Goal: Task Accomplishment & Management: Manage account settings

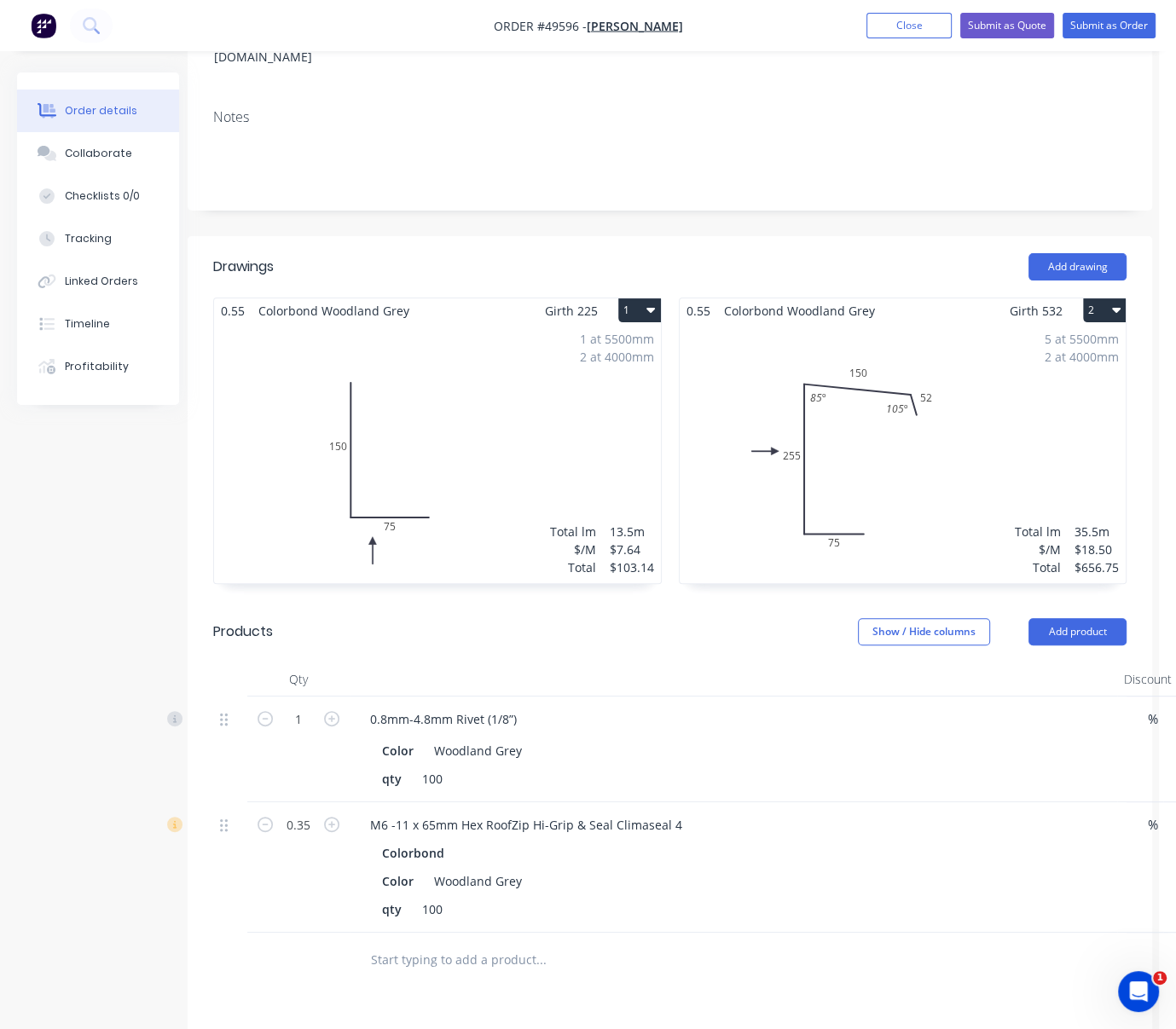
scroll to position [265, 123]
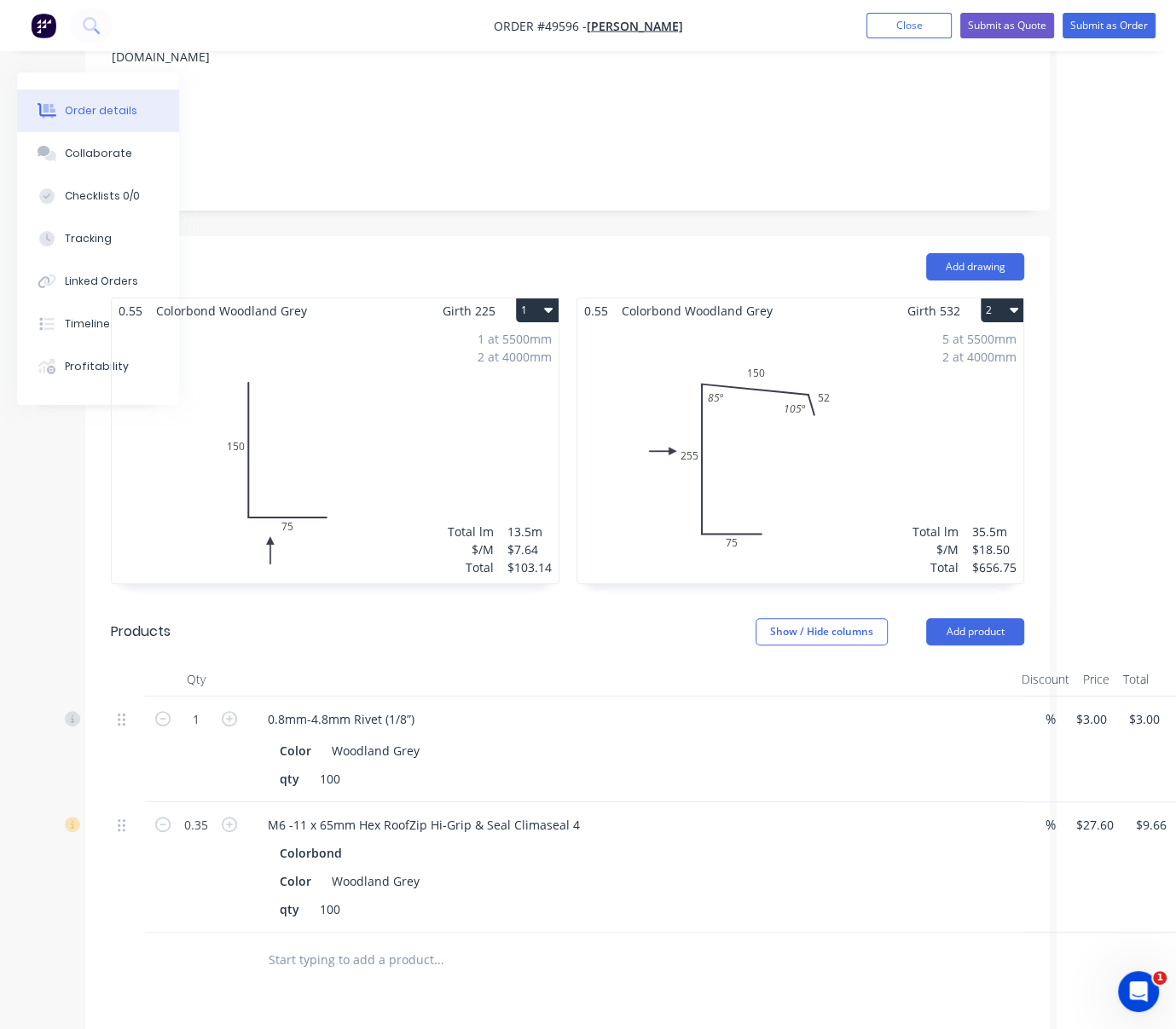
drag, startPoint x: 495, startPoint y: 268, endPoint x: 698, endPoint y: 282, distance: 203.5
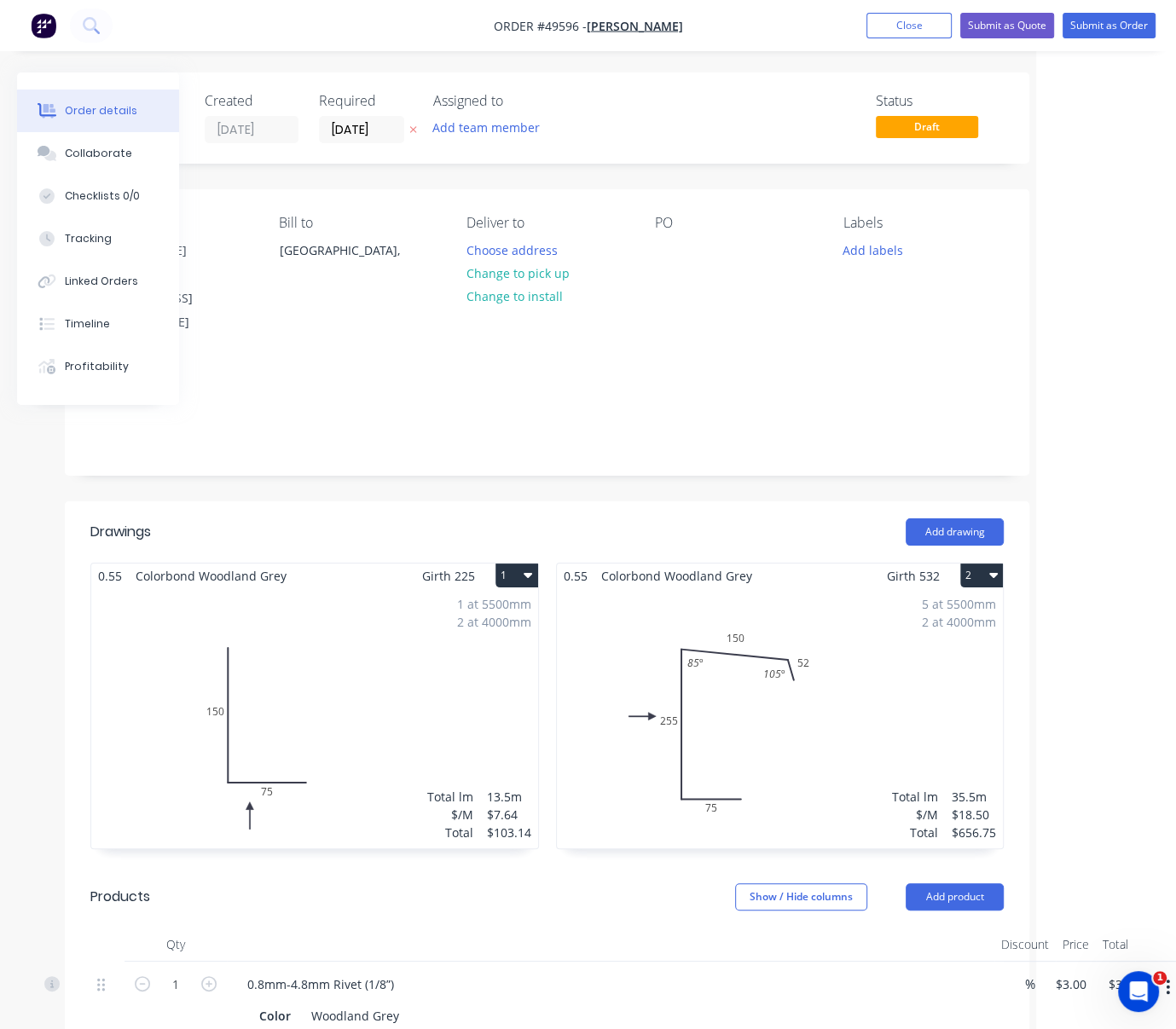
drag, startPoint x: 577, startPoint y: 507, endPoint x: 694, endPoint y: 502, distance: 117.1
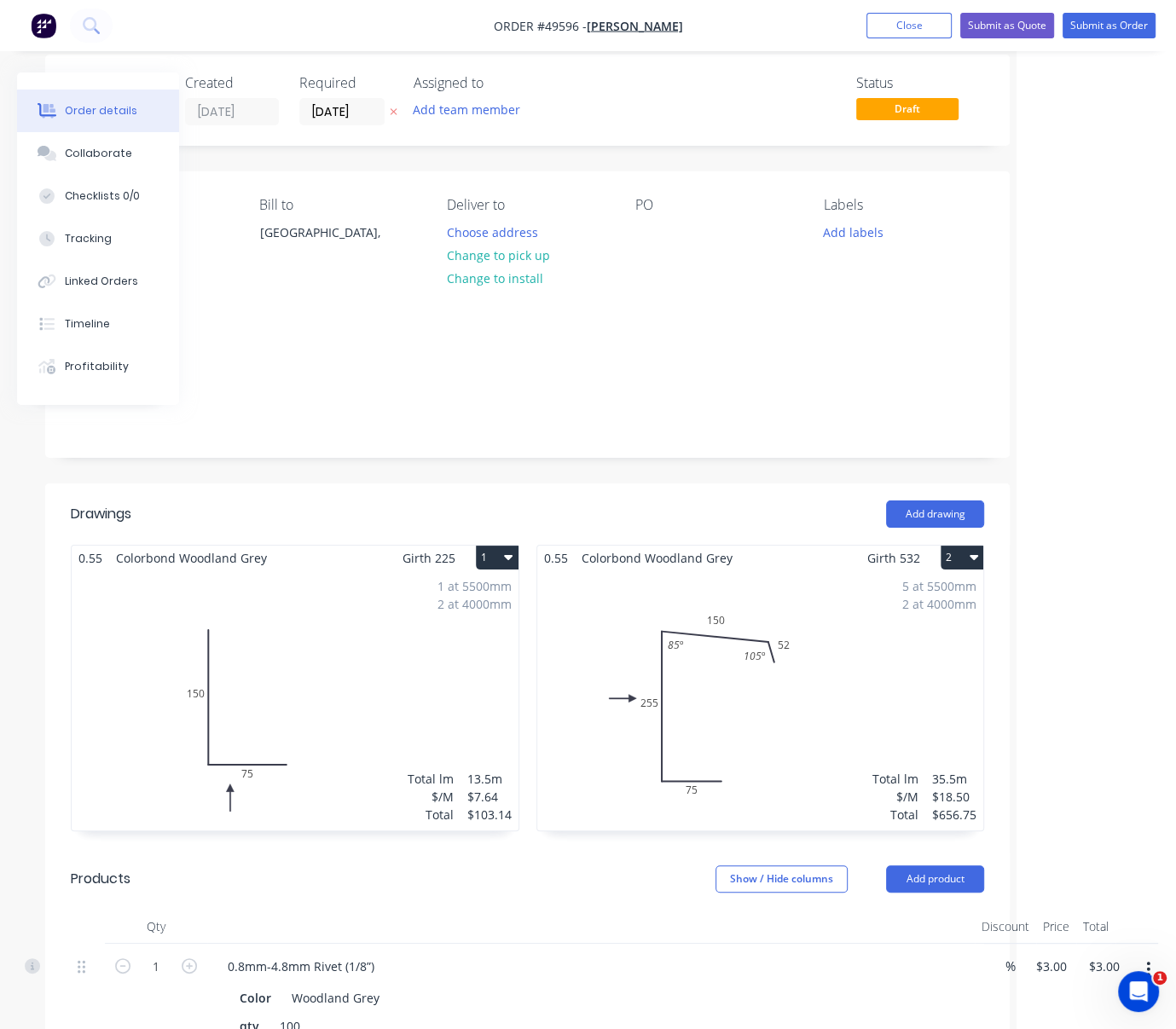
scroll to position [0, 166]
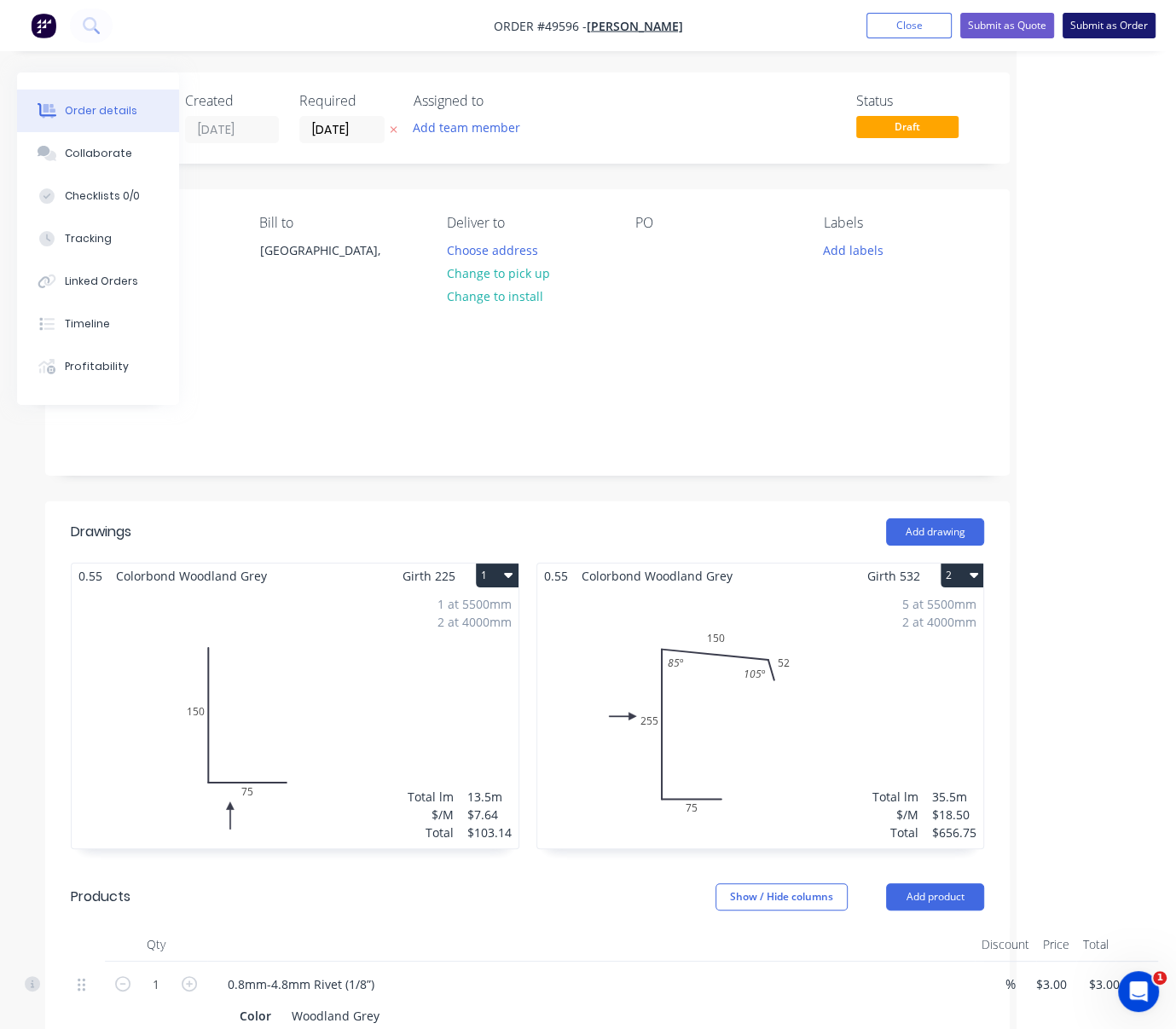
click at [1106, 32] on button "Submit as Order" at bounding box center [1109, 25] width 93 height 25
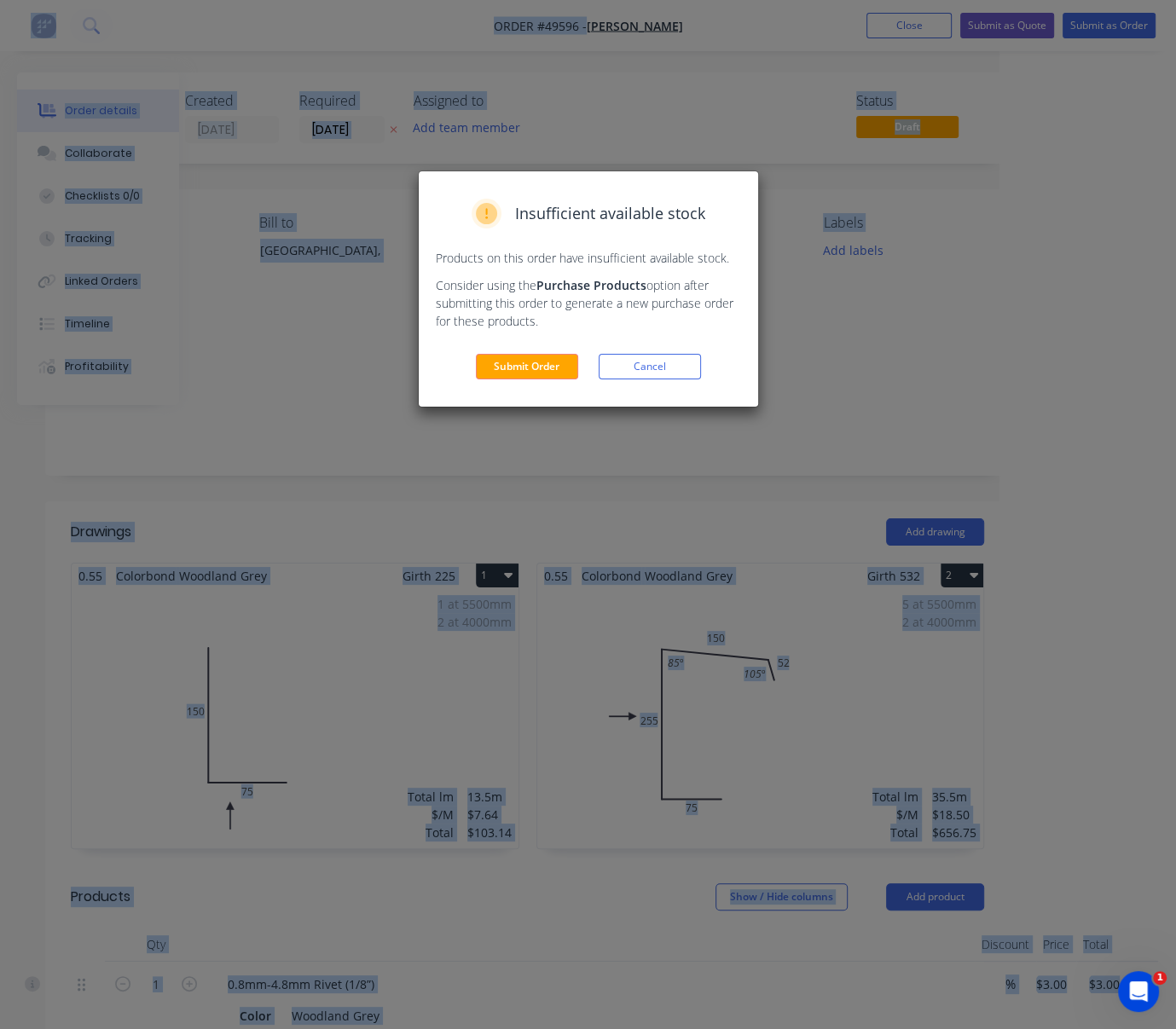
click at [1106, 45] on div "Insufficient available stock Products on this order have insufficient available…" at bounding box center [588, 514] width 1176 height 1029
click at [662, 380] on button "Cancel" at bounding box center [650, 367] width 102 height 25
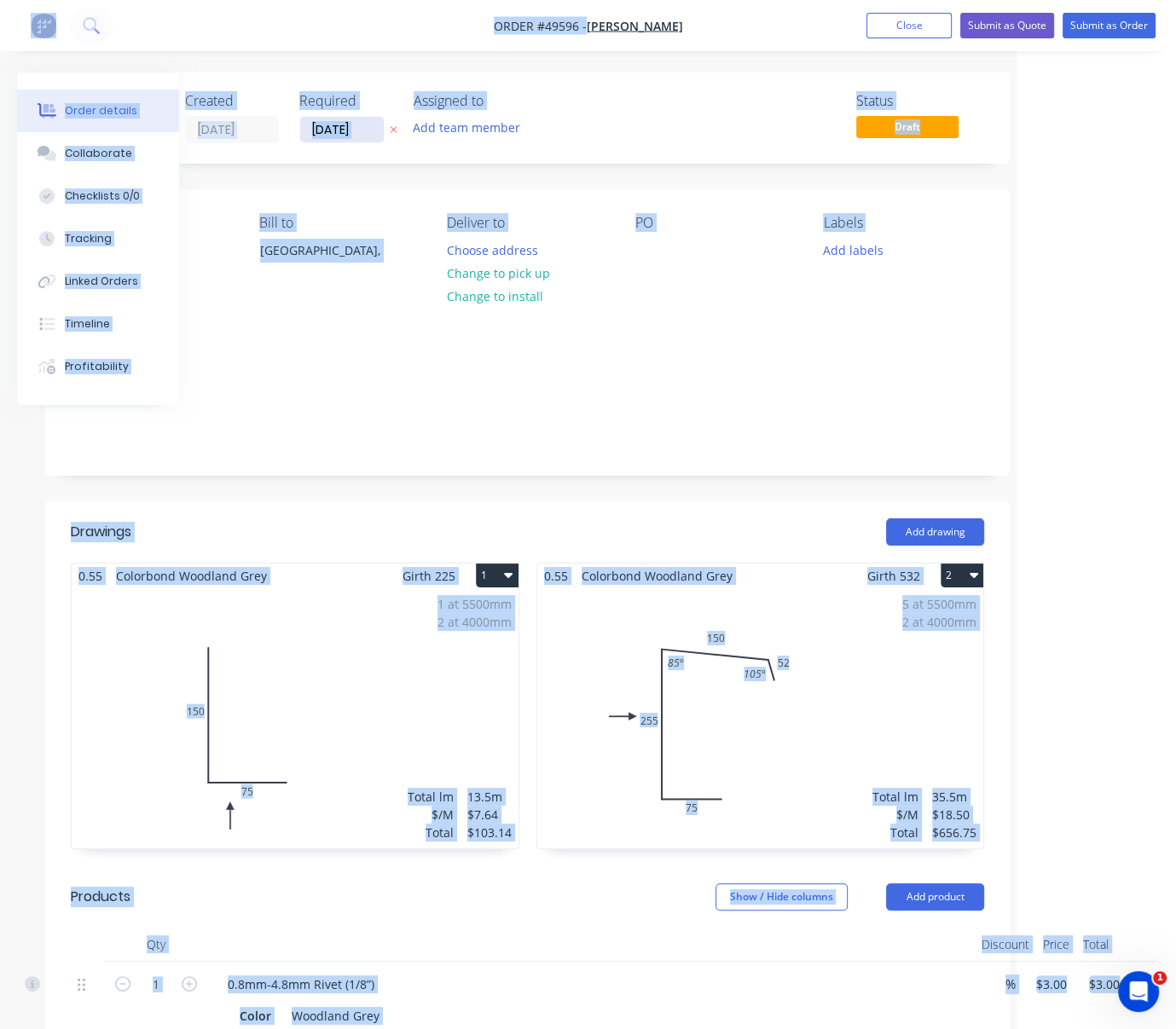
click at [329, 130] on input "[DATE]" at bounding box center [342, 130] width 83 height 25
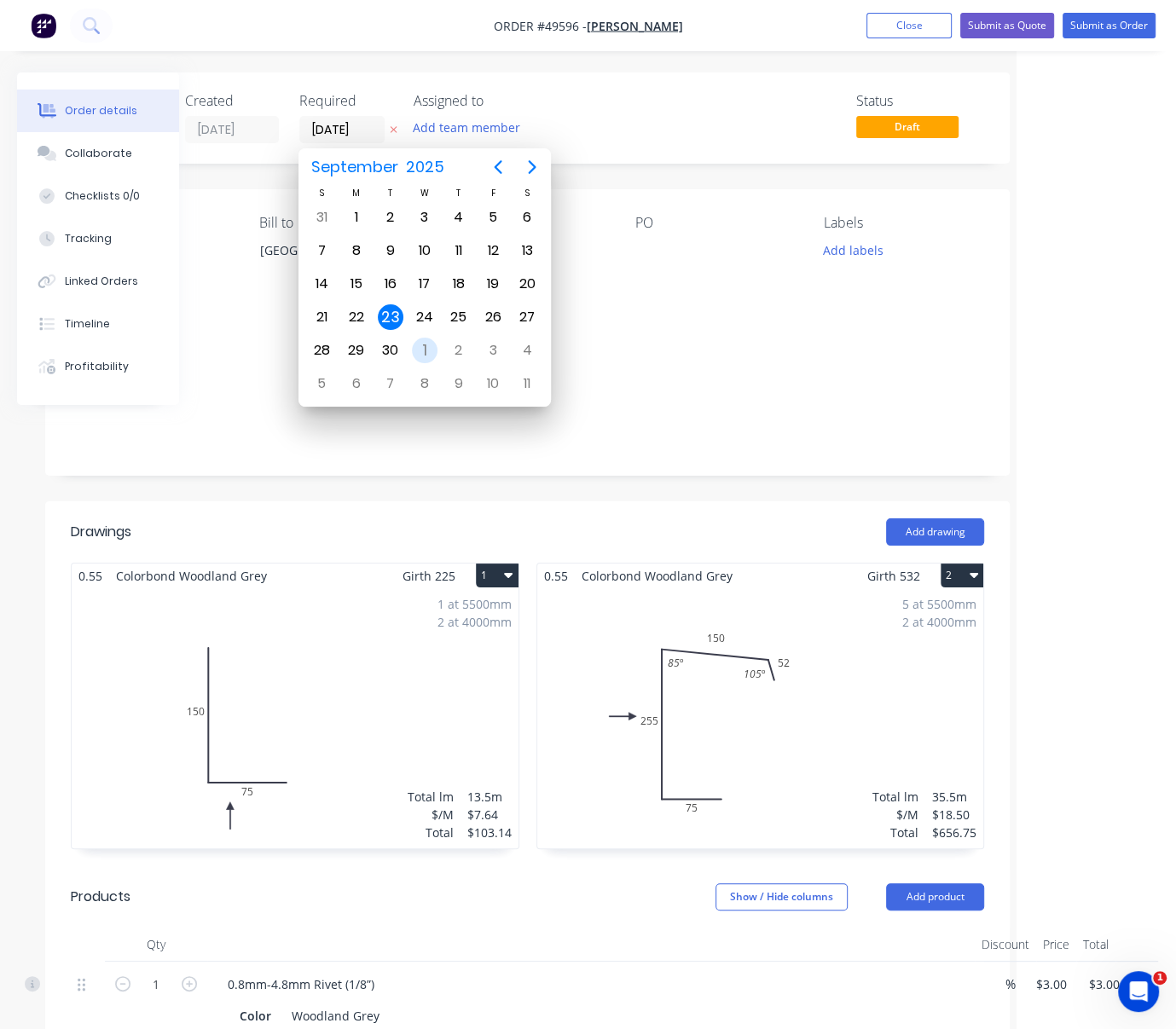
click at [431, 338] on div "1" at bounding box center [425, 351] width 25 height 25
type input "[DATE]"
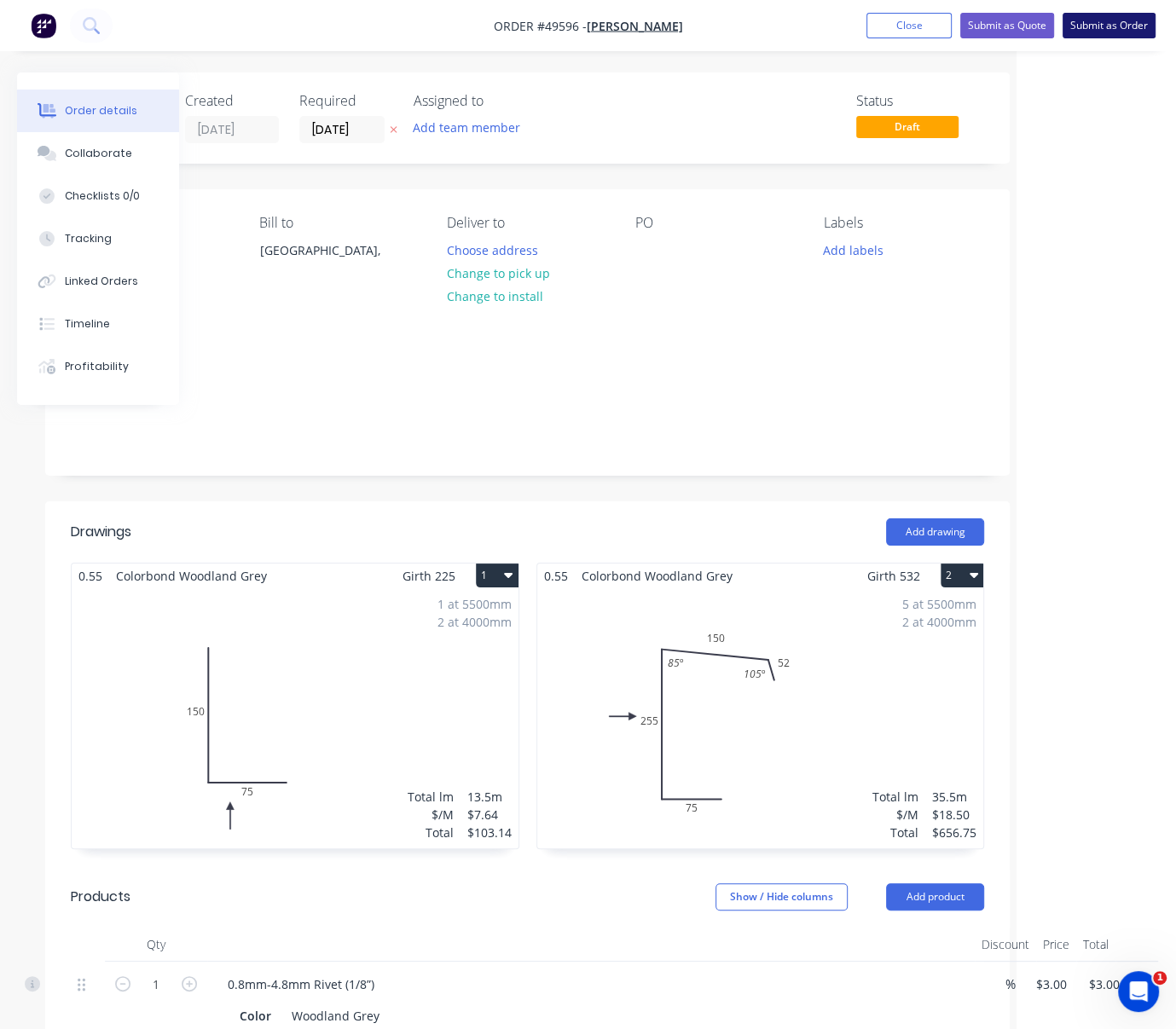
click at [1099, 29] on button "Submit as Order" at bounding box center [1109, 25] width 93 height 25
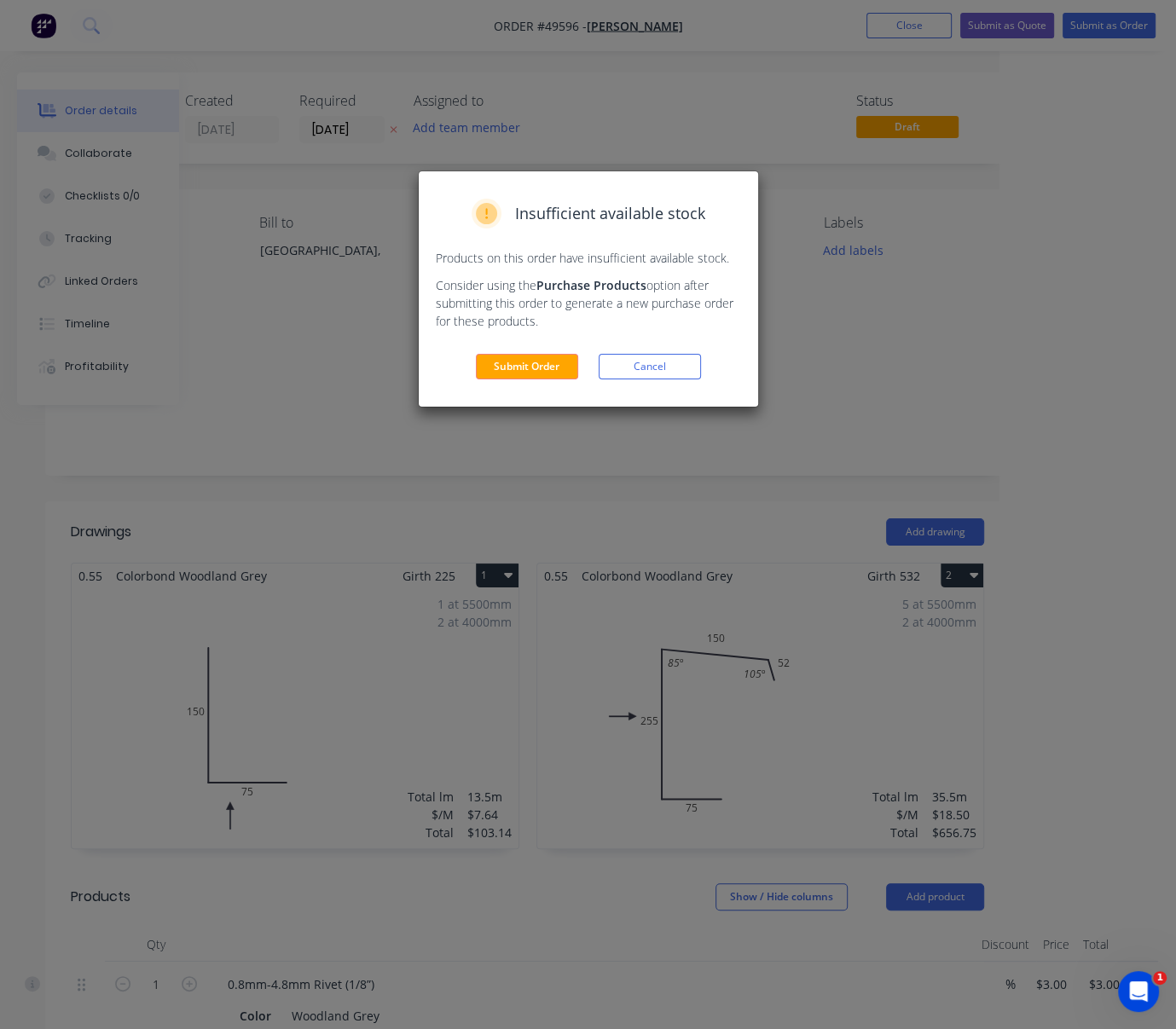
drag, startPoint x: 549, startPoint y: 390, endPoint x: 602, endPoint y: 353, distance: 64.6
click at [547, 380] on button "Submit Order" at bounding box center [526, 367] width 102 height 25
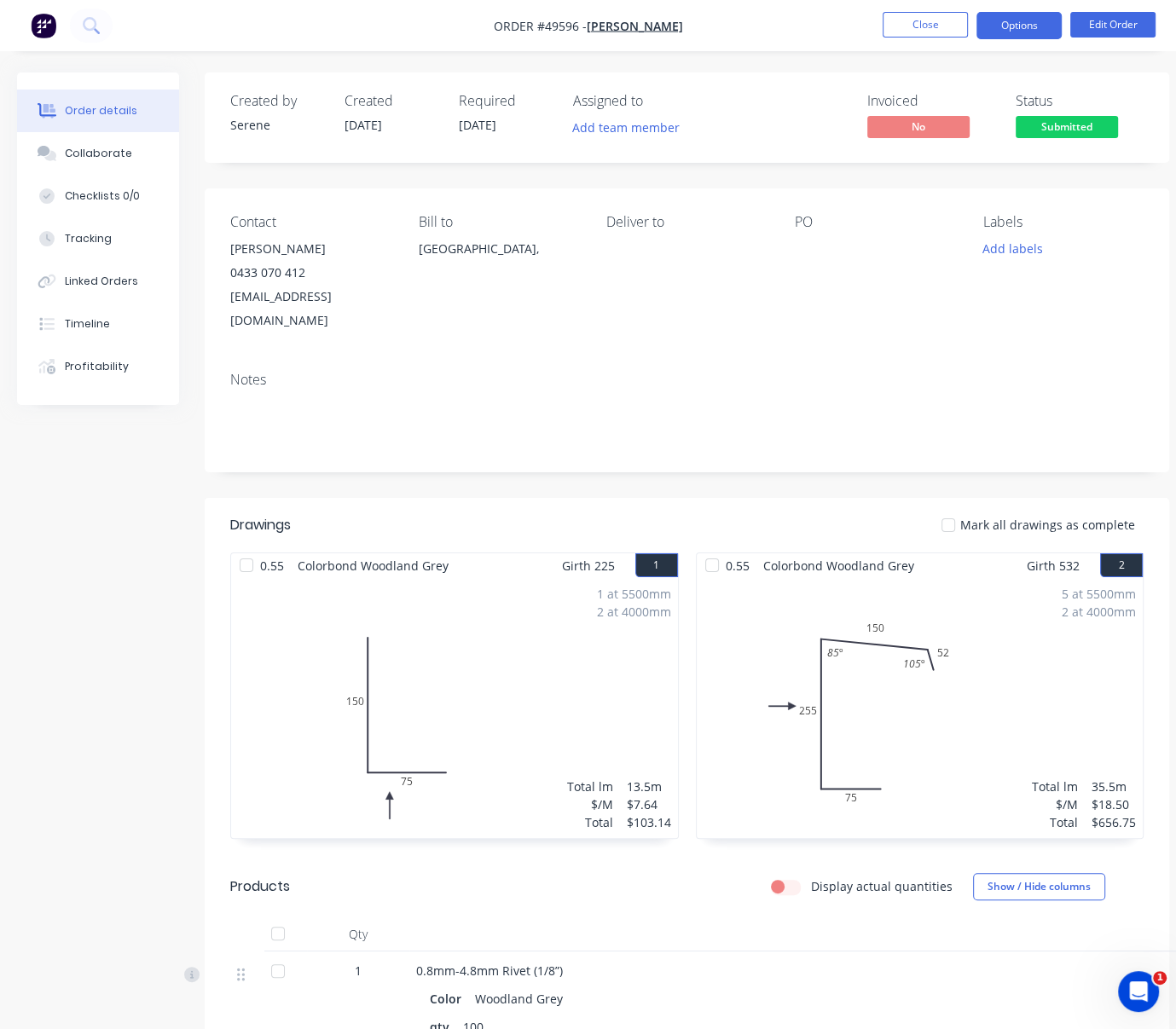
click at [1010, 22] on button "Options" at bounding box center [1018, 25] width 85 height 27
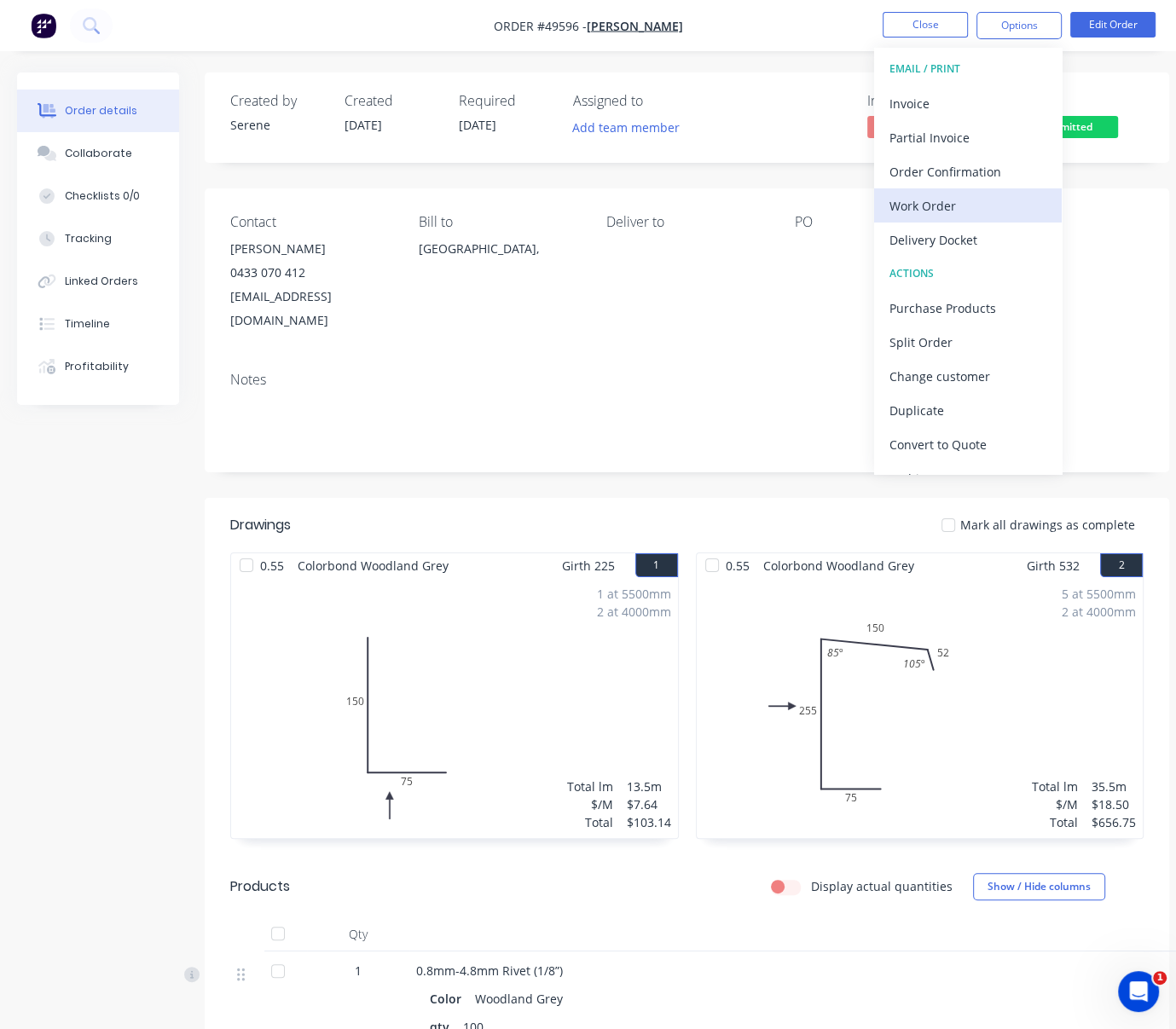
click at [960, 207] on div "Work Order" at bounding box center [968, 206] width 157 height 24
click at [930, 194] on div "Custom" at bounding box center [968, 206] width 157 height 24
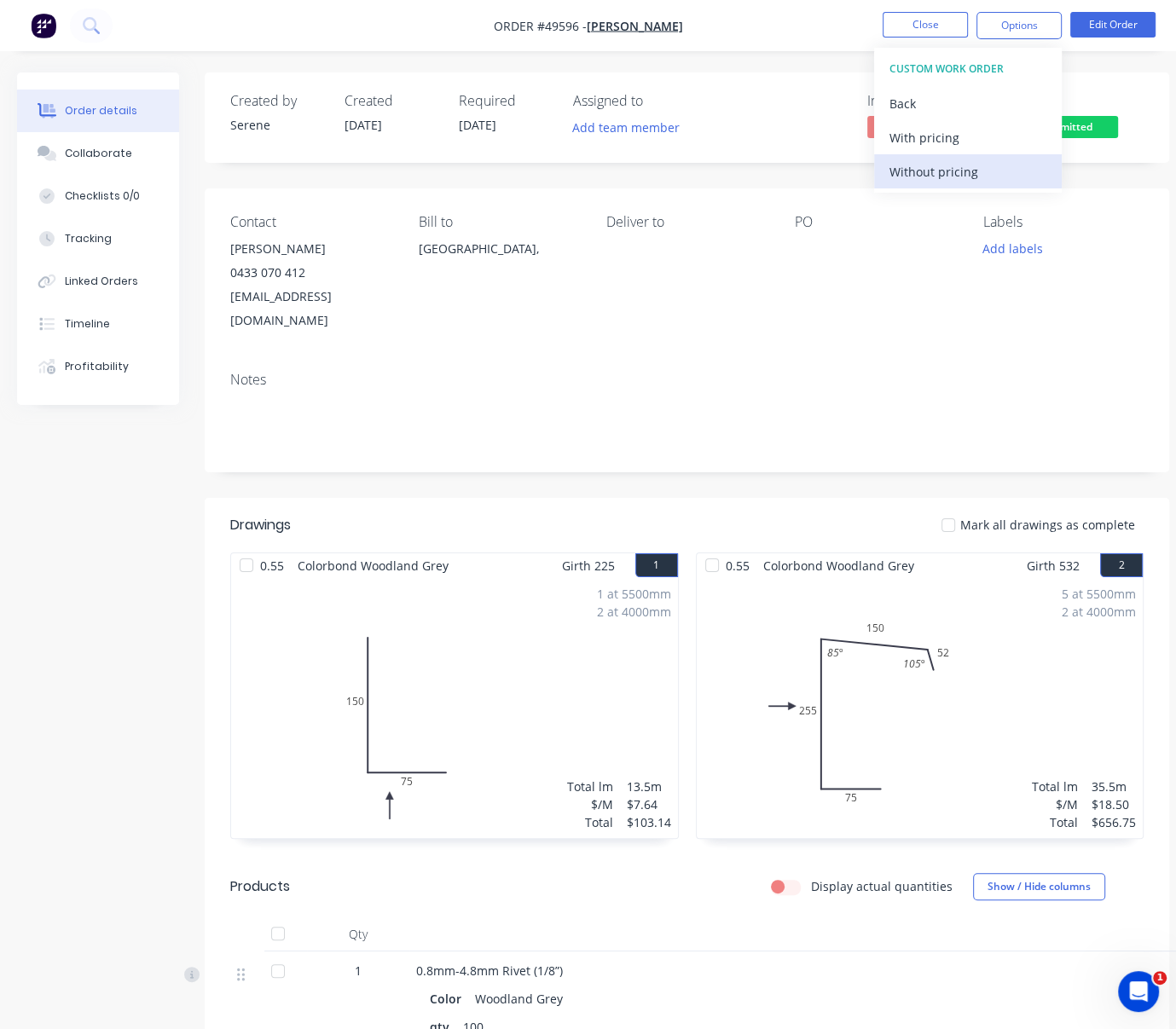
click at [930, 165] on div "Without pricing" at bounding box center [968, 171] width 157 height 24
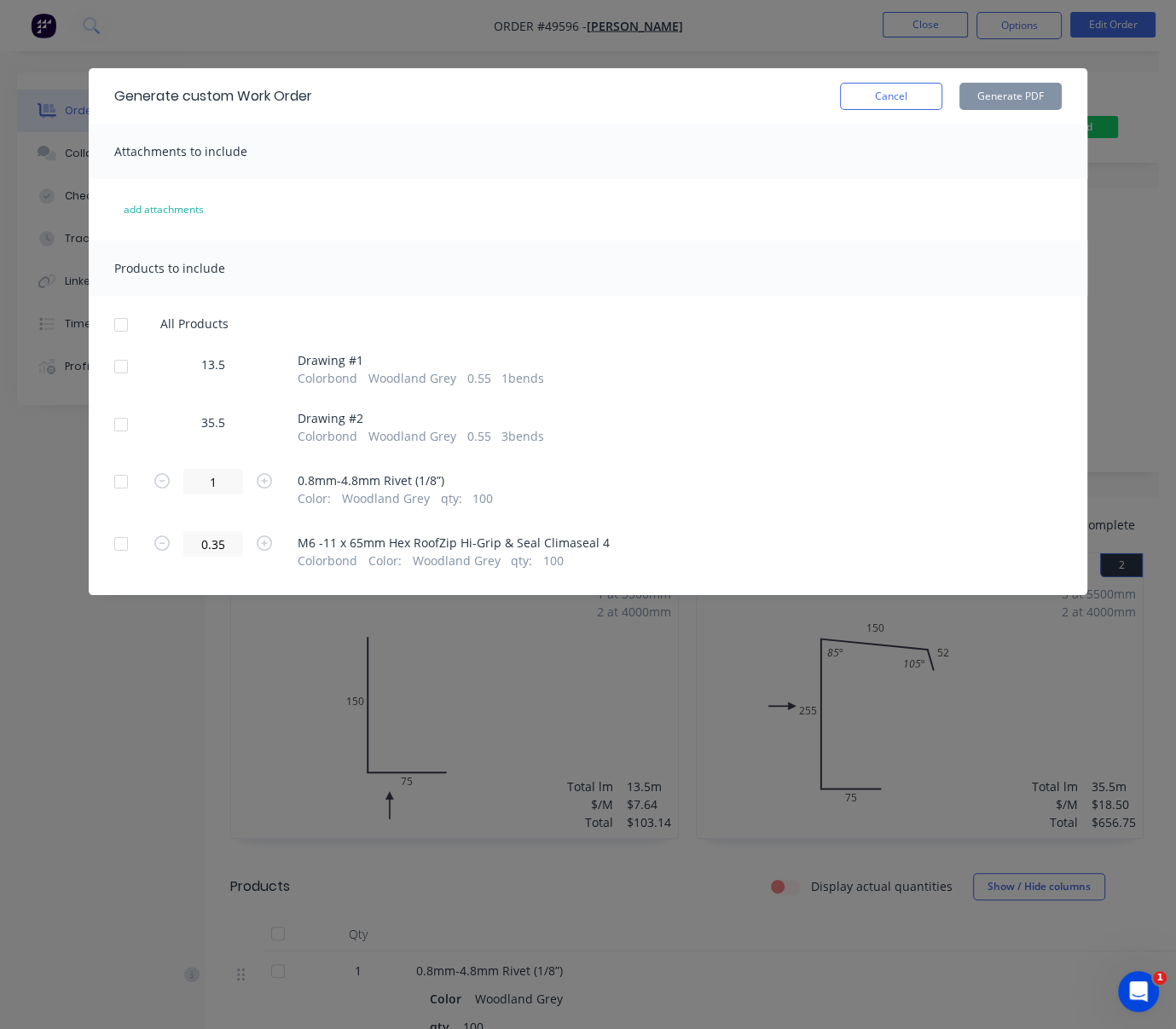
click at [124, 376] on div at bounding box center [121, 367] width 34 height 34
click at [122, 432] on div at bounding box center [121, 425] width 34 height 34
click at [1013, 89] on button "Generate PDF" at bounding box center [1010, 96] width 102 height 27
click at [887, 103] on button "Cancel" at bounding box center [891, 96] width 102 height 27
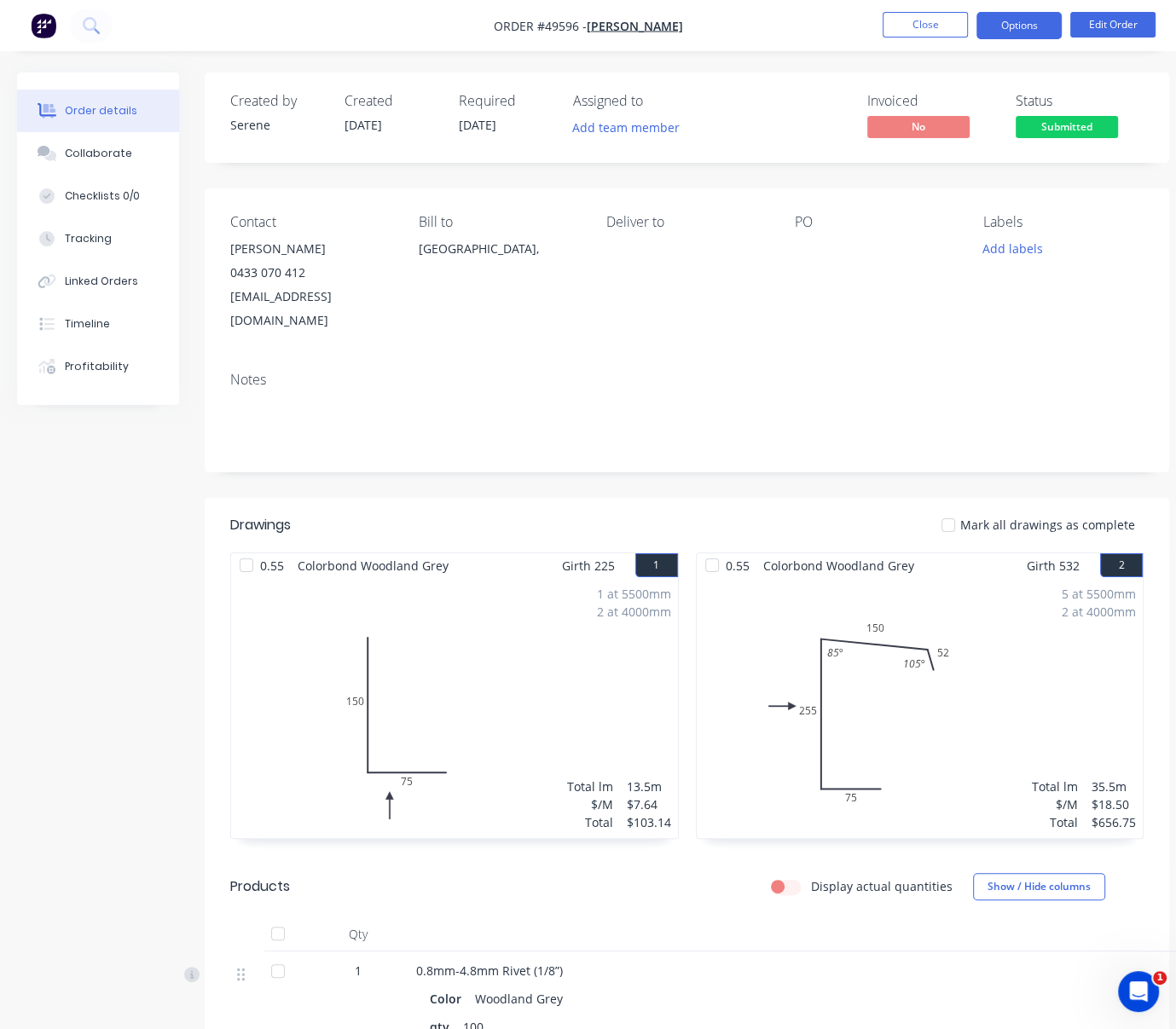
click at [1027, 29] on button "Options" at bounding box center [1018, 25] width 85 height 27
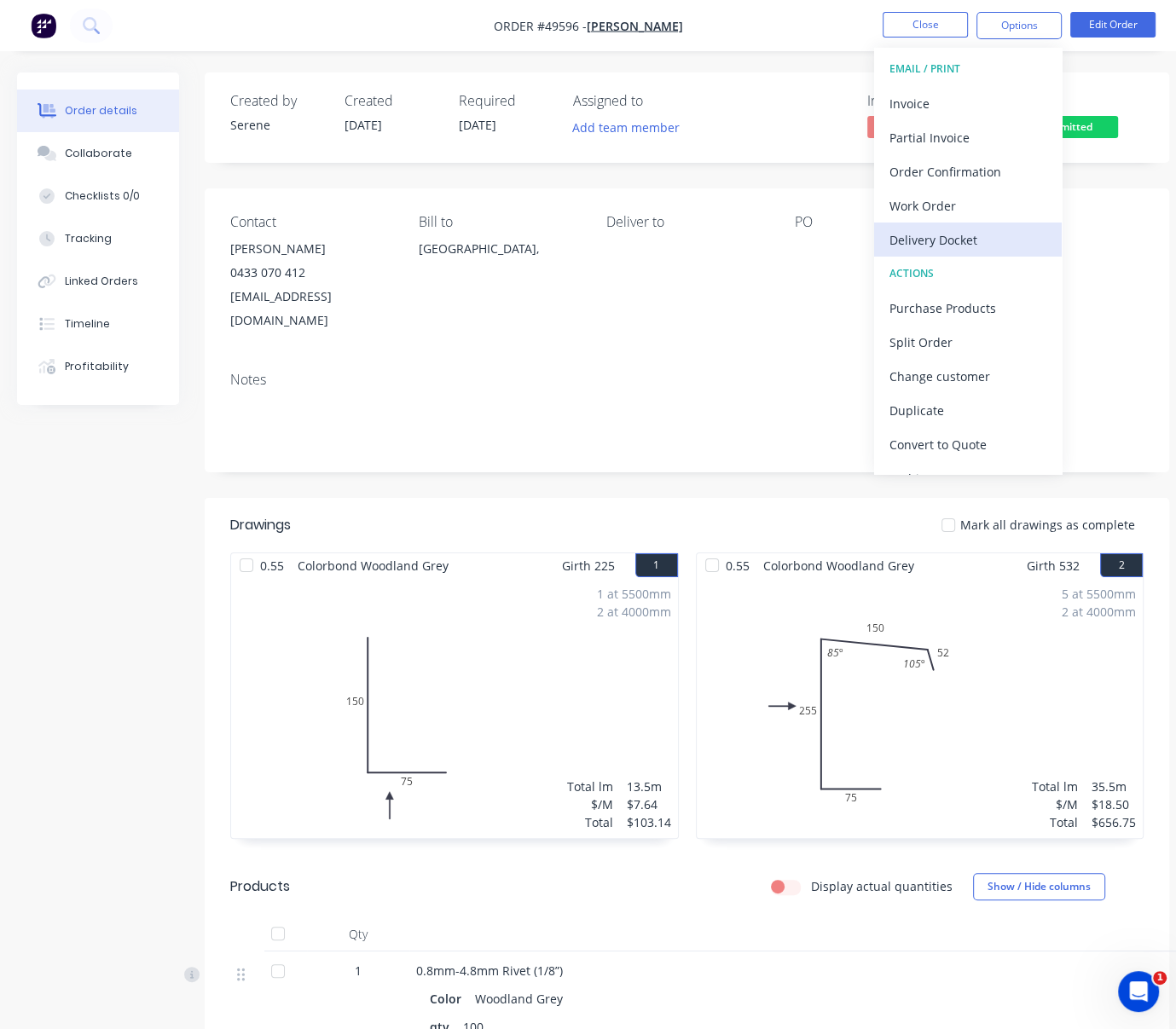
click at [977, 239] on div "Delivery Docket" at bounding box center [968, 239] width 157 height 24
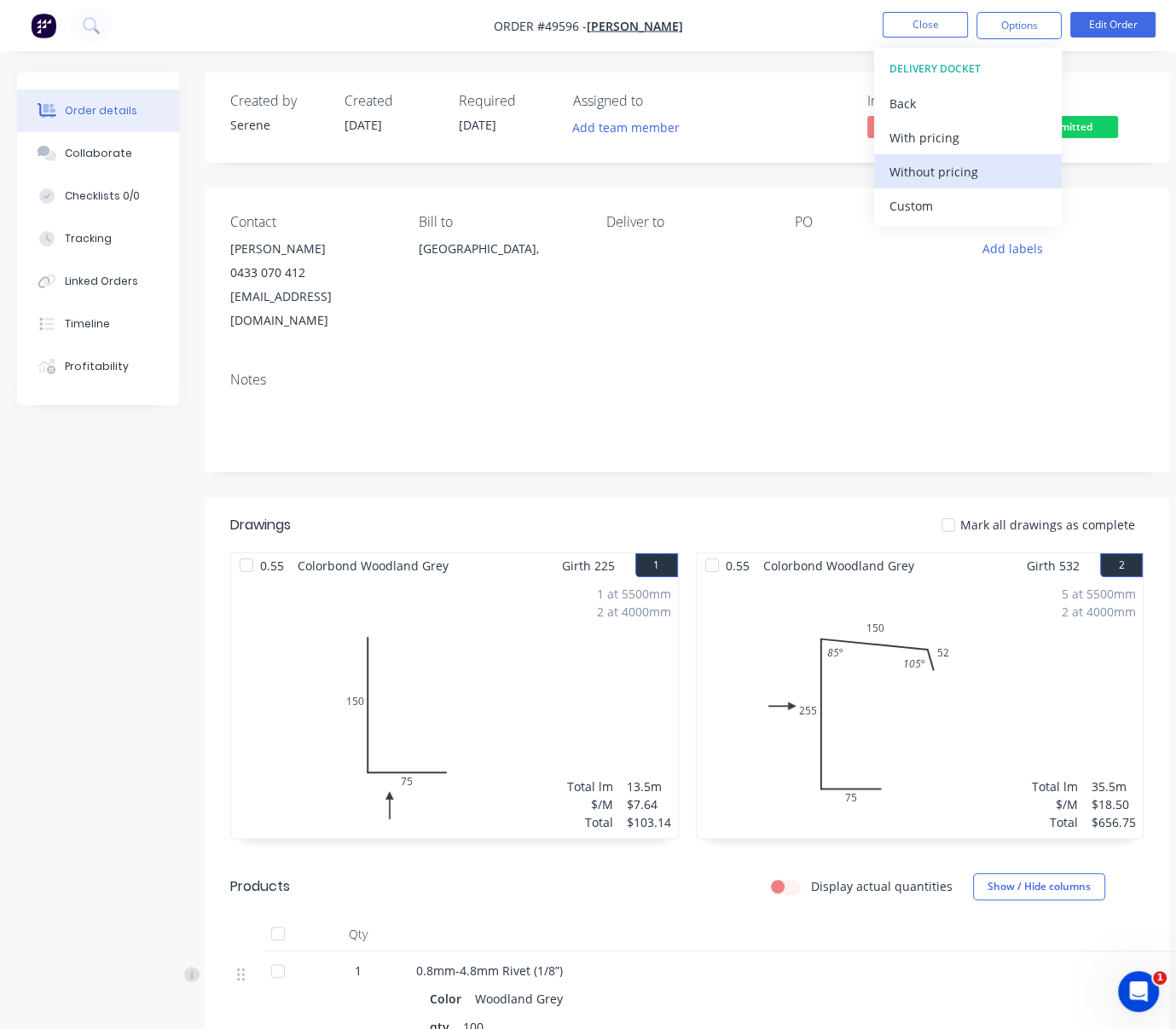
click at [953, 182] on div "Without pricing" at bounding box center [968, 171] width 157 height 24
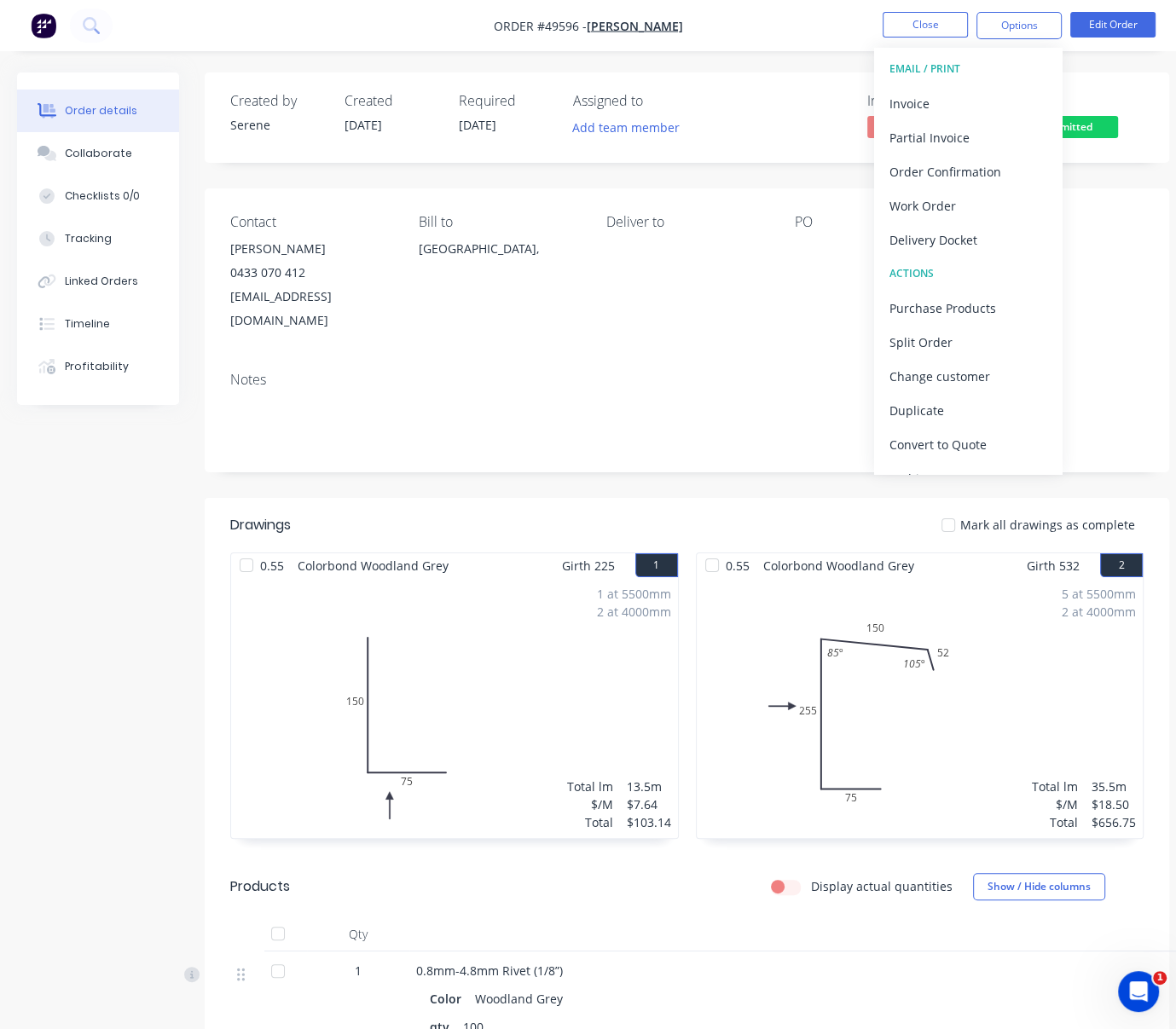
click at [649, 344] on div "Contact [PERSON_NAME] [PHONE_NUMBER] [EMAIL_ADDRESS][DOMAIN_NAME] Bill to [GEOG…" at bounding box center [687, 273] width 964 height 169
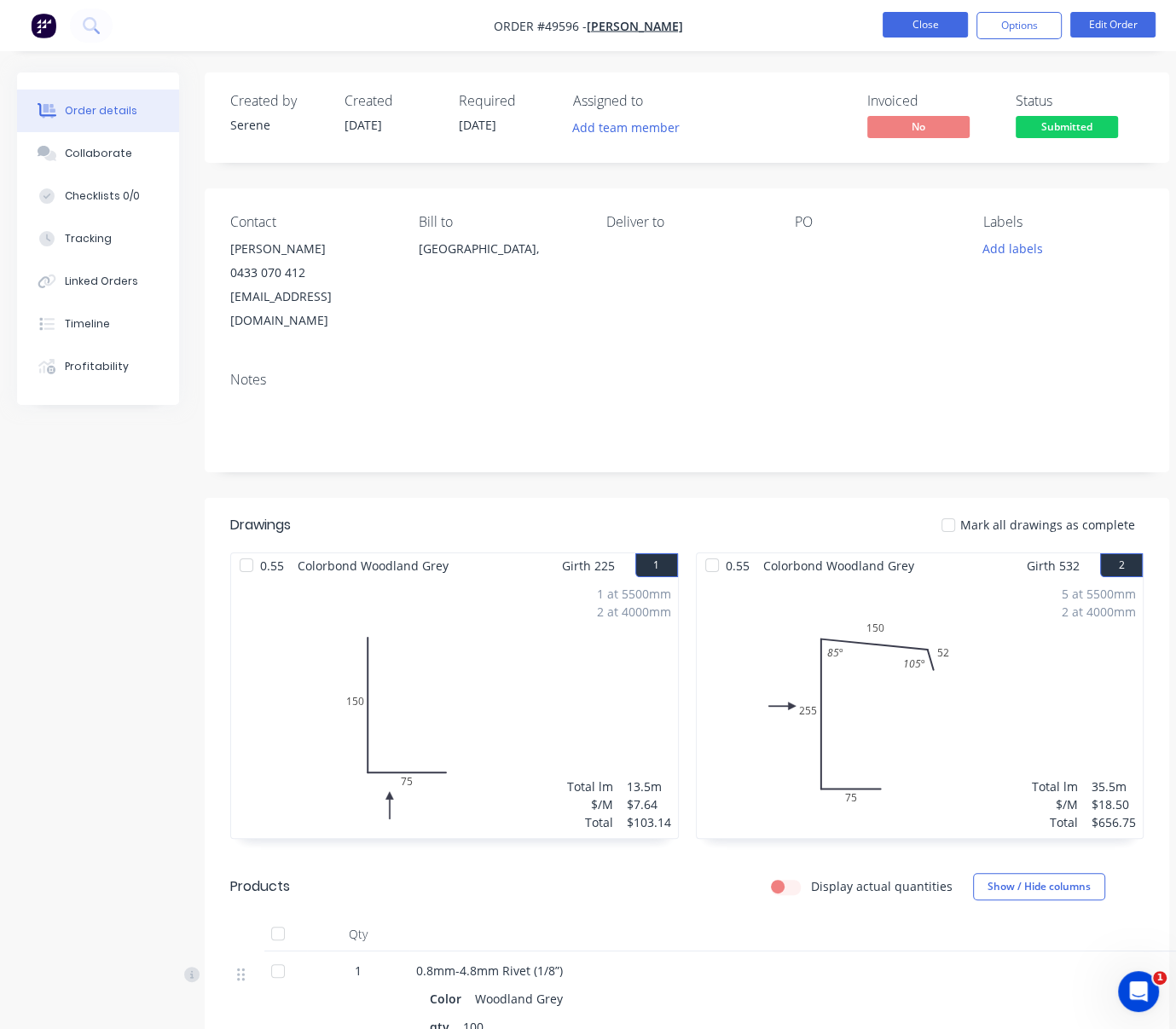
click at [926, 22] on button "Close" at bounding box center [925, 24] width 85 height 25
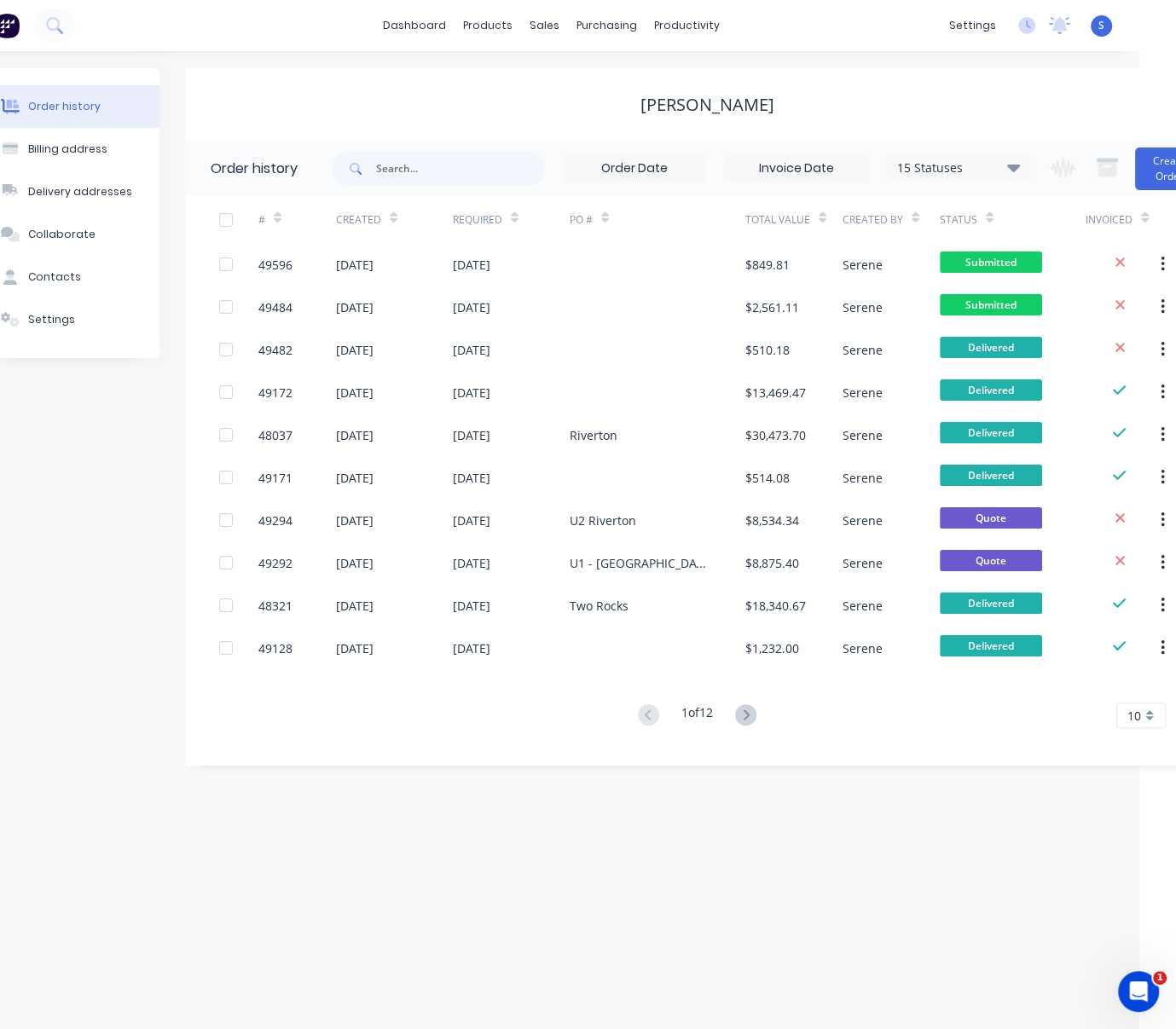
drag, startPoint x: 598, startPoint y: 94, endPoint x: 769, endPoint y: 91, distance: 171.0
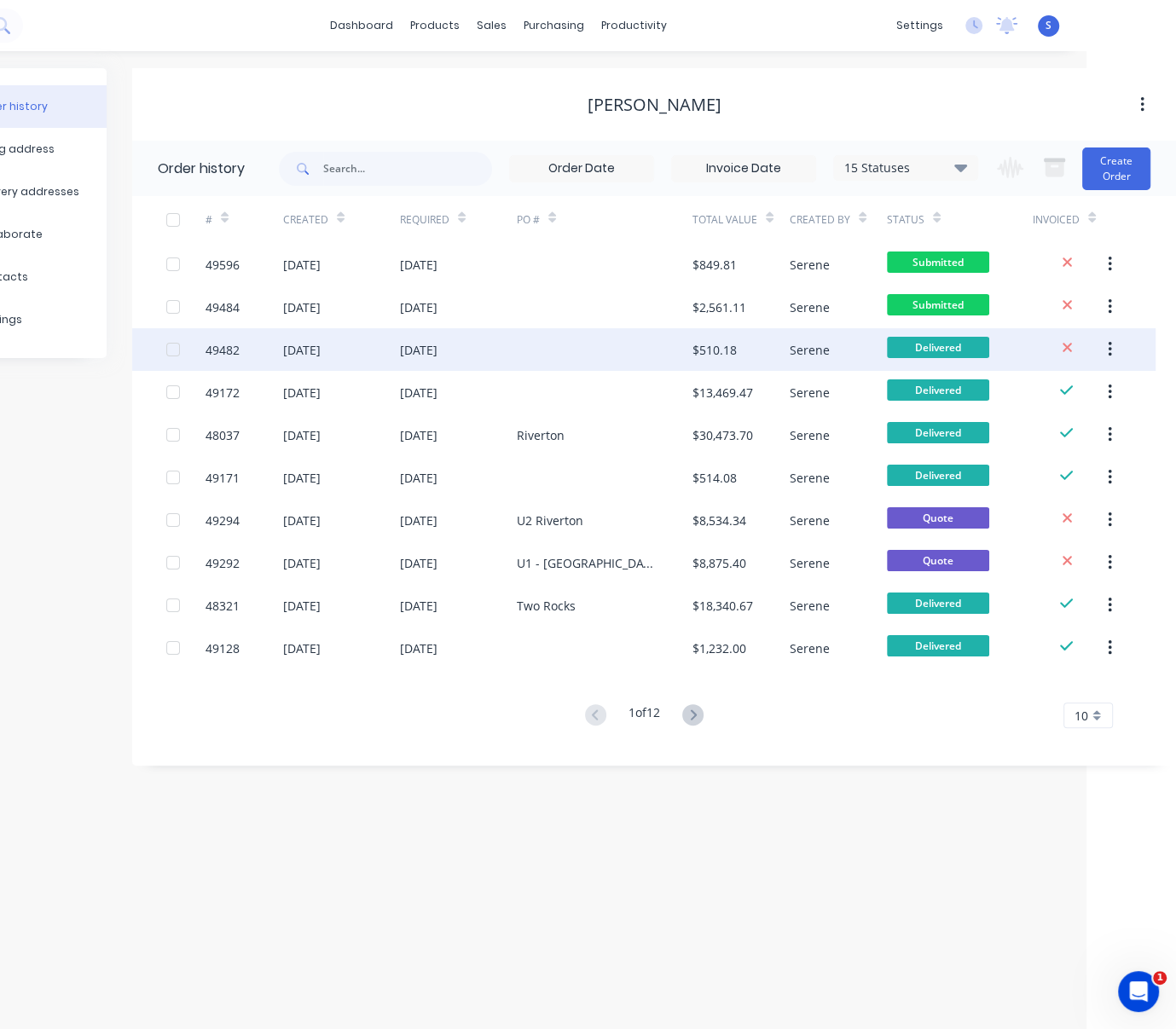
click at [516, 347] on div at bounding box center [604, 349] width 176 height 43
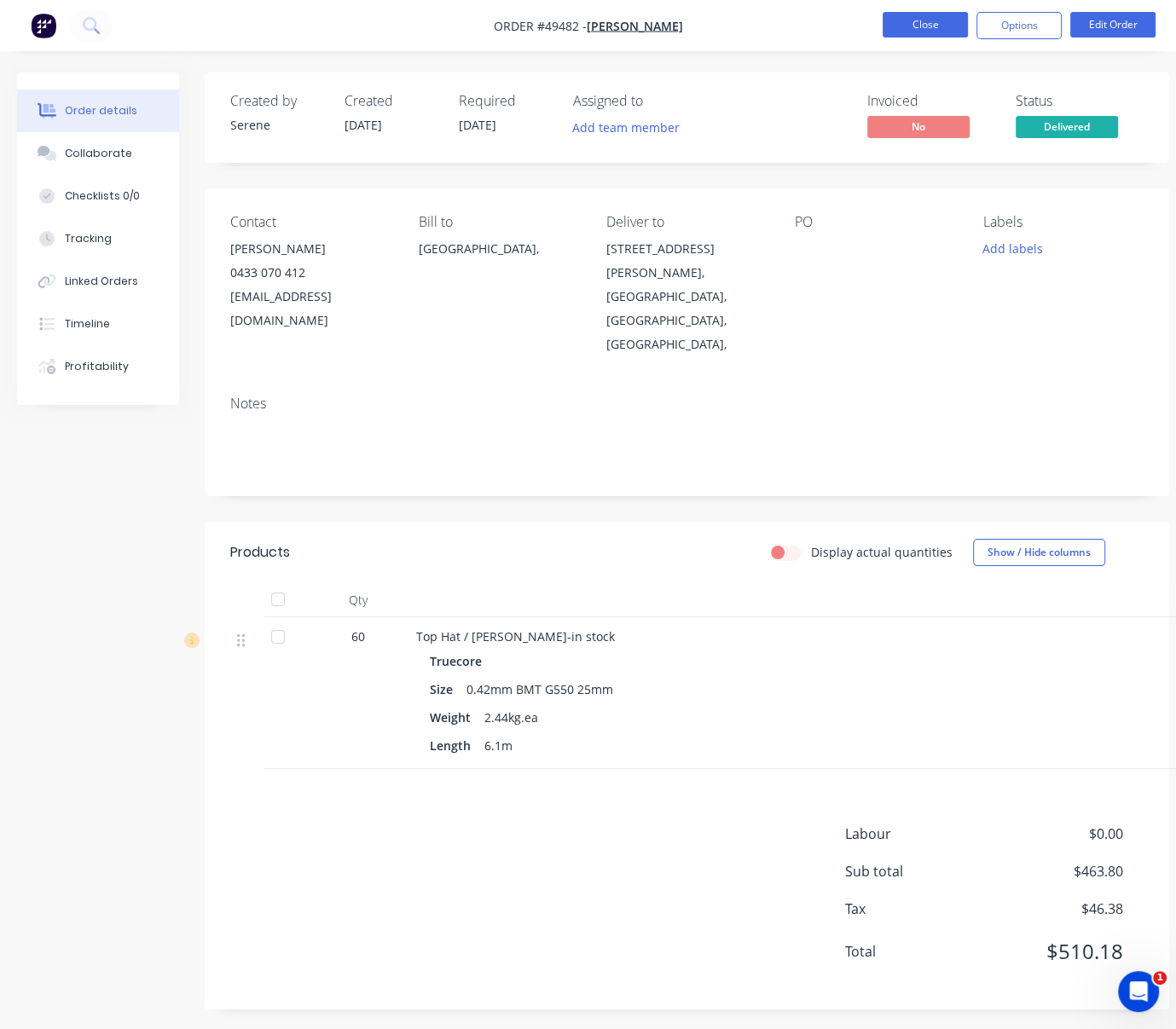
click at [920, 16] on button "Close" at bounding box center [925, 24] width 85 height 25
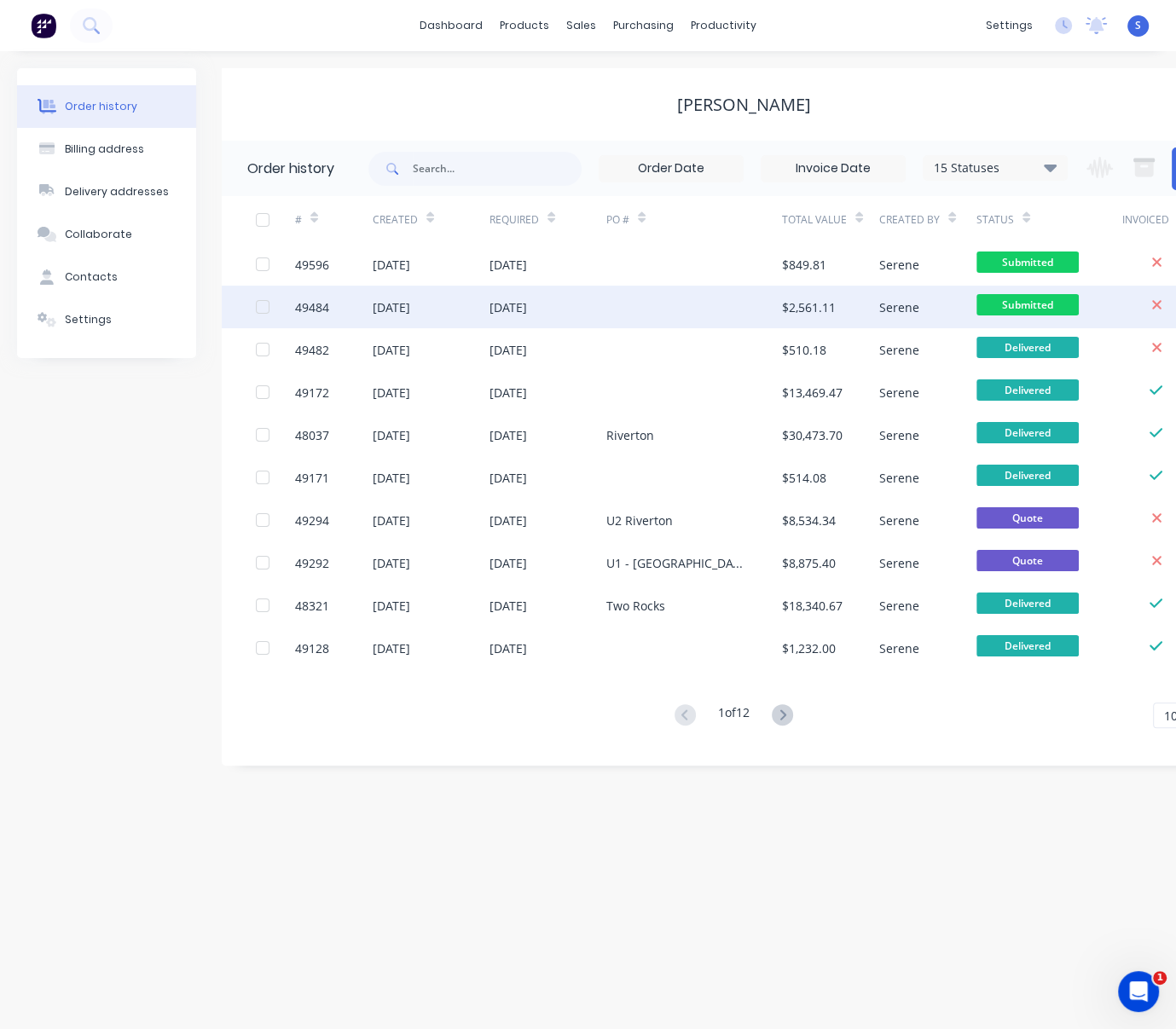
click at [595, 303] on div "[DATE]" at bounding box center [547, 306] width 117 height 43
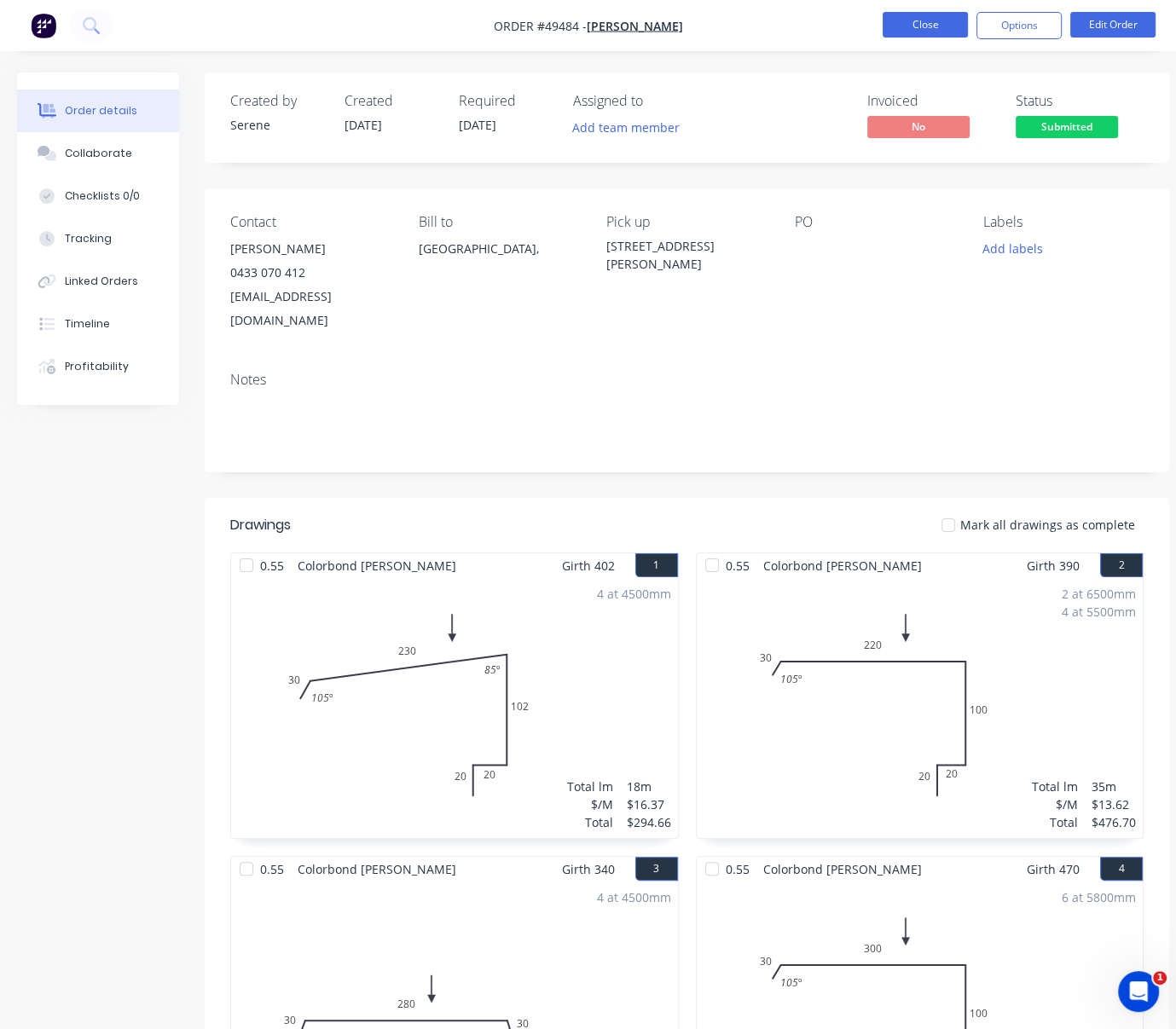
click at [927, 35] on button "Close" at bounding box center [925, 24] width 85 height 25
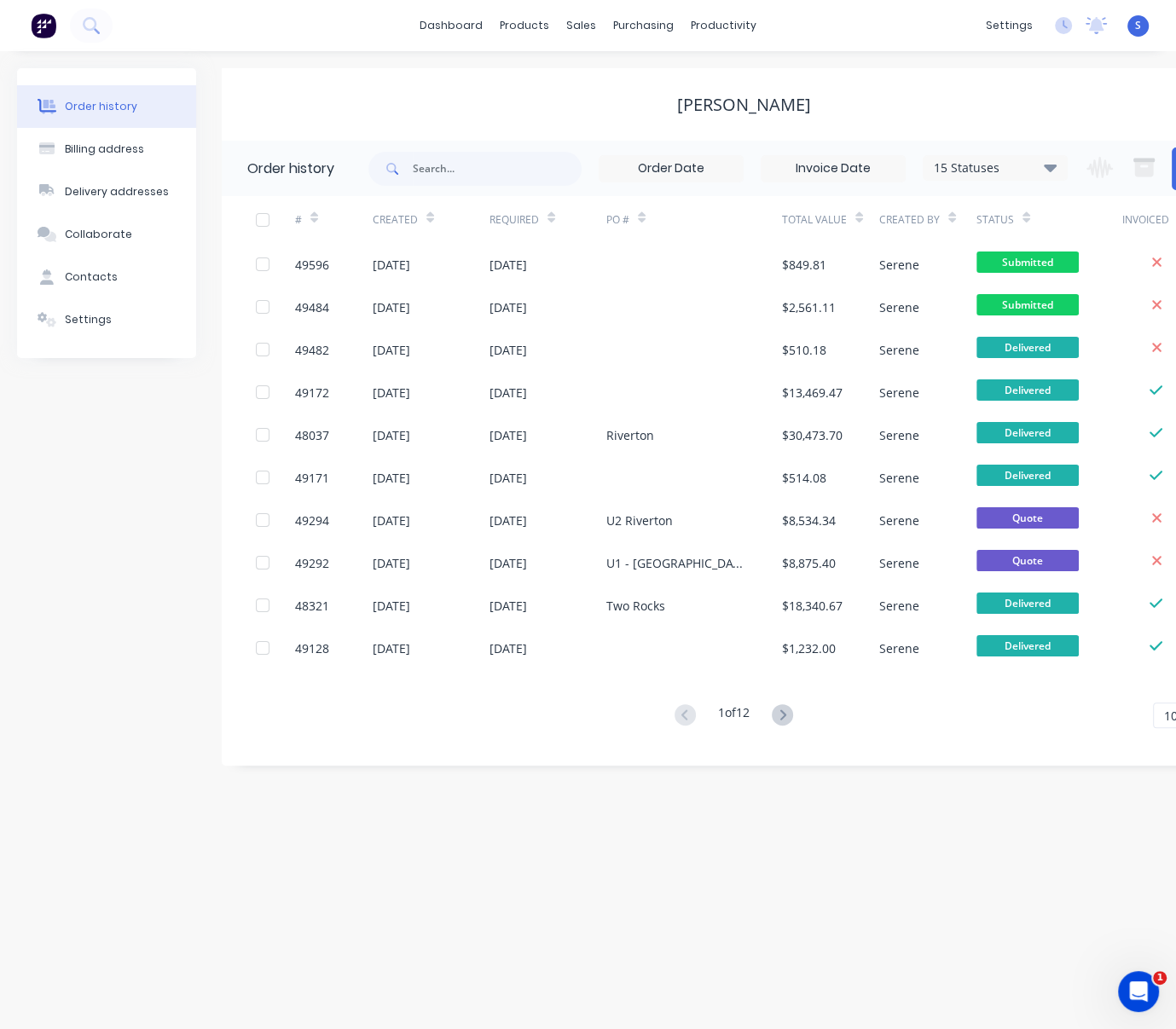
scroll to position [0, 94]
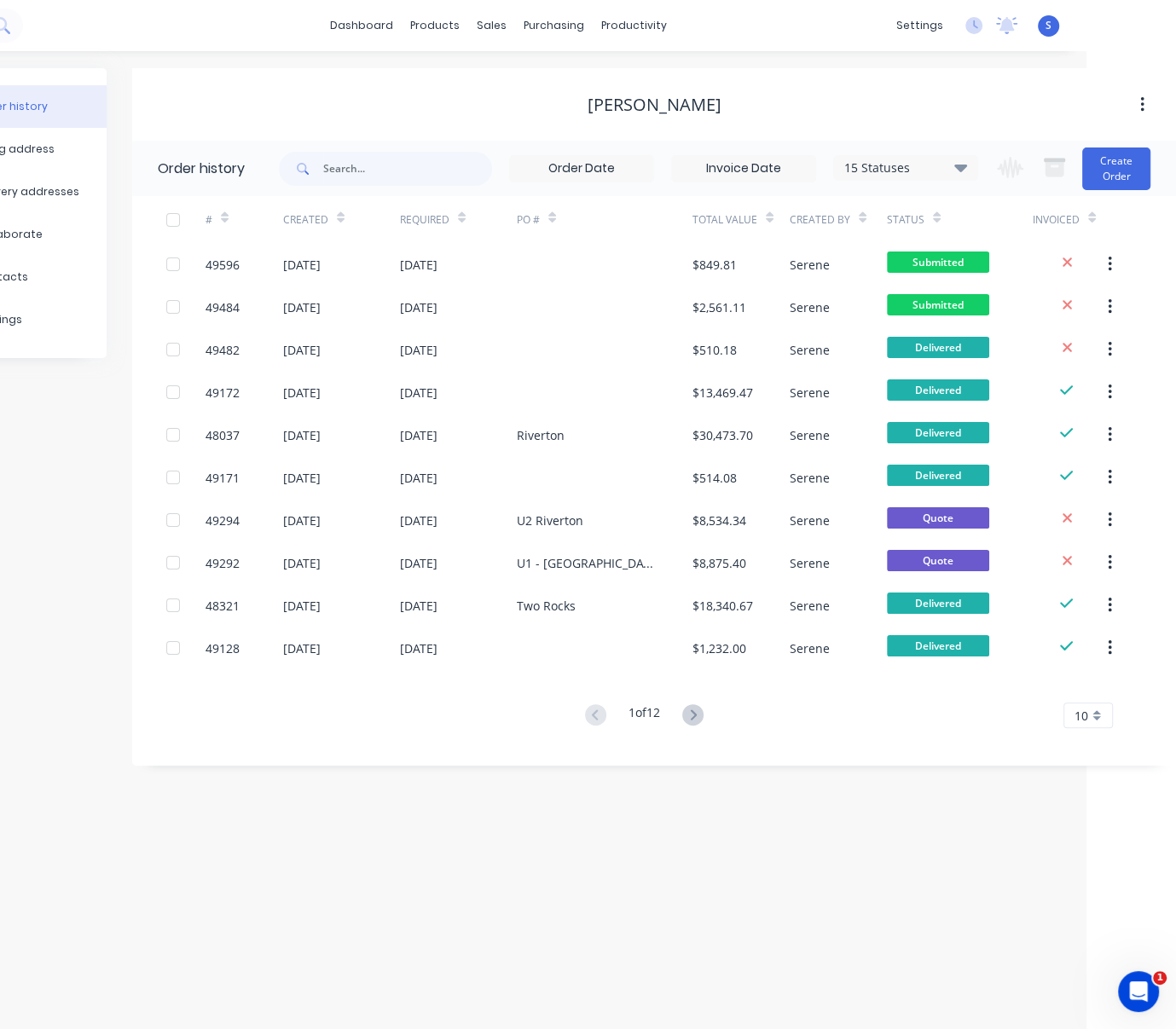
drag, startPoint x: 568, startPoint y: 122, endPoint x: 717, endPoint y: 123, distance: 149.0
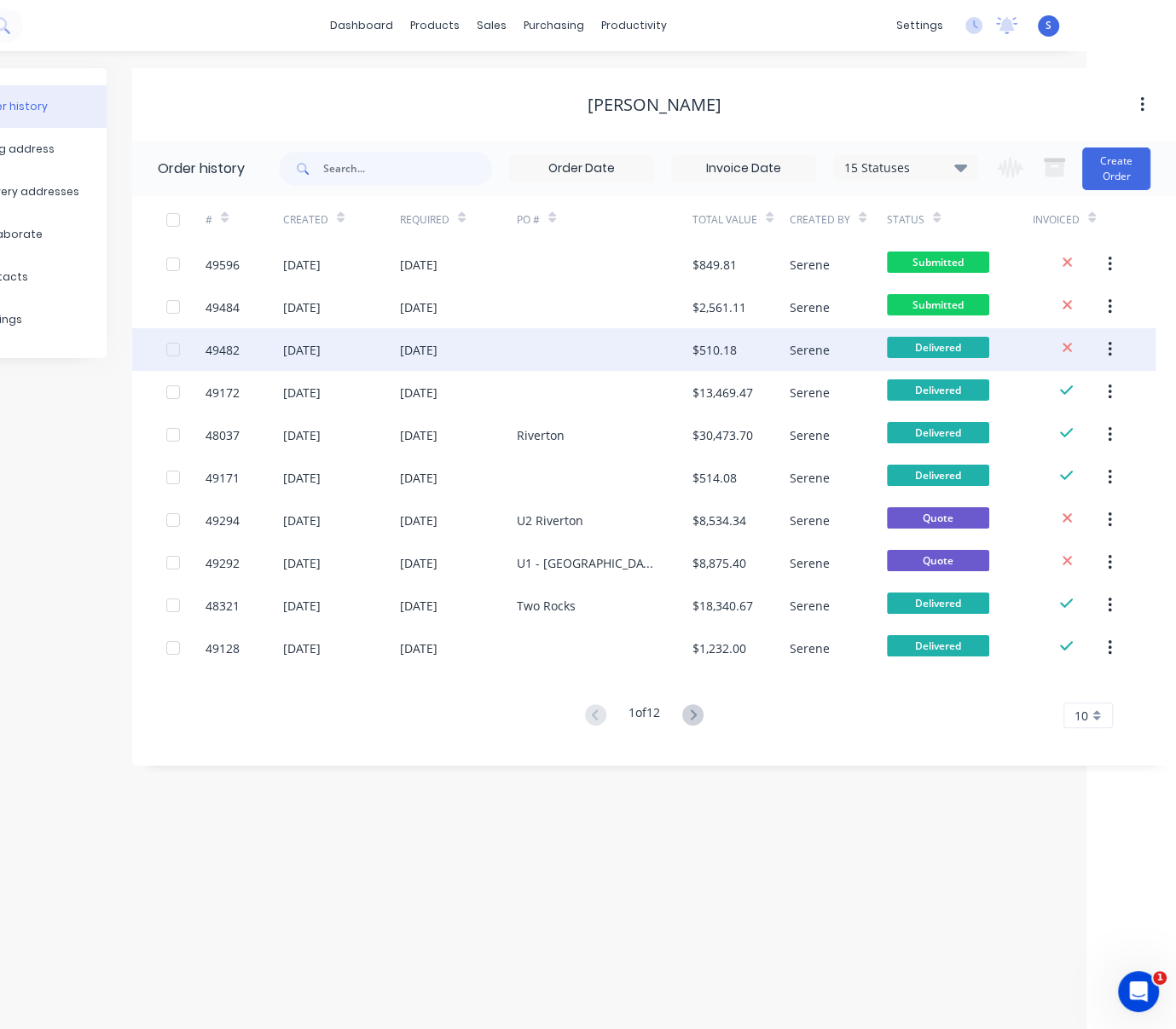
click at [584, 356] on div at bounding box center [604, 349] width 176 height 43
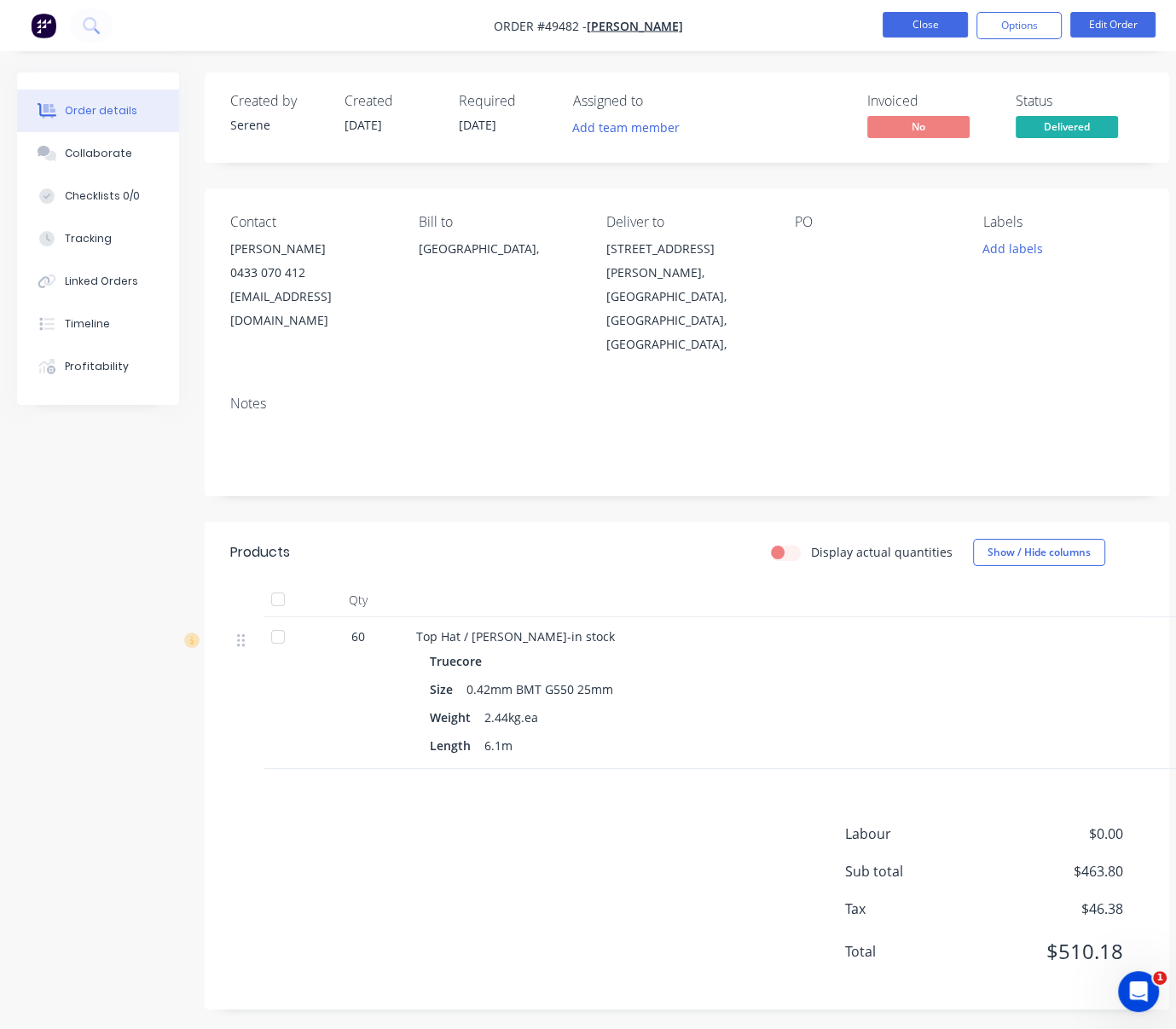
click at [914, 26] on button "Close" at bounding box center [925, 24] width 85 height 25
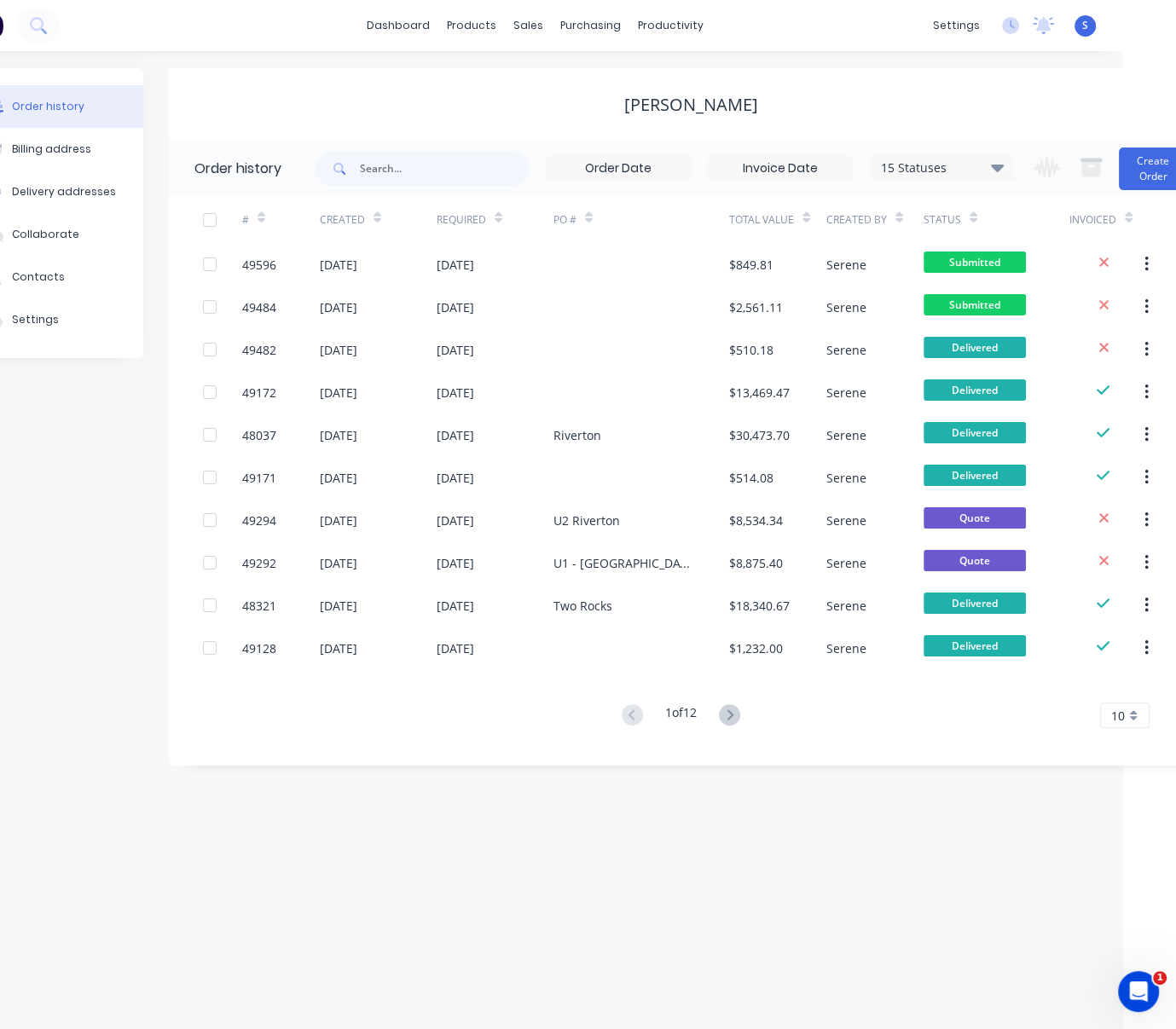
drag, startPoint x: 676, startPoint y: 871, endPoint x: 842, endPoint y: 880, distance: 166.2
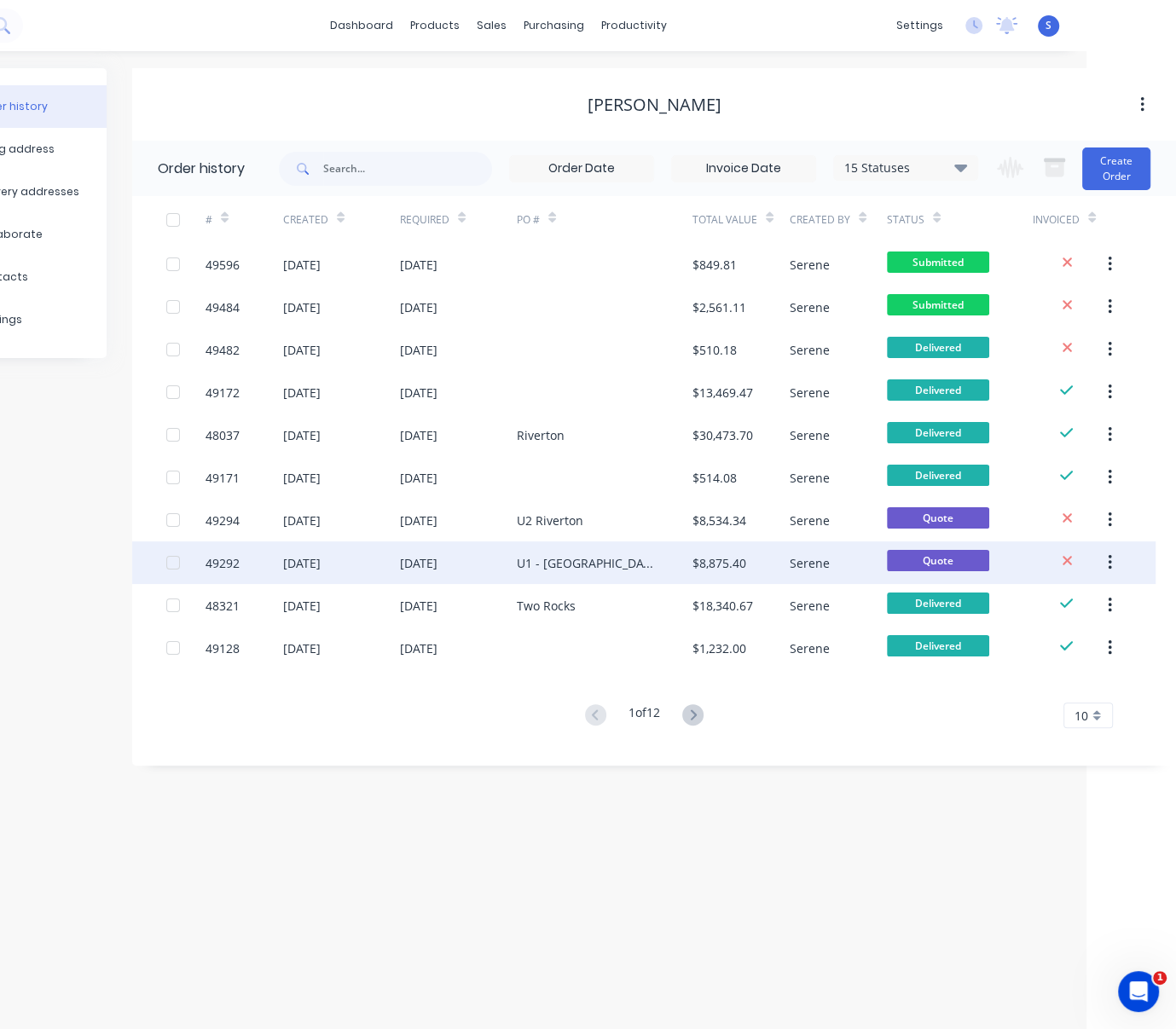
click at [571, 557] on div "U1 - [GEOGRAPHIC_DATA]" at bounding box center [587, 563] width 141 height 18
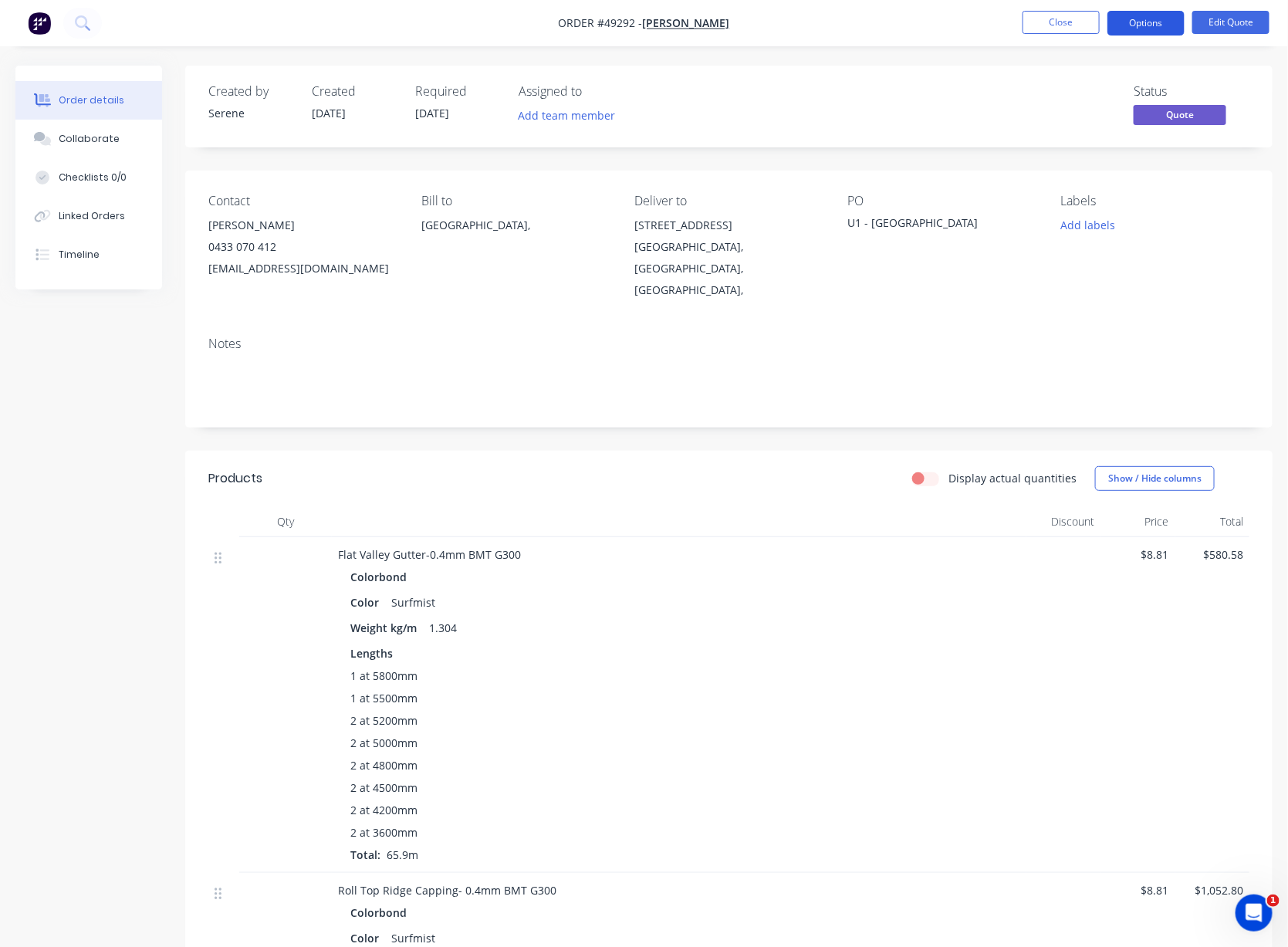
click at [1092, 22] on button "Options" at bounding box center [1145, 23] width 77 height 25
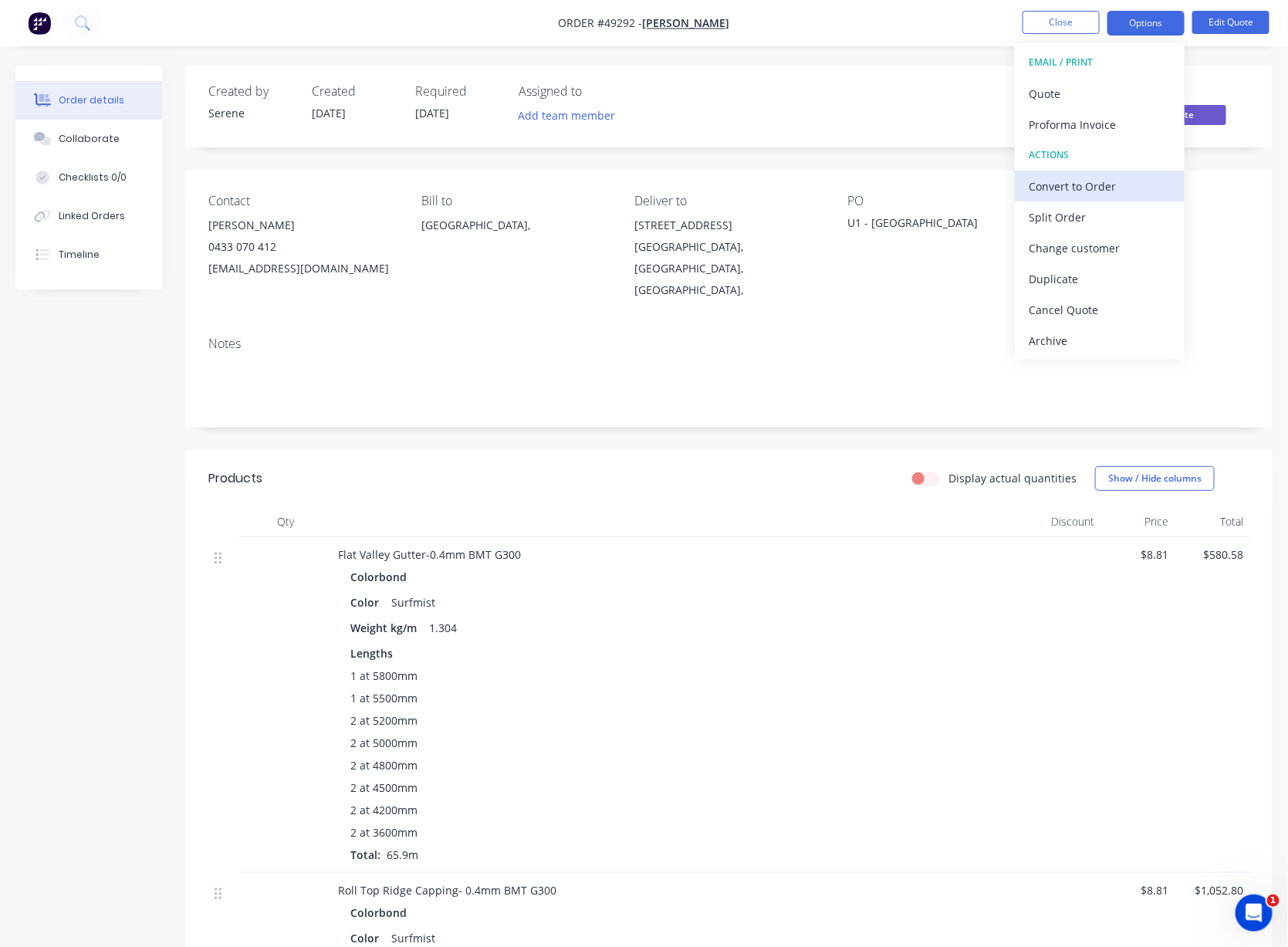
click at [1091, 178] on div "Convert to Order" at bounding box center [1099, 186] width 142 height 22
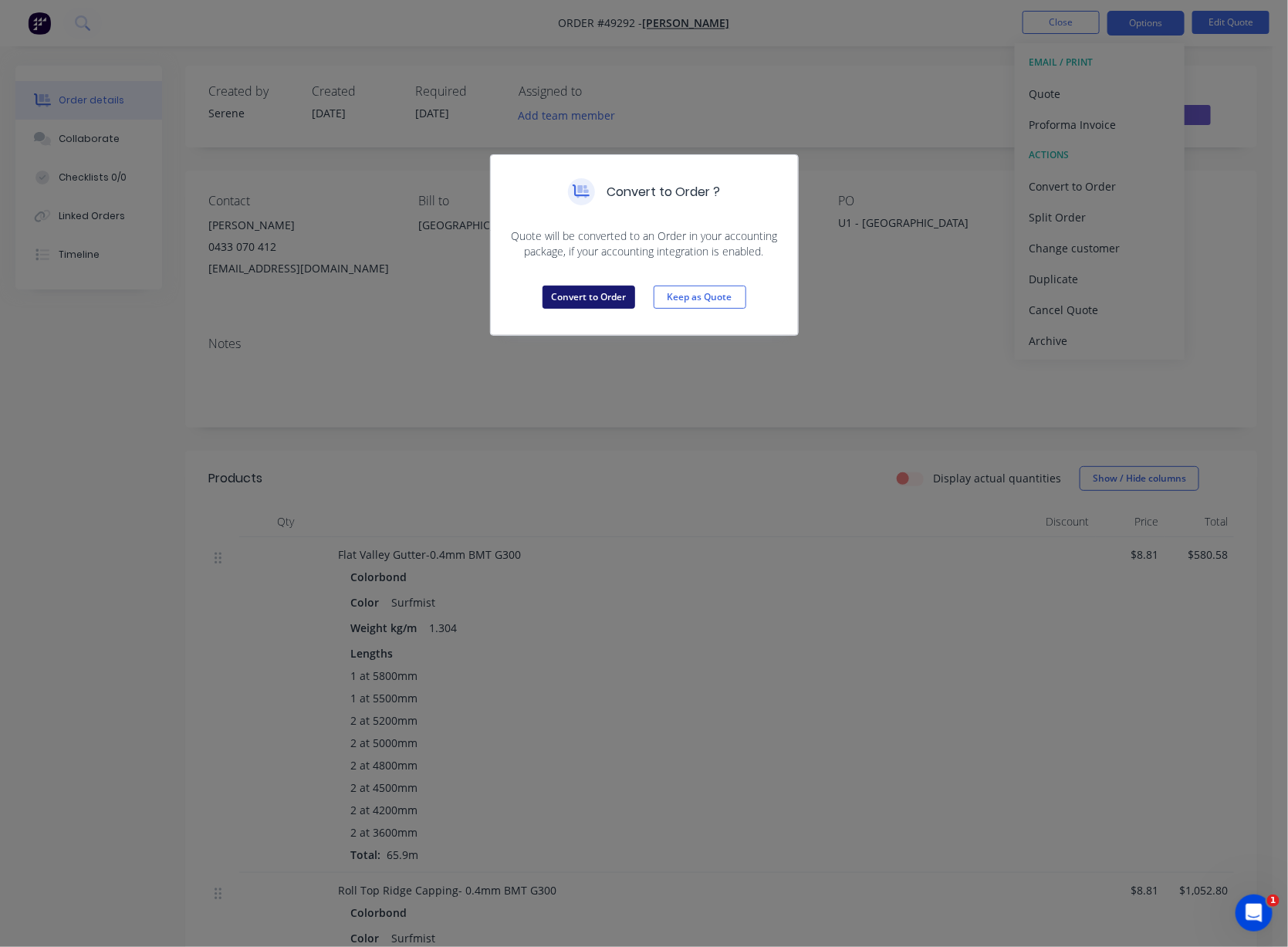
click at [603, 308] on button "Convert to Order" at bounding box center [589, 297] width 93 height 23
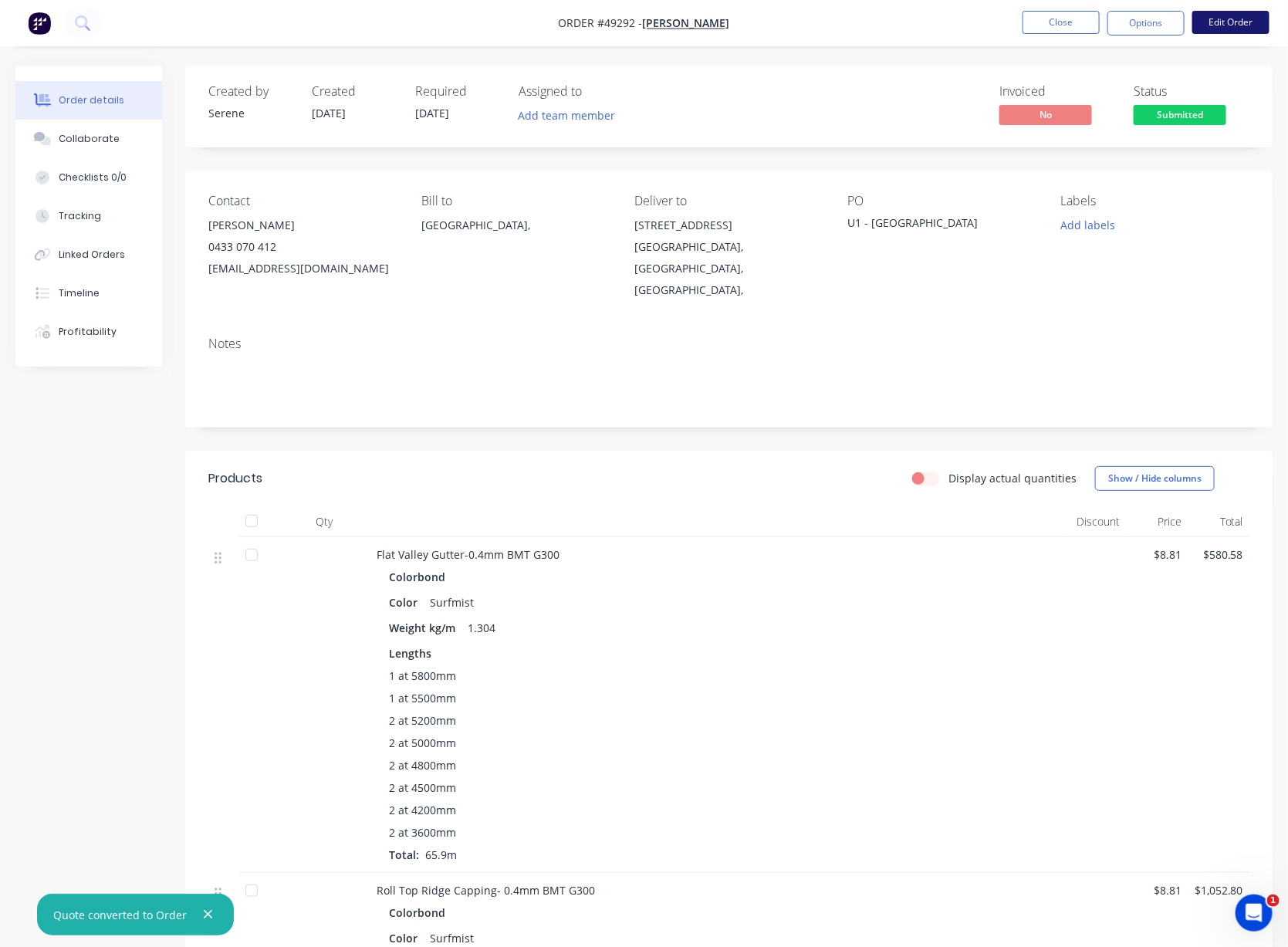
click at [1092, 27] on button "Edit Order" at bounding box center [1231, 22] width 77 height 23
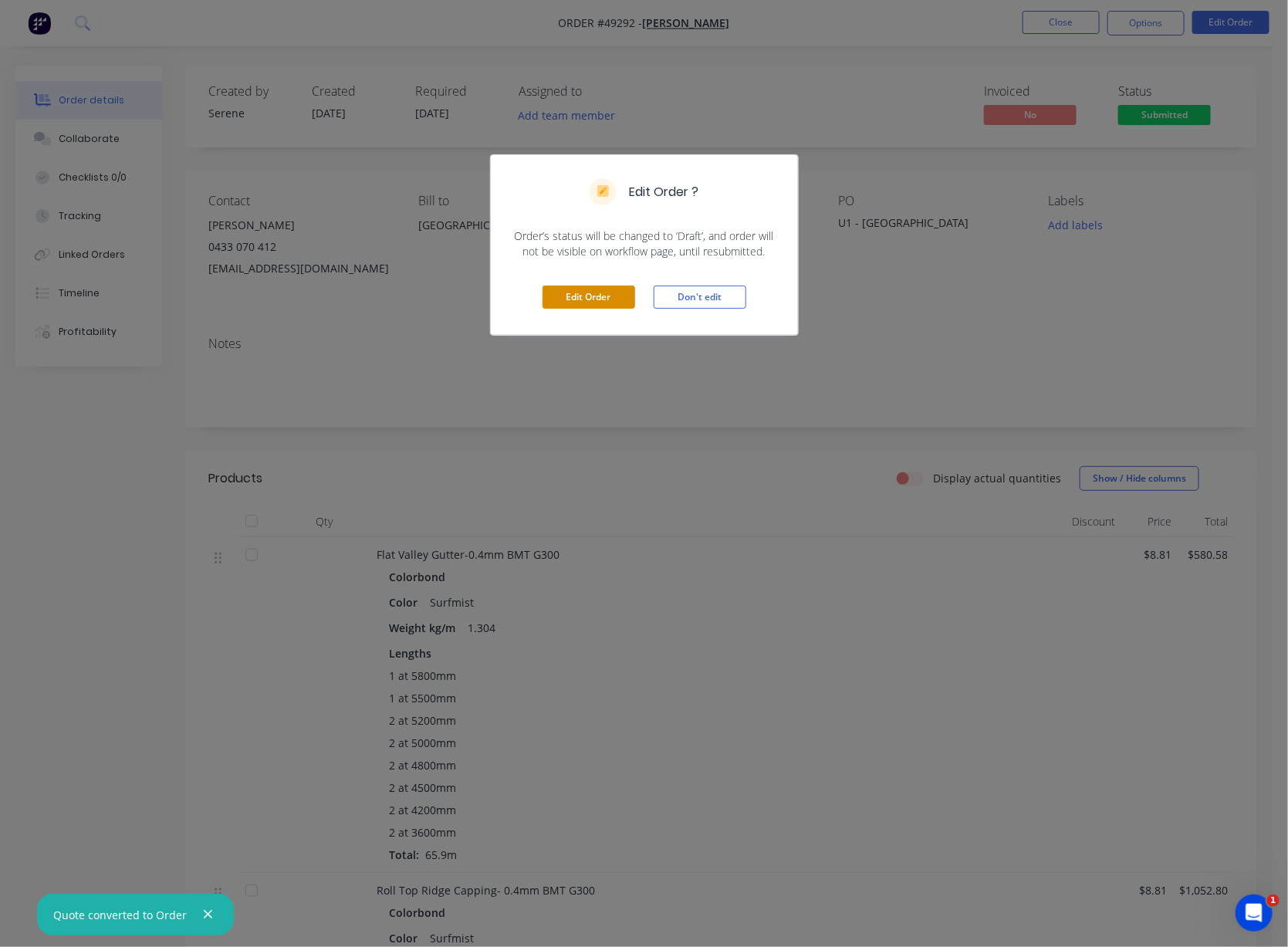
click at [571, 308] on button "Edit Order" at bounding box center [589, 297] width 93 height 23
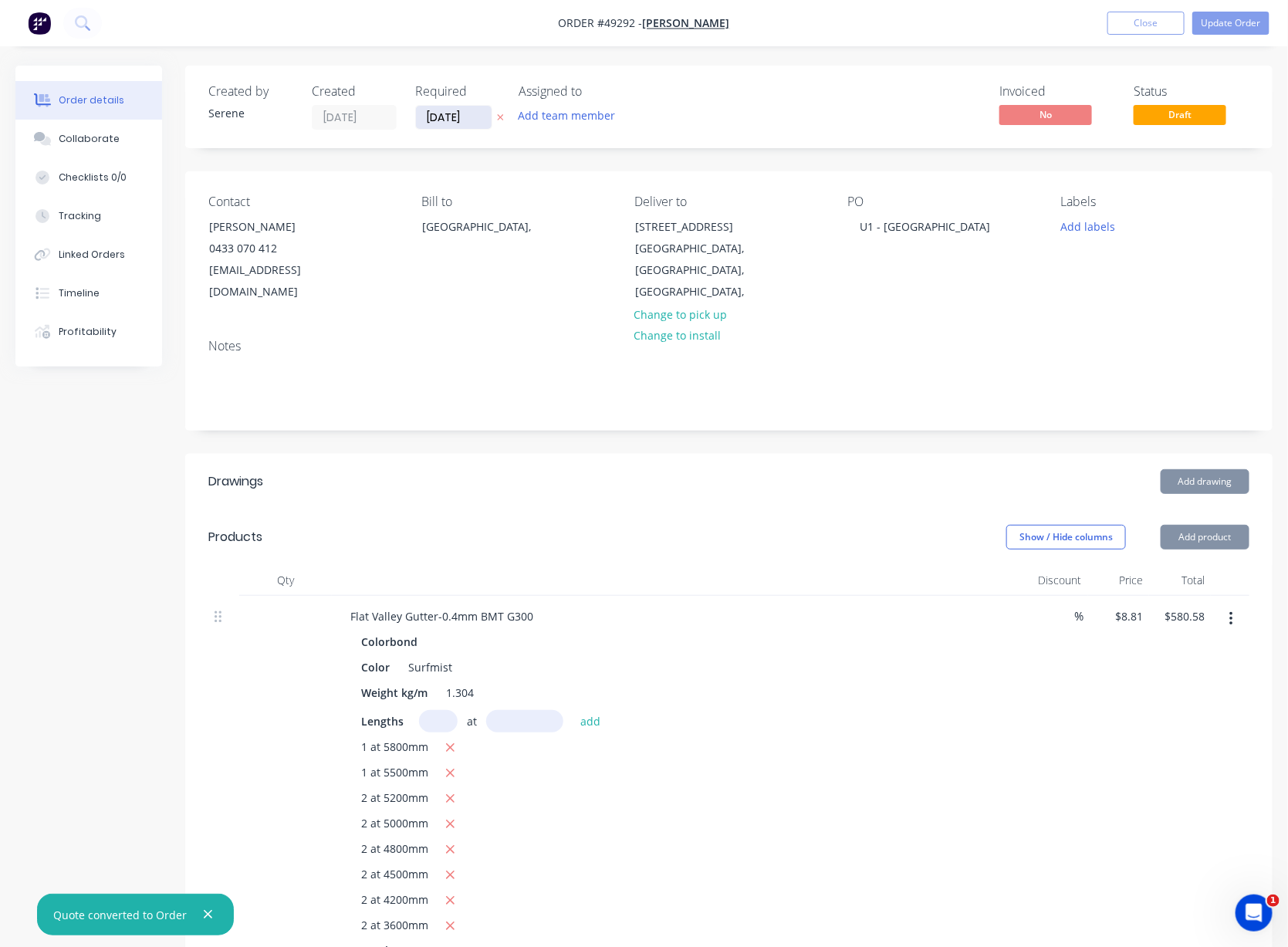
click at [472, 117] on input "[DATE]" at bounding box center [453, 117] width 75 height 23
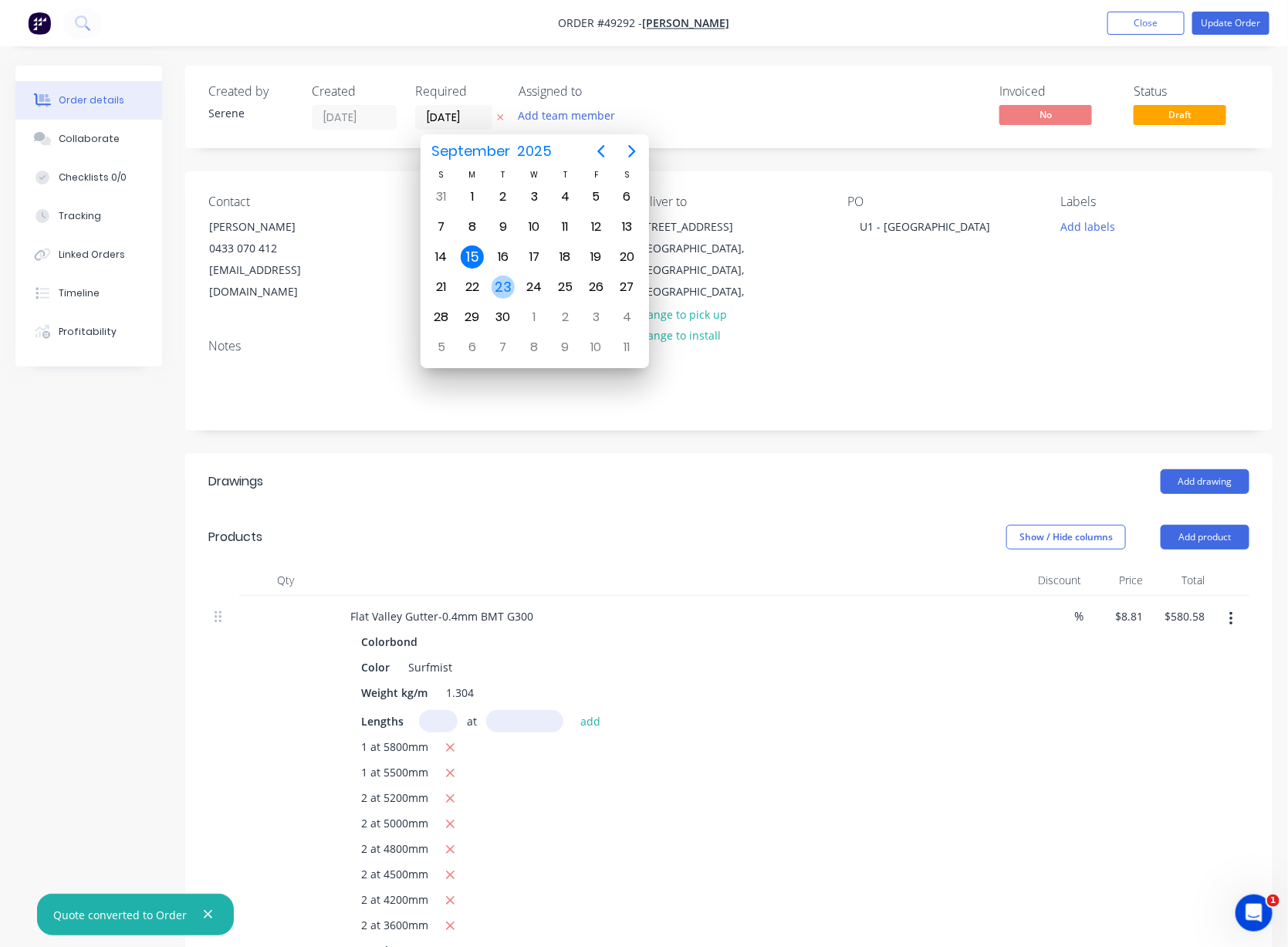
click at [497, 289] on div "23" at bounding box center [503, 287] width 23 height 23
type input "[DATE]"
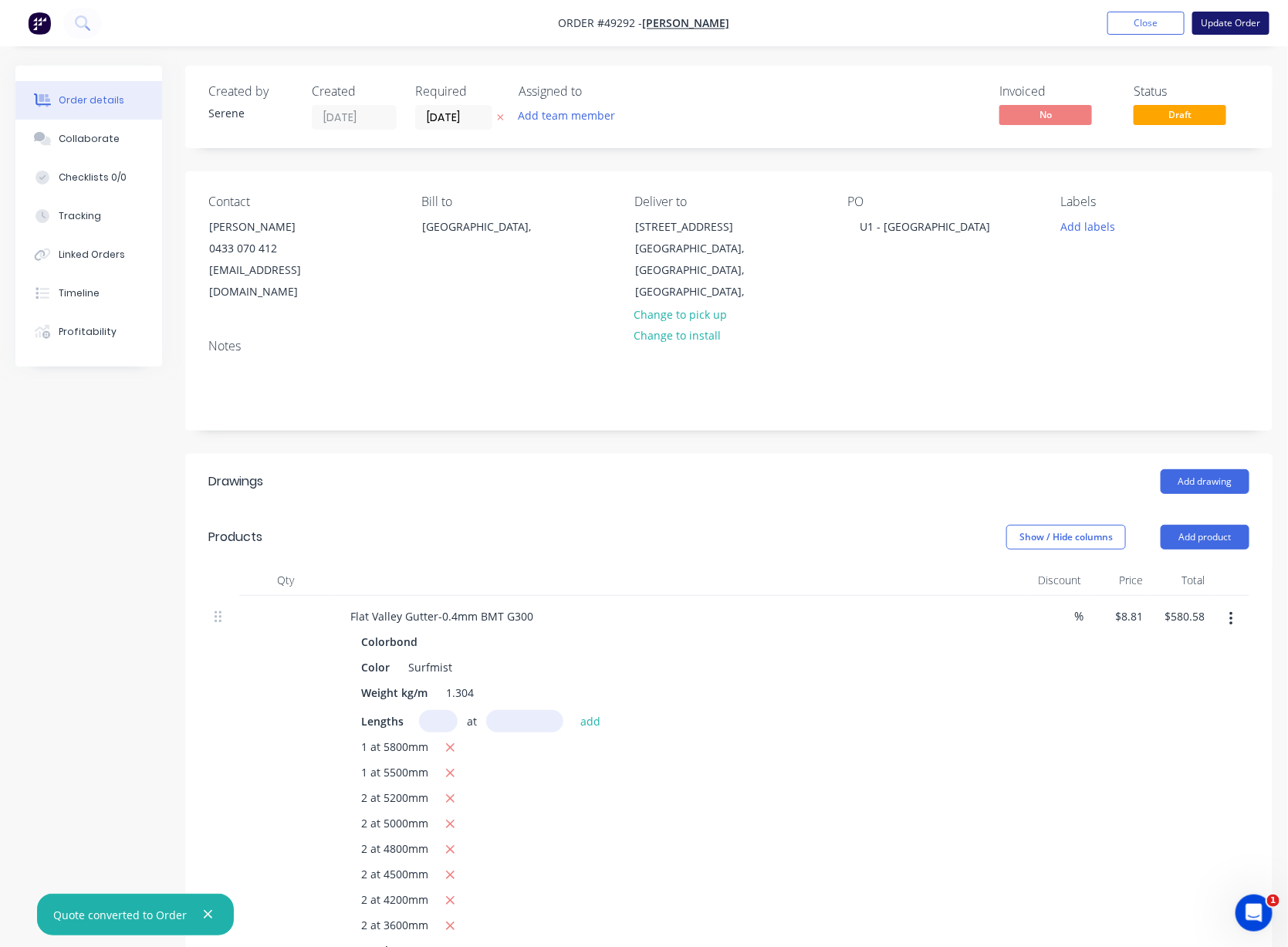
click at [1092, 21] on button "Update Order" at bounding box center [1231, 23] width 77 height 23
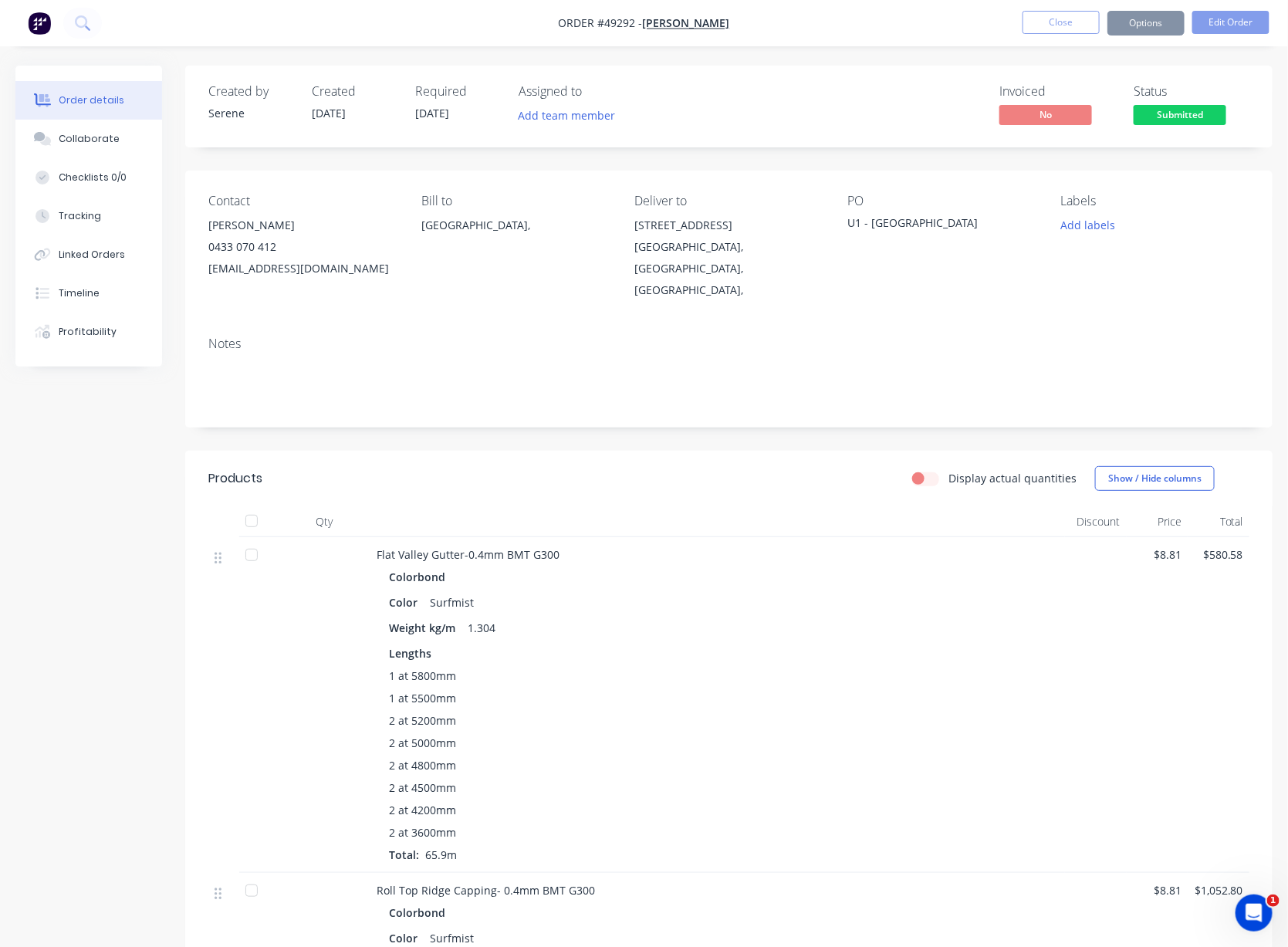
click at [1092, 20] on button "Options" at bounding box center [1145, 23] width 77 height 25
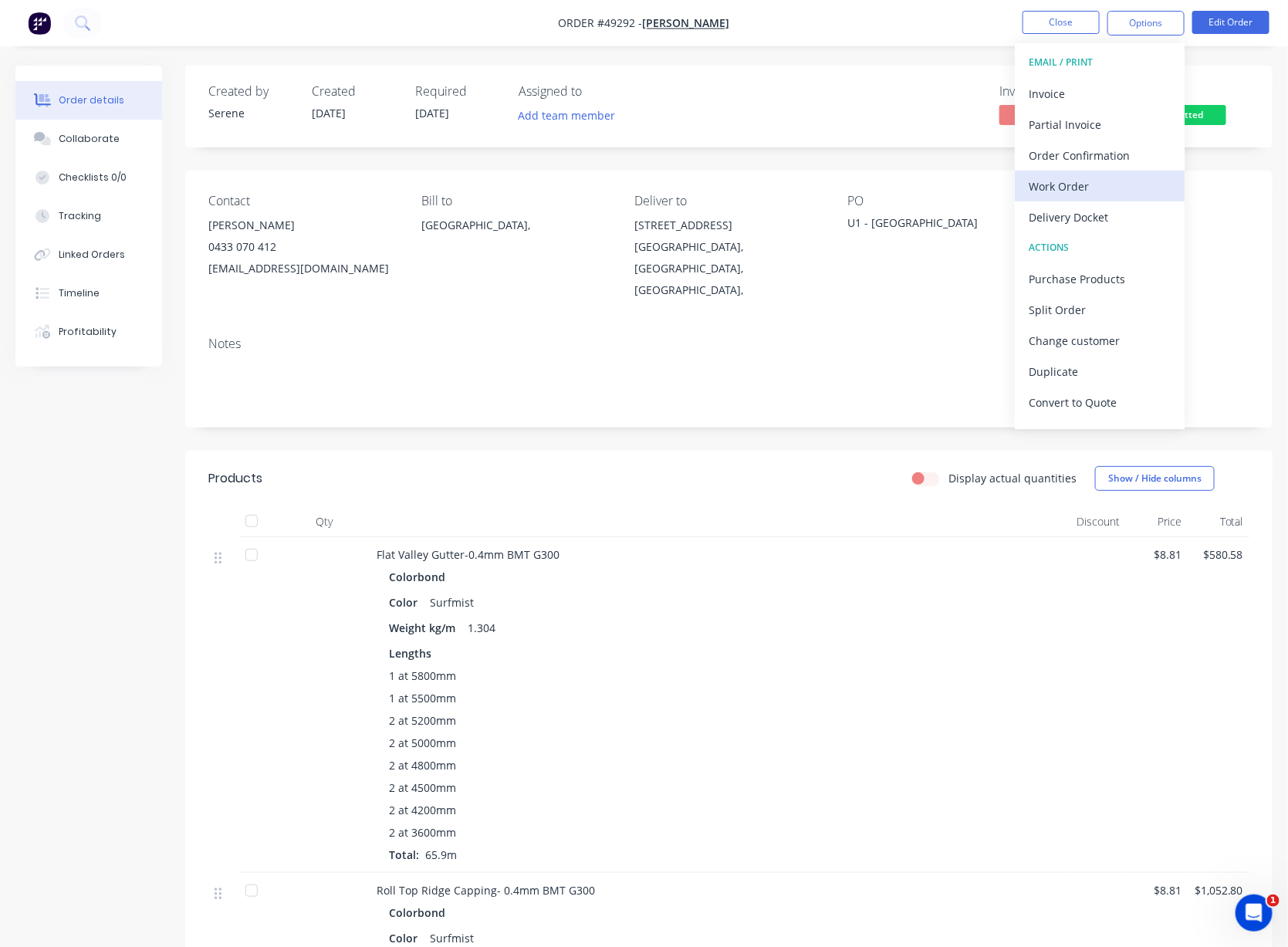
click at [1067, 177] on div "Work Order" at bounding box center [1099, 186] width 142 height 22
click at [1061, 177] on div "Custom" at bounding box center [1099, 186] width 142 height 22
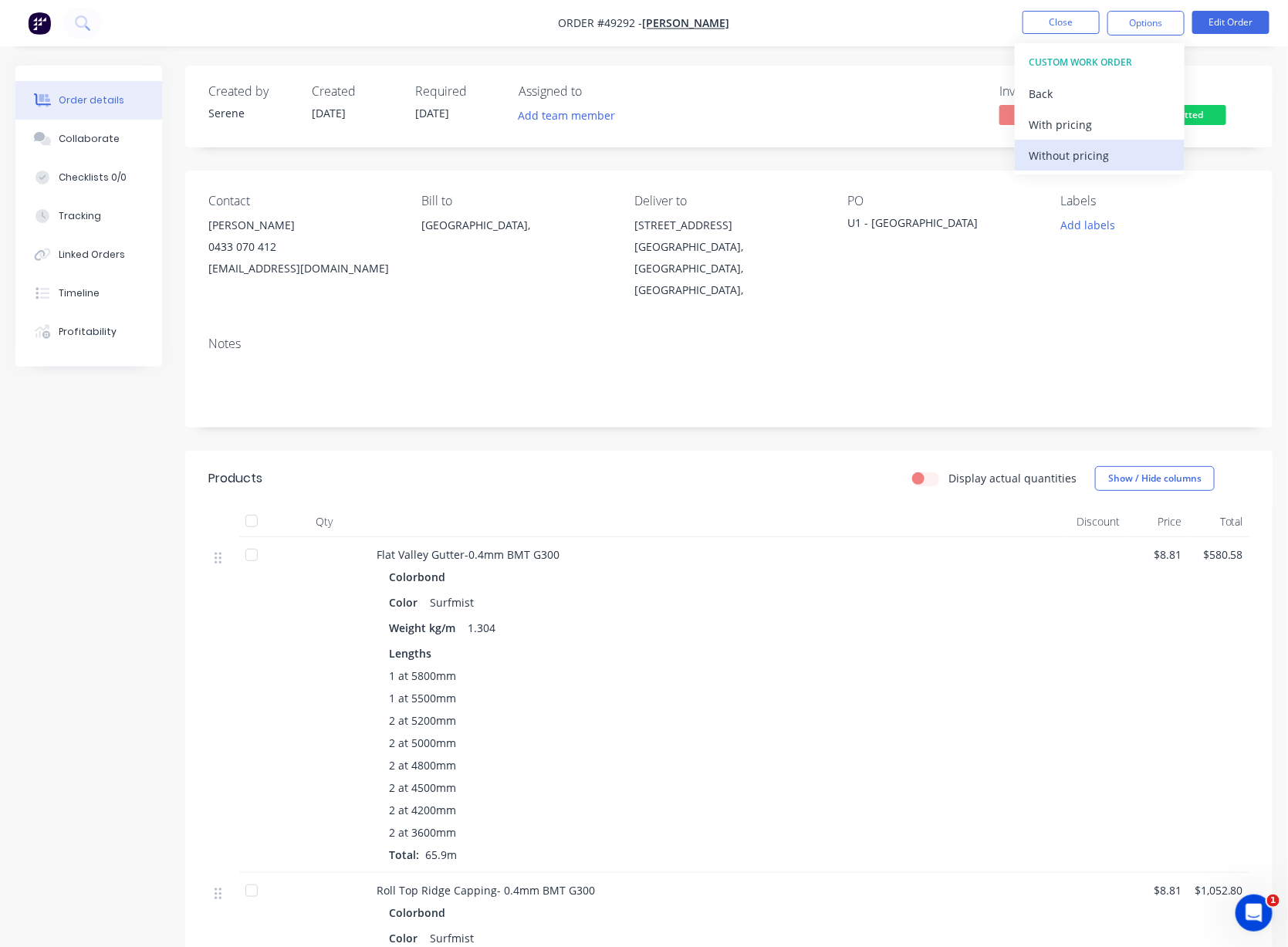
click at [1061, 154] on div "Without pricing" at bounding box center [1099, 155] width 142 height 22
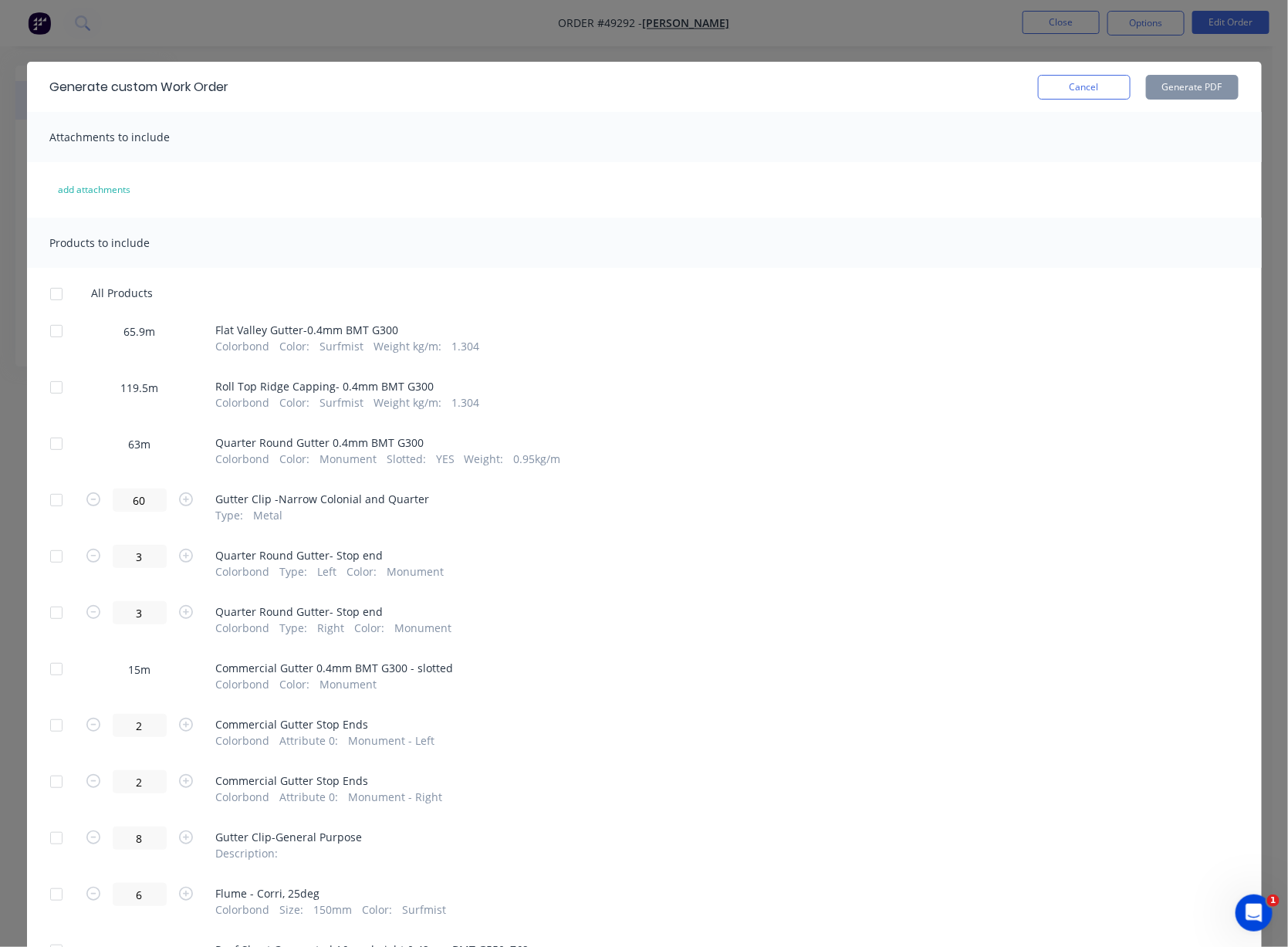
click at [54, 339] on div at bounding box center [57, 331] width 31 height 31
click at [50, 399] on div at bounding box center [57, 388] width 31 height 31
click at [52, 459] on div at bounding box center [57, 444] width 31 height 31
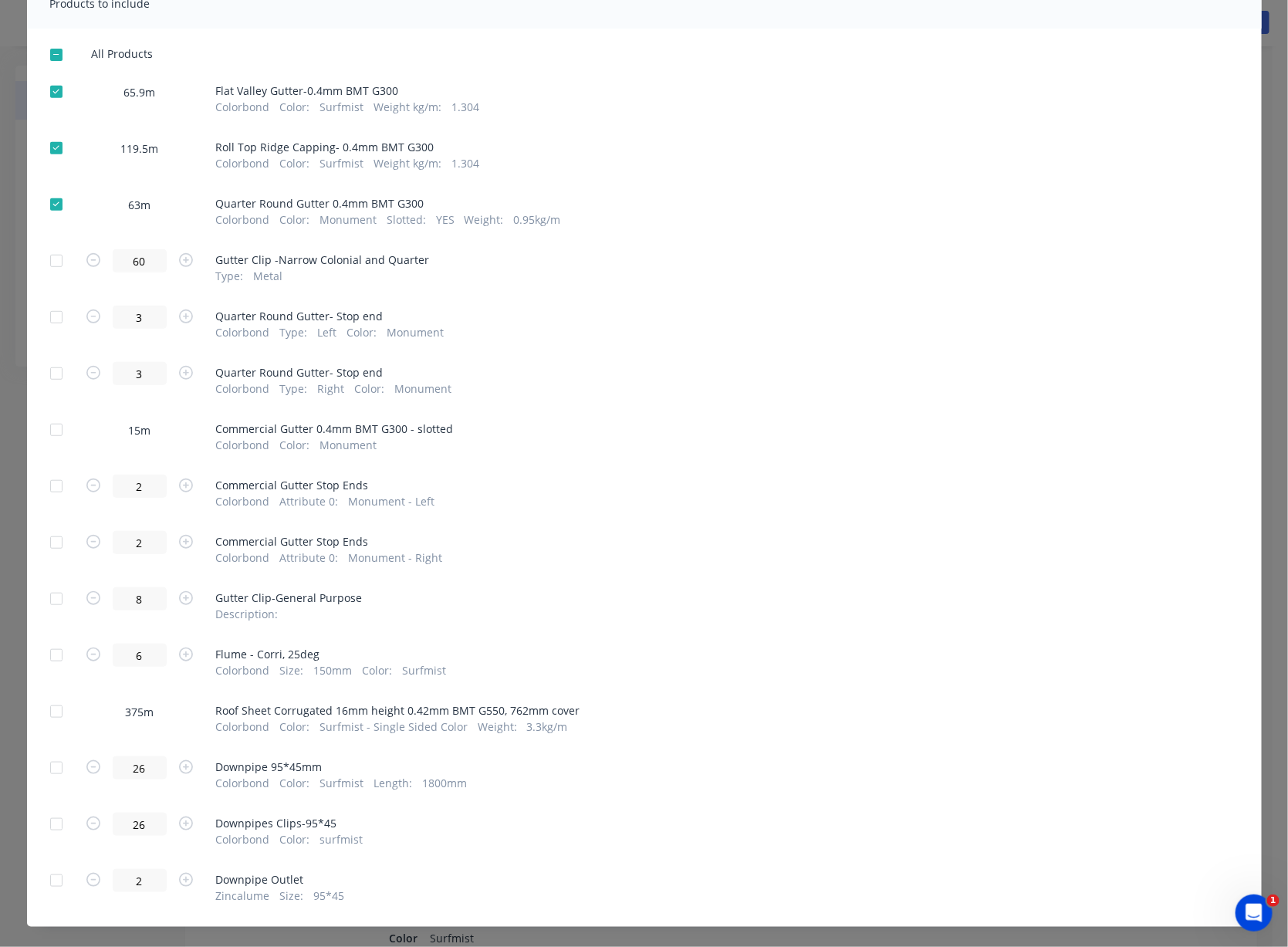
scroll to position [240, 0]
click at [50, 444] on div at bounding box center [57, 429] width 31 height 31
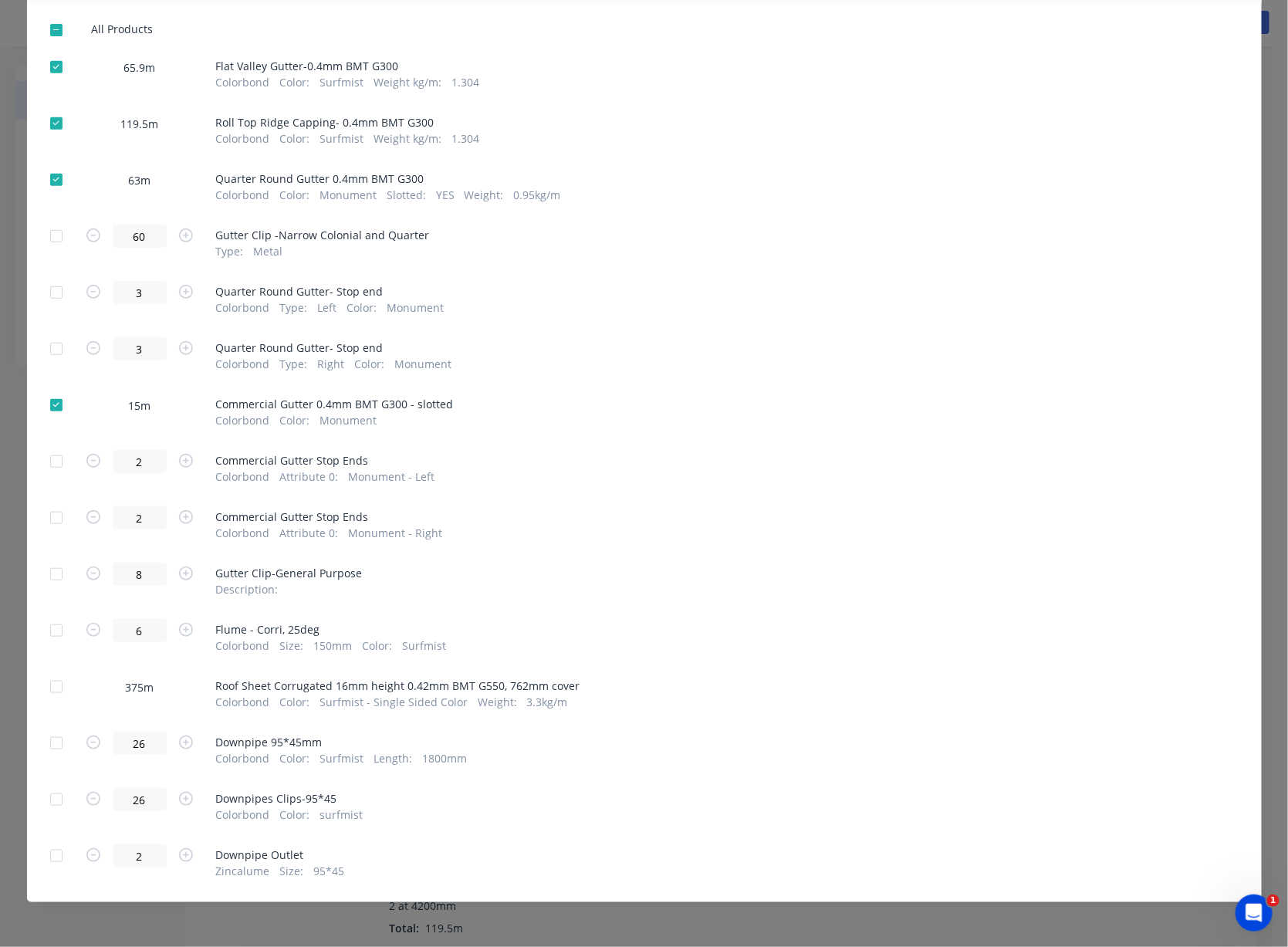
scroll to position [0, 0]
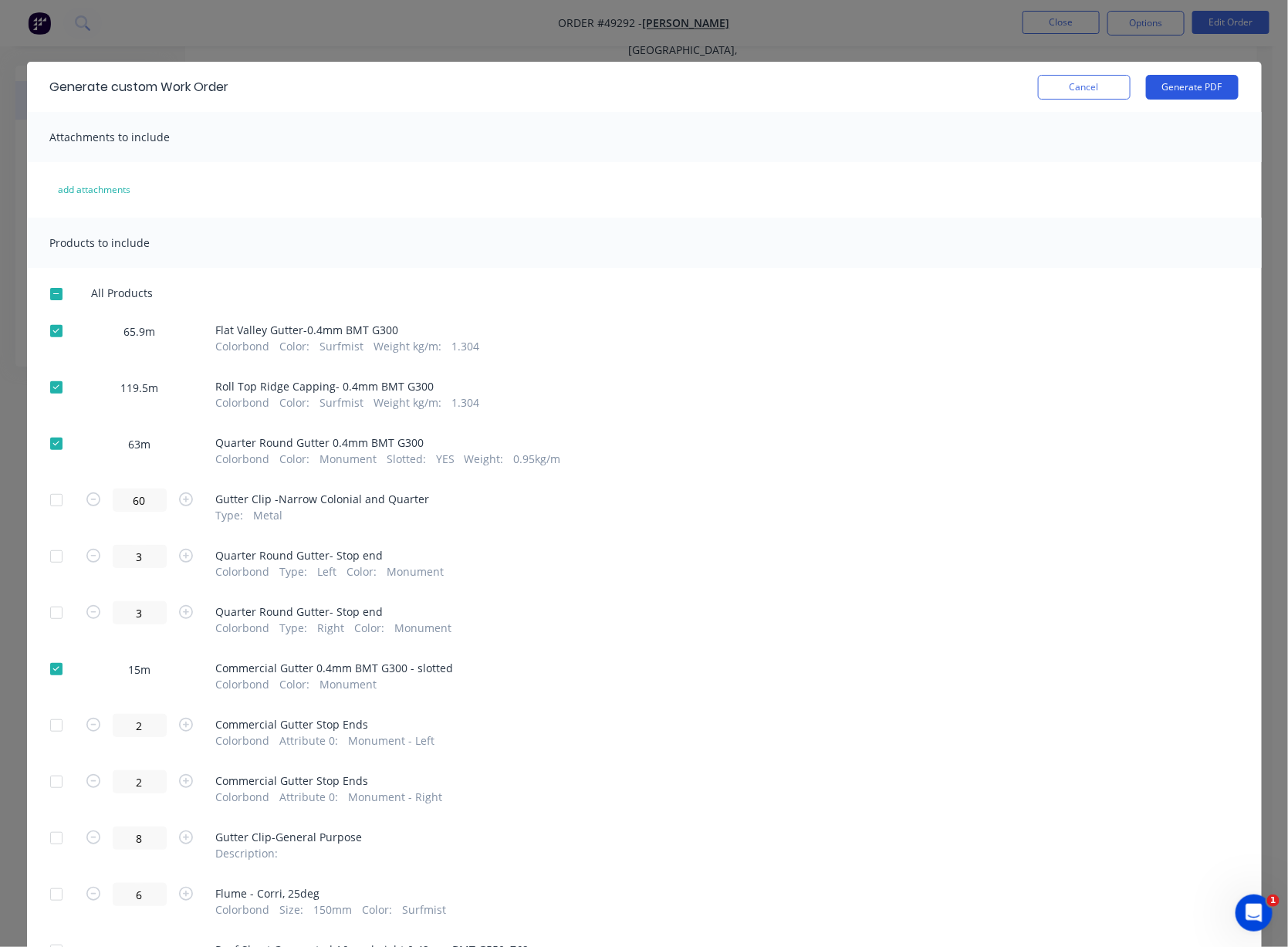
click at [1092, 99] on button "Generate PDF" at bounding box center [1191, 87] width 93 height 25
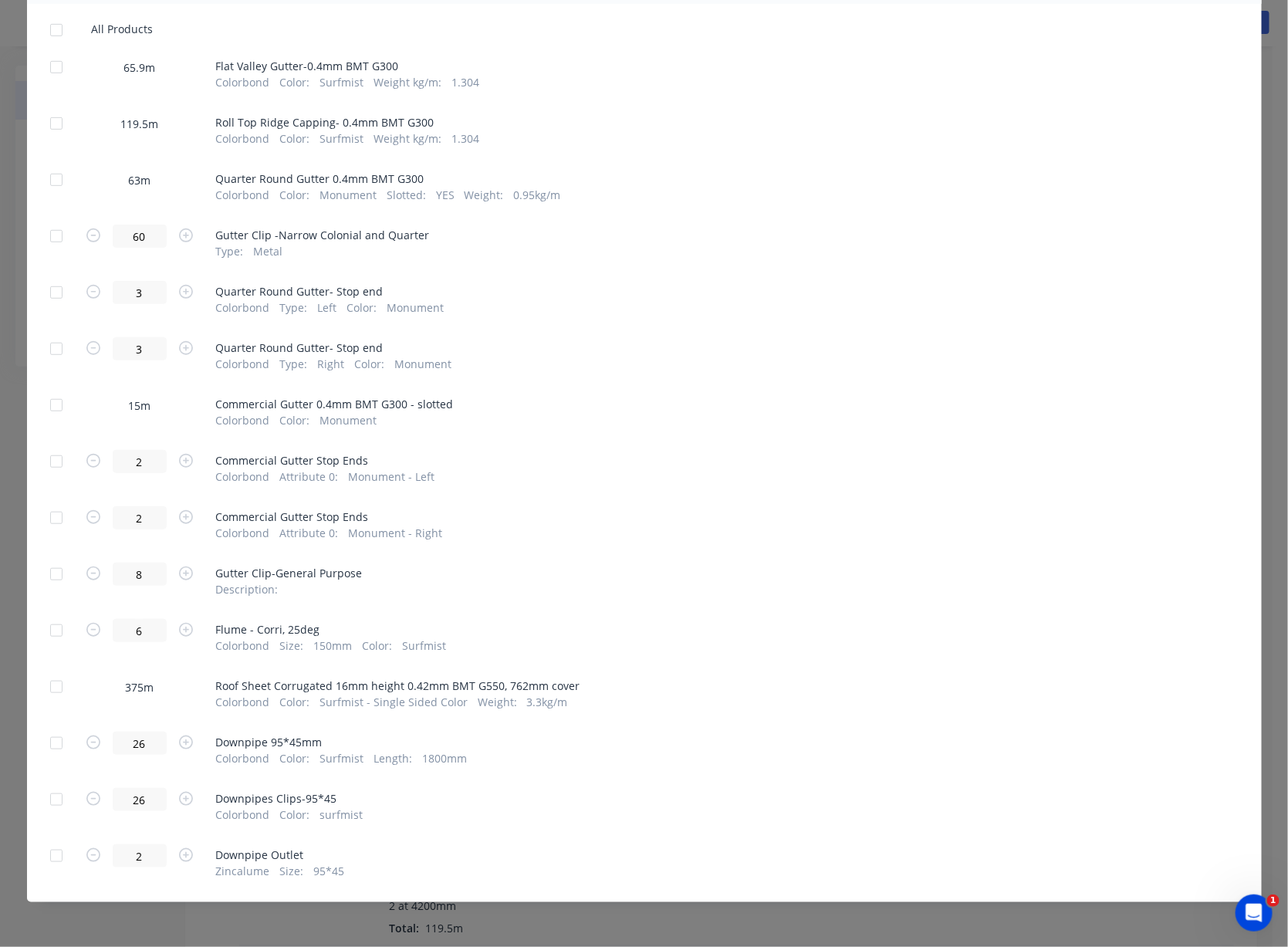
scroll to position [480, 0]
click at [43, 672] on div at bounding box center [57, 687] width 31 height 31
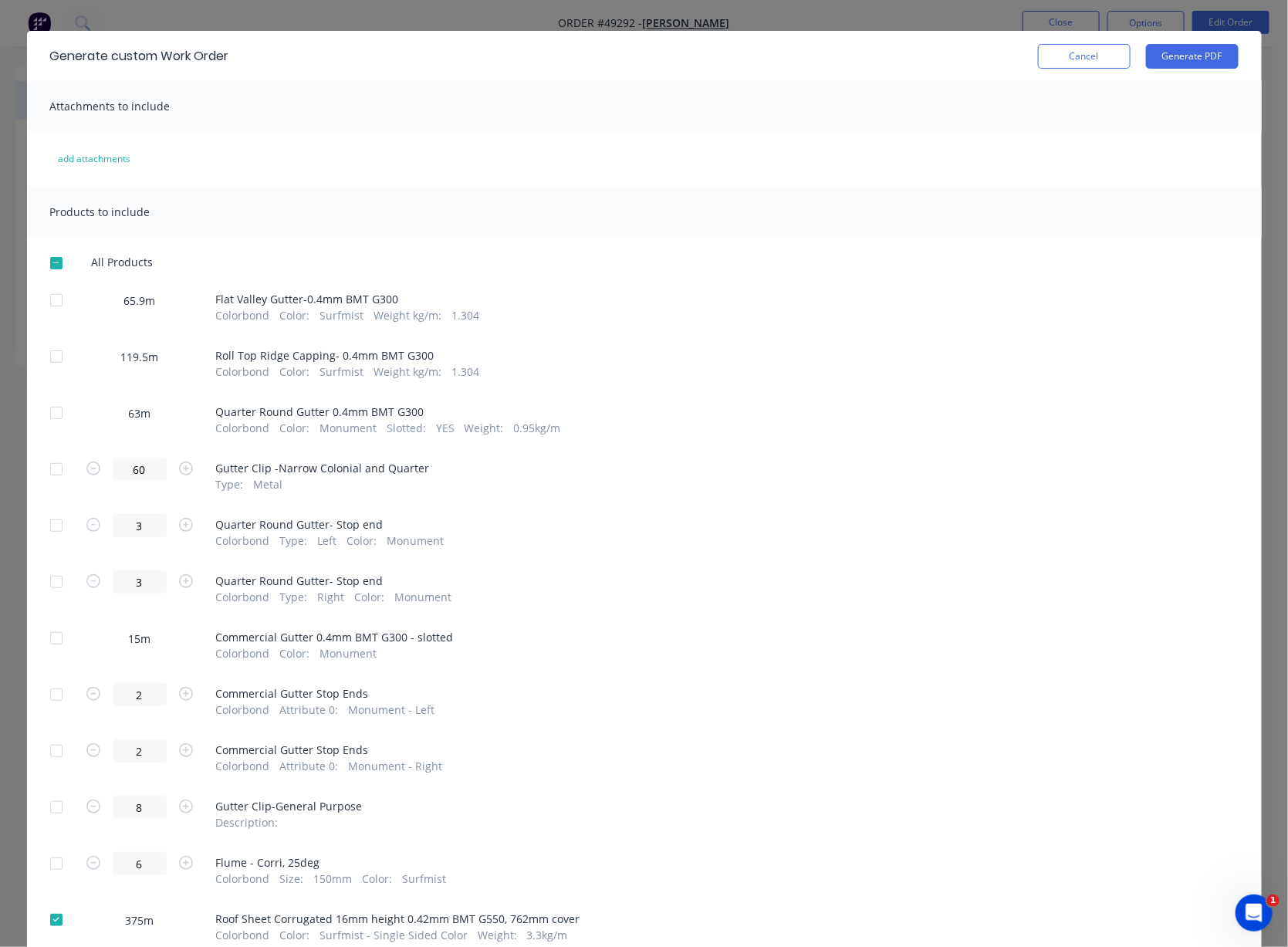
scroll to position [0, 0]
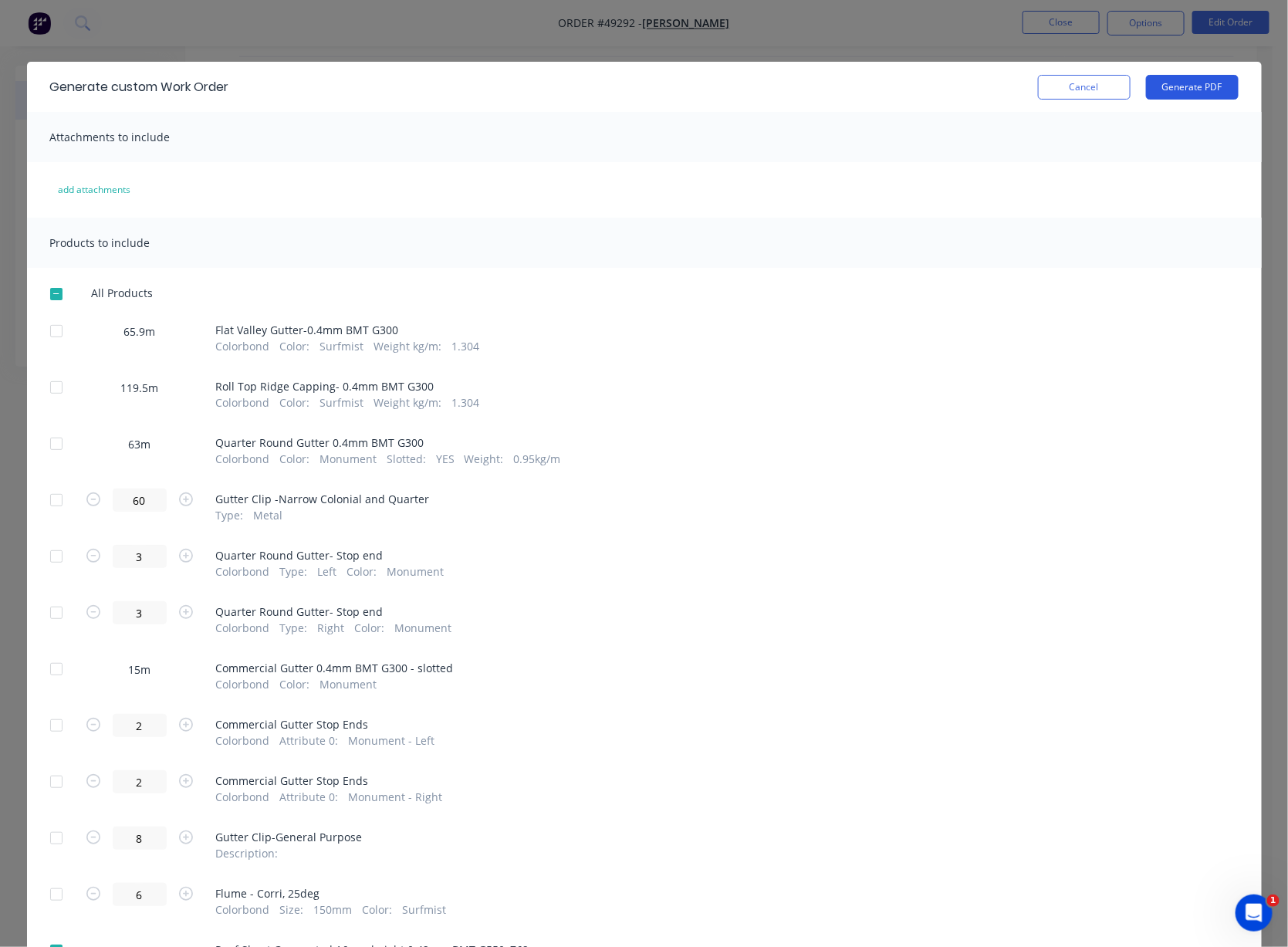
click at [1092, 90] on button "Generate PDF" at bounding box center [1191, 87] width 93 height 25
click at [1069, 96] on button "Cancel" at bounding box center [1084, 87] width 93 height 25
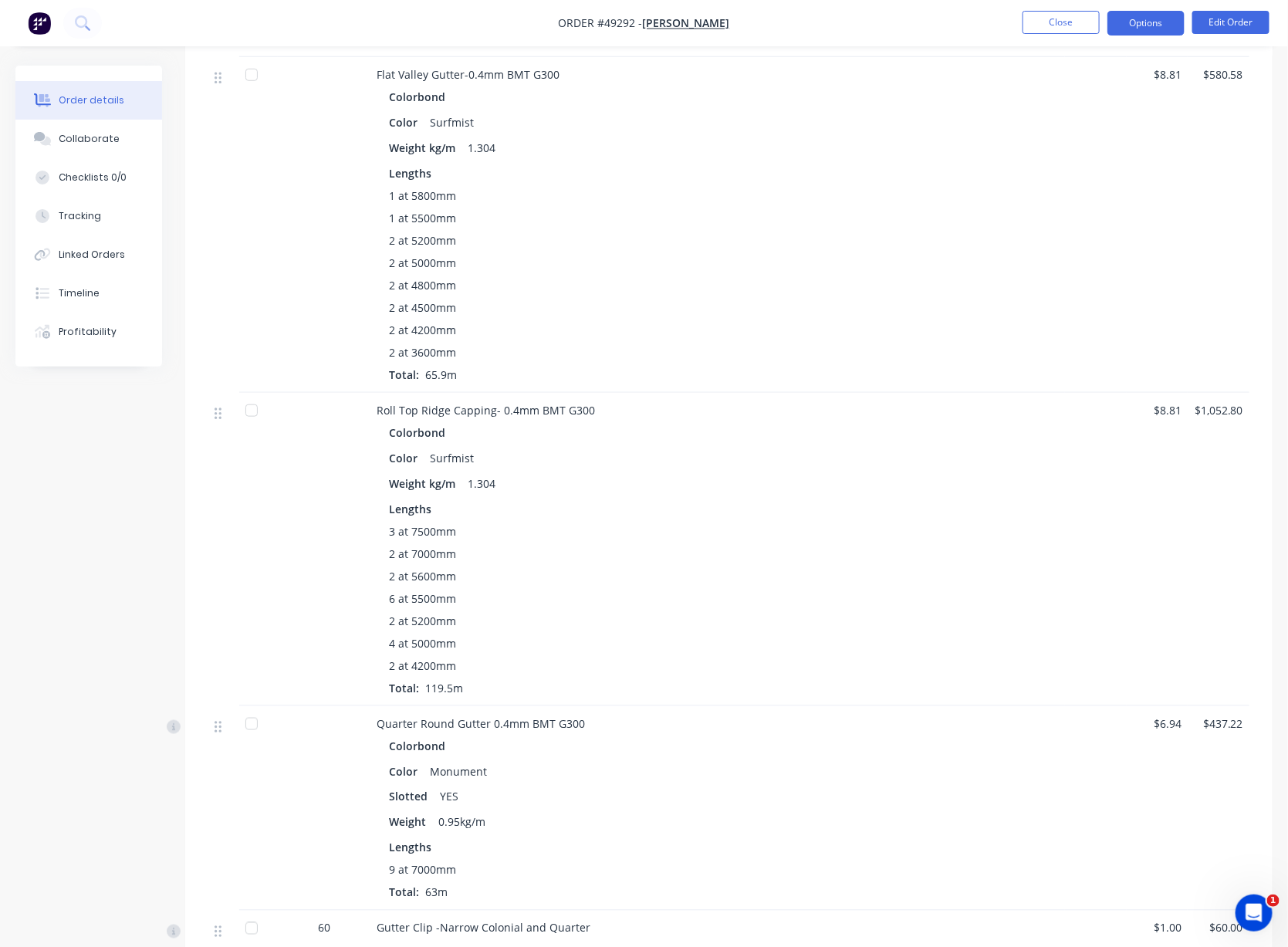
click at [1092, 34] on button "Options" at bounding box center [1145, 23] width 77 height 25
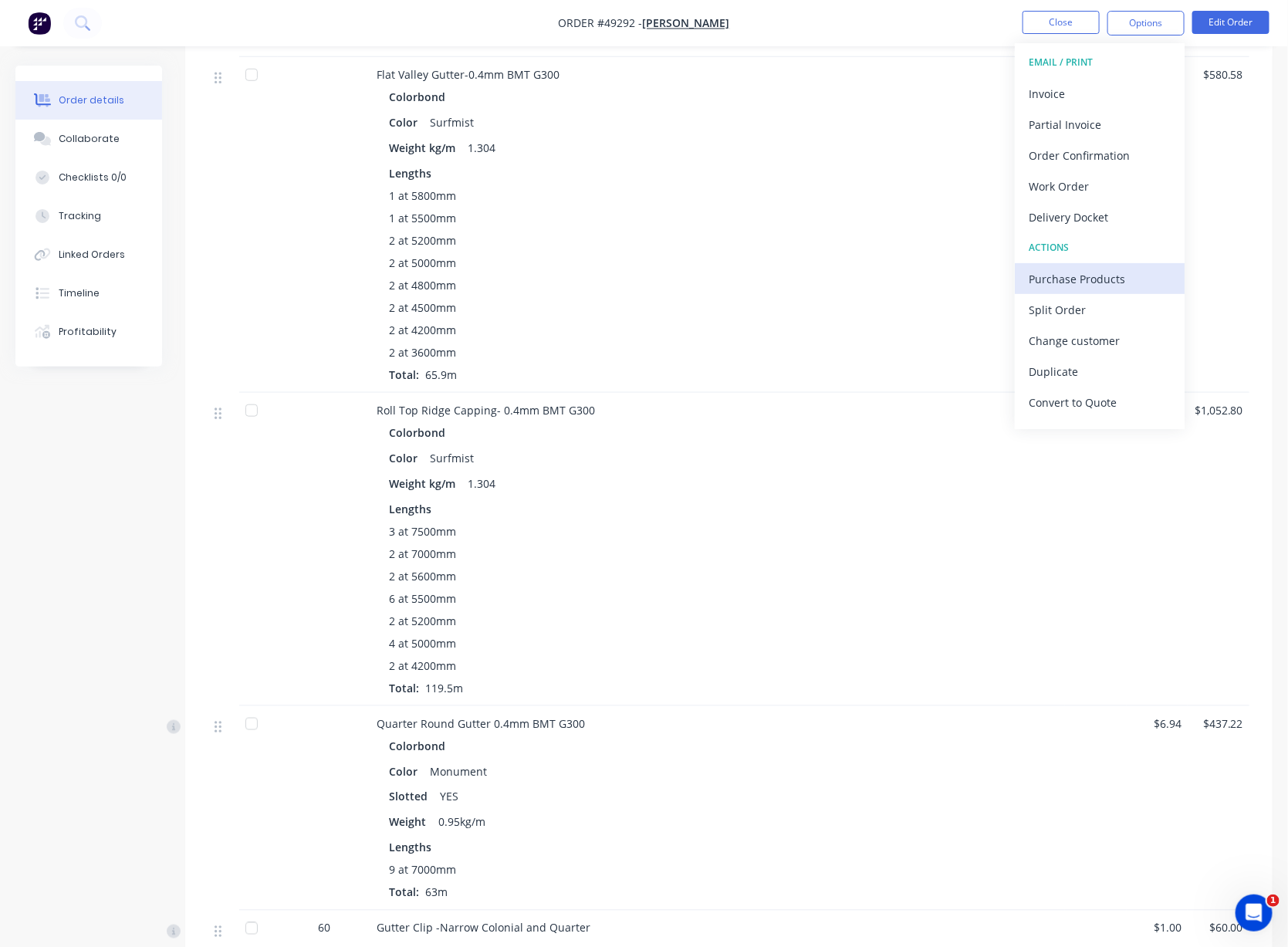
click at [1092, 279] on div "Purchase Products" at bounding box center [1099, 279] width 142 height 22
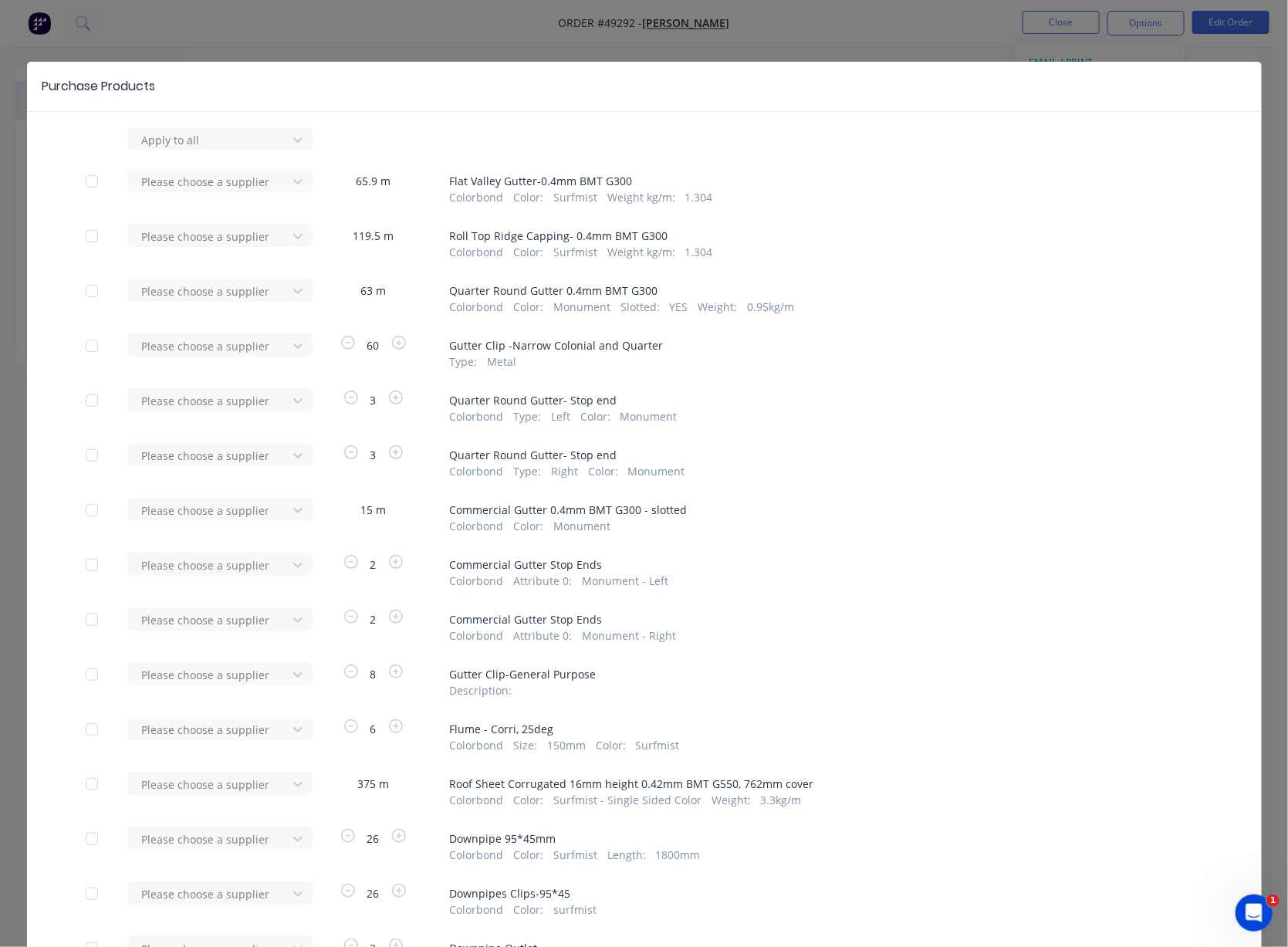
scroll to position [240, 0]
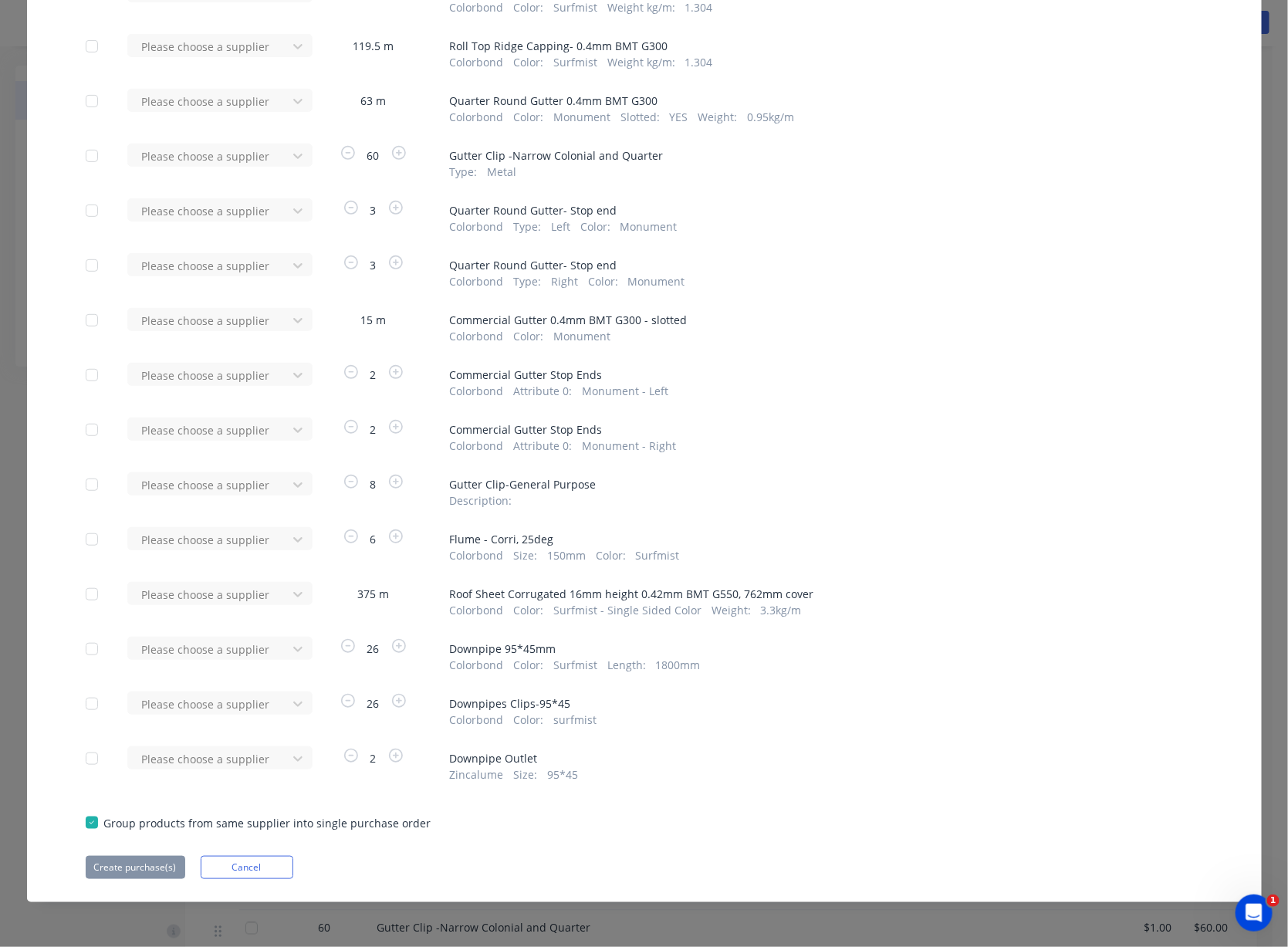
click at [82, 524] on div at bounding box center [92, 540] width 31 height 31
click at [184, 530] on div at bounding box center [209, 540] width 139 height 20
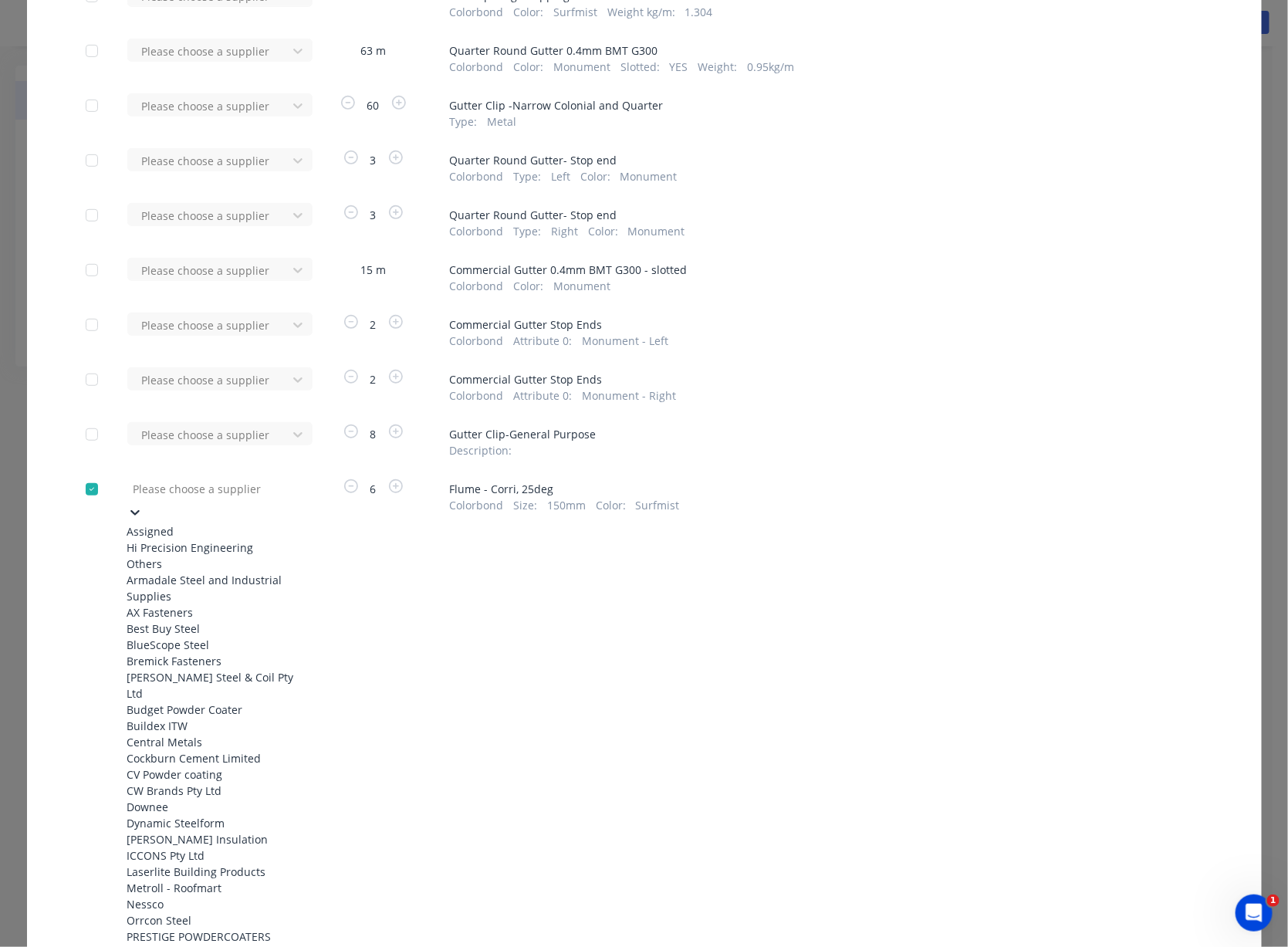
click at [186, 556] on div "Hi Precision Engineering" at bounding box center [212, 548] width 170 height 16
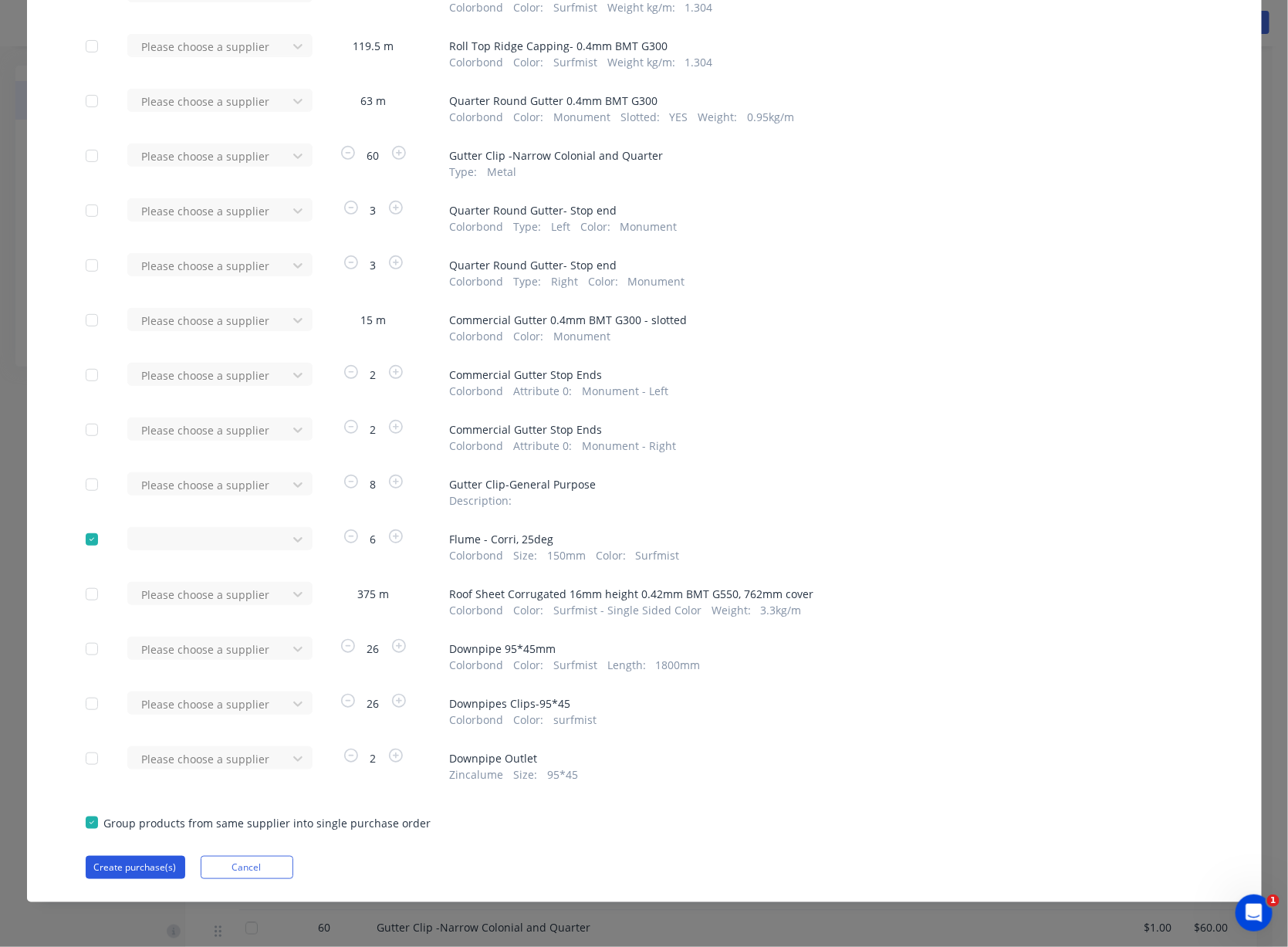
click at [118, 876] on button "Create purchase(s)" at bounding box center [134, 867] width 99 height 23
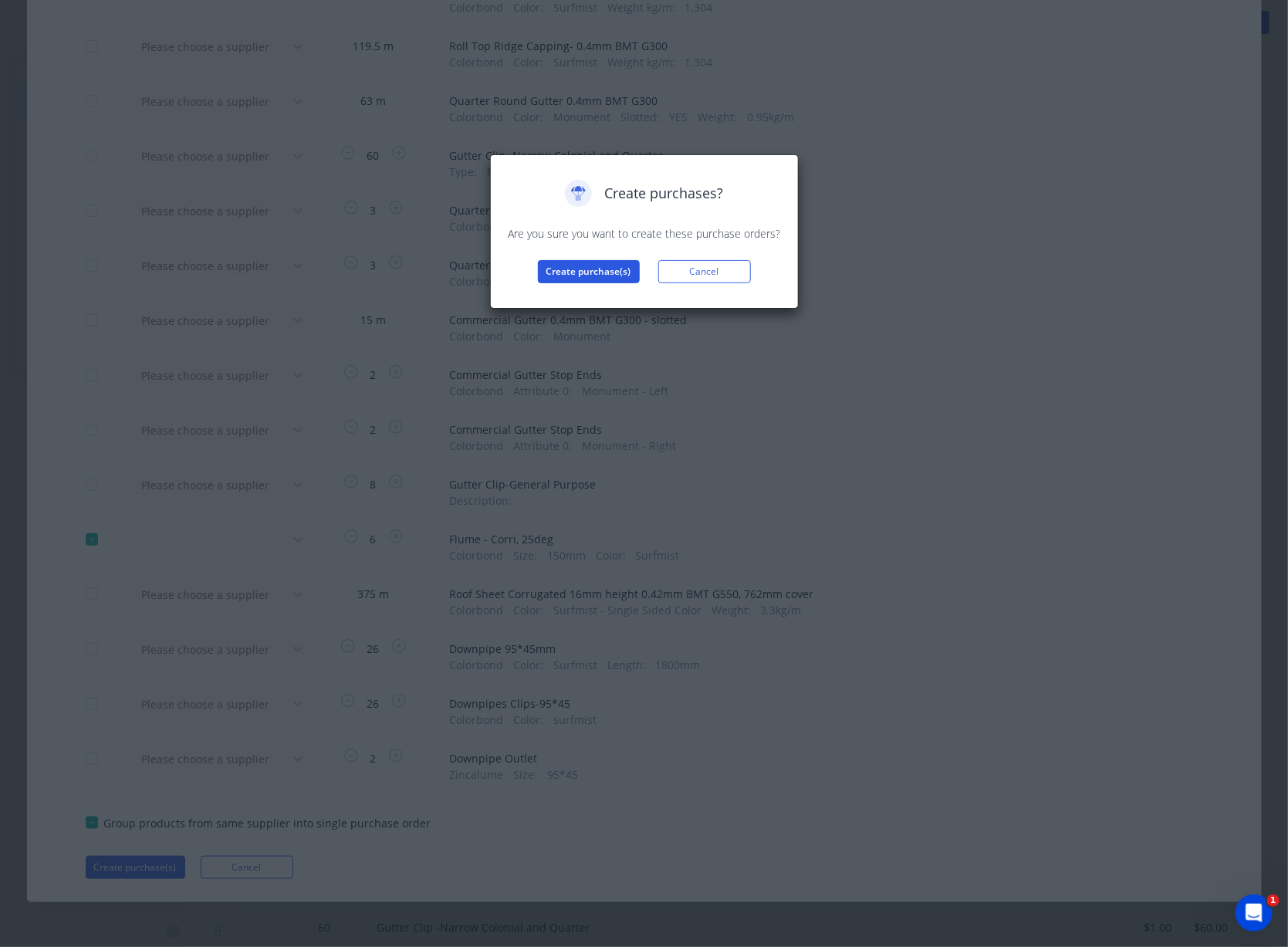
click at [594, 283] on button "Create purchase(s)" at bounding box center [589, 271] width 102 height 23
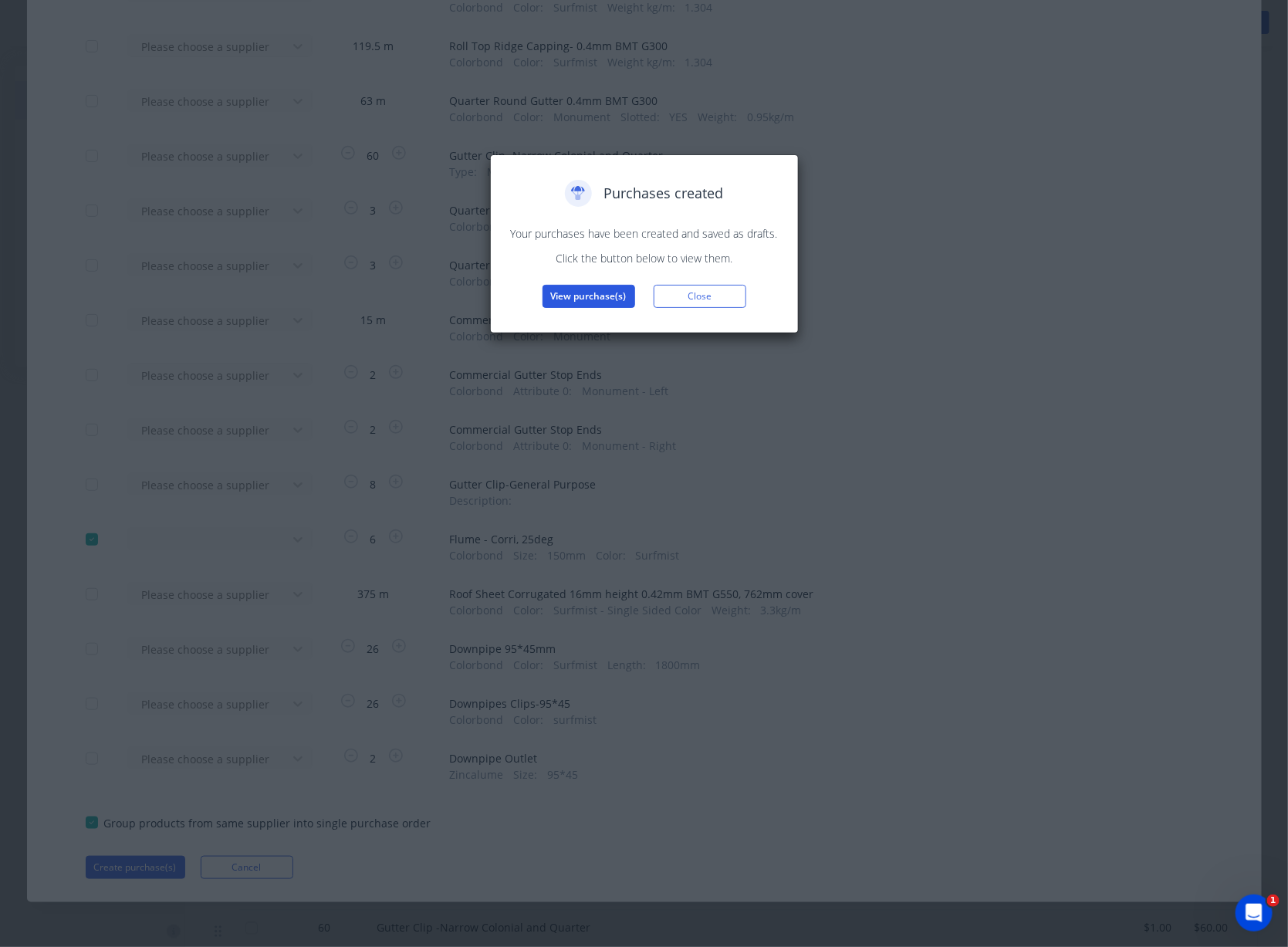
click at [608, 307] on button "View purchase(s)" at bounding box center [589, 296] width 93 height 23
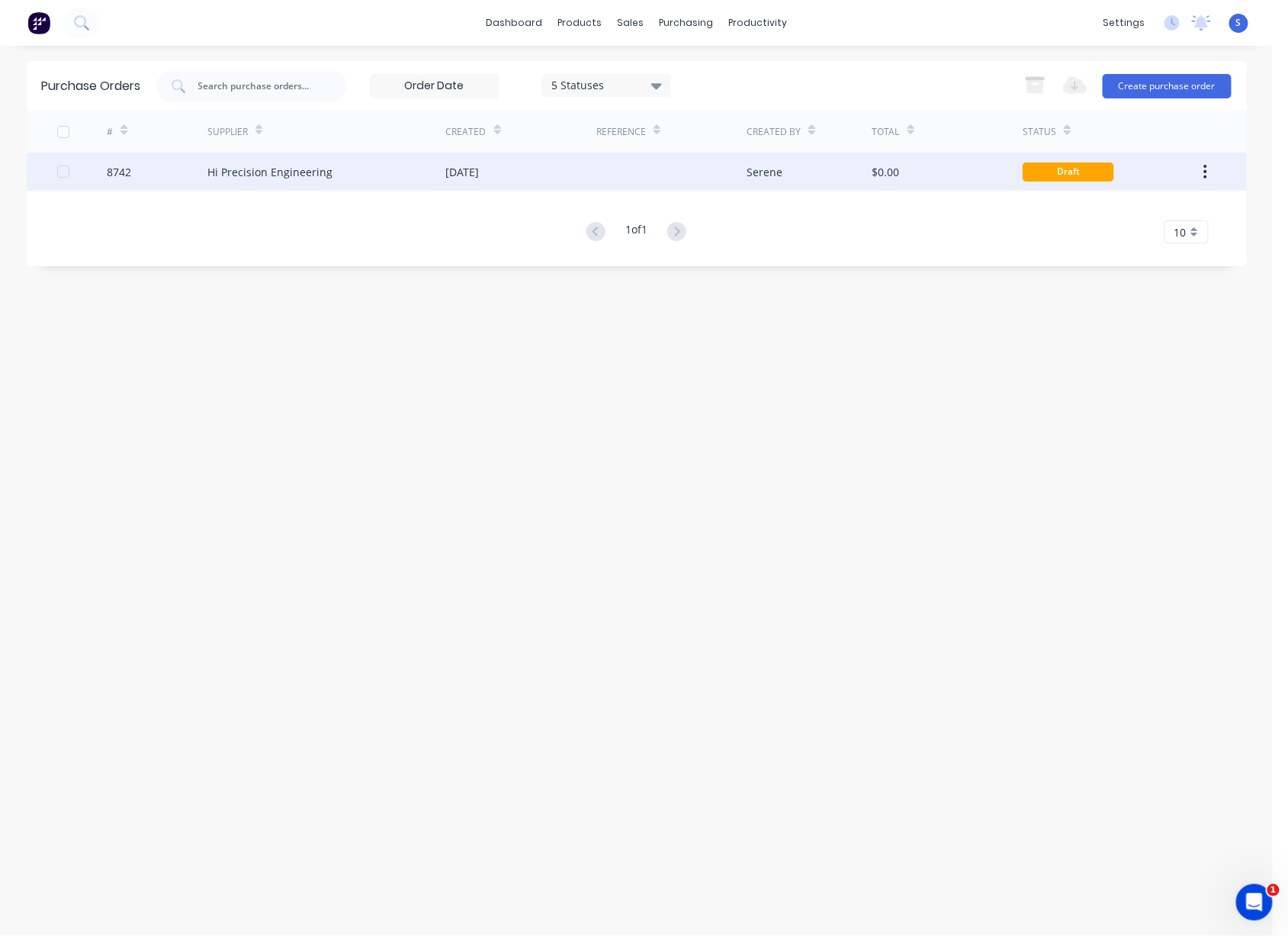
click at [591, 182] on div "[DATE]" at bounding box center [521, 171] width 150 height 38
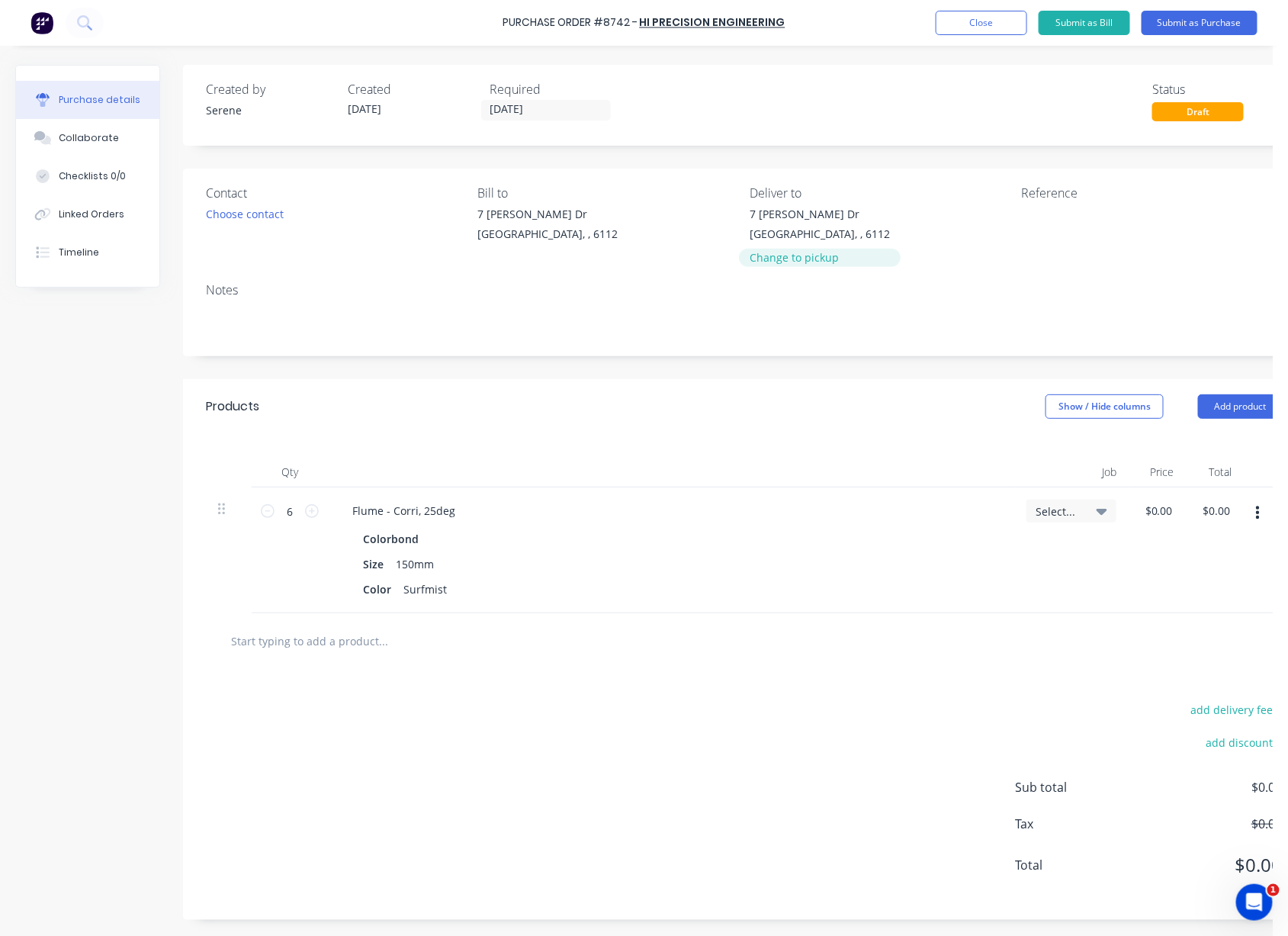
click at [801, 264] on div "Change to pickup" at bounding box center [819, 258] width 140 height 16
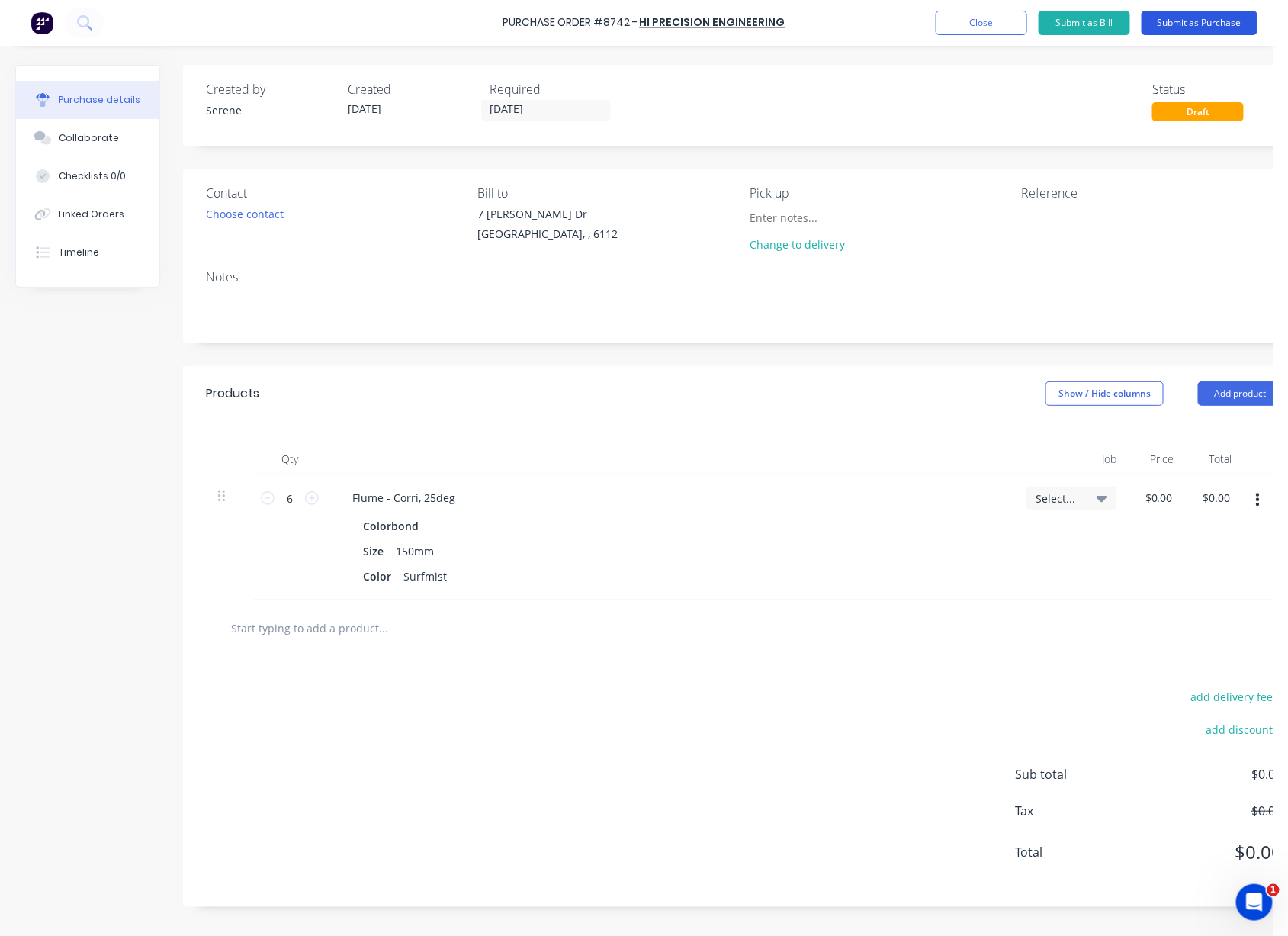
click at [1080, 32] on button "Submit as Purchase" at bounding box center [1200, 23] width 116 height 24
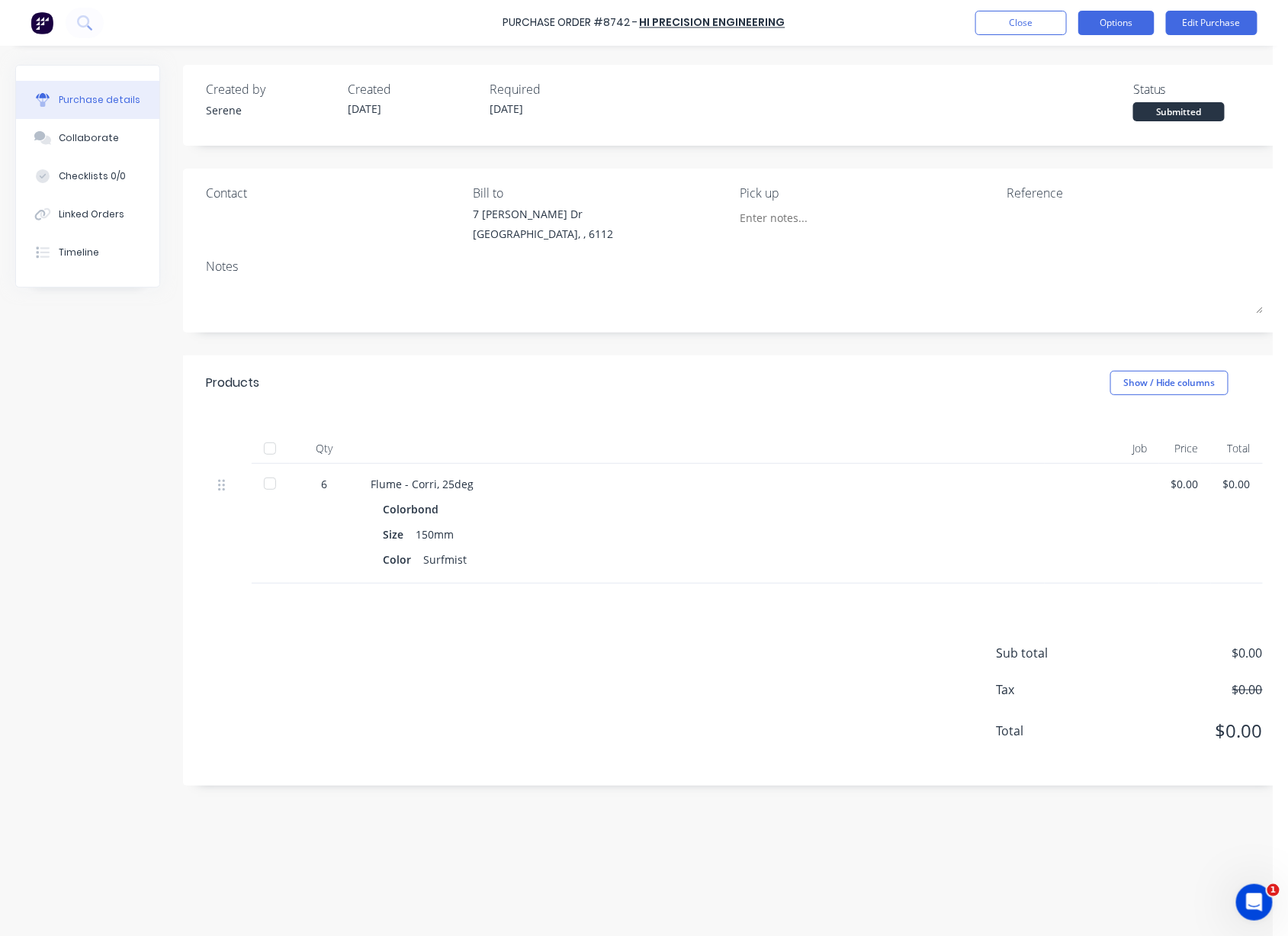
click at [1080, 19] on button "Options" at bounding box center [1117, 23] width 76 height 24
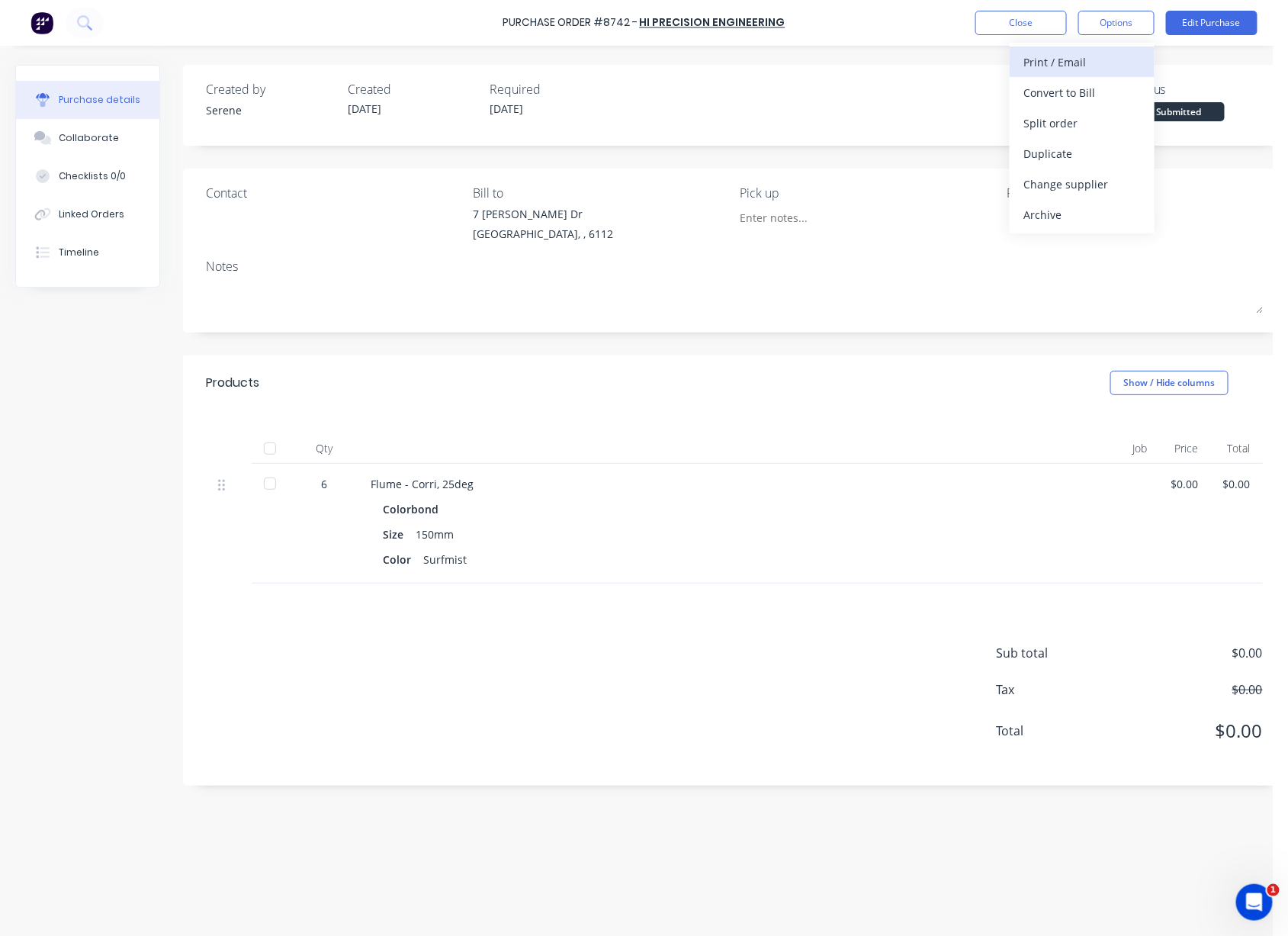
click at [1069, 66] on div "Print / Email" at bounding box center [1082, 62] width 118 height 22
click at [1060, 121] on div "Without pricing" at bounding box center [1082, 122] width 118 height 22
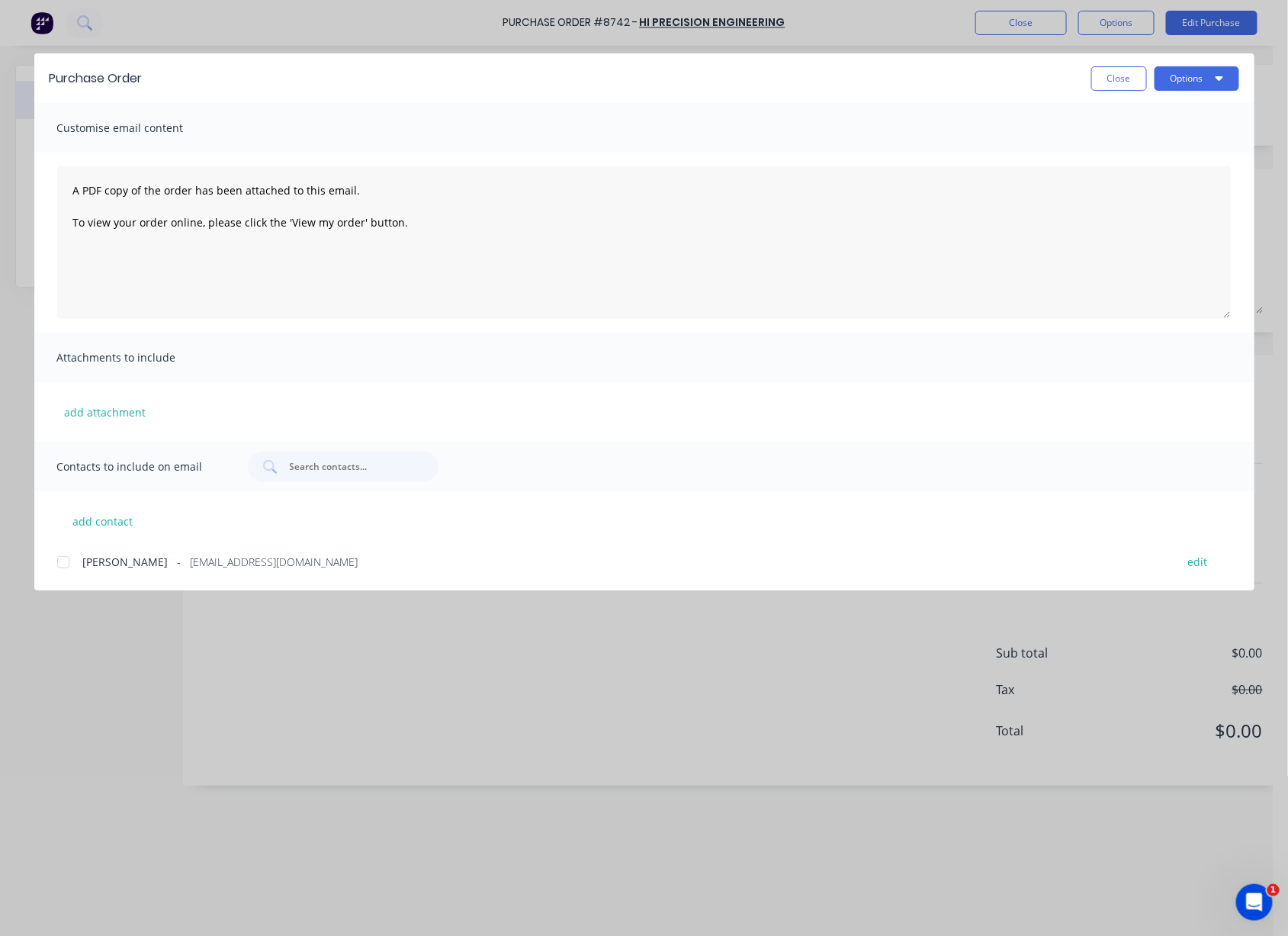
click at [63, 571] on div at bounding box center [63, 562] width 31 height 31
click at [1080, 79] on button "Options" at bounding box center [1197, 79] width 84 height 24
click at [1080, 178] on div "Email" at bounding box center [1166, 177] width 118 height 22
click at [1080, 77] on button "Close" at bounding box center [1119, 79] width 56 height 24
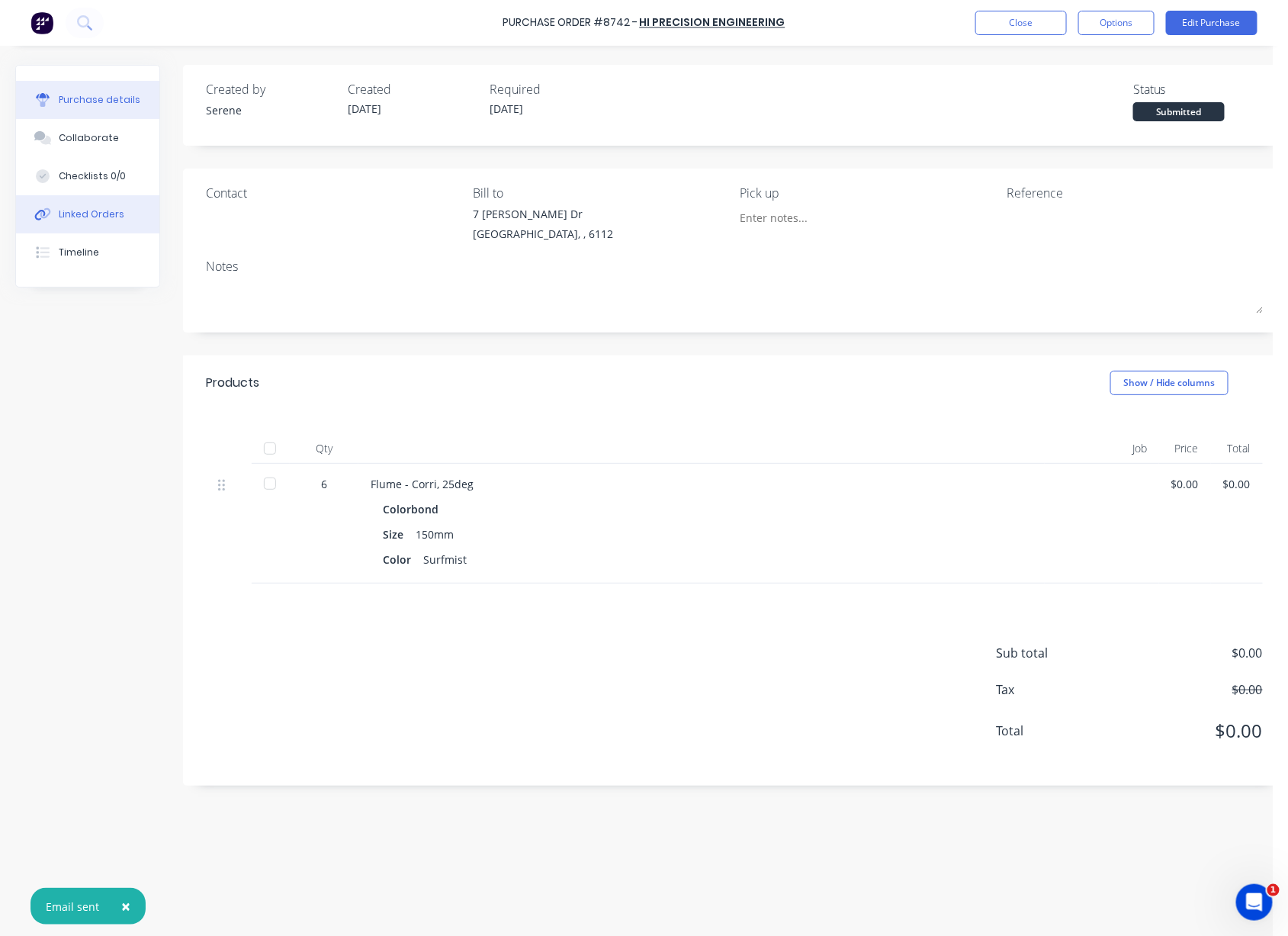
click at [86, 219] on div "Linked Orders" at bounding box center [91, 214] width 66 height 14
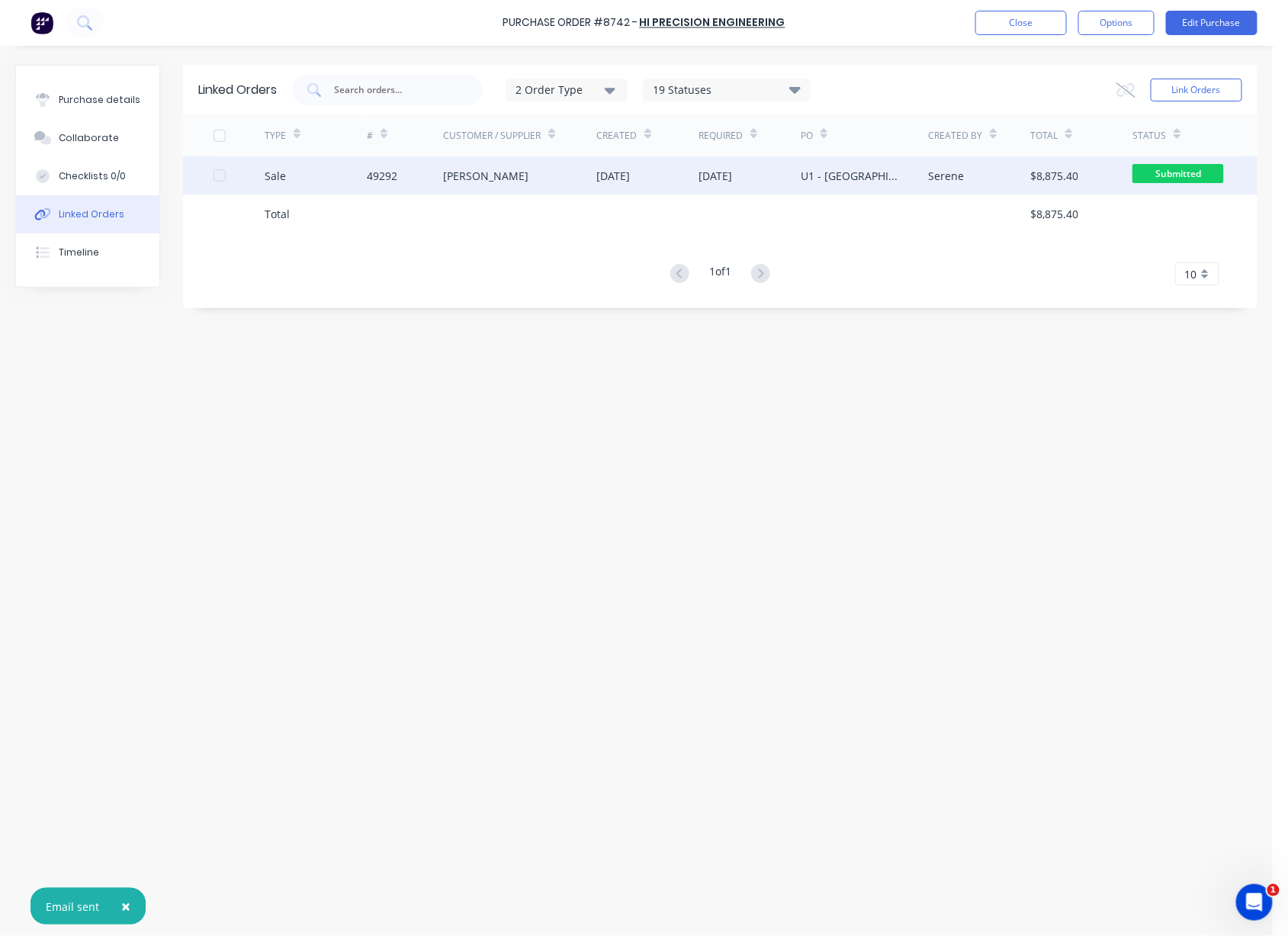
click at [389, 177] on div "49292" at bounding box center [383, 176] width 31 height 16
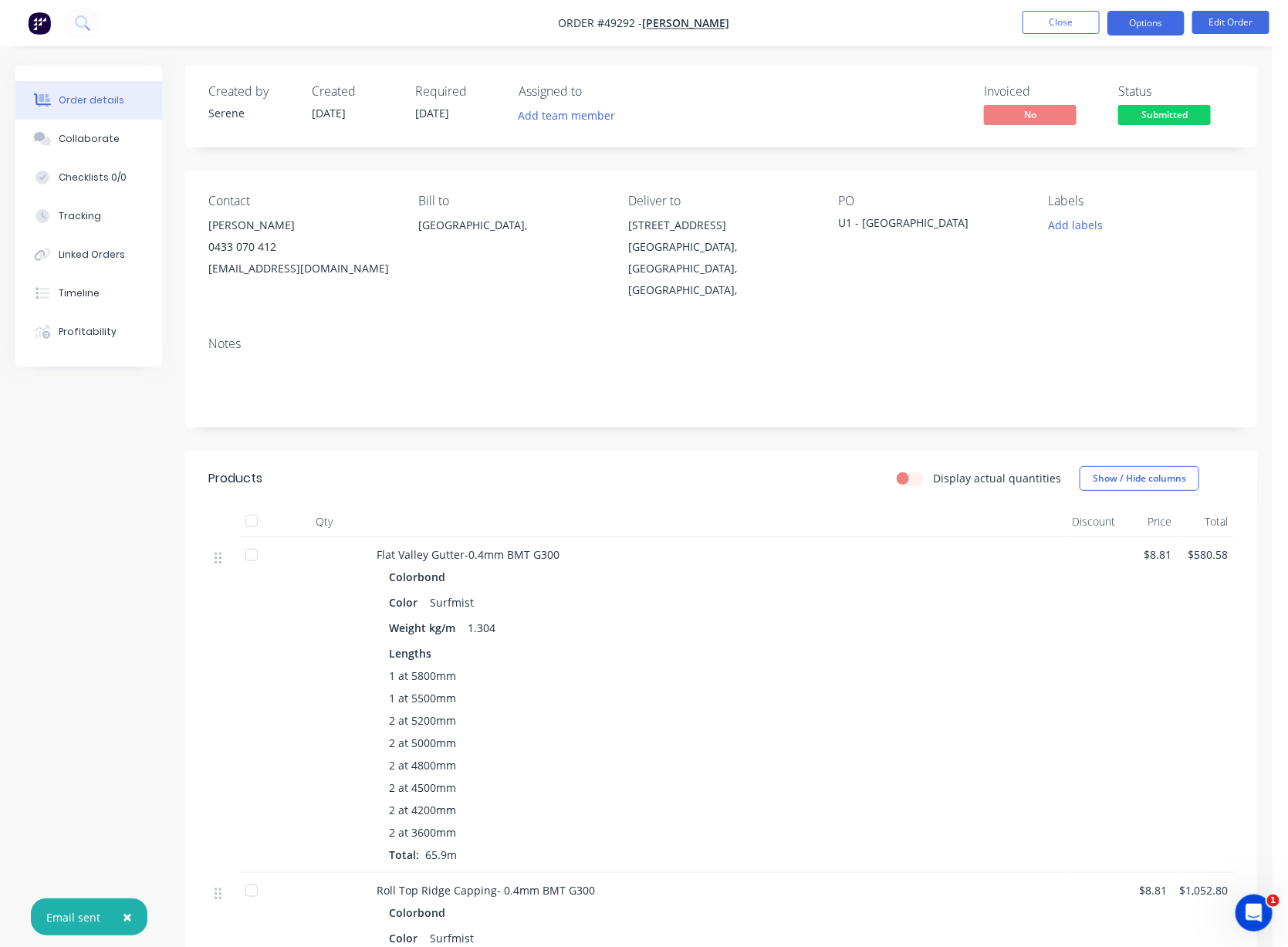
click at [1092, 26] on button "Options" at bounding box center [1145, 23] width 77 height 25
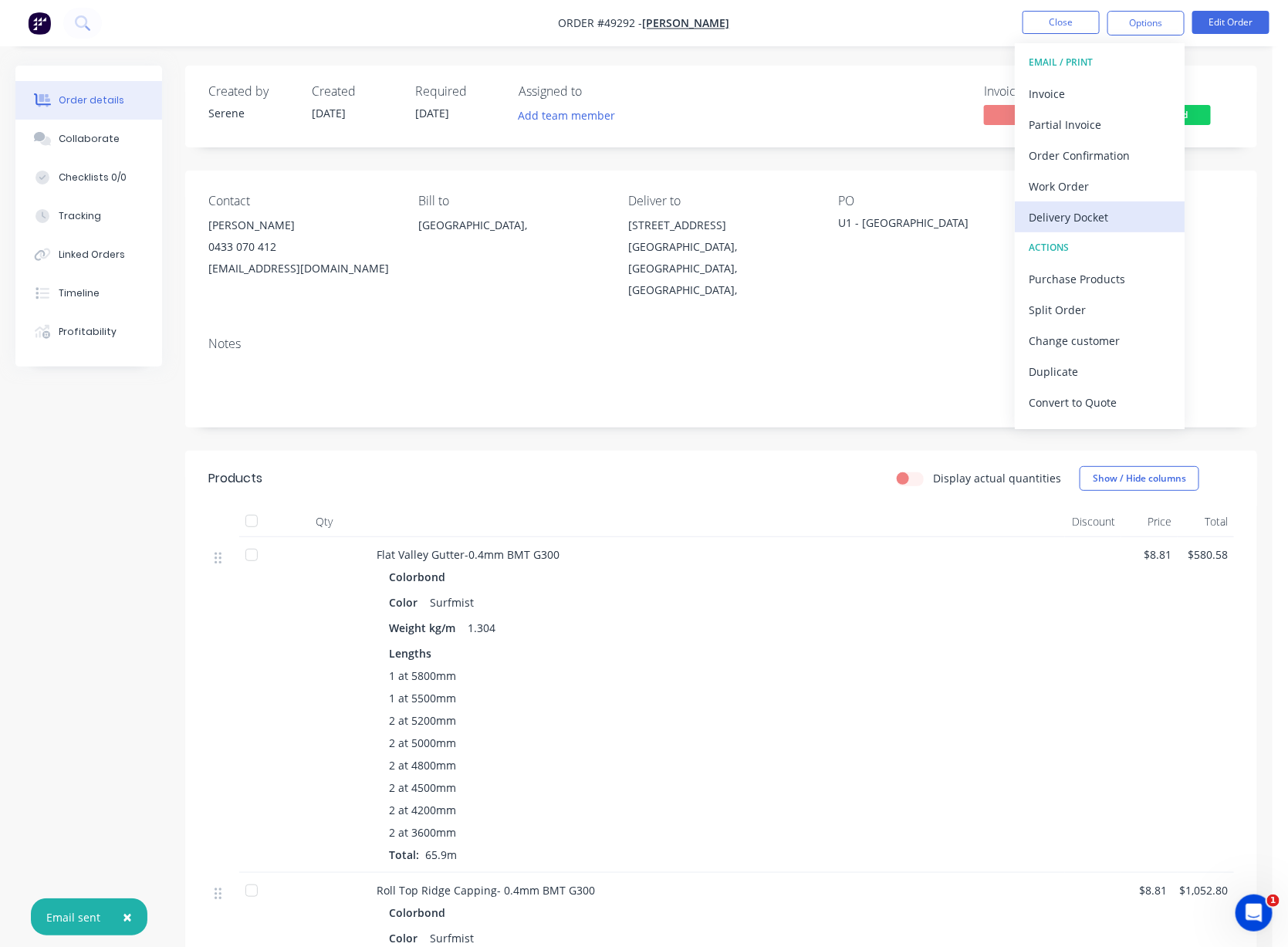
click at [1072, 212] on div "Delivery Docket" at bounding box center [1099, 216] width 142 height 22
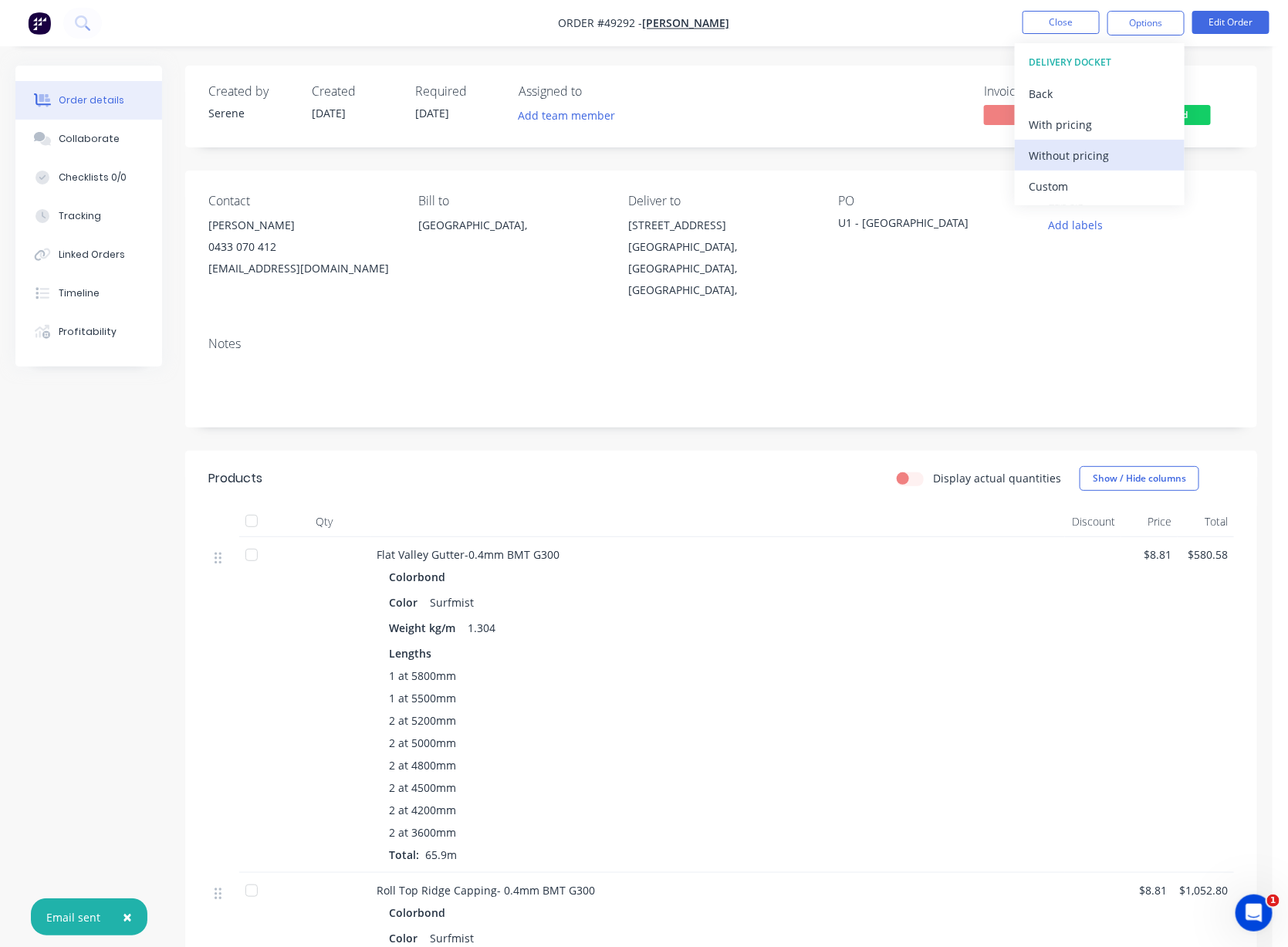
click at [1072, 157] on div "Without pricing" at bounding box center [1099, 155] width 142 height 22
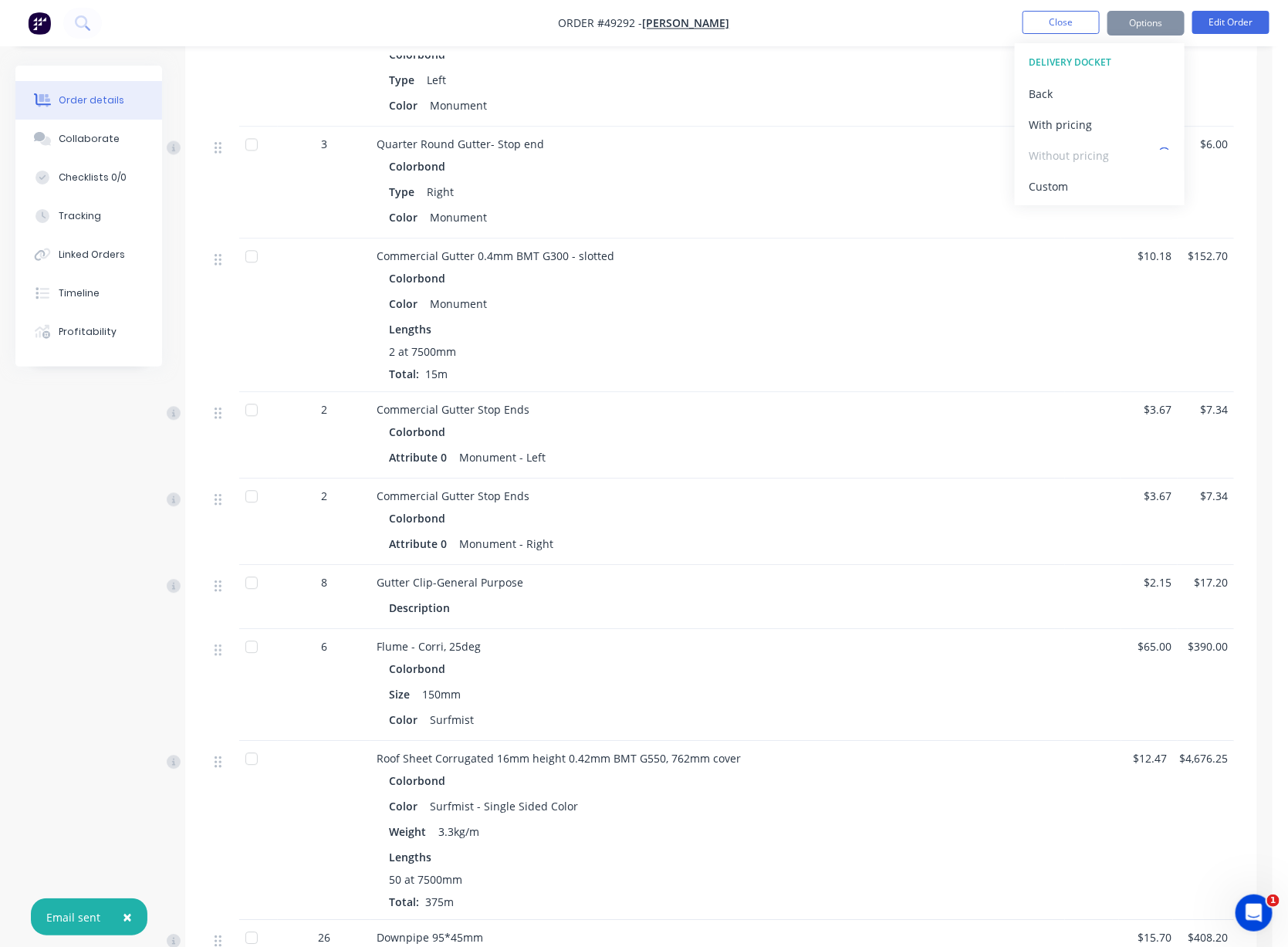
scroll to position [2111, 0]
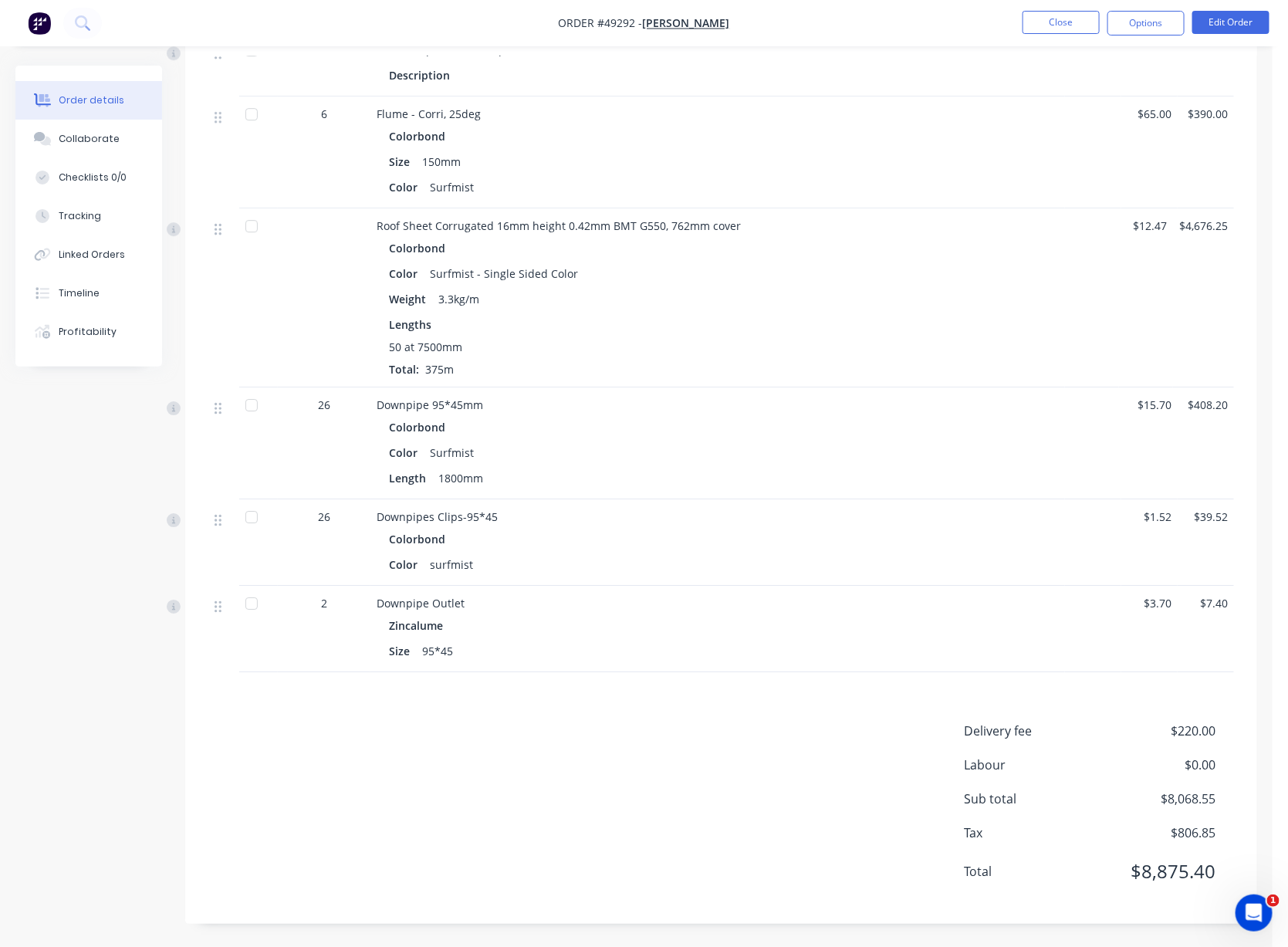
click at [798, 499] on div "Downpipes Clips-95*45 Colorbond Color surfmist" at bounding box center [717, 542] width 694 height 86
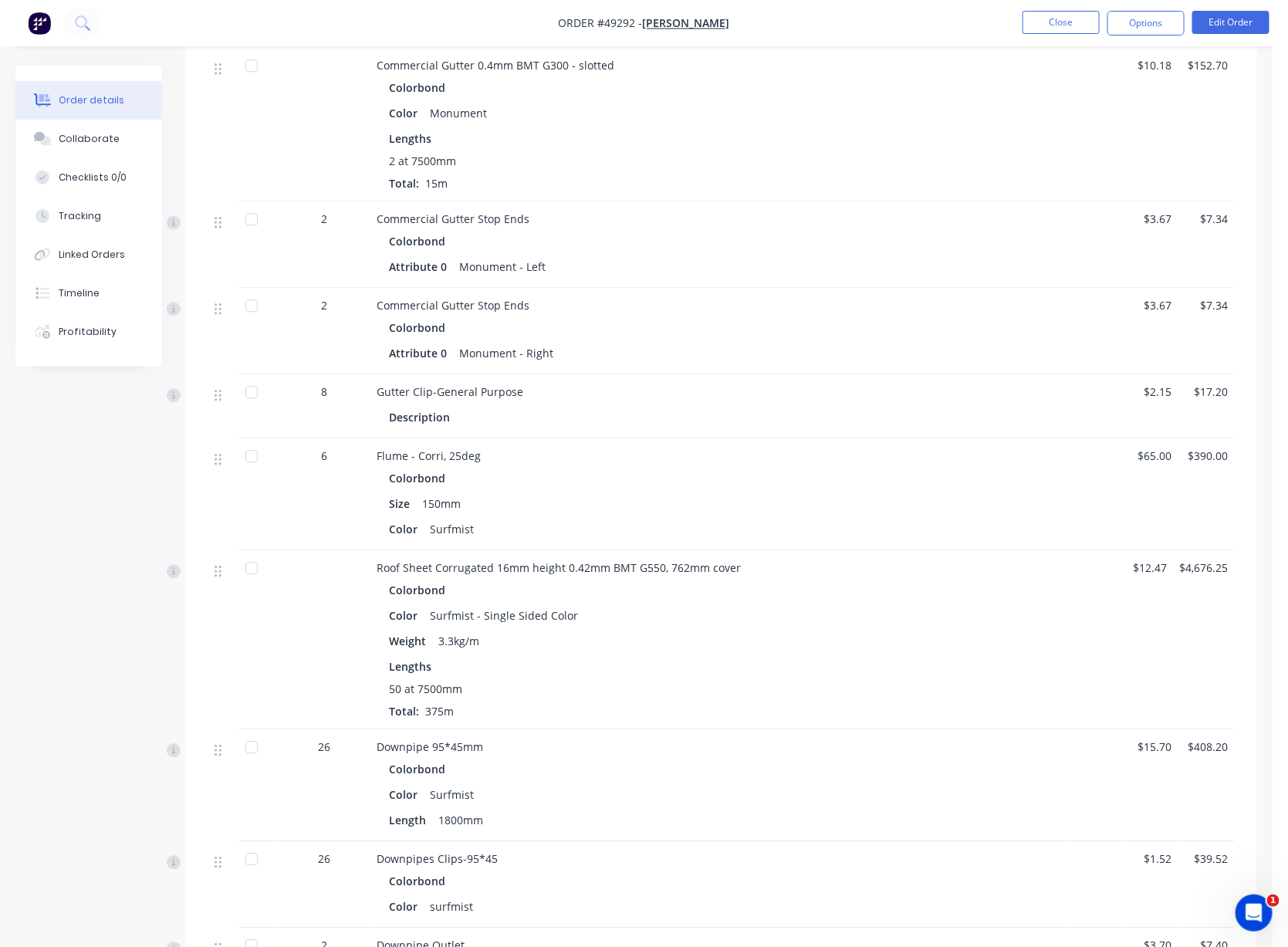
scroll to position [1391, 0]
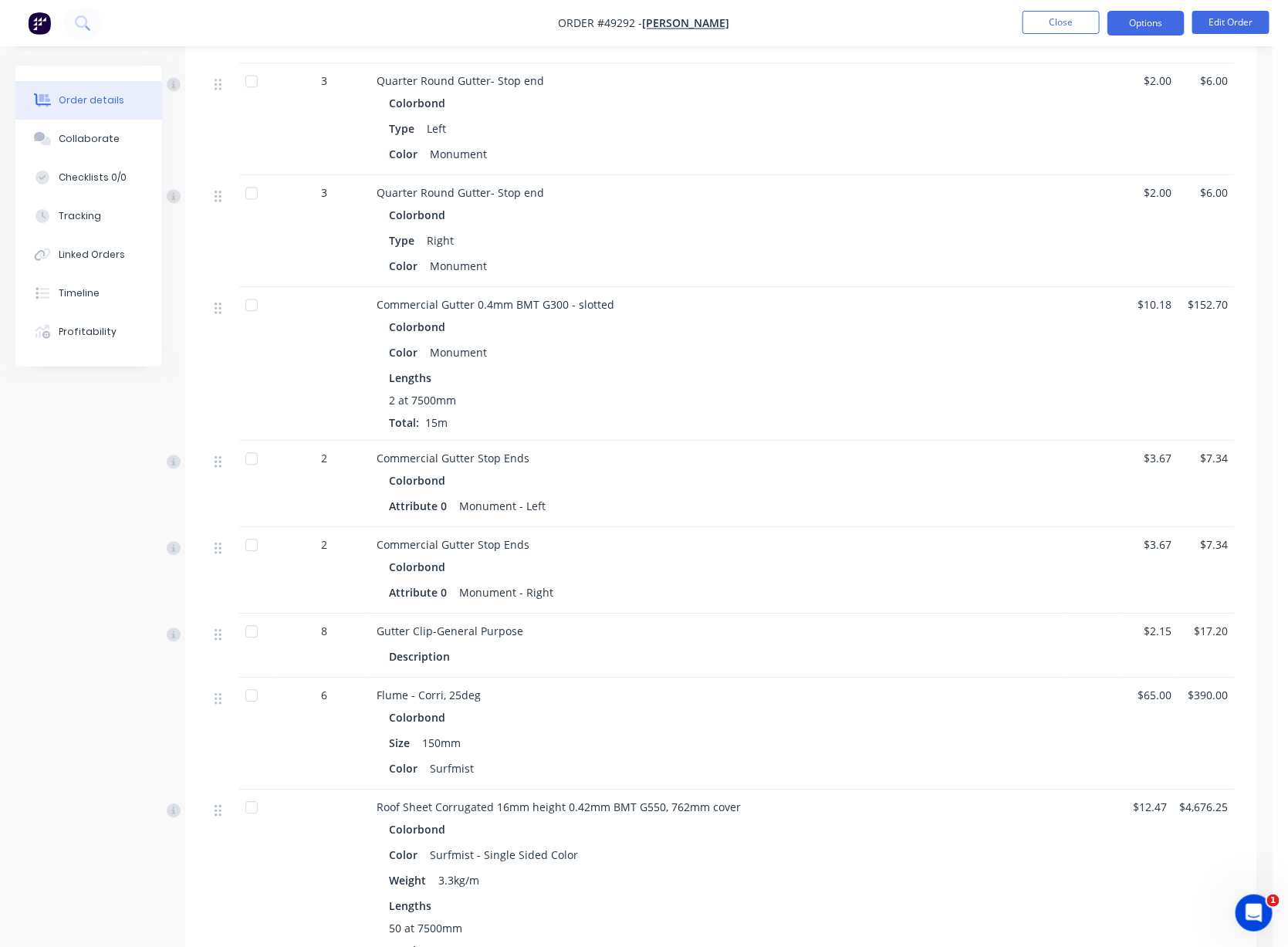
click at [1092, 27] on button "Options" at bounding box center [1145, 23] width 77 height 25
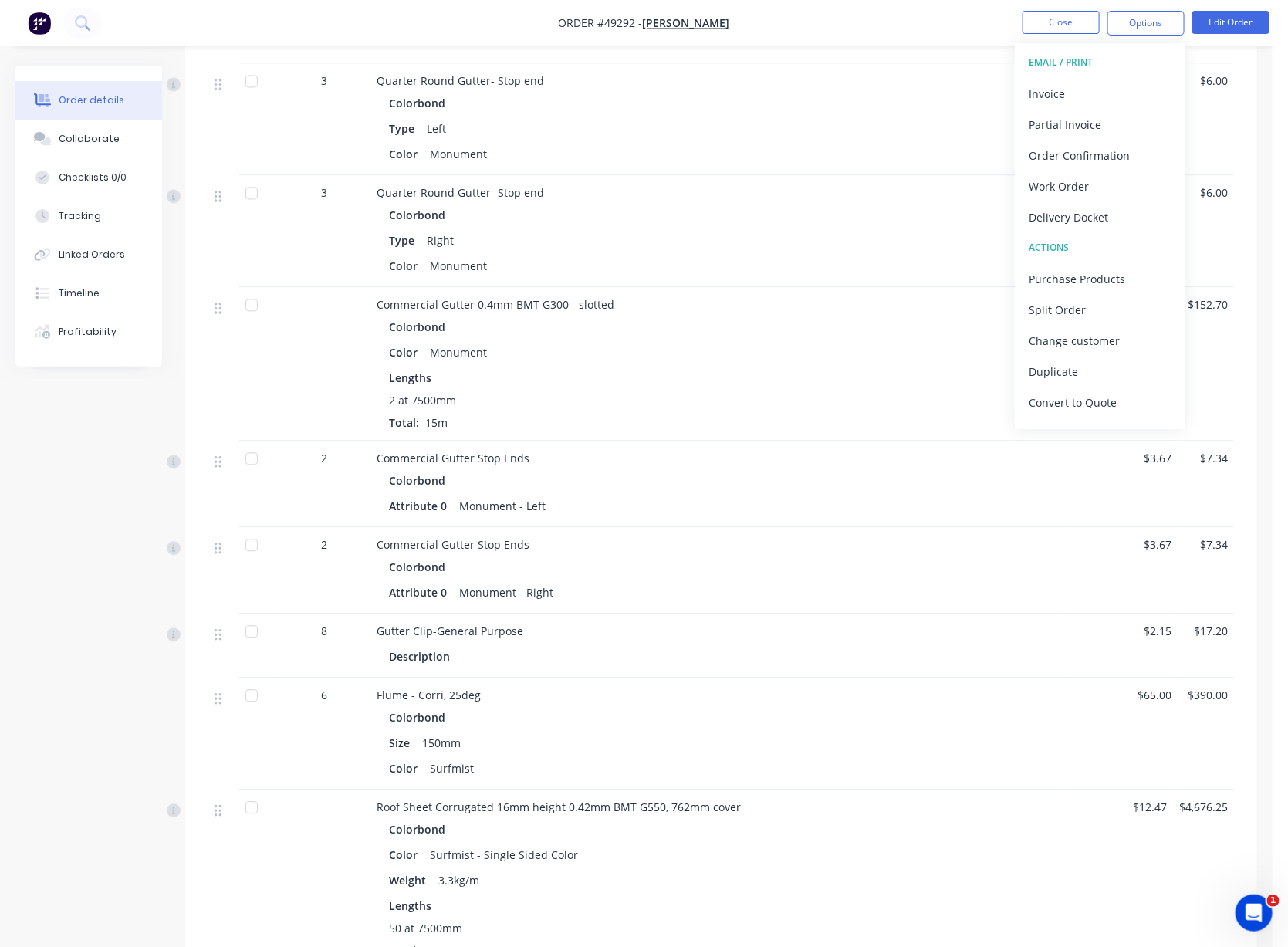
click at [920, 277] on div "Color Monument" at bounding box center [717, 266] width 658 height 22
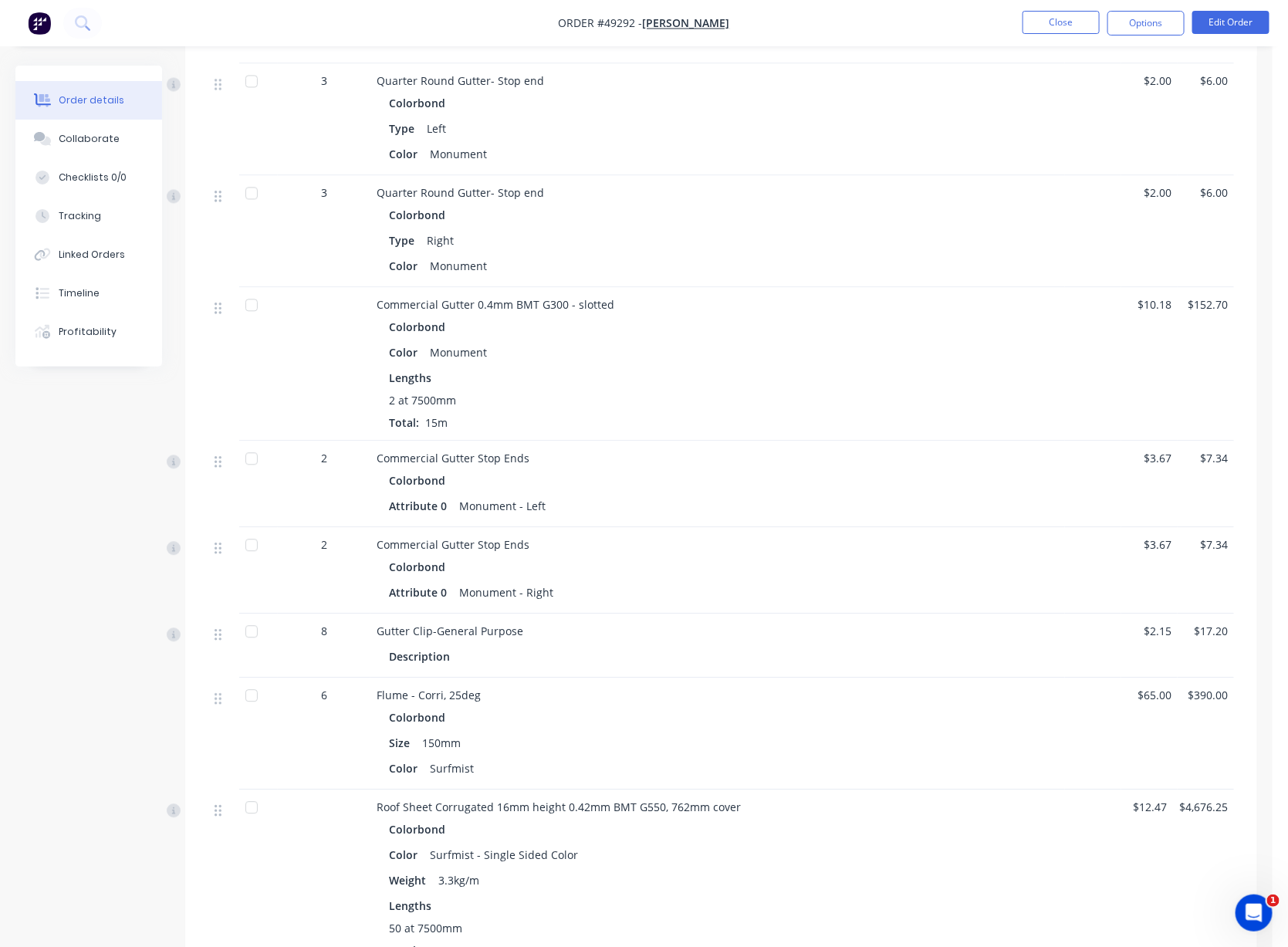
click at [792, 517] on div "Attribute 0 Monument - Left" at bounding box center [717, 505] width 658 height 22
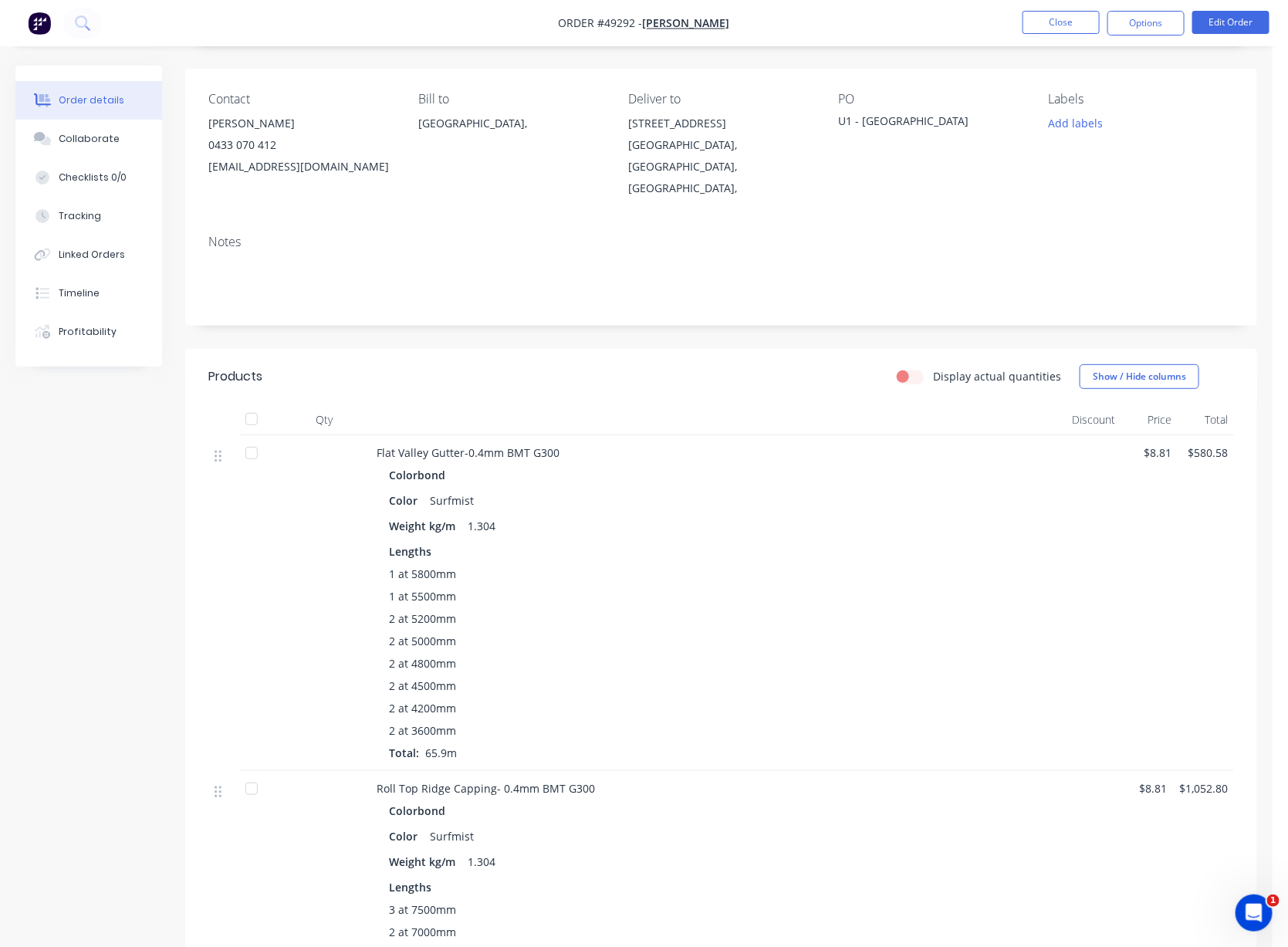
scroll to position [0, 0]
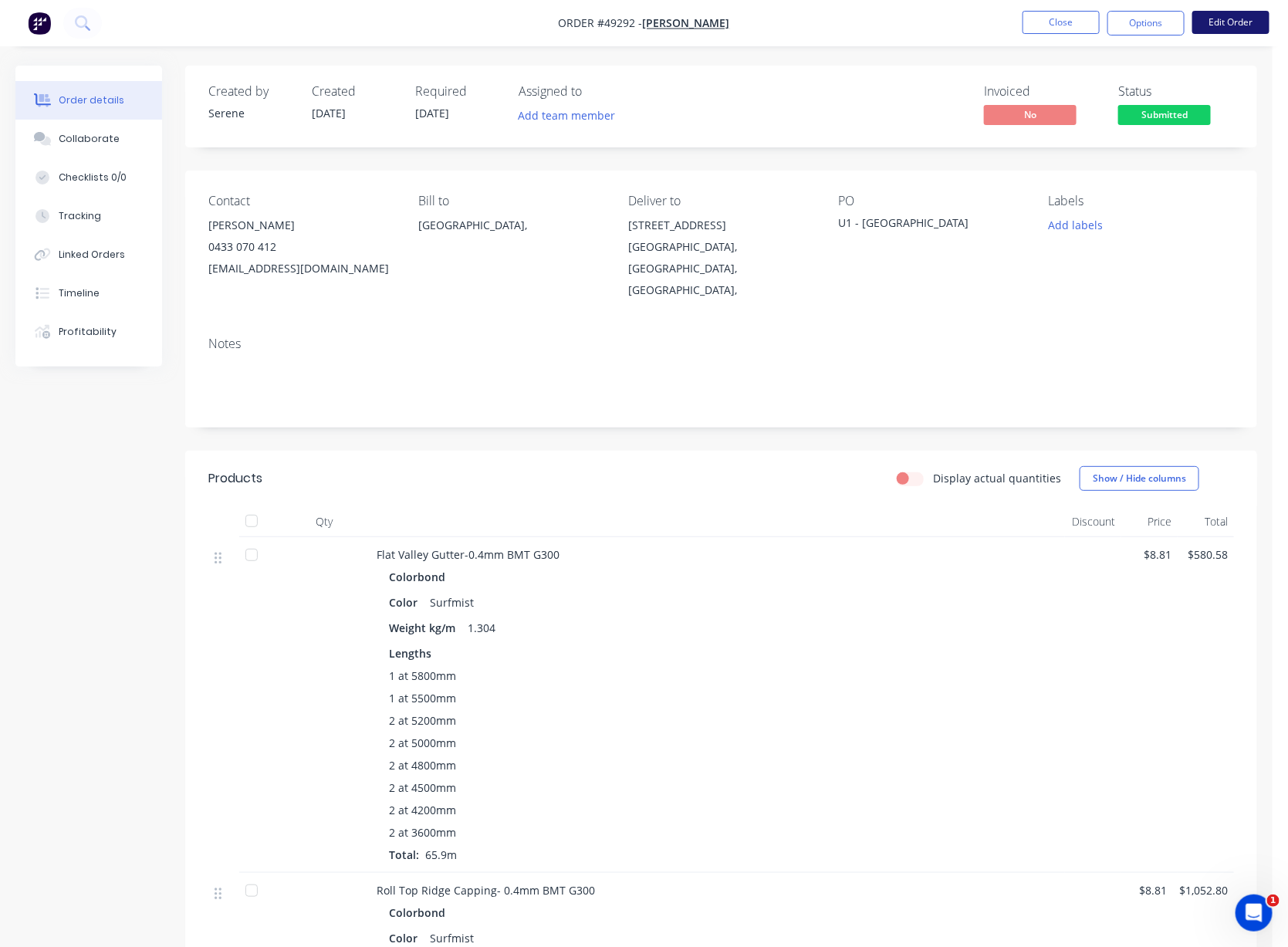
click at [1092, 25] on button "Edit Order" at bounding box center [1231, 22] width 77 height 23
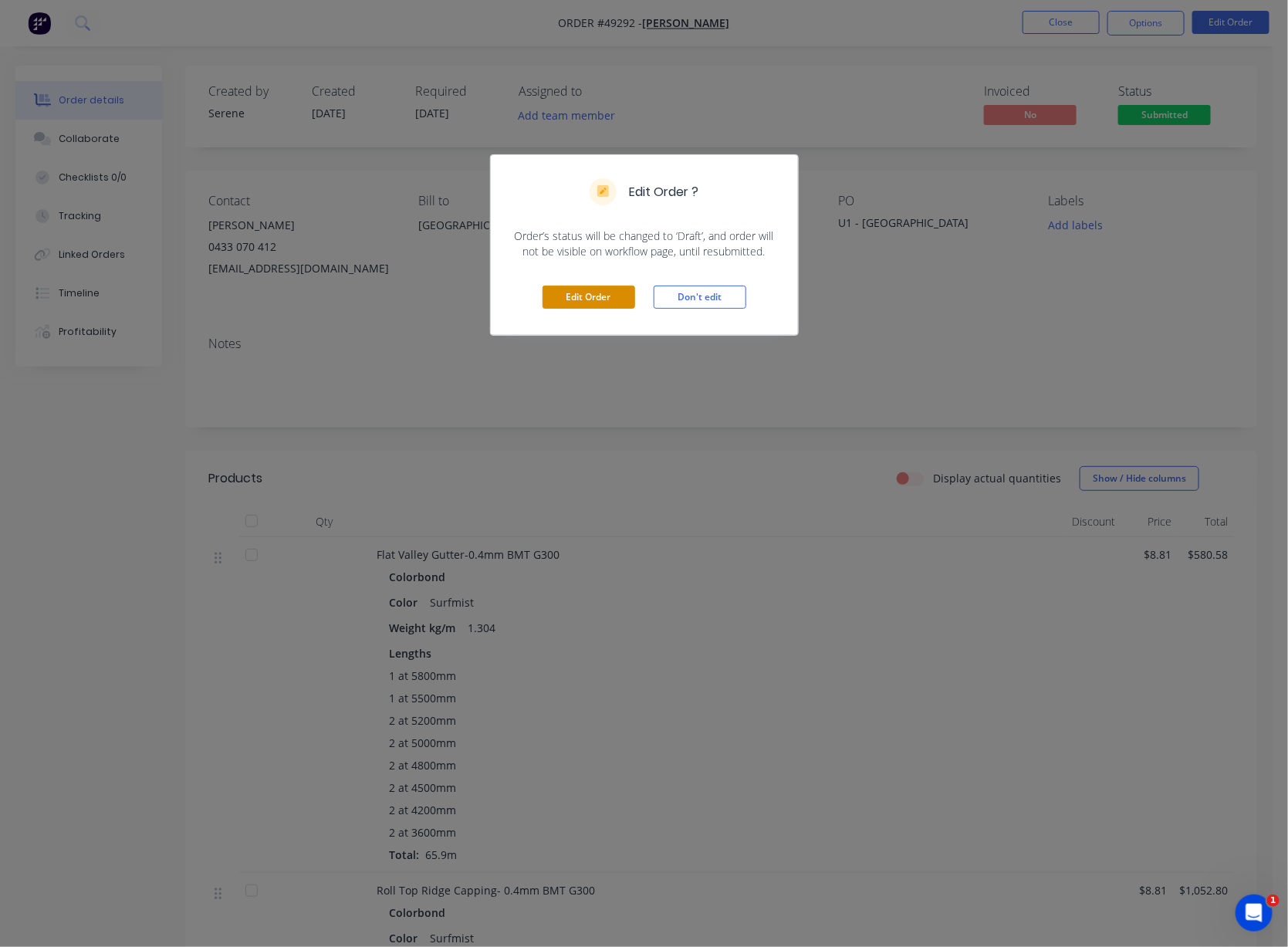
click at [584, 308] on button "Edit Order" at bounding box center [589, 297] width 93 height 23
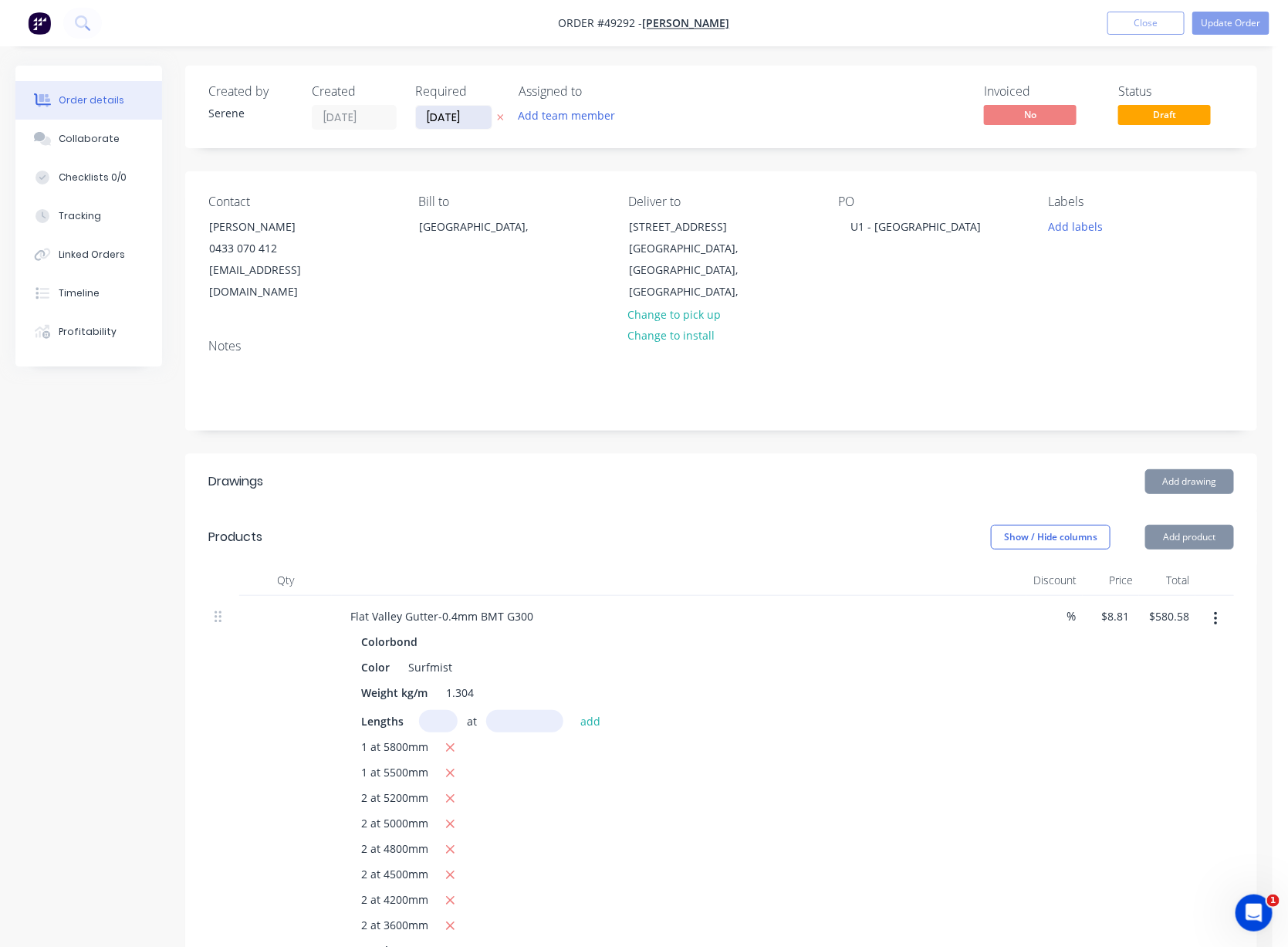
click at [448, 116] on input "[DATE]" at bounding box center [453, 117] width 75 height 23
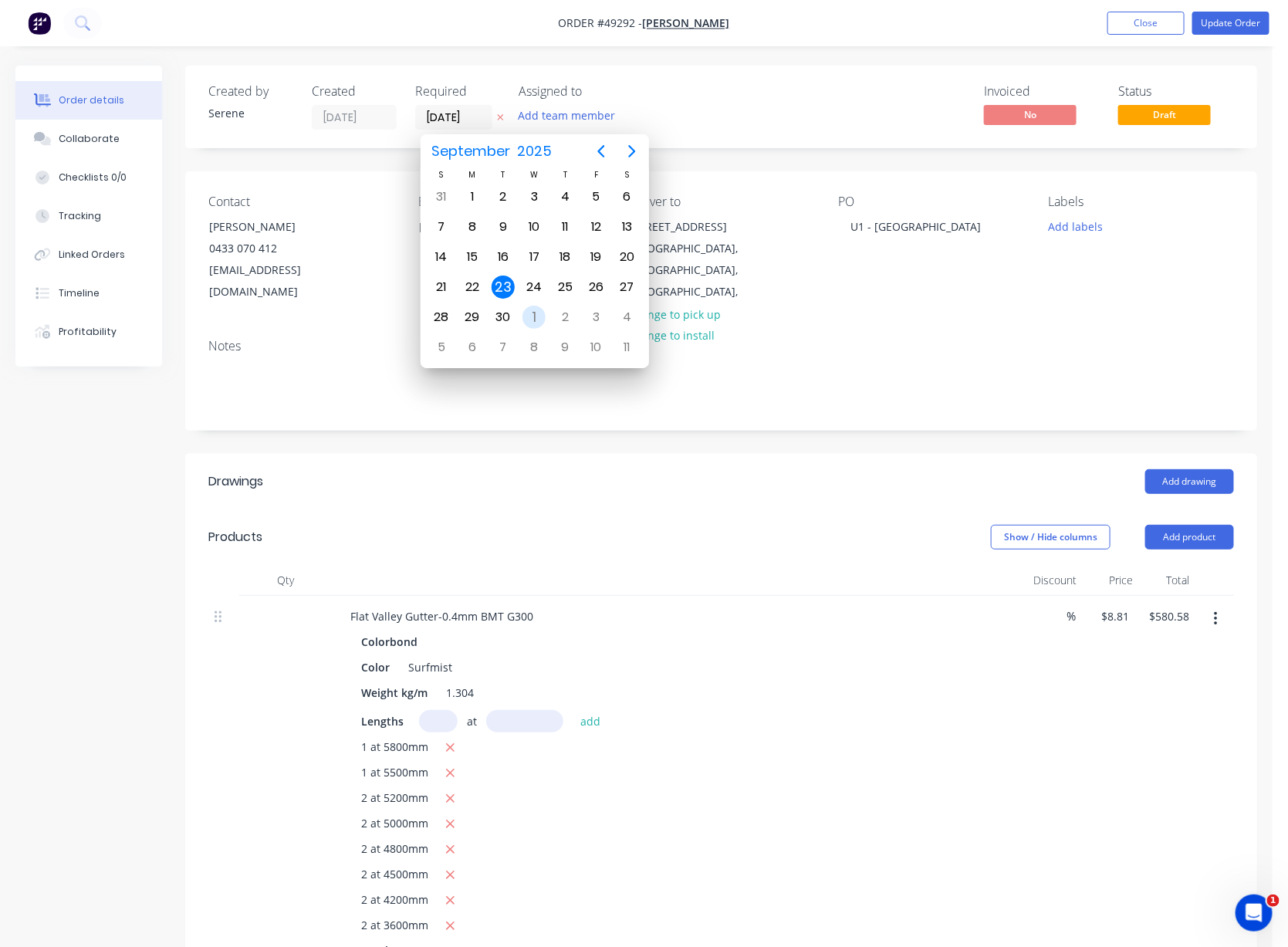
click at [531, 307] on div "1" at bounding box center [534, 317] width 23 height 23
type input "[DATE]"
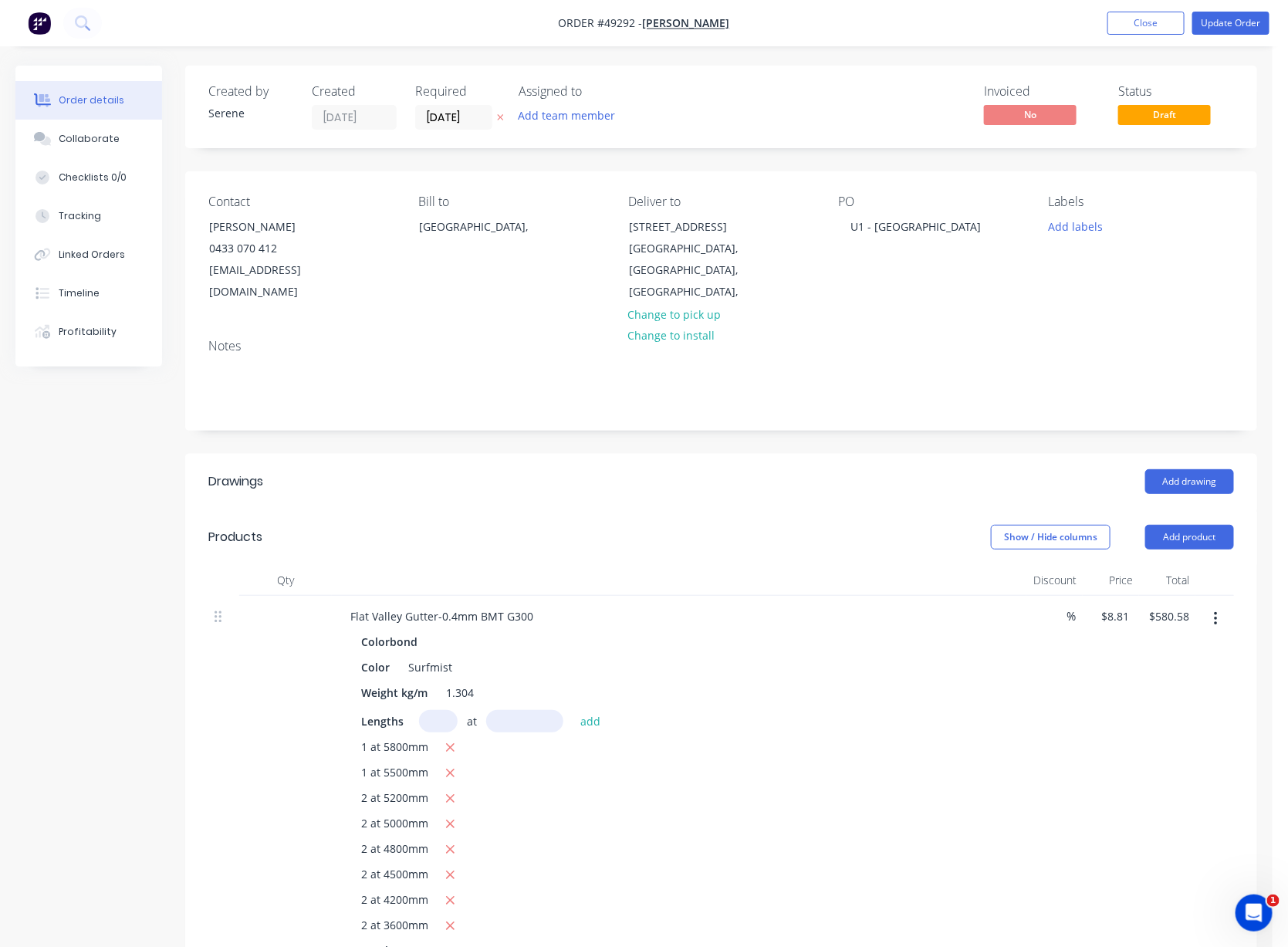
click at [741, 551] on header "Products Show / Hide columns Add product" at bounding box center [721, 537] width 1072 height 56
click at [1092, 25] on button "Update Order" at bounding box center [1231, 23] width 77 height 23
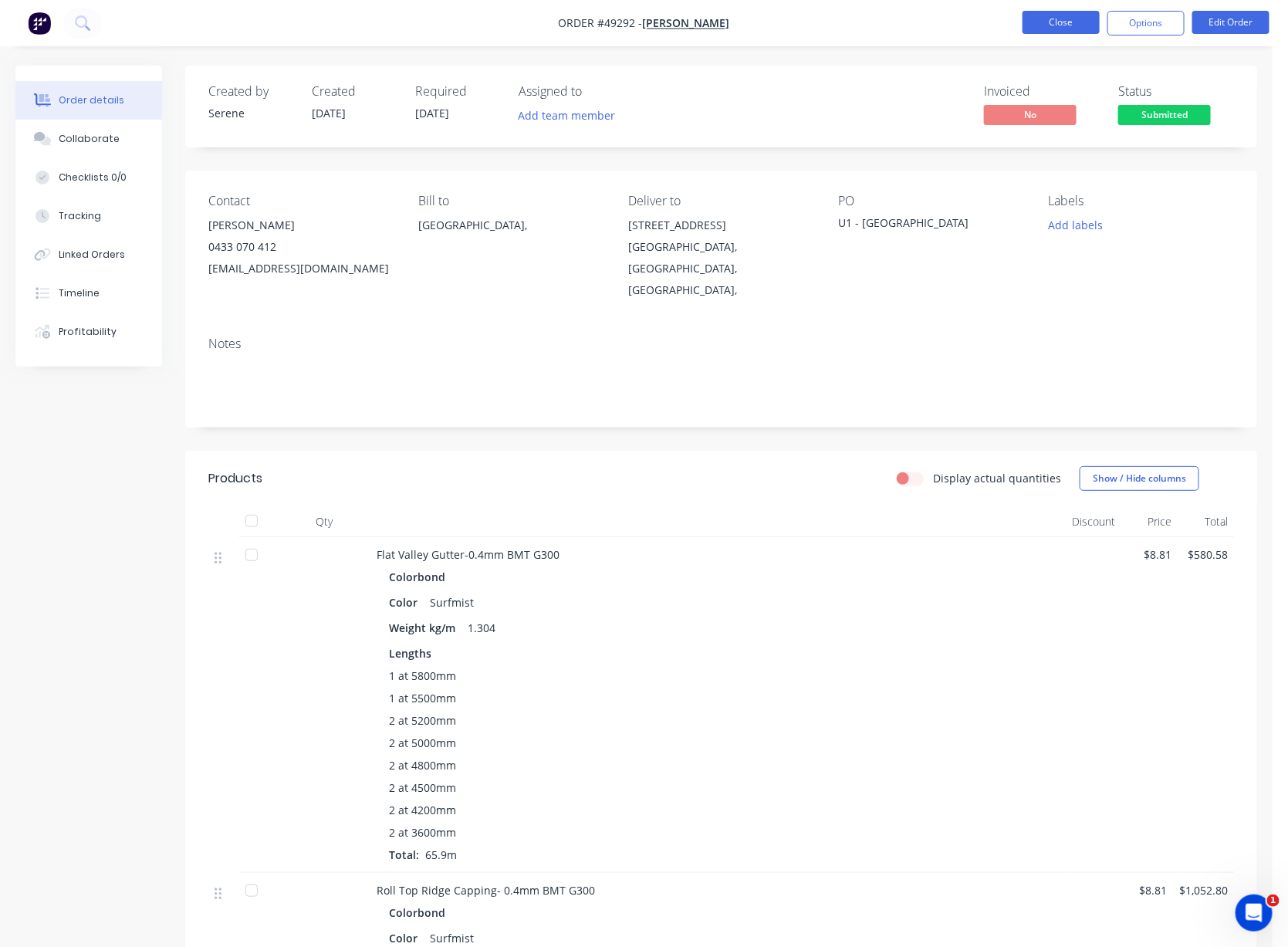
click at [1061, 27] on button "Close" at bounding box center [1061, 22] width 77 height 23
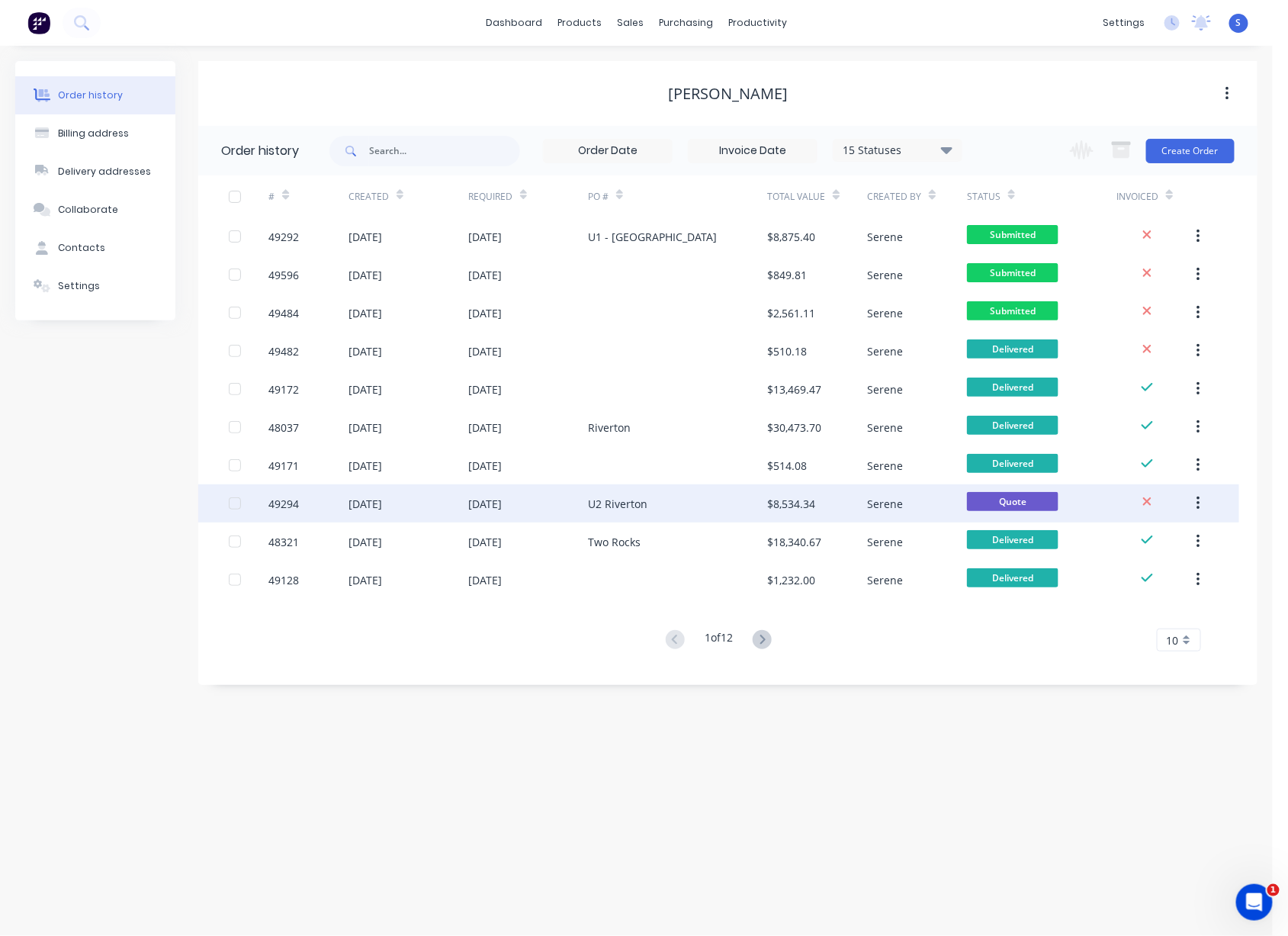
click at [593, 496] on div "U2 Riverton" at bounding box center [618, 504] width 59 height 16
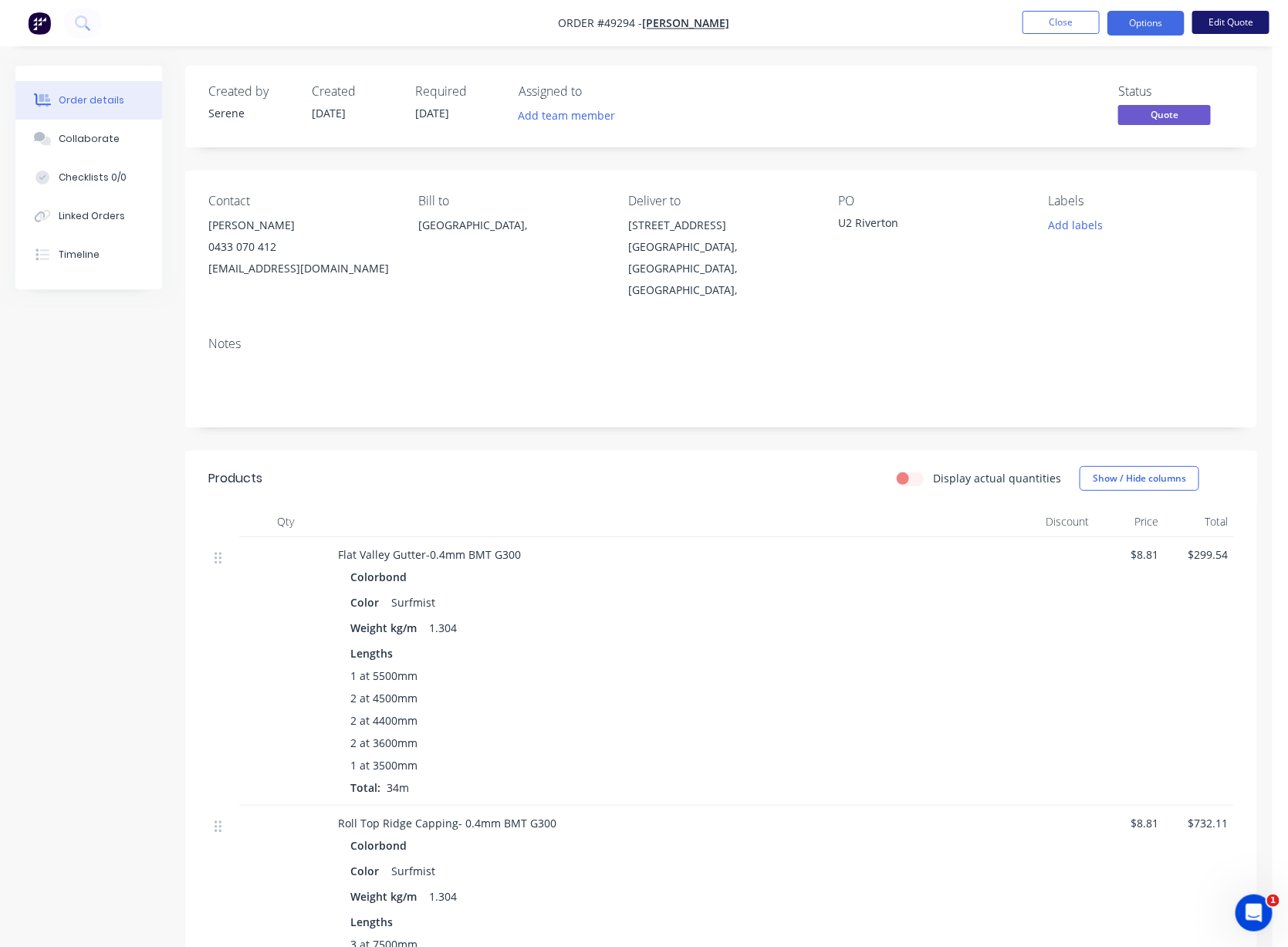
click at [1092, 25] on button "Edit Quote" at bounding box center [1231, 22] width 77 height 23
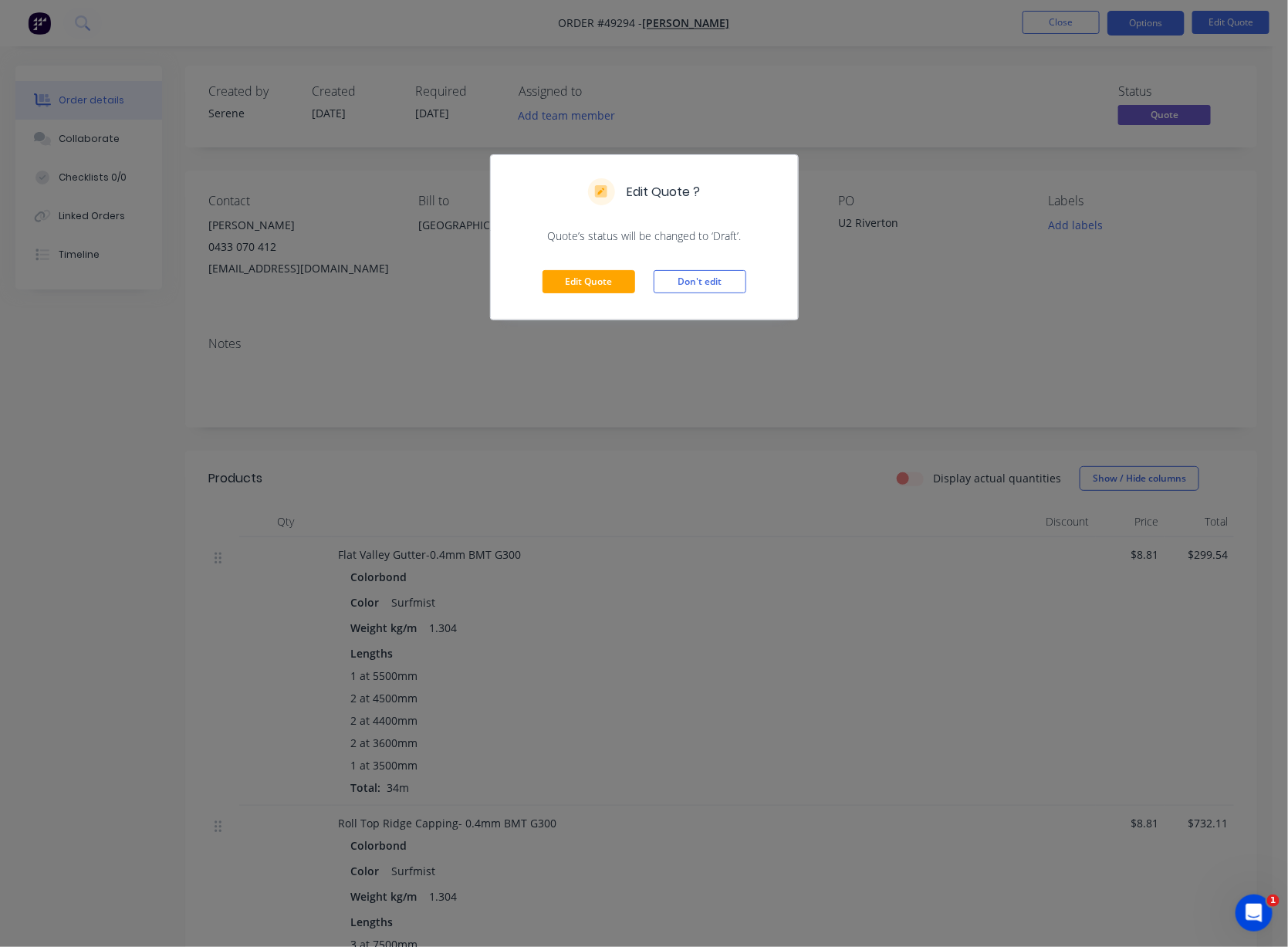
click at [587, 285] on div "Edit Quote Don't edit" at bounding box center [644, 281] width 307 height 75
click at [573, 310] on div "Edit Quote Don't edit" at bounding box center [644, 281] width 307 height 75
click at [577, 294] on button "Edit Quote" at bounding box center [589, 281] width 93 height 23
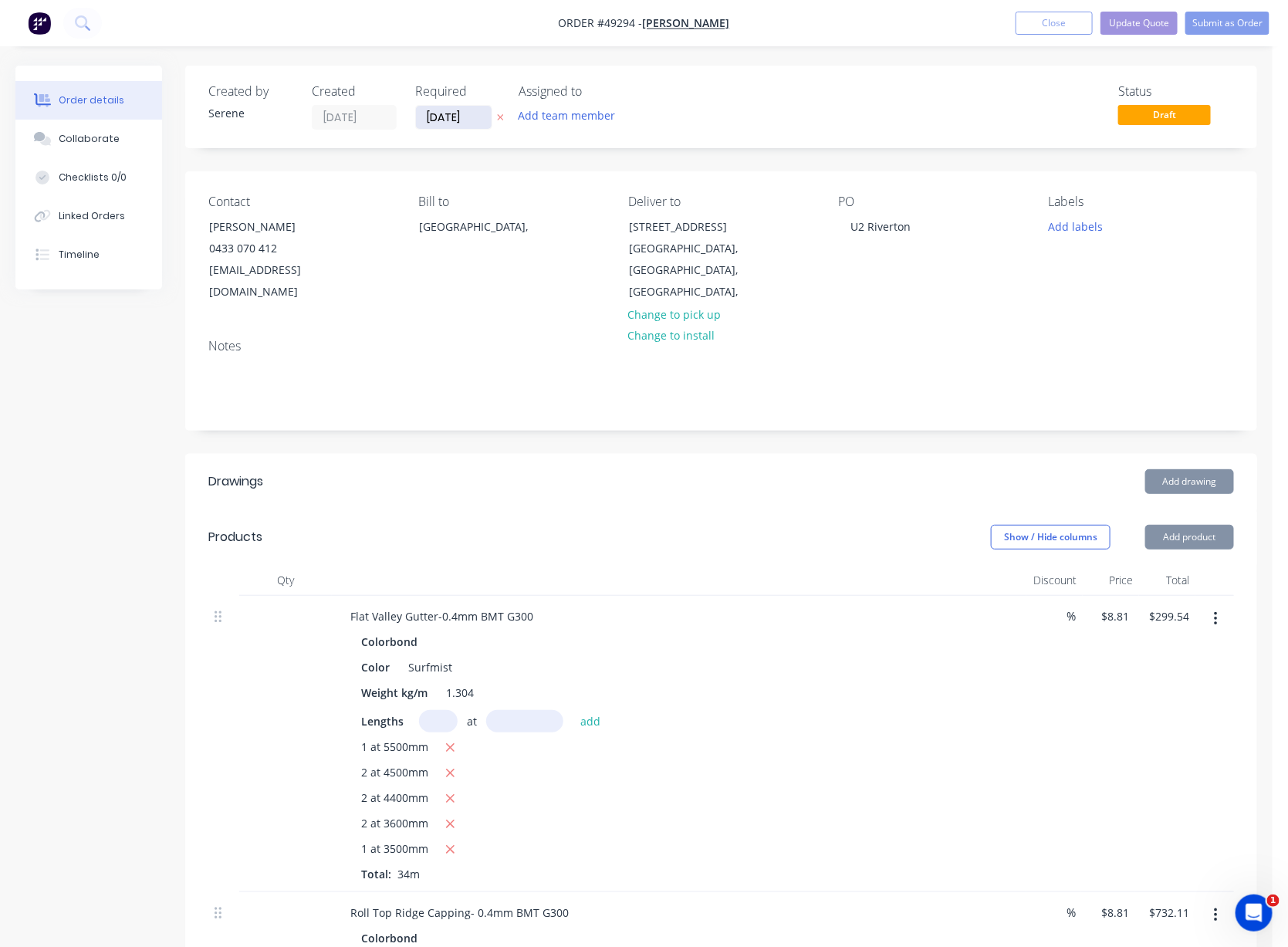
click at [462, 122] on input "[DATE]" at bounding box center [453, 117] width 75 height 23
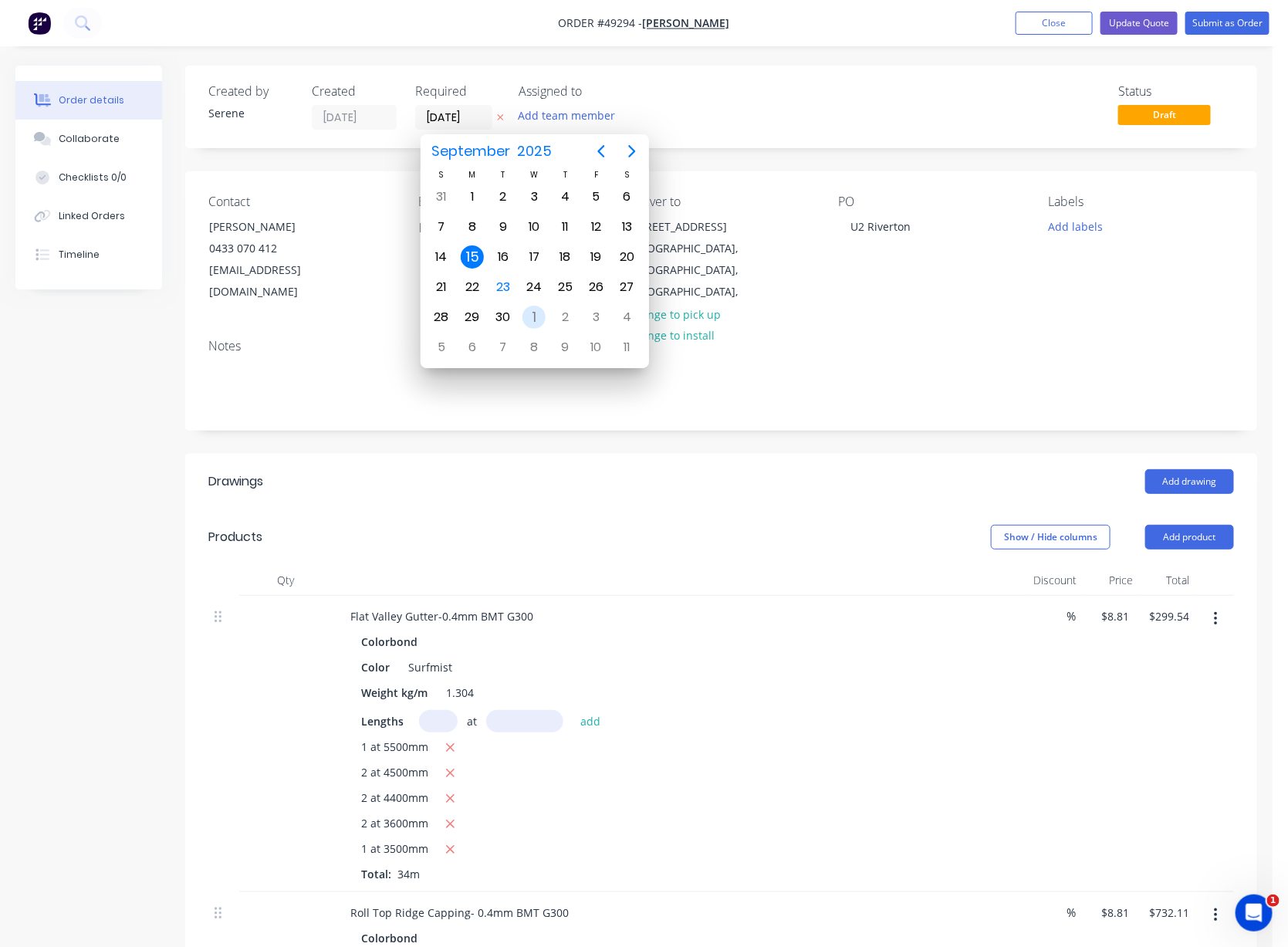
click at [526, 310] on div "1" at bounding box center [534, 317] width 23 height 23
type input "[DATE]"
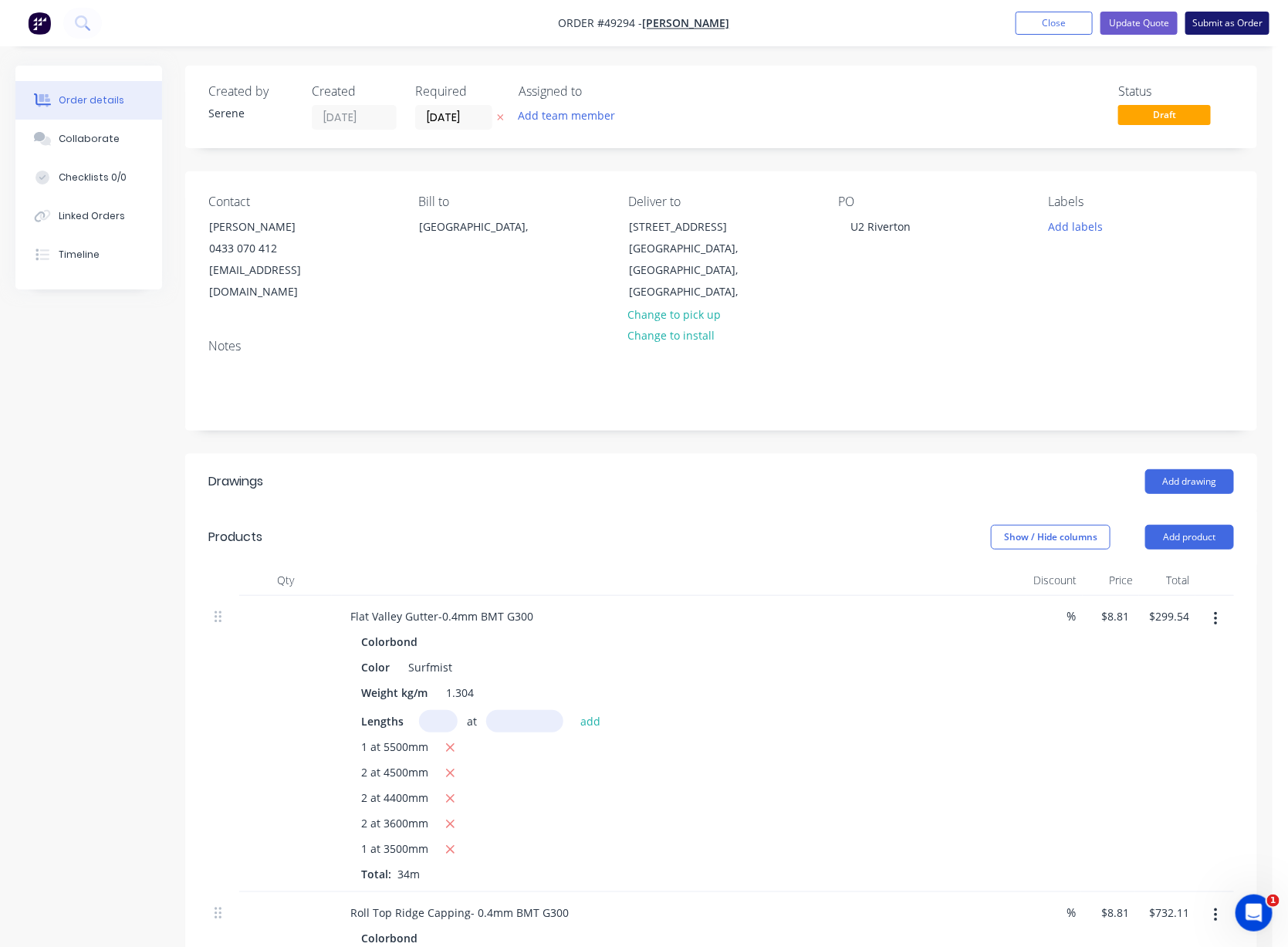
click at [1092, 17] on button "Submit as Order" at bounding box center [1227, 23] width 84 height 23
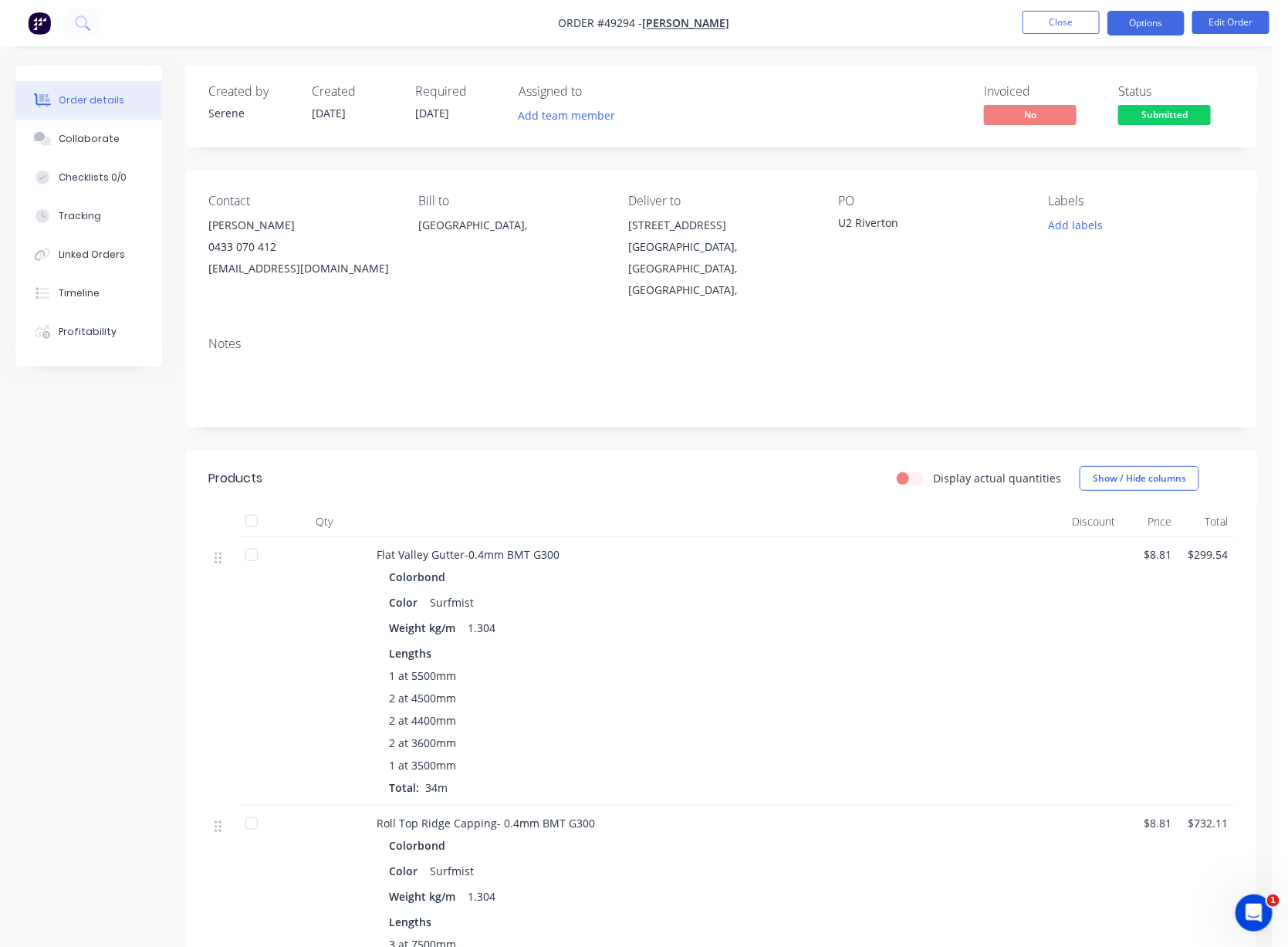
click at [1092, 22] on button "Options" at bounding box center [1145, 23] width 77 height 25
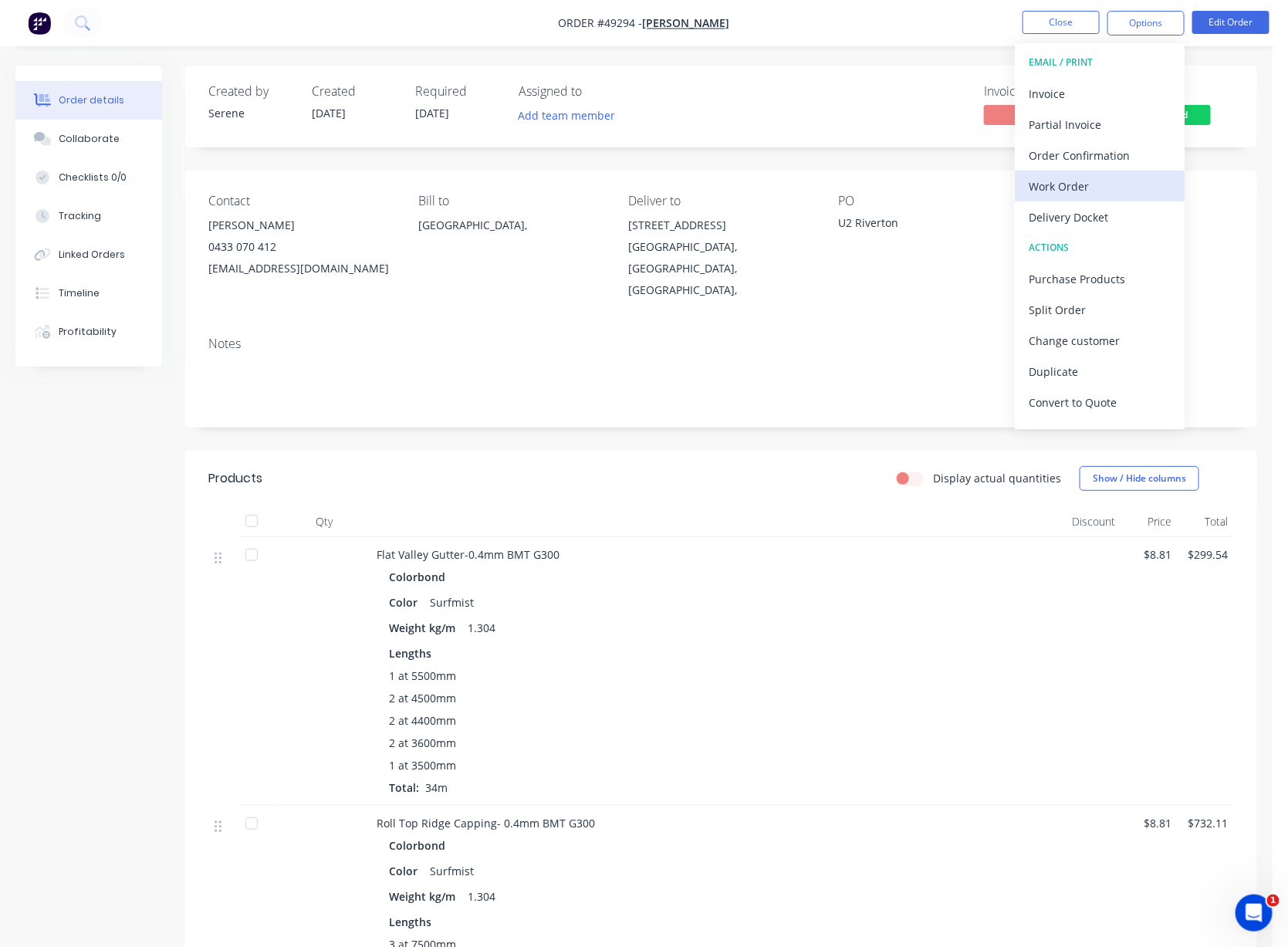
click at [1090, 184] on div "Work Order" at bounding box center [1099, 186] width 142 height 22
click at [1068, 189] on div "Custom" at bounding box center [1099, 186] width 142 height 22
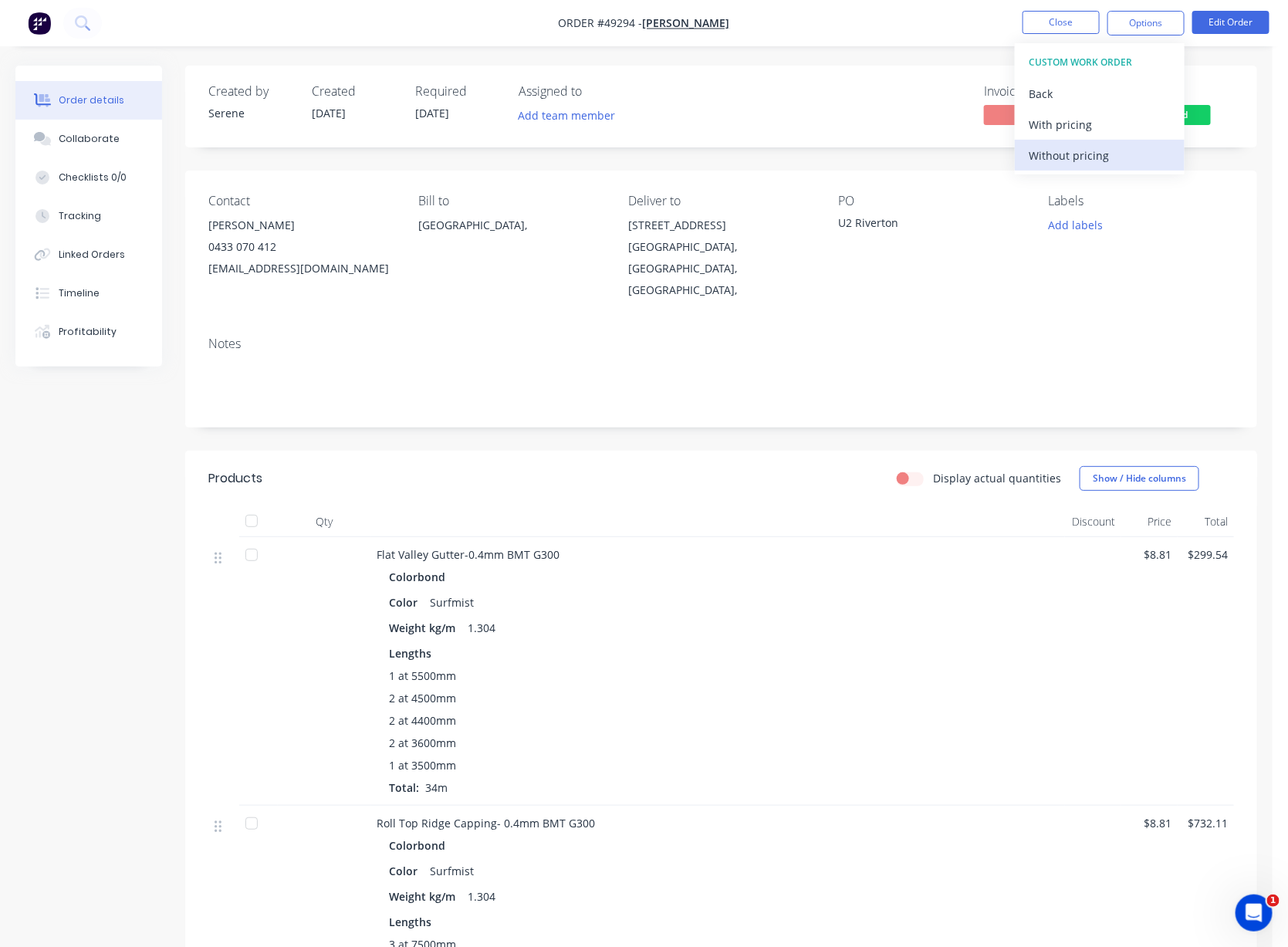
click at [1069, 153] on div "Without pricing" at bounding box center [1099, 155] width 142 height 22
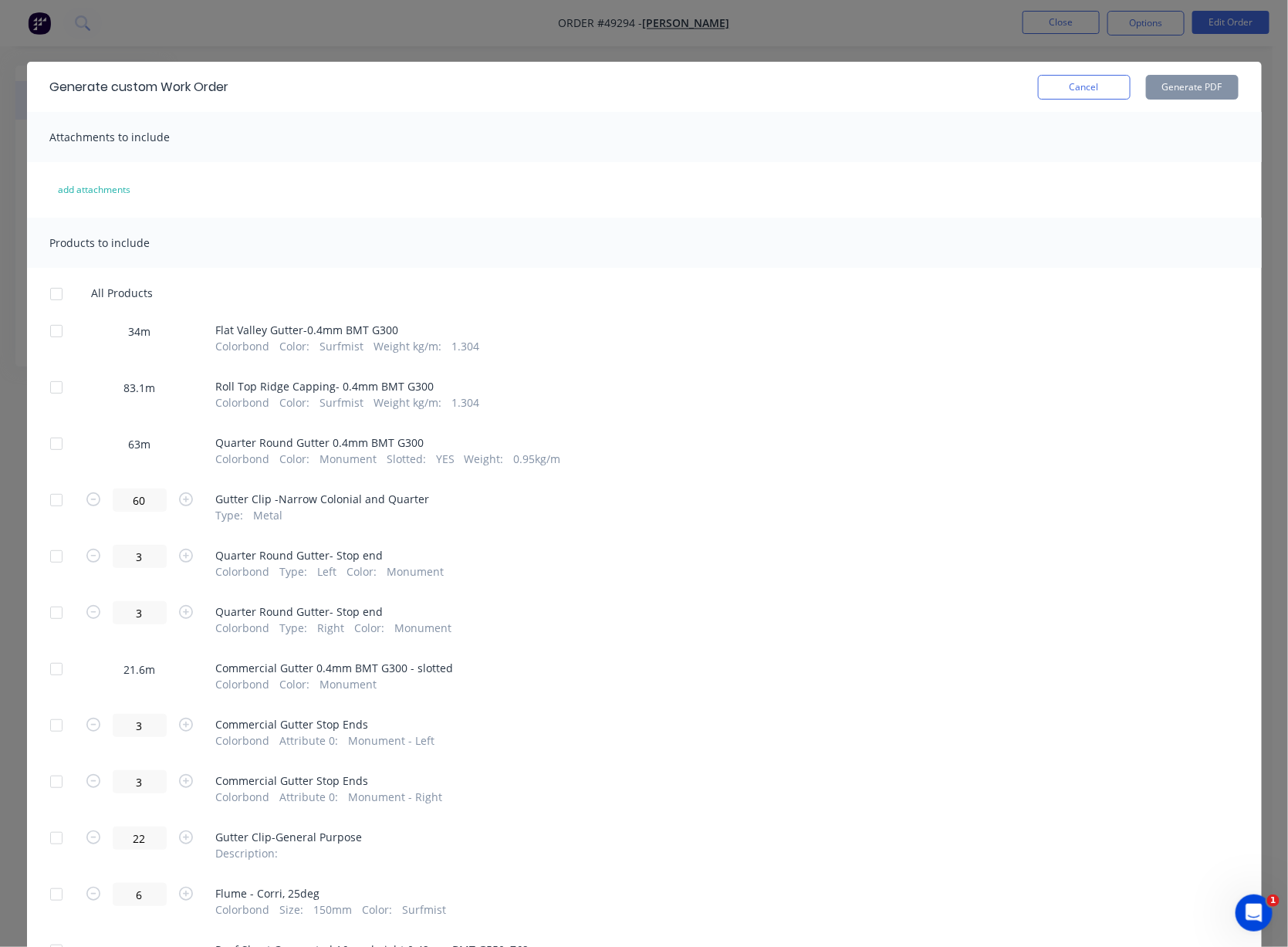
drag, startPoint x: 57, startPoint y: 338, endPoint x: 48, endPoint y: 381, distance: 43.9
click at [56, 339] on div at bounding box center [57, 331] width 31 height 31
click at [50, 391] on div at bounding box center [57, 388] width 31 height 31
click at [42, 452] on div at bounding box center [57, 444] width 31 height 31
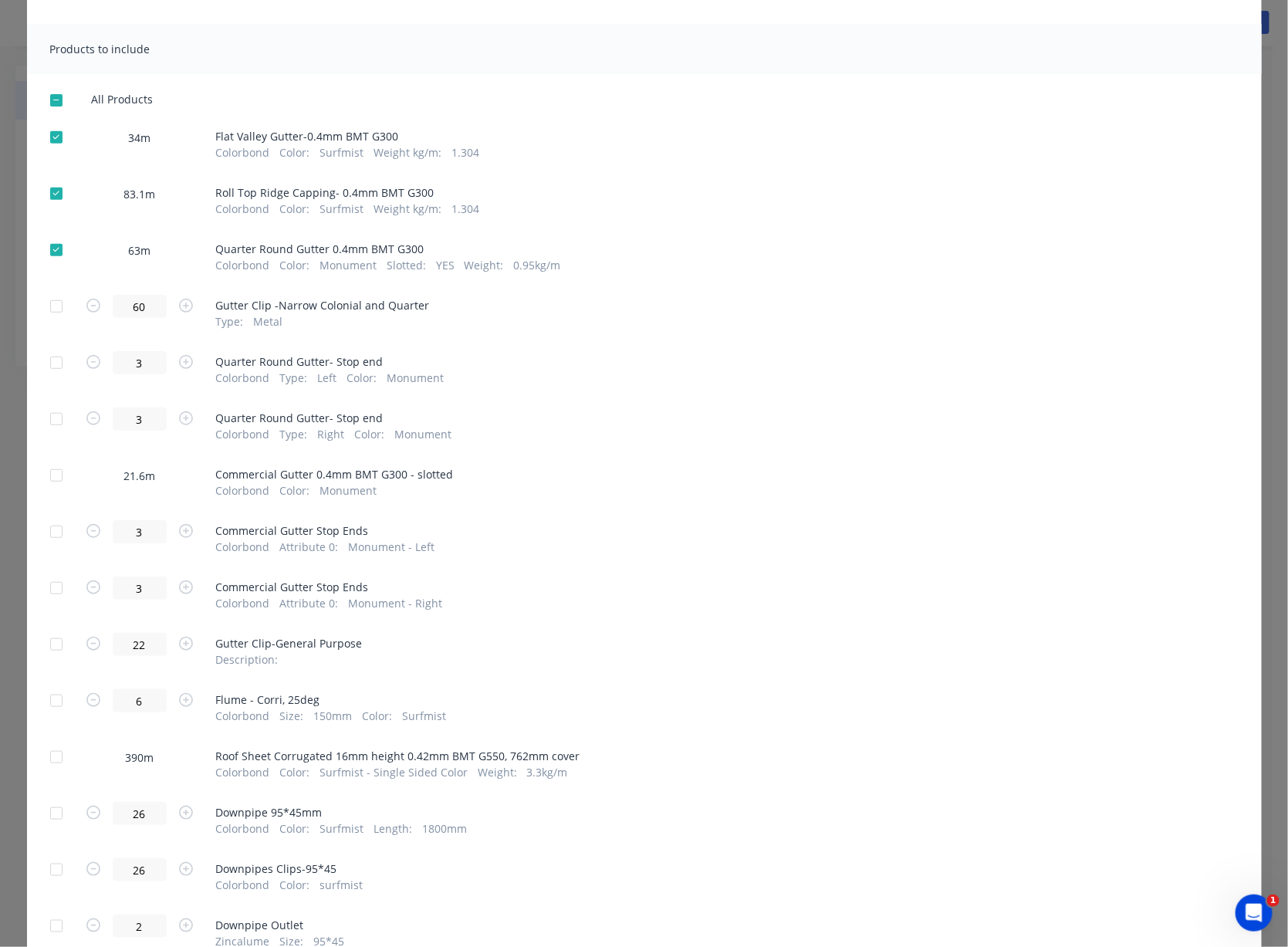
scroll to position [240, 0]
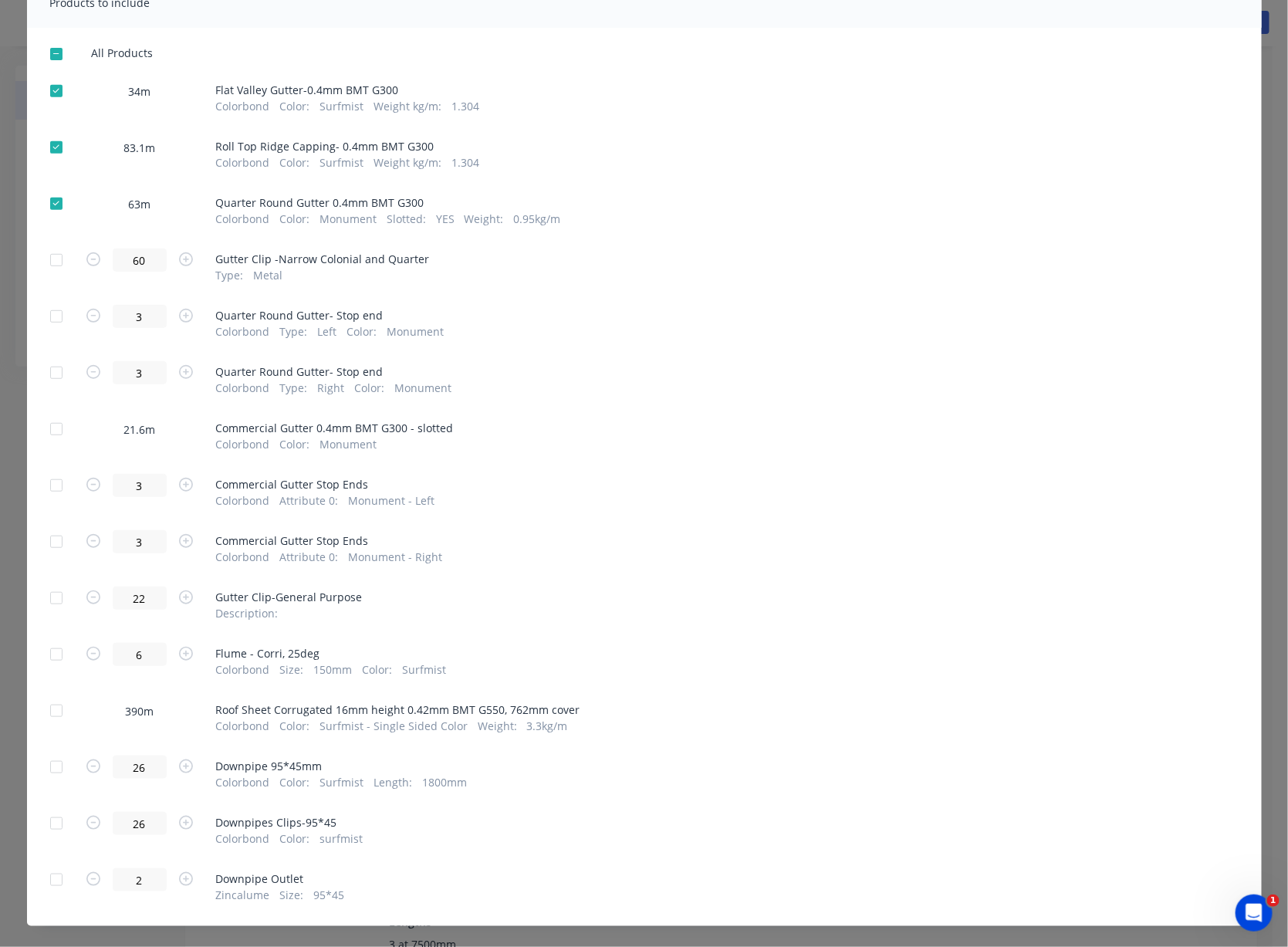
click at [49, 444] on div at bounding box center [57, 429] width 31 height 31
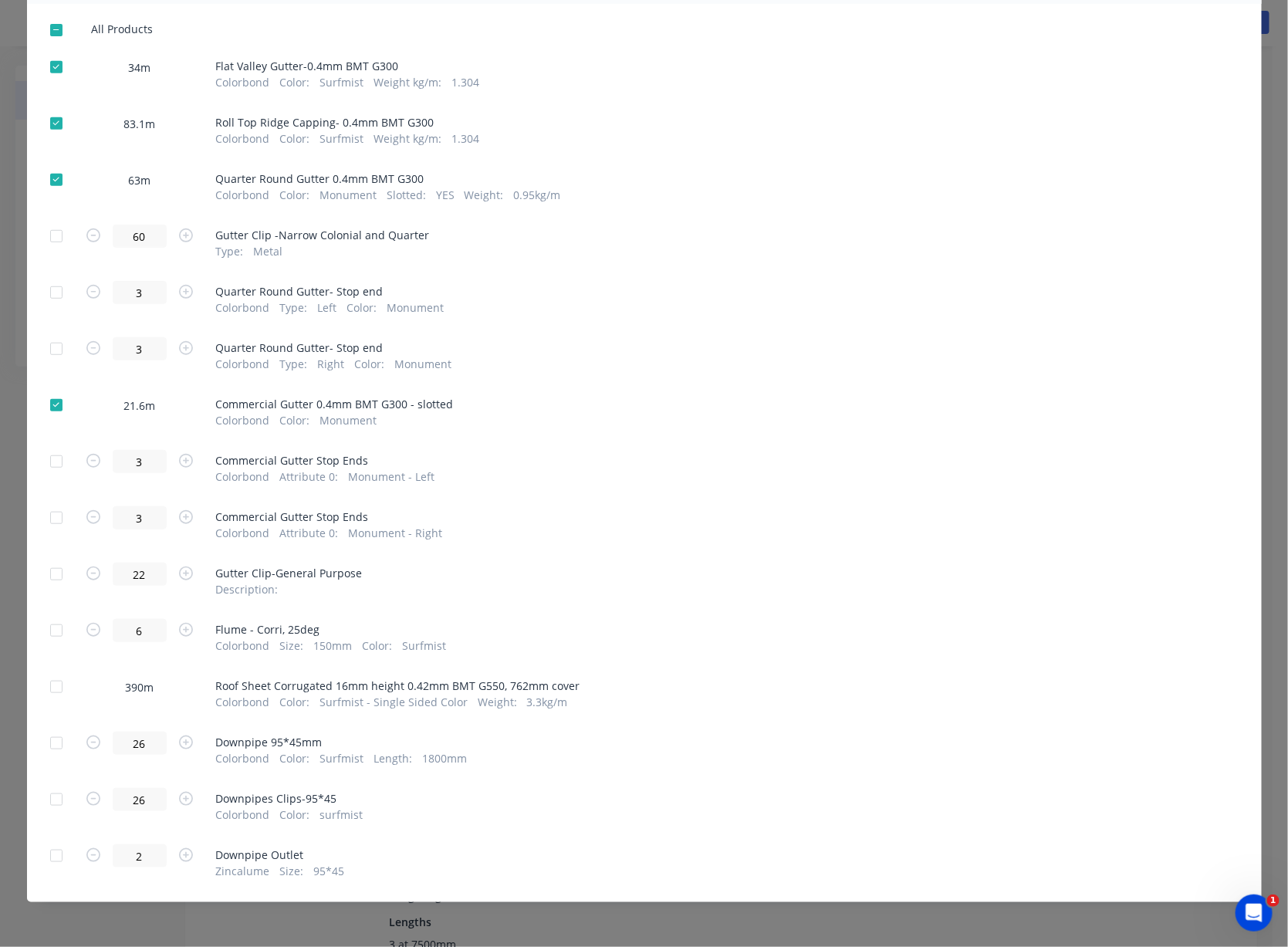
scroll to position [0, 0]
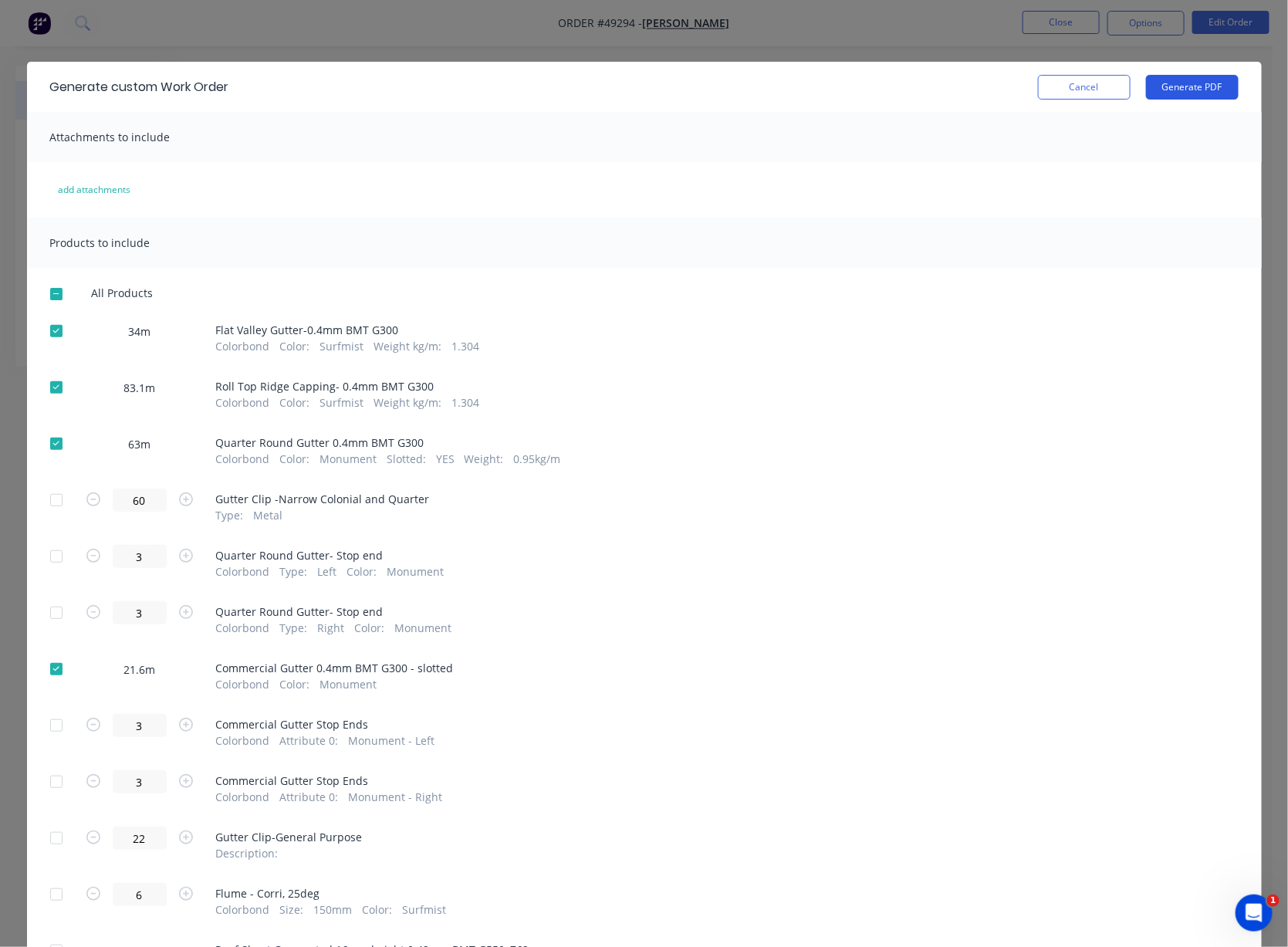
click at [1092, 90] on button "Generate PDF" at bounding box center [1191, 87] width 93 height 25
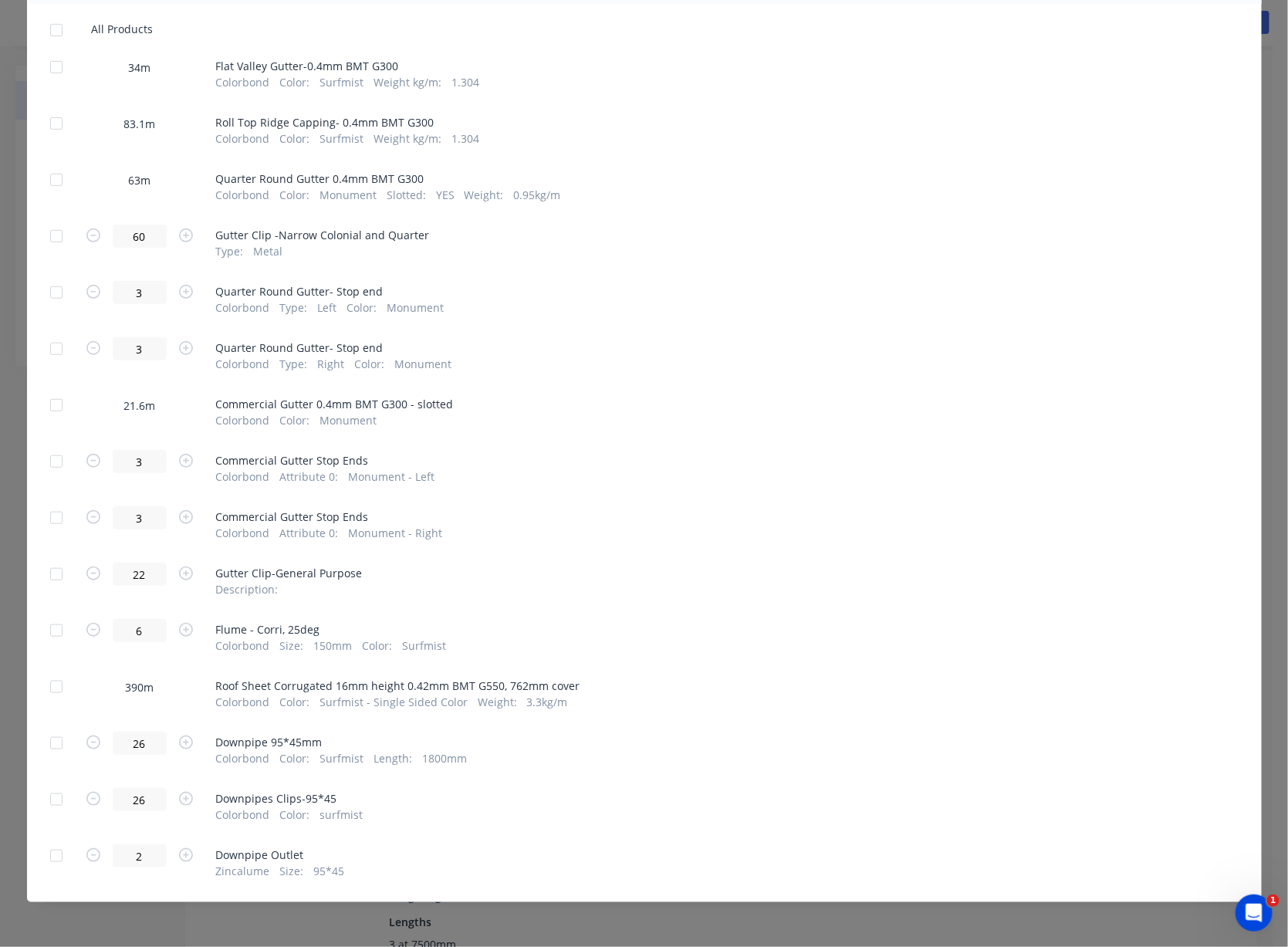
scroll to position [326, 0]
click at [47, 672] on div at bounding box center [57, 687] width 31 height 31
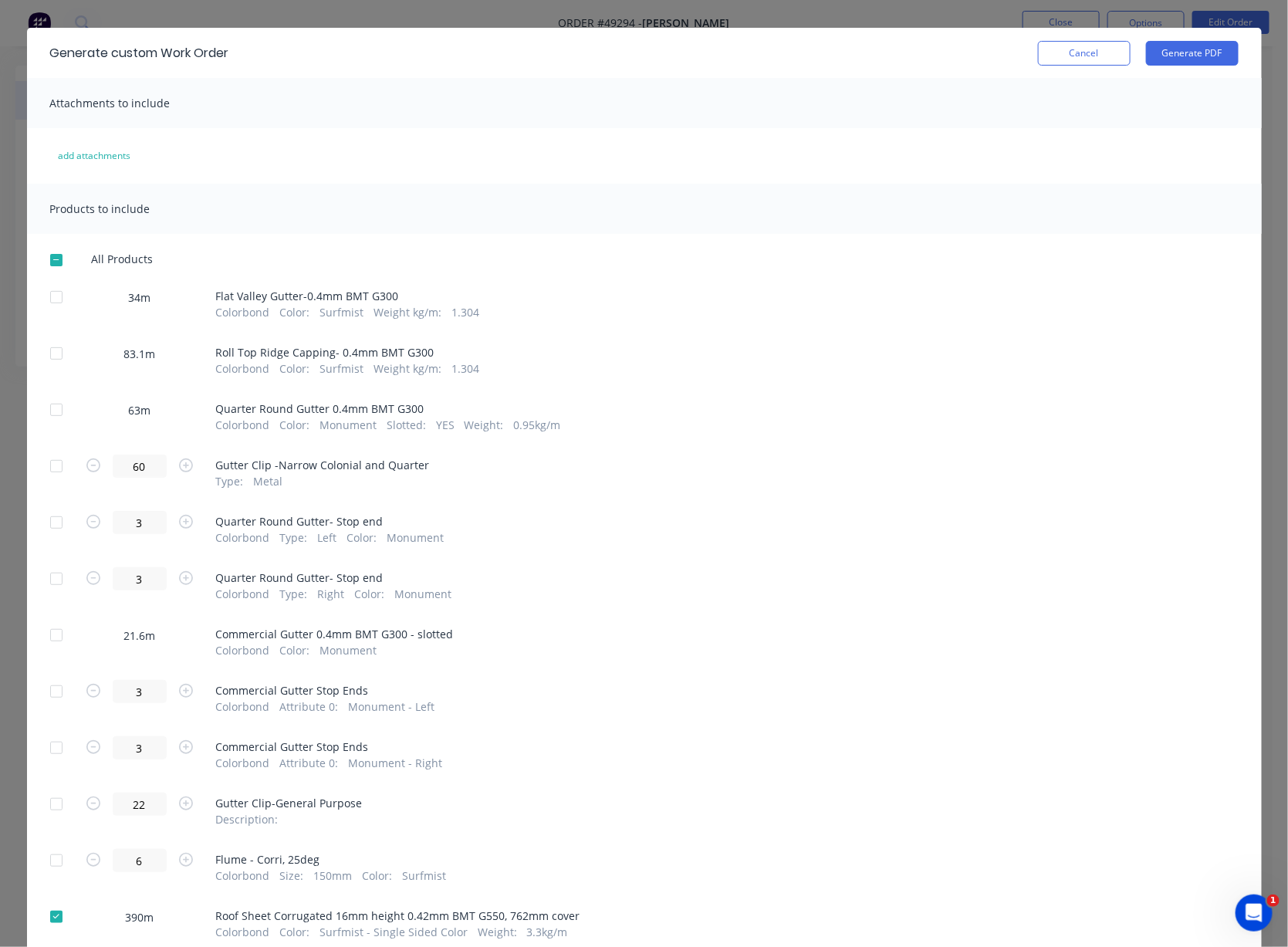
scroll to position [0, 0]
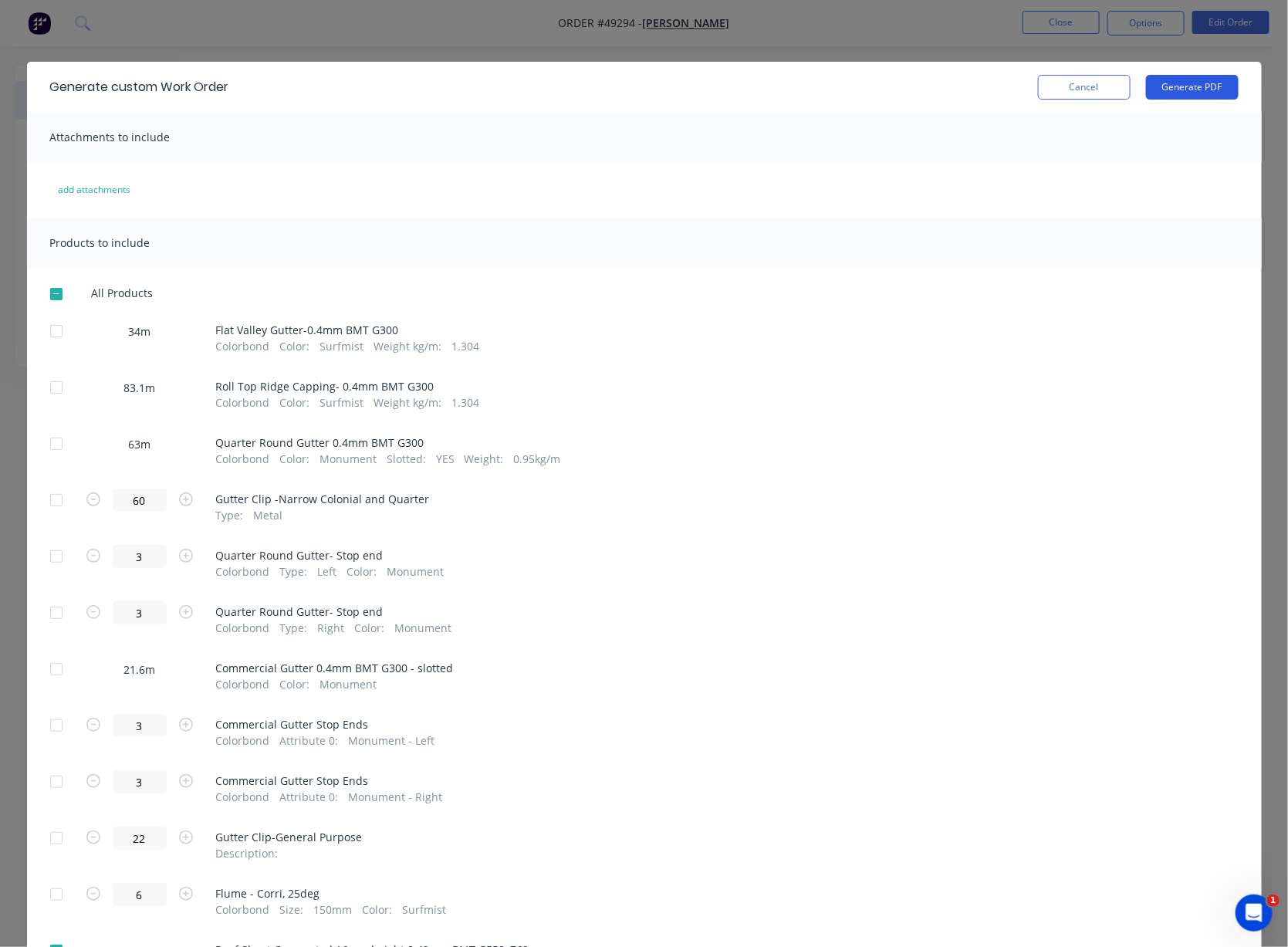
click at [1092, 85] on button "Generate PDF" at bounding box center [1191, 87] width 93 height 25
click at [1092, 75] on div "Generate custom Work Order Cancel Generate PDF" at bounding box center [644, 86] width 1235 height 50
click at [1092, 84] on button "Cancel" at bounding box center [1084, 87] width 93 height 25
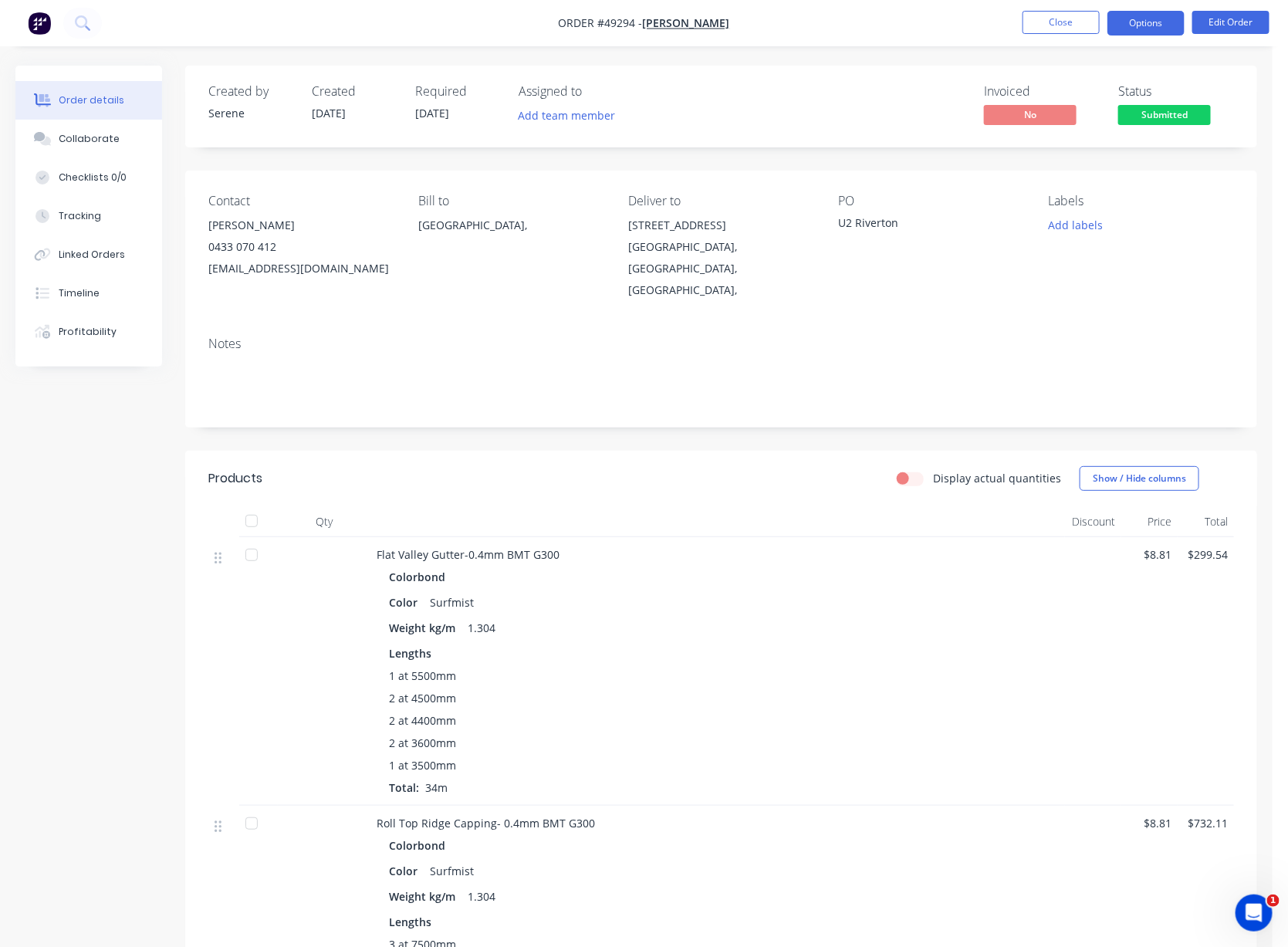
click at [1092, 24] on button "Options" at bounding box center [1145, 23] width 77 height 25
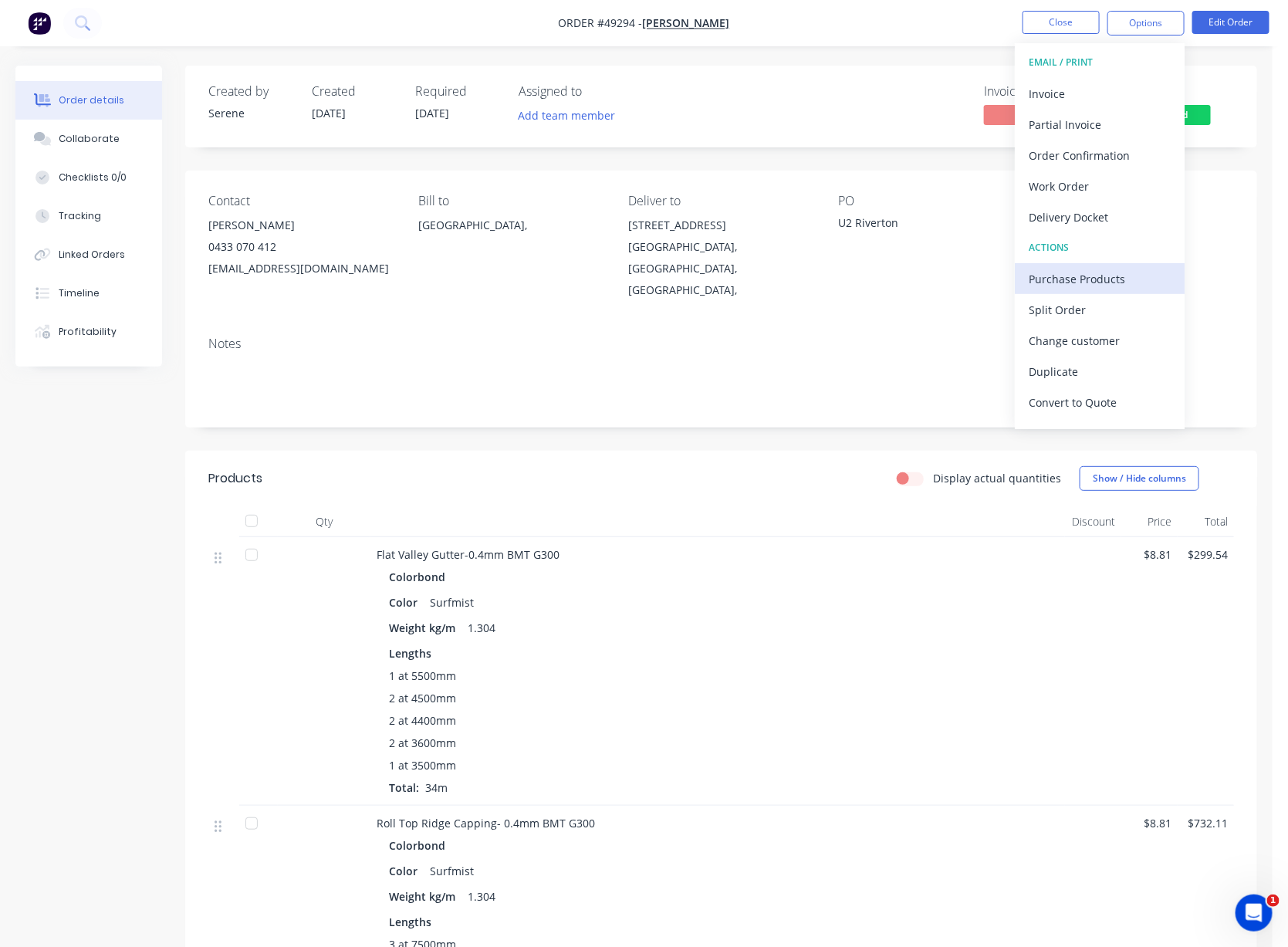
click at [1092, 273] on div "Purchase Products" at bounding box center [1099, 279] width 142 height 22
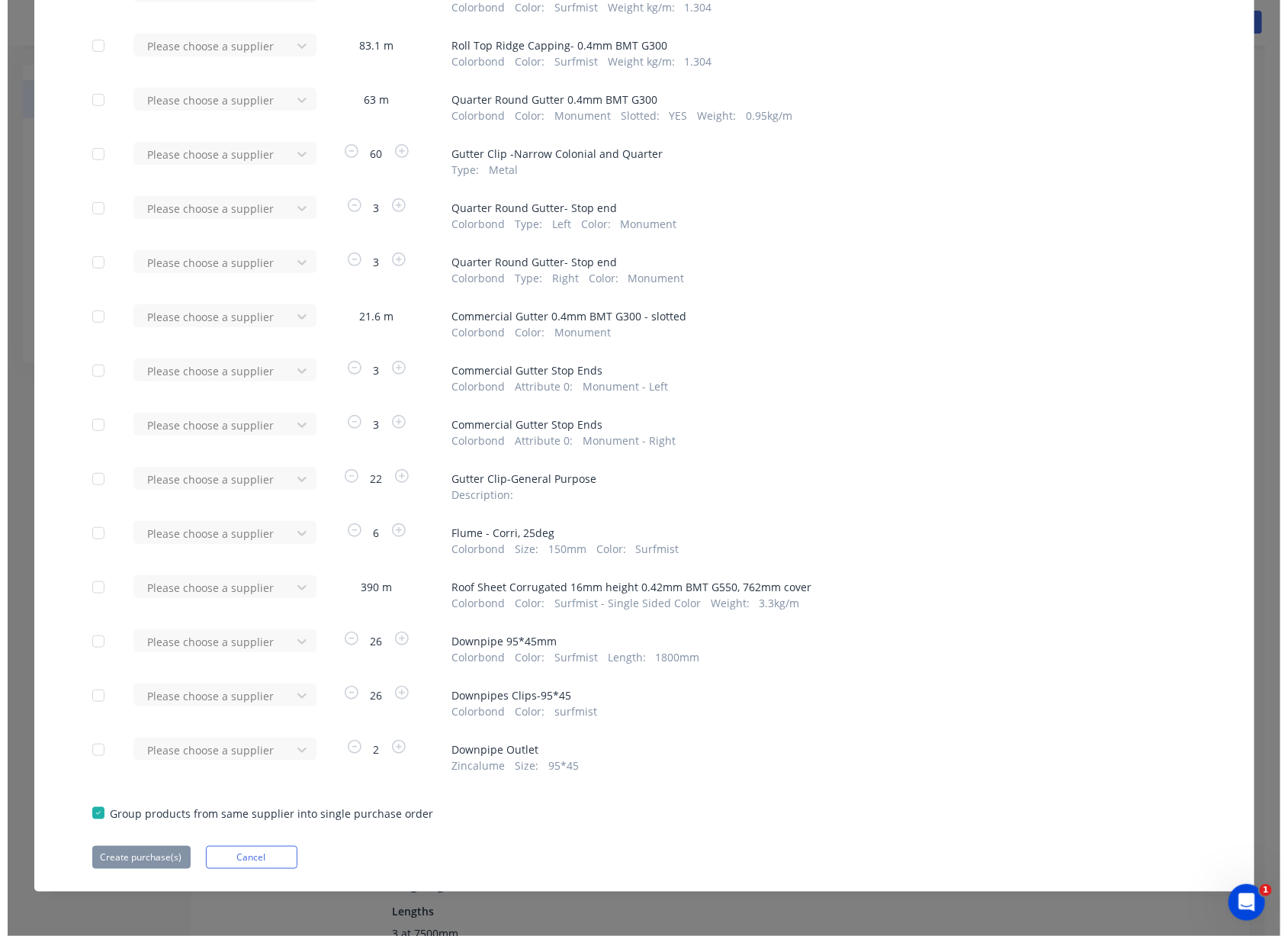
scroll to position [247, 0]
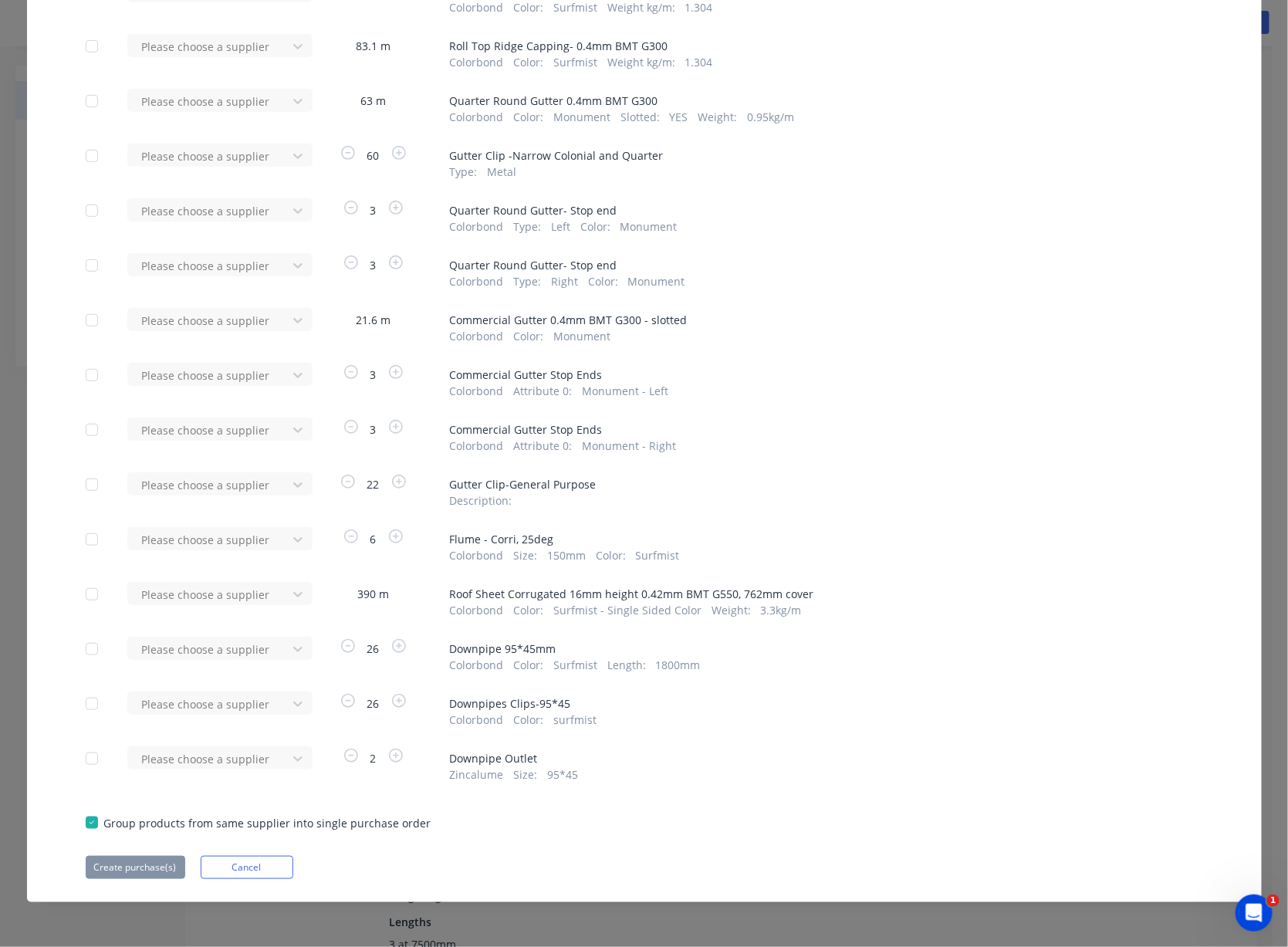
click at [96, 524] on div at bounding box center [92, 540] width 31 height 31
click at [169, 530] on div at bounding box center [209, 540] width 139 height 20
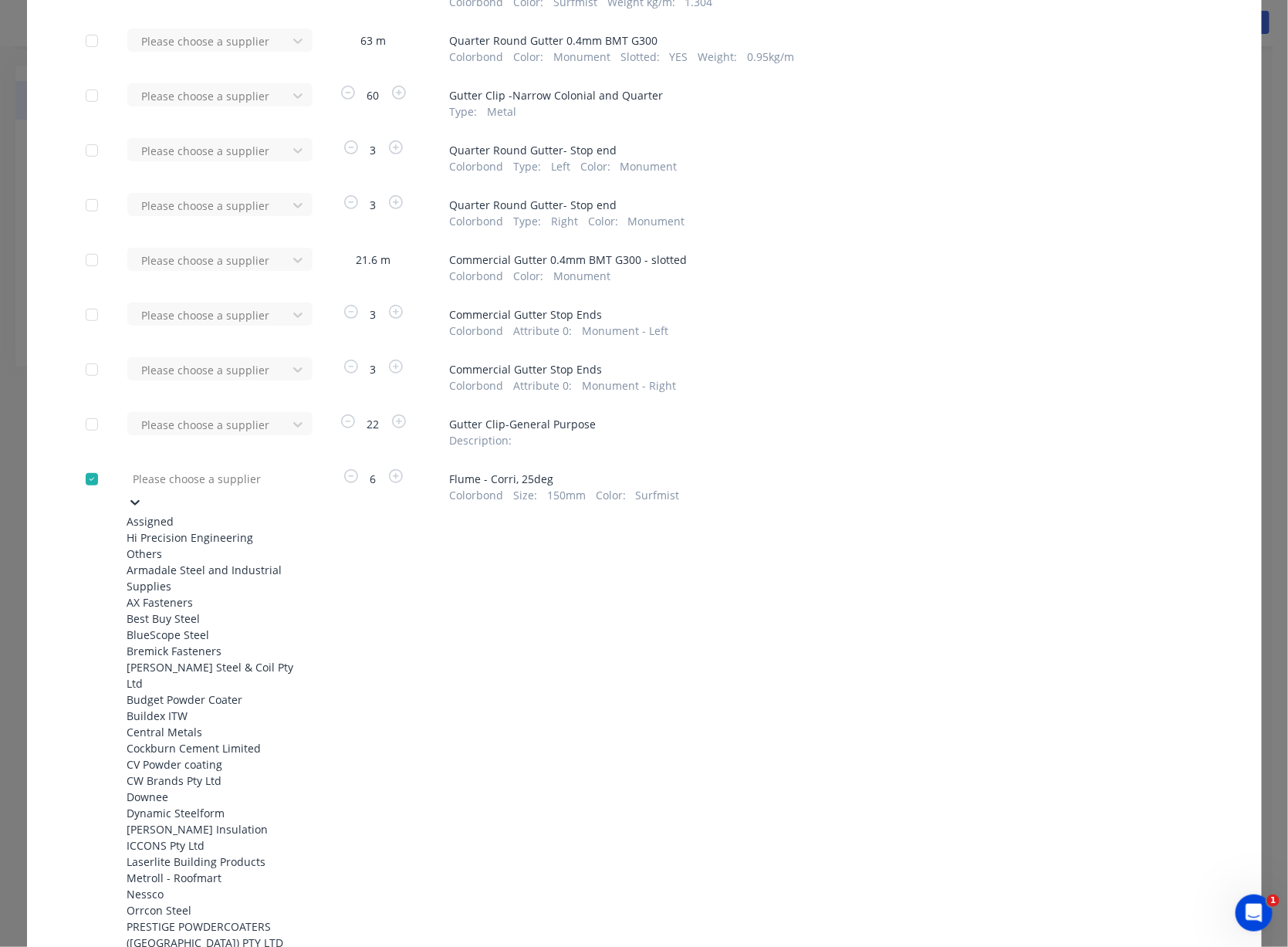
click at [175, 545] on div "Hi Precision Engineering" at bounding box center [212, 538] width 170 height 16
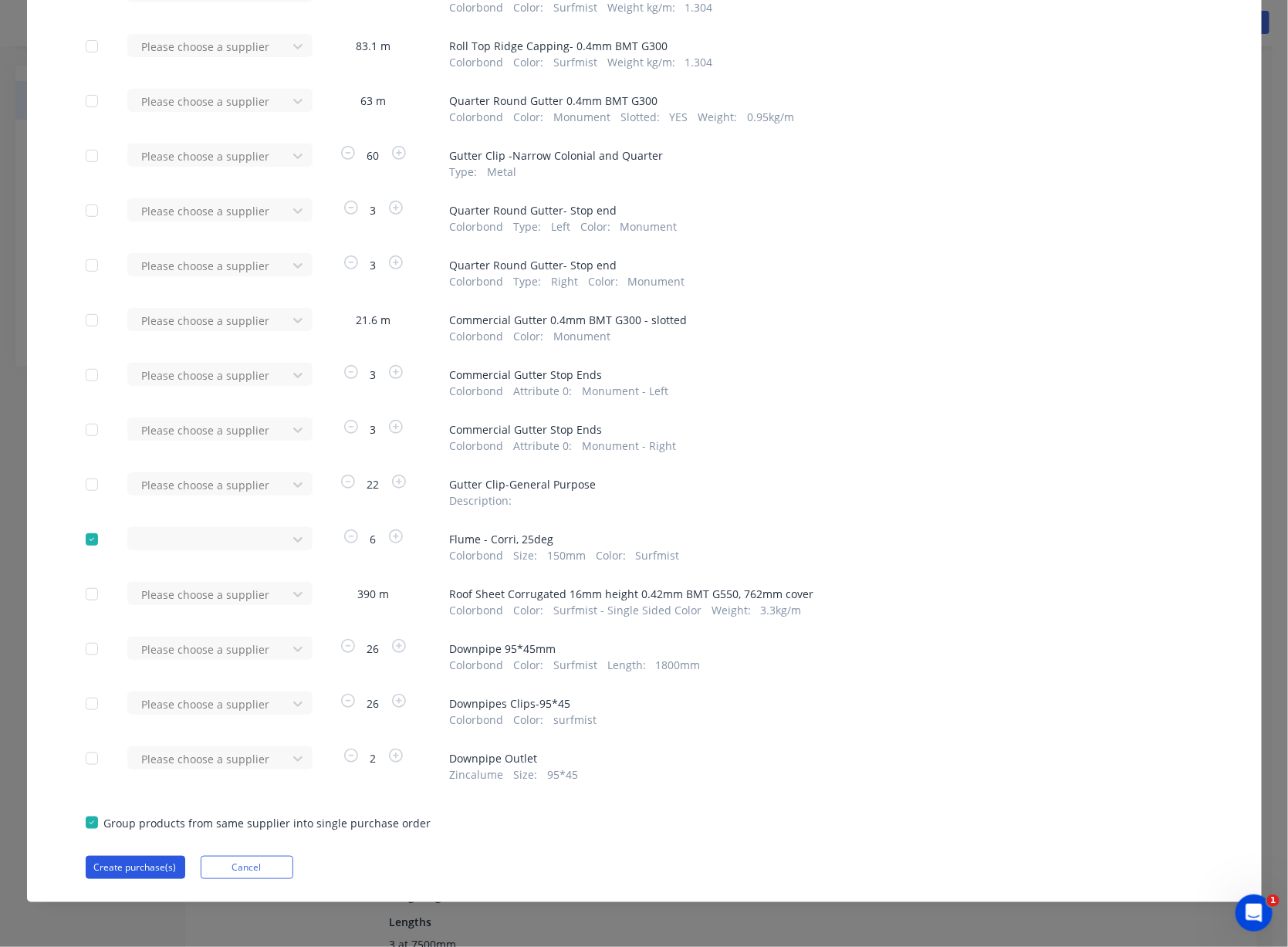
click at [121, 867] on button "Create purchase(s)" at bounding box center [134, 867] width 99 height 23
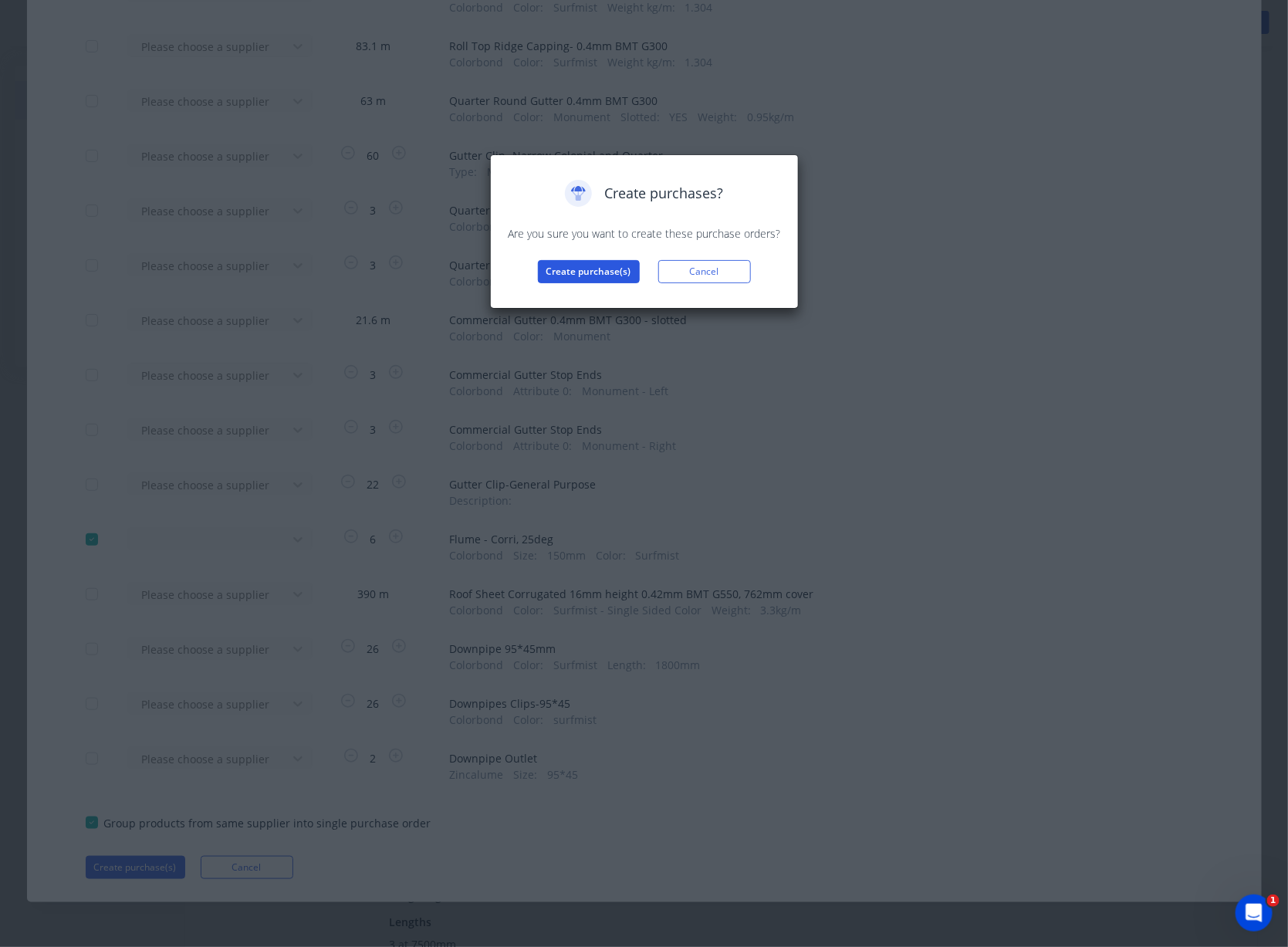
click at [606, 283] on button "Create purchase(s)" at bounding box center [589, 271] width 102 height 23
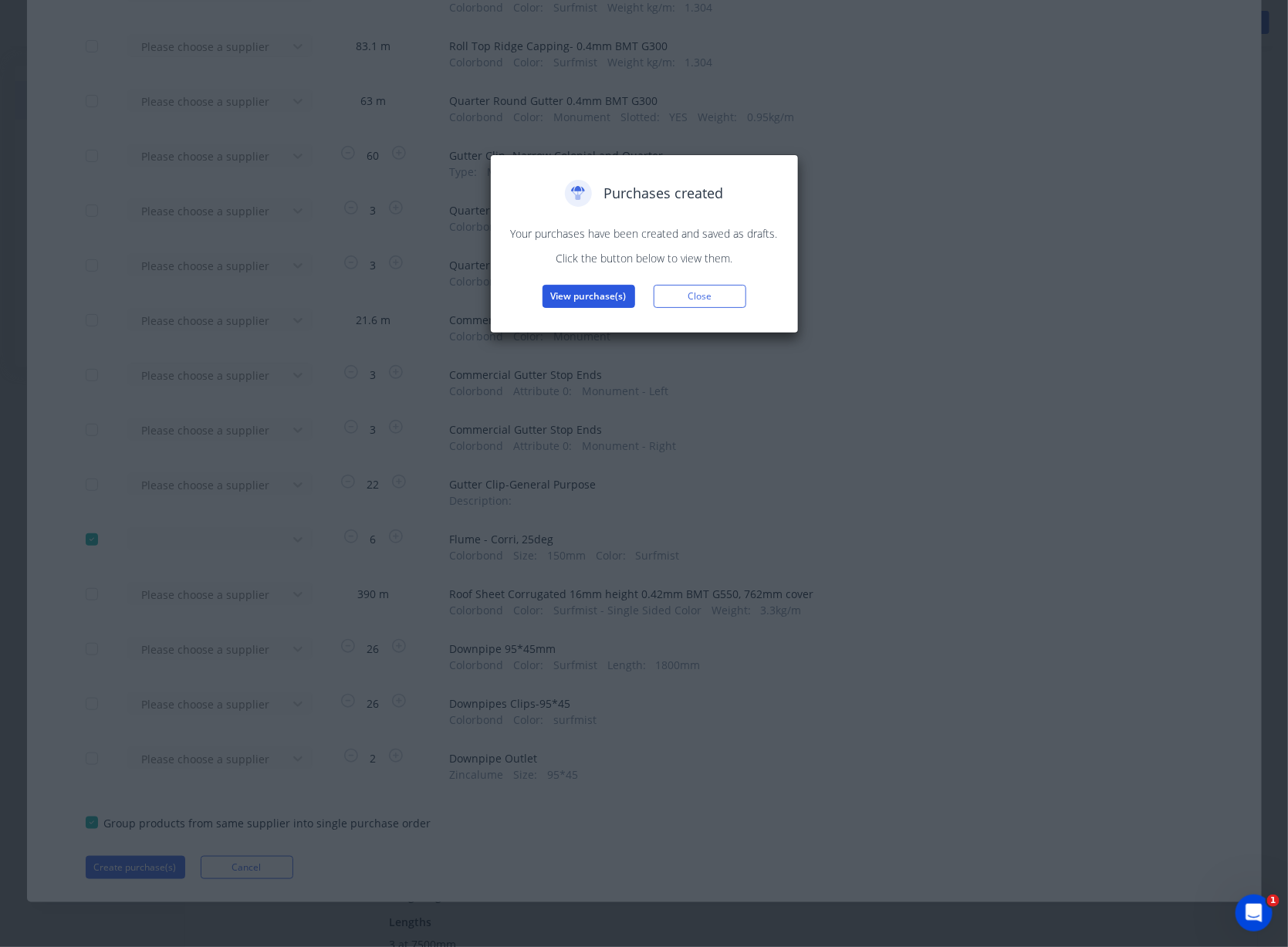
click at [595, 307] on button "View purchase(s)" at bounding box center [589, 296] width 93 height 23
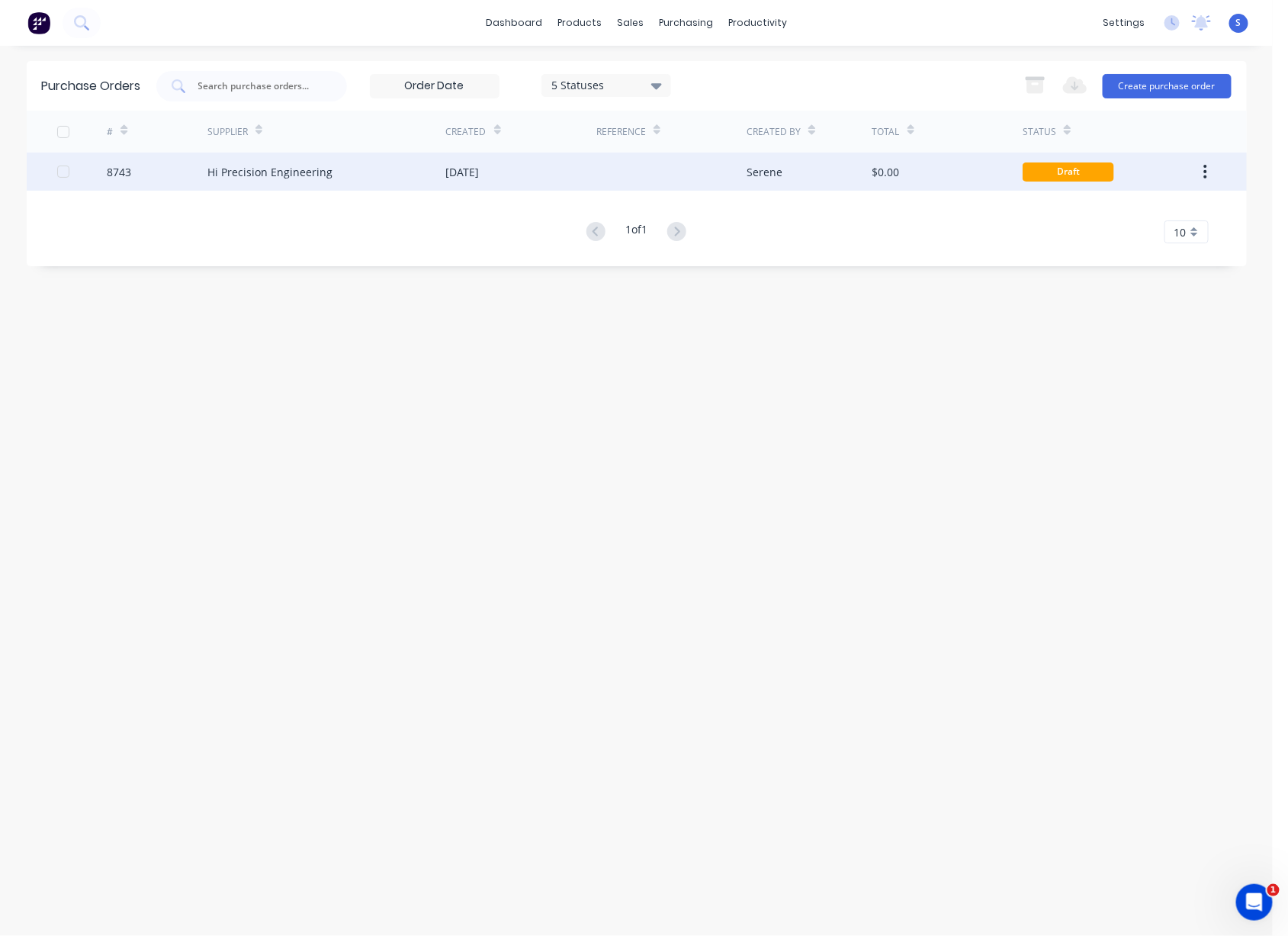
click at [428, 173] on div "Hi Precision Engineering" at bounding box center [327, 171] width 239 height 38
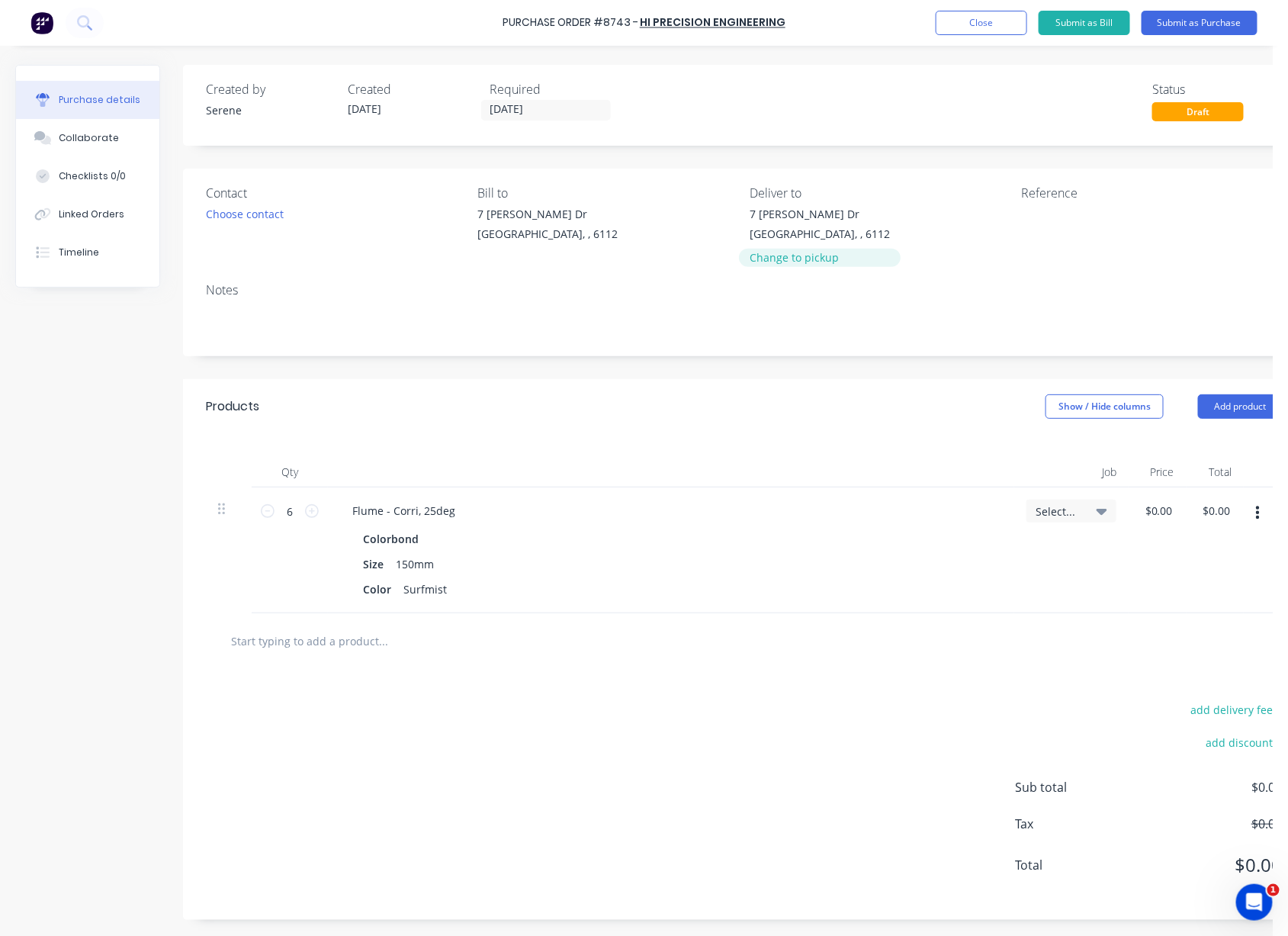
click at [812, 265] on div "Change to pickup" at bounding box center [819, 258] width 140 height 16
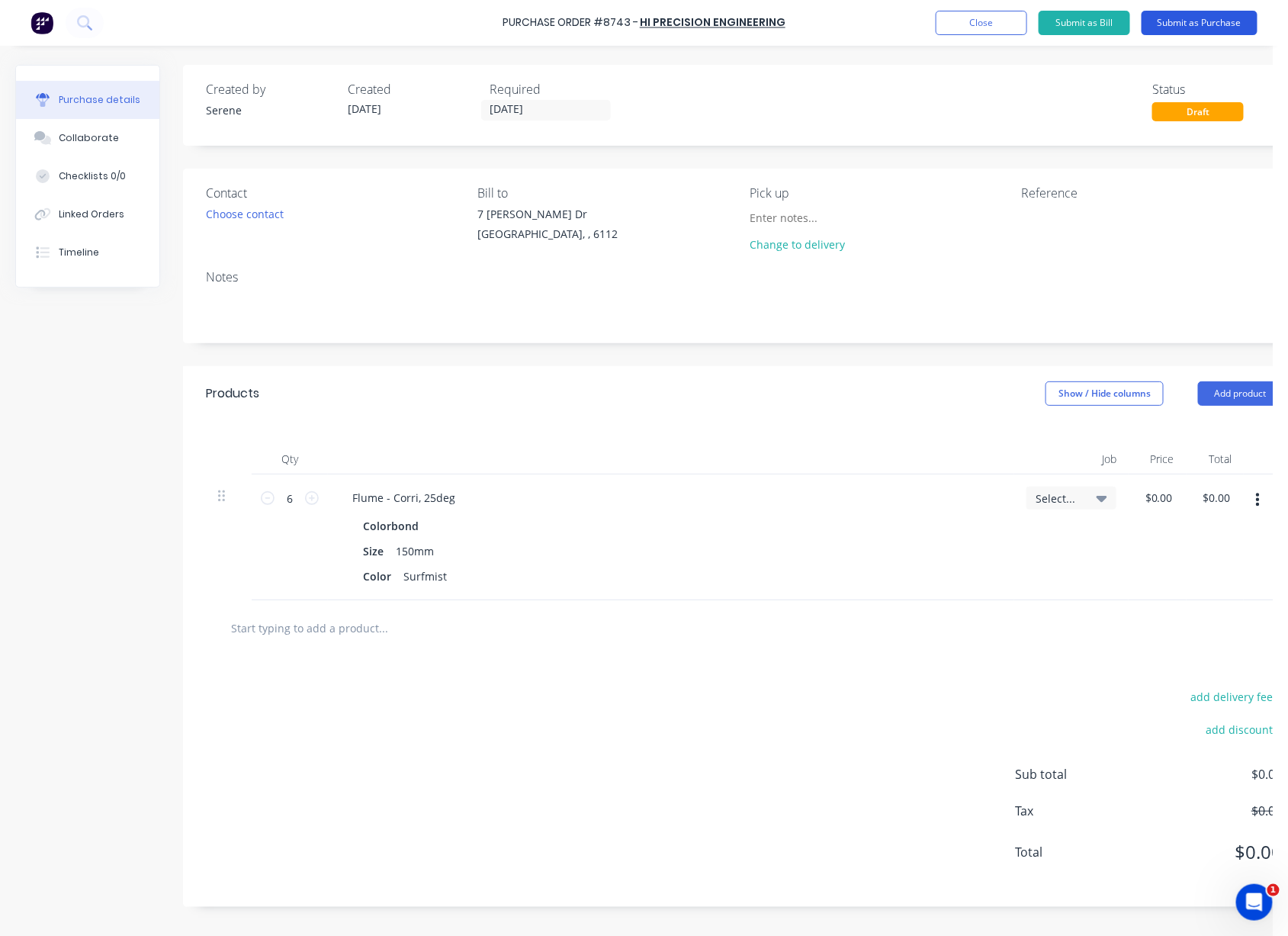
click at [1080, 19] on button "Submit as Purchase" at bounding box center [1200, 23] width 116 height 24
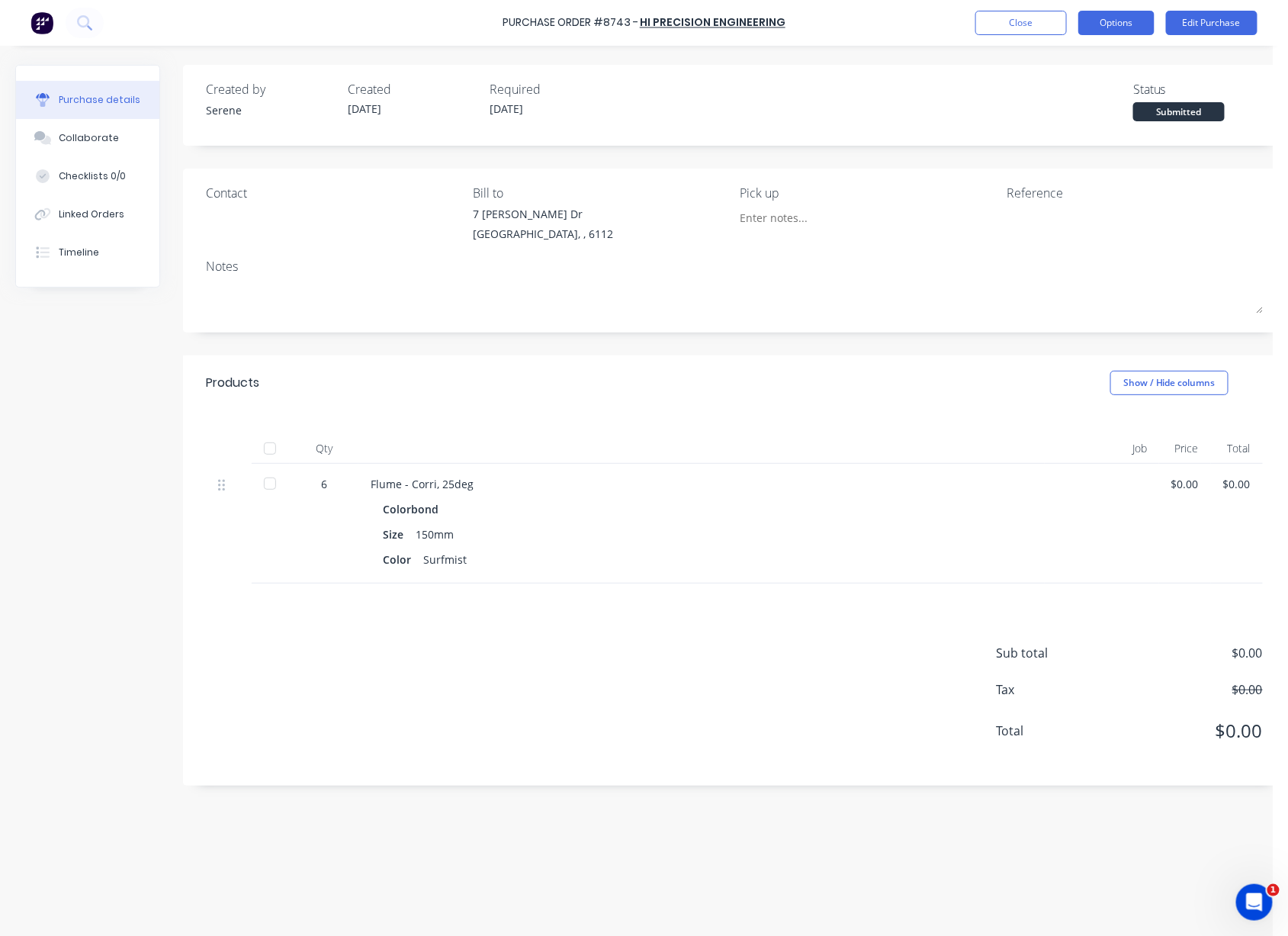
click at [1080, 22] on button "Options" at bounding box center [1117, 23] width 76 height 24
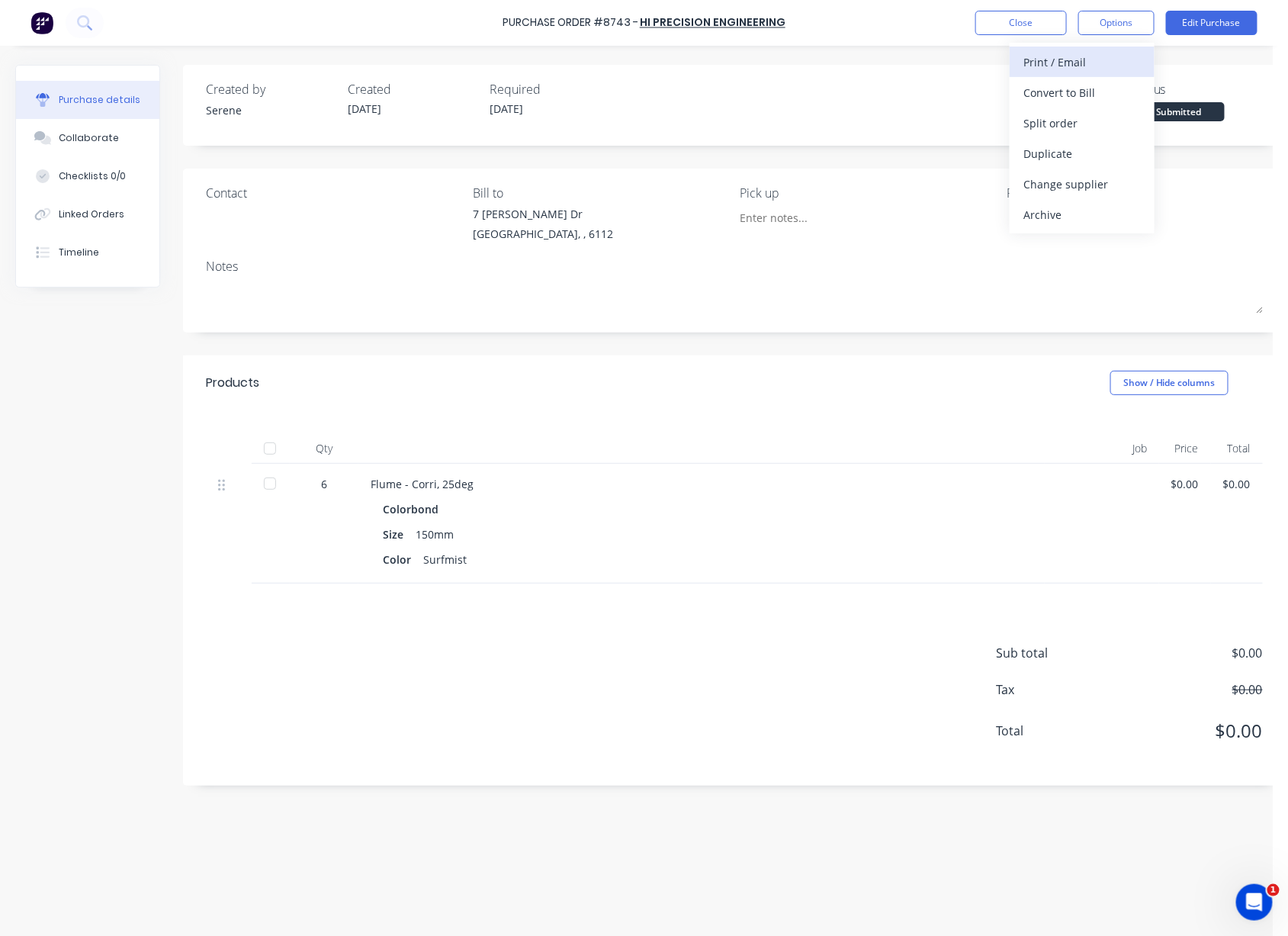
click at [1072, 60] on div "Print / Email" at bounding box center [1082, 62] width 118 height 22
click at [1066, 113] on div "Without pricing" at bounding box center [1082, 122] width 118 height 22
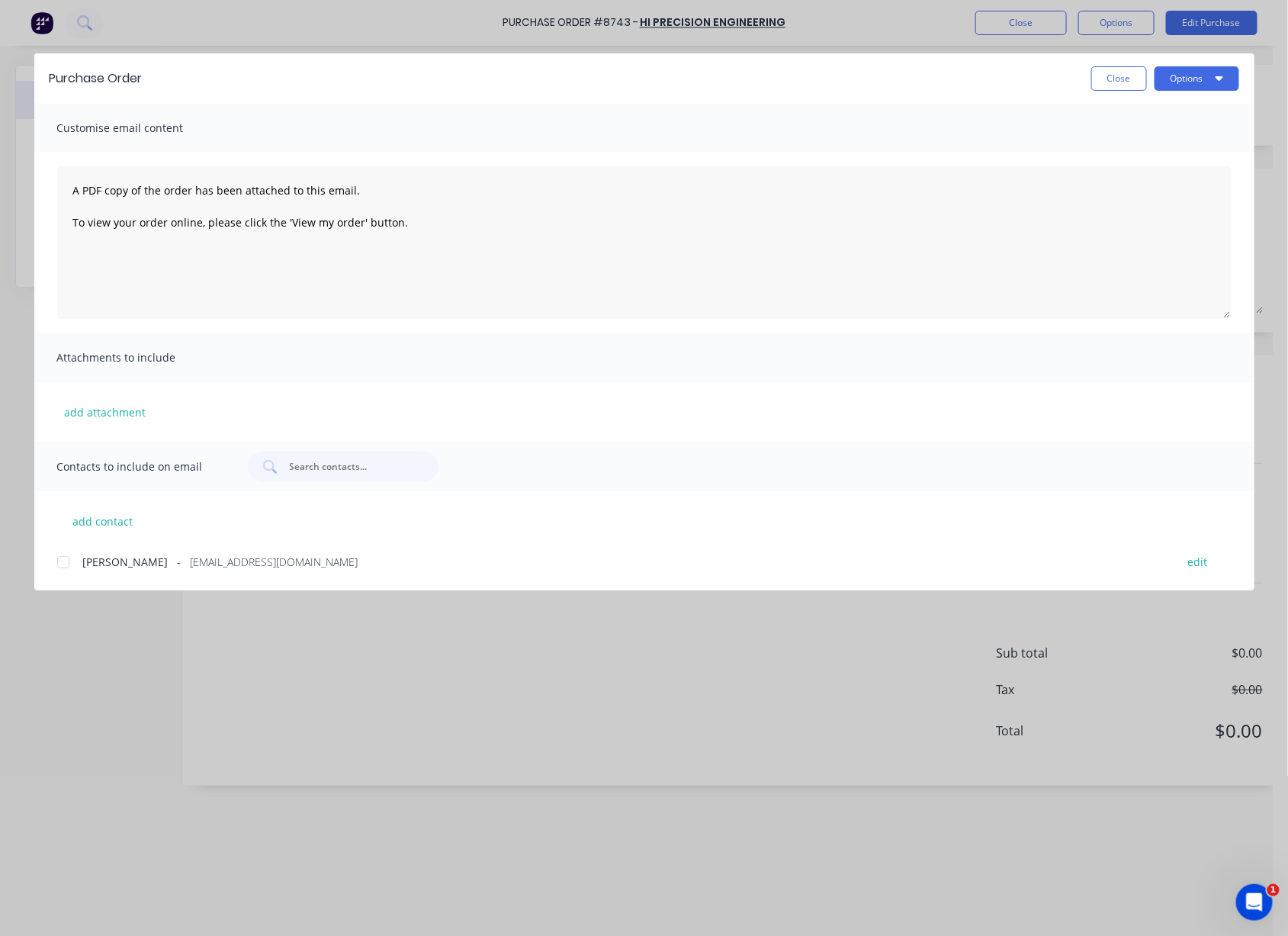
click at [62, 571] on div at bounding box center [63, 562] width 31 height 31
click at [1080, 90] on button "Options" at bounding box center [1197, 79] width 84 height 24
click at [1080, 175] on div "Email" at bounding box center [1166, 177] width 118 height 22
click at [1080, 87] on button "Close" at bounding box center [1119, 79] width 56 height 24
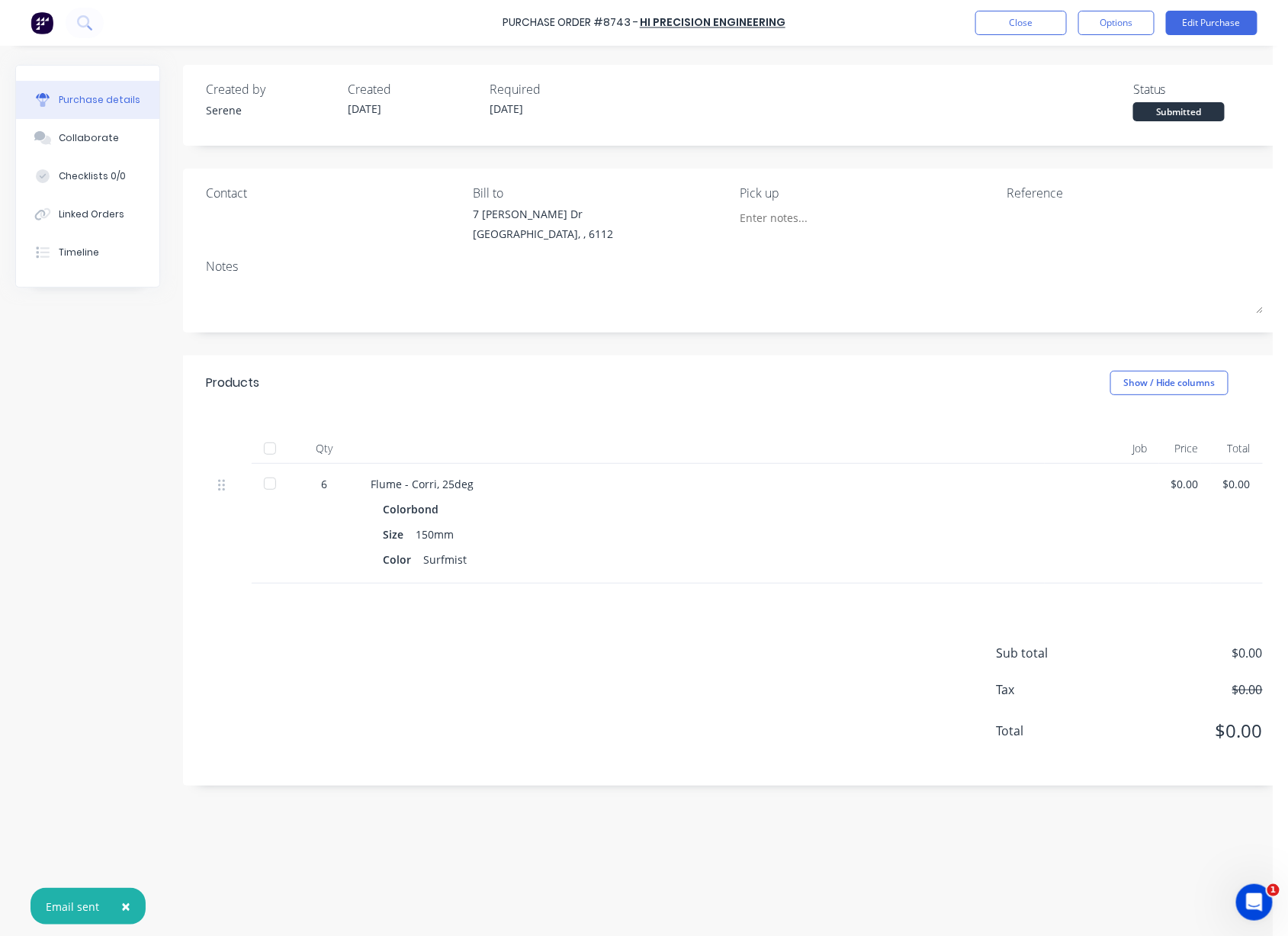
drag, startPoint x: 733, startPoint y: 442, endPoint x: 879, endPoint y: 242, distance: 247.6
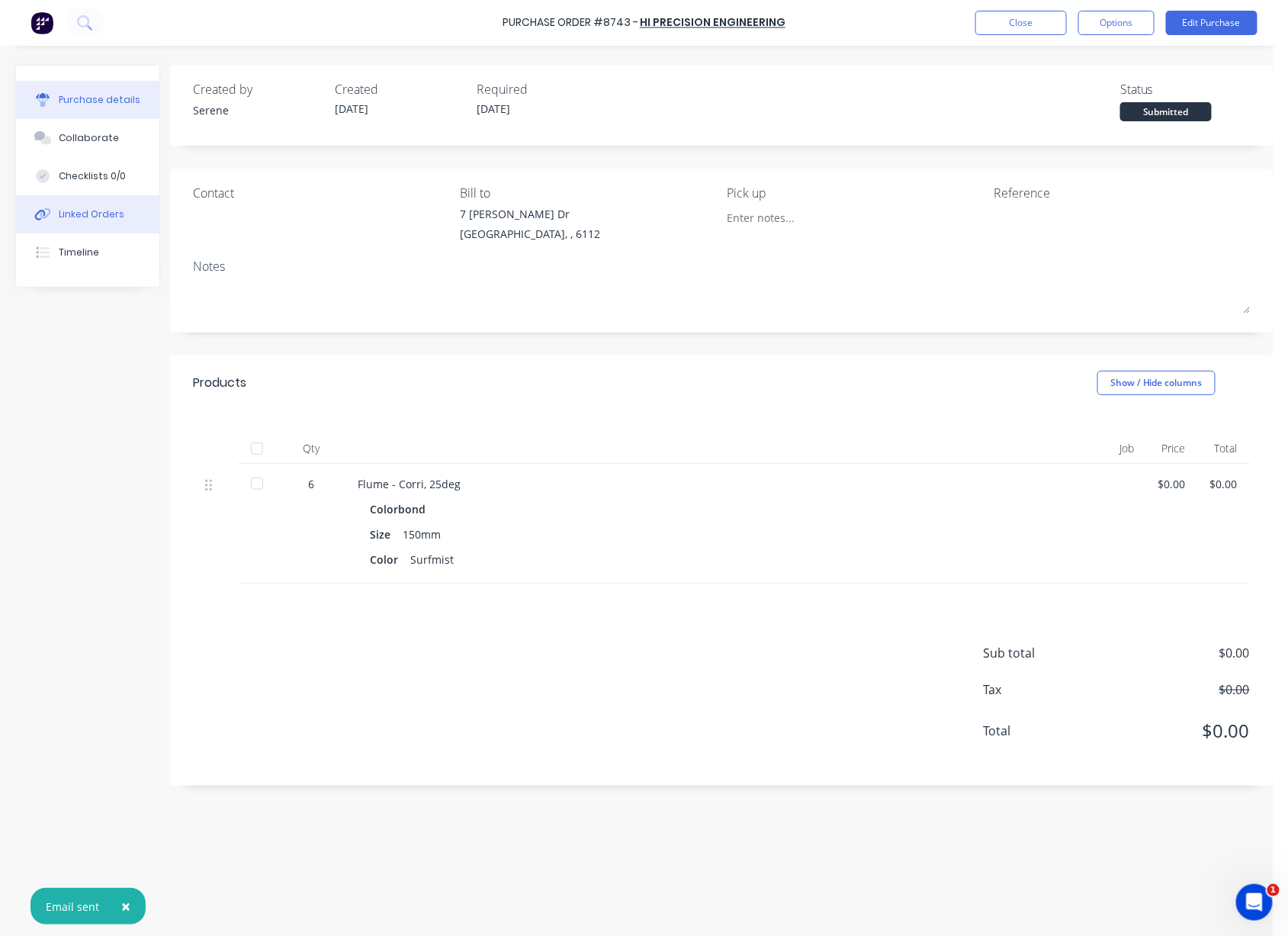
click at [84, 221] on div "Linked Orders" at bounding box center [91, 214] width 66 height 14
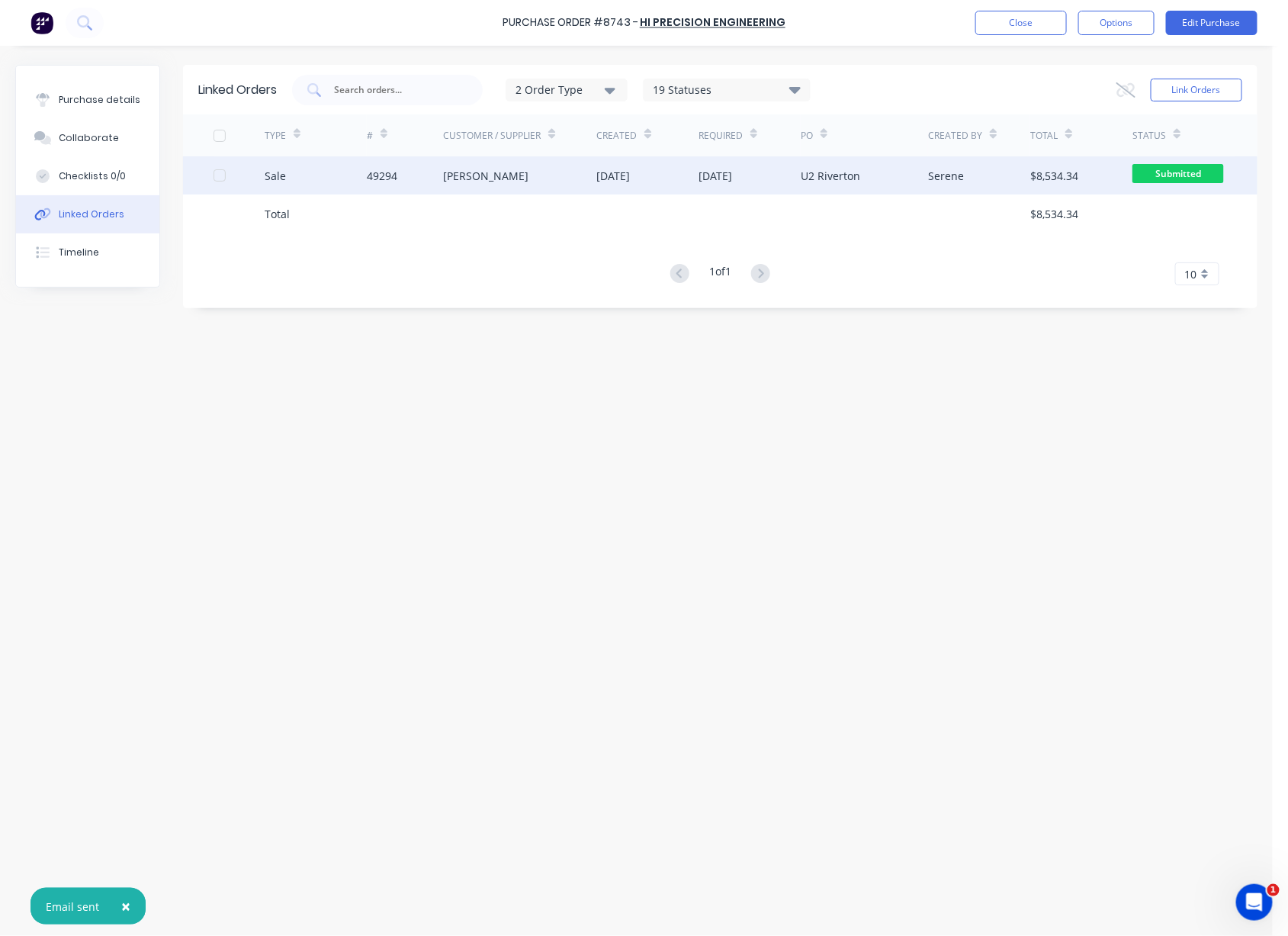
click at [482, 174] on div "[PERSON_NAME]" at bounding box center [486, 176] width 85 height 16
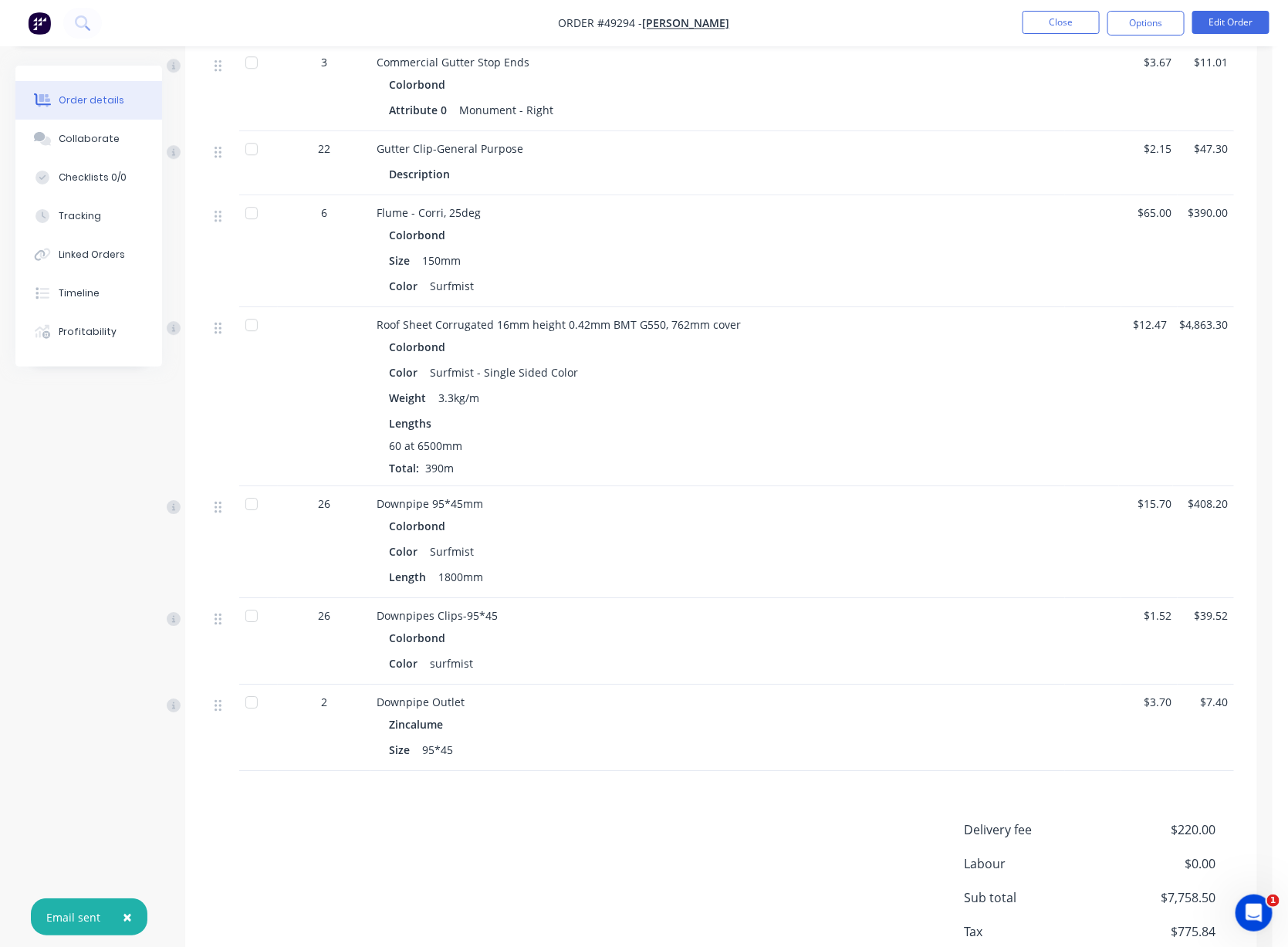
scroll to position [1919, 0]
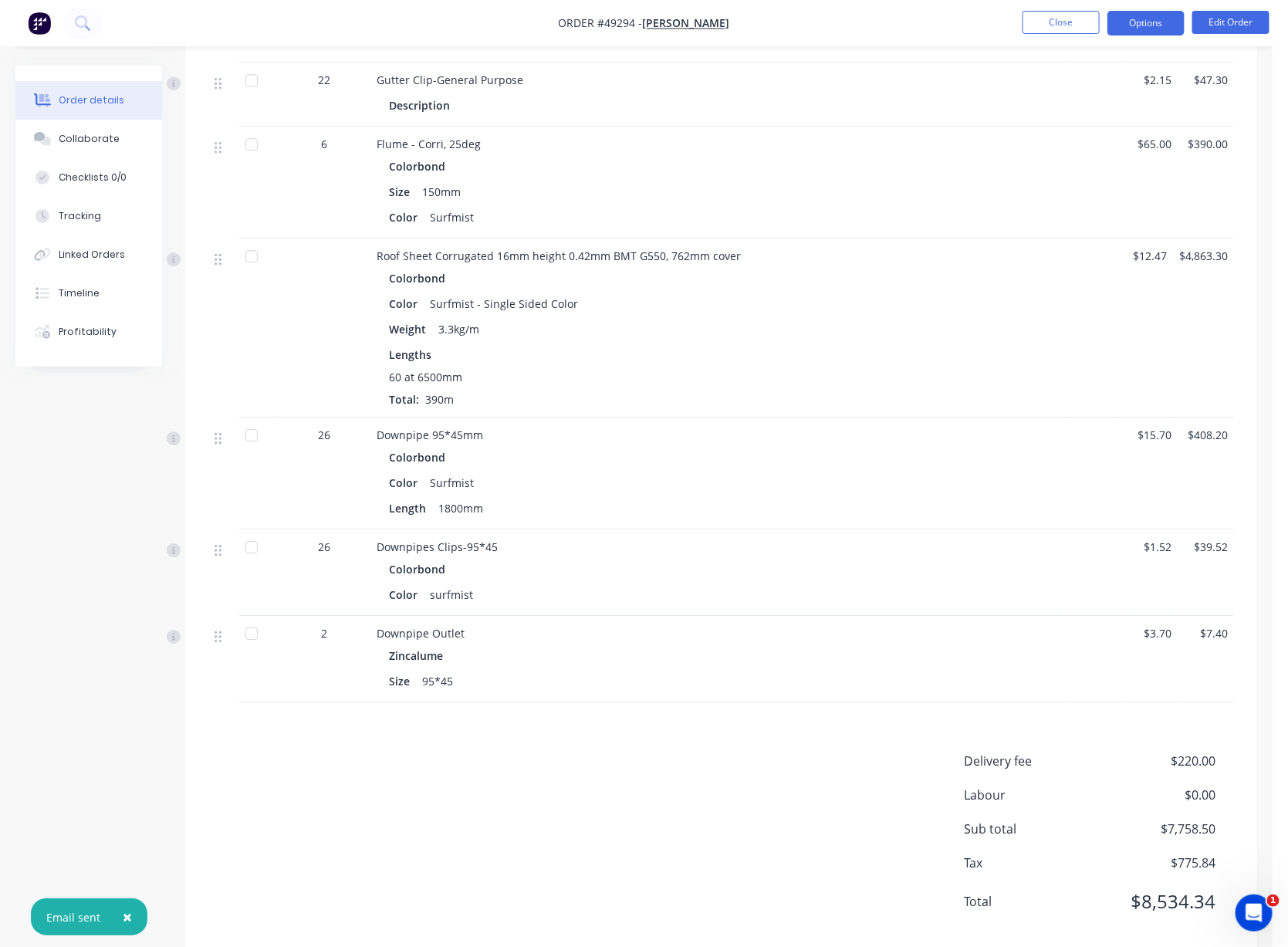
click at [1092, 27] on button "Options" at bounding box center [1145, 23] width 77 height 25
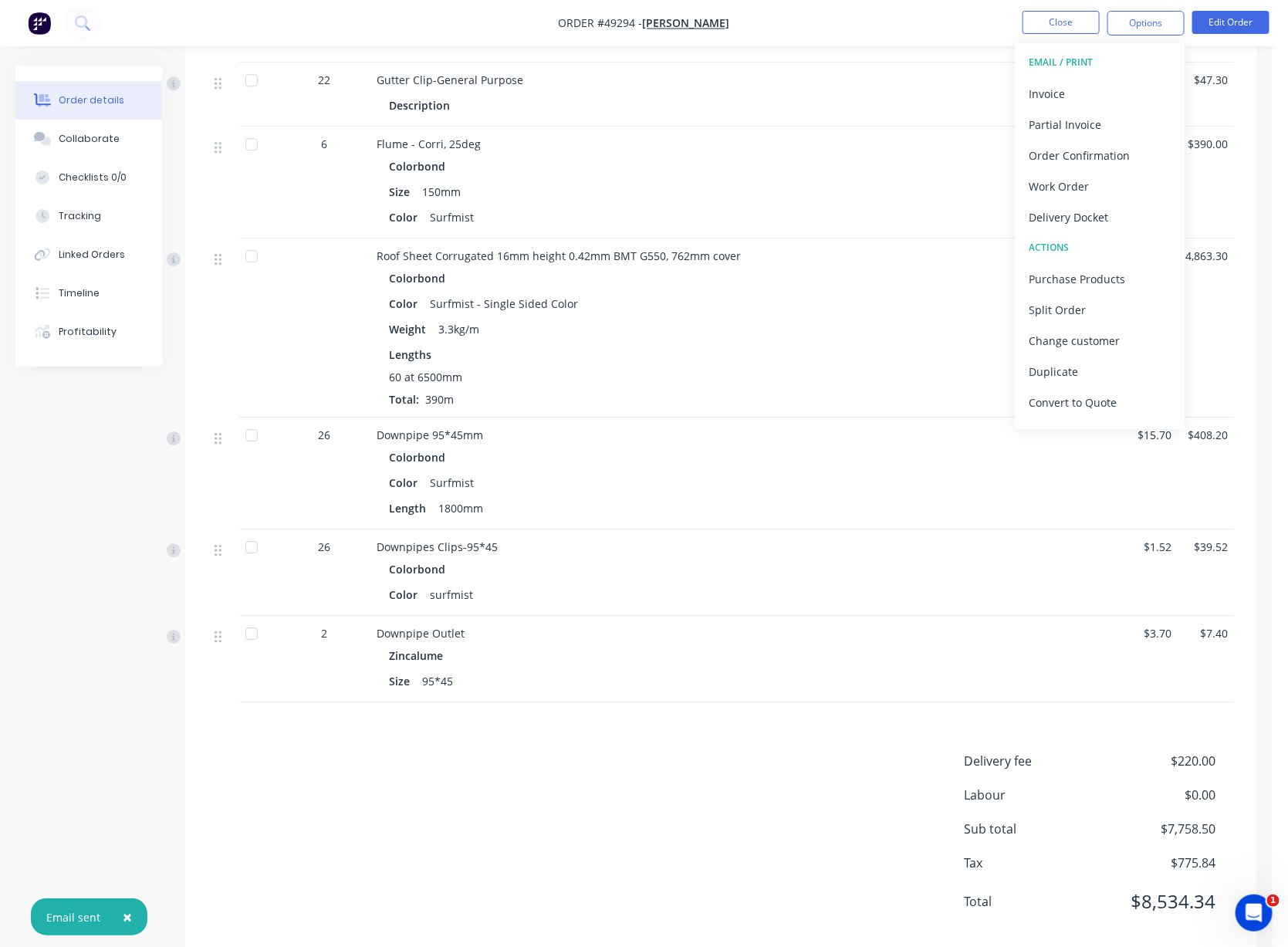
click at [1091, 216] on div "Delivery Docket" at bounding box center [1099, 216] width 142 height 22
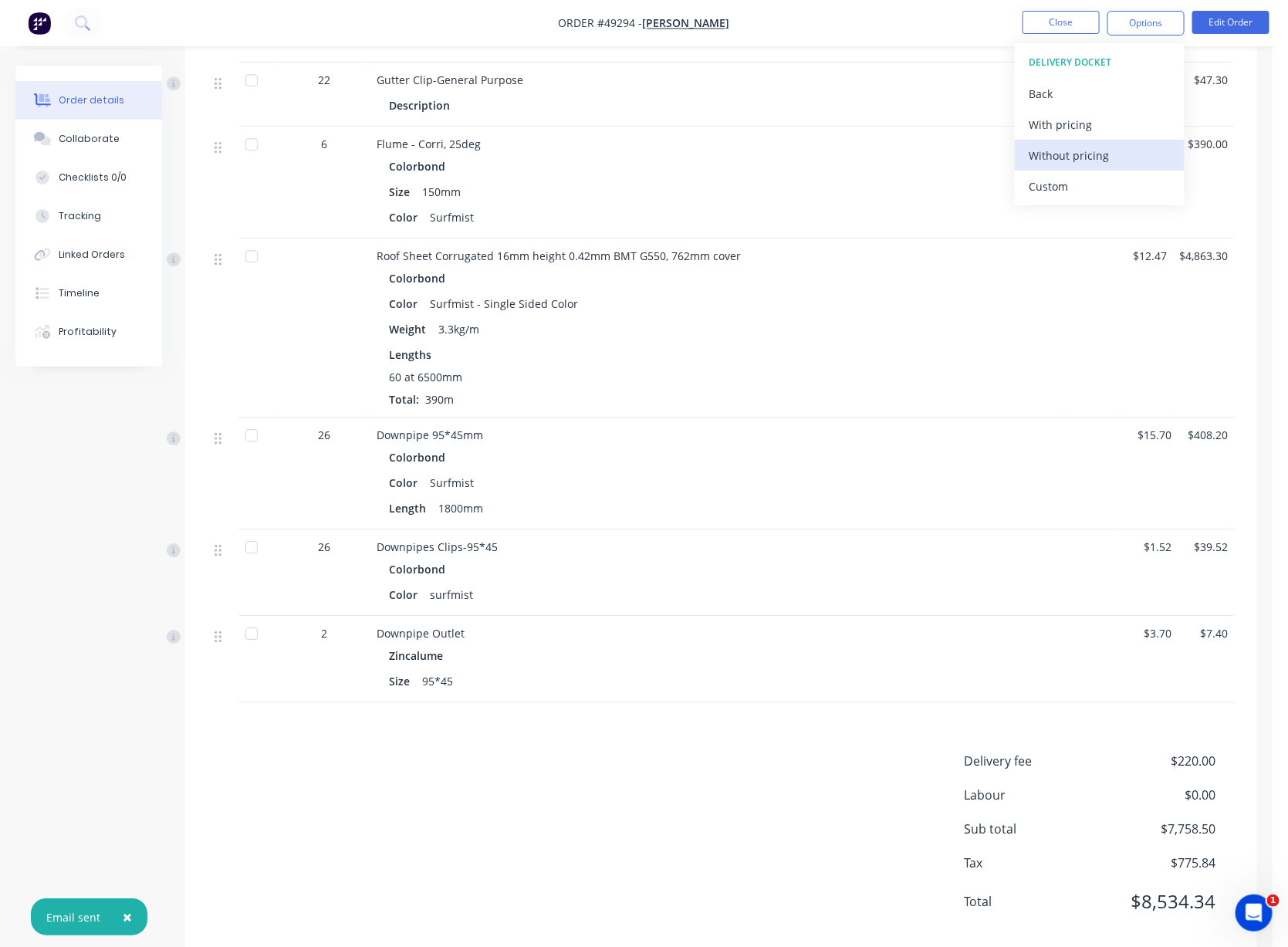
click at [1072, 147] on div "Without pricing" at bounding box center [1099, 155] width 142 height 22
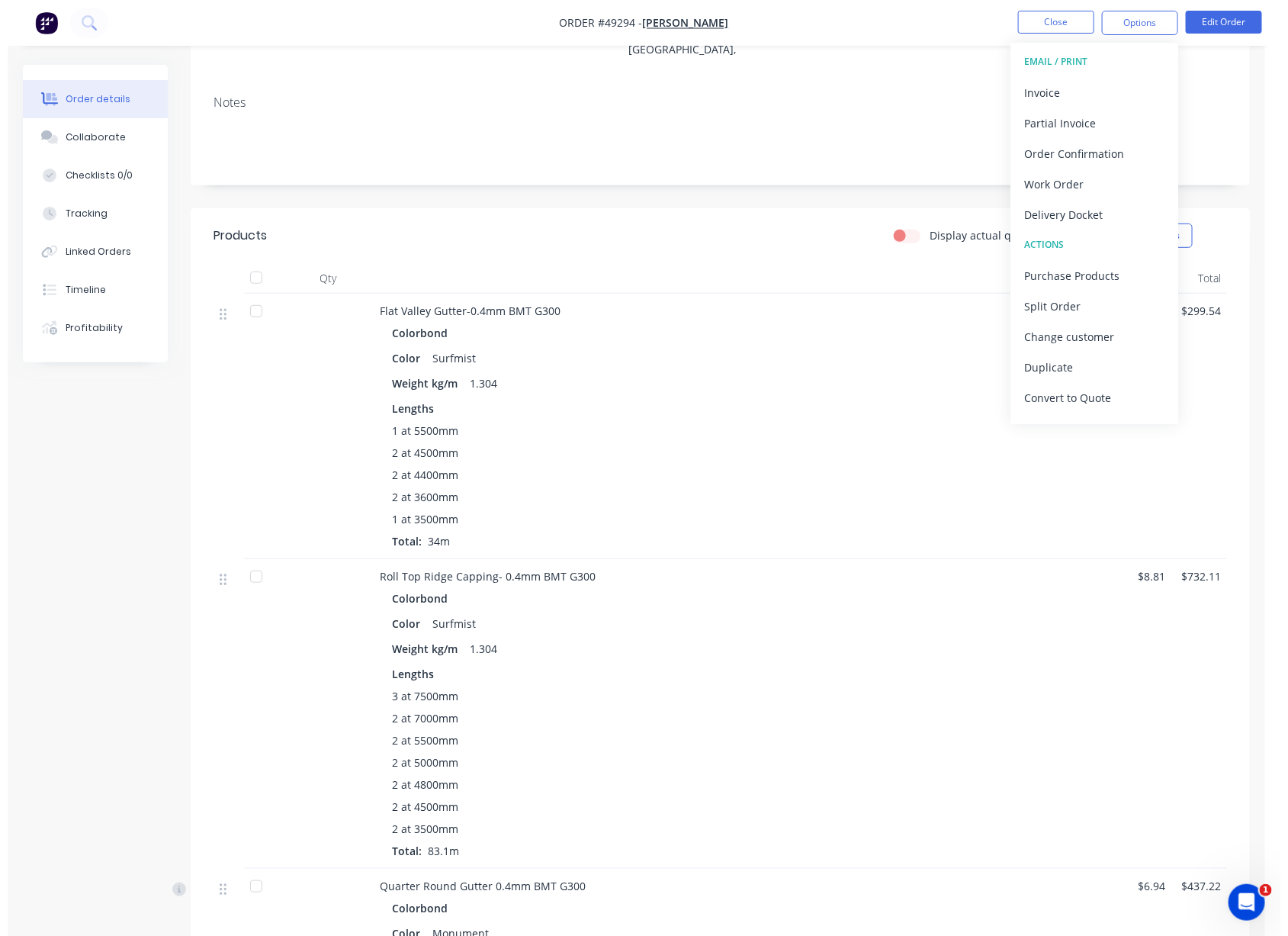
scroll to position [0, 0]
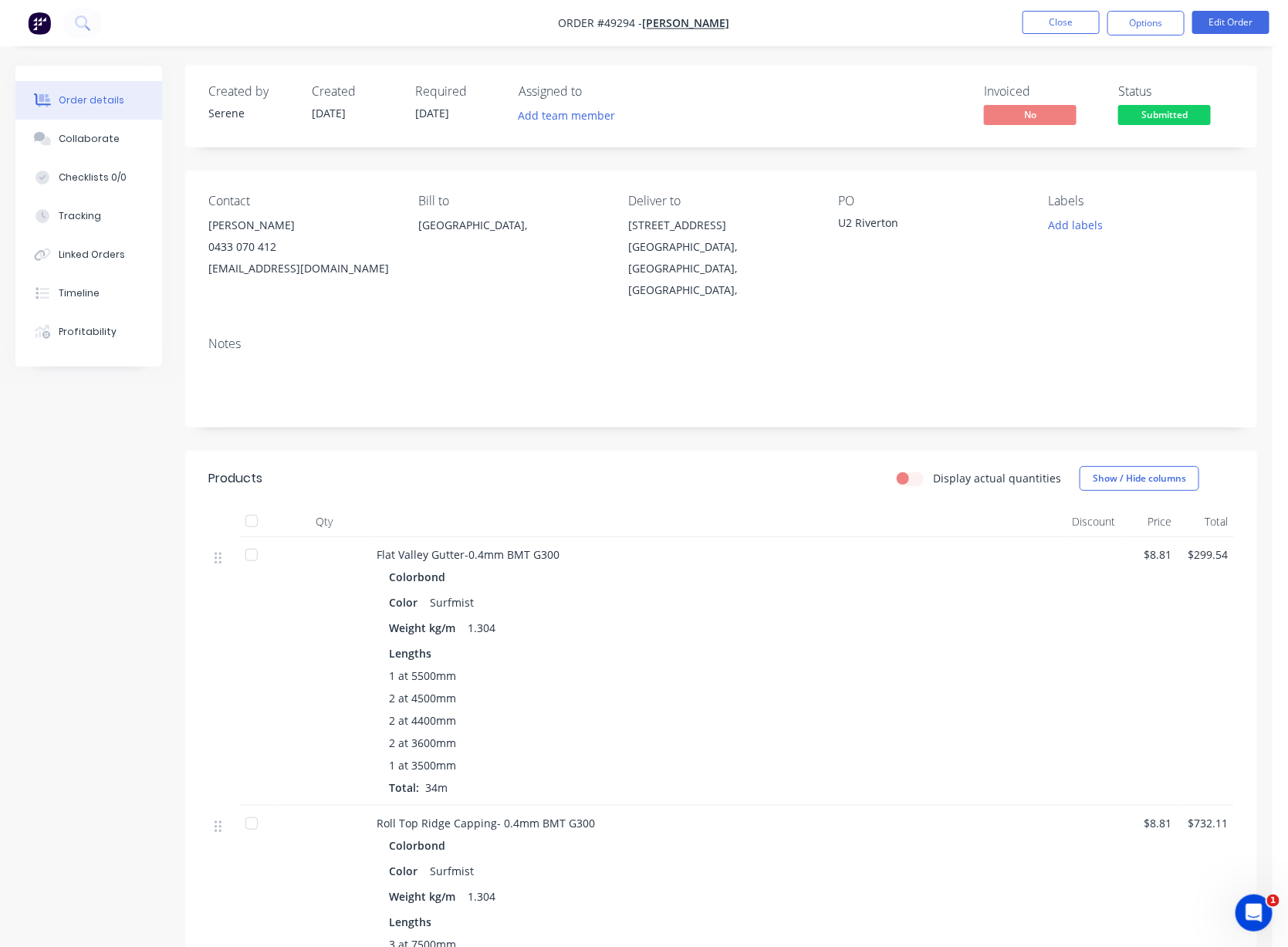
click at [591, 459] on header "Products Display actual quantities Show / Hide columns" at bounding box center [721, 479] width 1072 height 56
click at [1066, 18] on button "Close" at bounding box center [1061, 22] width 77 height 23
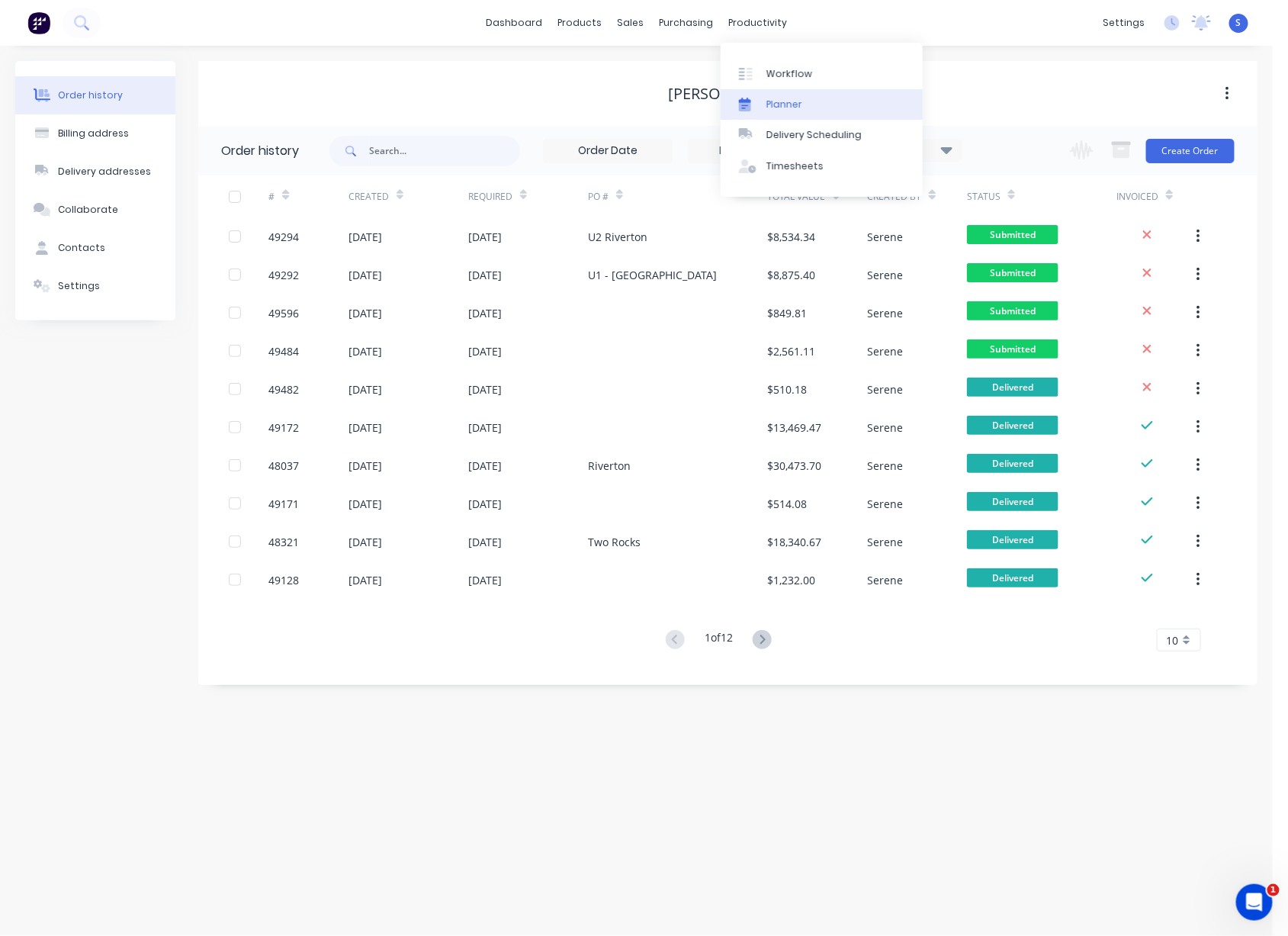
click at [809, 120] on link "Planner" at bounding box center [821, 105] width 202 height 31
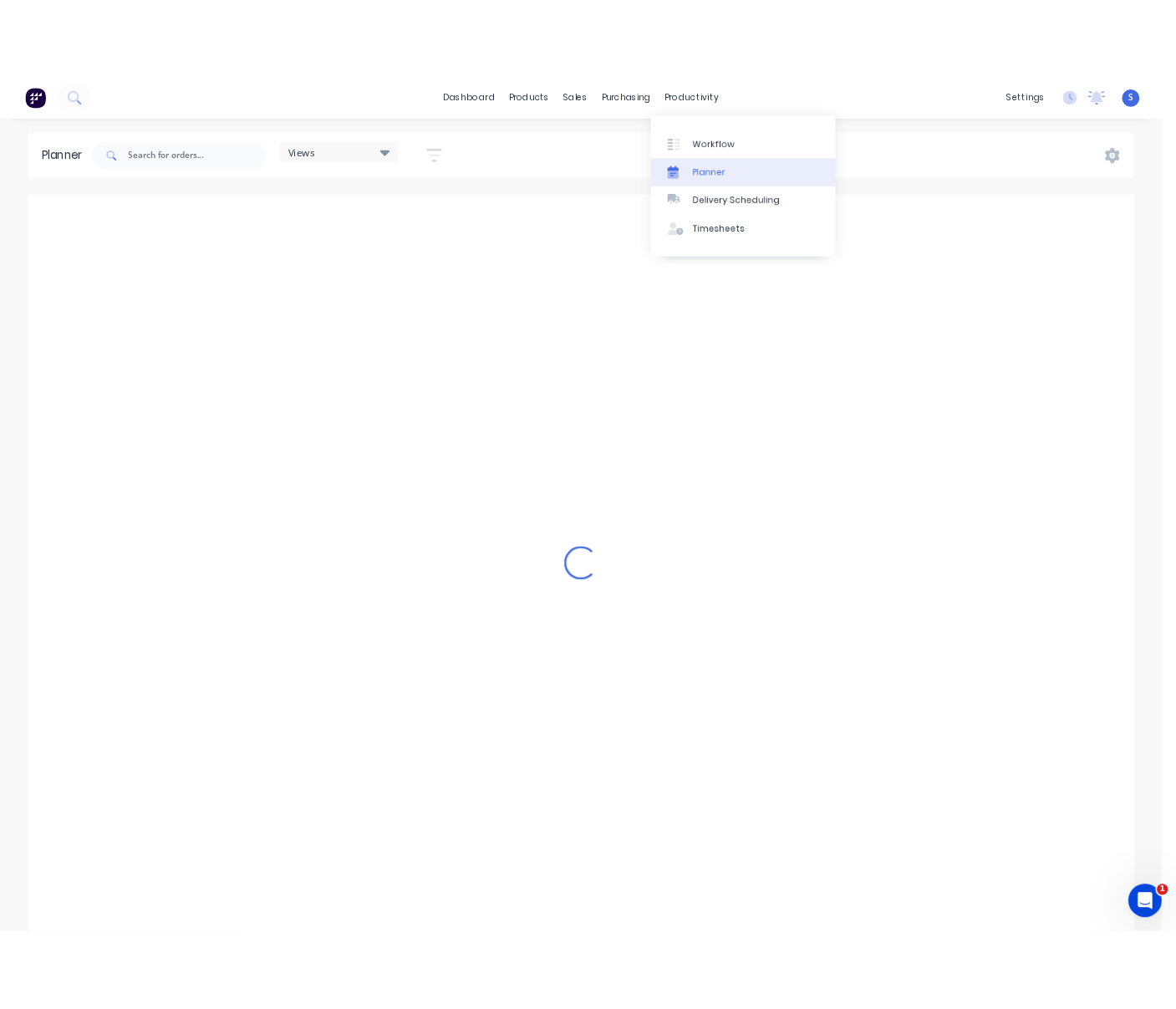
scroll to position [0, 4547]
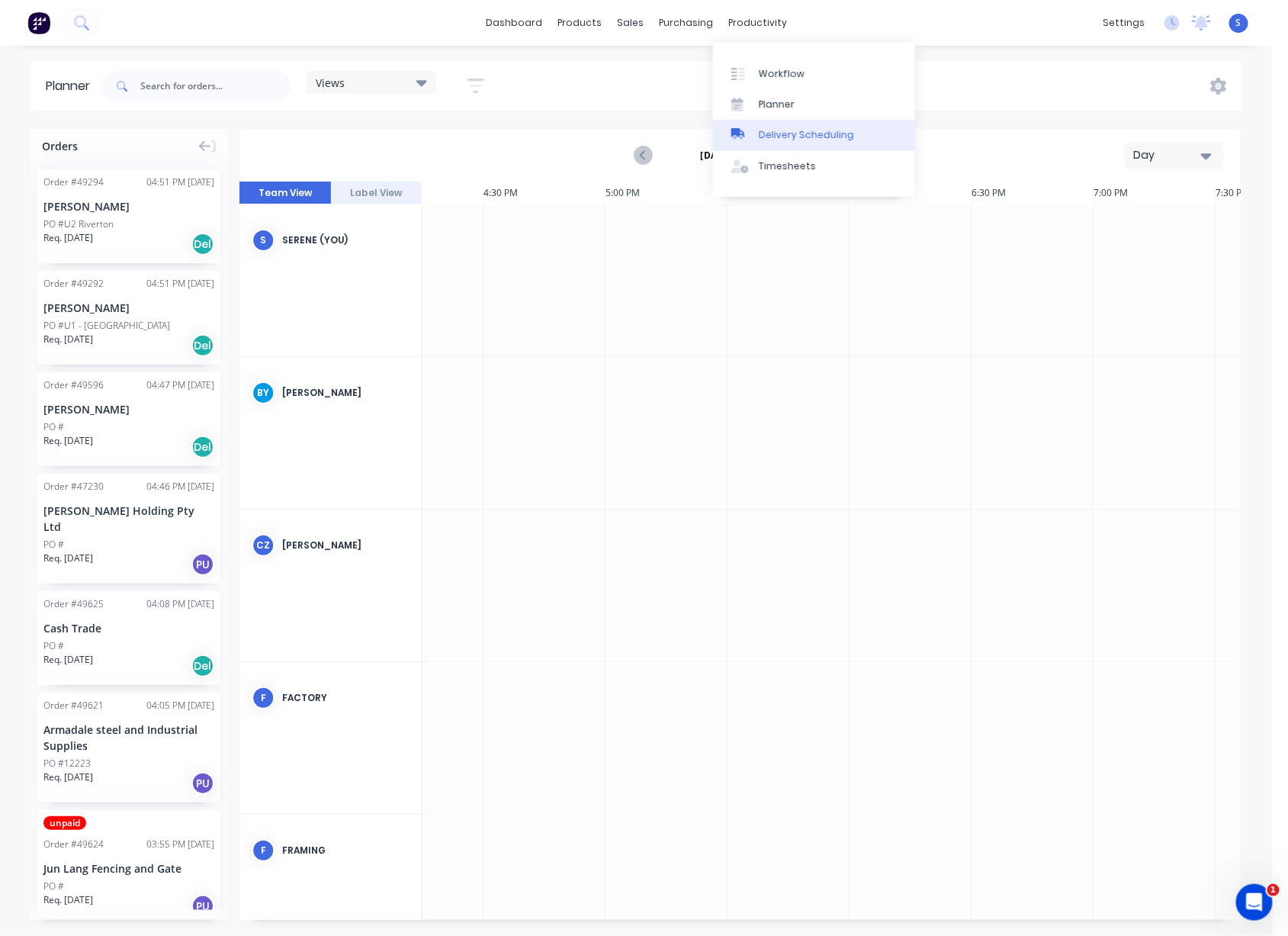
click at [813, 140] on div "Delivery Scheduling" at bounding box center [807, 135] width 96 height 14
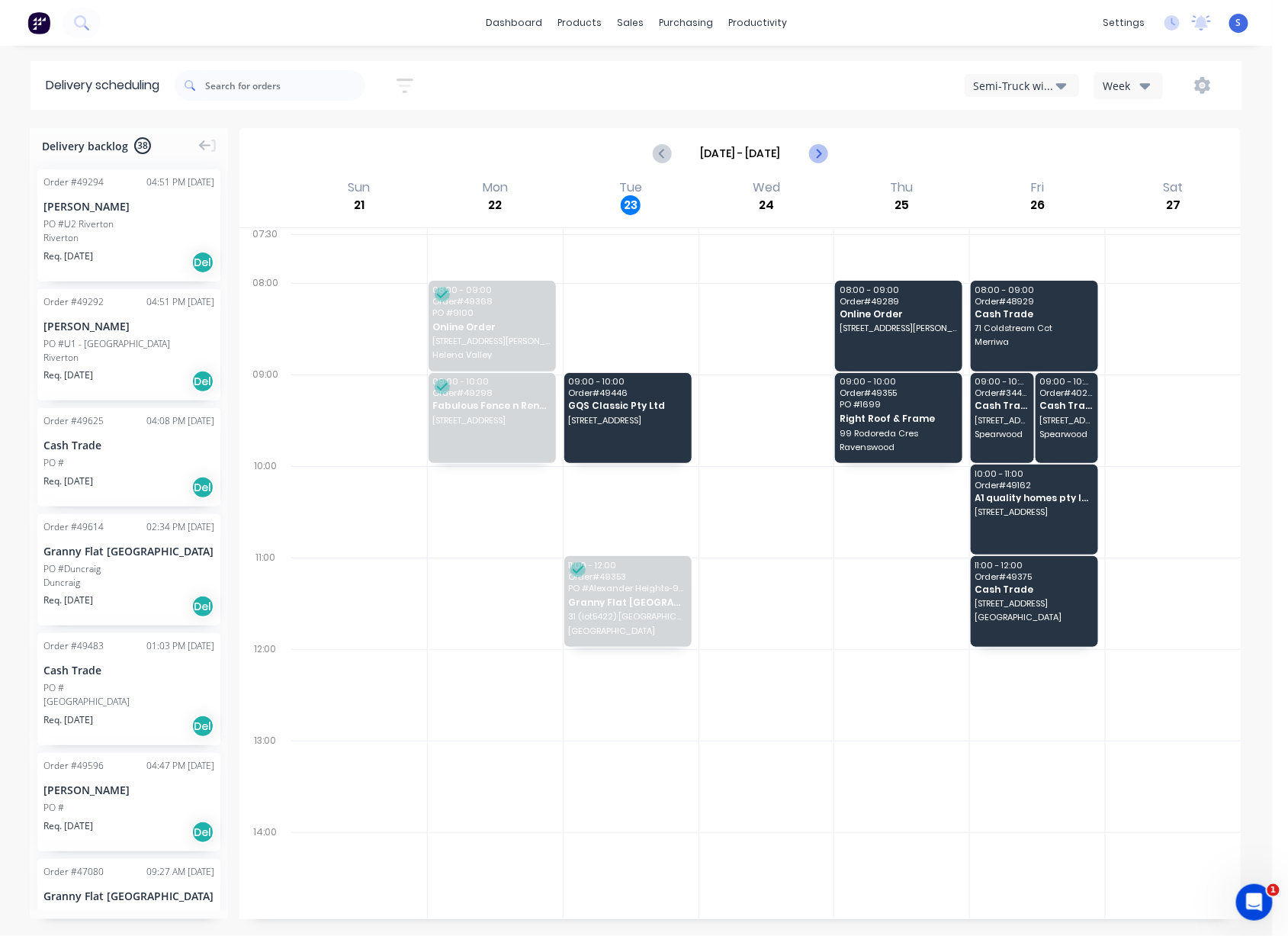
click at [807, 167] on button "Next page" at bounding box center [818, 153] width 31 height 31
type input "[DATE] - [DATE]"
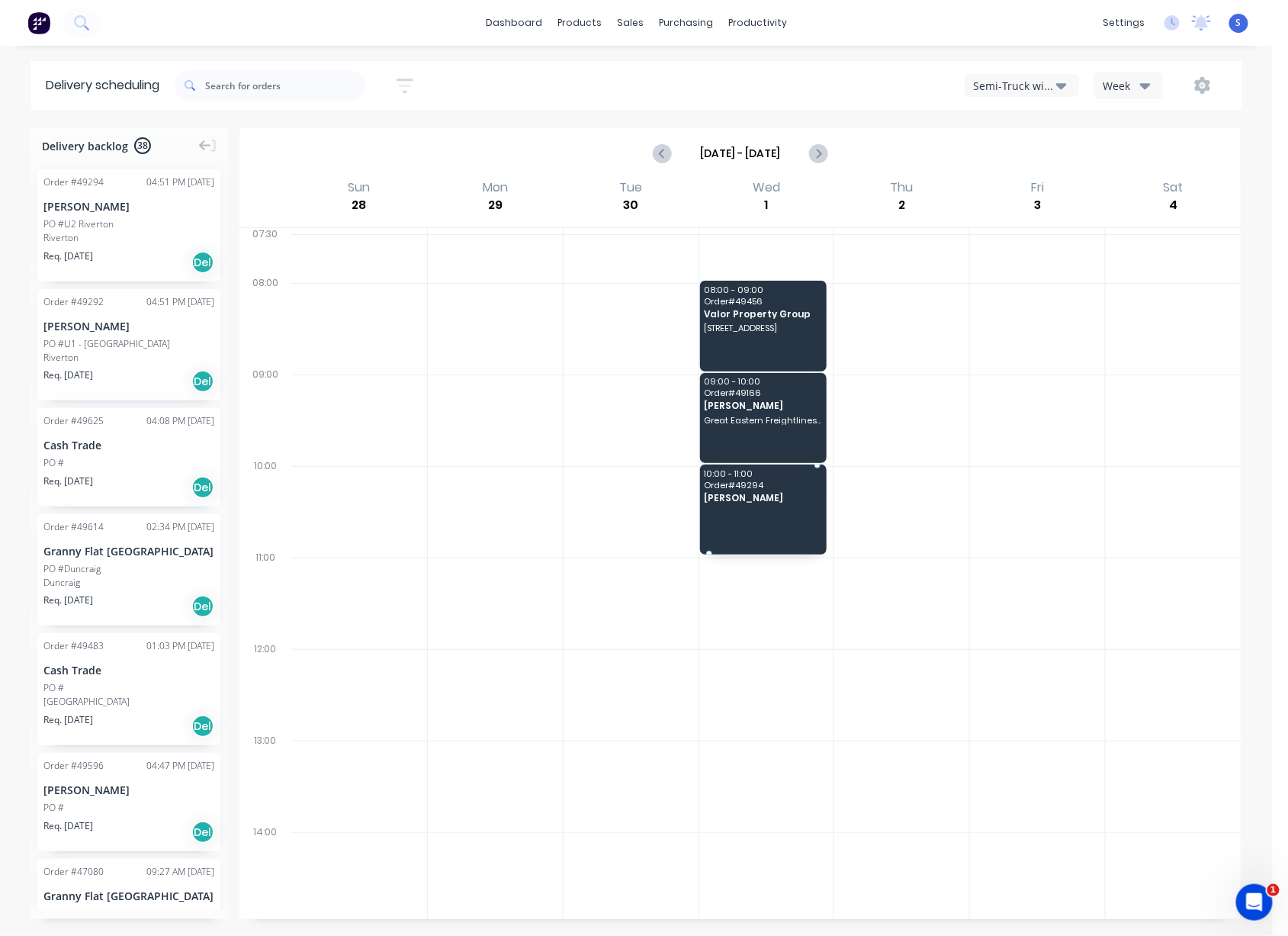
drag, startPoint x: 100, startPoint y: 234, endPoint x: 717, endPoint y: 524, distance: 681.8
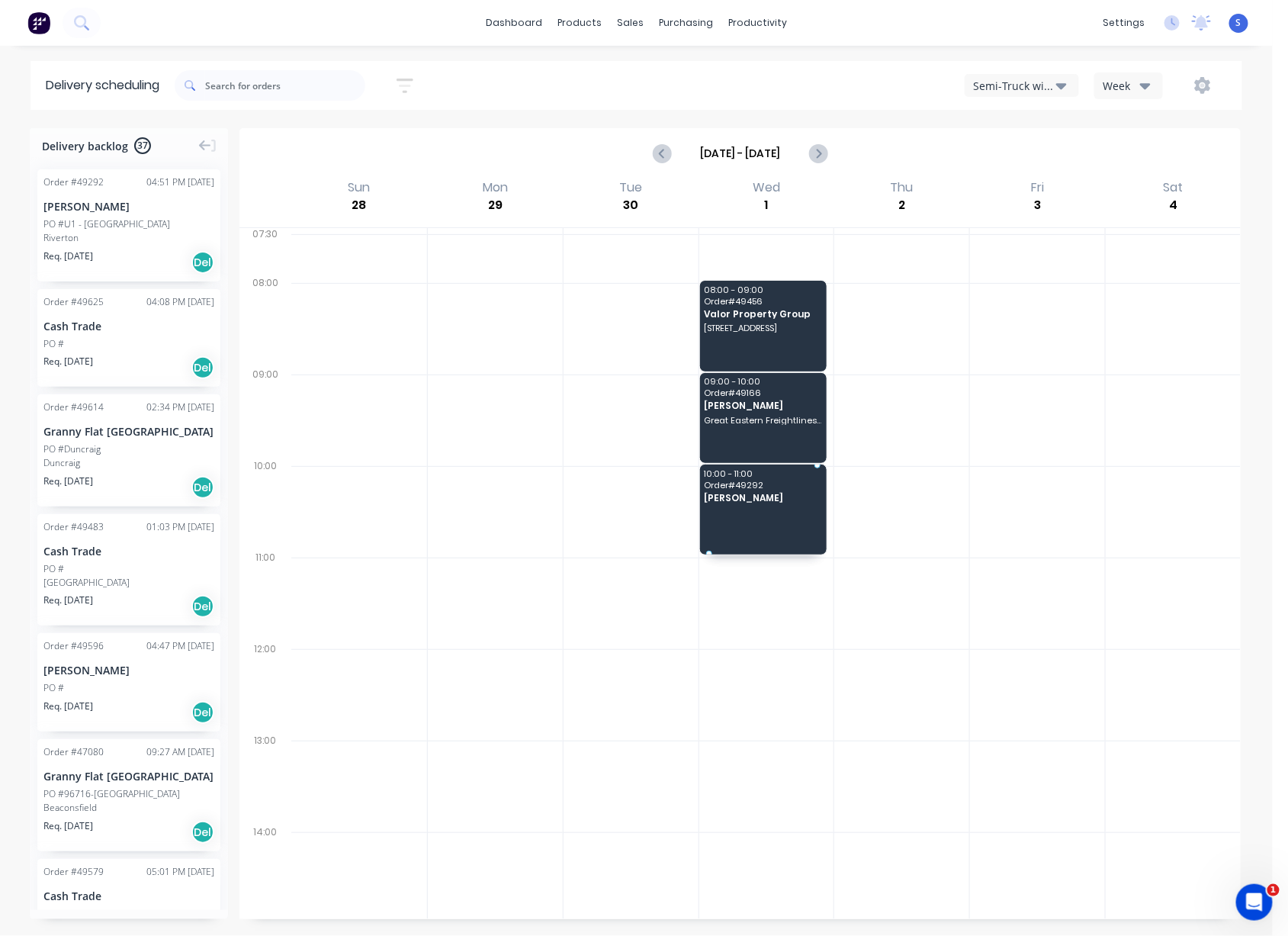
drag, startPoint x: 92, startPoint y: 241, endPoint x: 726, endPoint y: 524, distance: 694.3
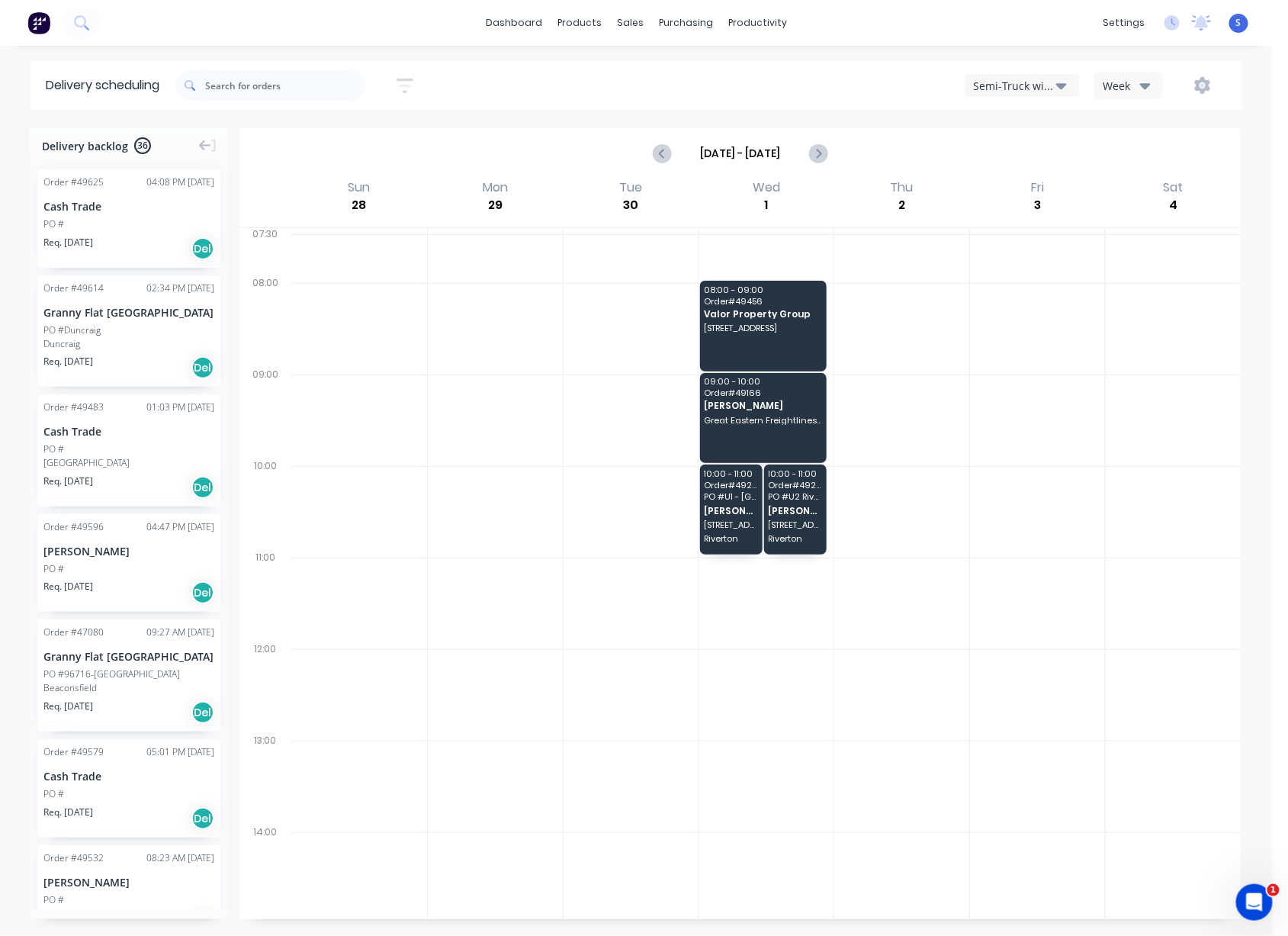
click at [970, 649] on div at bounding box center [1038, 603] width 135 height 92
click at [665, 108] on div "Customers" at bounding box center [674, 104] width 55 height 14
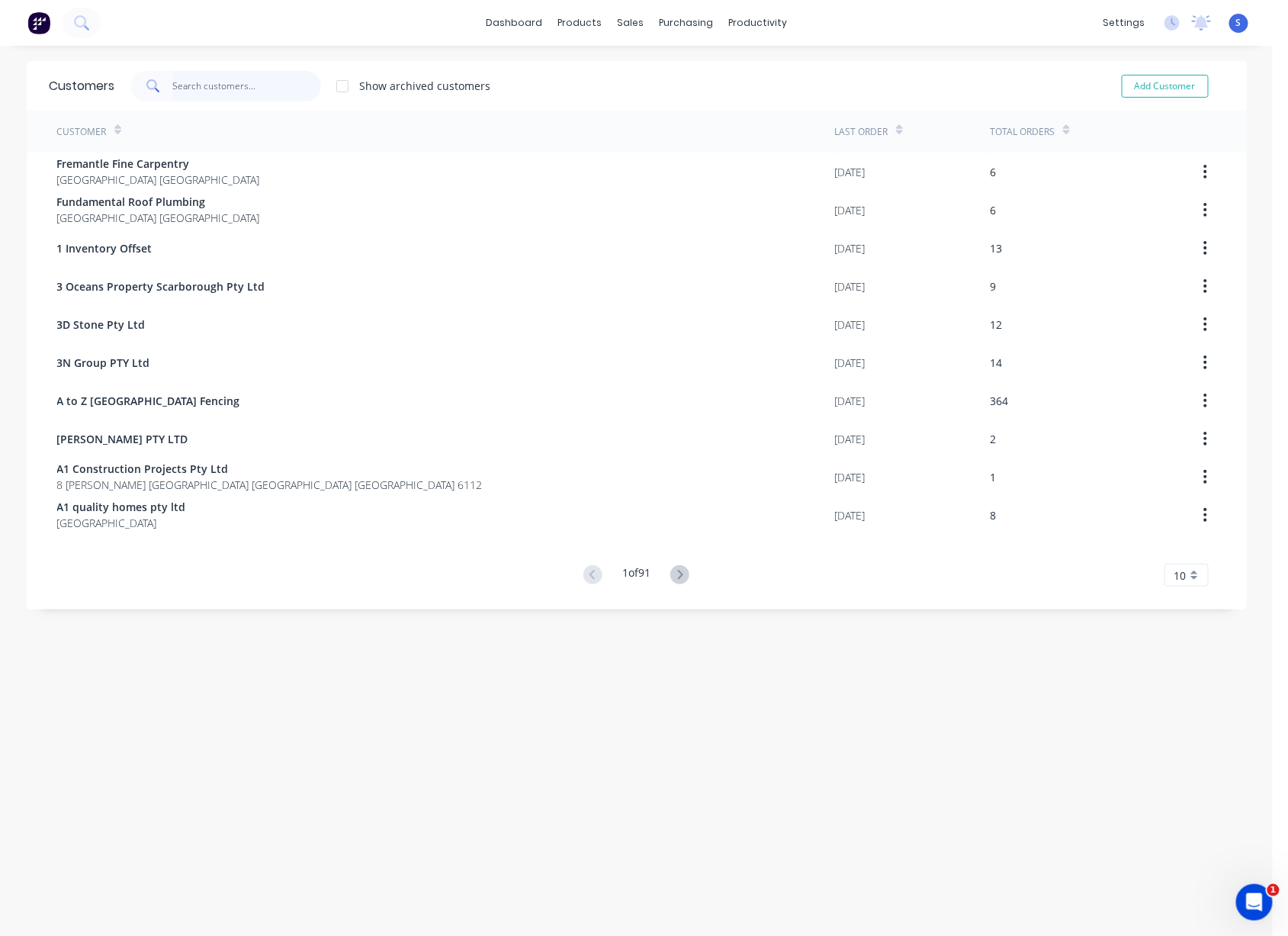
click at [223, 88] on input "text" at bounding box center [247, 87] width 149 height 31
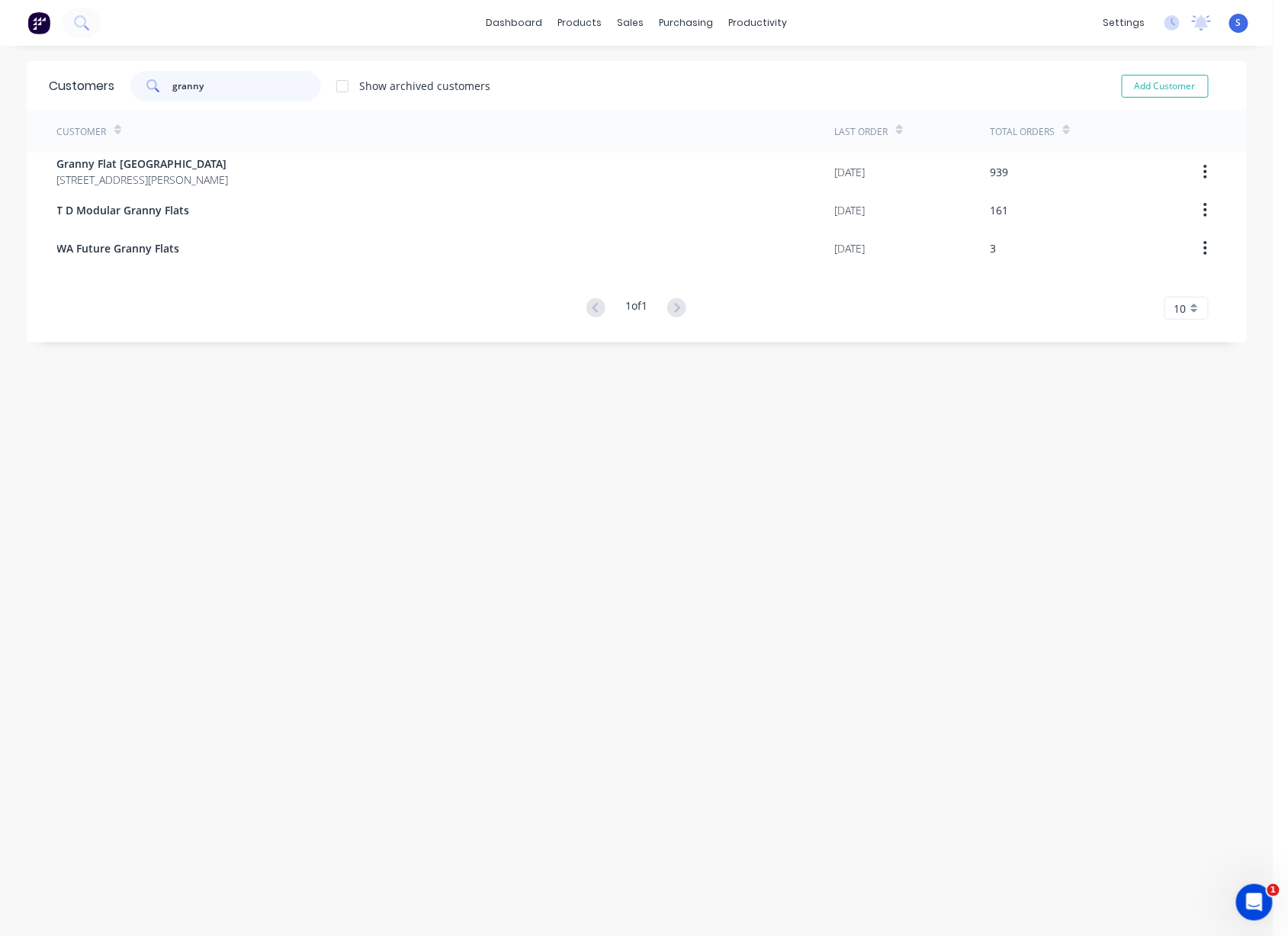
type input "granny"
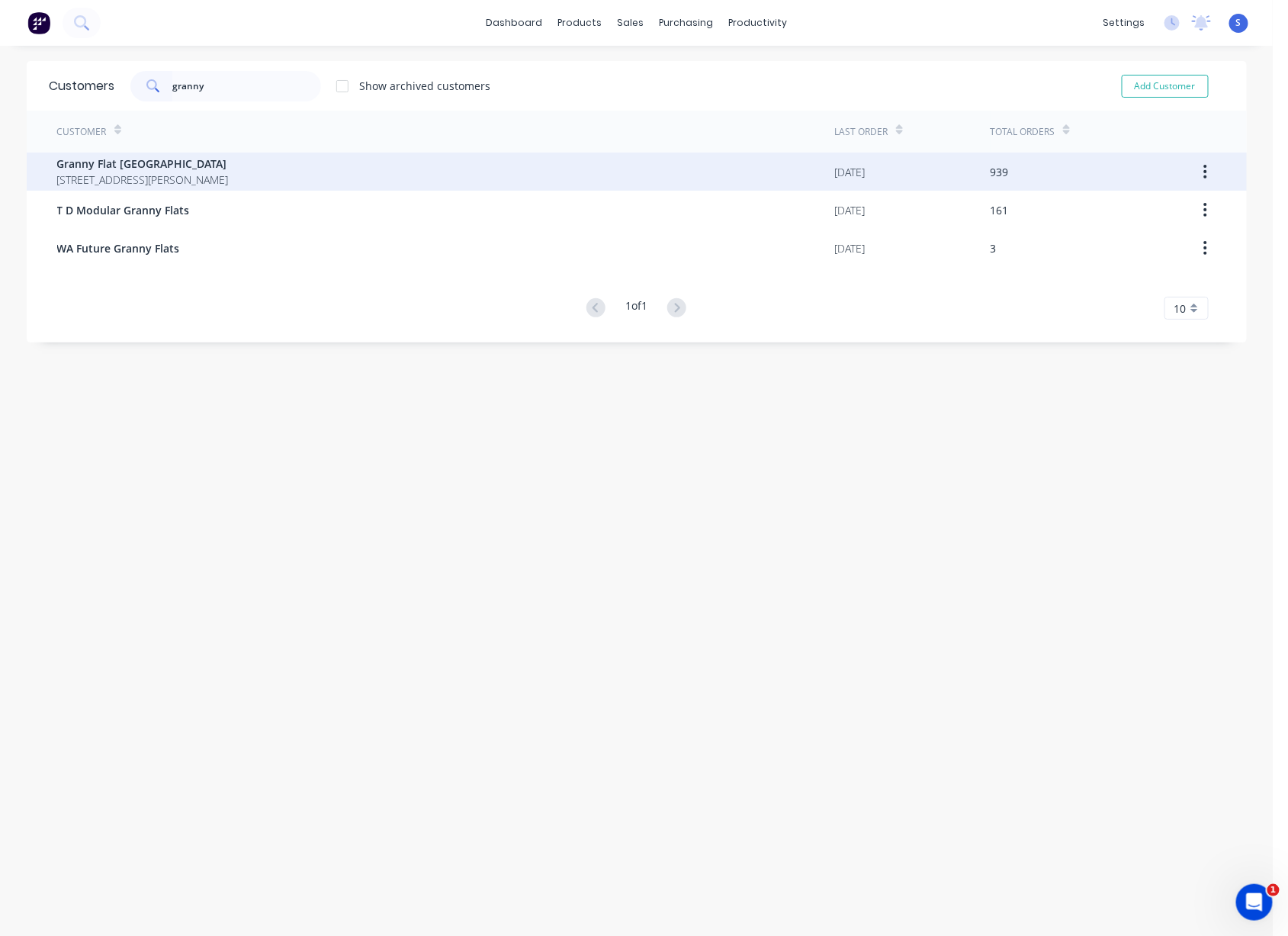
click at [229, 187] on span "[STREET_ADDRESS][PERSON_NAME]" at bounding box center [143, 180] width 172 height 16
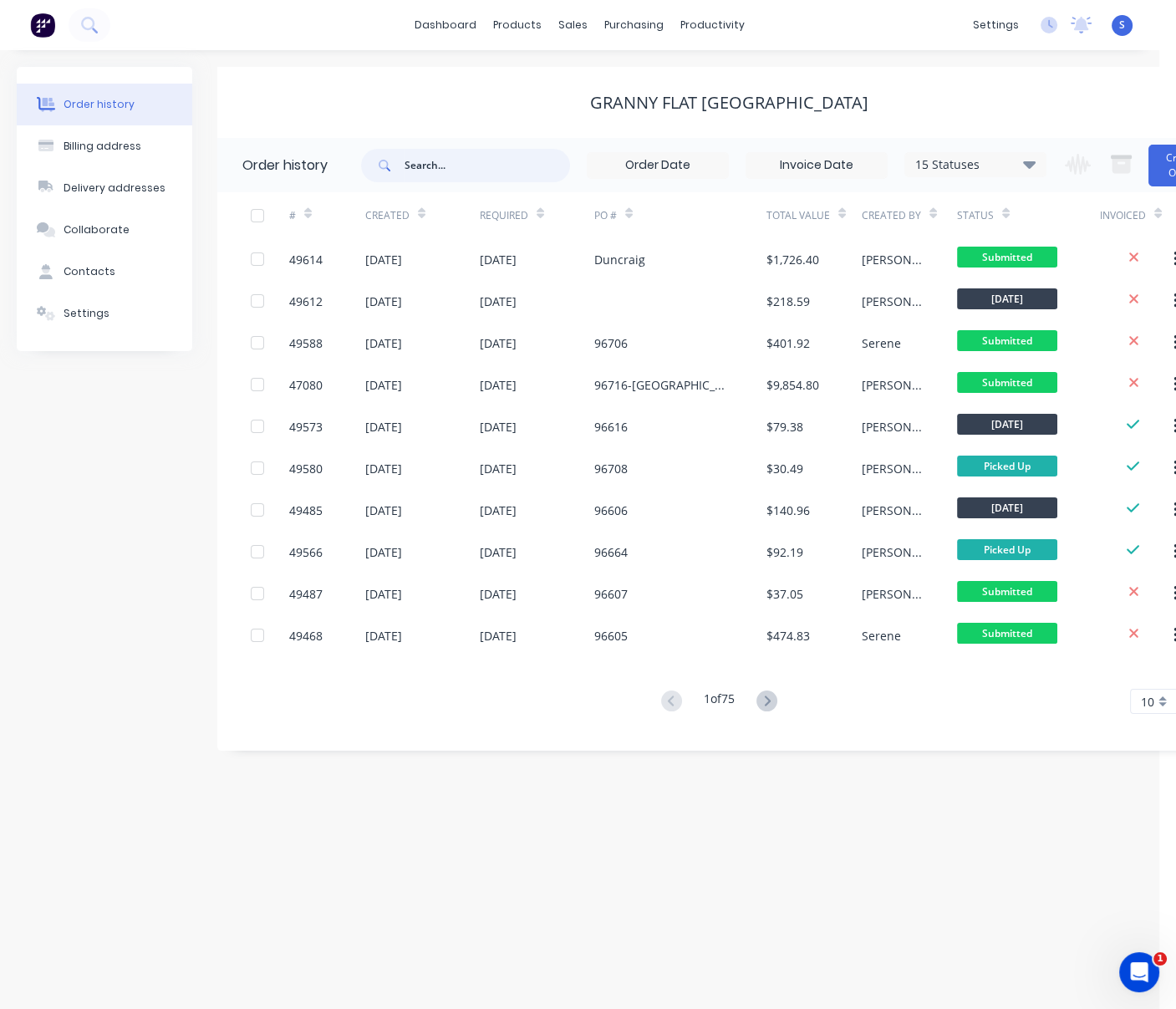
click at [445, 178] on input "text" at bounding box center [487, 166] width 165 height 34
type input "baldivis"
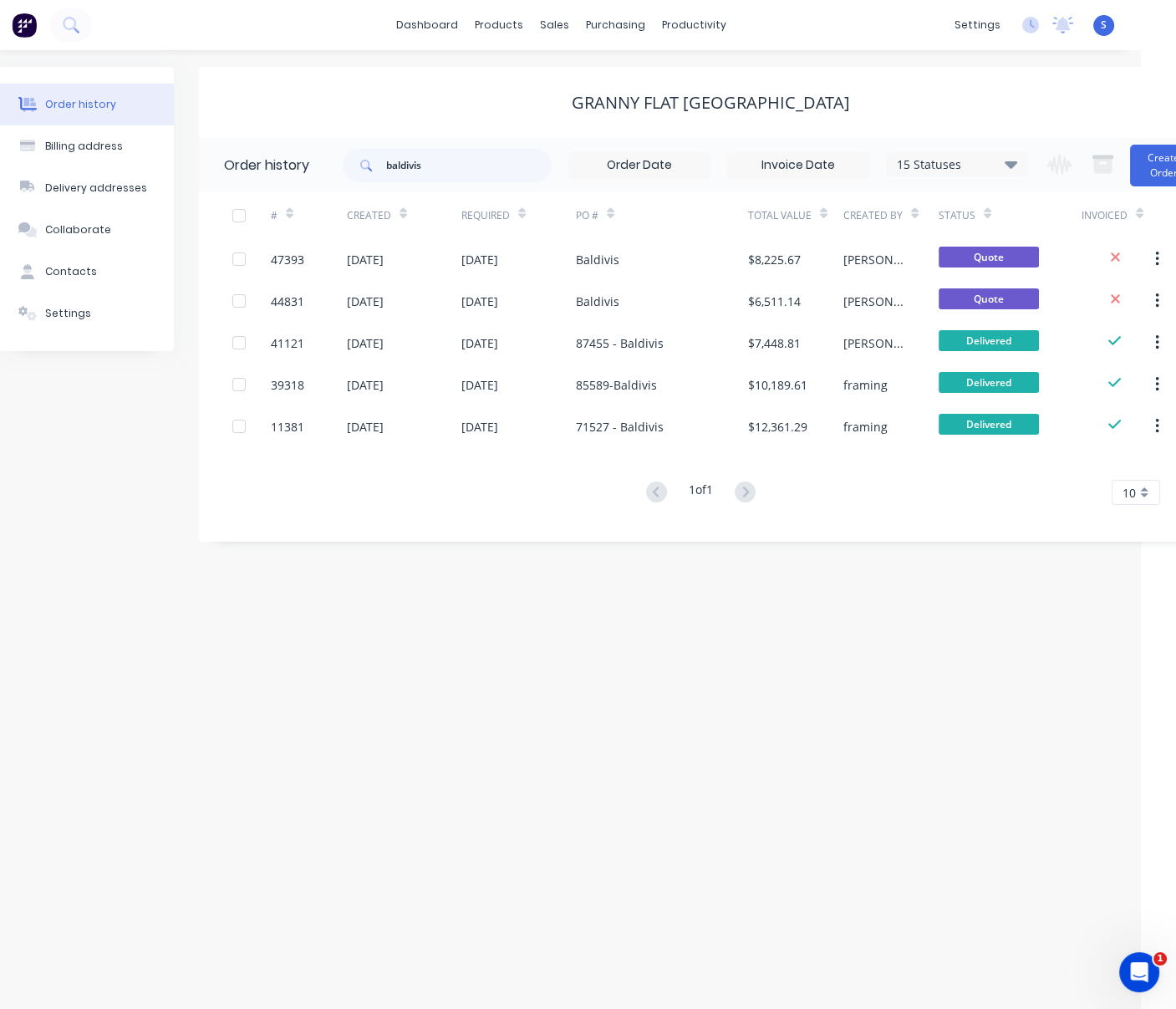
drag, startPoint x: 538, startPoint y: 716, endPoint x: 699, endPoint y: 644, distance: 176.4
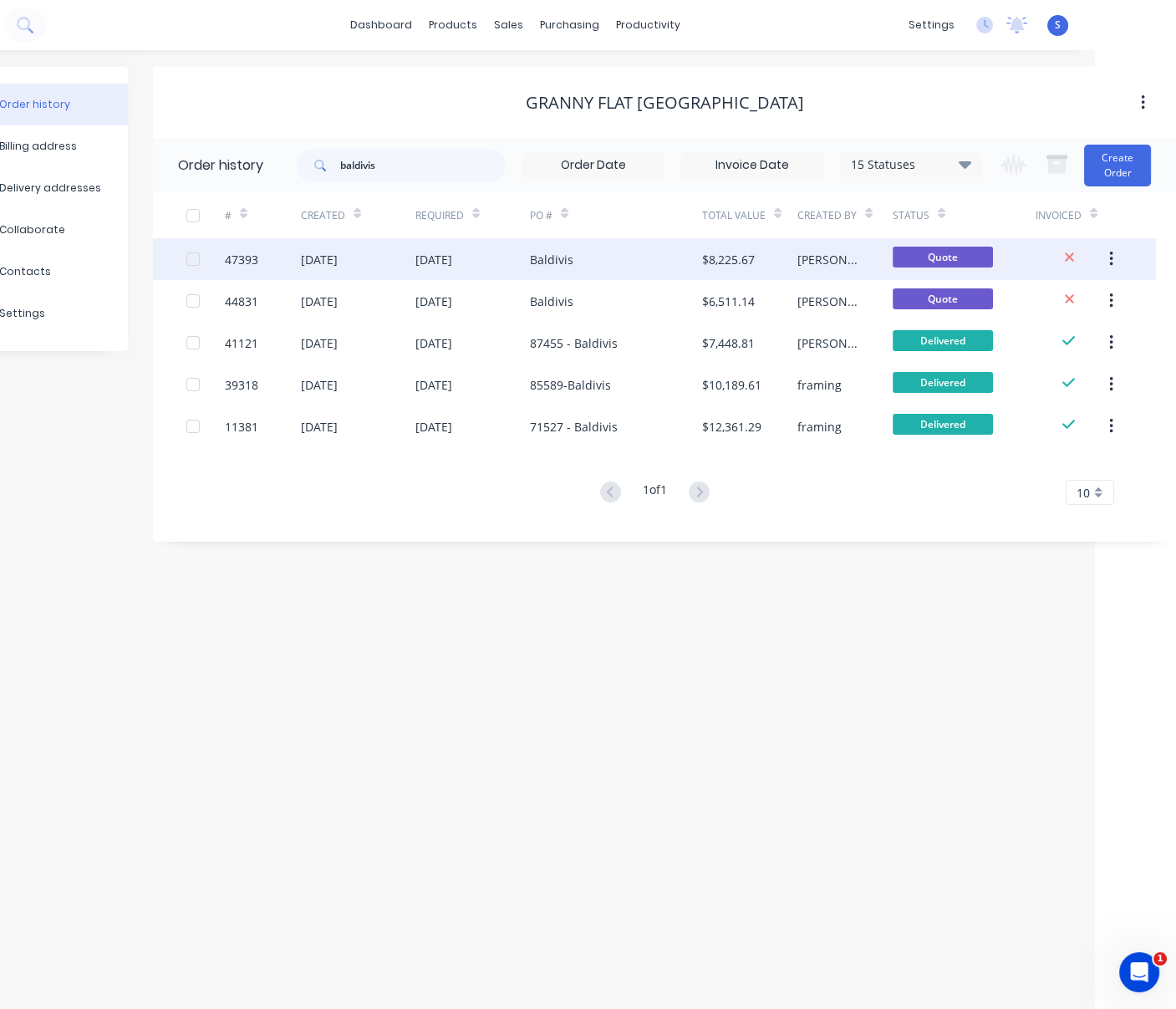
click at [599, 261] on div "Baldivis" at bounding box center [616, 258] width 172 height 42
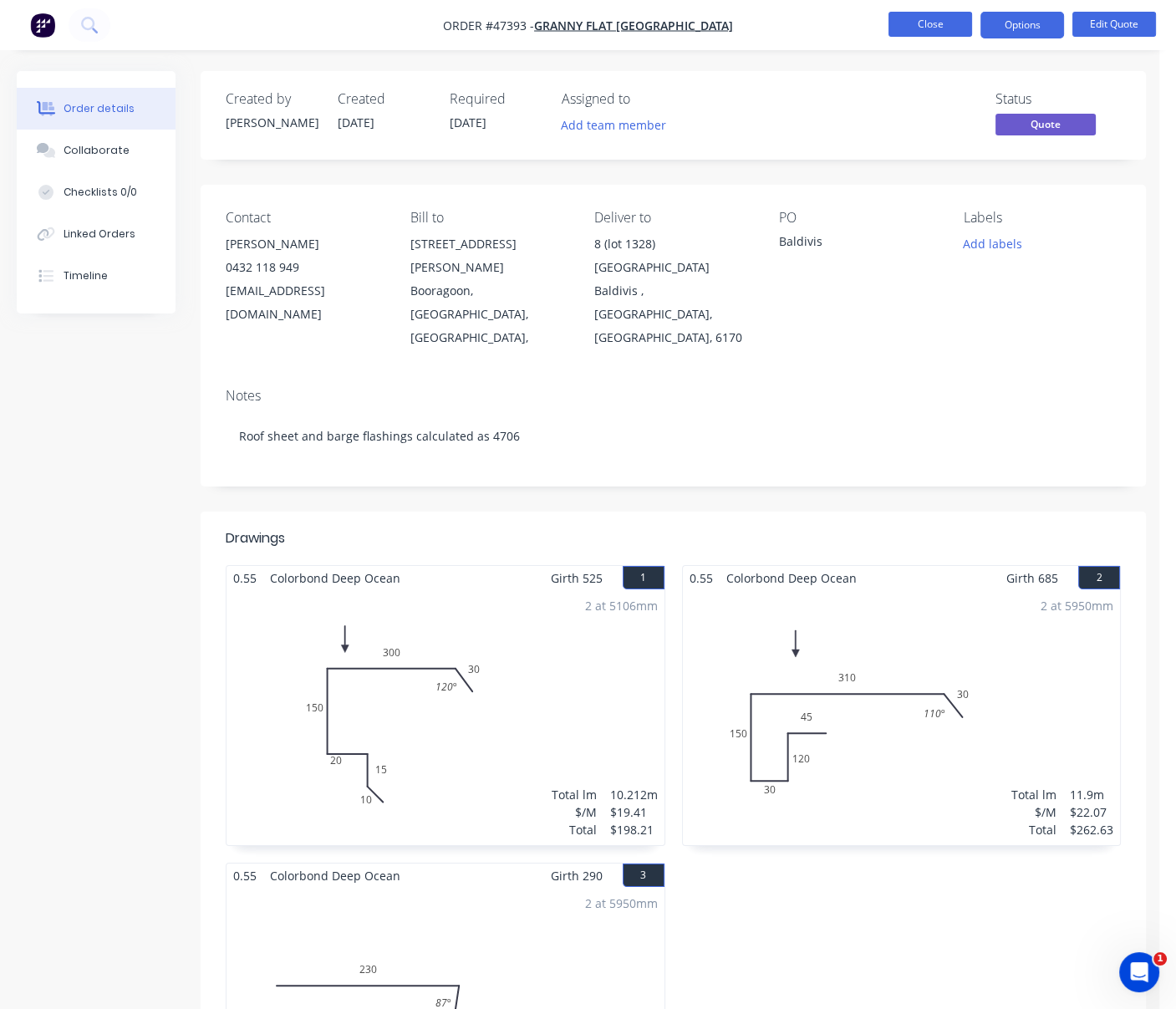
click at [923, 24] on button "Close" at bounding box center [930, 24] width 83 height 25
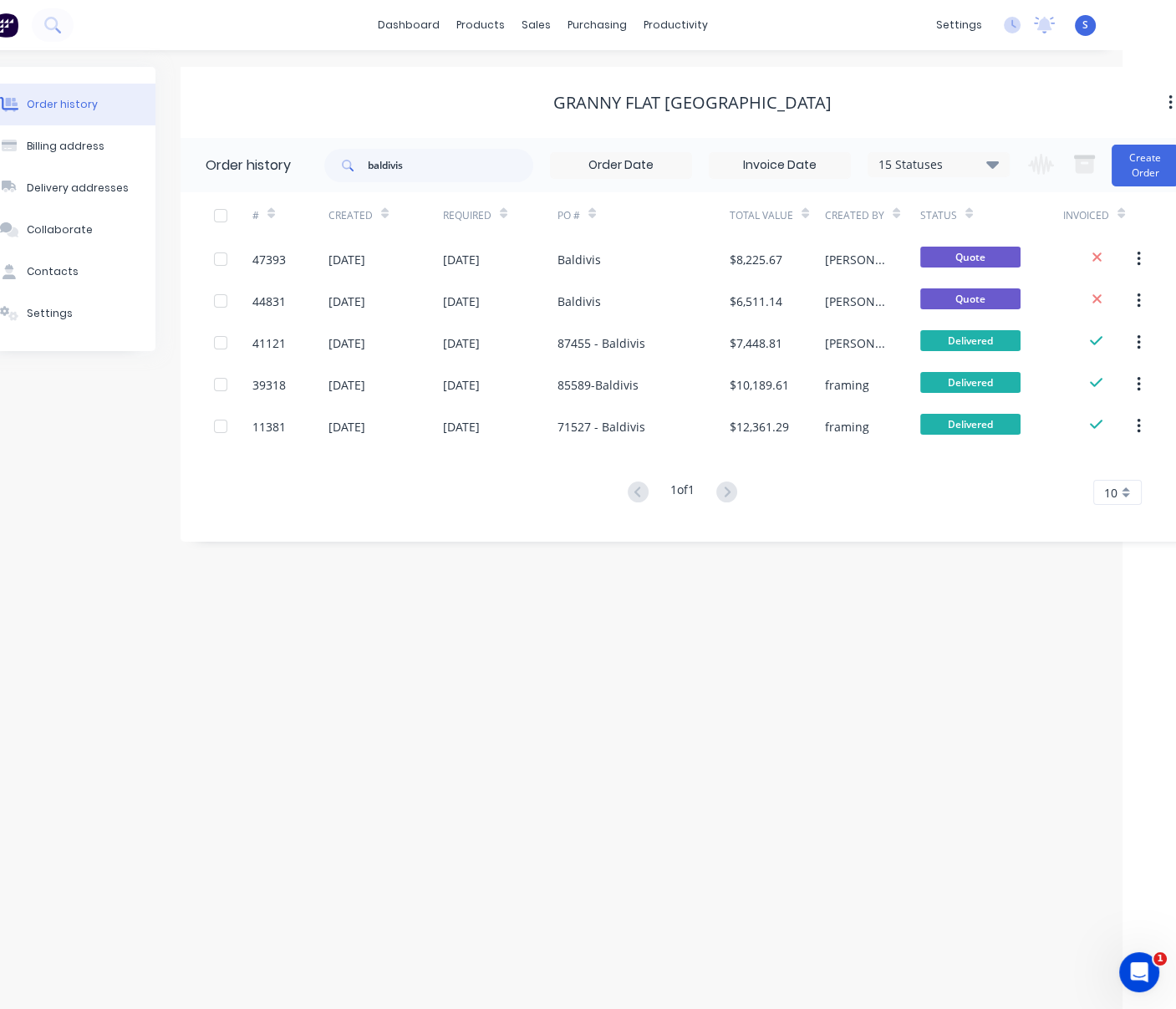
scroll to position [0, 68]
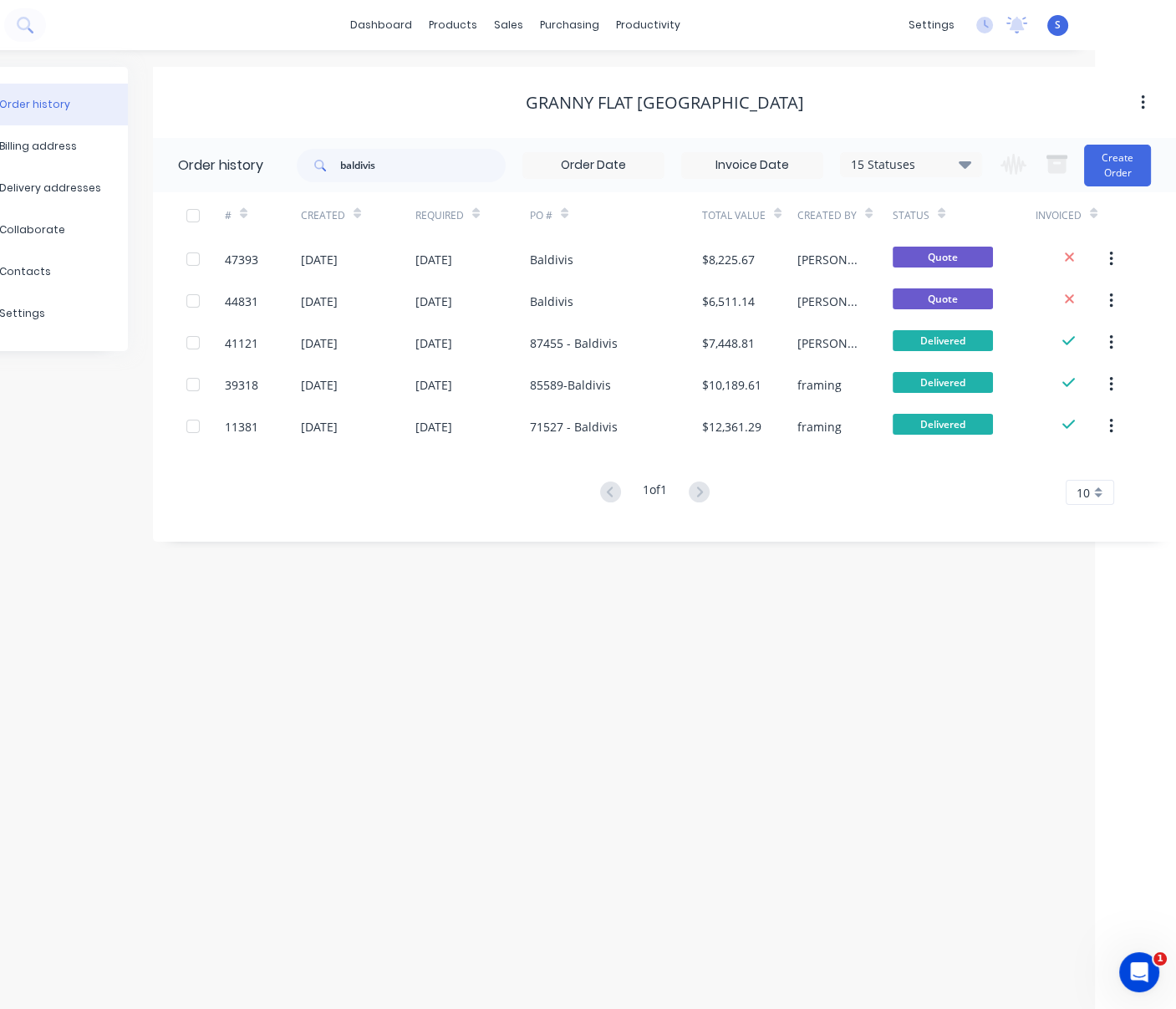
drag, startPoint x: 538, startPoint y: 659, endPoint x: 698, endPoint y: 656, distance: 160.0
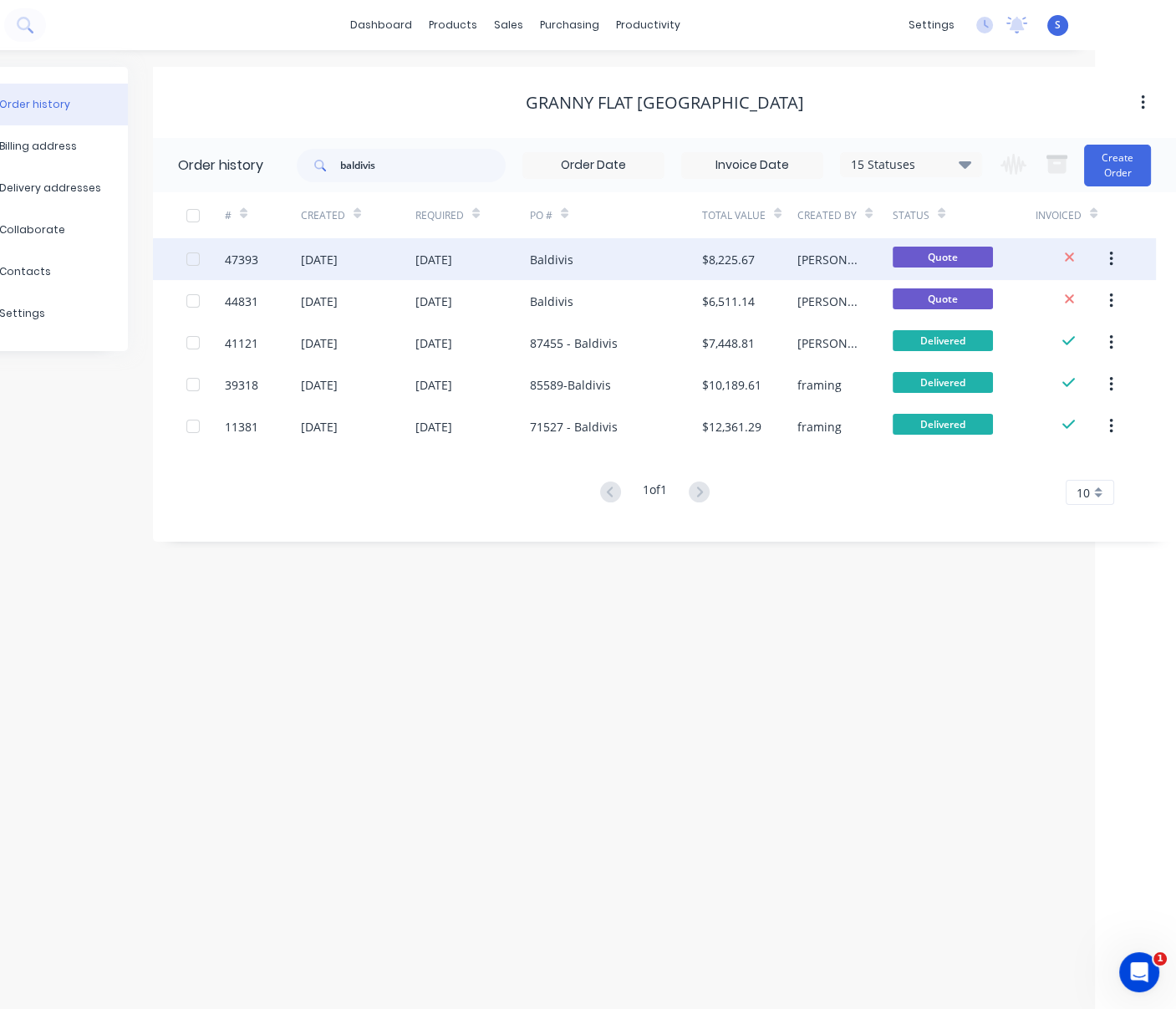
click at [507, 255] on div "[DATE]" at bounding box center [473, 258] width 115 height 42
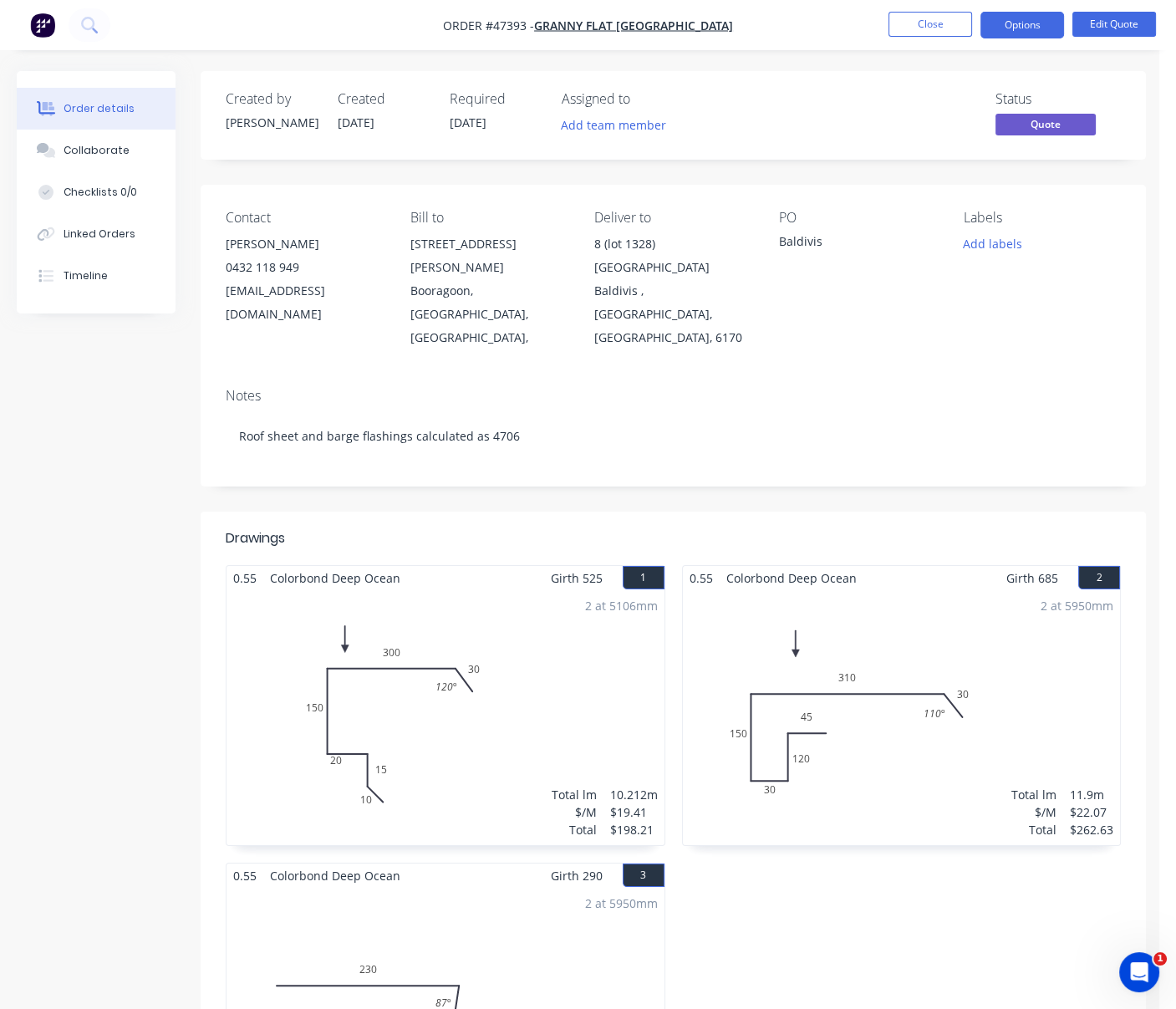
scroll to position [0, 36]
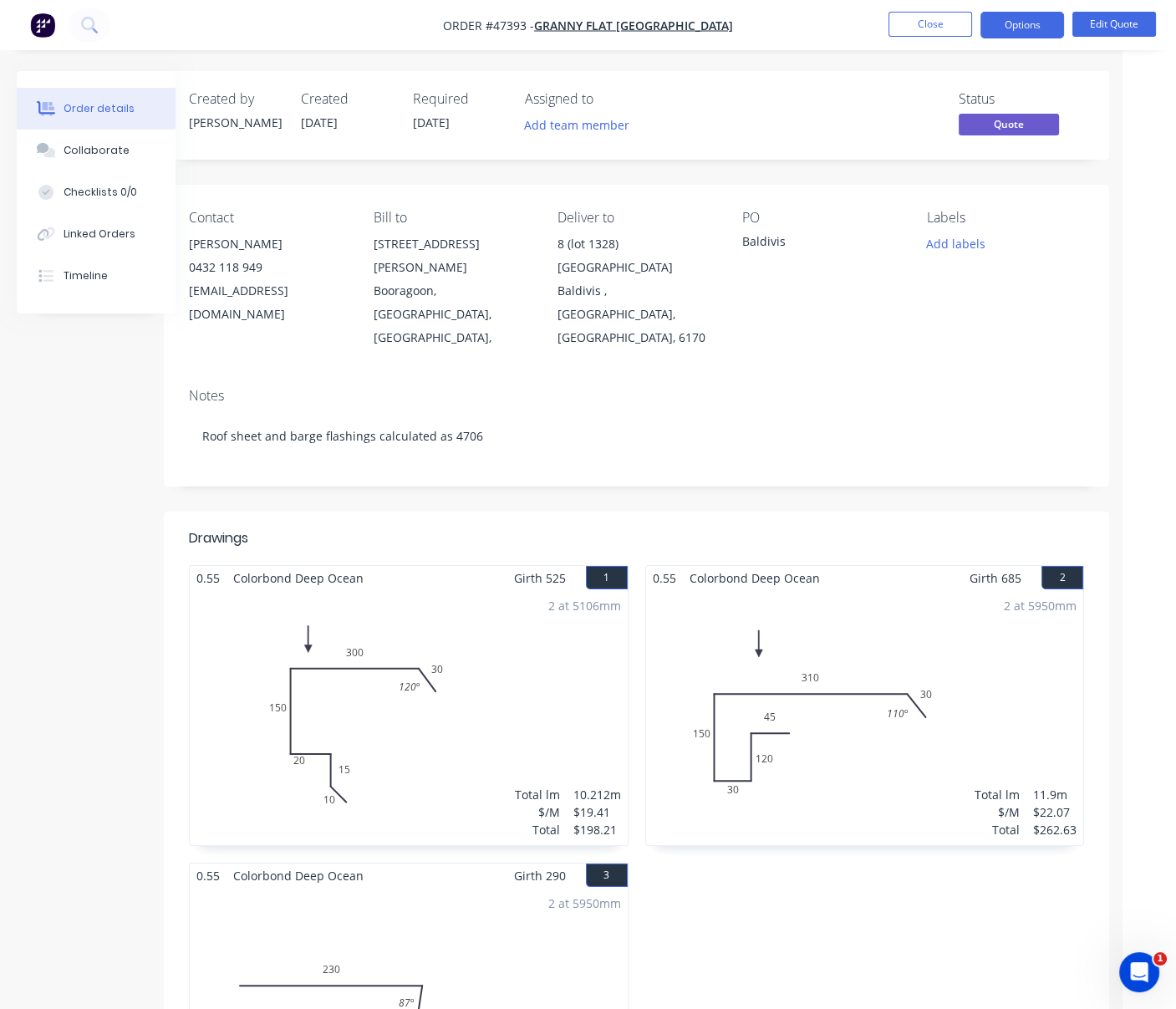
drag, startPoint x: 663, startPoint y: 515, endPoint x: 785, endPoint y: 504, distance: 122.5
click at [940, 26] on button "Close" at bounding box center [930, 24] width 83 height 25
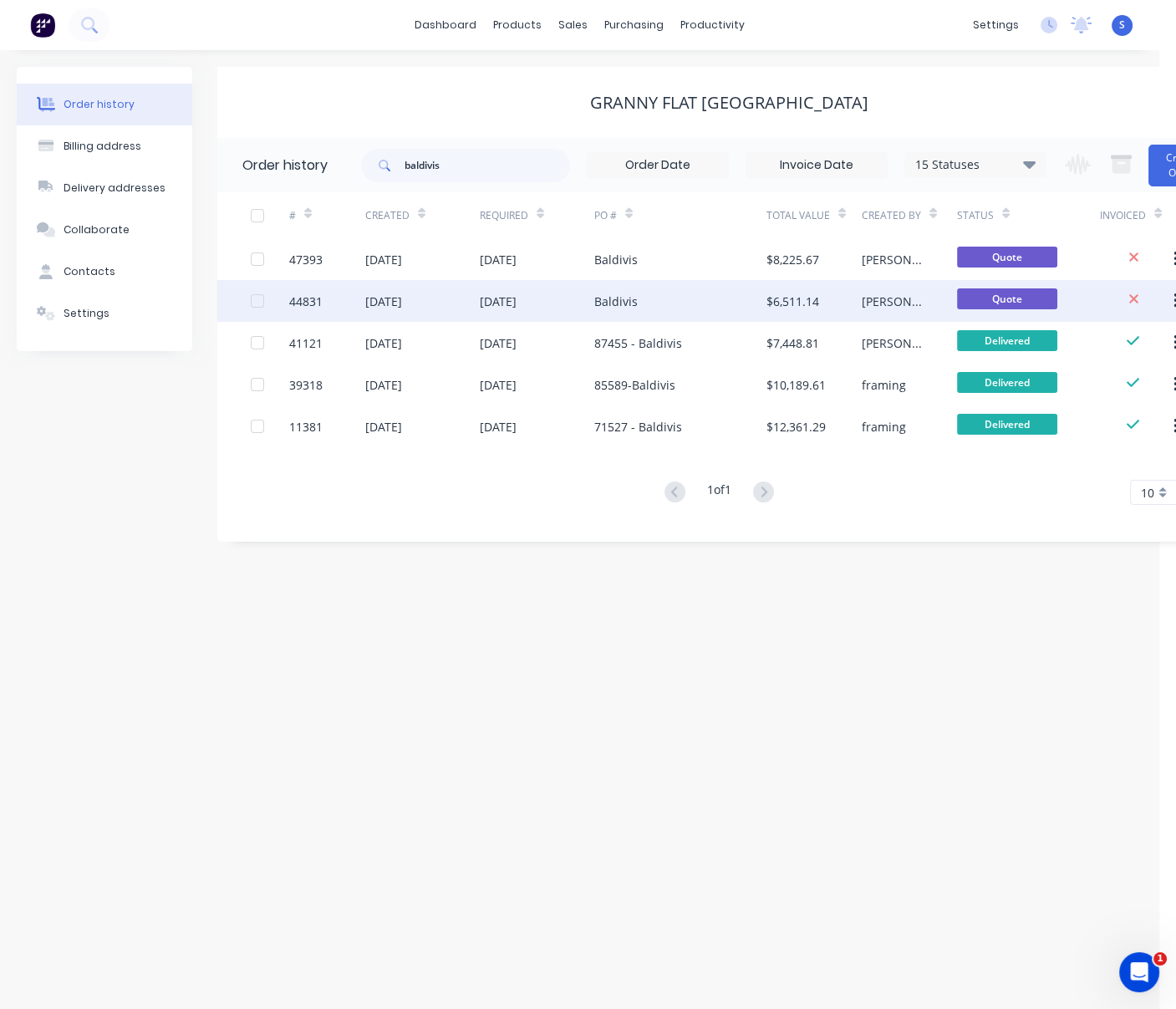
click at [618, 302] on div "Baldivis" at bounding box center [616, 301] width 44 height 18
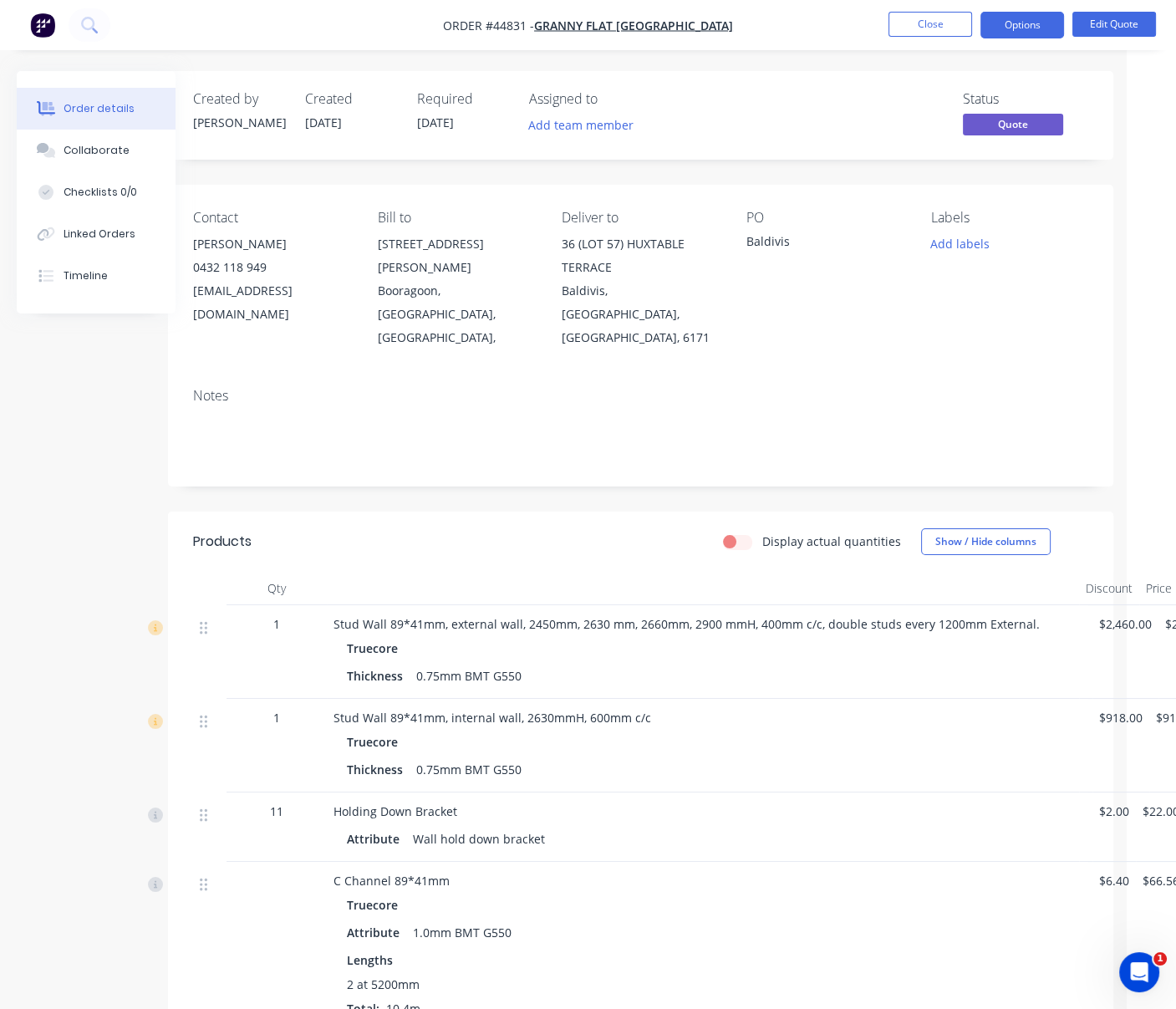
drag, startPoint x: 466, startPoint y: 562, endPoint x: 598, endPoint y: 556, distance: 132.1
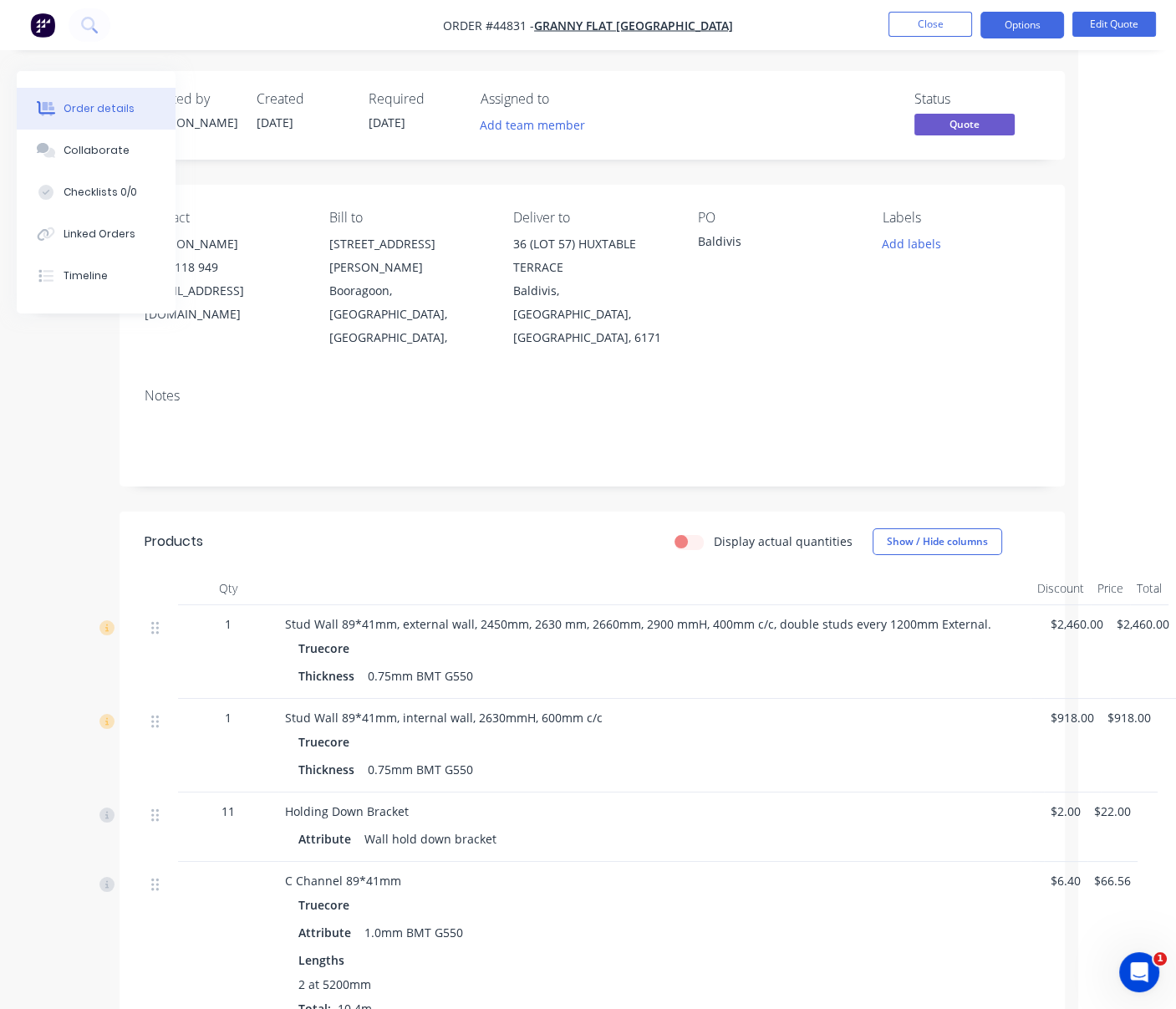
click at [1127, 9] on nav "Order #44831 - Granny Flat [GEOGRAPHIC_DATA] Close Options Edit Quote" at bounding box center [588, 25] width 1176 height 50
click at [1125, 22] on button "Edit Quote" at bounding box center [1114, 24] width 83 height 25
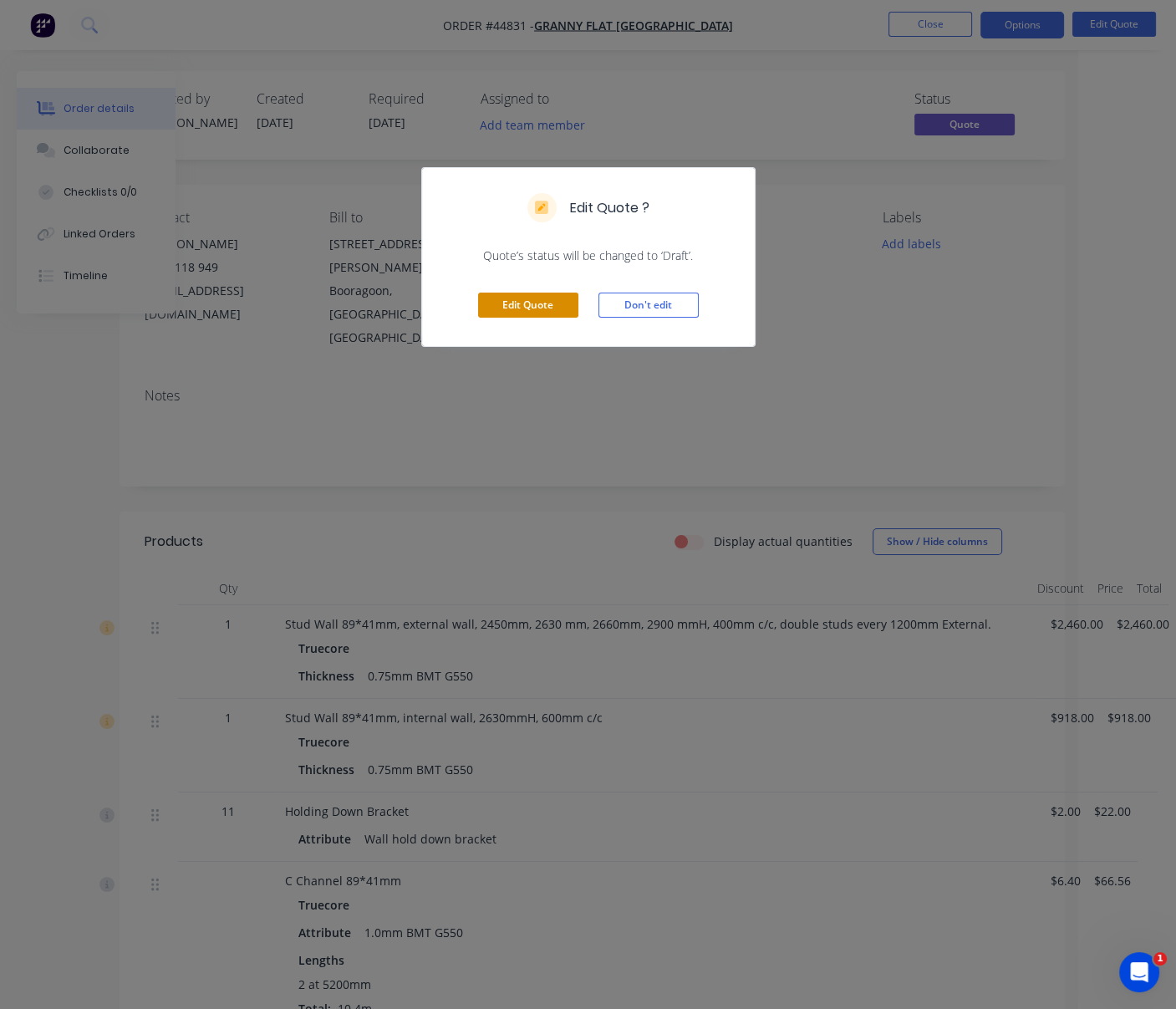
click at [497, 318] on button "Edit Quote" at bounding box center [528, 305] width 100 height 25
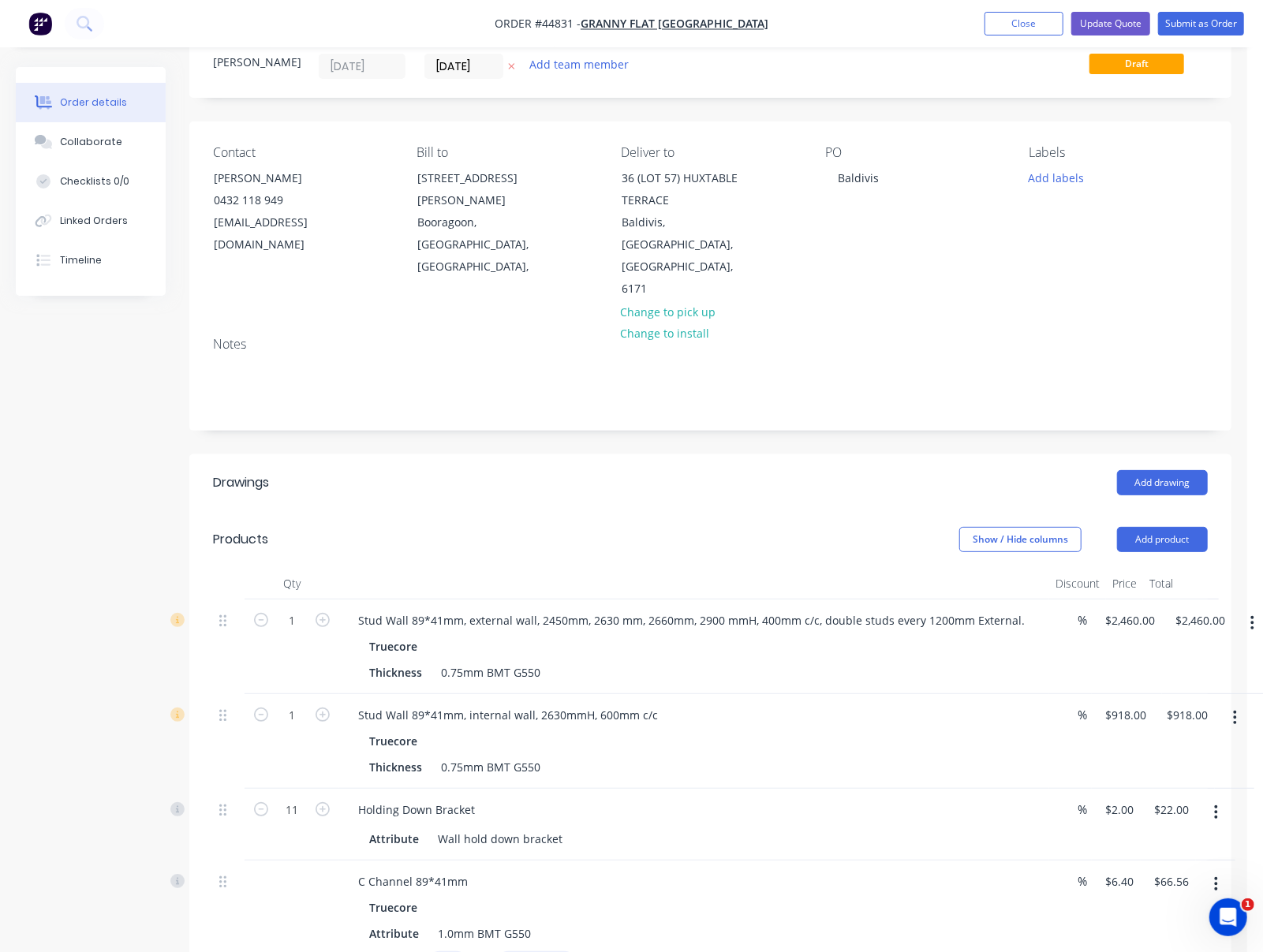
scroll to position [0, 0]
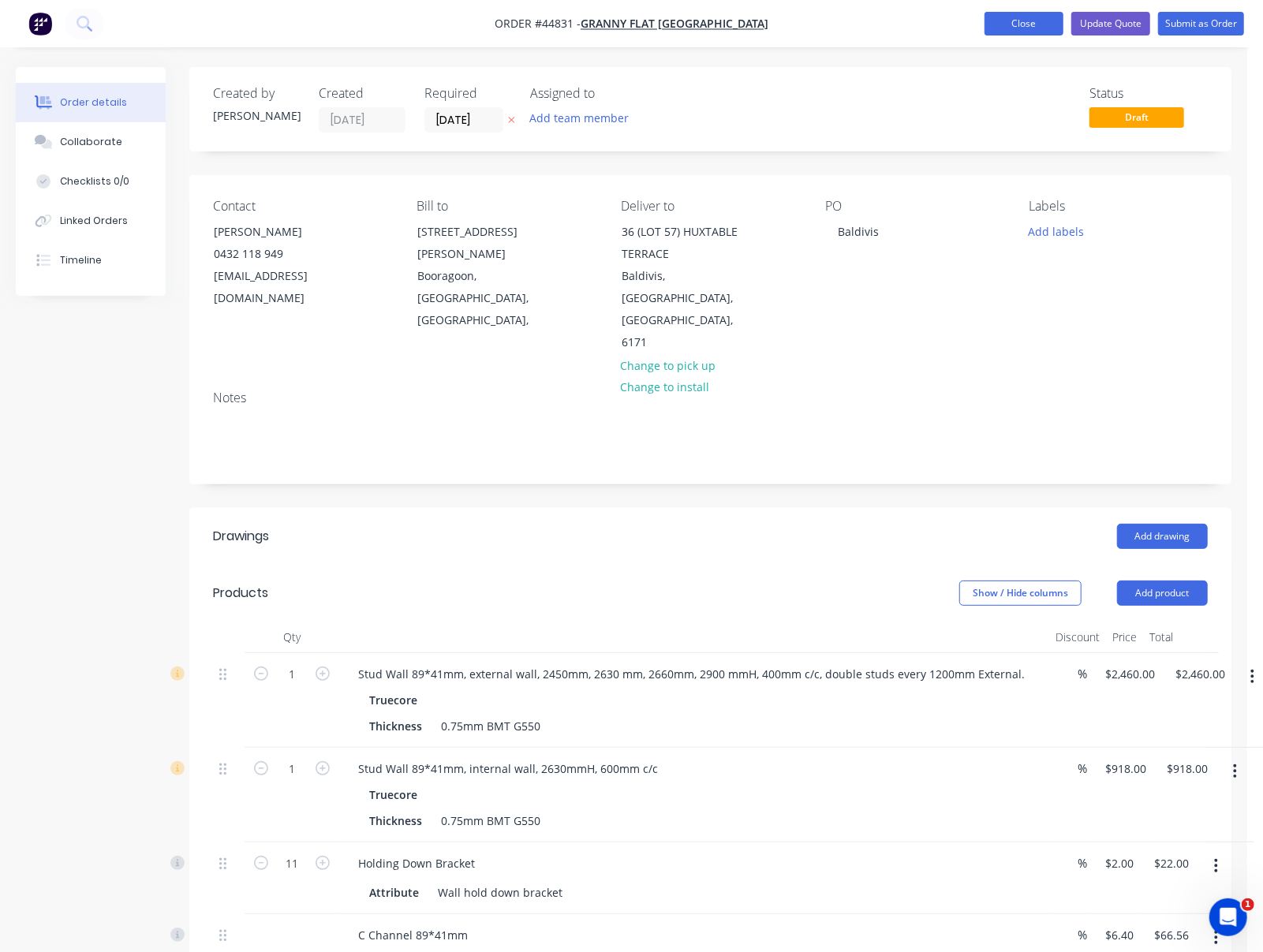
click at [1002, 23] on button "Close" at bounding box center [1023, 23] width 79 height 23
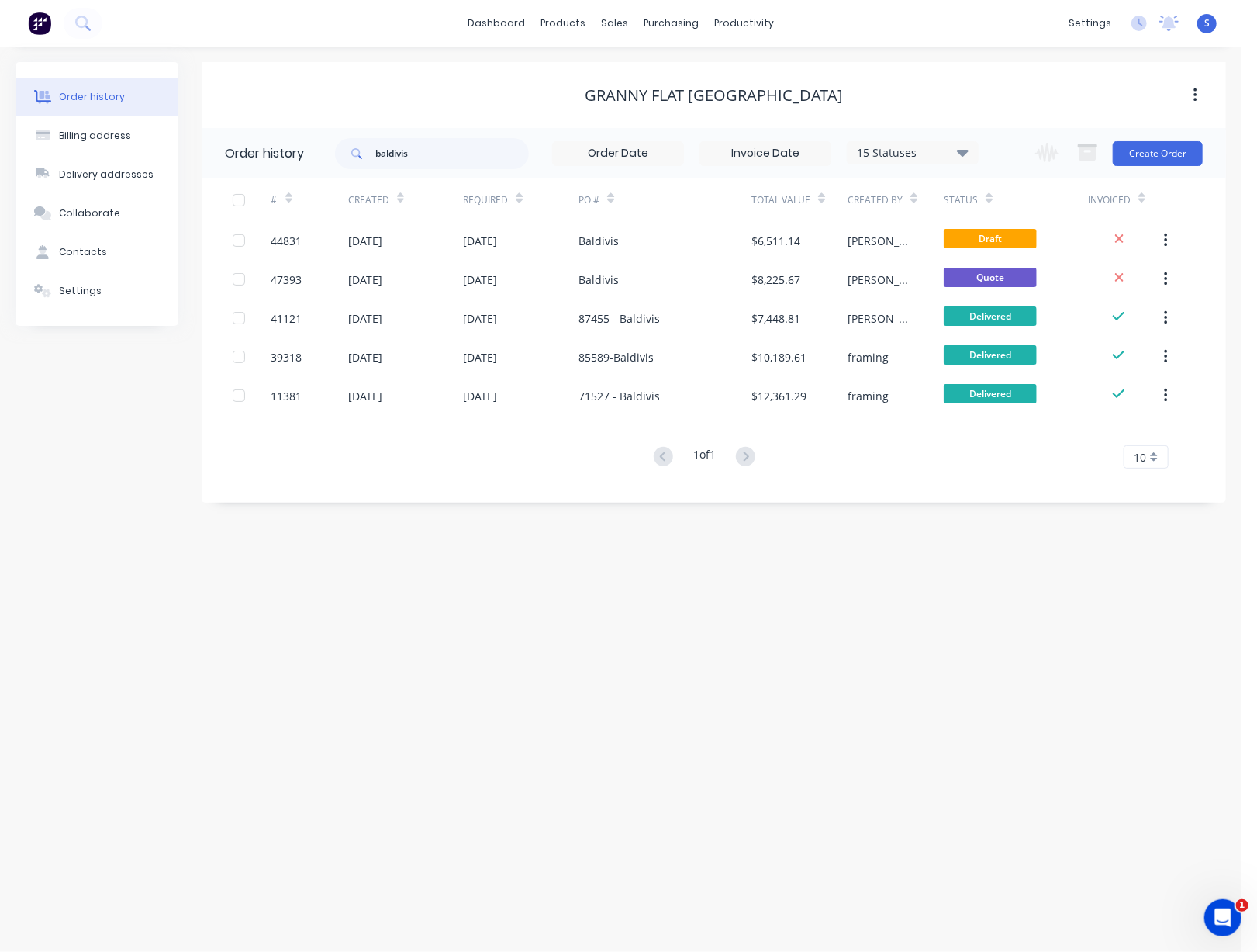
drag, startPoint x: 772, startPoint y: 603, endPoint x: 1058, endPoint y: 416, distance: 341.7
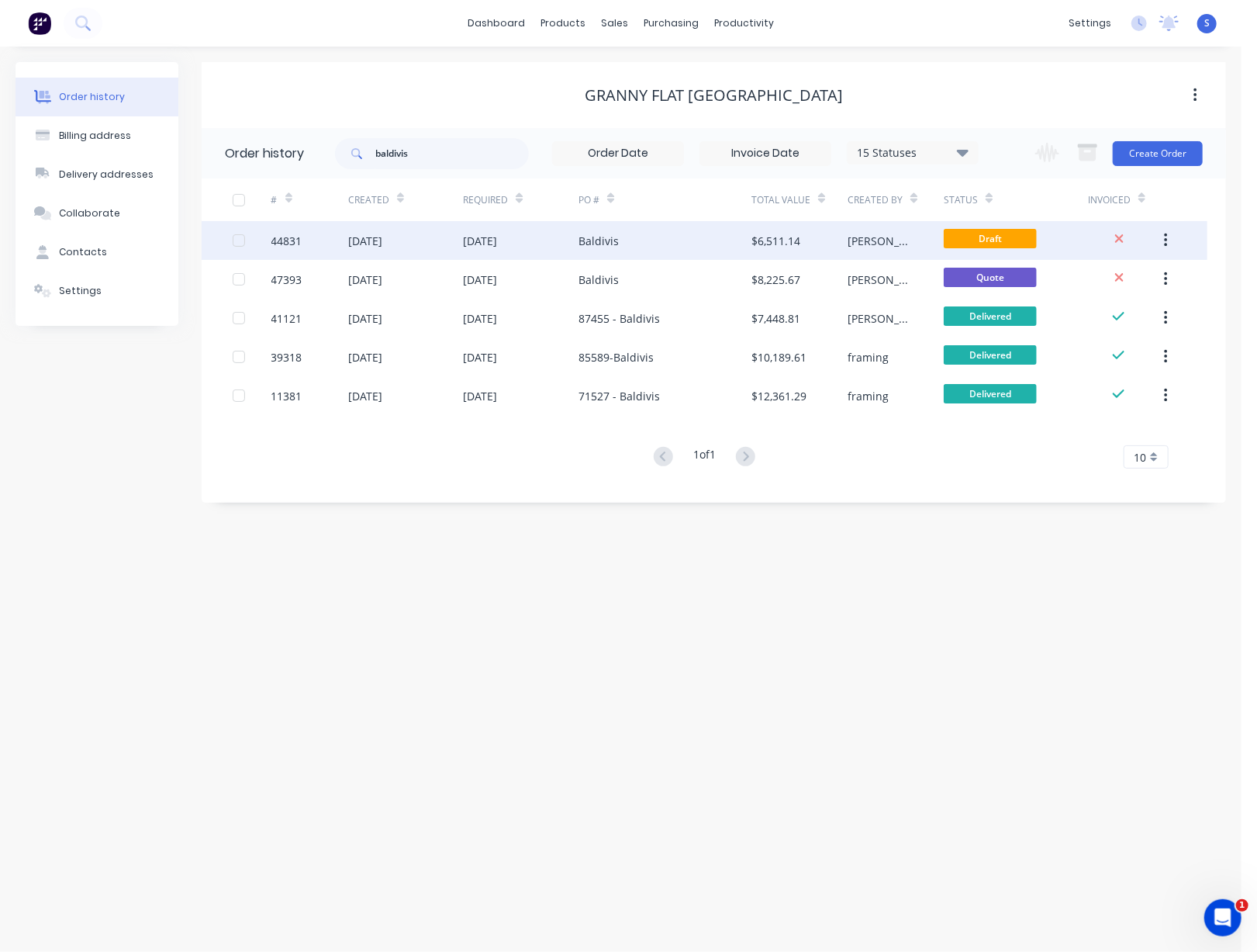
click at [682, 246] on div "Baldivis" at bounding box center [665, 240] width 173 height 39
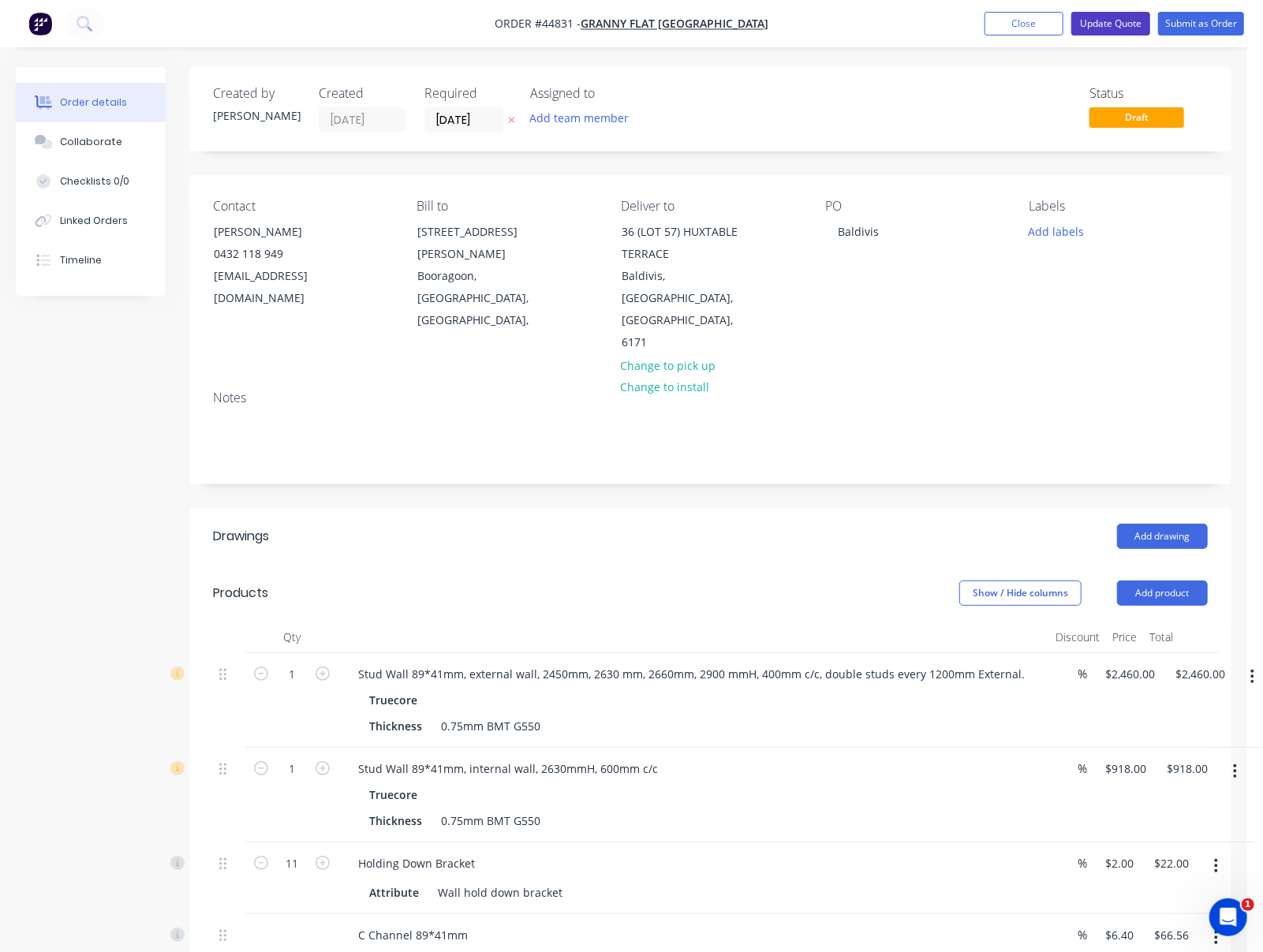
click at [1116, 23] on button "Update Quote" at bounding box center [1110, 23] width 79 height 23
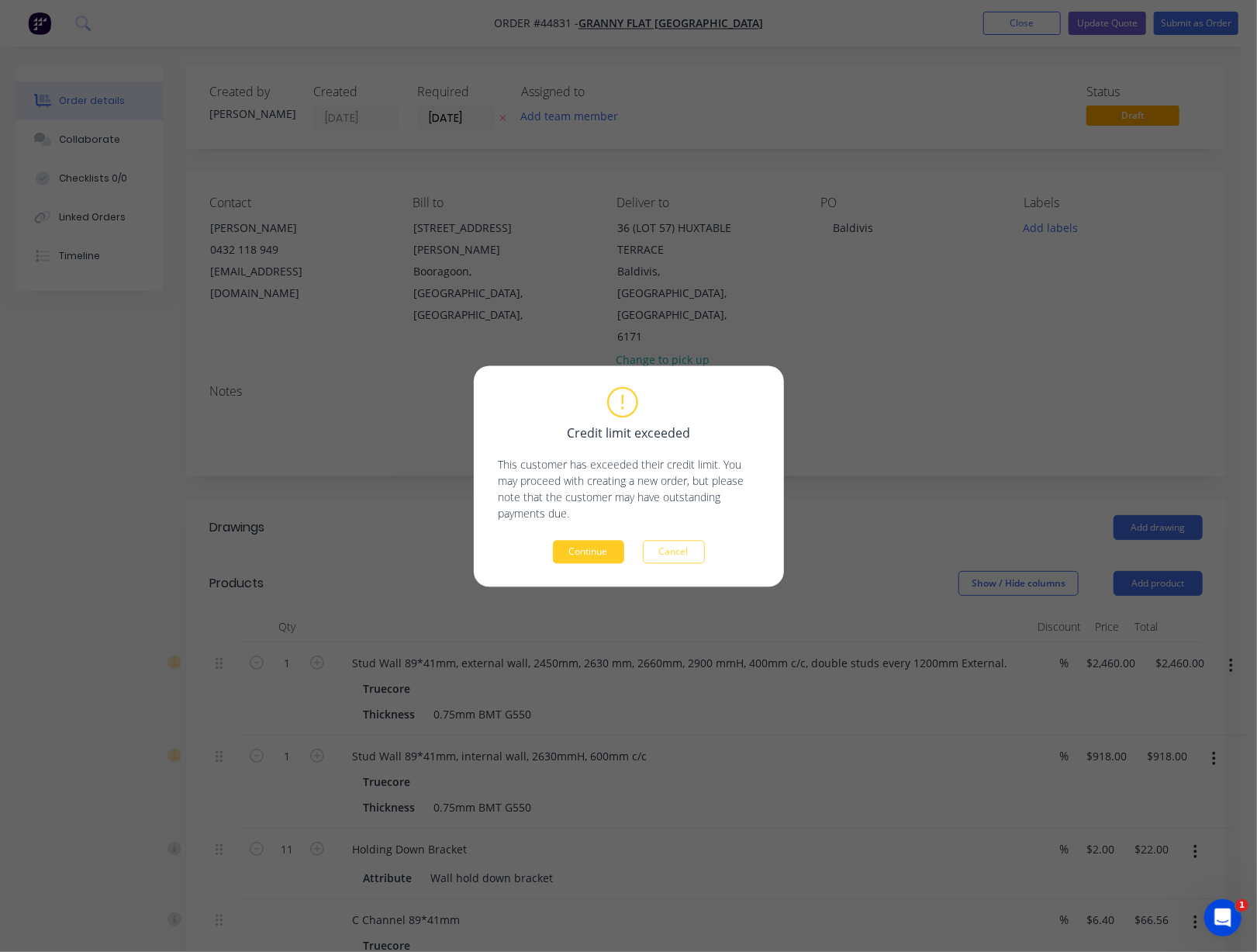
click at [601, 550] on button "Continue" at bounding box center [589, 551] width 72 height 23
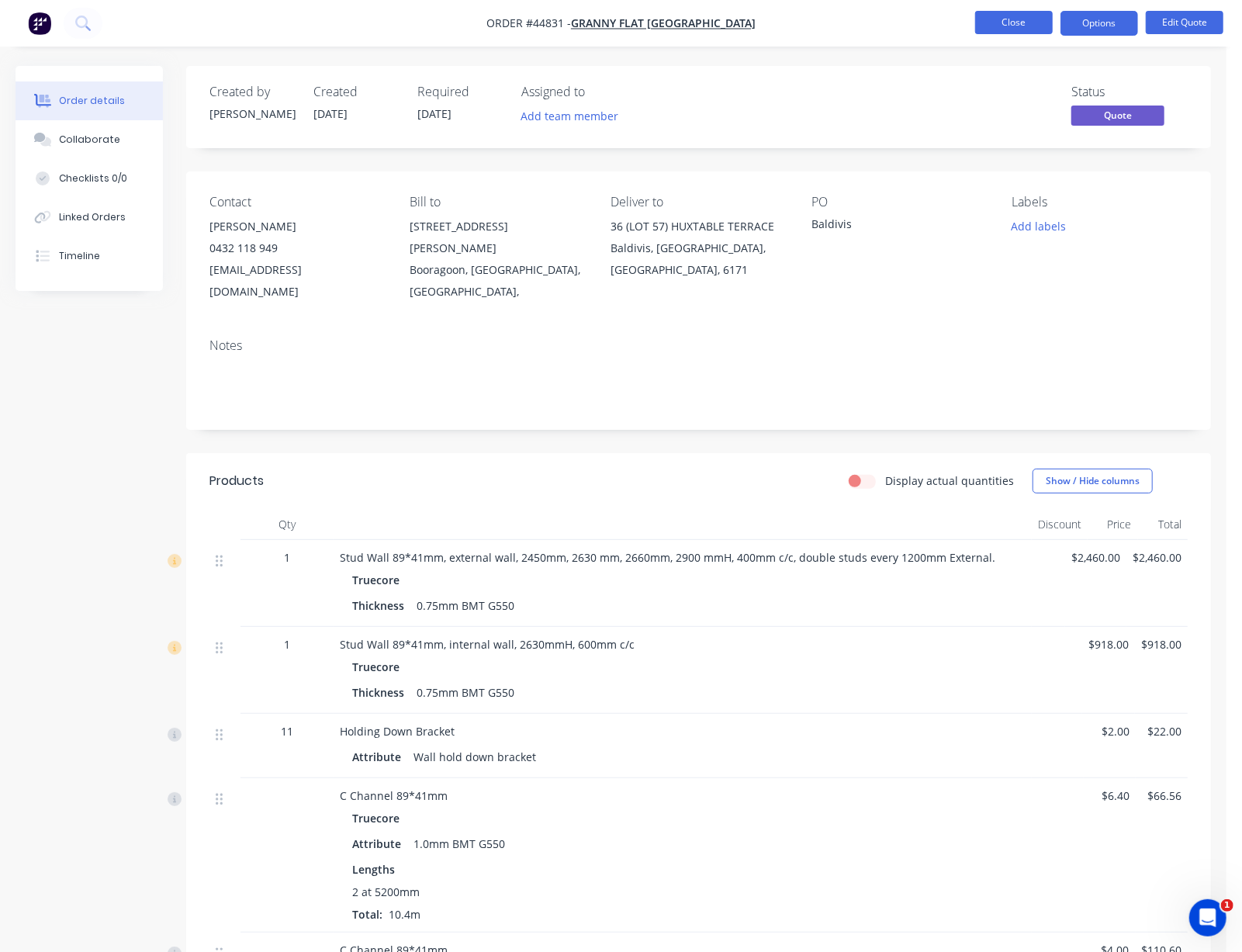
click at [1014, 26] on button "Close" at bounding box center [1014, 22] width 77 height 23
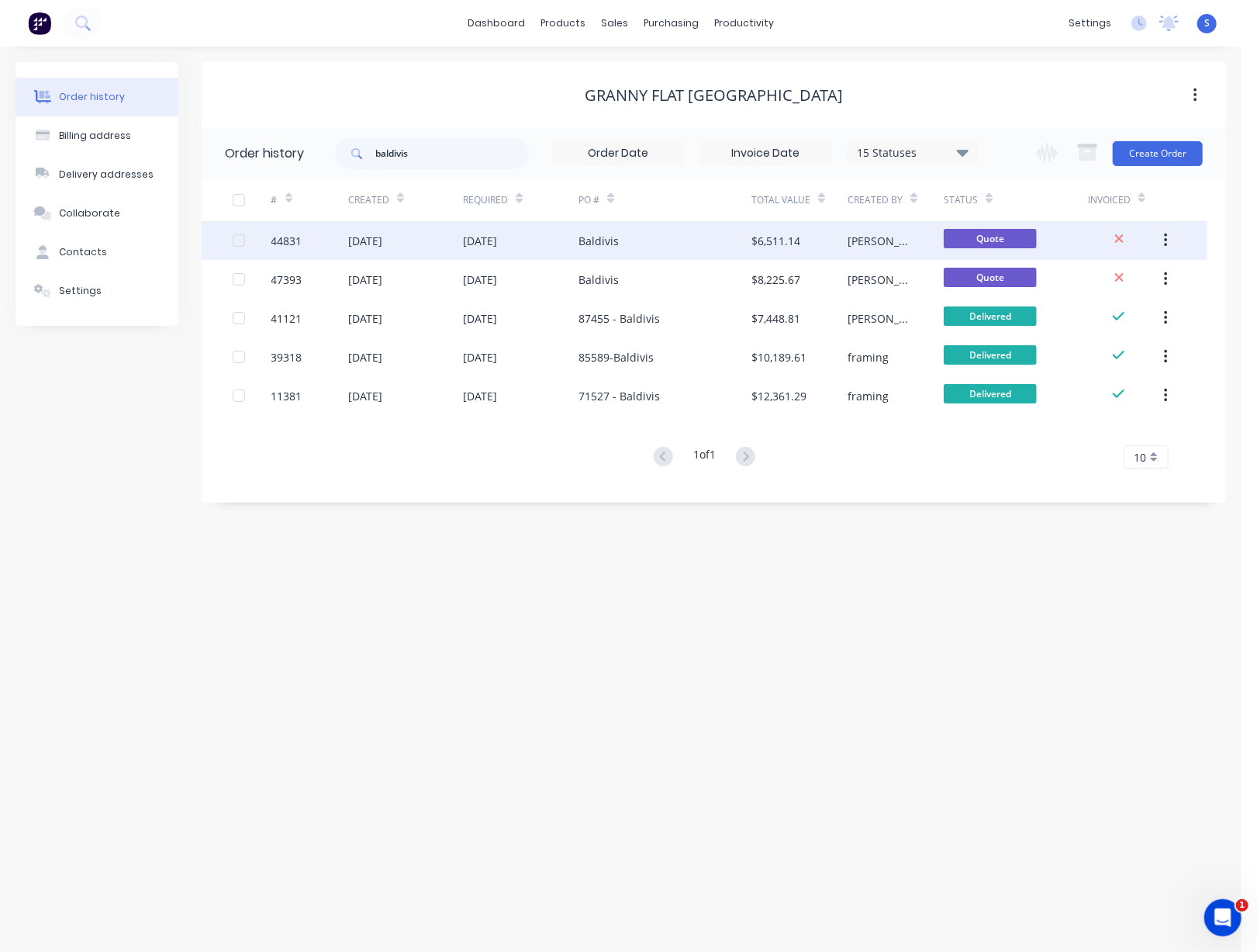
click at [1098, 239] on button "button" at bounding box center [1166, 241] width 36 height 28
click at [1093, 315] on div "Duplicate" at bounding box center [1110, 312] width 120 height 22
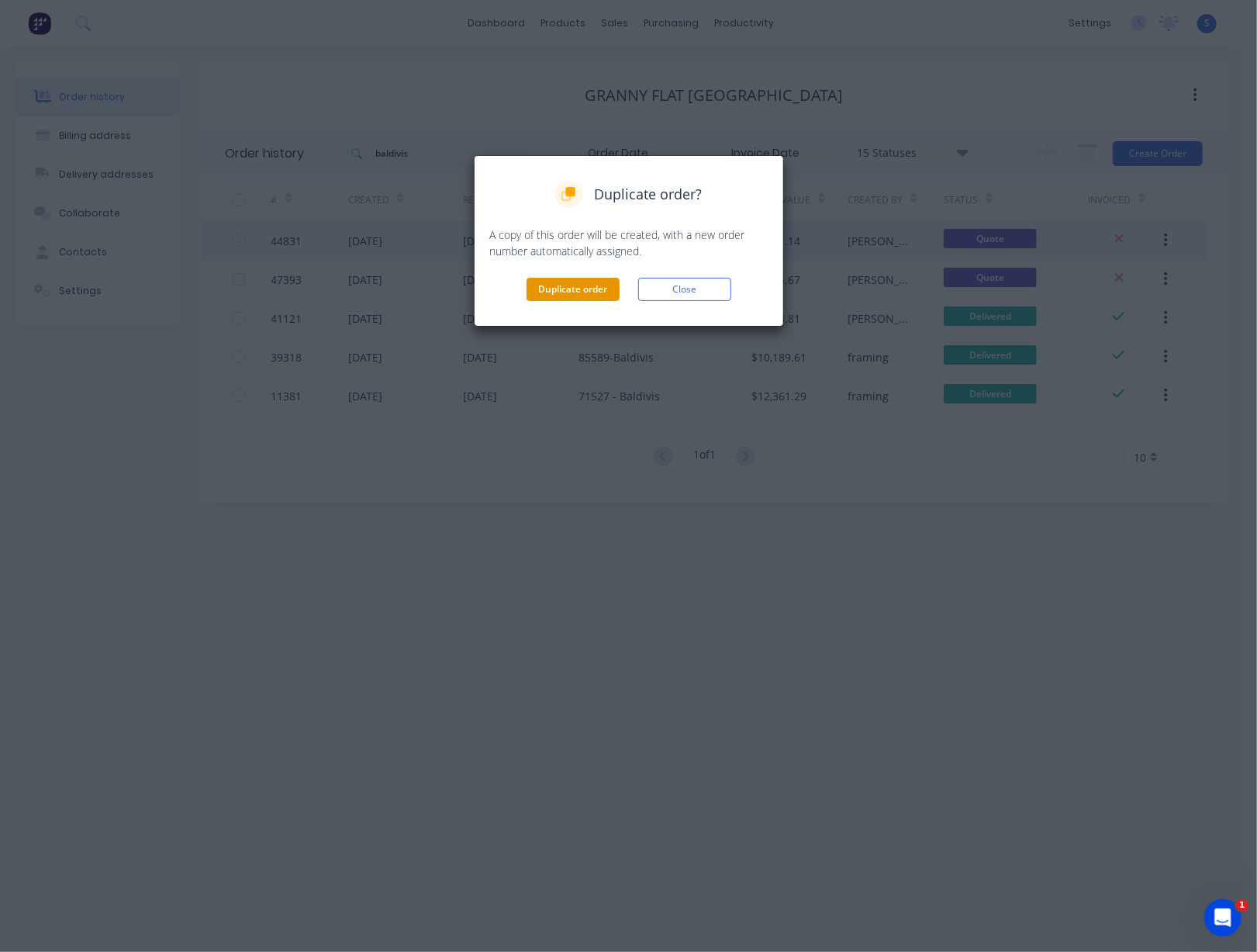
click at [600, 290] on button "Duplicate order" at bounding box center [573, 289] width 93 height 23
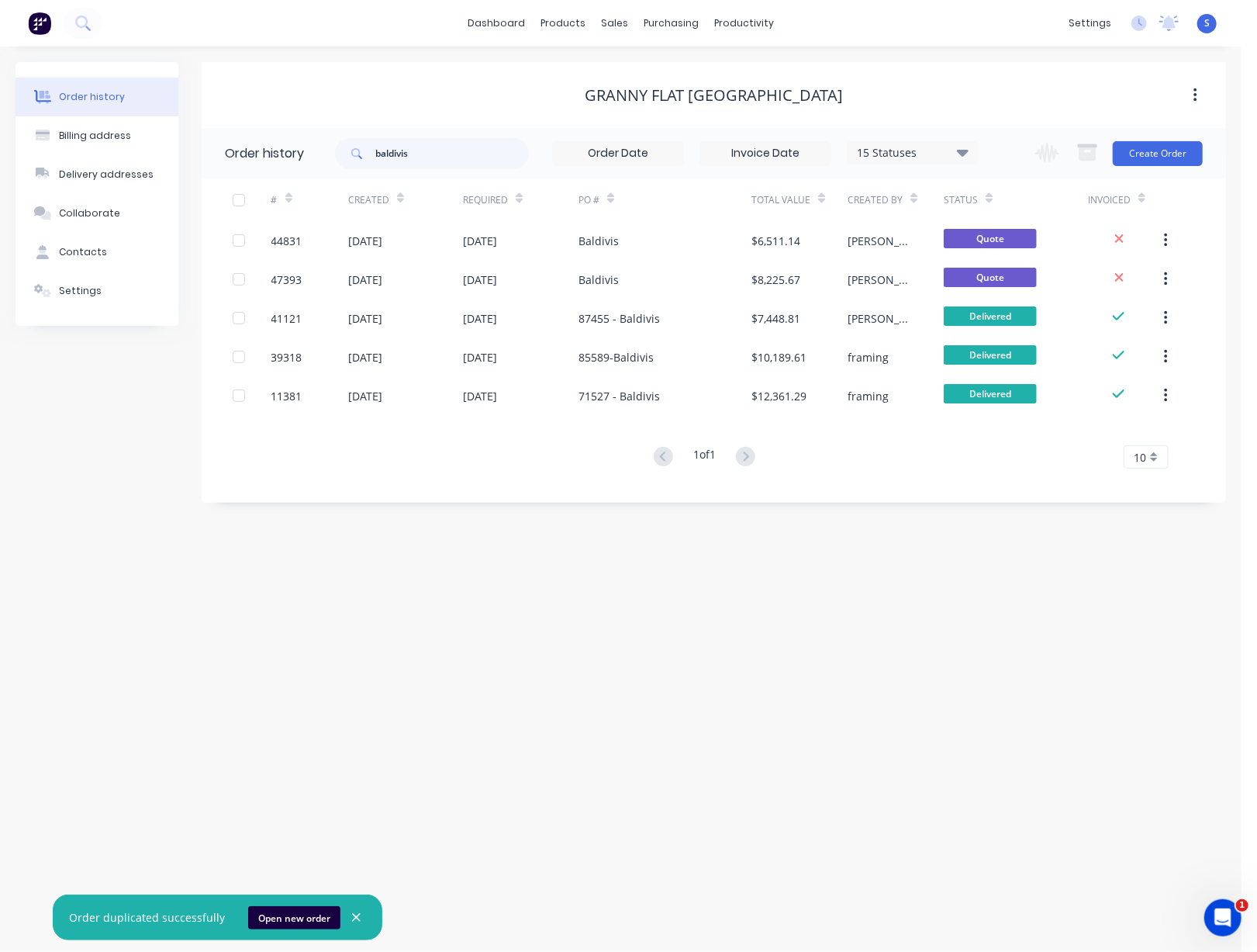
click at [589, 671] on div "Order history Billing address Delivery addresses Collaborate Contacts Settings …" at bounding box center [621, 499] width 1242 height 905
drag, startPoint x: 436, startPoint y: 152, endPoint x: 368, endPoint y: 146, distance: 68.3
click at [368, 146] on div "baldivis" at bounding box center [432, 154] width 194 height 31
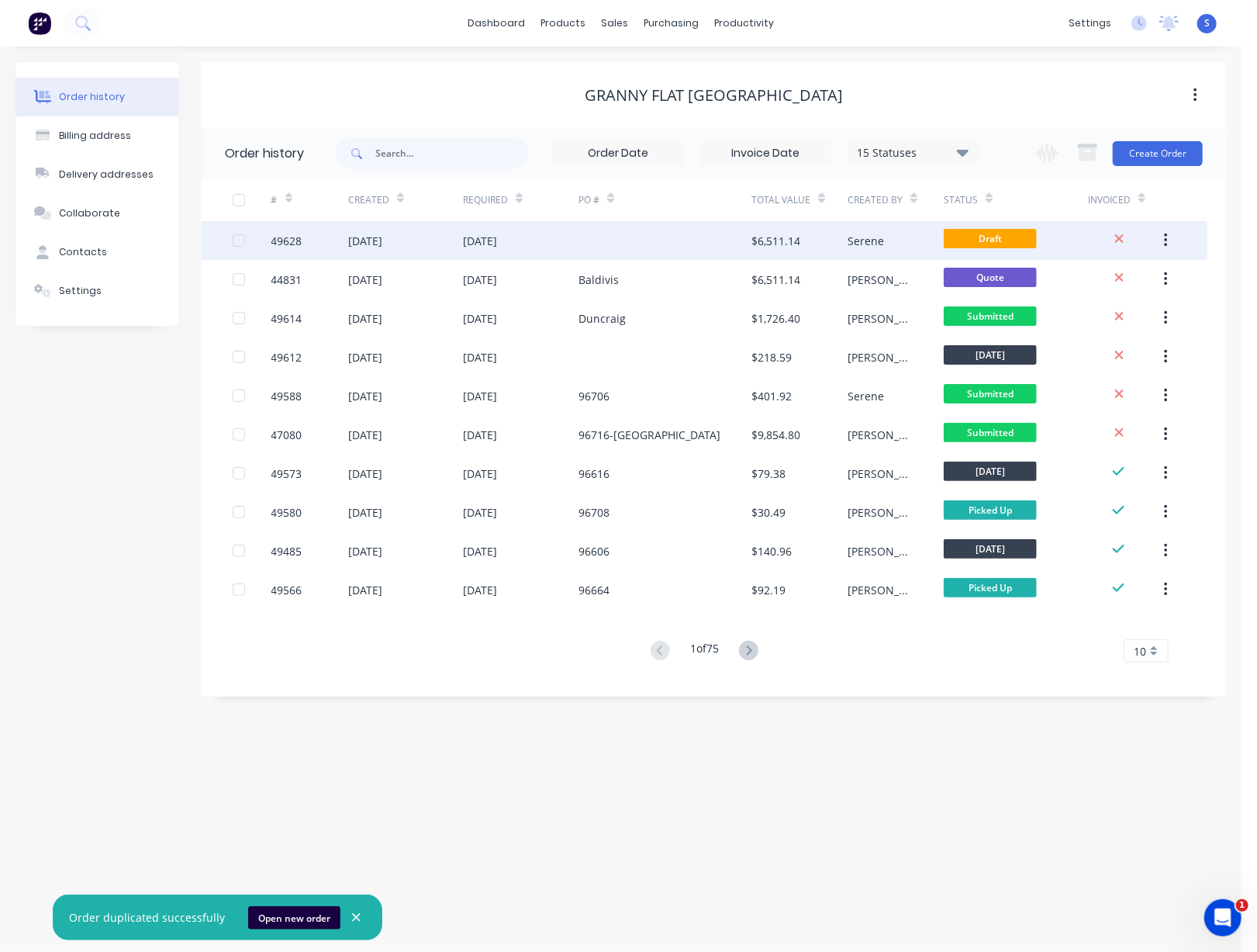
click at [588, 241] on div at bounding box center [665, 240] width 173 height 39
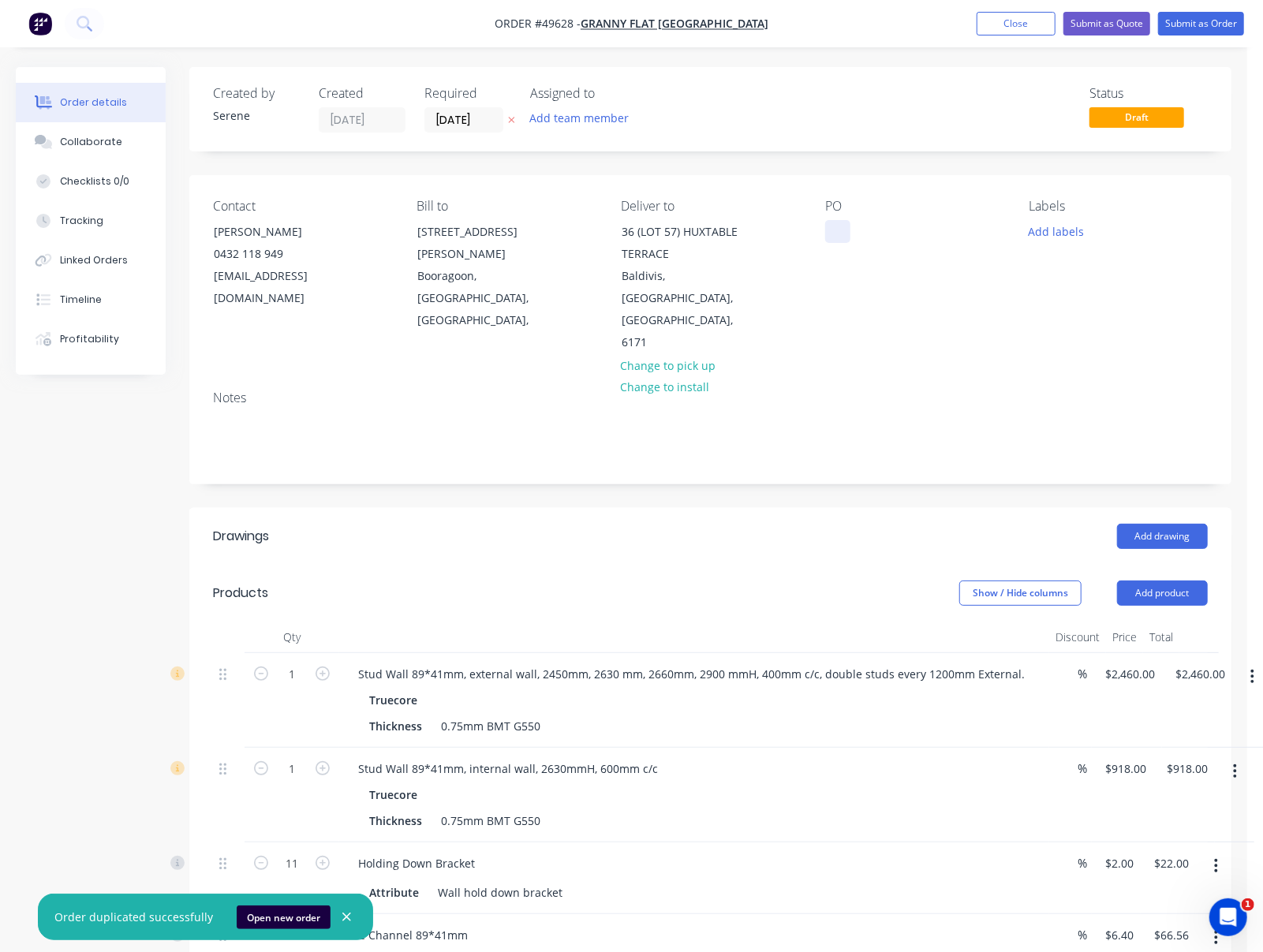
click at [834, 236] on div at bounding box center [837, 231] width 25 height 23
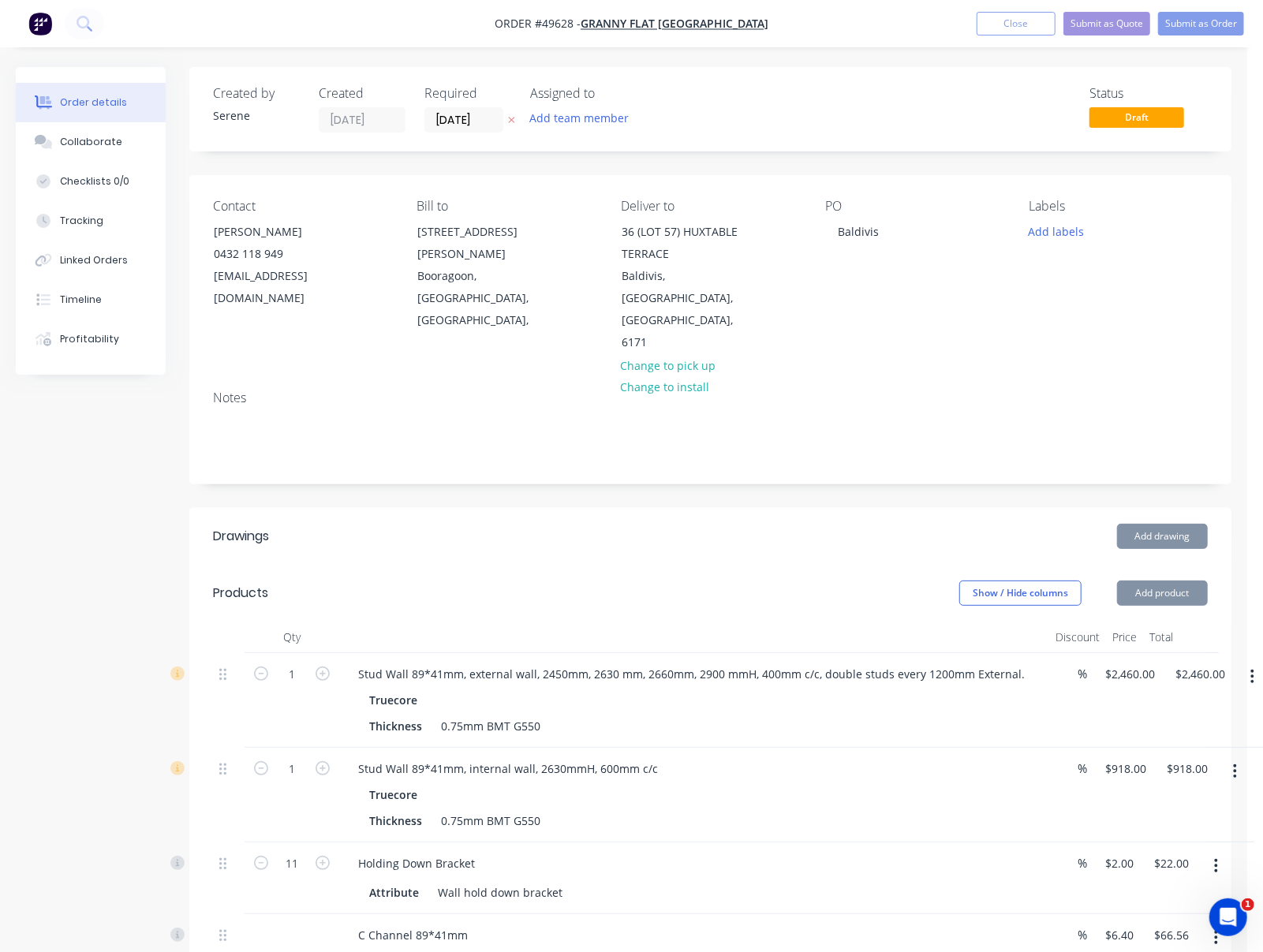
click at [748, 559] on header "Drawings Add drawing" at bounding box center [710, 536] width 1042 height 57
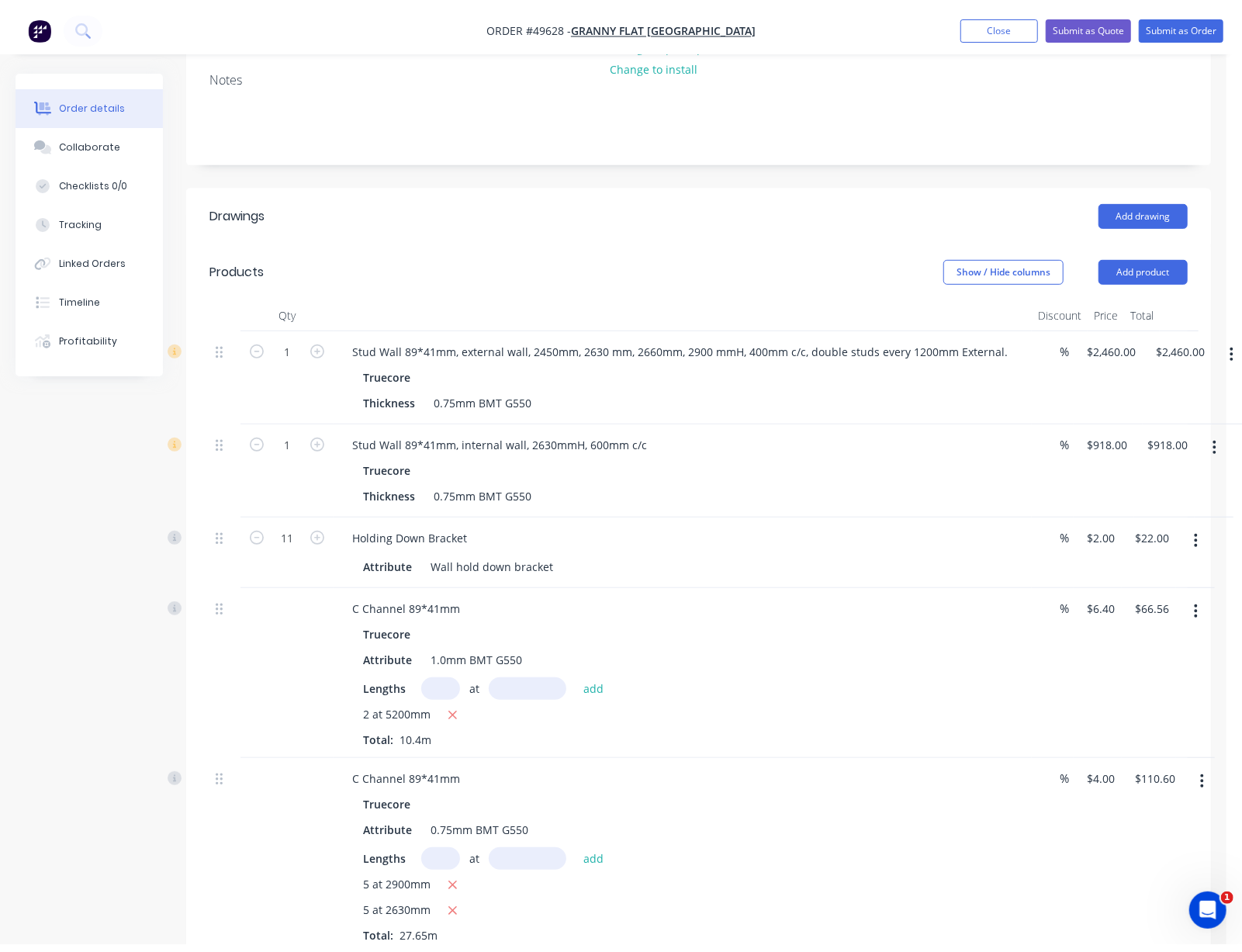
scroll to position [482, 0]
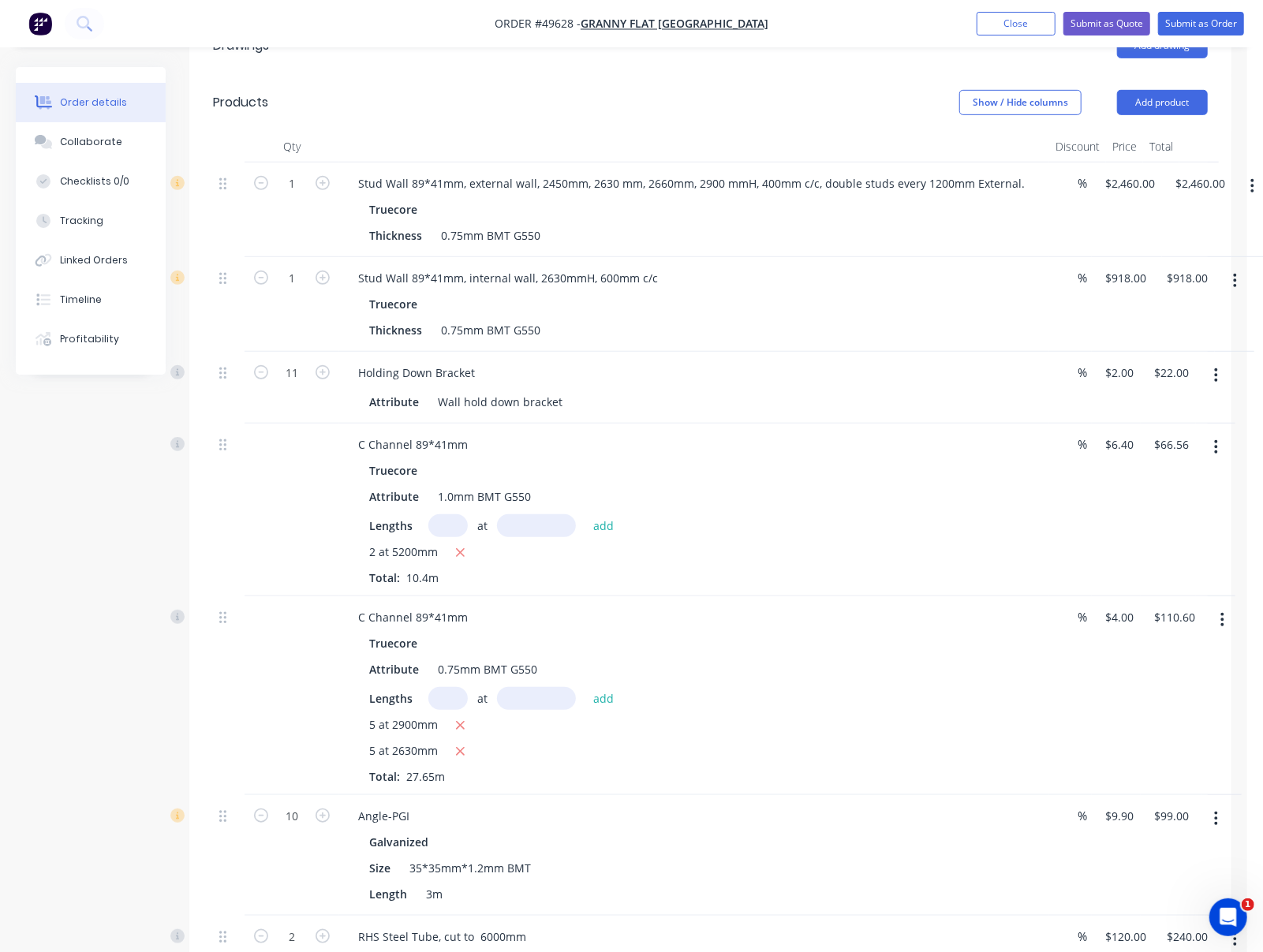
click at [1116, 198] on button "button" at bounding box center [1252, 186] width 37 height 28
click at [1116, 328] on div "Delete" at bounding box center [1196, 322] width 122 height 23
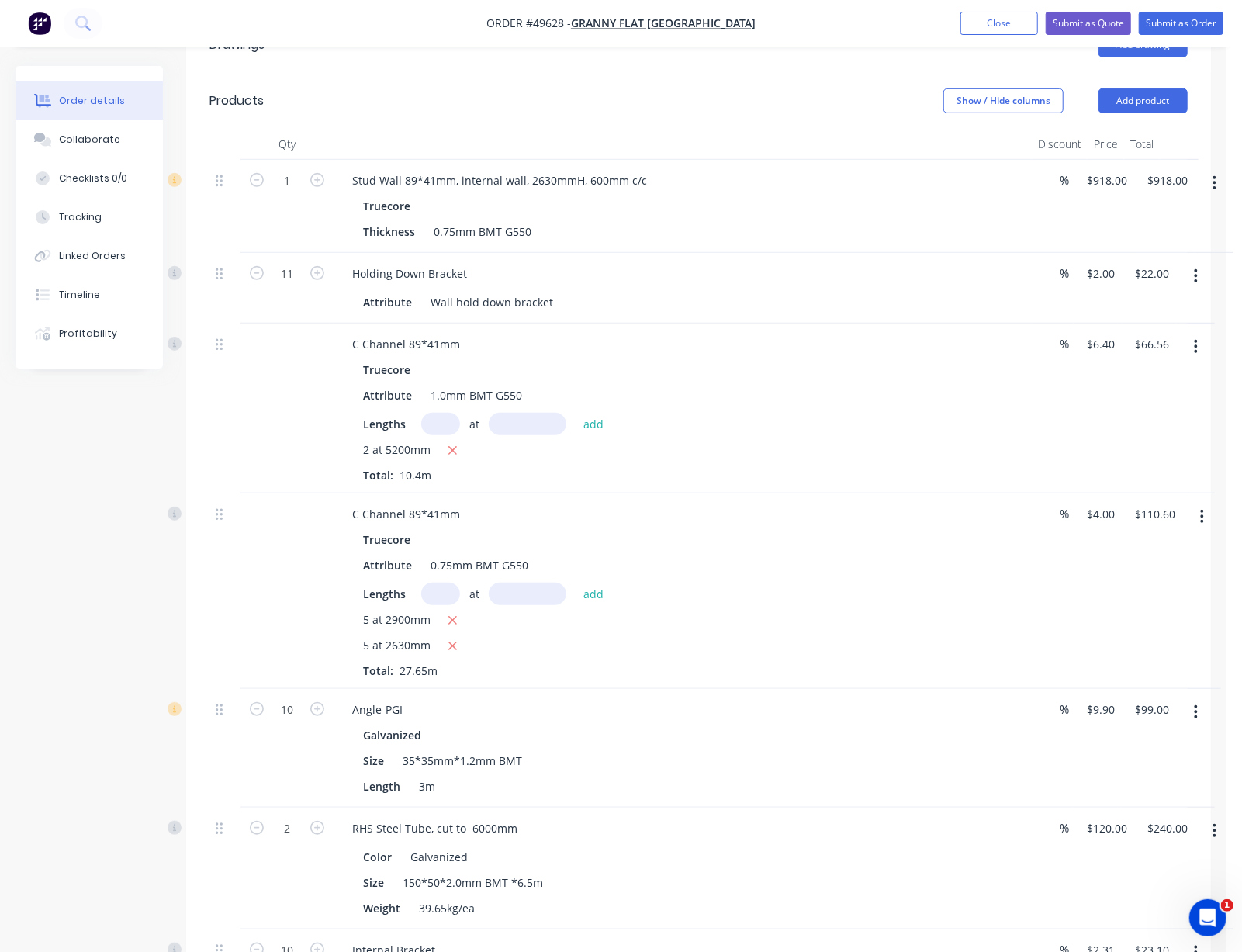
click at [1098, 191] on icon "button" at bounding box center [1214, 183] width 4 height 17
click at [1098, 322] on div "Delete" at bounding box center [1159, 317] width 120 height 22
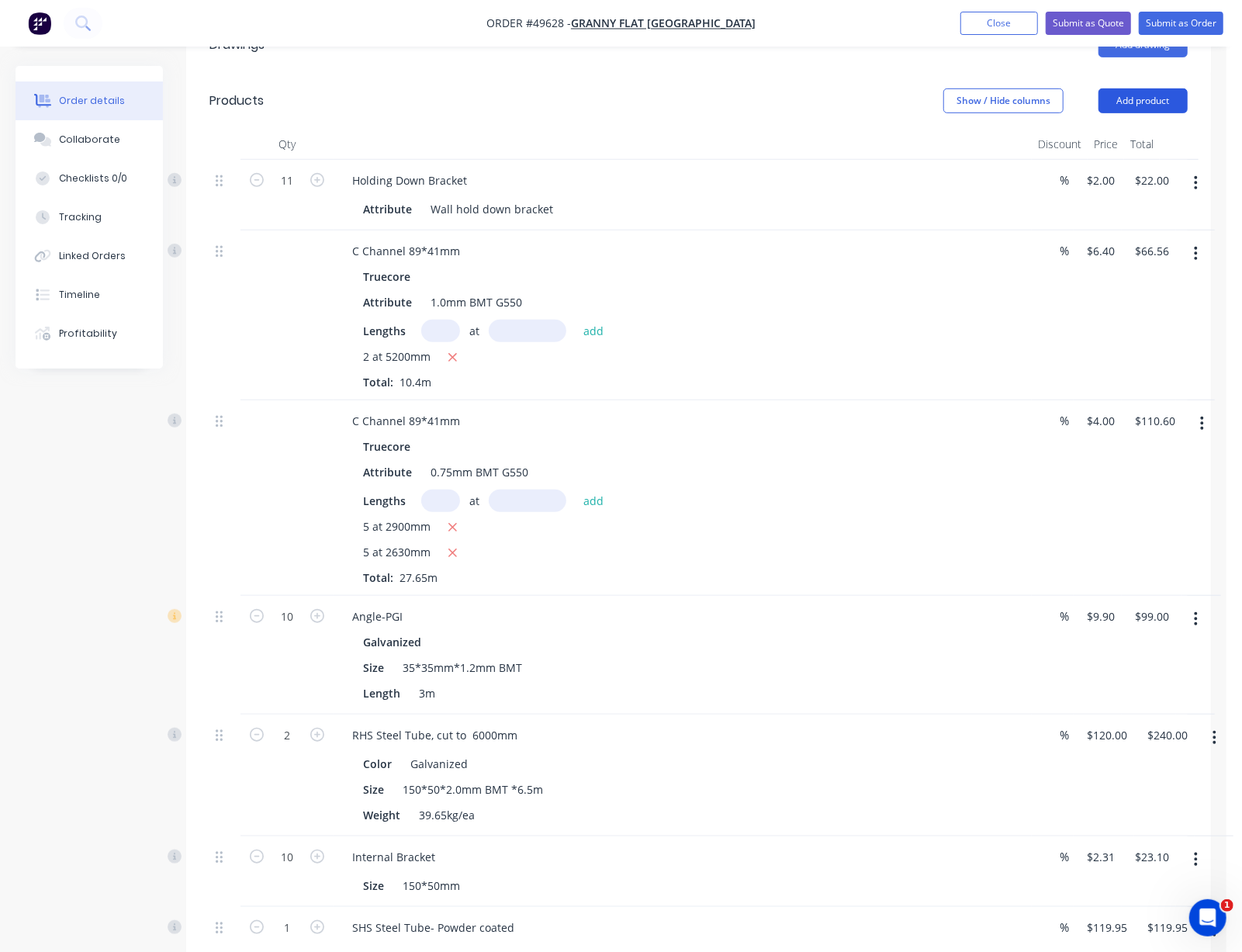
click at [1098, 104] on button "Add product" at bounding box center [1143, 101] width 89 height 25
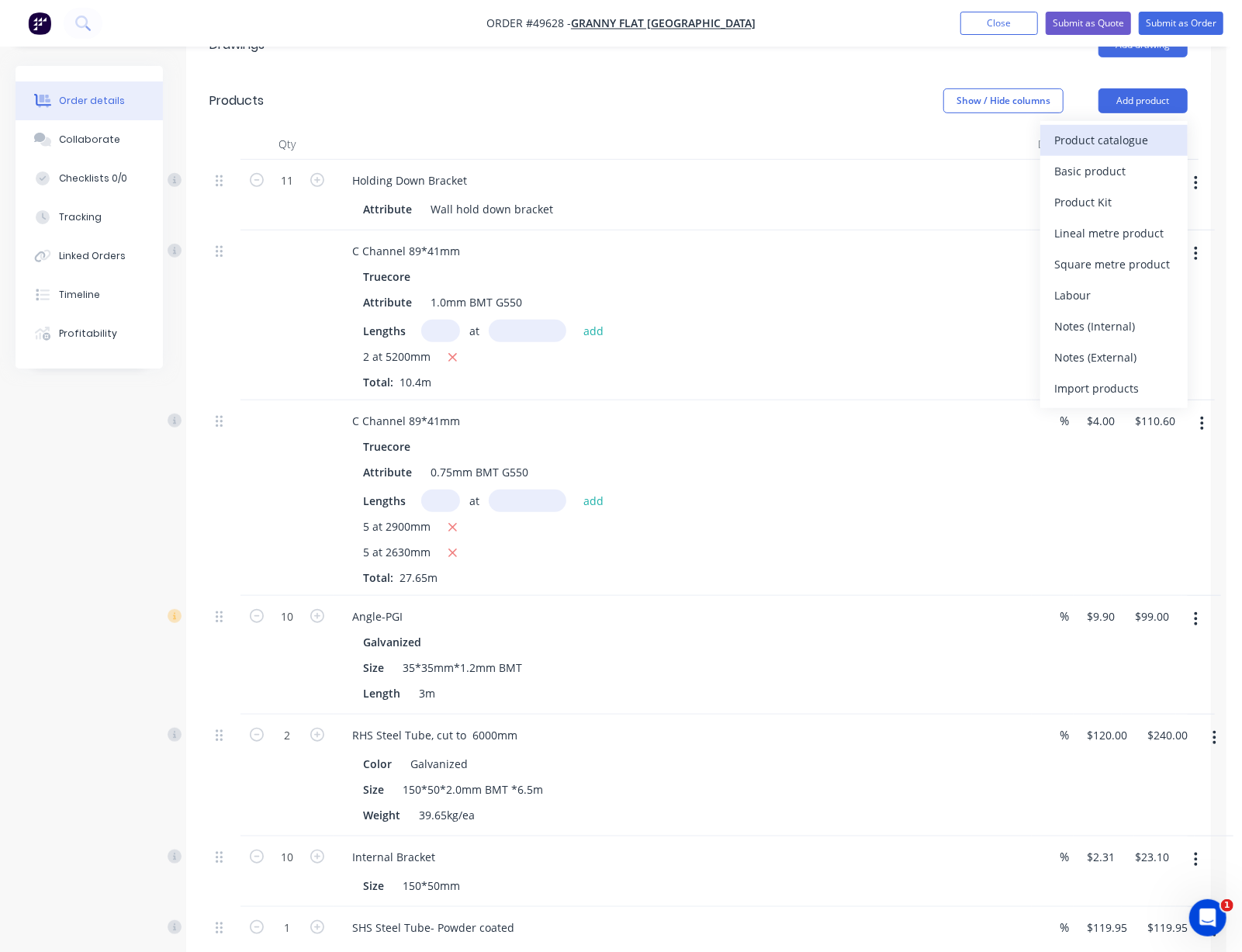
click at [1098, 138] on div "Product catalogue" at bounding box center [1113, 139] width 120 height 22
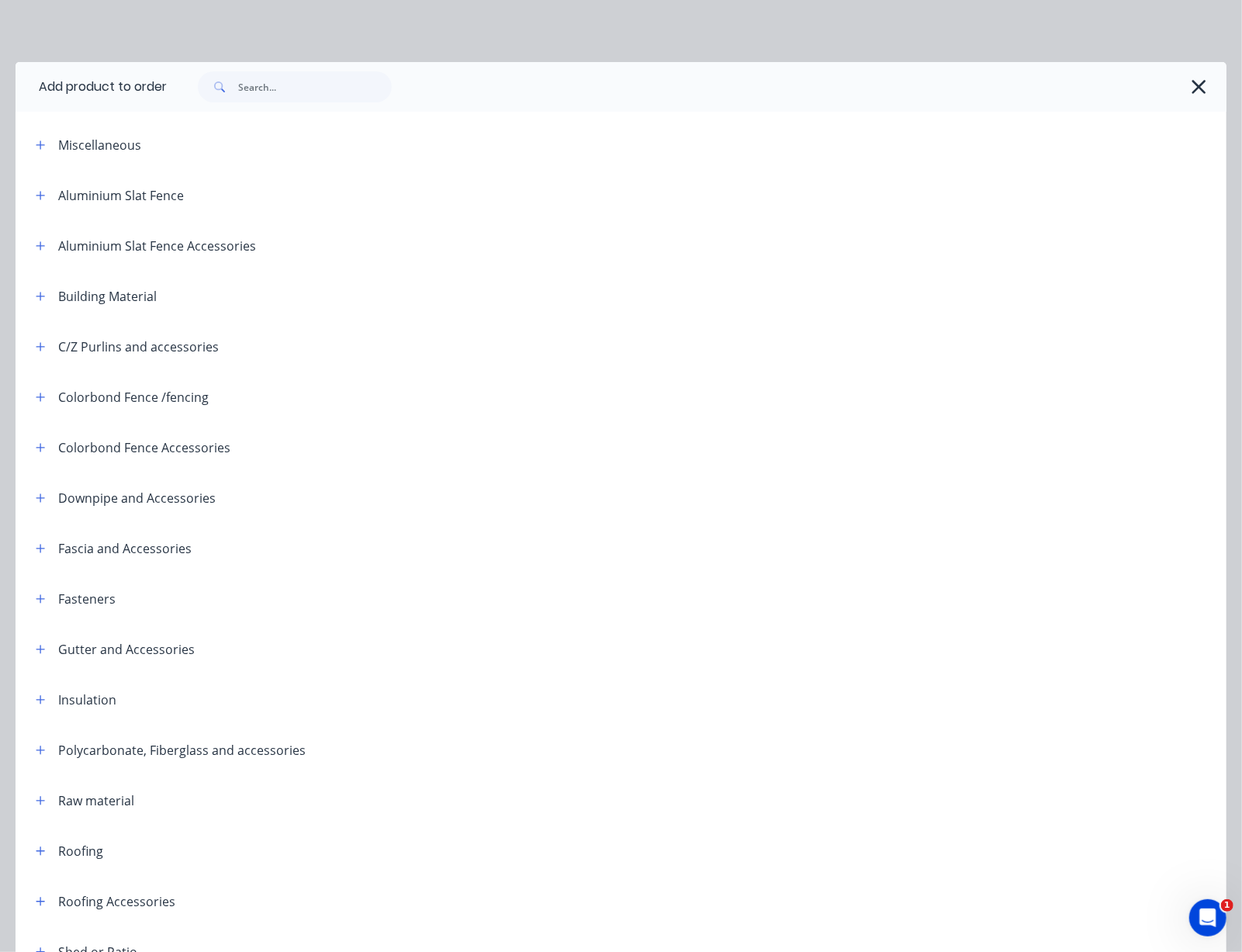
scroll to position [319, 0]
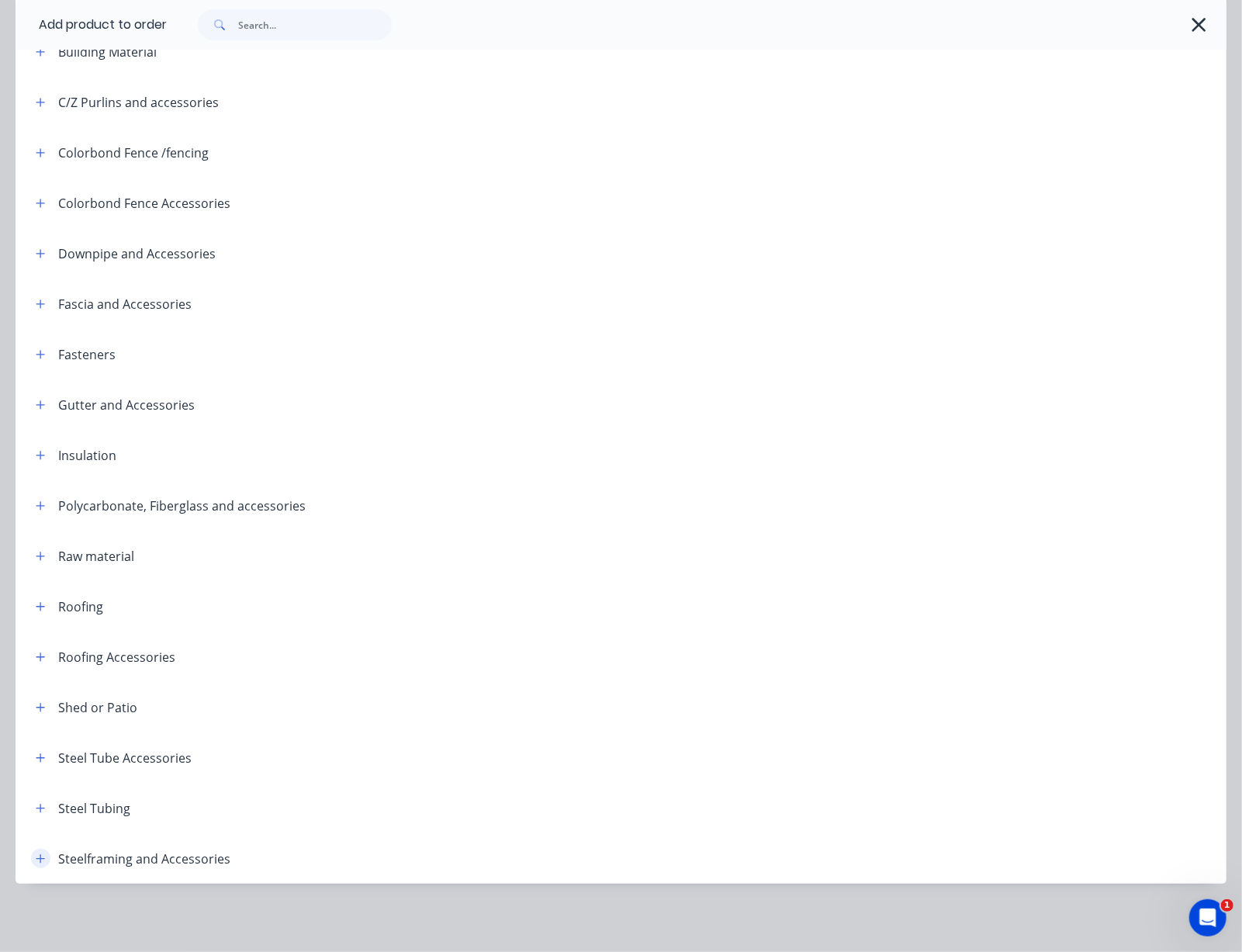
click at [45, 853] on icon "button" at bounding box center [40, 858] width 9 height 11
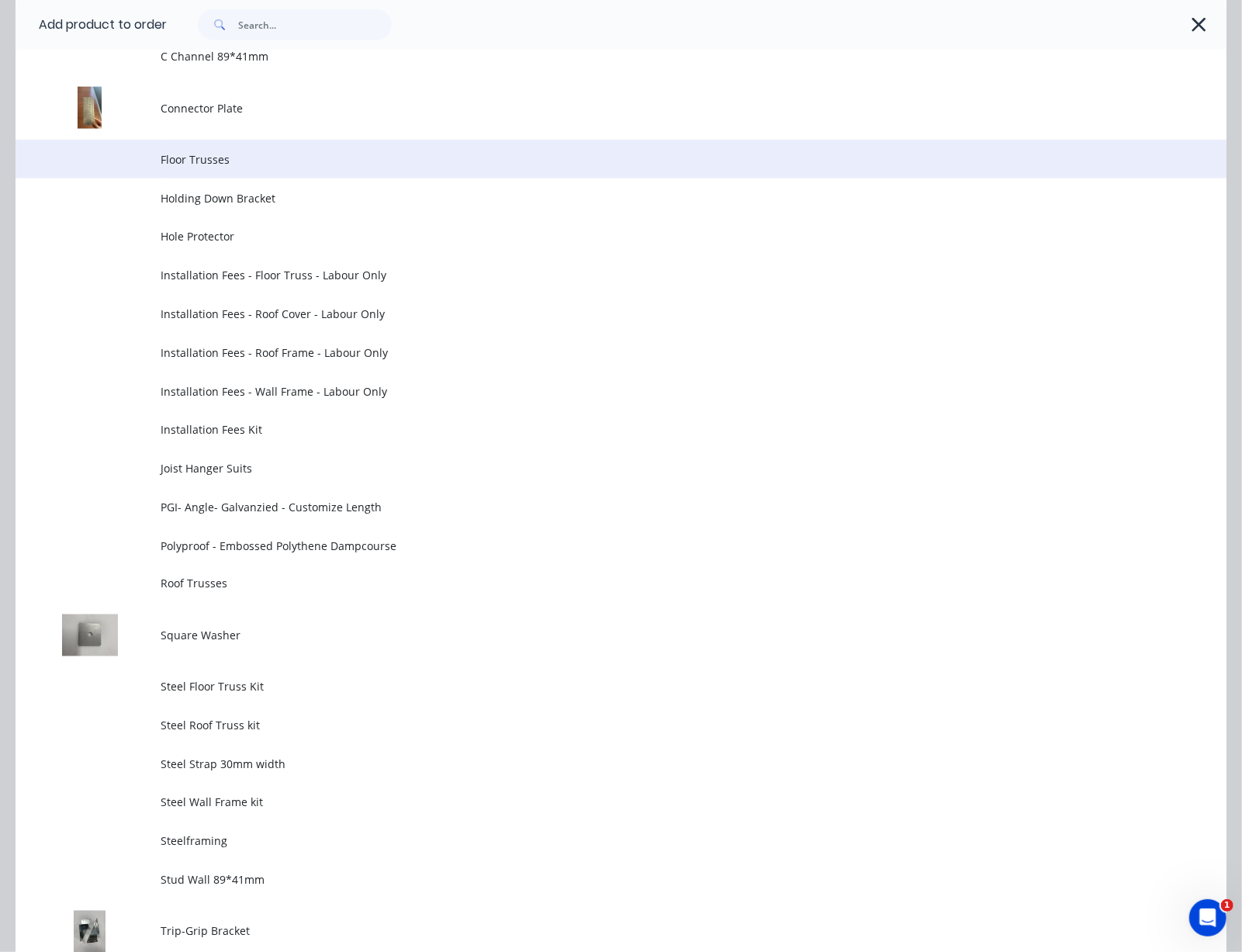
scroll to position [1043, 0]
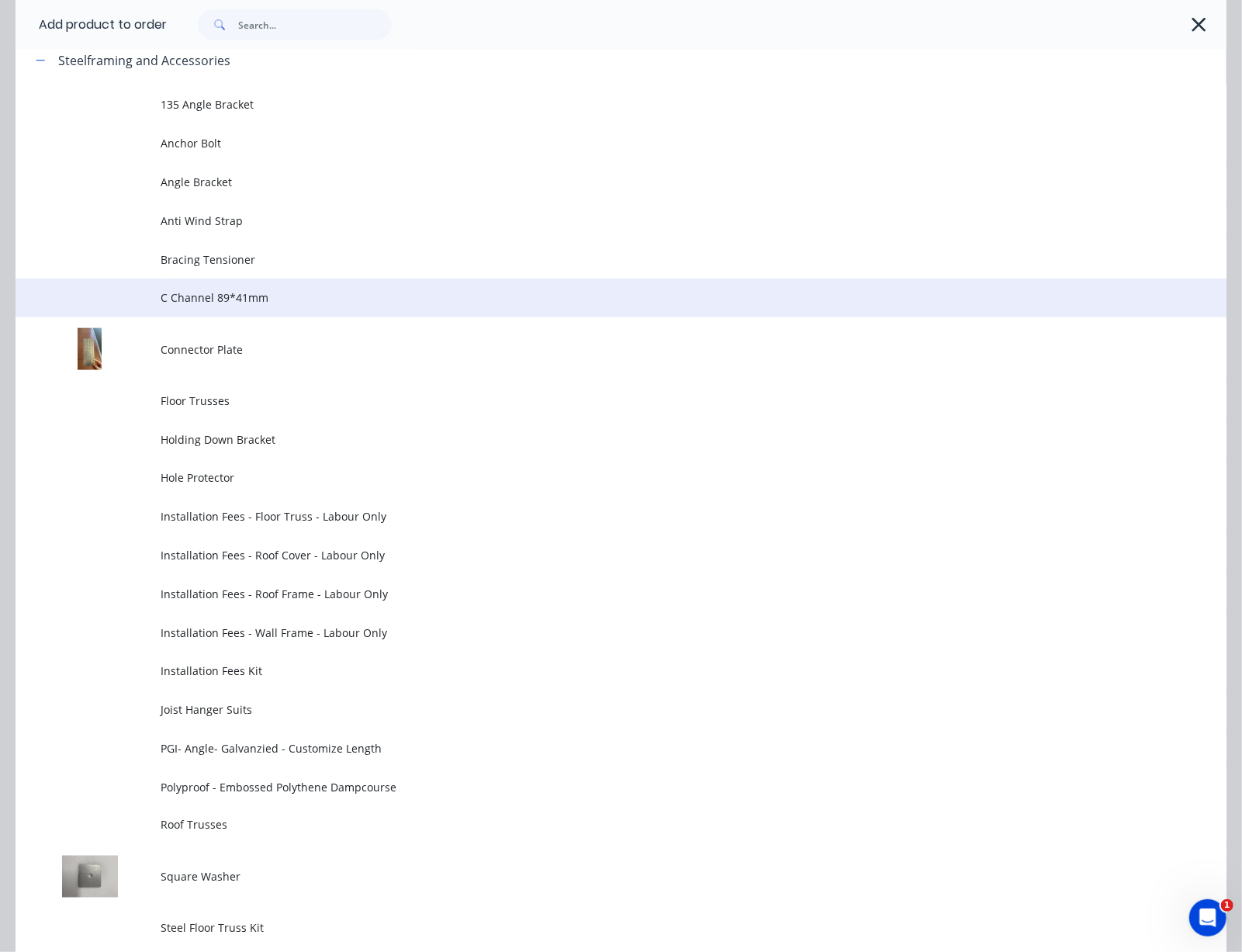
click at [279, 306] on span "C Channel 89*41mm" at bounding box center [587, 298] width 852 height 16
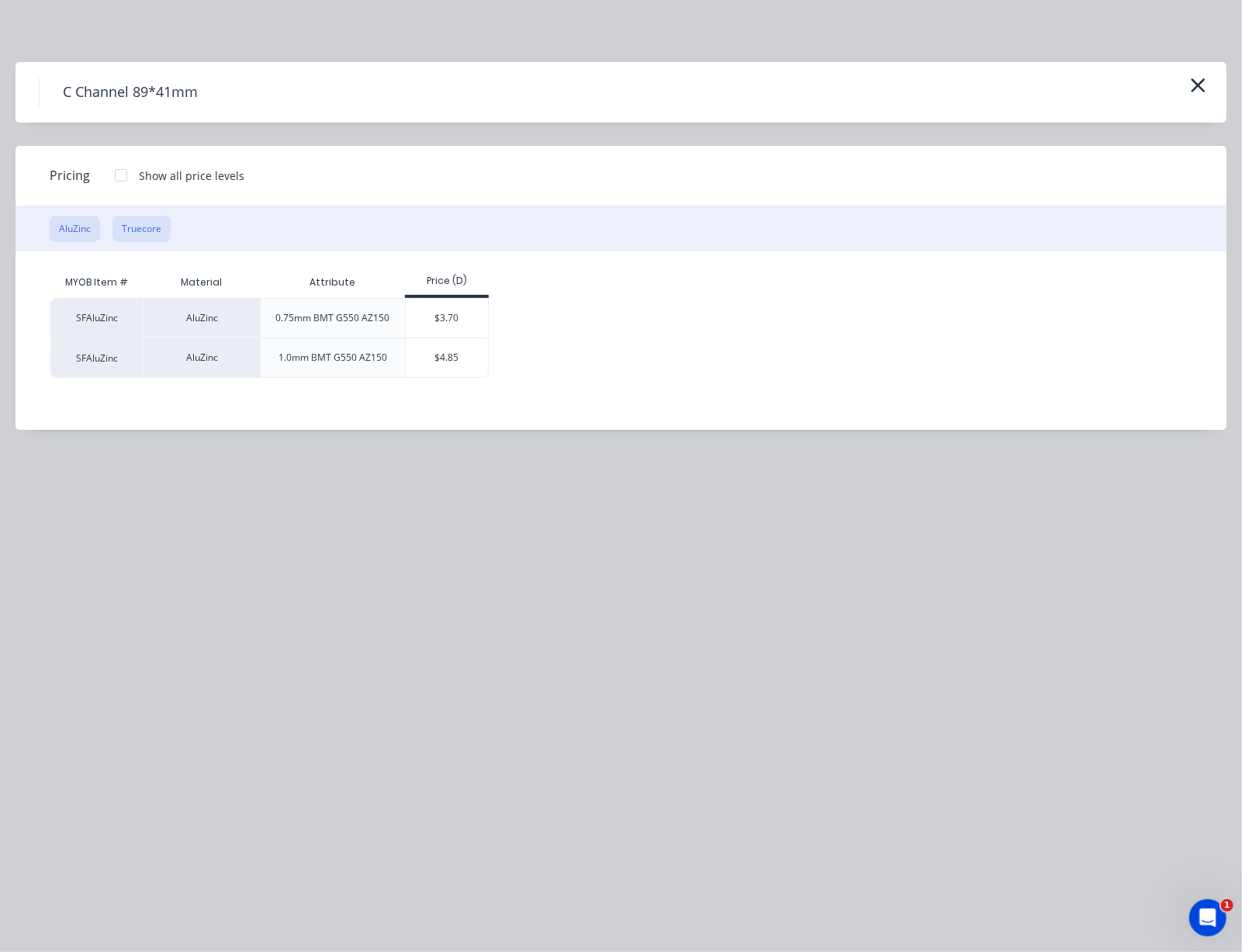
click at [153, 242] on button "Truecore" at bounding box center [141, 229] width 59 height 26
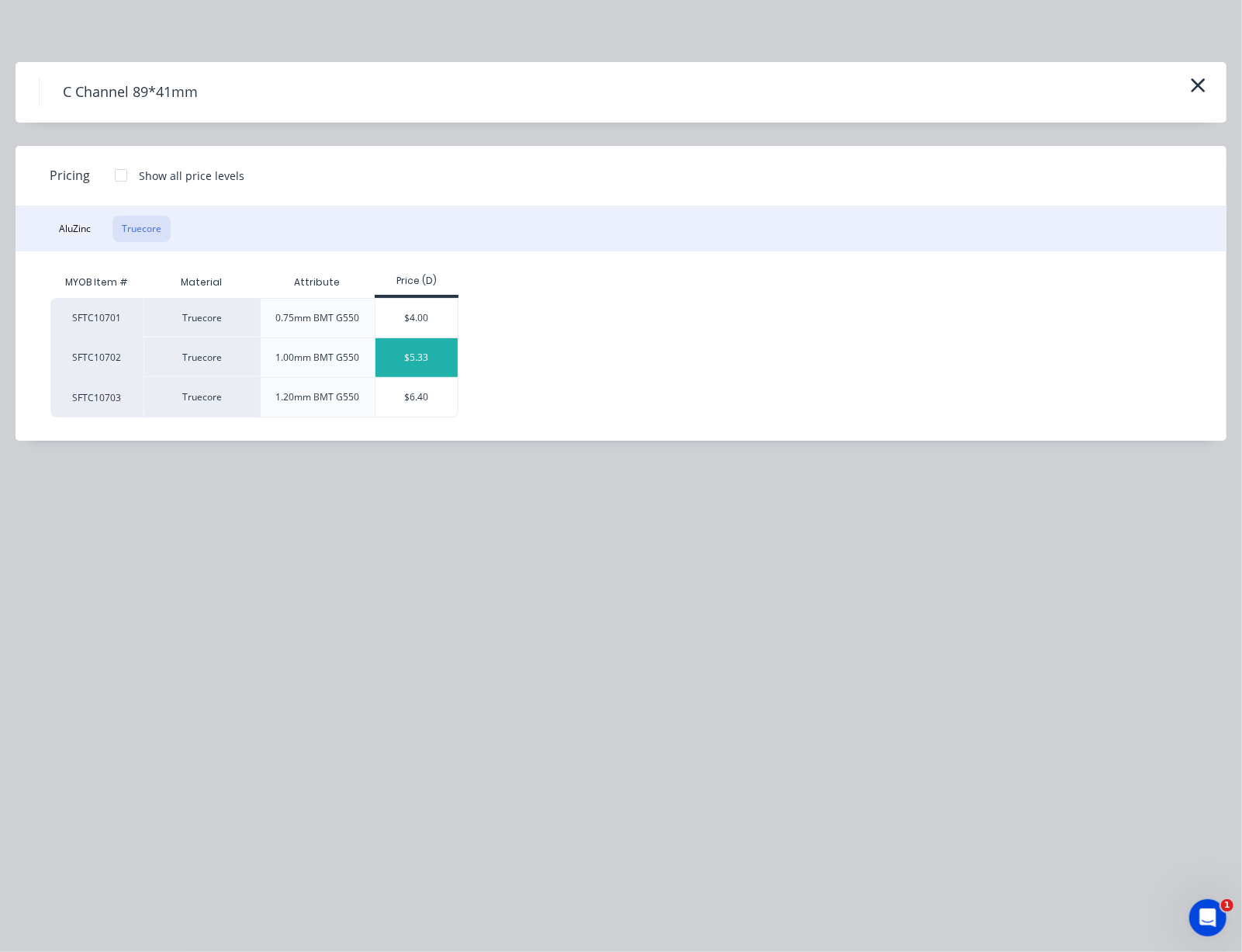
click at [426, 377] on div "$5.33" at bounding box center [416, 357] width 83 height 39
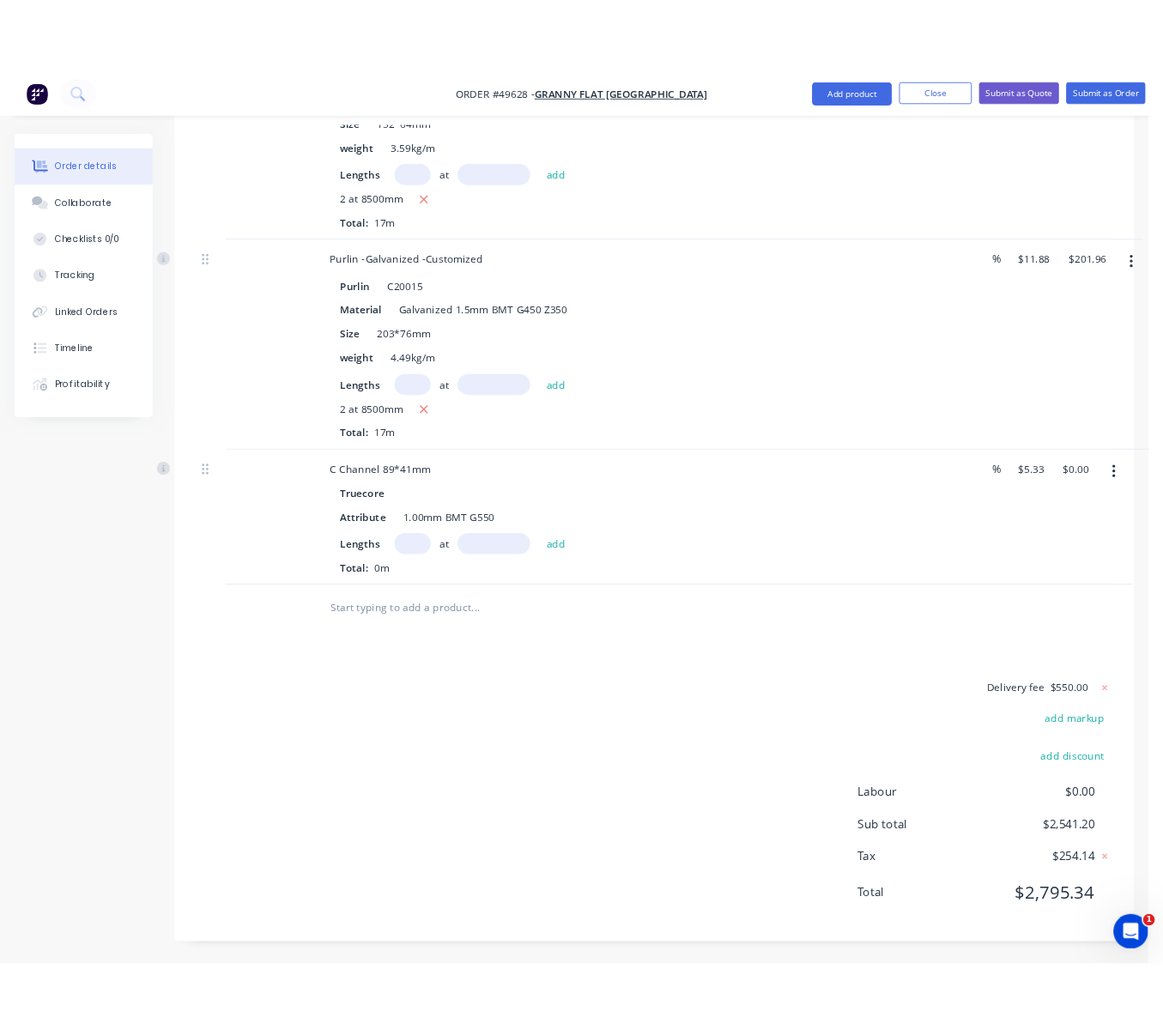
scroll to position [2719, 0]
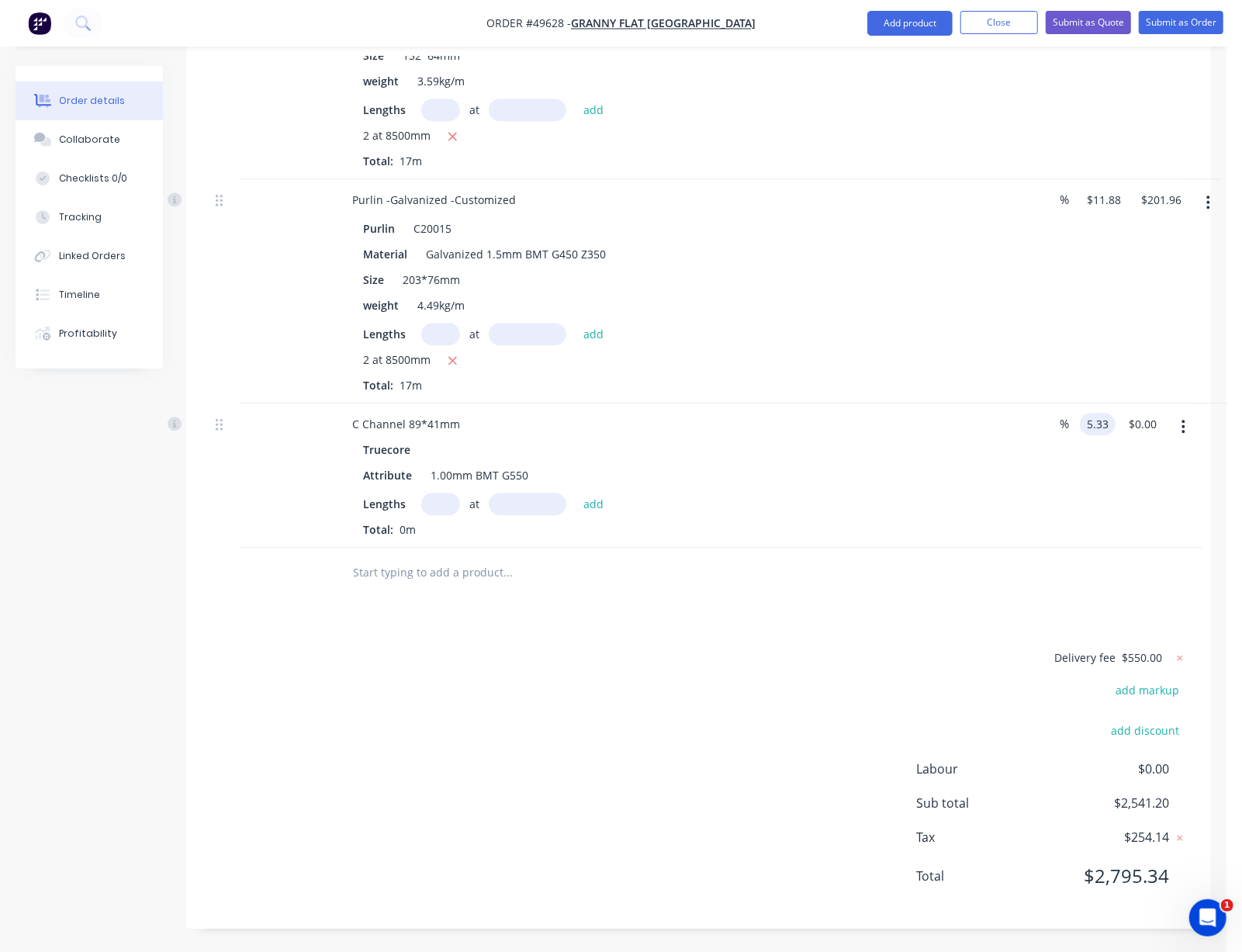
click at [1098, 413] on input "5.33" at bounding box center [1100, 424] width 30 height 22
type input "$6.20"
click at [636, 665] on div "Delivery fee $550.00 add markup add discount Labour $0.00 Sub total $2,541.20 T…" at bounding box center [698, 776] width 978 height 257
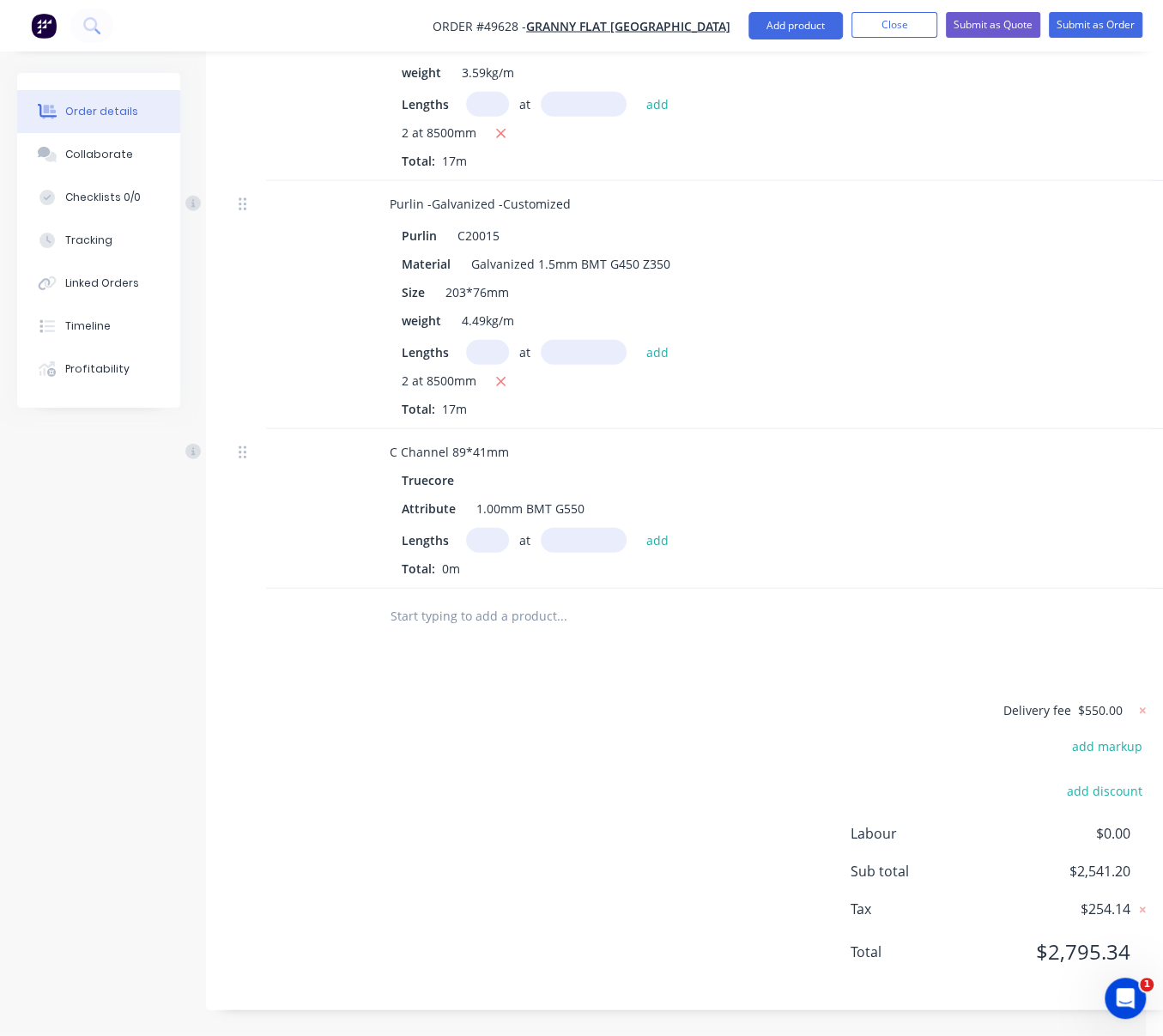
click at [492, 540] on input "text" at bounding box center [487, 540] width 43 height 25
type input "1"
type input "581050"
click at [637, 528] on button "add" at bounding box center [657, 539] width 40 height 23
type input "$3,602.51"
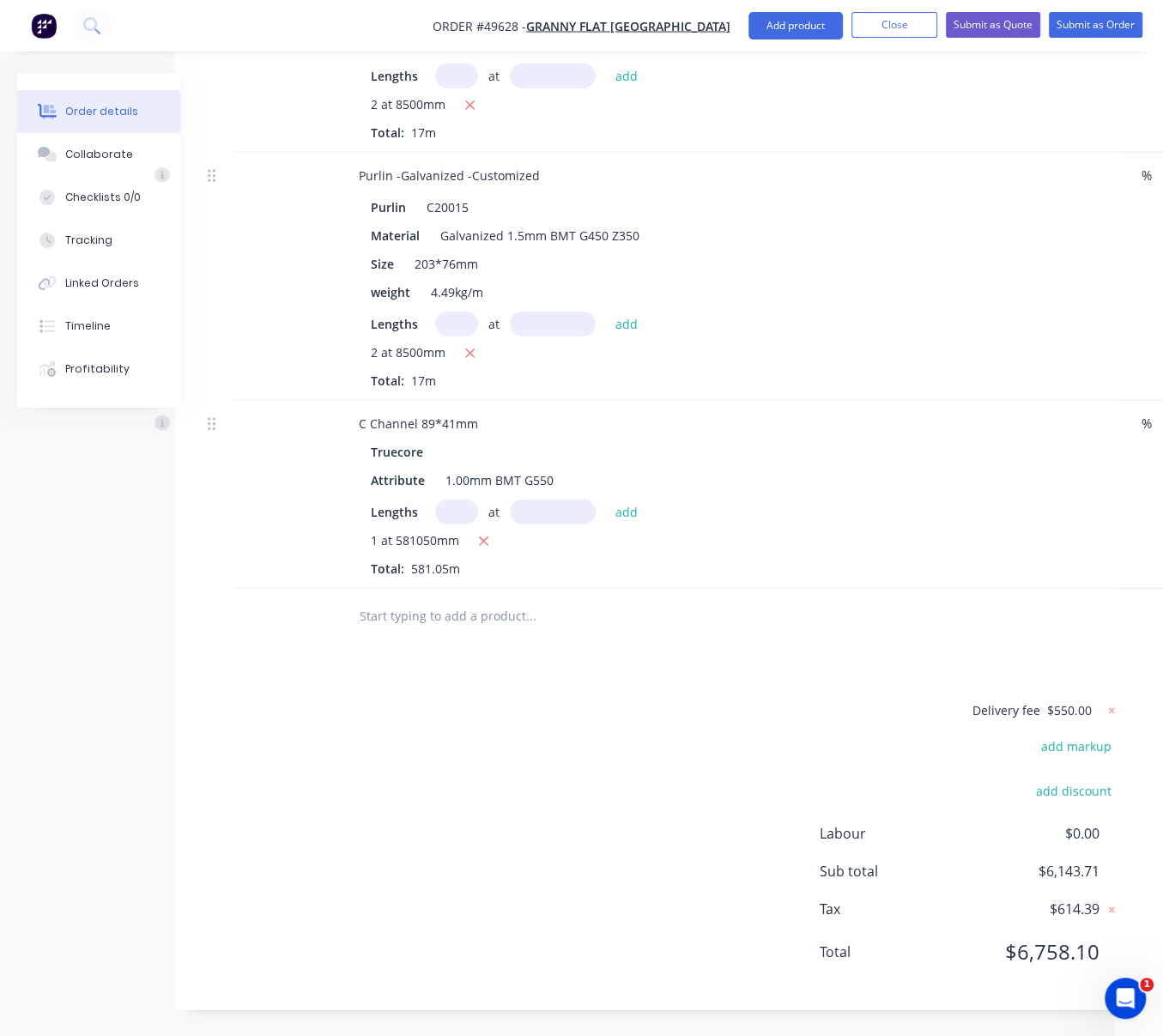
drag, startPoint x: 571, startPoint y: 740, endPoint x: 647, endPoint y: 730, distance: 76.7
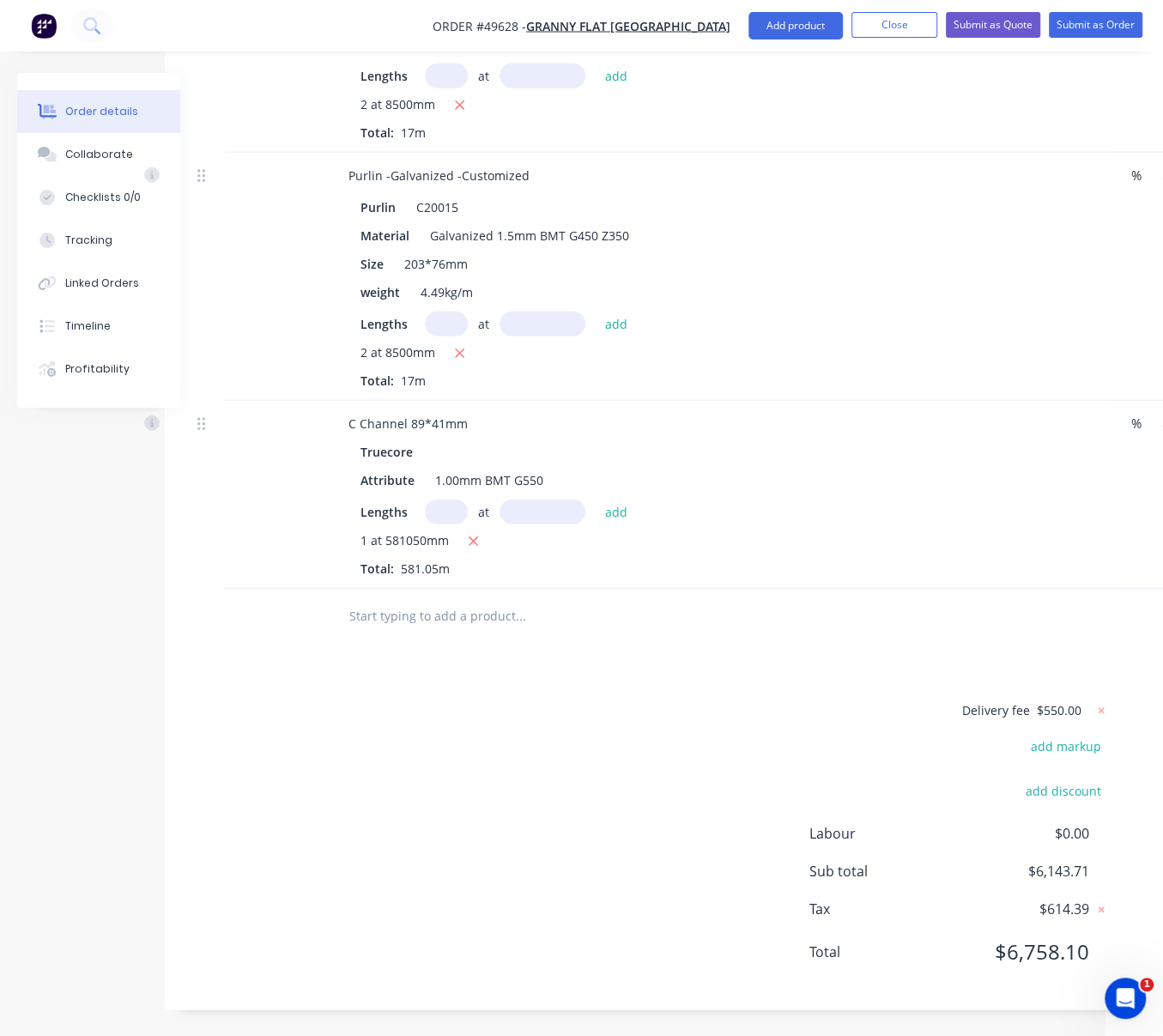
click at [355, 771] on div "Delivery fee $550.00 add markup add discount Labour $0.00 Sub total $6,143.71 T…" at bounding box center [650, 842] width 919 height 285
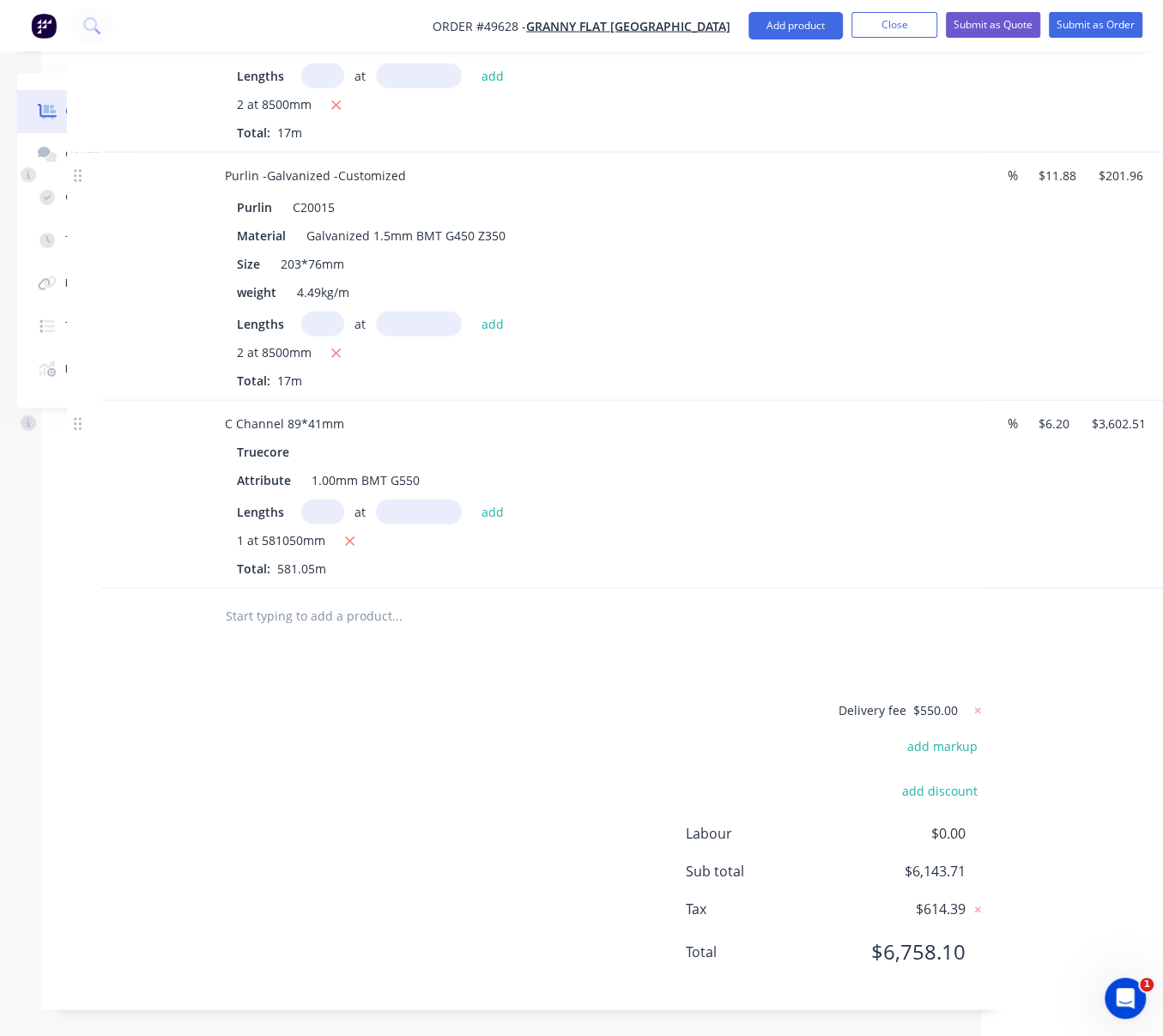
drag, startPoint x: 520, startPoint y: 747, endPoint x: 658, endPoint y: 748, distance: 138.0
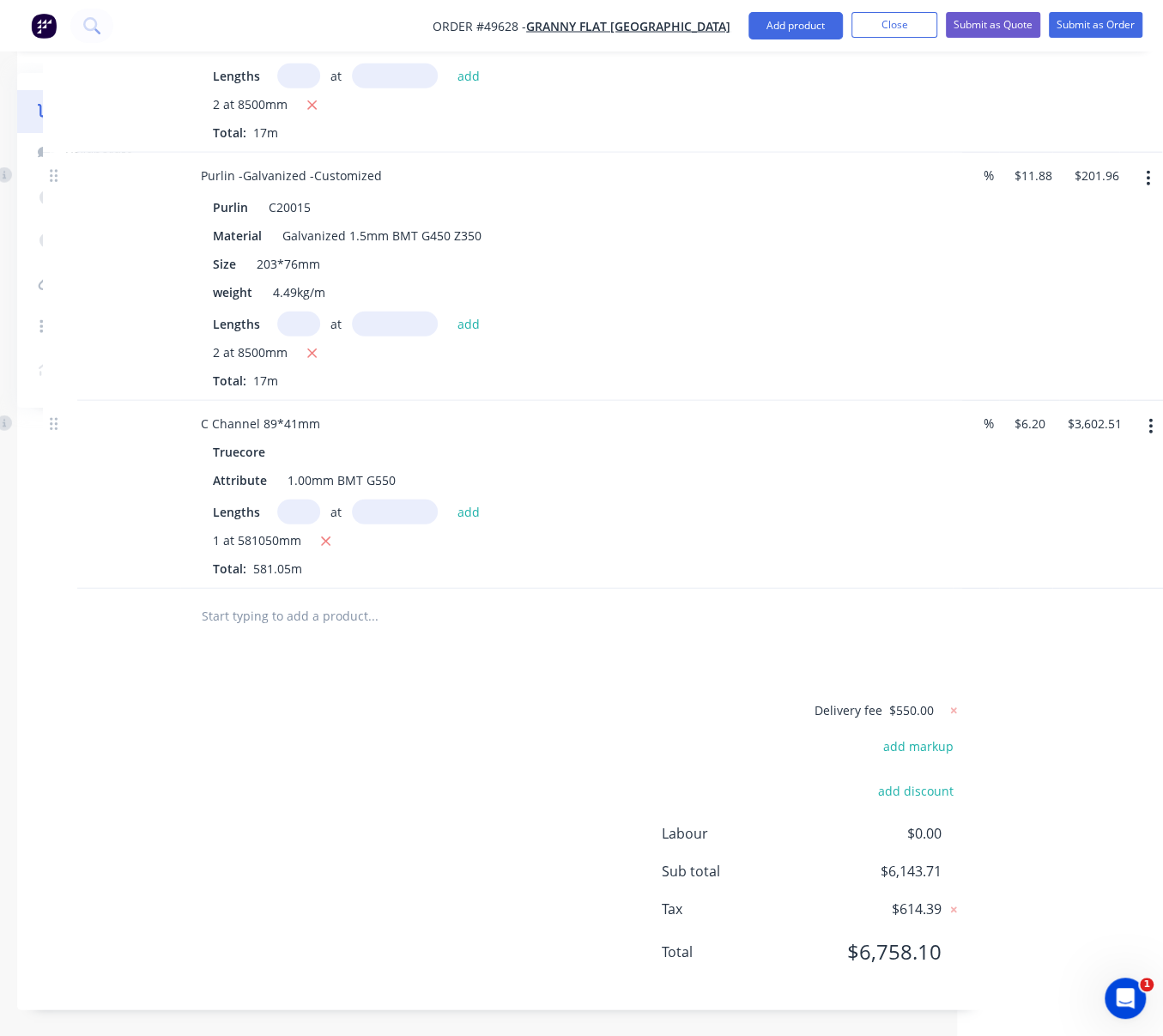
click at [314, 524] on input "text" at bounding box center [298, 512] width 43 height 25
type input "15"
type input "2630"
click at [448, 500] on button "add" at bounding box center [468, 511] width 40 height 23
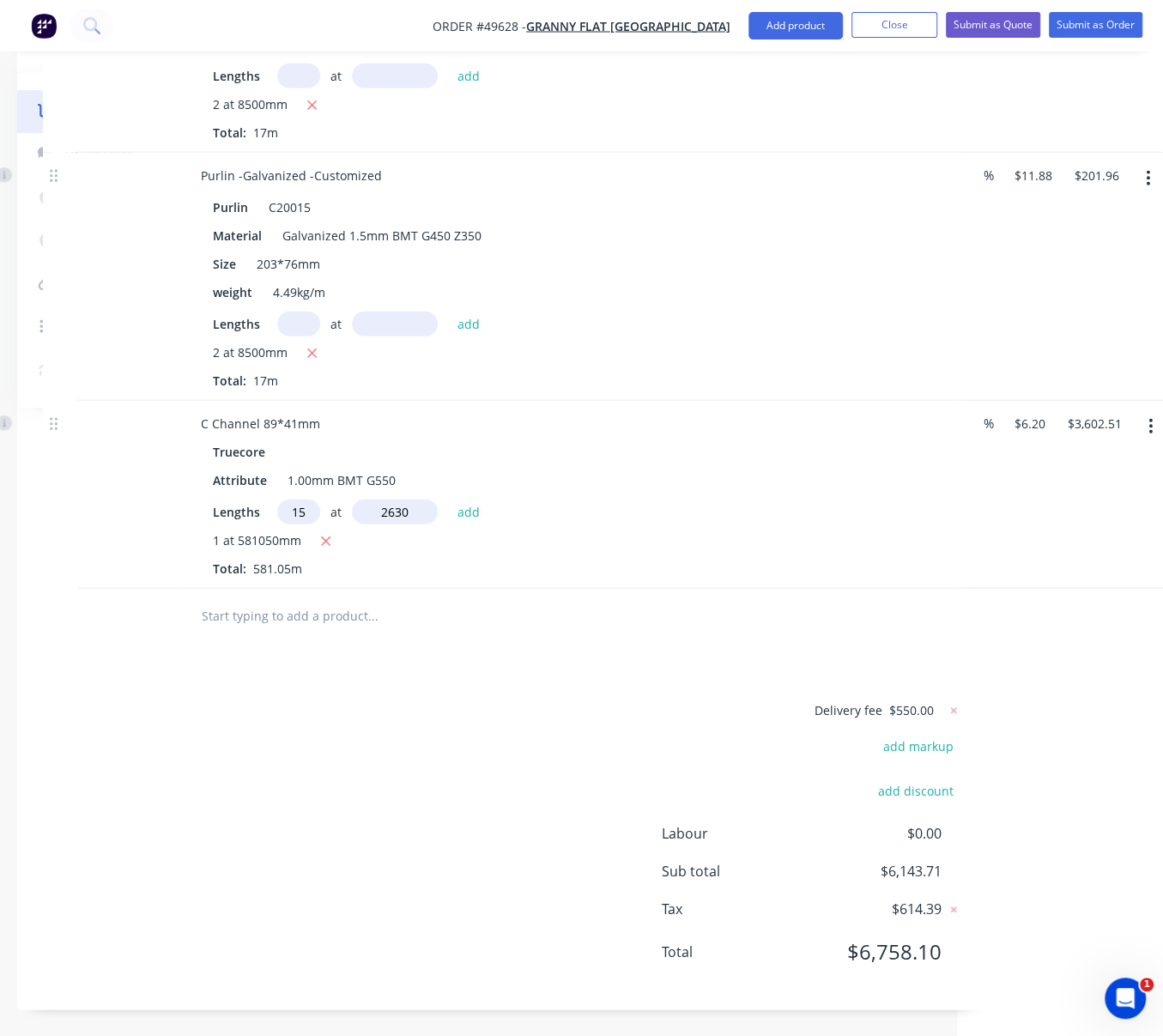
type input "$3,847.10"
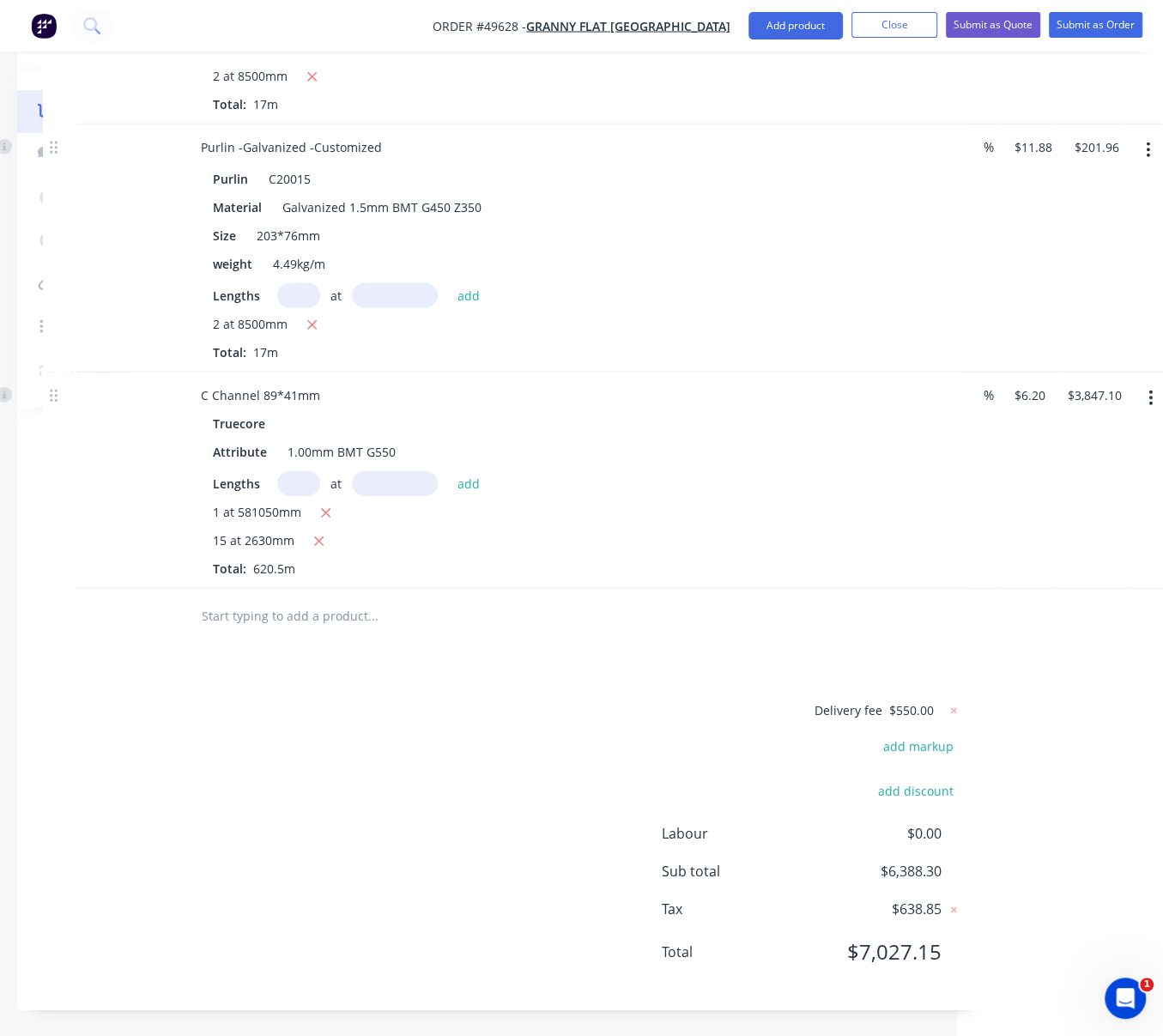
scroll to position [2796, 189]
click at [465, 750] on div "Delivery fee $550.00 add markup add discount Labour $0.00 Sub total $6,388.30 T…" at bounding box center [503, 842] width 919 height 285
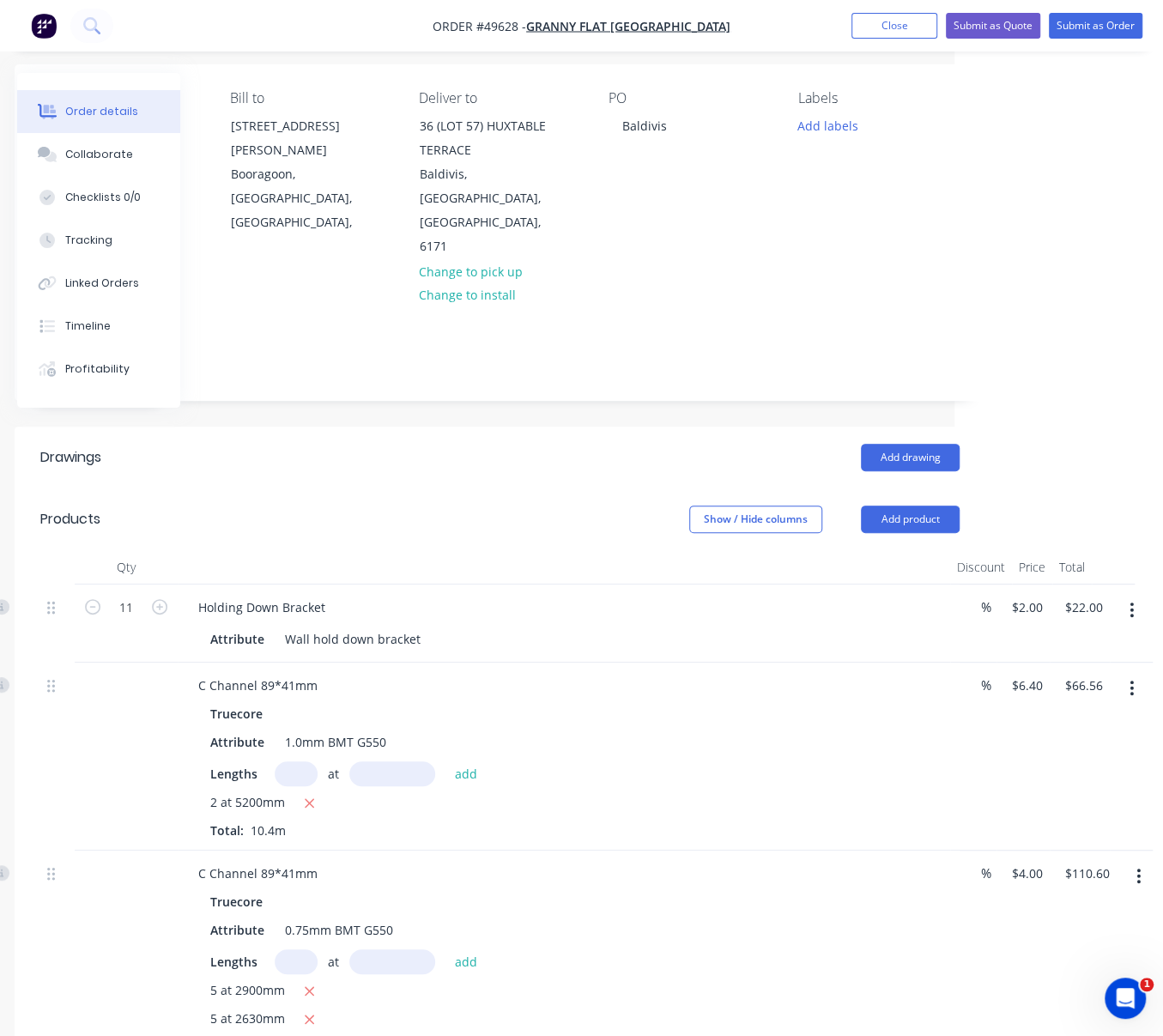
scroll to position [126, 208]
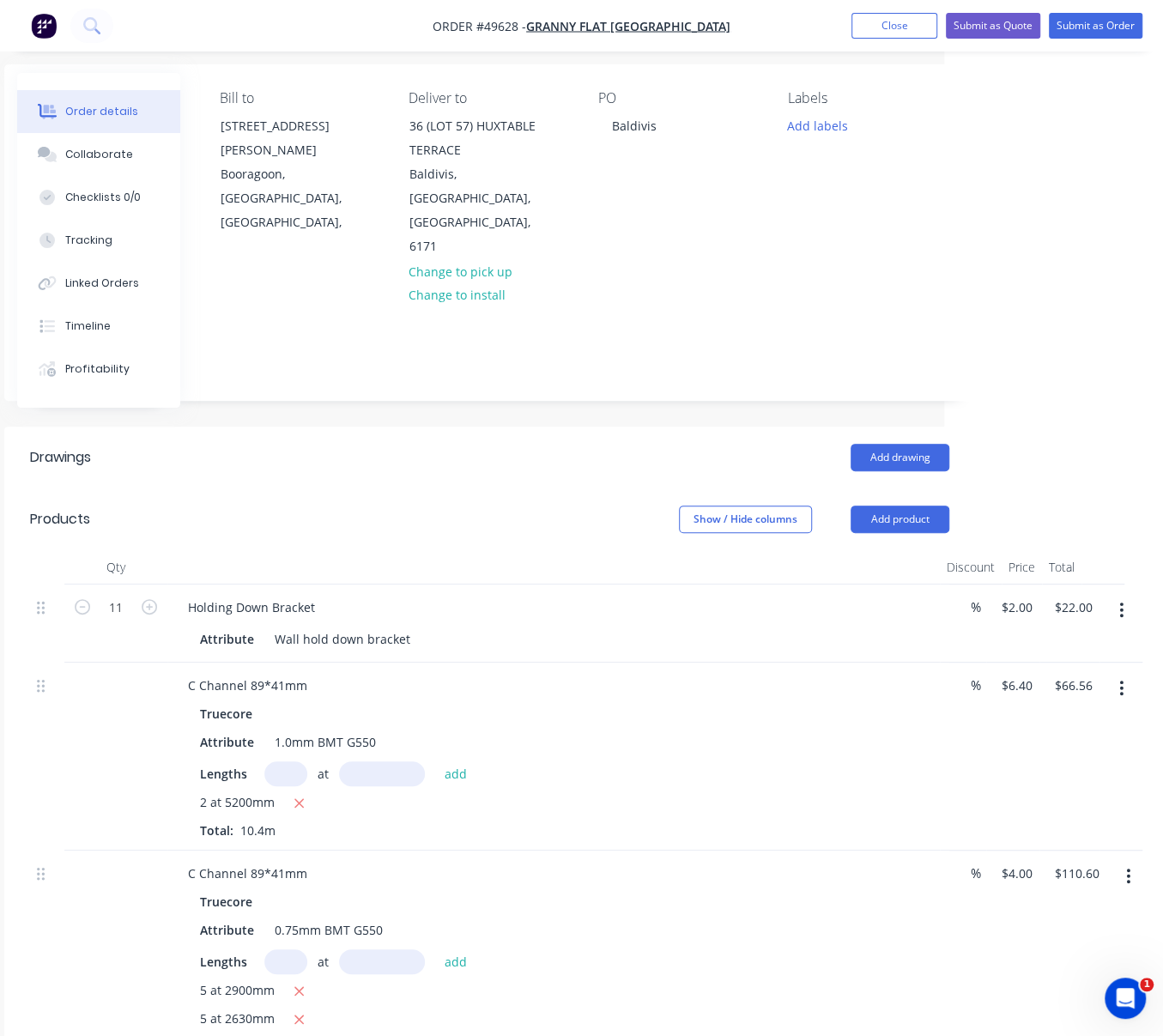
drag, startPoint x: 368, startPoint y: 503, endPoint x: 496, endPoint y: 497, distance: 128.1
click at [141, 613] on icon "button" at bounding box center [149, 606] width 16 height 16
type input "12"
type input "$24.00"
click at [440, 472] on header "Drawings Add drawing" at bounding box center [490, 458] width 971 height 62
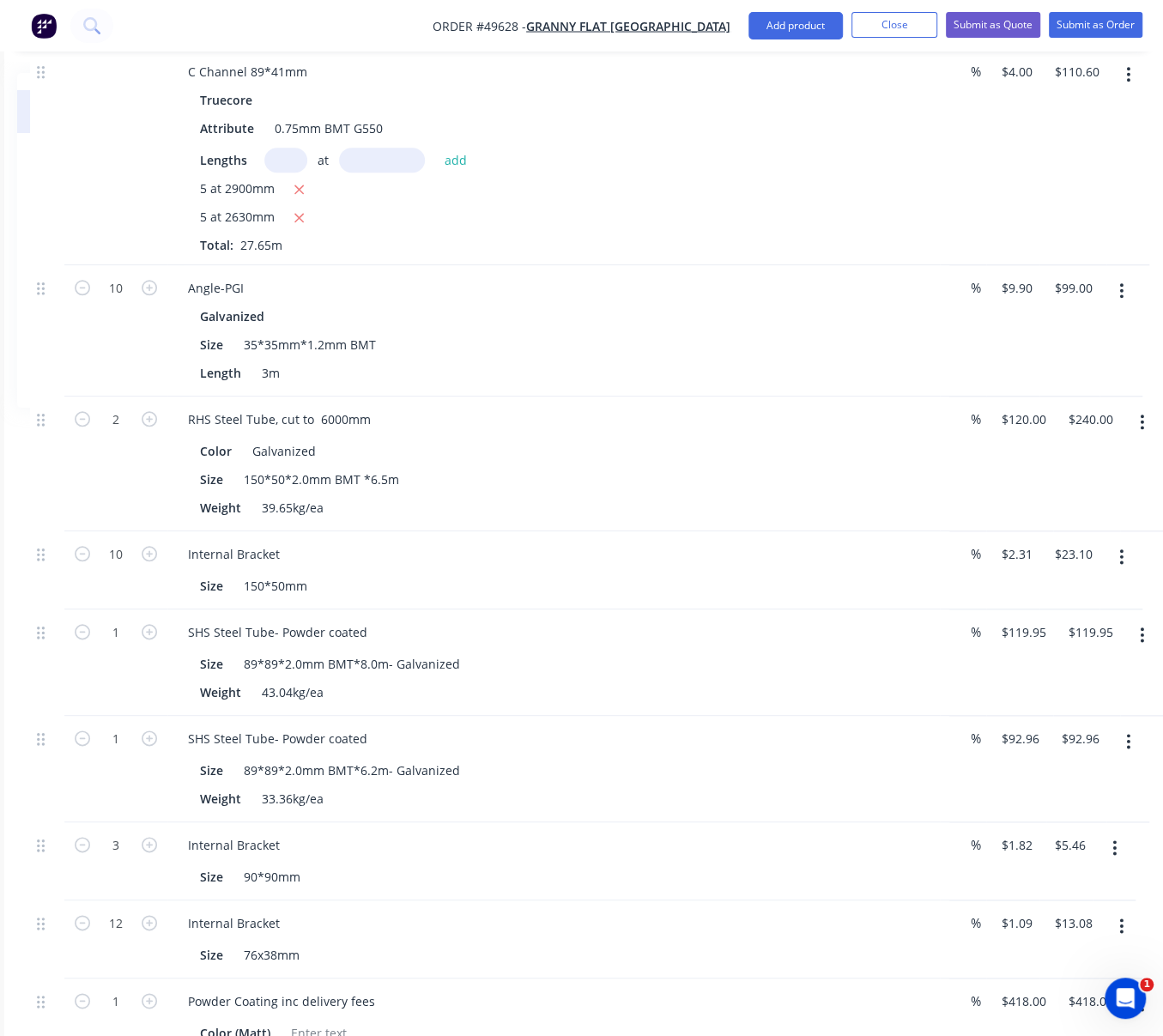
scroll to position [660, 208]
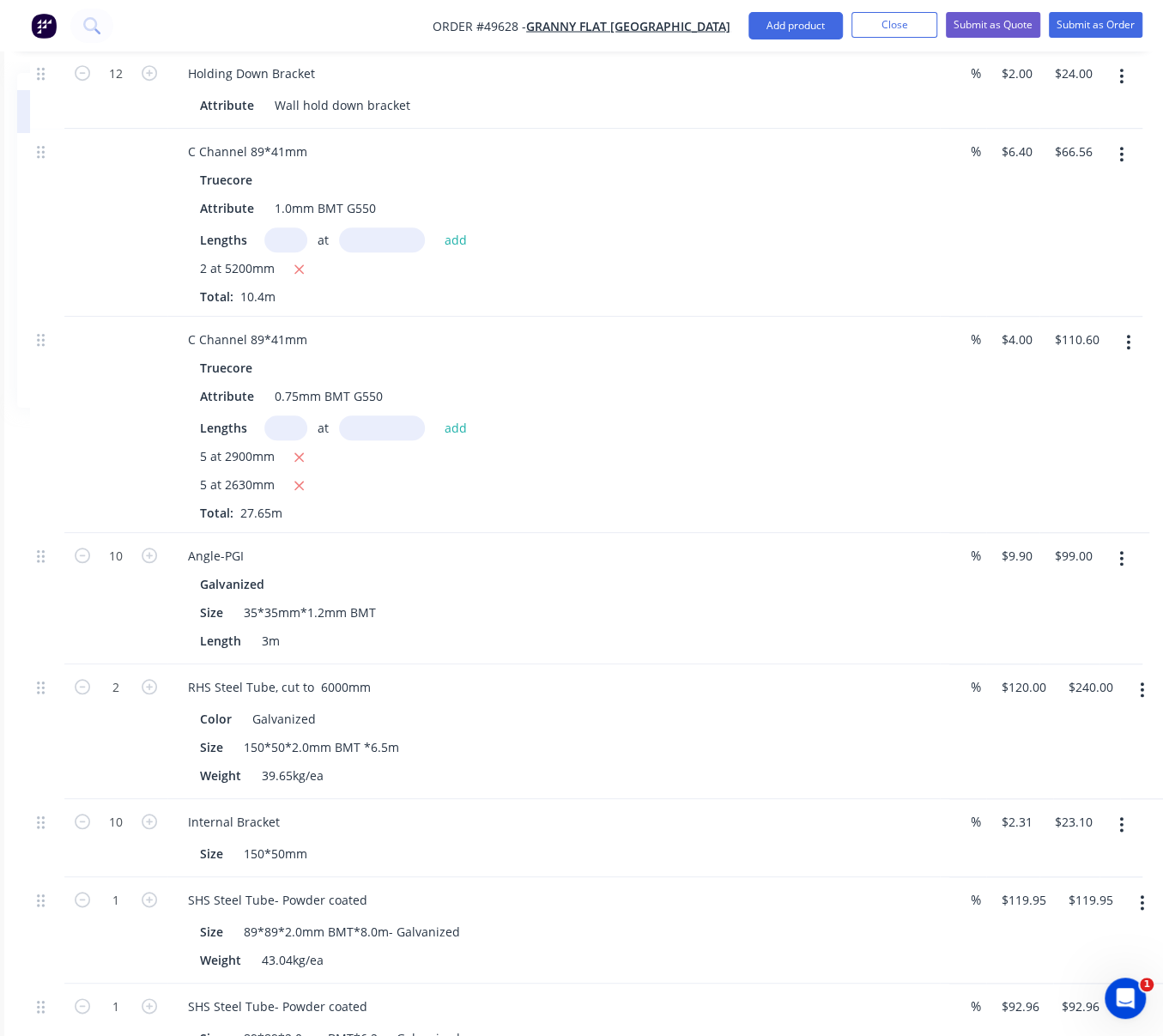
click at [1131, 357] on button "button" at bounding box center [1128, 343] width 40 height 31
click at [1051, 502] on div "Delete" at bounding box center [1067, 490] width 132 height 25
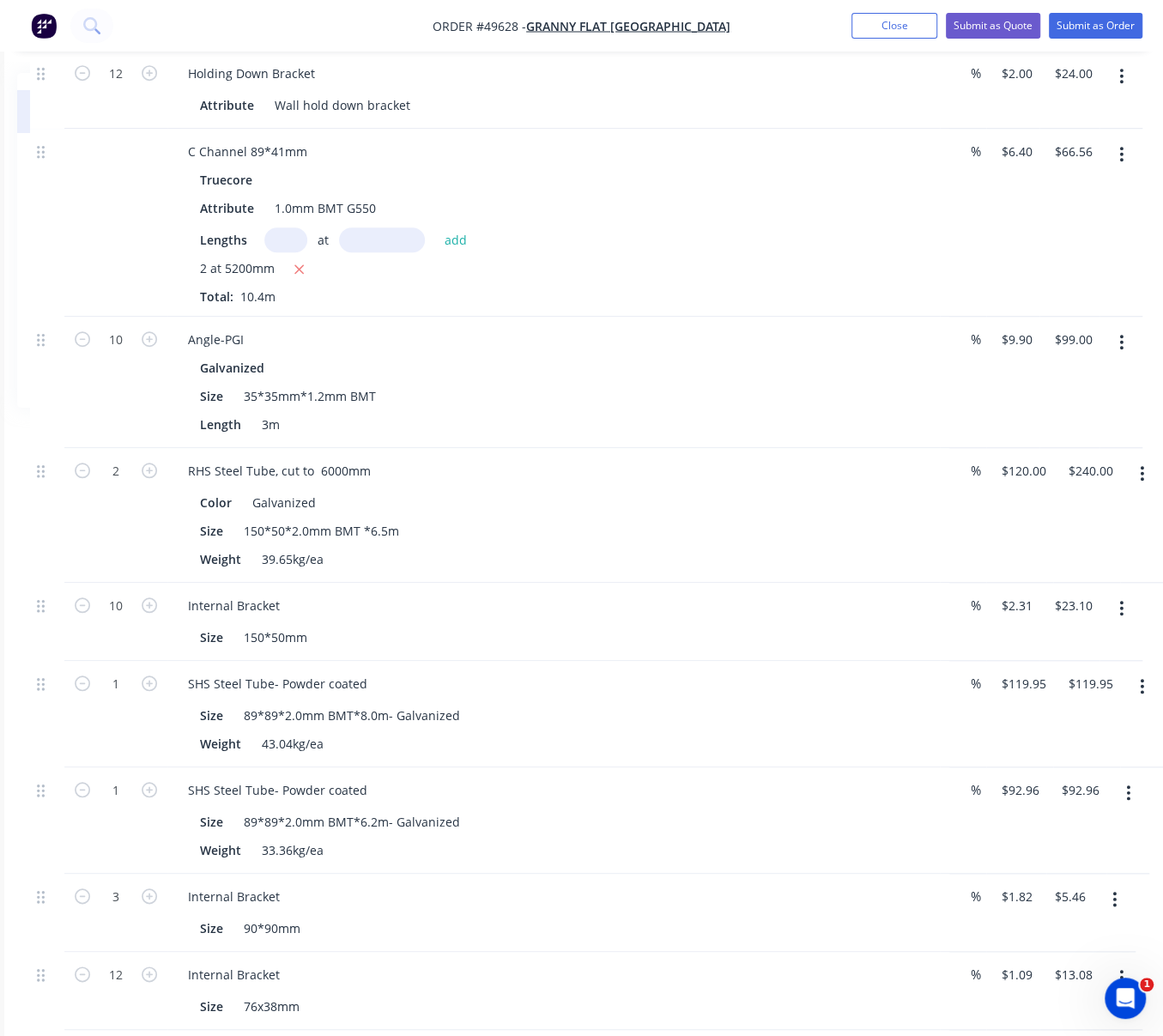
scroll to position [394, 208]
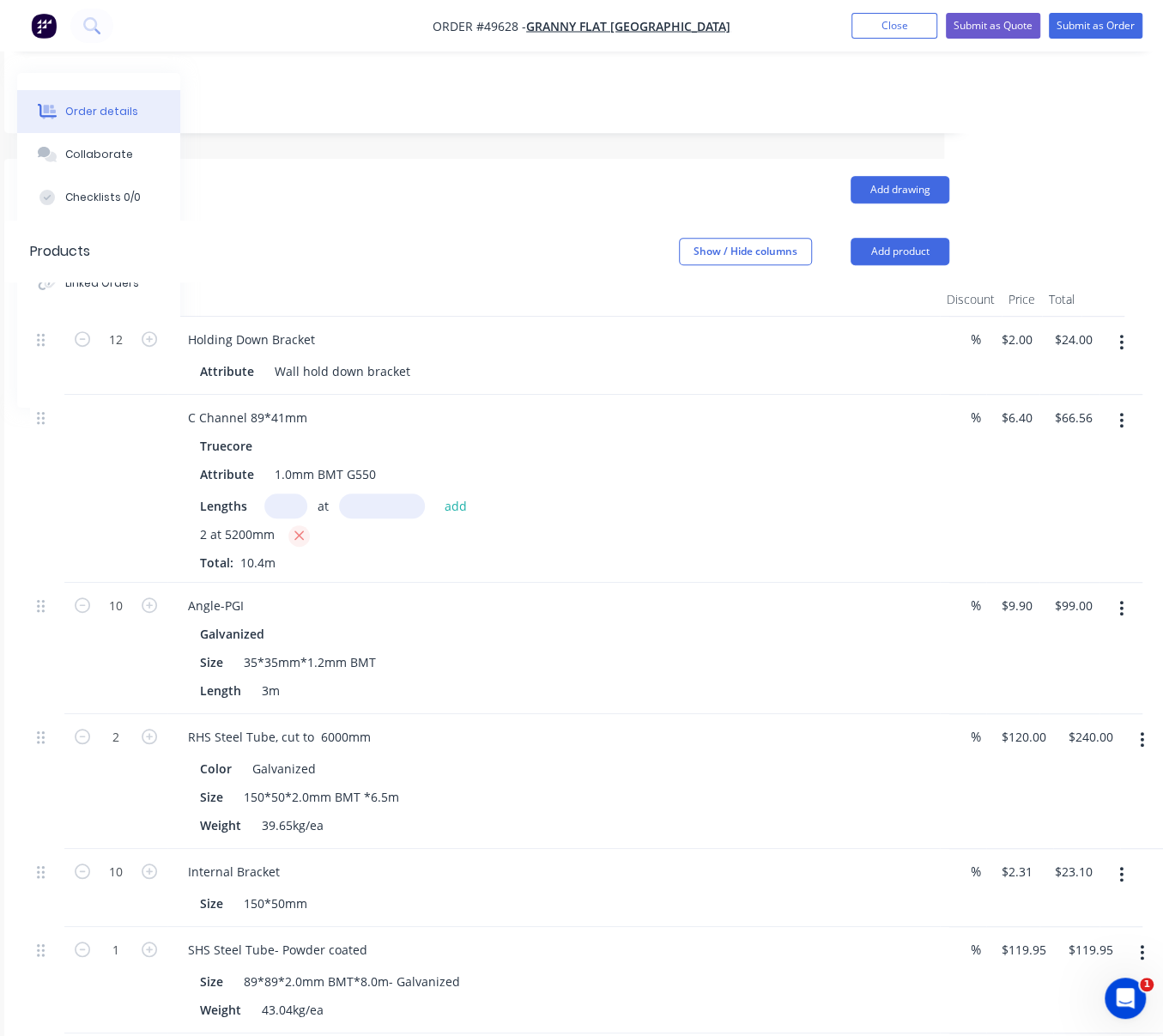
click at [300, 541] on icon "button" at bounding box center [299, 536] width 9 height 9
type input "$0.00"
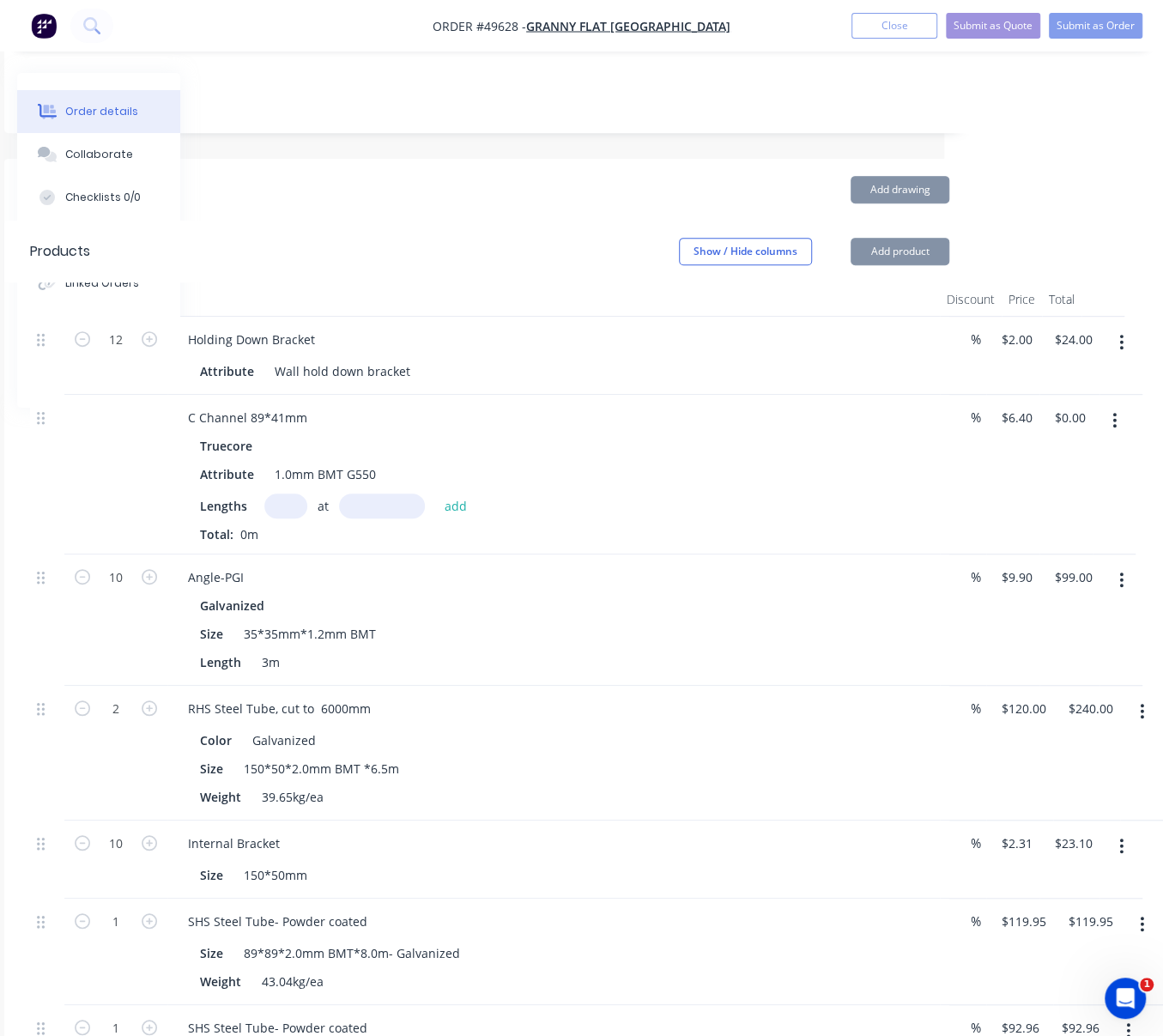
click at [284, 518] on input "text" at bounding box center [286, 505] width 43 height 25
click at [1114, 427] on icon "button" at bounding box center [1116, 420] width 4 height 16
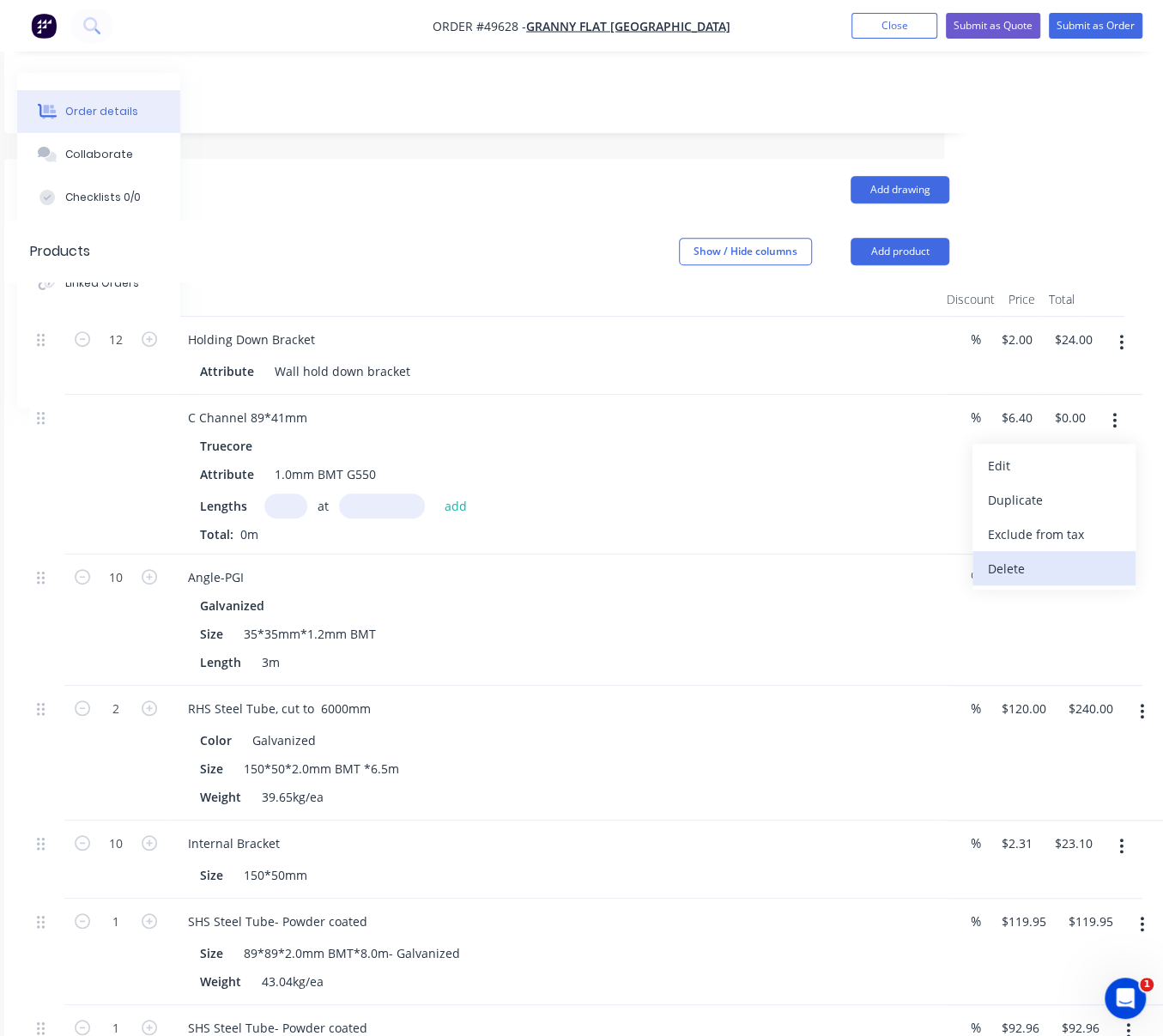
click at [1029, 575] on div "Delete" at bounding box center [1054, 568] width 132 height 25
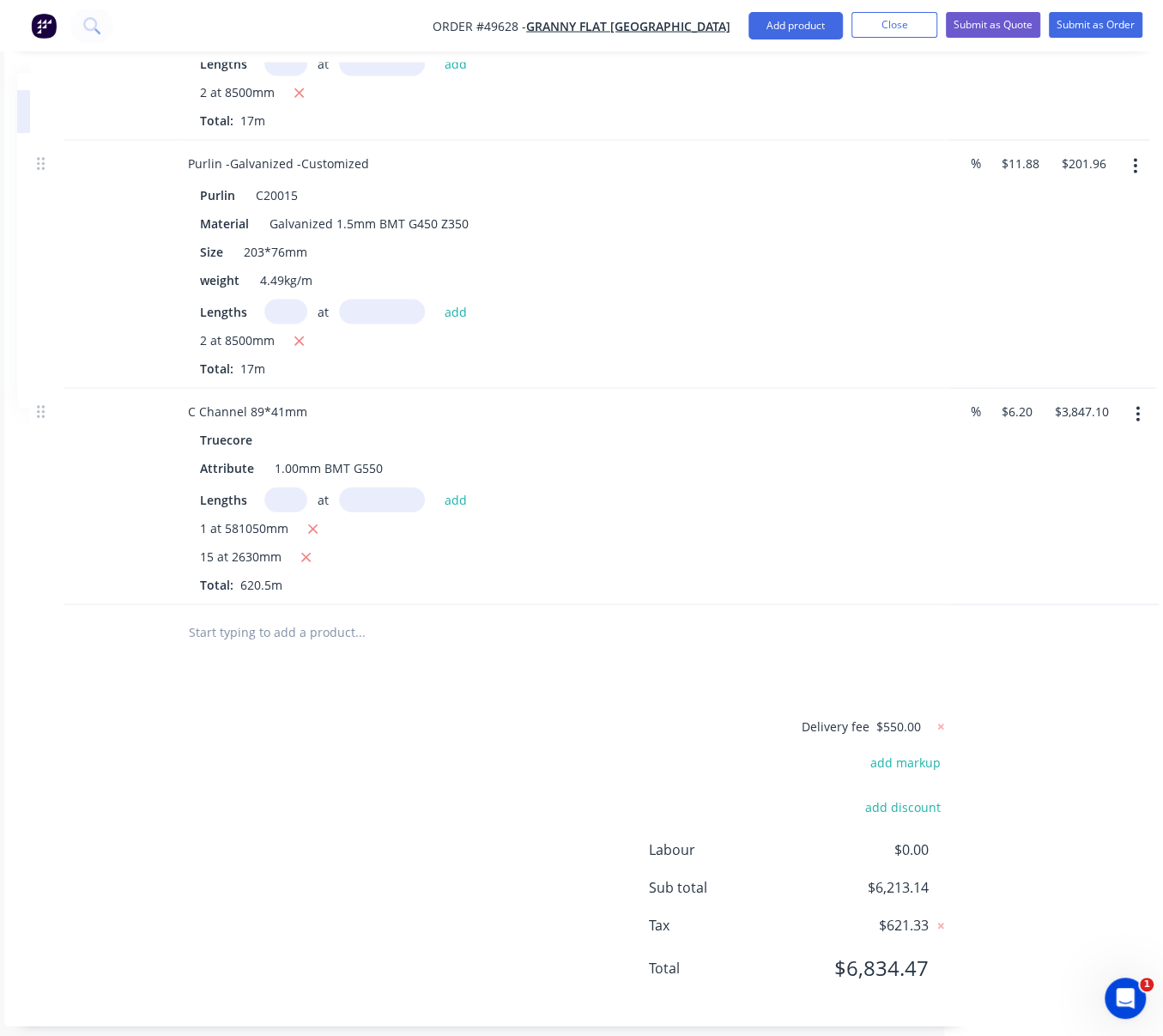
scroll to position [2367, 208]
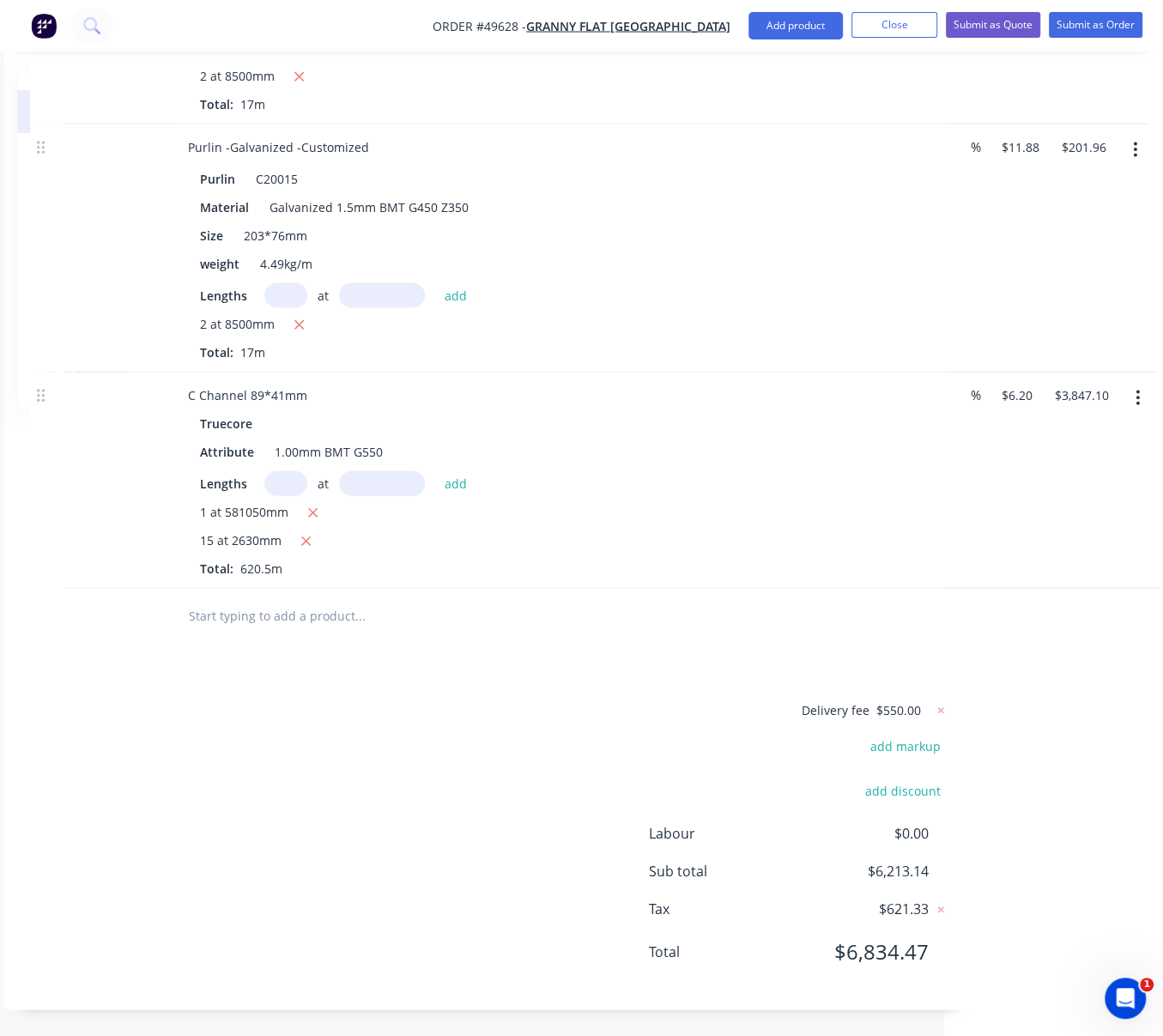
click at [446, 739] on div "Delivery fee $550.00 add markup add discount Labour $0.00 Sub total $6,213.14 T…" at bounding box center [490, 842] width 919 height 285
click at [284, 471] on input "text" at bounding box center [286, 483] width 43 height 25
type input "4"
type input "6000"
click at [435, 471] on button "add" at bounding box center [455, 482] width 40 height 23
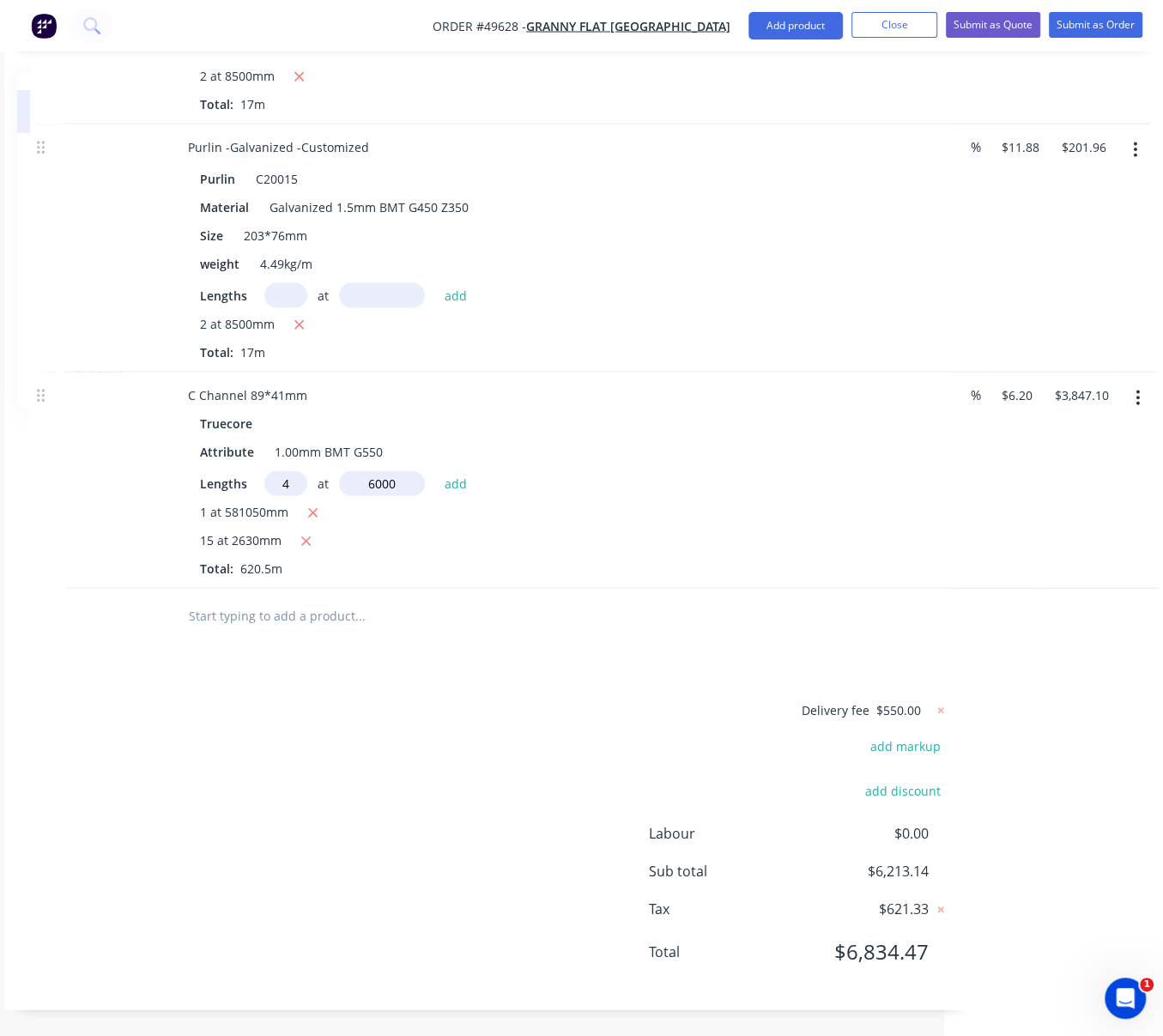
type input "$3,995.90"
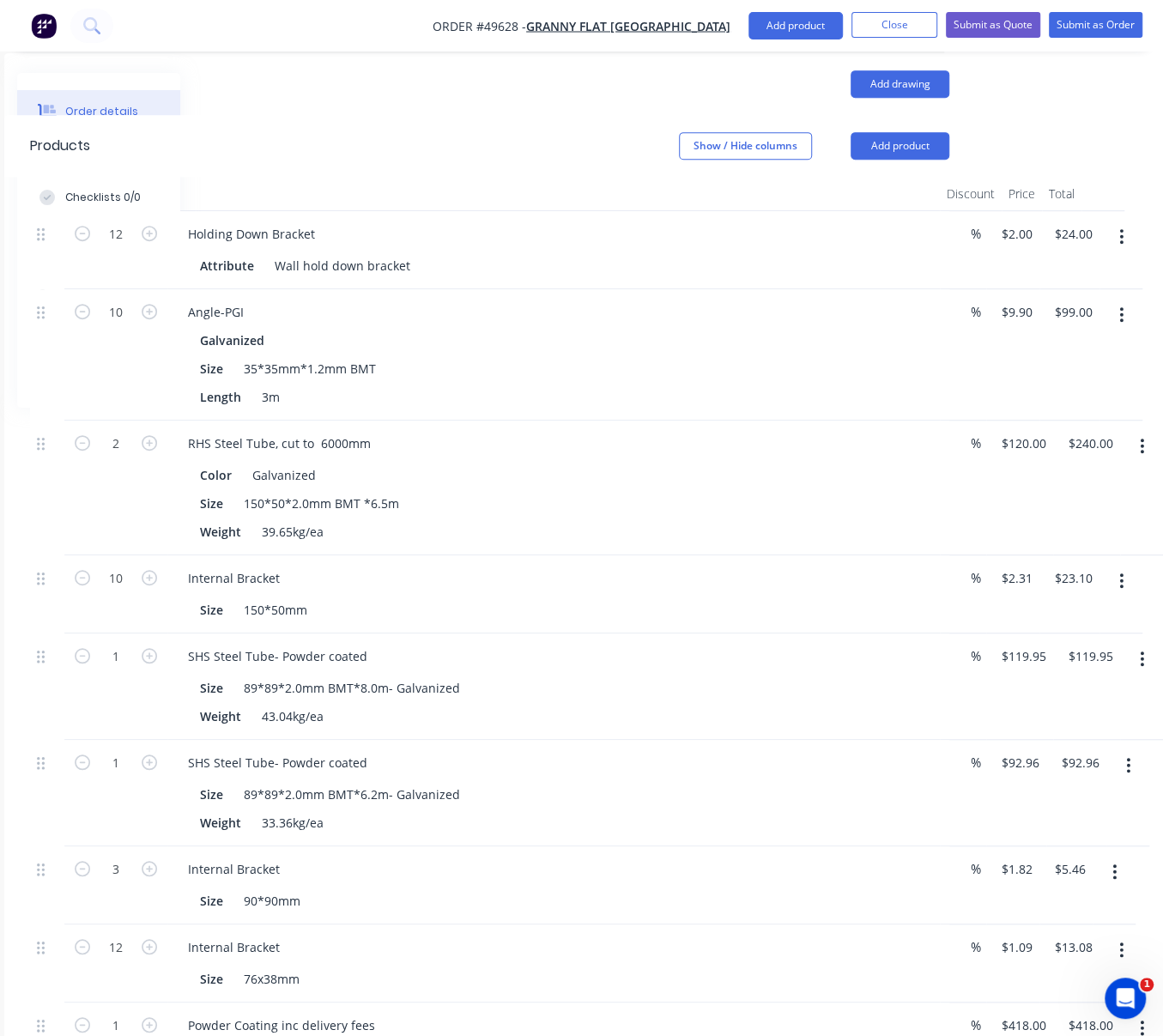
scroll to position [765, 208]
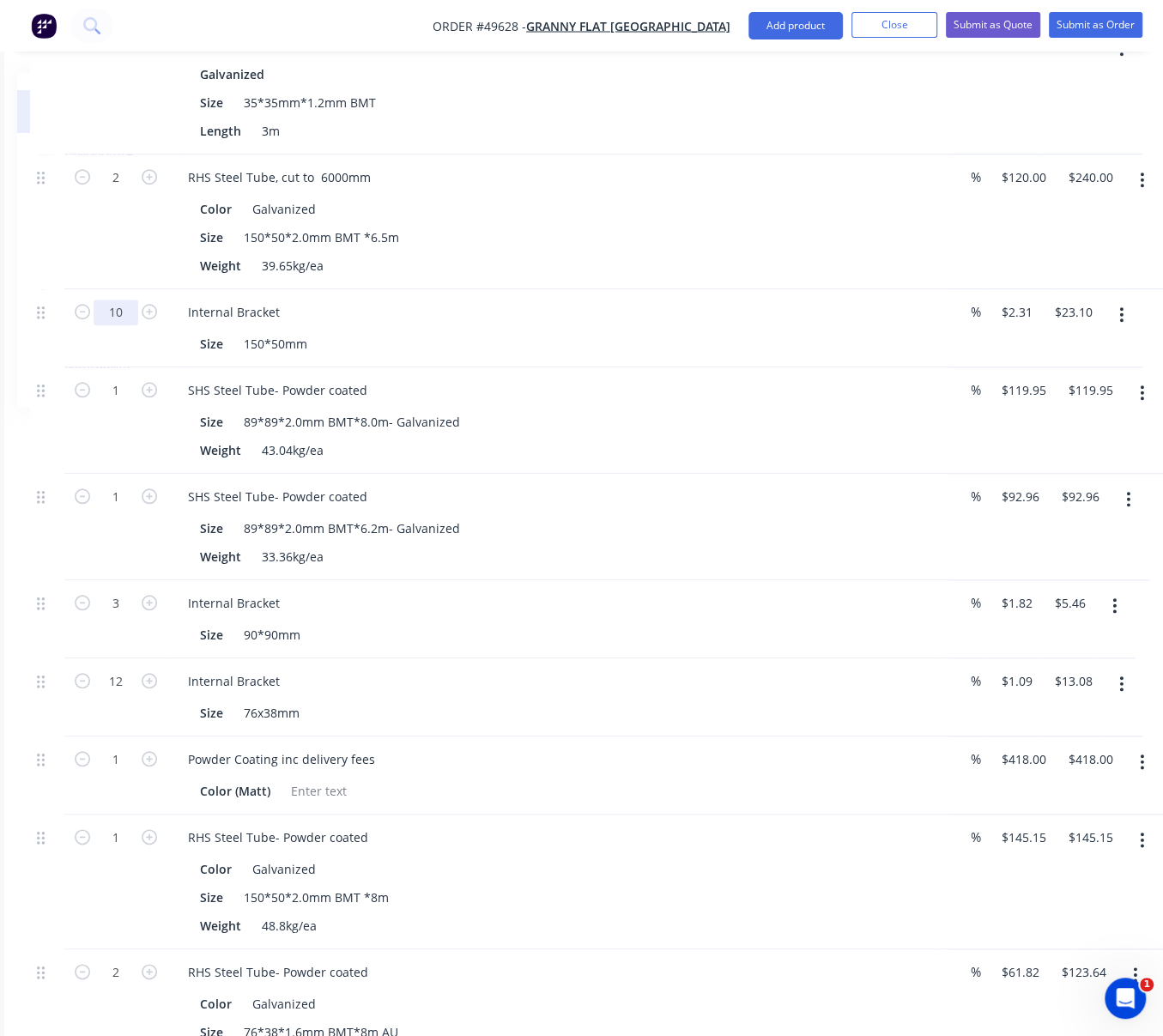
click at [119, 326] on input "10" at bounding box center [116, 312] width 45 height 26
type input "8"
type input "$18.48"
click at [116, 264] on div "2" at bounding box center [116, 222] width 103 height 135
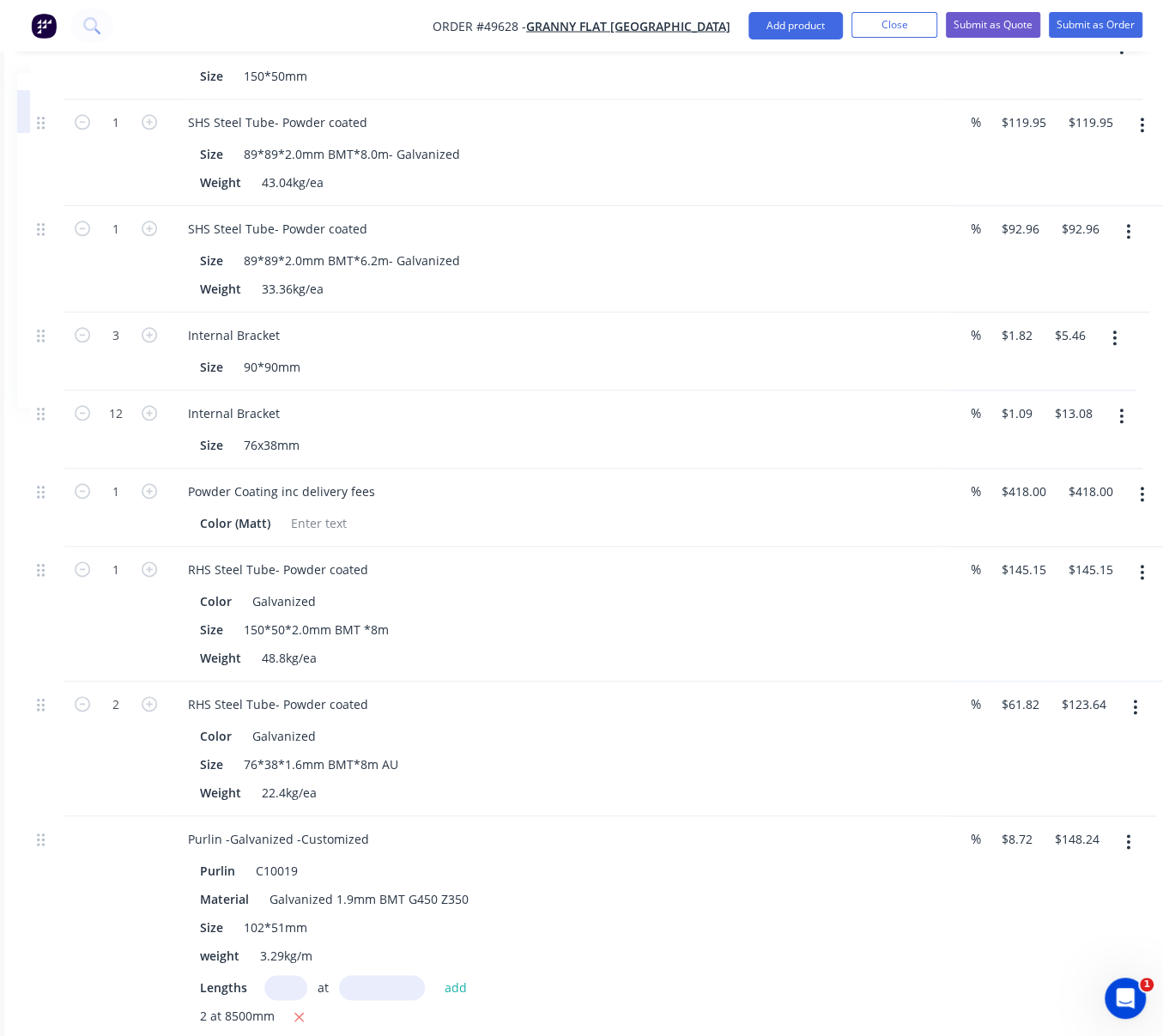
scroll to position [1300, 208]
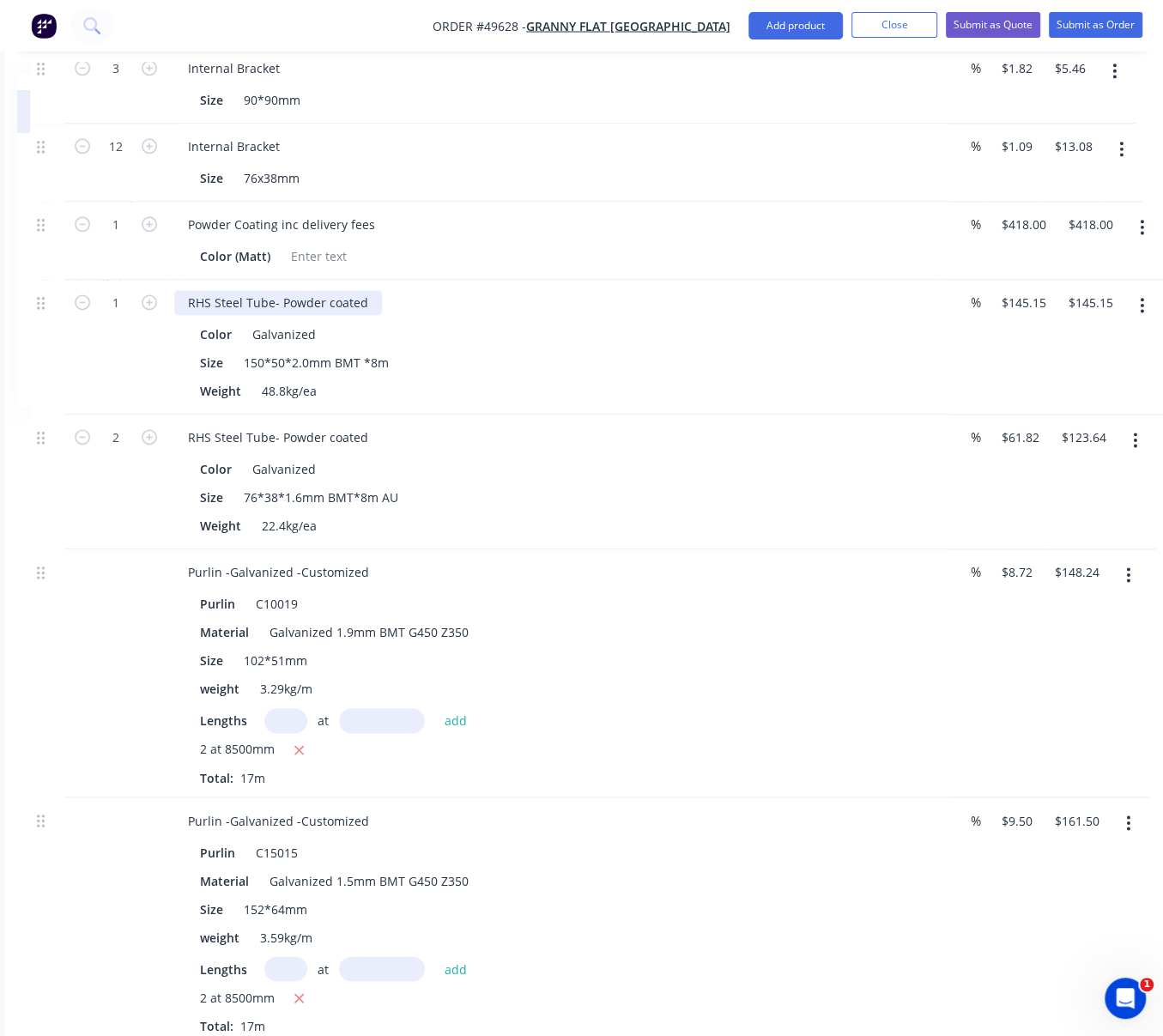
click at [375, 315] on div "RHS Steel Tube- Powder coated" at bounding box center [278, 302] width 208 height 25
click at [575, 375] on div "Size 150*50*2.0mm BMT *8m" at bounding box center [550, 362] width 714 height 25
click at [1136, 321] on button "button" at bounding box center [1142, 306] width 40 height 31
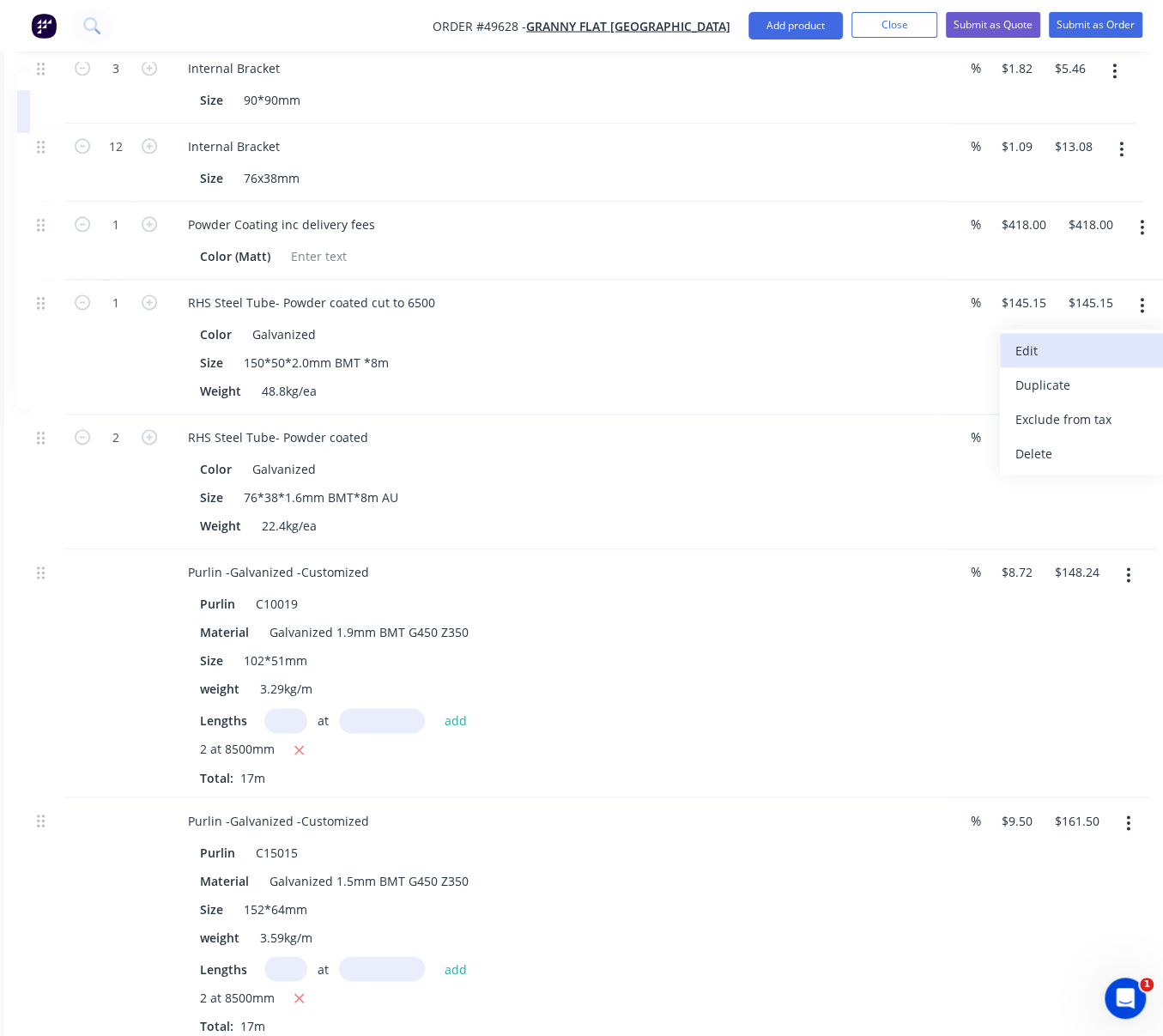
click at [1064, 363] on div "Edit" at bounding box center [1081, 350] width 132 height 25
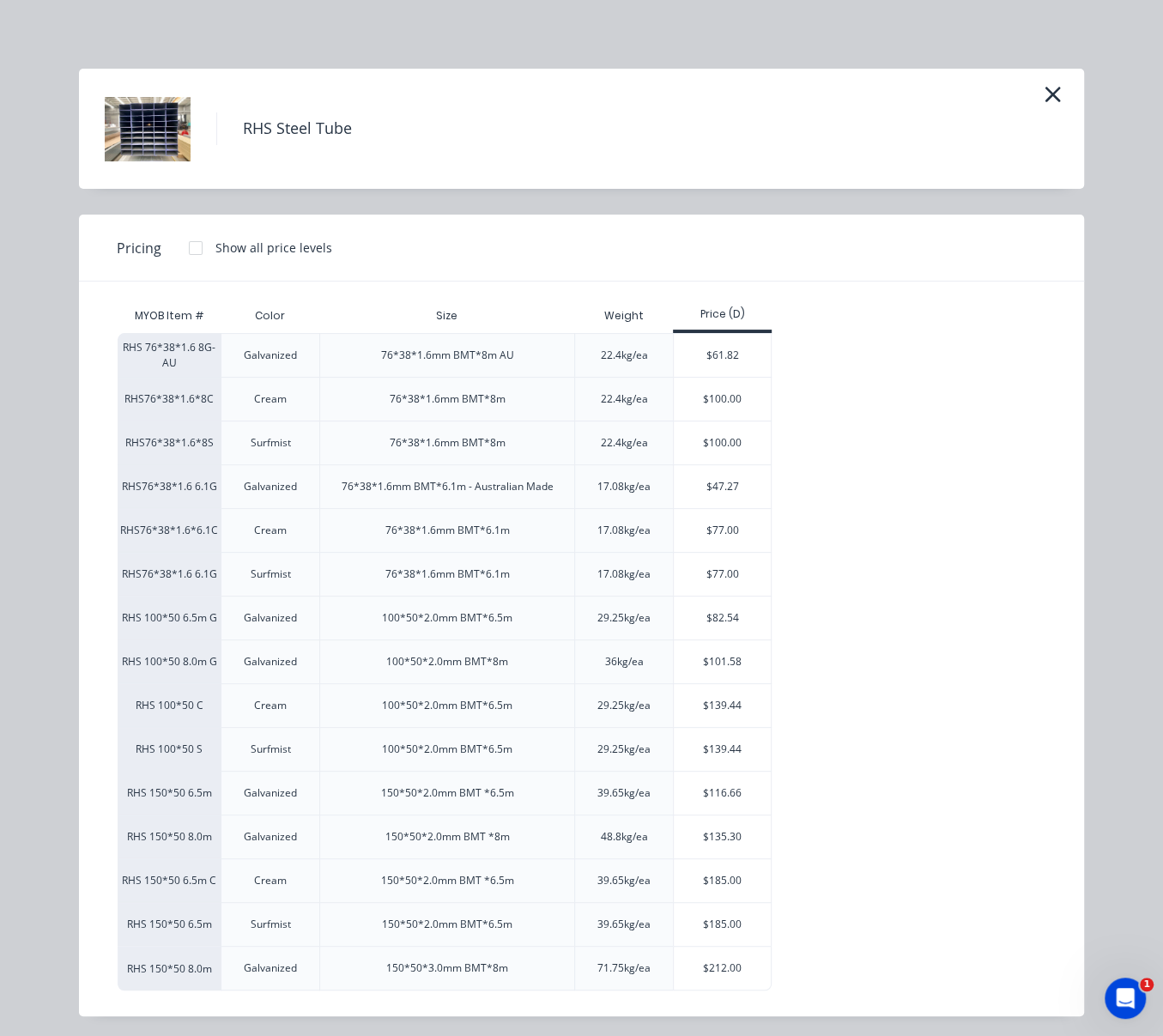
scroll to position [37, 0]
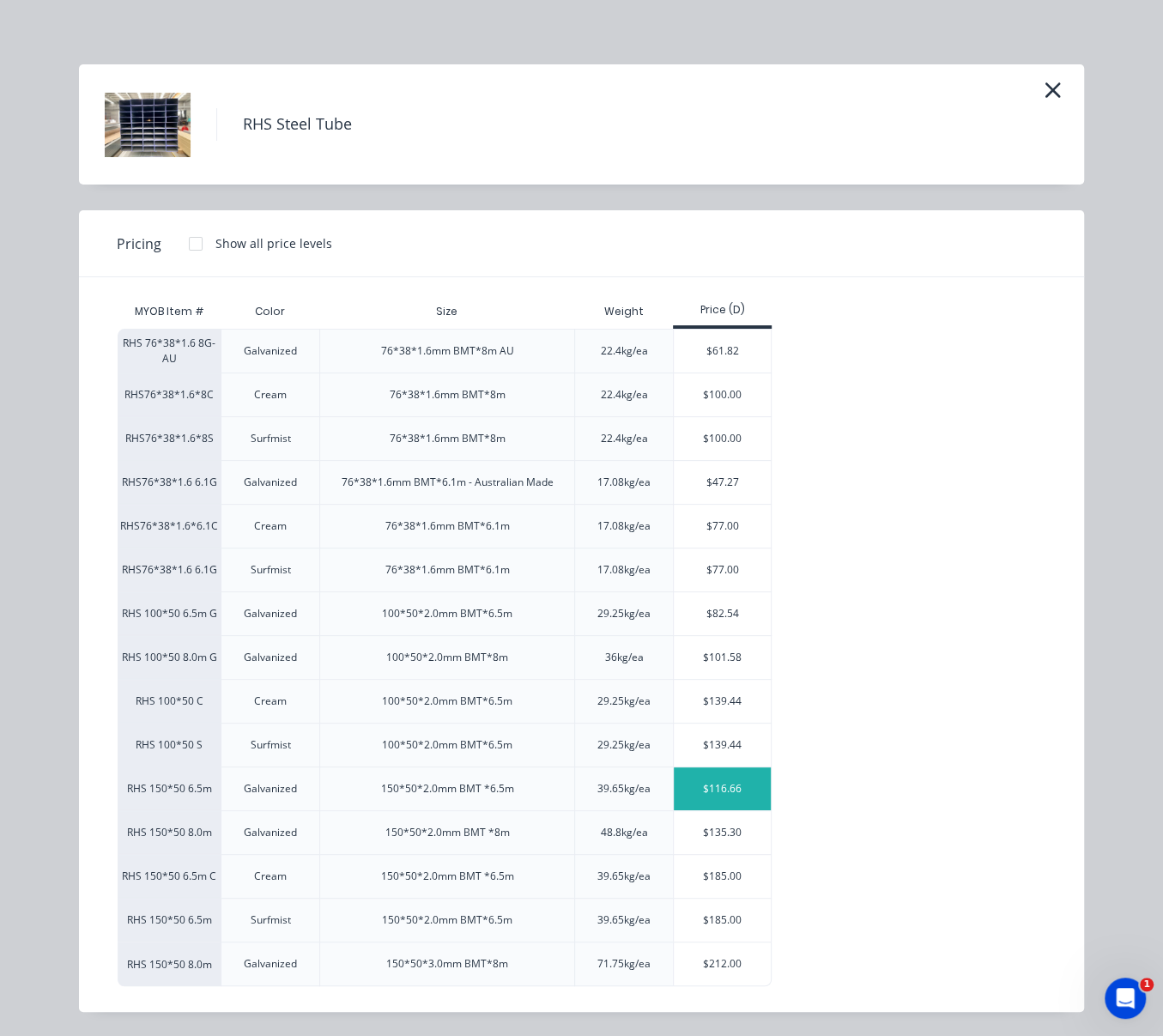
click at [725, 785] on div "$116.66" at bounding box center [722, 788] width 97 height 43
type input "$116.66"
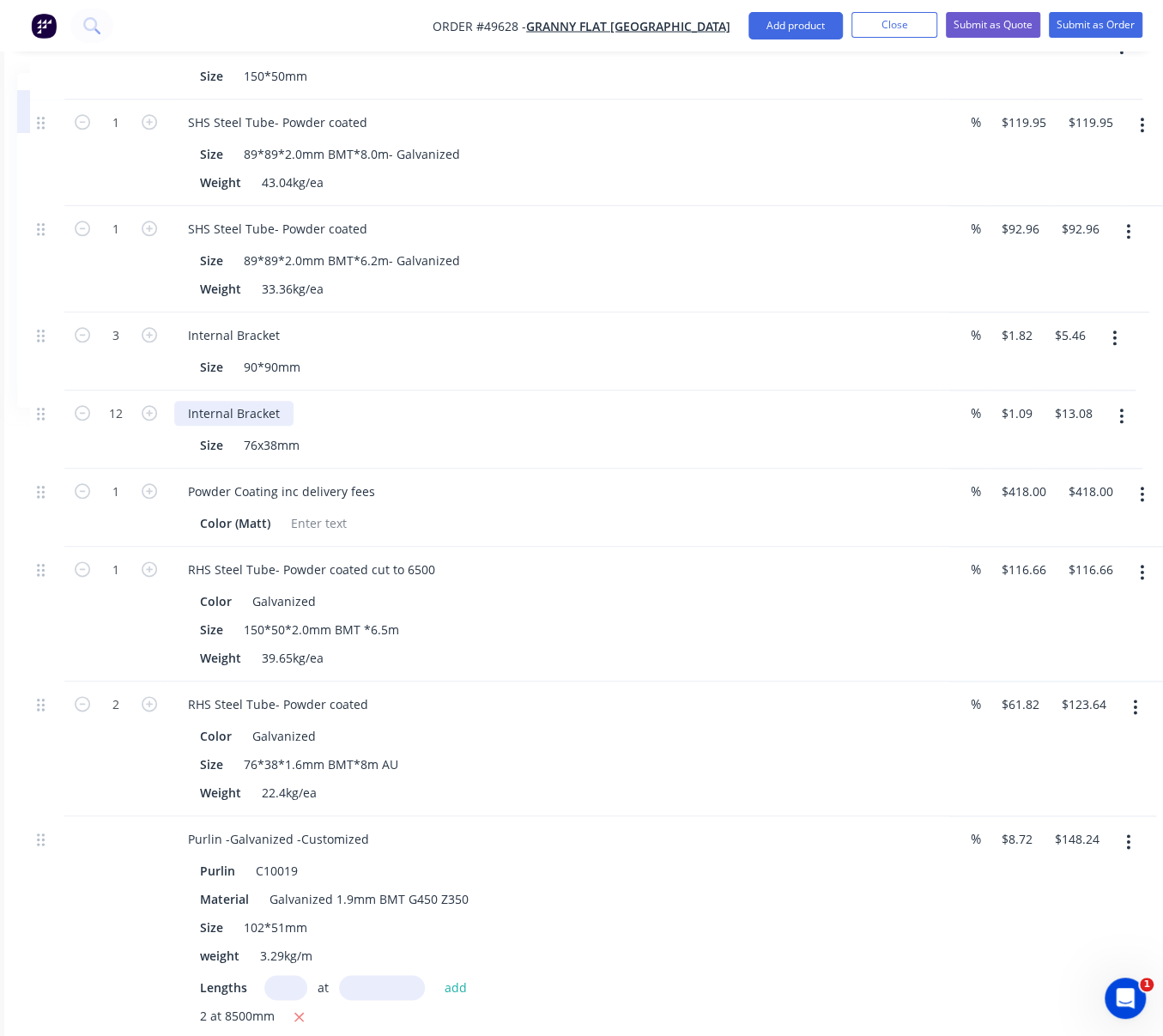
scroll to position [765, 208]
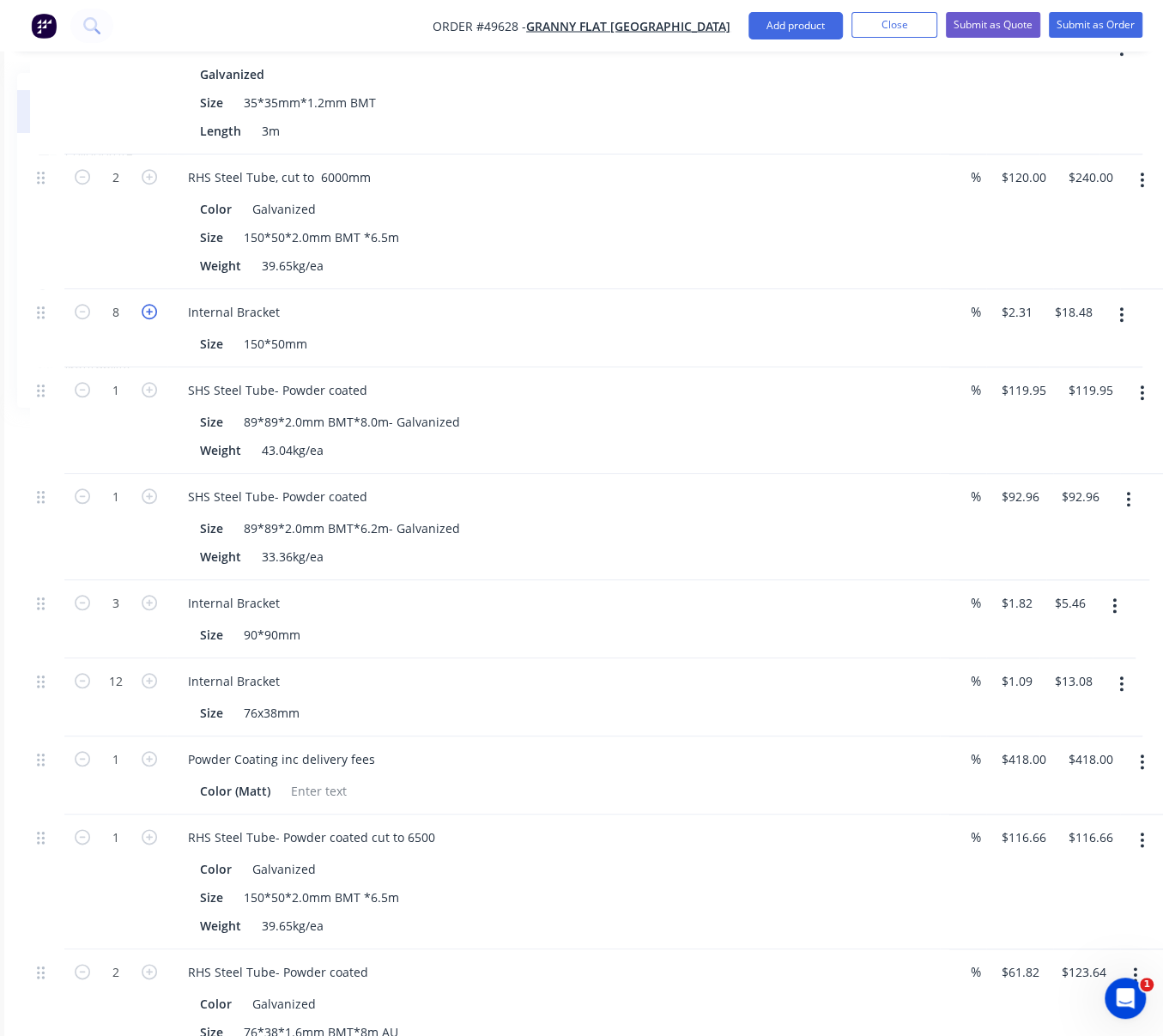
click at [144, 319] on icon "button" at bounding box center [149, 311] width 16 height 16
type input "9"
type input "$20.79"
click at [144, 319] on icon "button" at bounding box center [149, 311] width 16 height 16
type input "10"
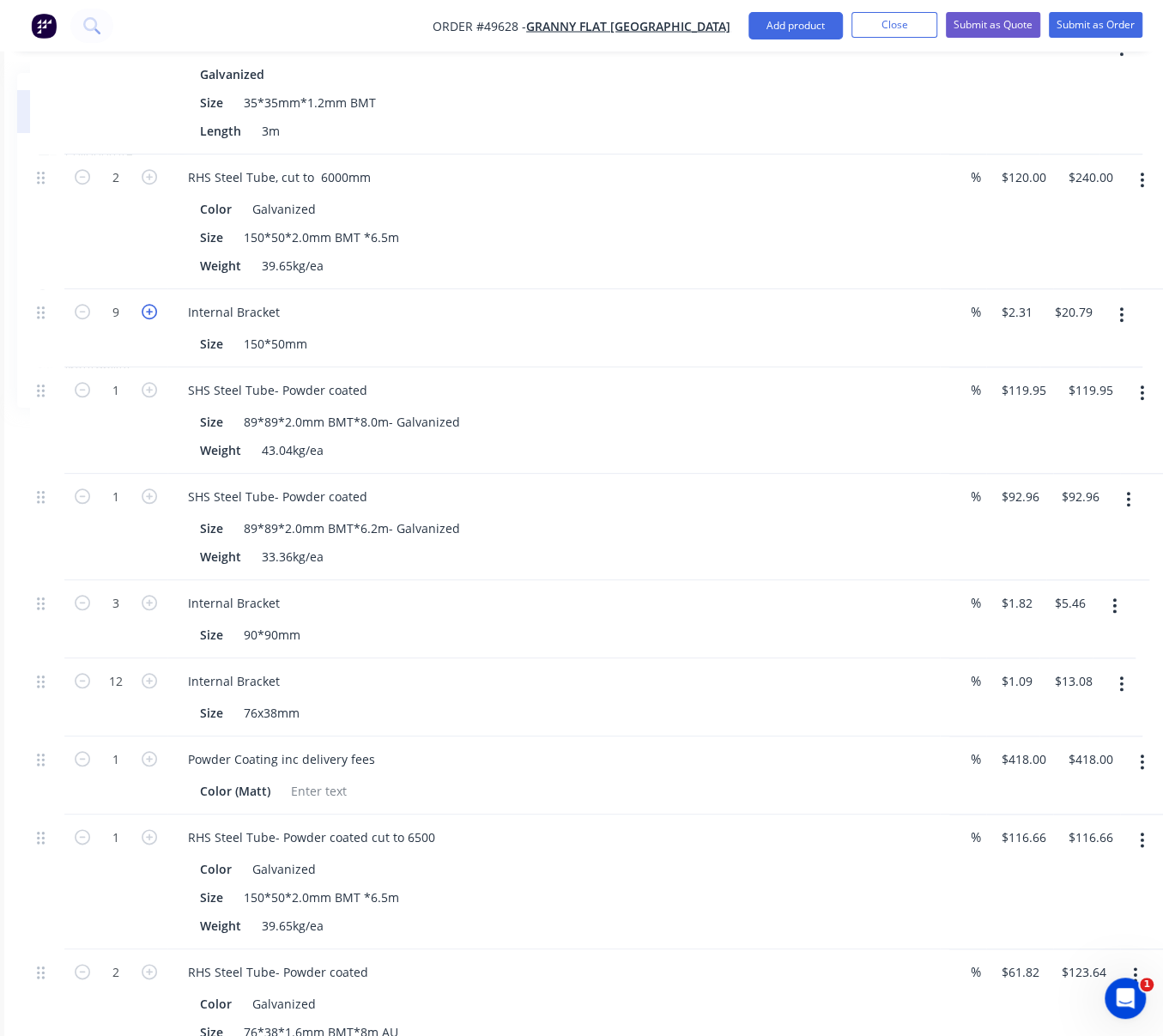
type input "$23.10"
click at [95, 368] on div "10" at bounding box center [116, 328] width 103 height 78
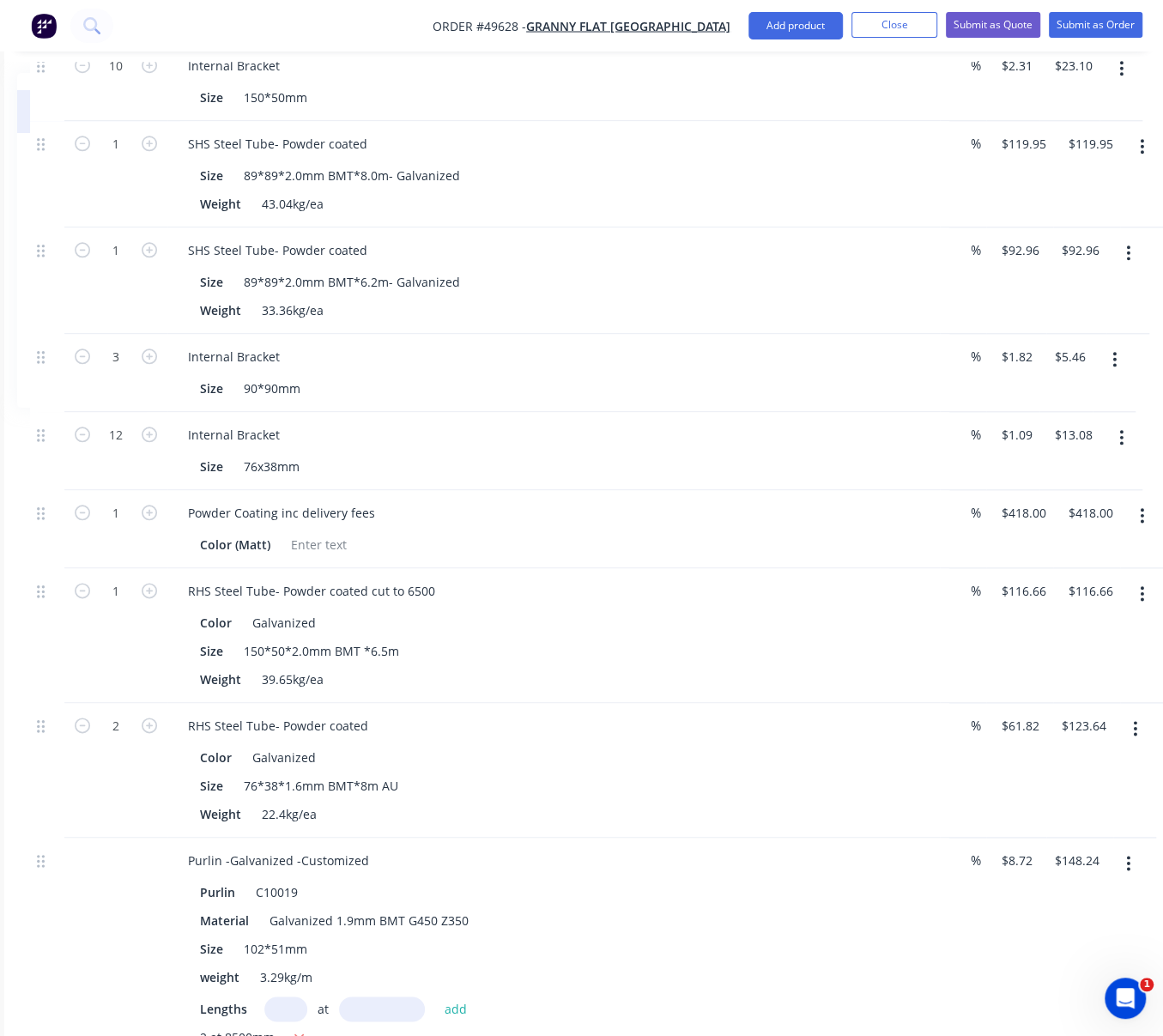
scroll to position [1033, 208]
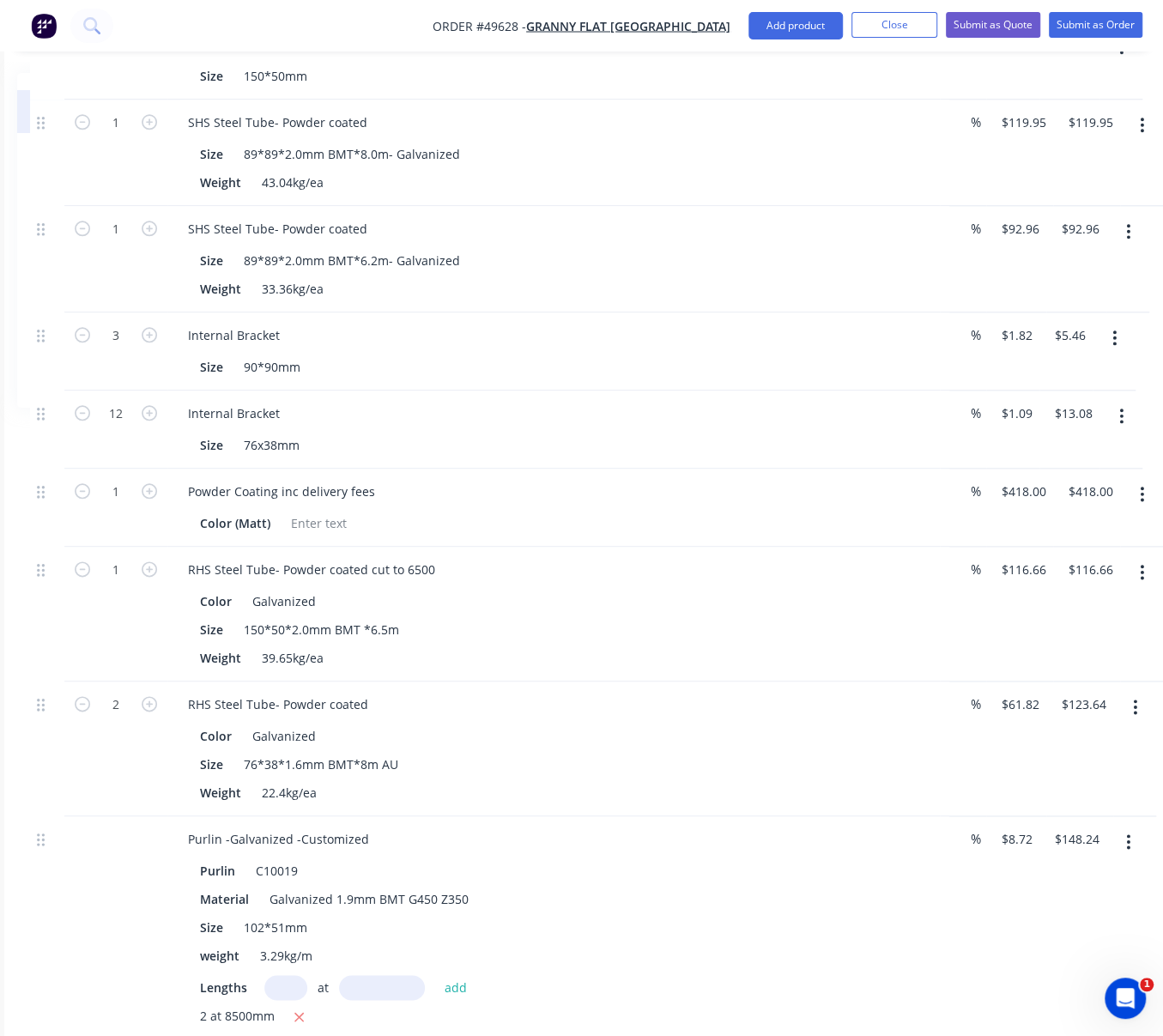
click at [116, 313] on div "1" at bounding box center [116, 259] width 103 height 107
click at [144, 236] on icon "button" at bounding box center [149, 228] width 16 height 16
type input "2"
type input "$185.92"
click at [82, 342] on icon "button" at bounding box center [82, 335] width 16 height 16
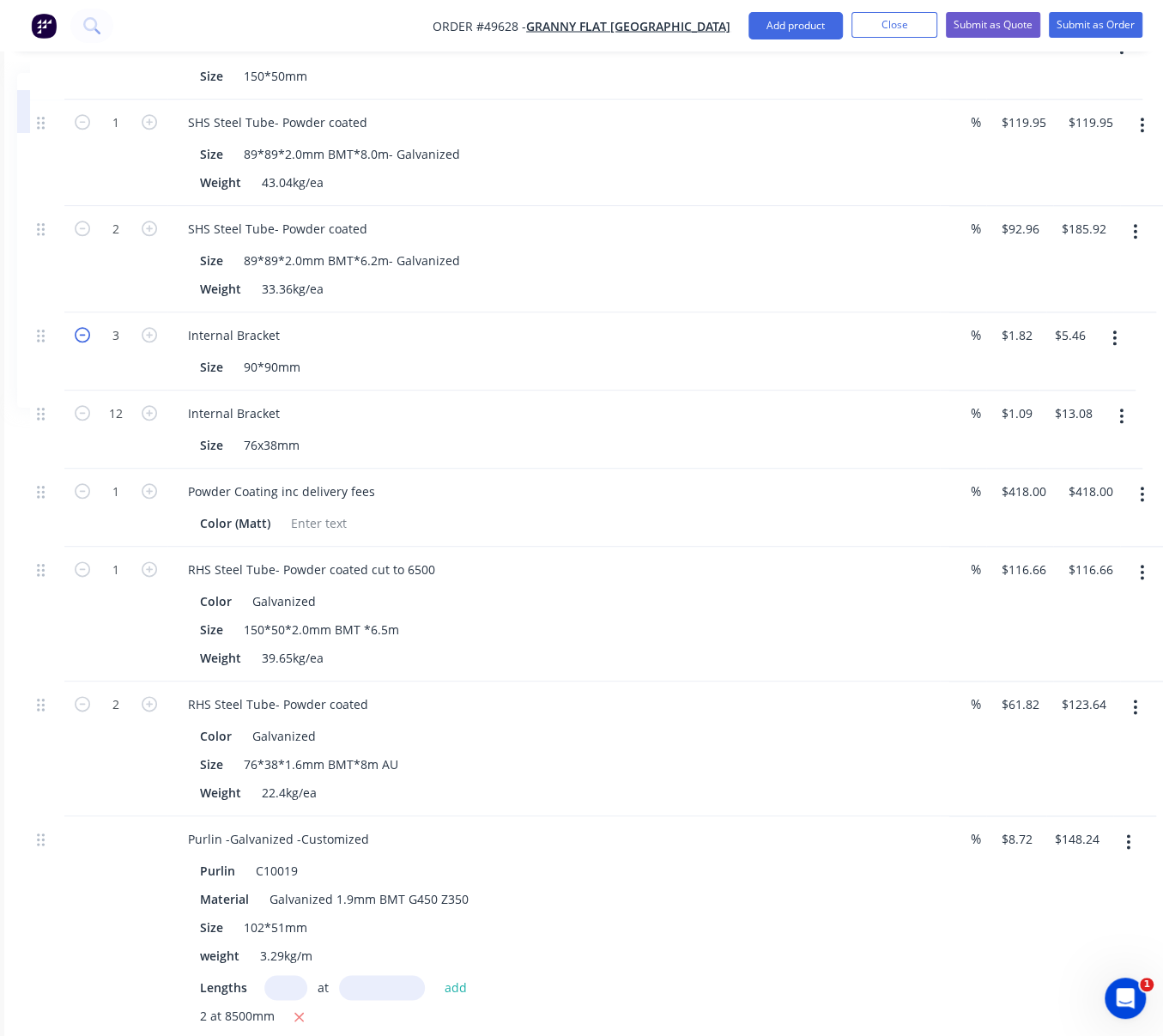
type input "2"
type input "$3.64"
click at [1144, 140] on button "button" at bounding box center [1142, 125] width 40 height 31
click at [1036, 285] on div "Delete" at bounding box center [1081, 273] width 132 height 25
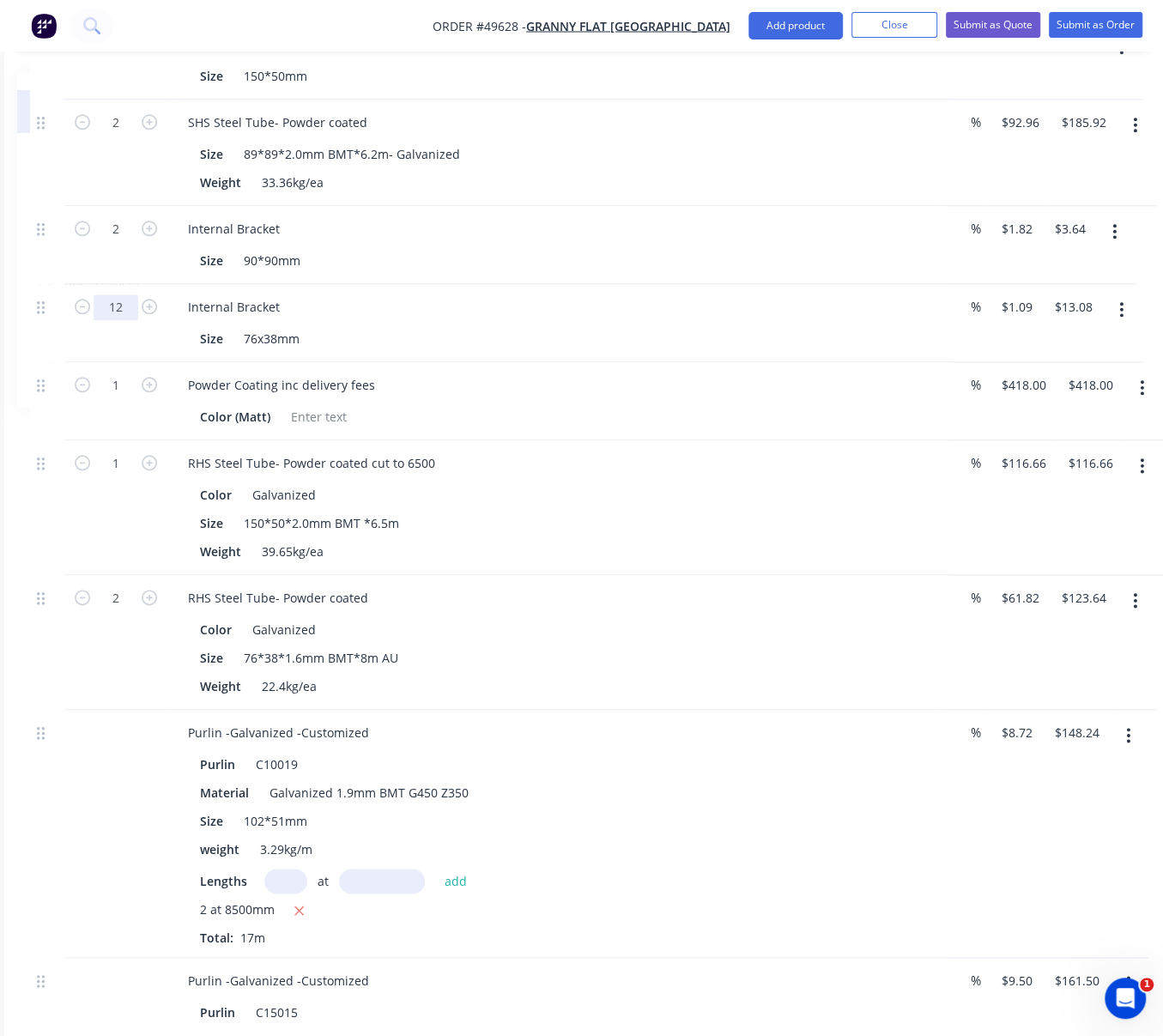
click at [114, 320] on input "12" at bounding box center [116, 307] width 45 height 26
type input "8"
type input "$8.72"
click at [68, 284] on div "2" at bounding box center [116, 245] width 103 height 78
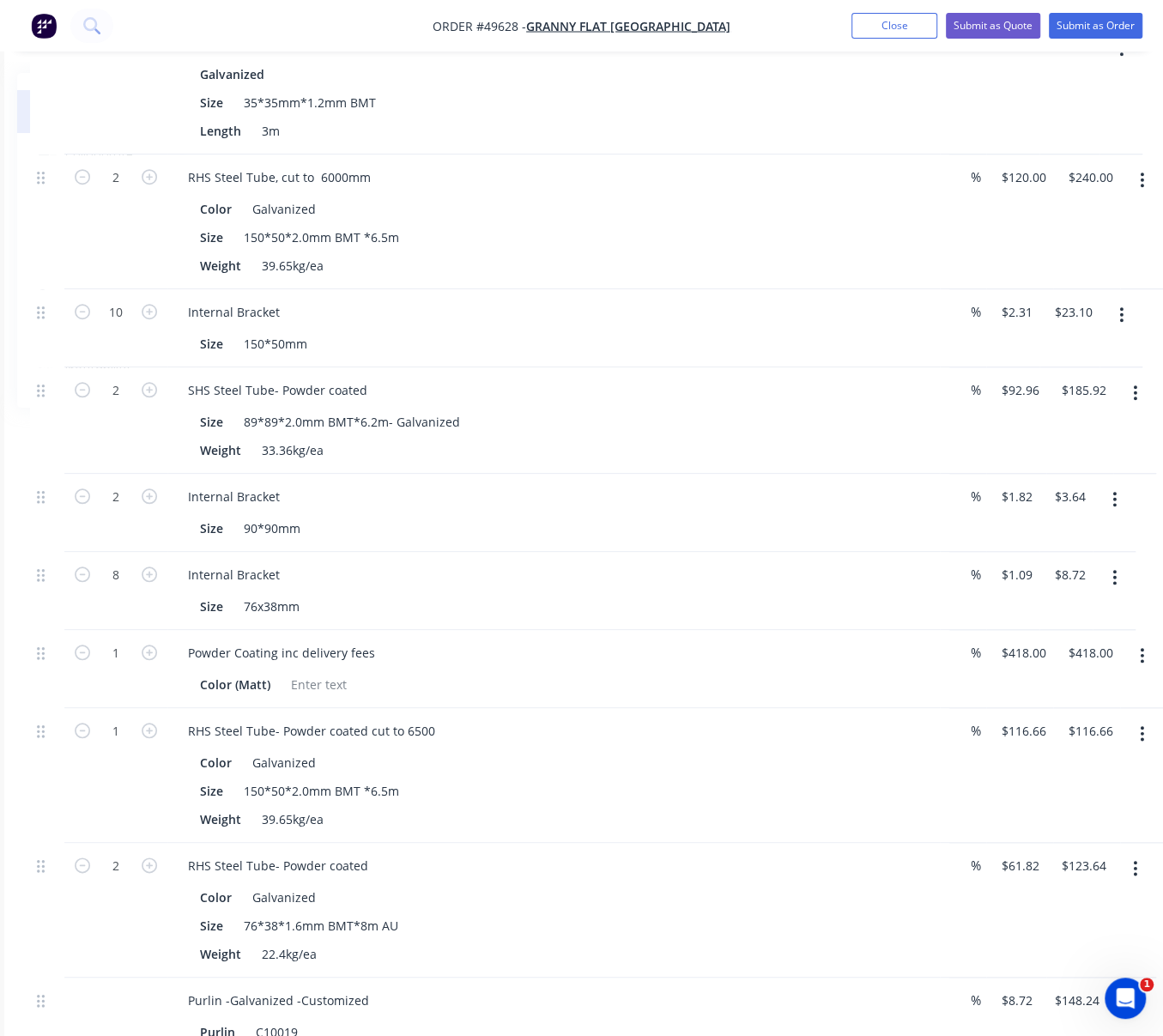
scroll to position [500, 208]
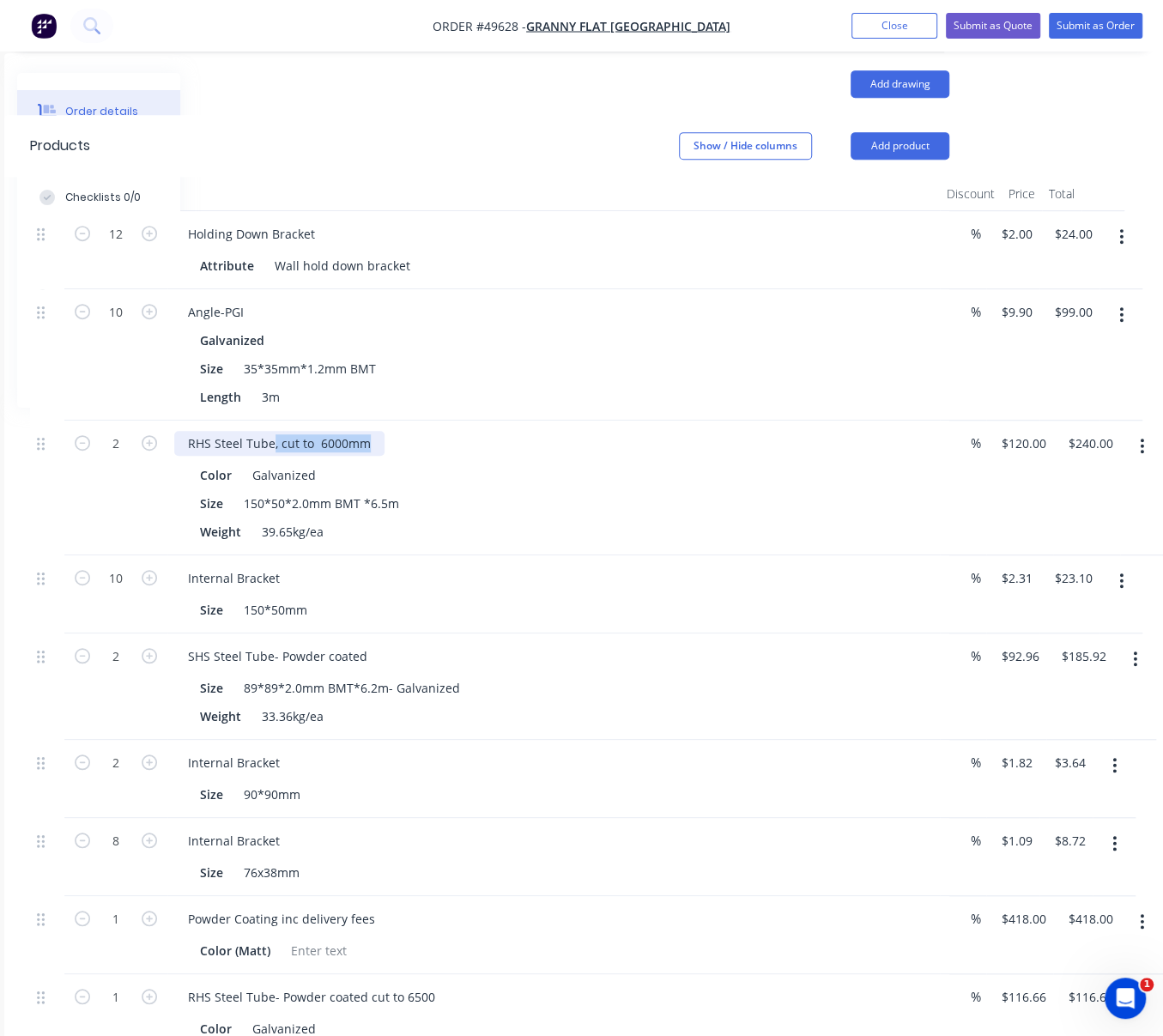
drag, startPoint x: 273, startPoint y: 461, endPoint x: 602, endPoint y: 462, distance: 329.0
click at [597, 456] on div "RHS Steel Tube, cut to 6000mm" at bounding box center [554, 442] width 759 height 25
click at [621, 456] on div "RHS Steel Tube" at bounding box center [554, 442] width 759 height 25
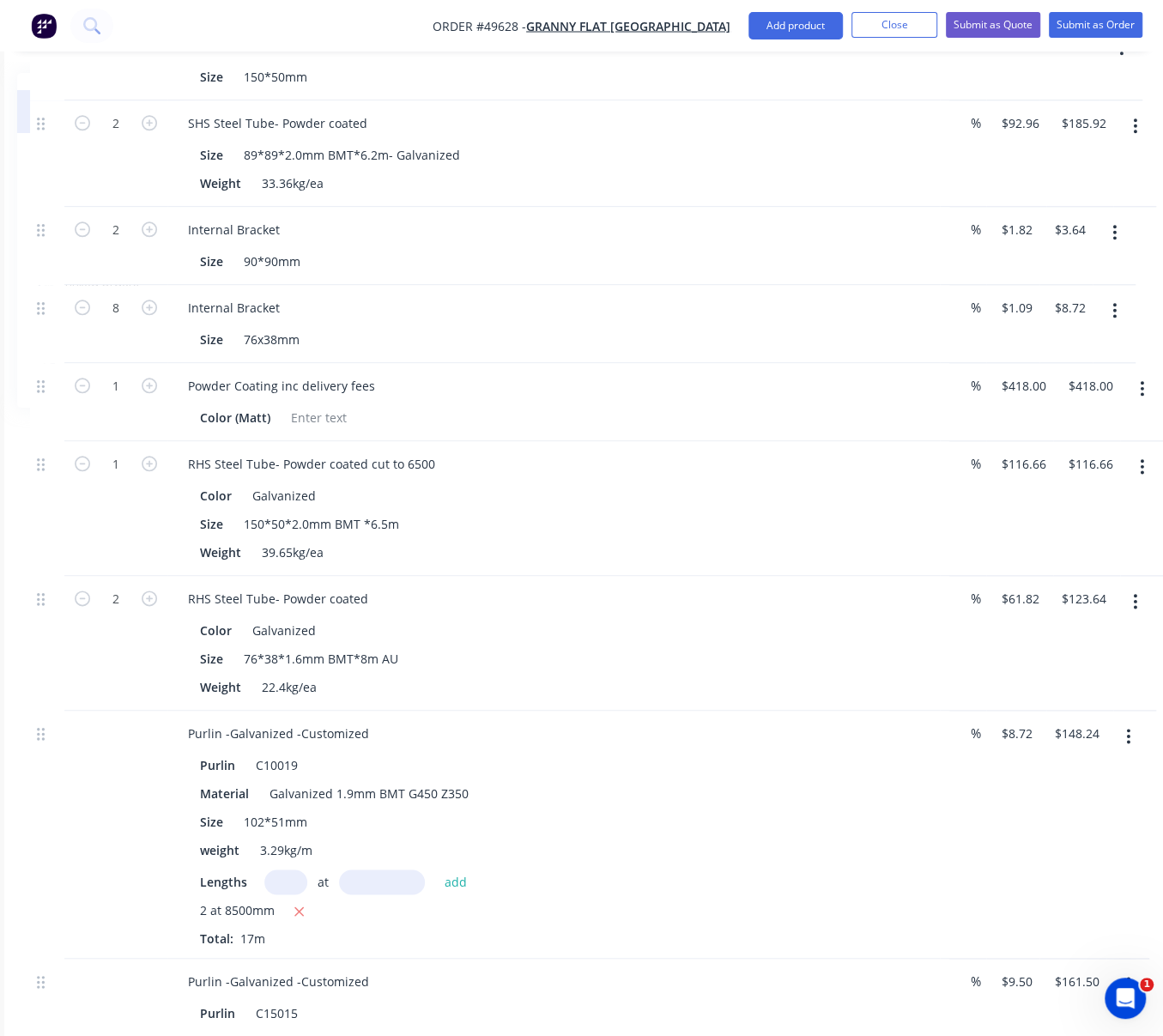
scroll to position [1033, 208]
drag, startPoint x: 372, startPoint y: 515, endPoint x: 514, endPoint y: 532, distance: 143.0
click at [508, 530] on div "RHS Steel Tube- Powder coated cut to 6500 Color Galvanized Size 150*50*2.0mm BM…" at bounding box center [554, 508] width 773 height 135
click at [588, 507] on div "Color Galvanized" at bounding box center [550, 494] width 714 height 25
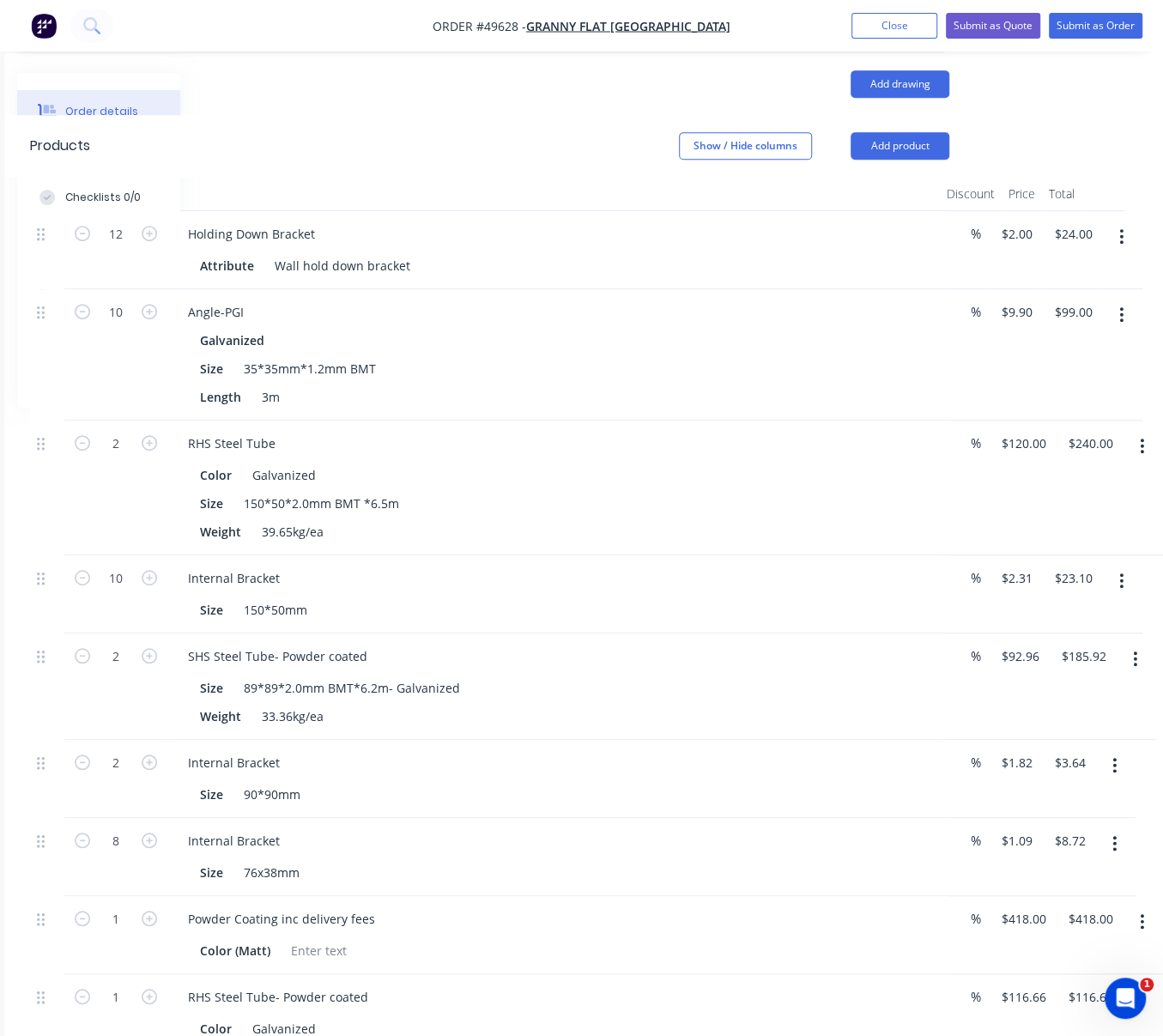
click at [1145, 461] on button "button" at bounding box center [1142, 446] width 40 height 31
click at [1074, 503] on div "Edit" at bounding box center [1081, 491] width 132 height 25
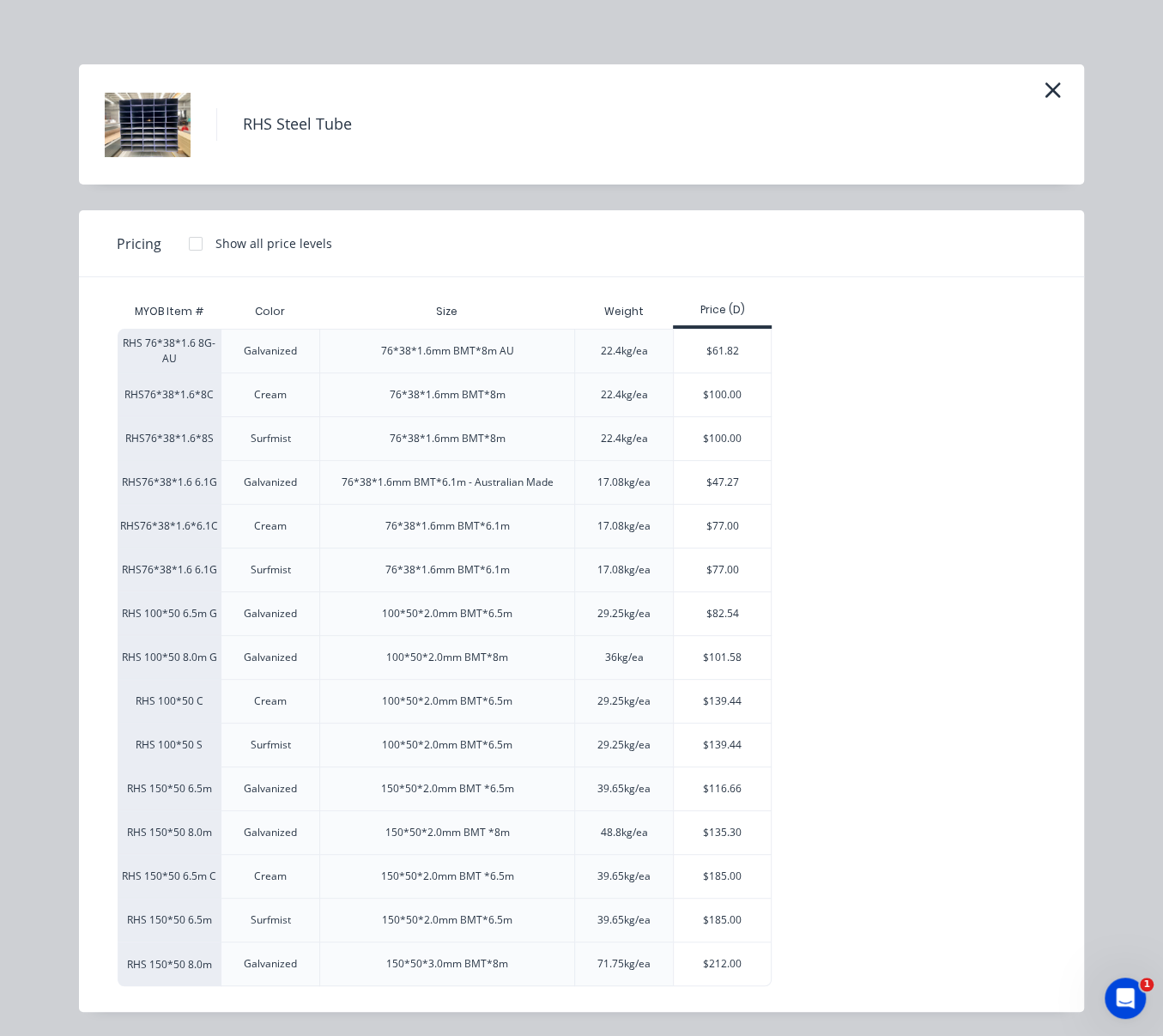
scroll to position [37, 0]
click at [743, 826] on div "$135.30" at bounding box center [722, 832] width 97 height 43
type input "$135.30"
type input "$270.60"
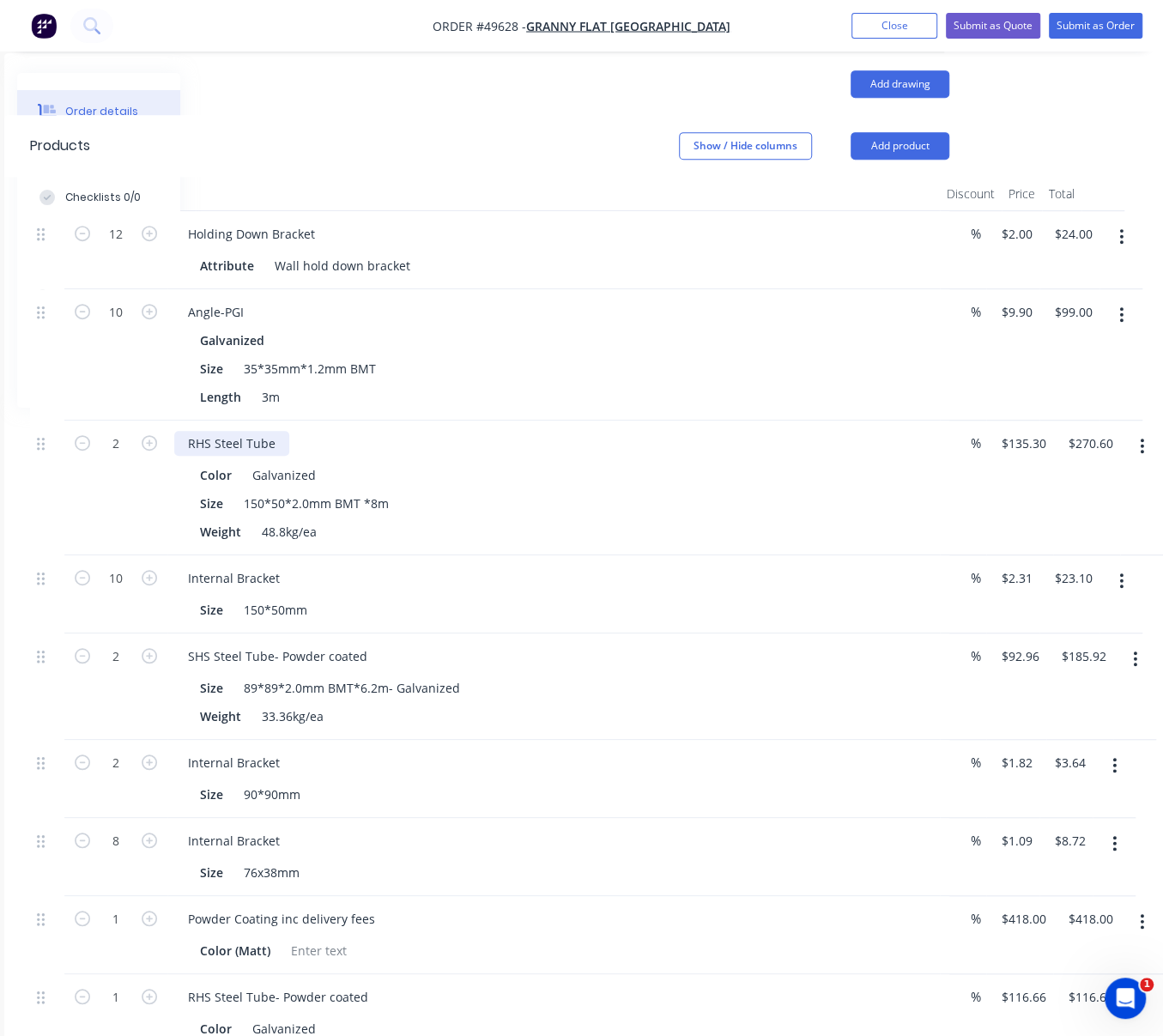
click at [275, 456] on div "RHS Steel Tube" at bounding box center [232, 442] width 115 height 25
click at [497, 516] on div "Size 150*50*2.0mm BMT *8m" at bounding box center [550, 502] width 714 height 25
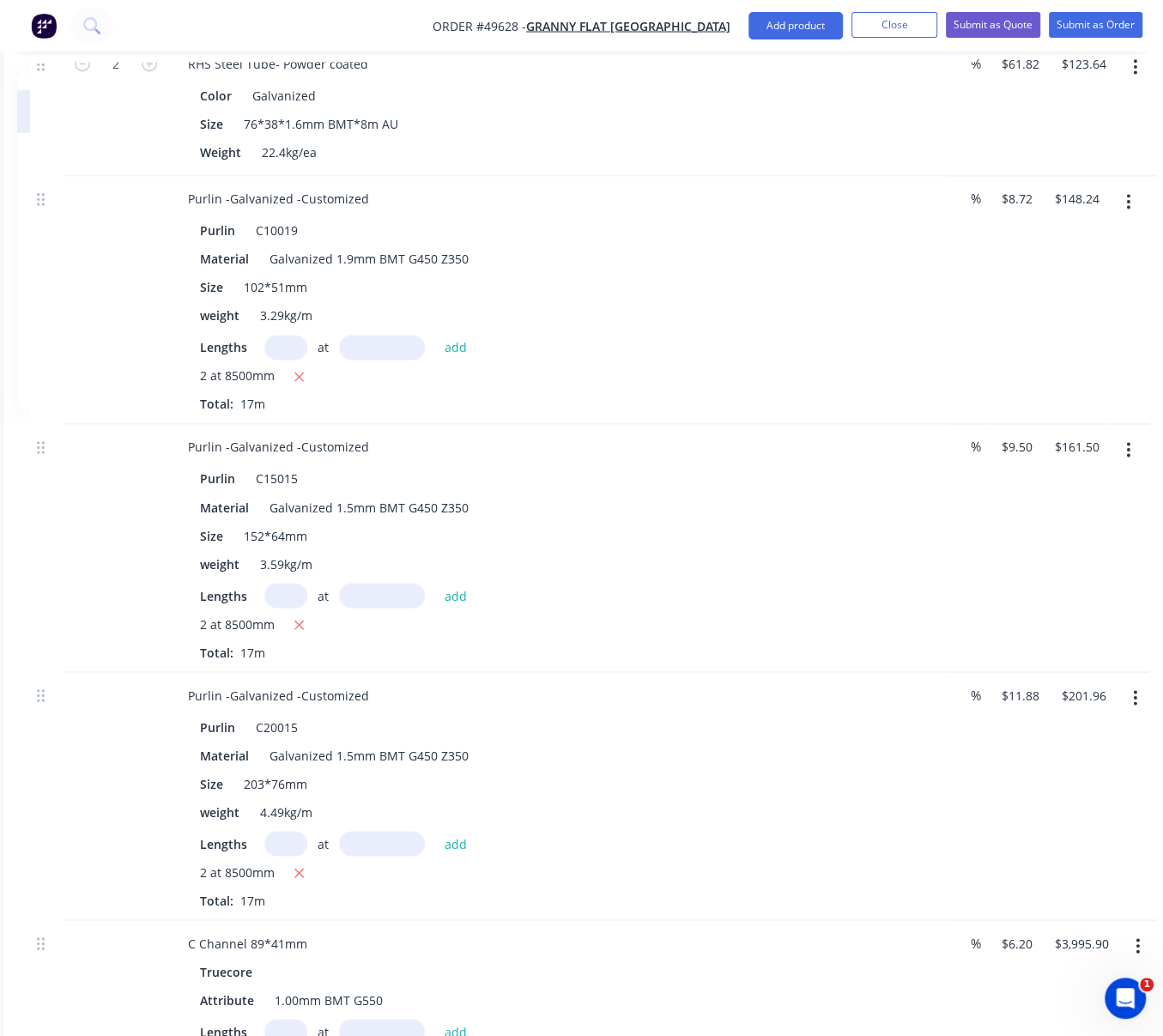
scroll to position [1300, 208]
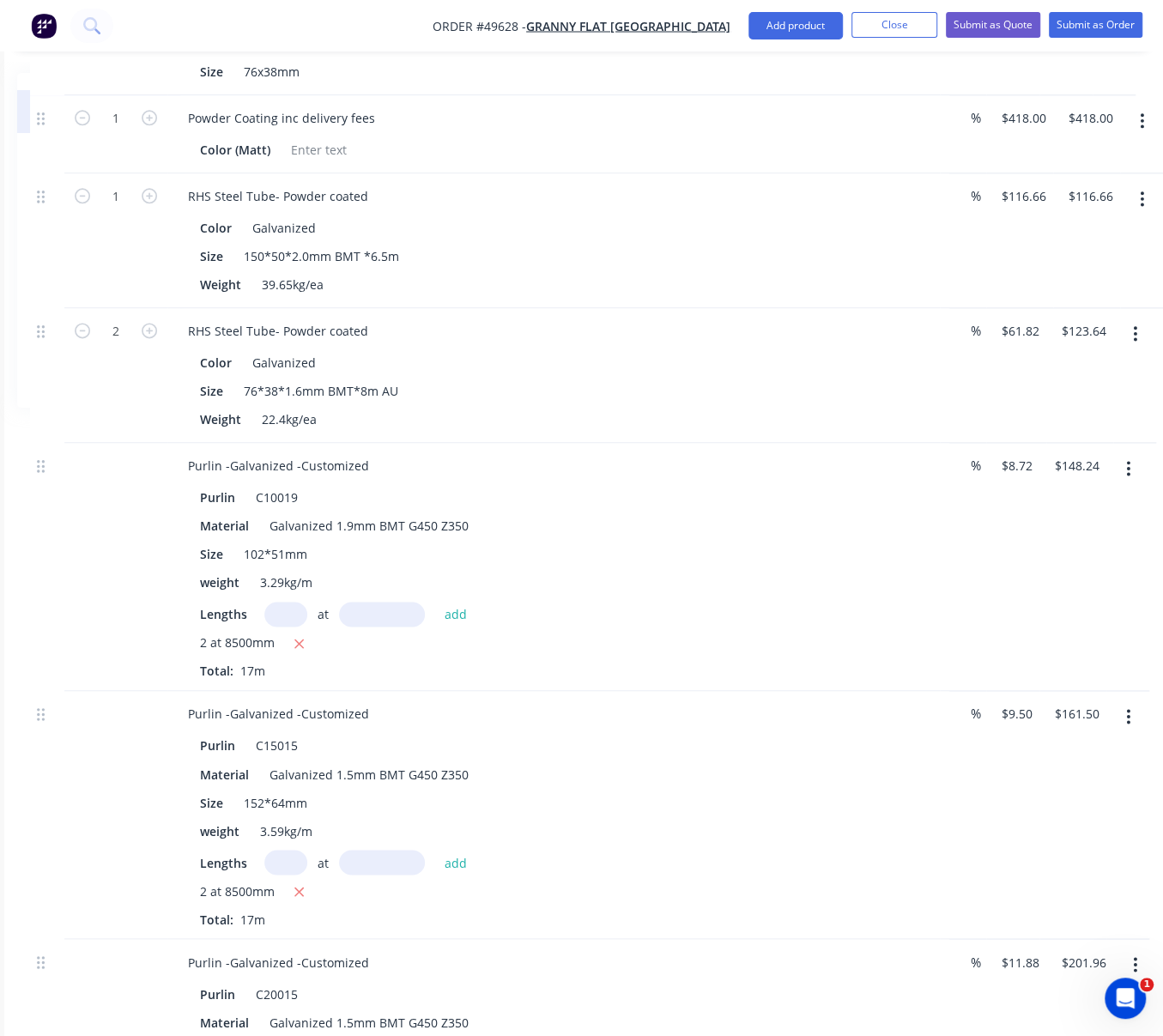
click at [1130, 349] on button "button" at bounding box center [1135, 334] width 40 height 31
click at [1069, 391] on div "Edit" at bounding box center [1075, 378] width 132 height 25
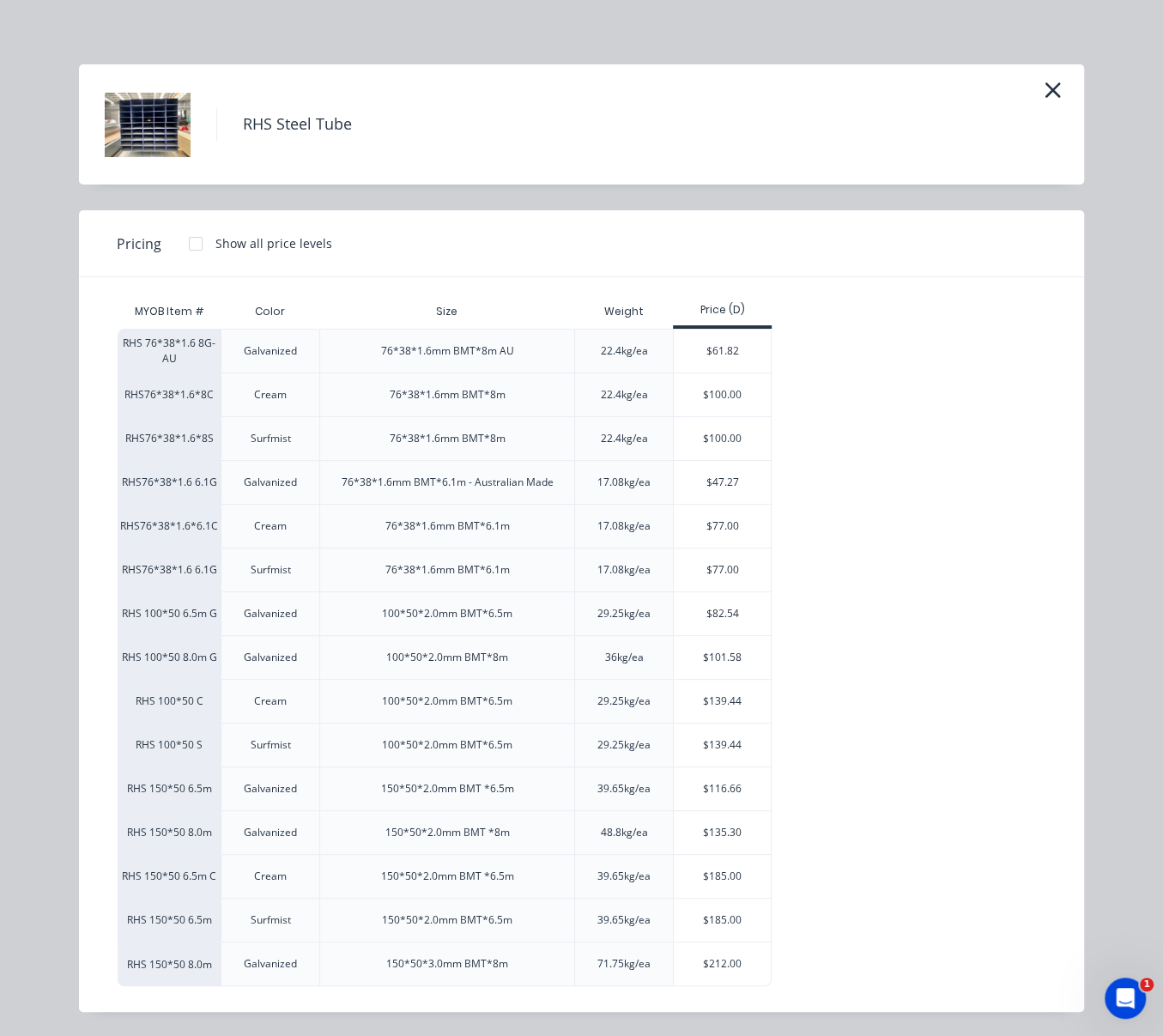
scroll to position [37, 0]
click at [740, 461] on div "$47.27" at bounding box center [722, 482] width 97 height 43
type input "$47.27"
type input "$94.54"
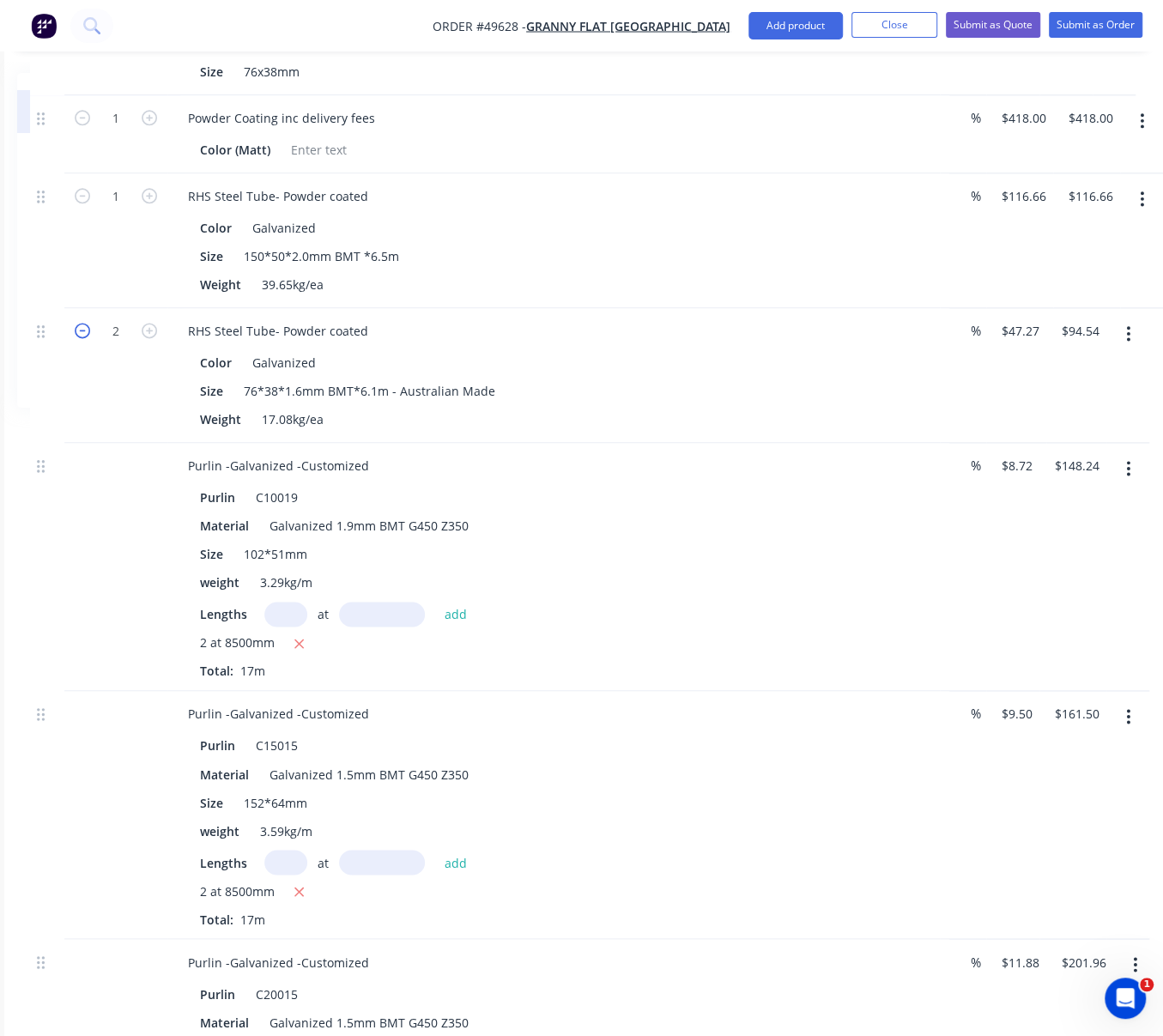
click at [78, 338] on icon "button" at bounding box center [82, 330] width 16 height 16
type input "1"
type input "$47.27"
click at [91, 443] on div "1" at bounding box center [116, 376] width 103 height 135
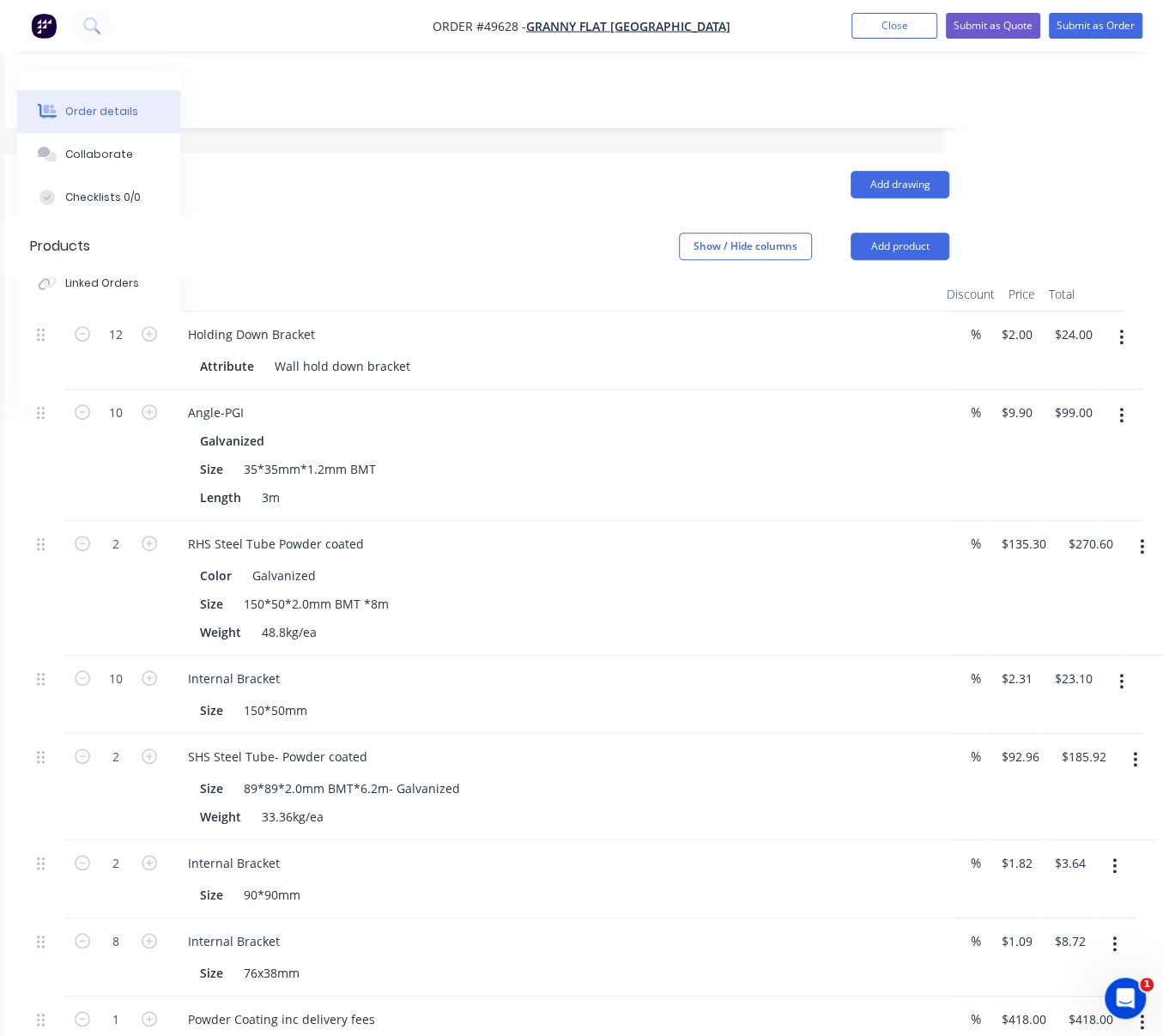
scroll to position [150, 208]
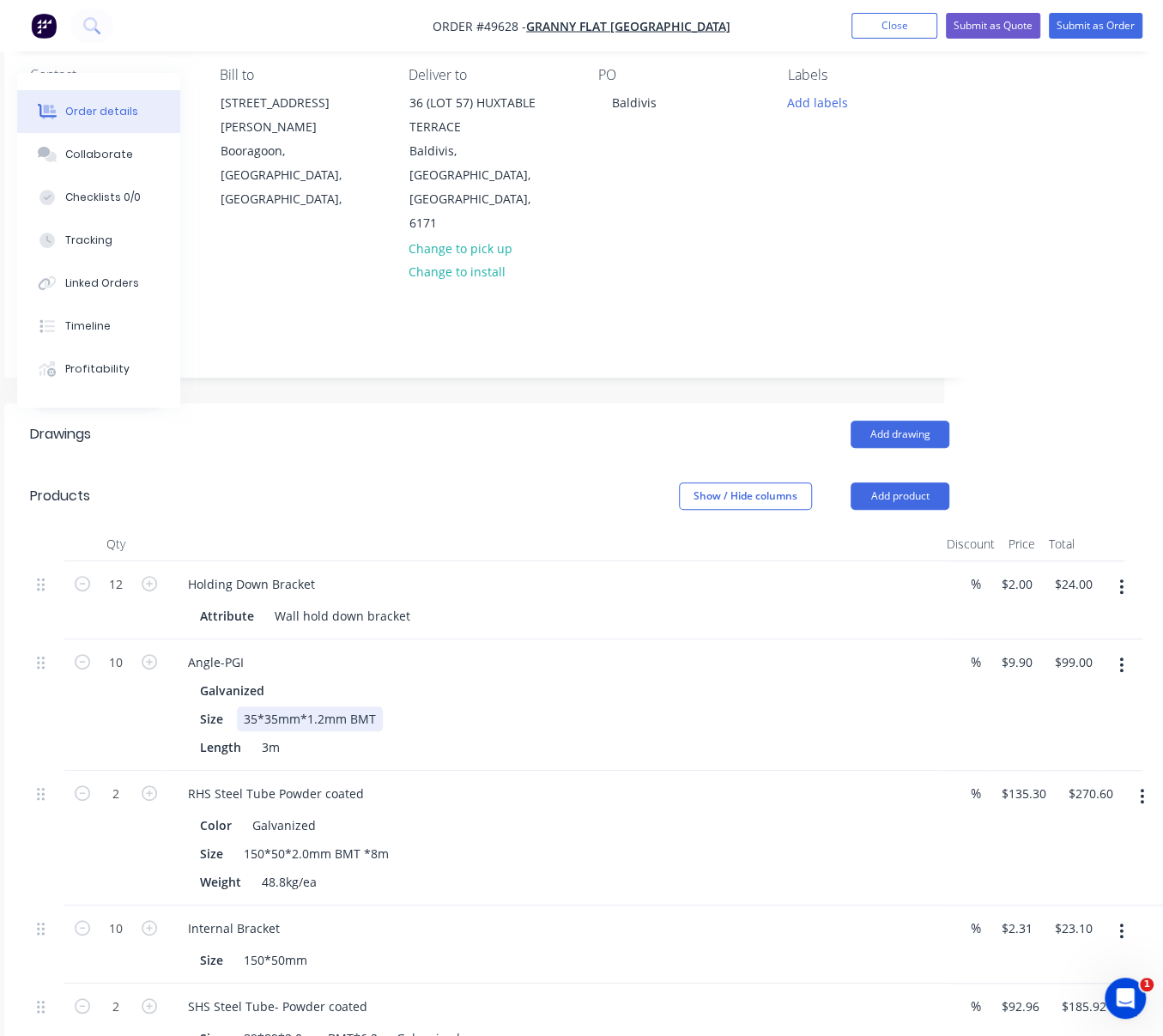
click at [743, 731] on div "Size 35*35mm*1.2mm BMT" at bounding box center [550, 718] width 714 height 25
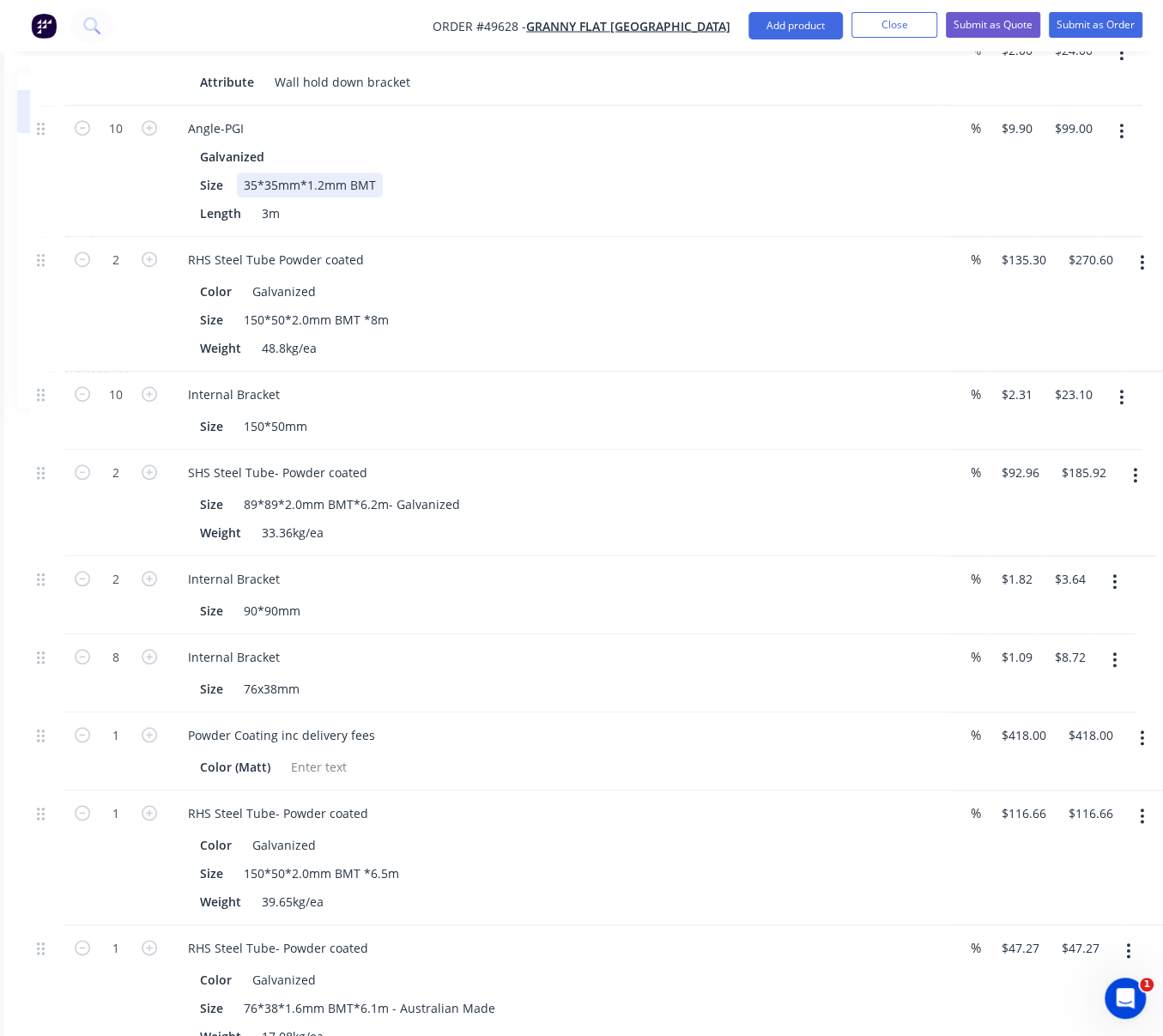
scroll to position [951, 208]
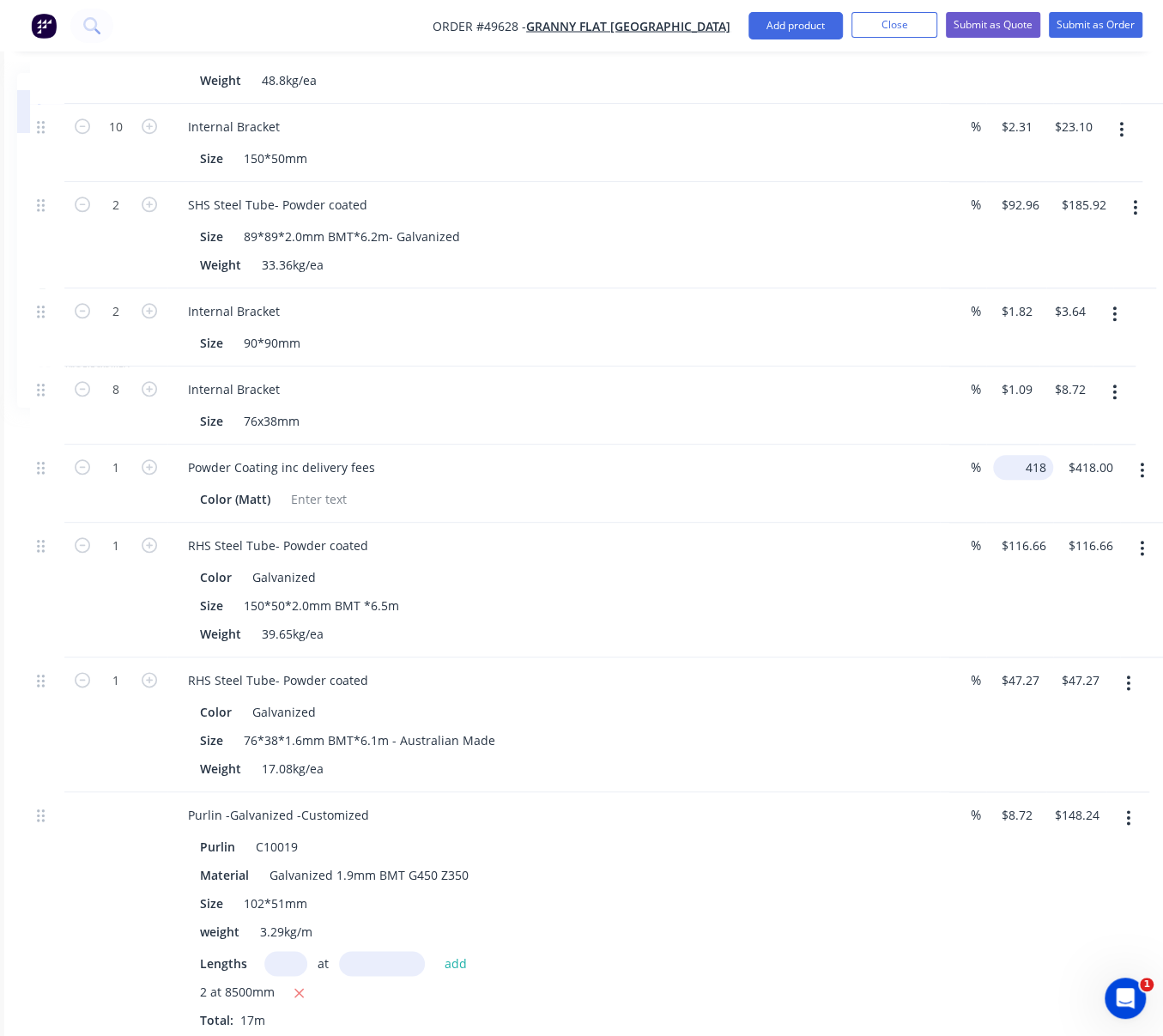
click at [1015, 480] on input "418" at bounding box center [1026, 467] width 53 height 25
type input "1"
type input "$413.00"
click at [785, 480] on div "Powder Coating inc delivery fees" at bounding box center [554, 467] width 759 height 25
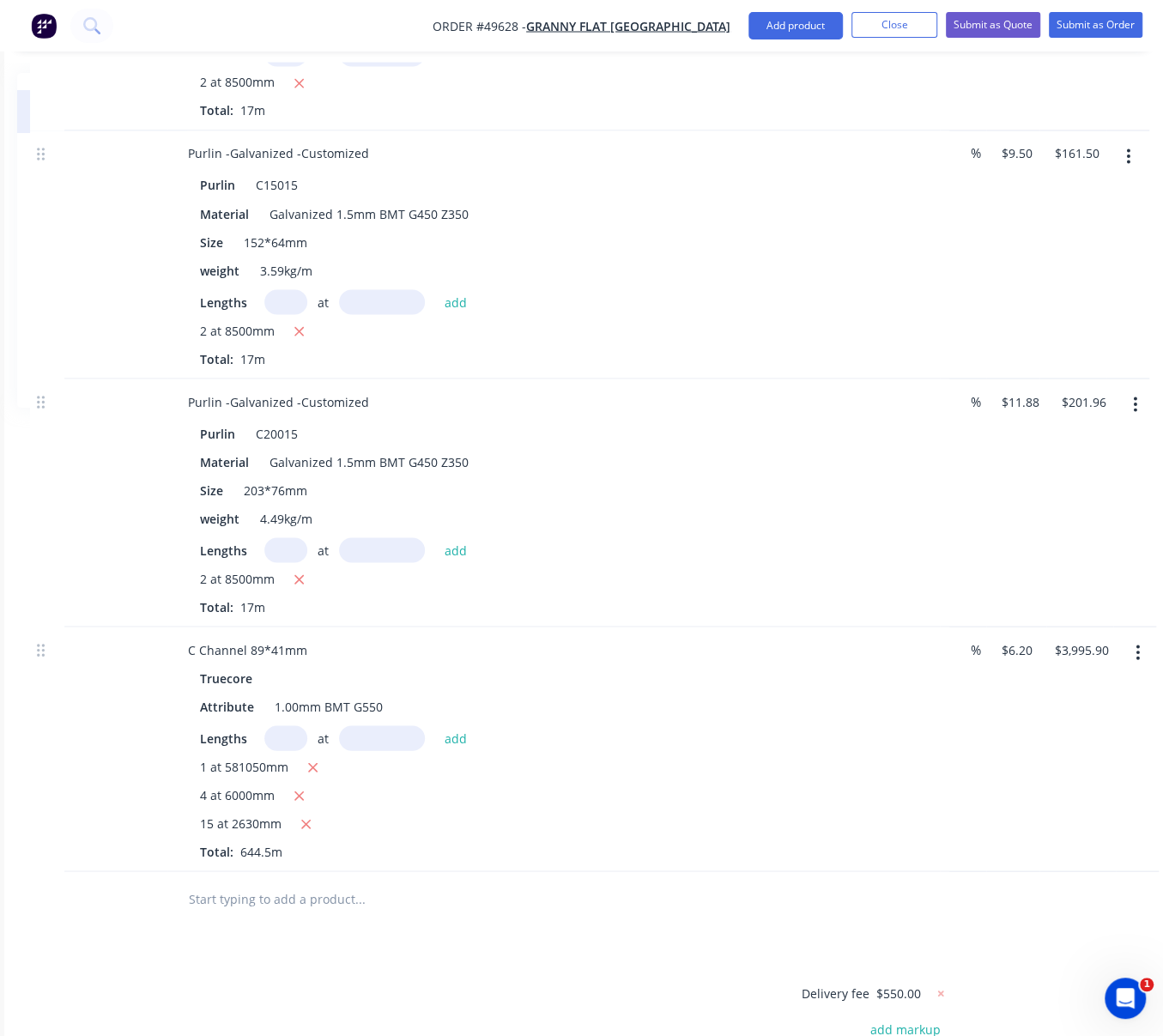
scroll to position [1870, 208]
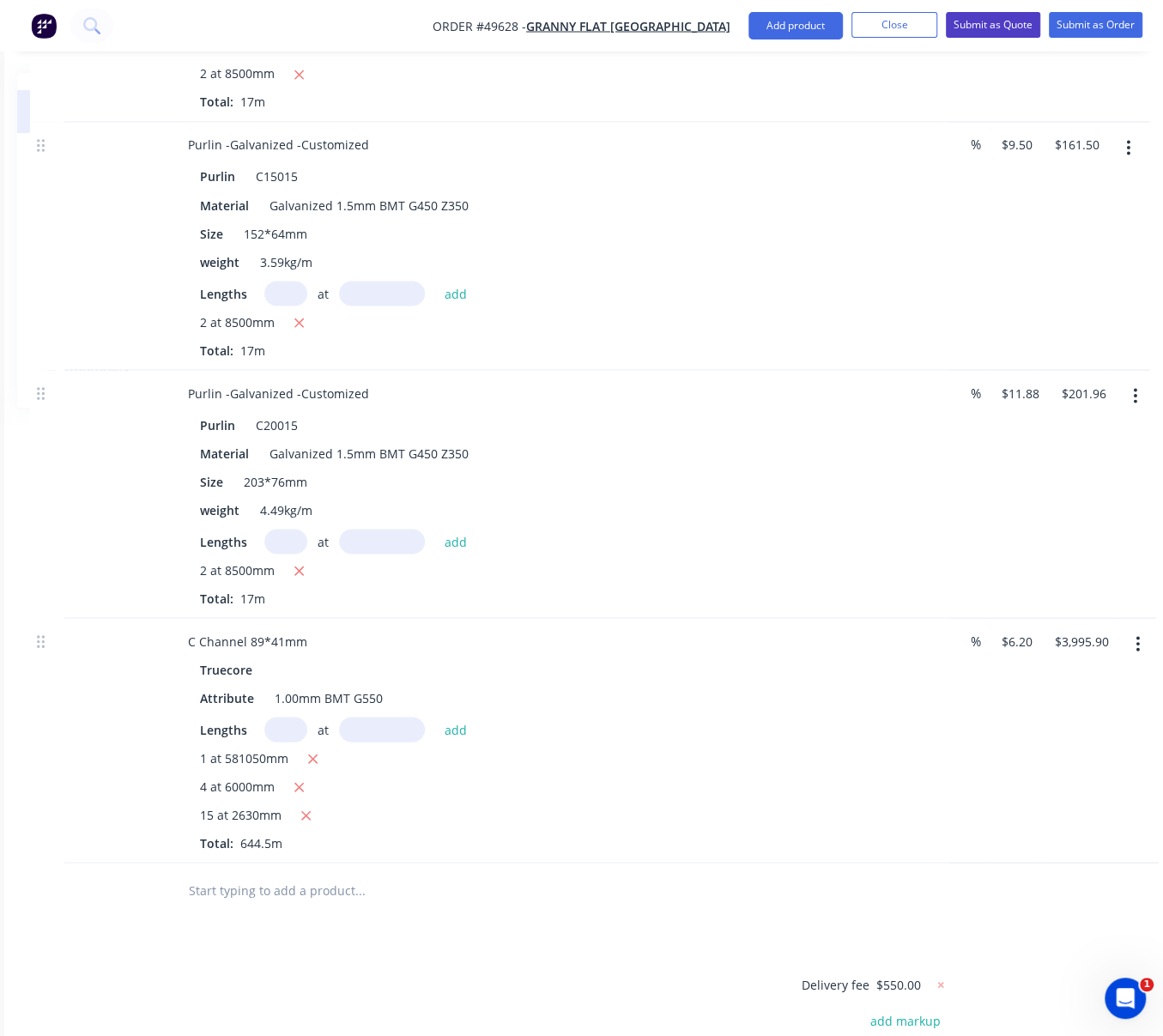
click at [984, 23] on button "Submit as Quote" at bounding box center [993, 25] width 95 height 26
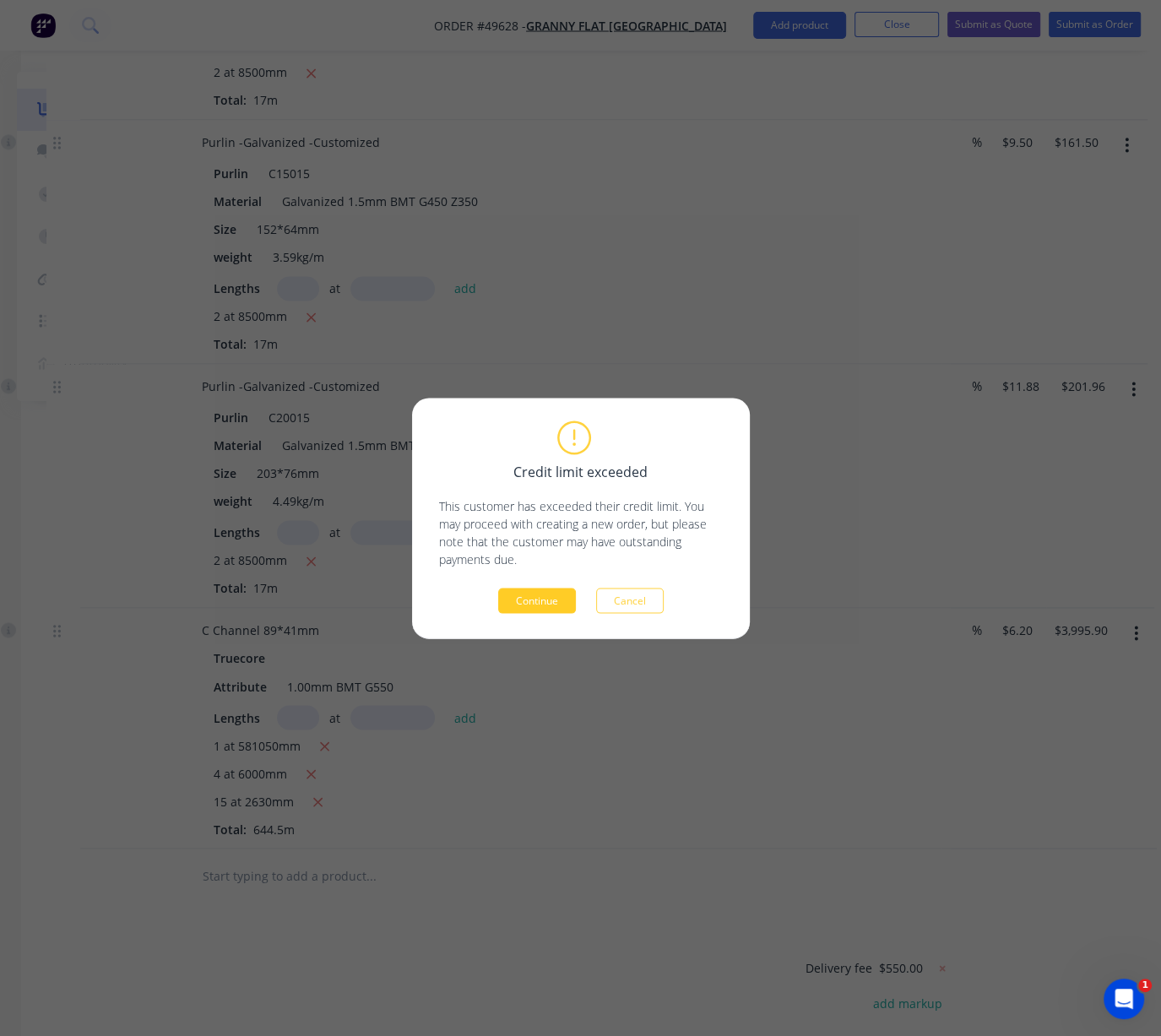
click at [541, 604] on button "Continue" at bounding box center [537, 600] width 78 height 25
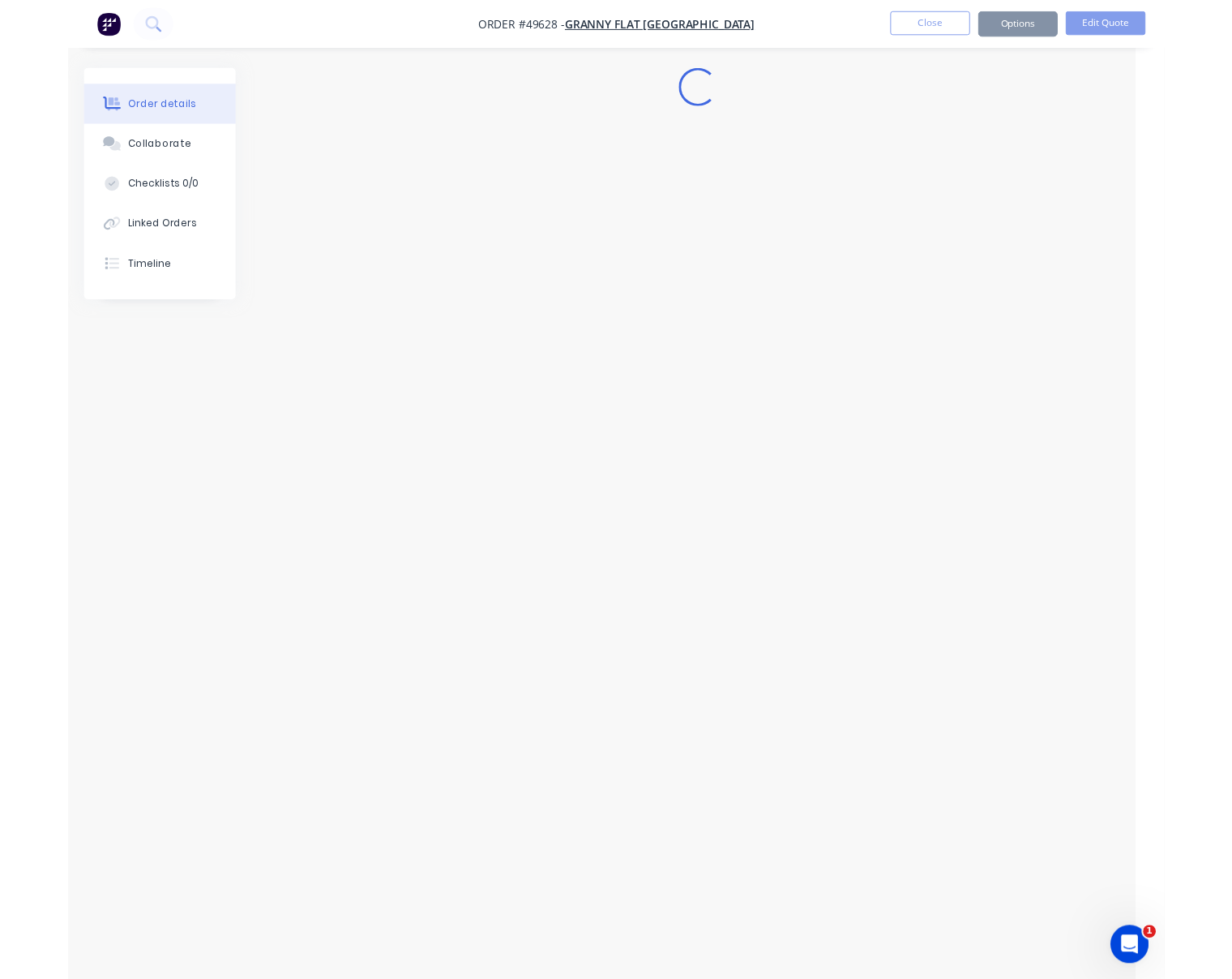
scroll to position [0, 13]
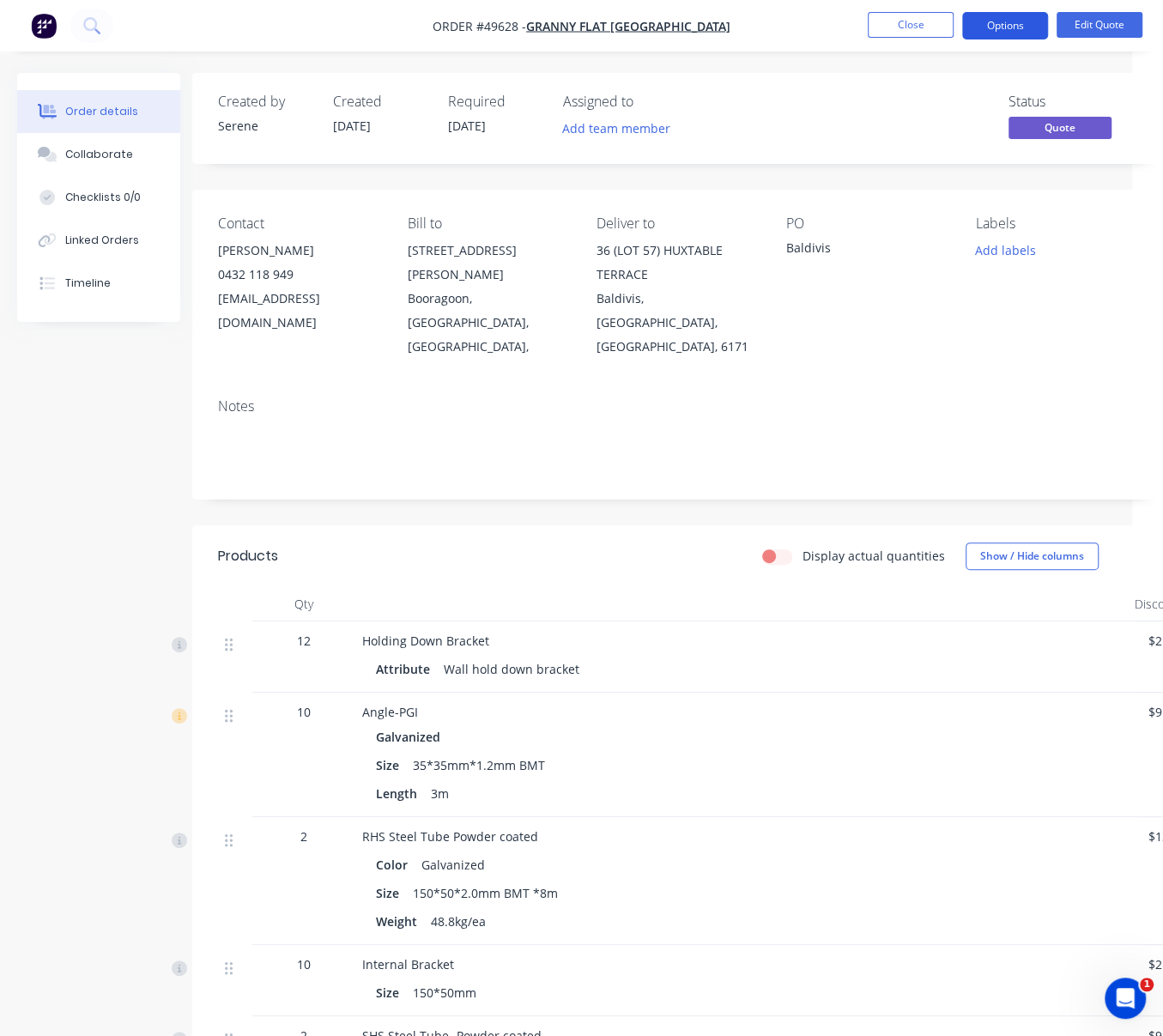
click at [1001, 25] on button "Options" at bounding box center [1005, 26] width 86 height 27
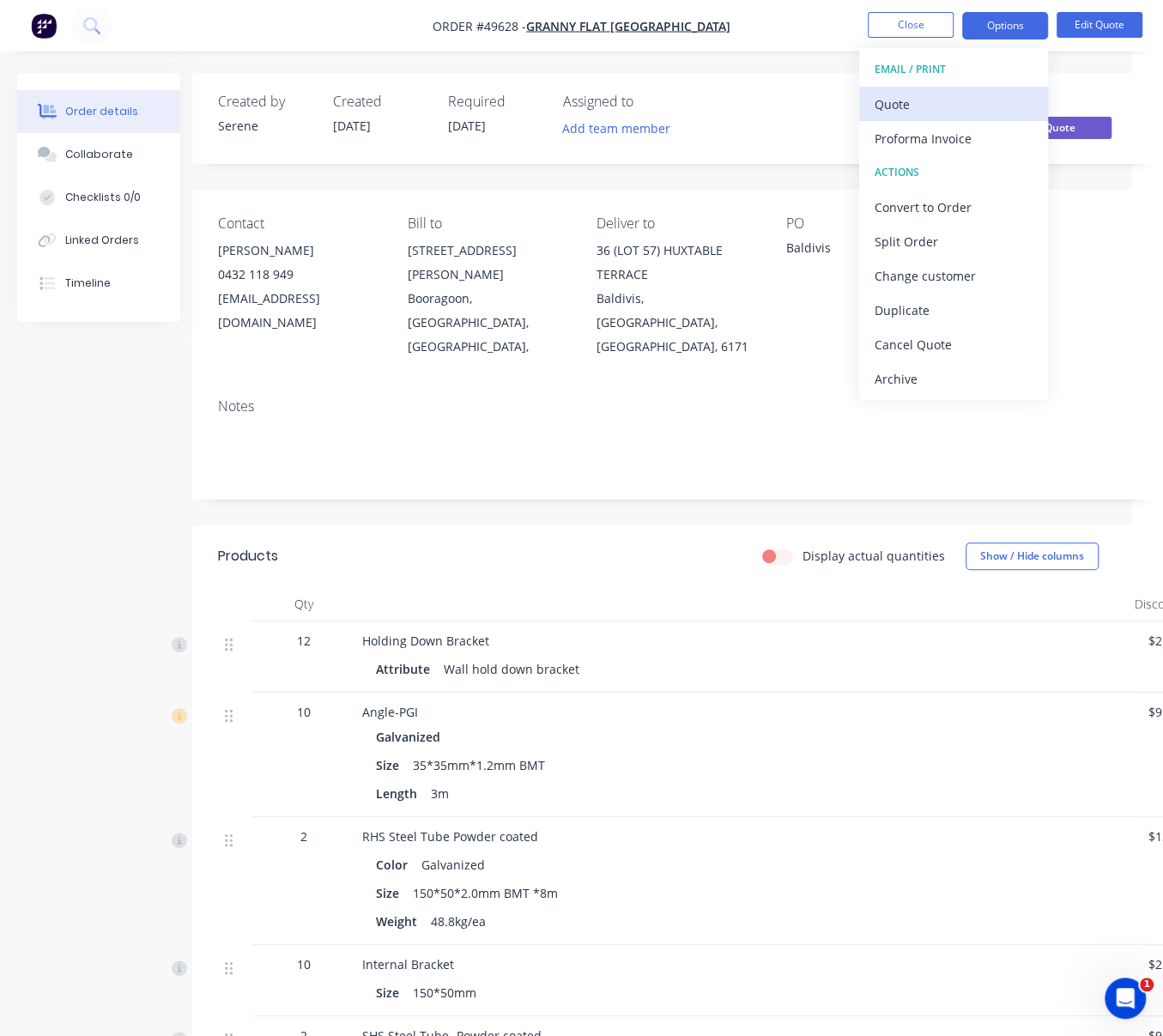
click at [930, 98] on div "Quote" at bounding box center [953, 104] width 158 height 25
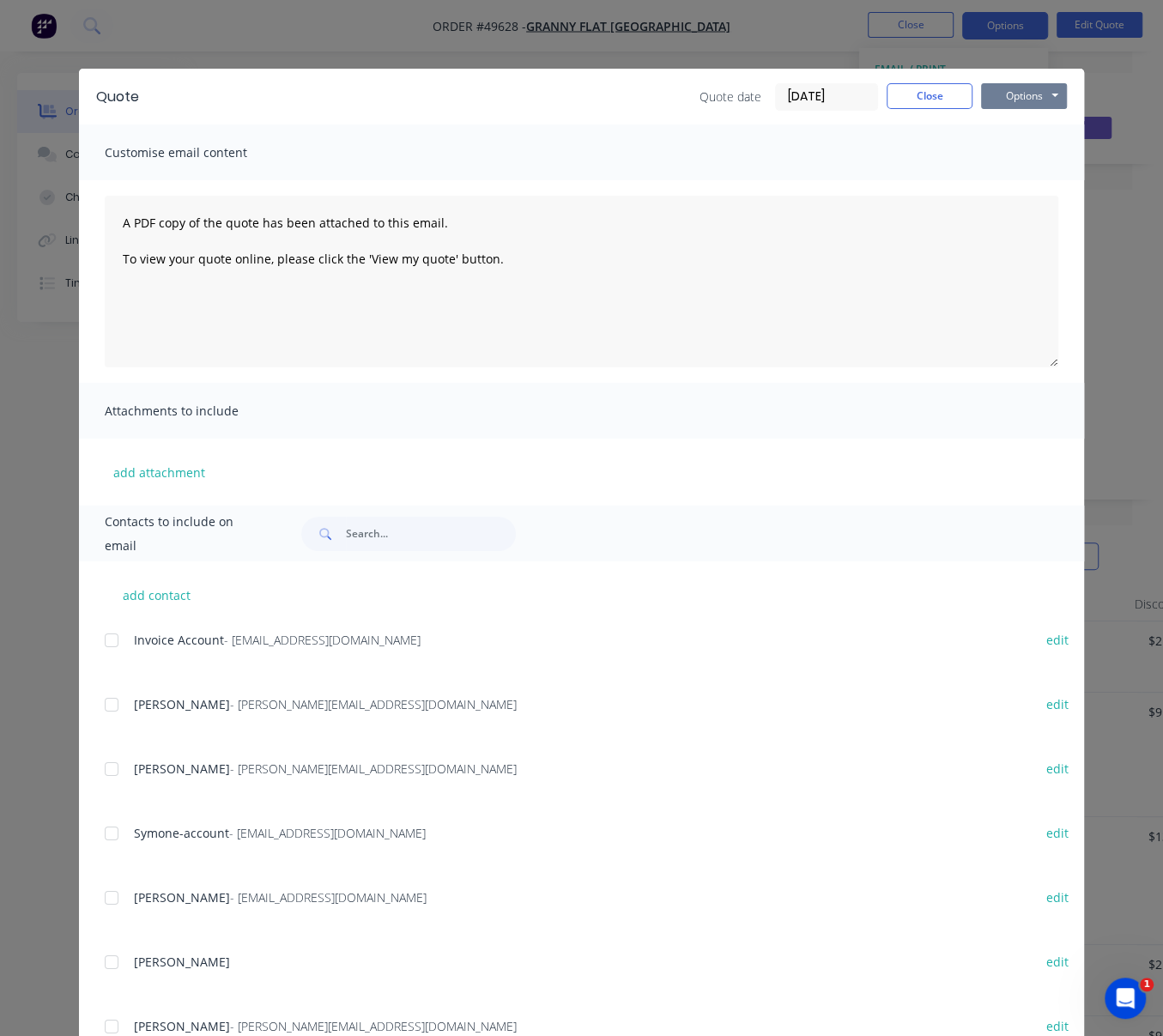
click at [1025, 98] on button "Options" at bounding box center [1024, 96] width 86 height 26
click at [1025, 163] on button "Print" at bounding box center [1036, 154] width 109 height 28
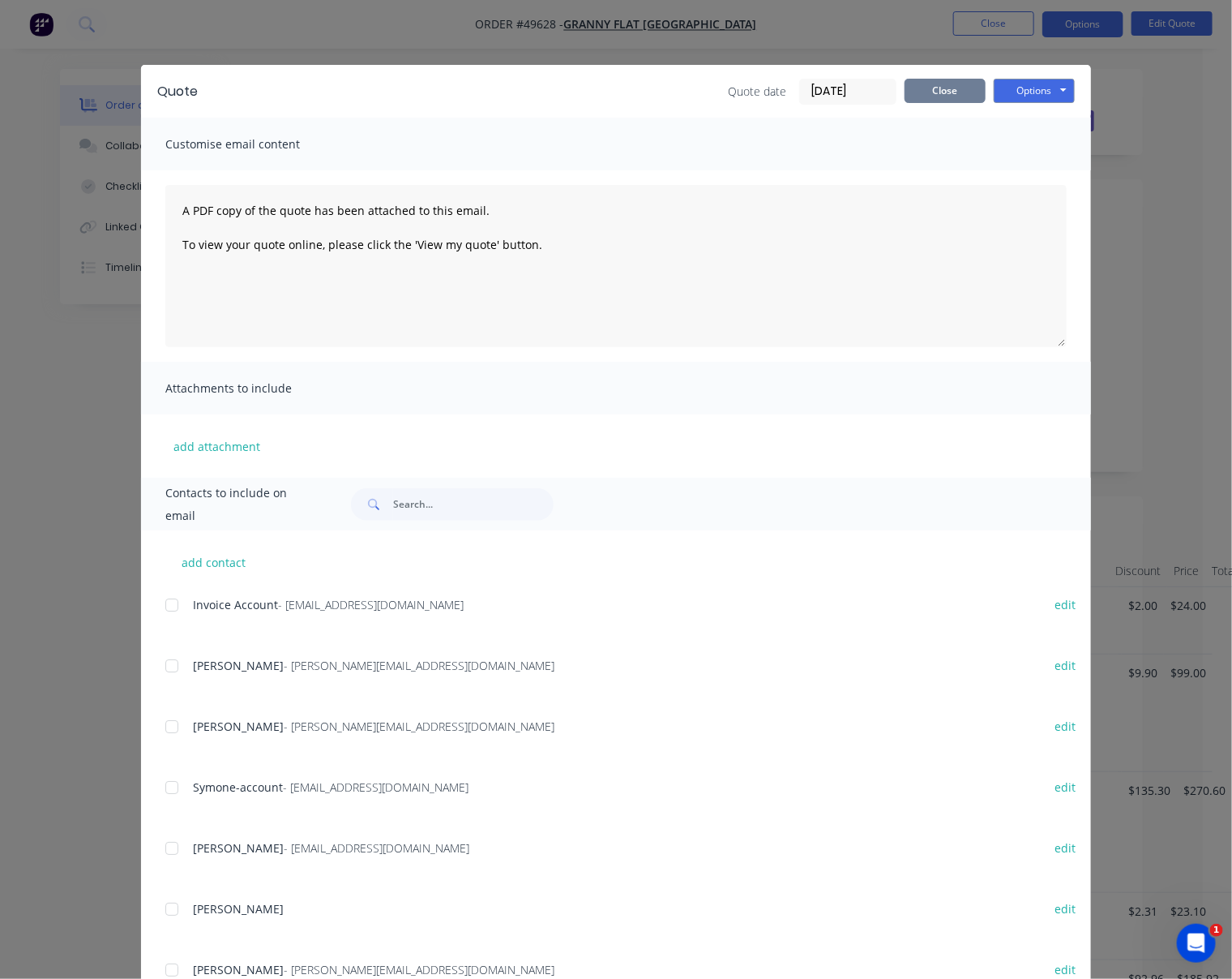
click at [969, 87] on button "Close" at bounding box center [945, 90] width 81 height 24
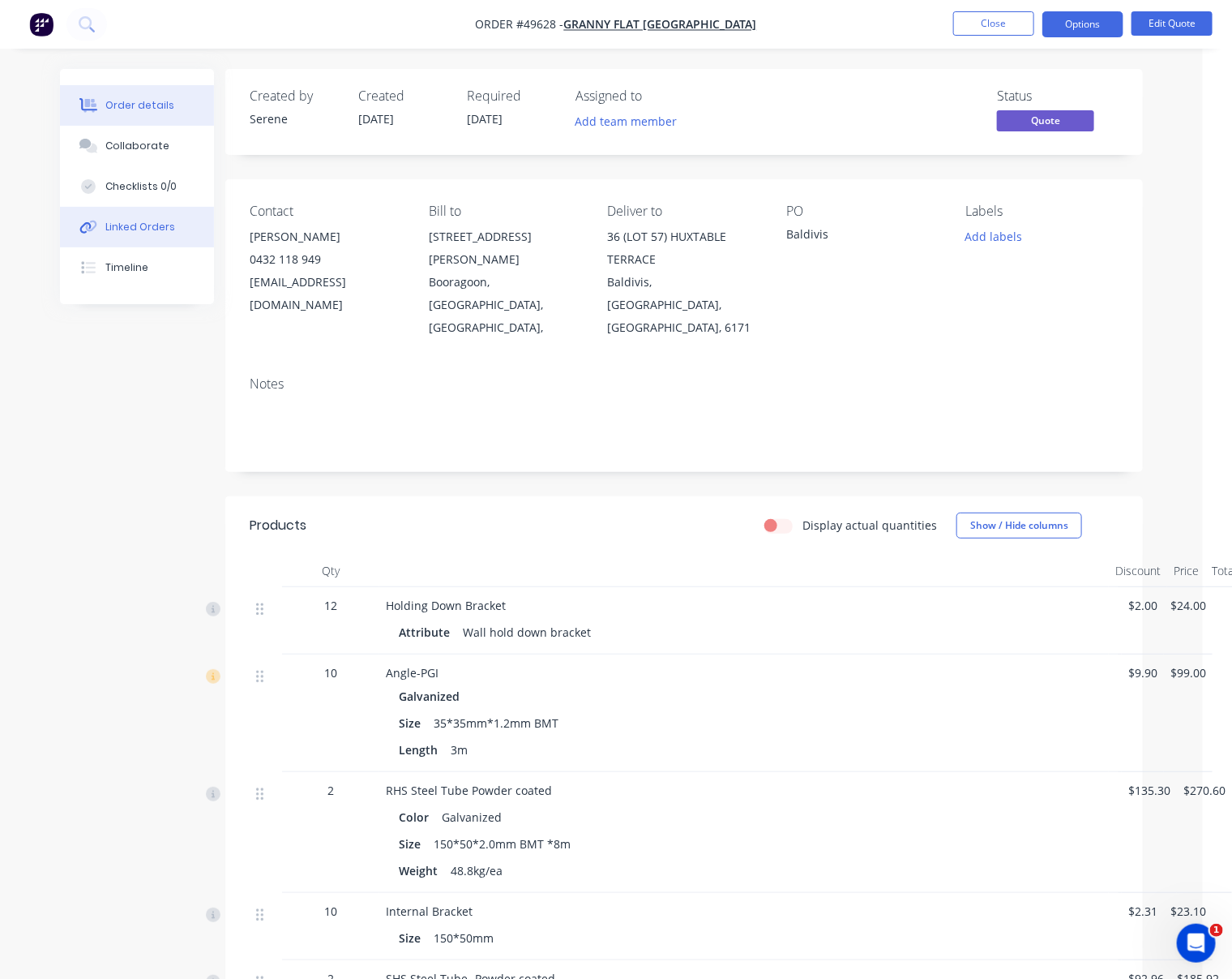
click at [171, 234] on div "Linked Orders" at bounding box center [140, 227] width 70 height 15
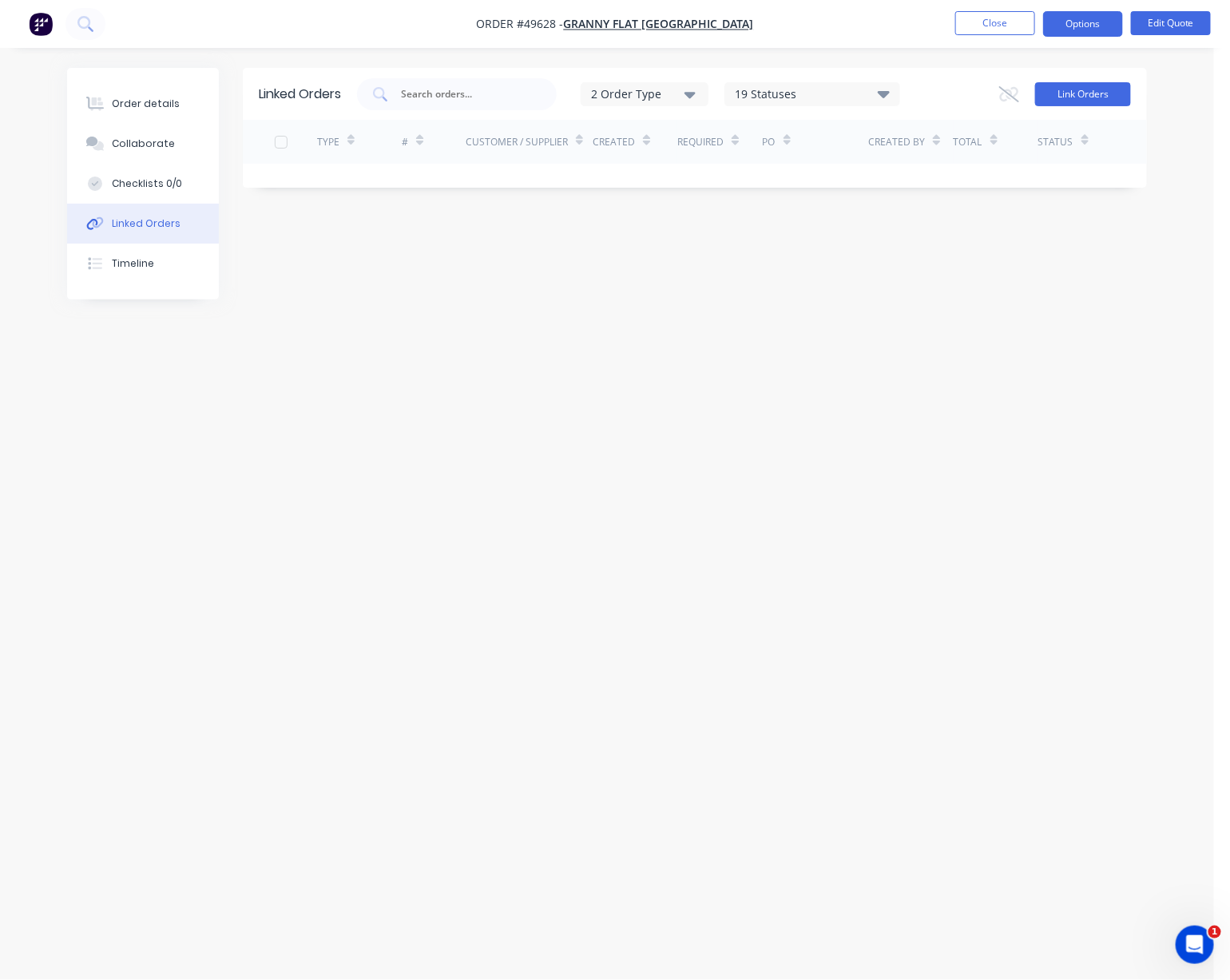
click at [1073, 89] on button "Link Orders" at bounding box center [1083, 94] width 96 height 24
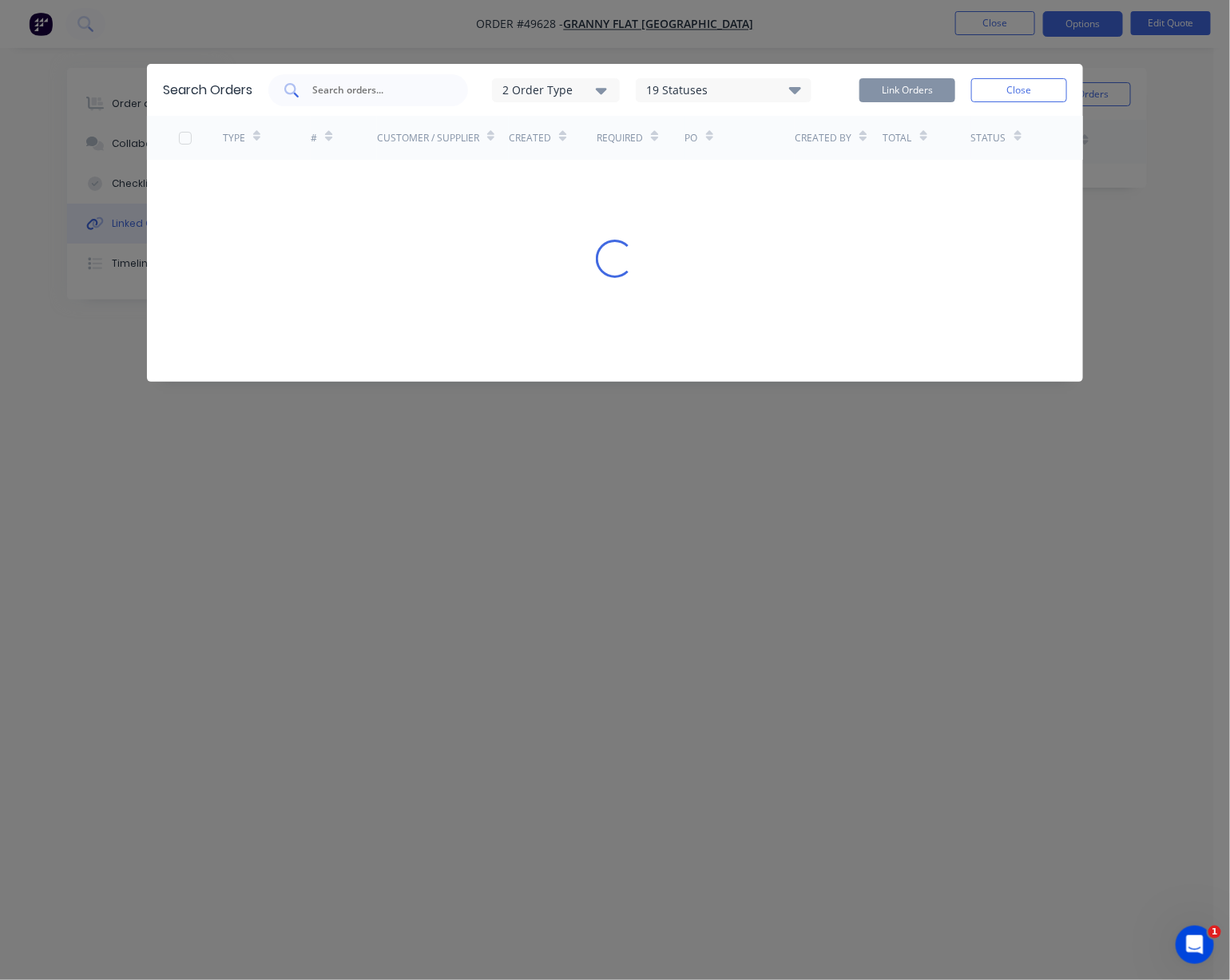
click at [386, 85] on div at bounding box center [368, 91] width 199 height 32
type input "44831"
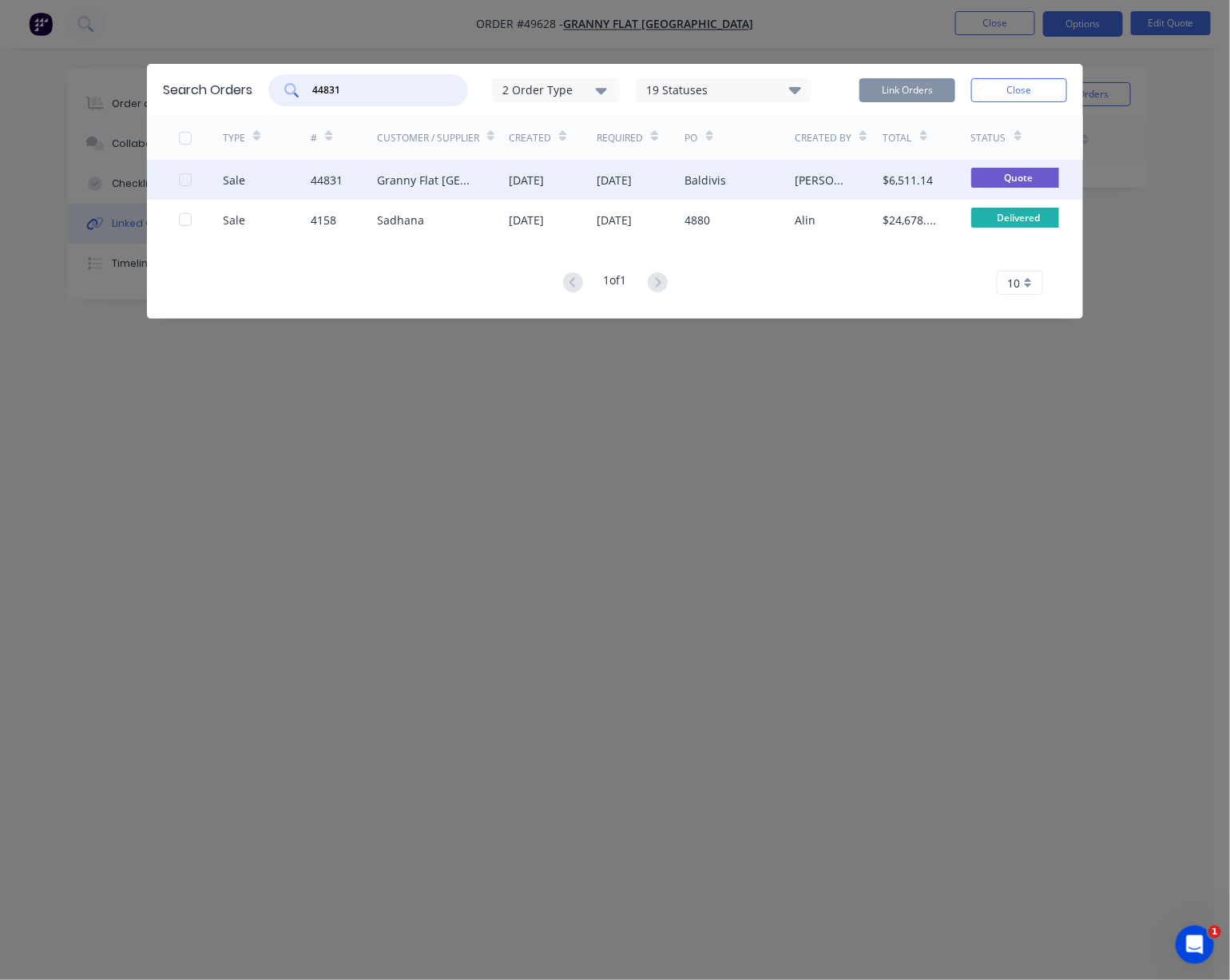
click at [182, 183] on div at bounding box center [186, 180] width 32 height 32
click at [914, 94] on button "Link Orders" at bounding box center [907, 90] width 96 height 24
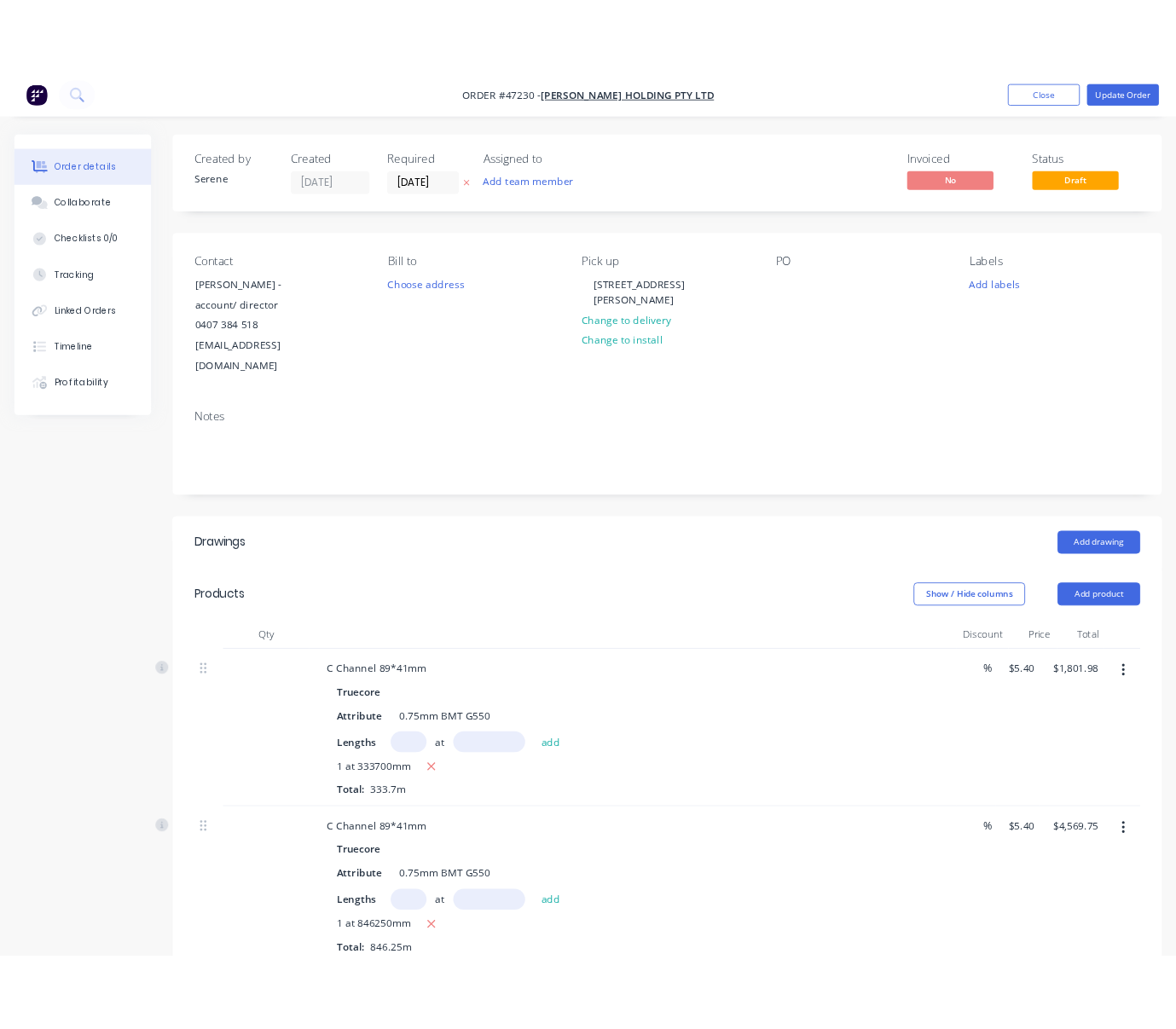
scroll to position [265, 0]
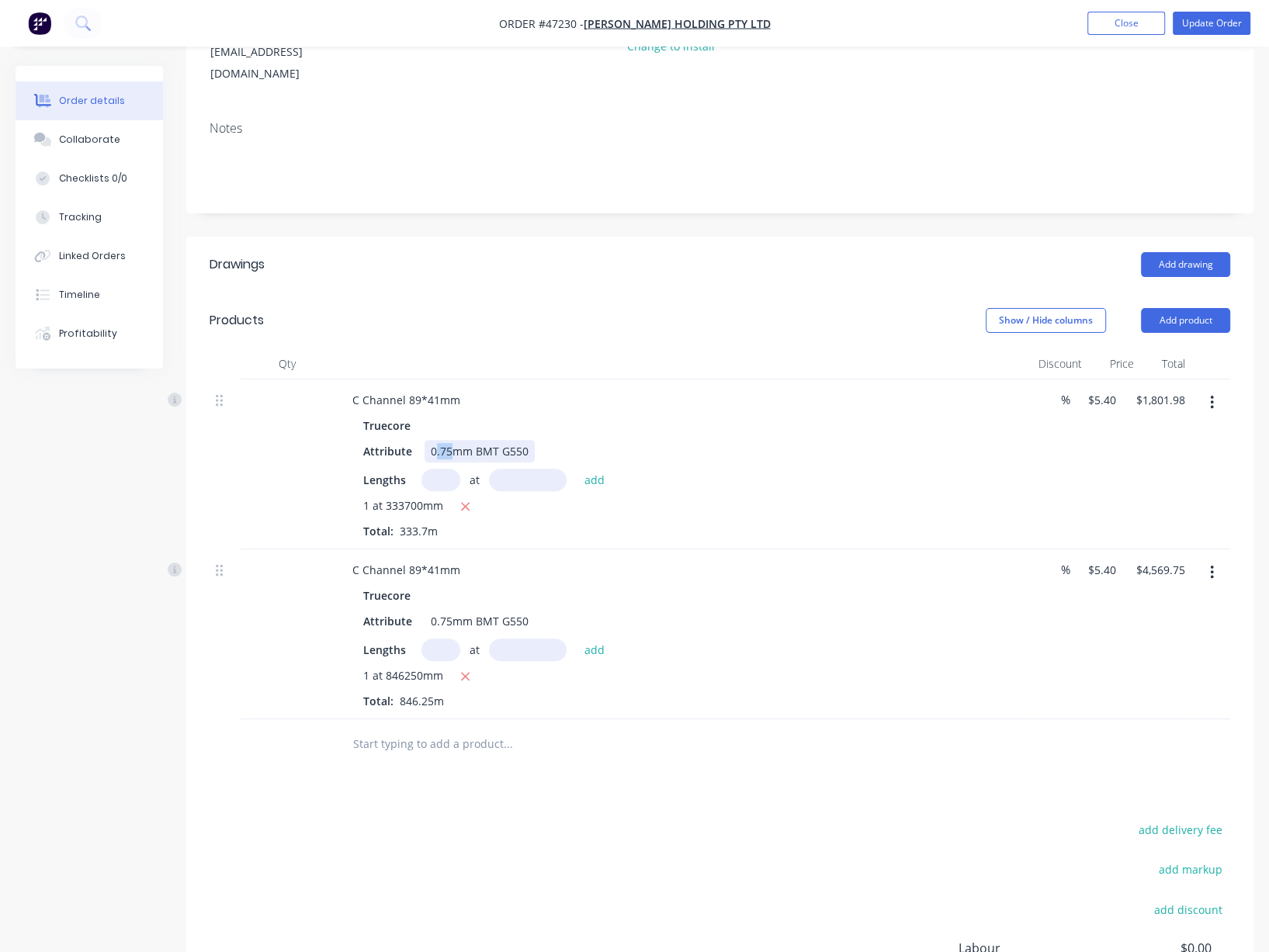
drag, startPoint x: 458, startPoint y: 455, endPoint x: 431, endPoint y: 458, distance: 27.2
click at [433, 458] on div "0.75mm BMT G550" at bounding box center [480, 451] width 110 height 22
drag, startPoint x: 457, startPoint y: 457, endPoint x: 427, endPoint y: 455, distance: 30.1
click at [428, 455] on div "Attribute 0.75mm BMT G550" at bounding box center [679, 451] width 646 height 22
drag, startPoint x: 461, startPoint y: 637, endPoint x: 431, endPoint y: 635, distance: 30.1
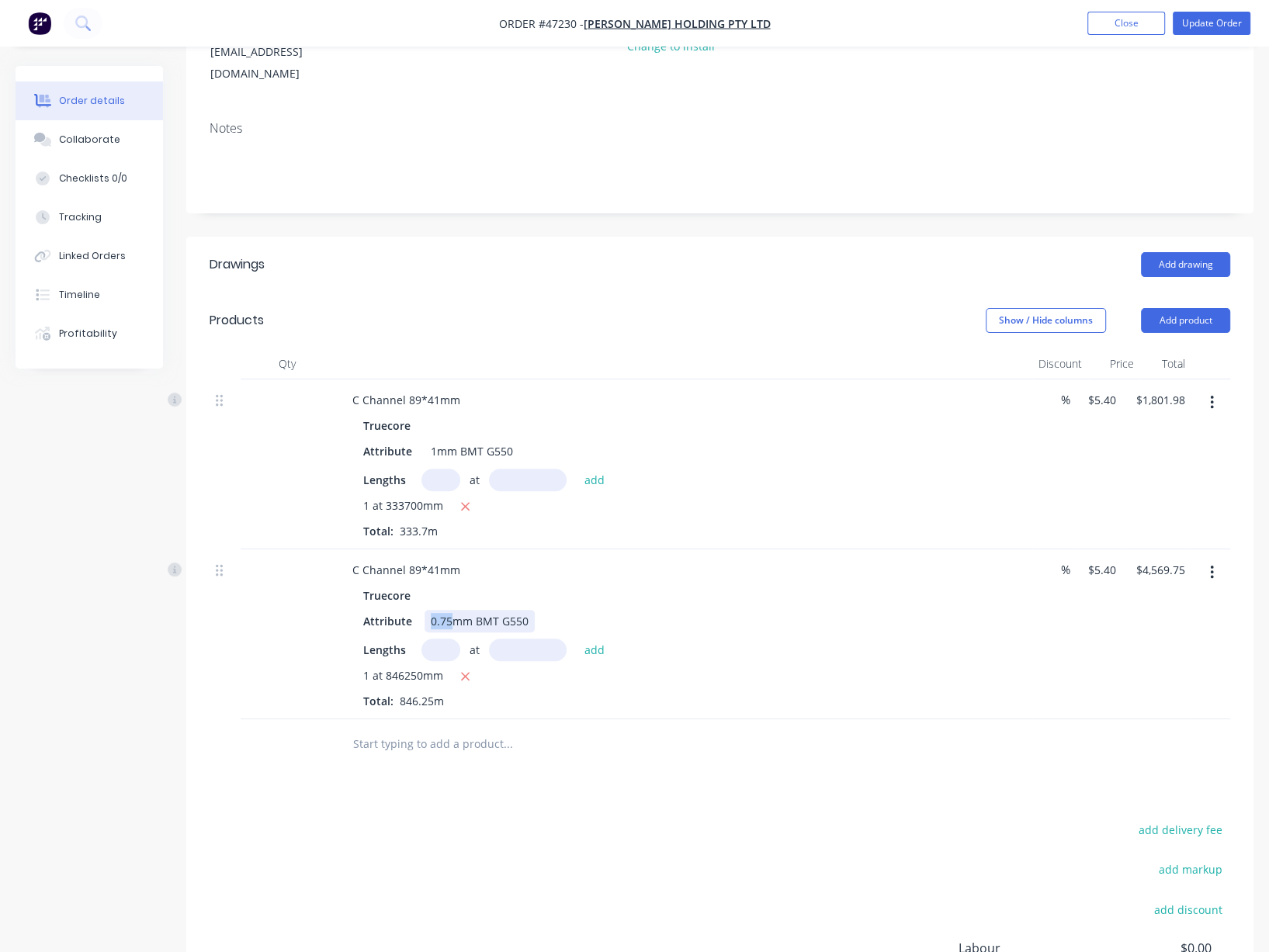
click at [431, 632] on div "0.75mm BMT G550" at bounding box center [480, 621] width 110 height 22
click at [751, 379] on div at bounding box center [683, 364] width 698 height 31
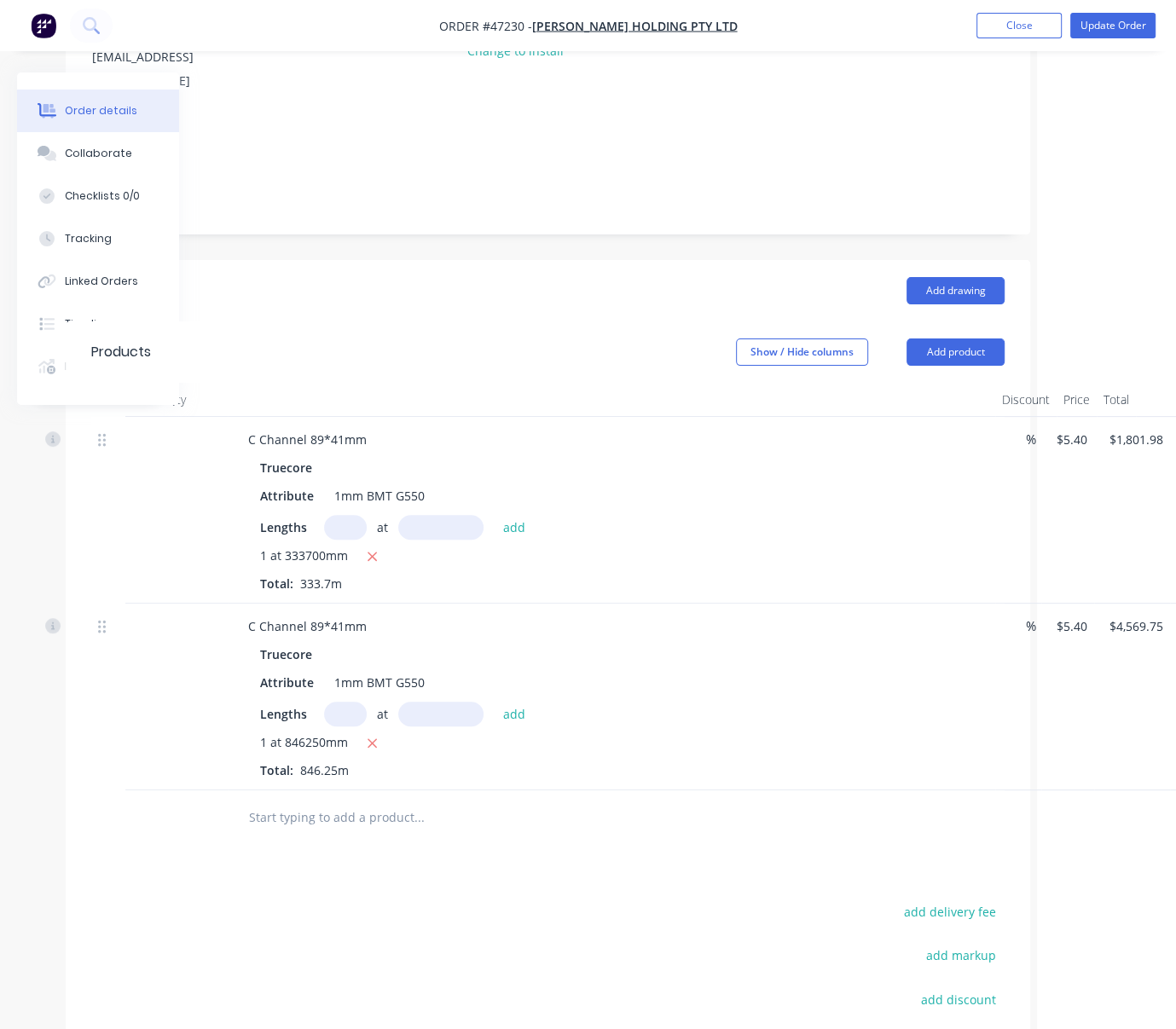
scroll to position [265, 181]
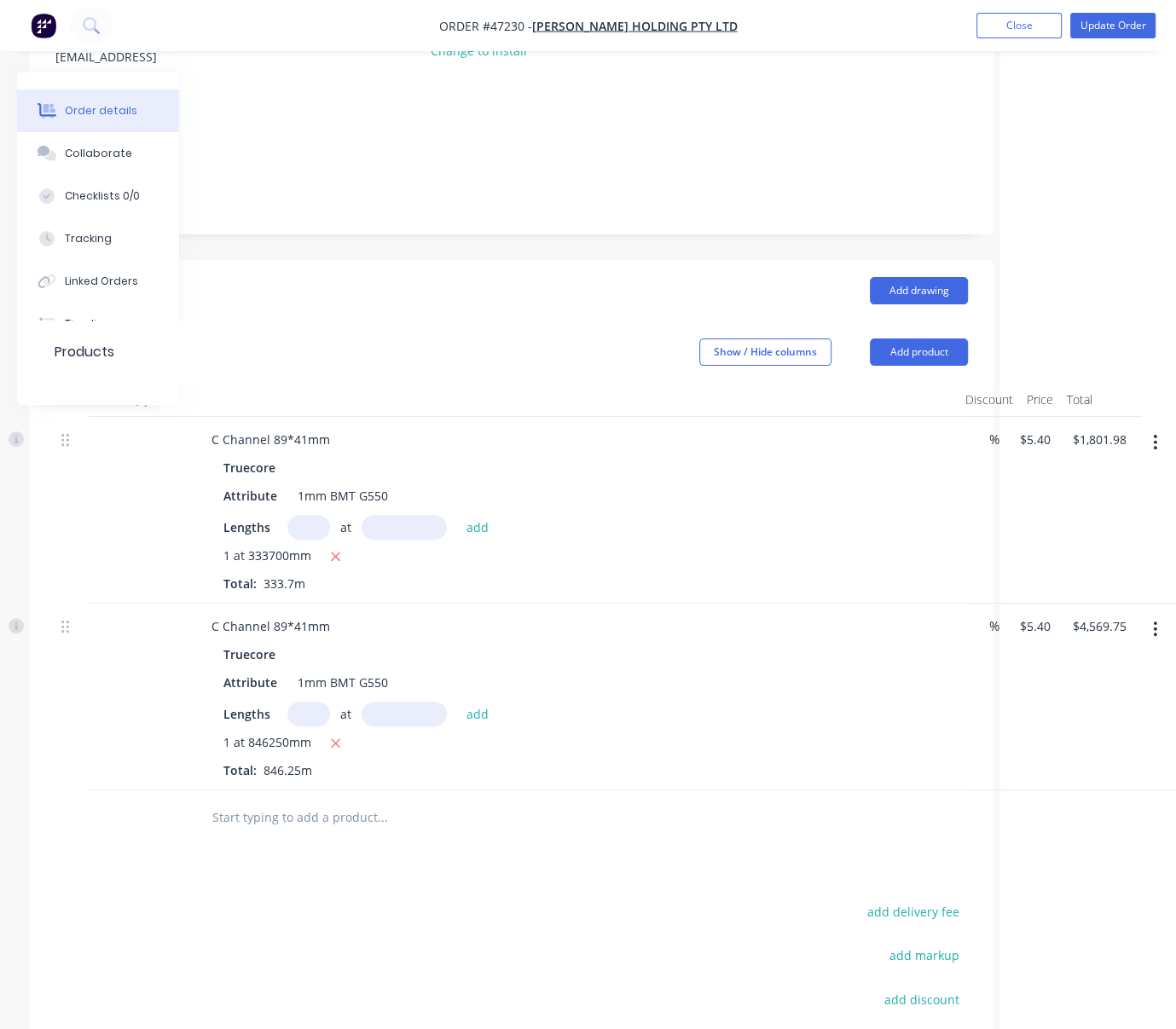
drag, startPoint x: 622, startPoint y: 366, endPoint x: 838, endPoint y: 356, distance: 216.2
click at [1034, 443] on input "5.4" at bounding box center [1037, 438] width 39 height 24
type input "$7.20"
type input "$2,402.64"
click at [968, 639] on div "C Channel 89*41mm Truecore Attribute 1mm BMT G550 Lengths at add 1 at 846250mm …" at bounding box center [511, 697] width 913 height 187
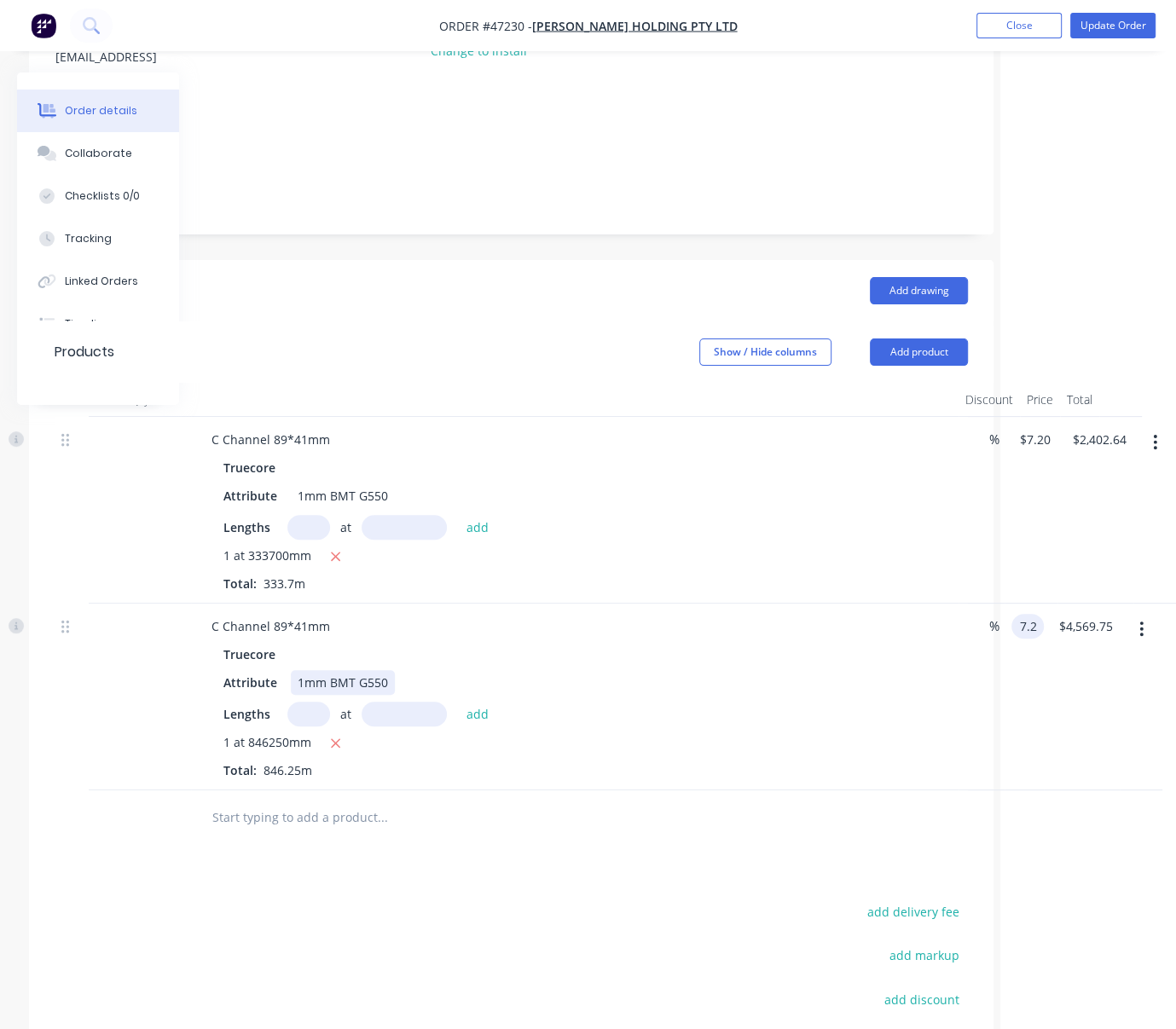
type input "$7.20"
type input "$6,093.00"
click at [859, 695] on div "Attribute 1mm BMT G550" at bounding box center [571, 682] width 709 height 24
click at [518, 316] on header "Drawings Add drawing" at bounding box center [511, 291] width 964 height 62
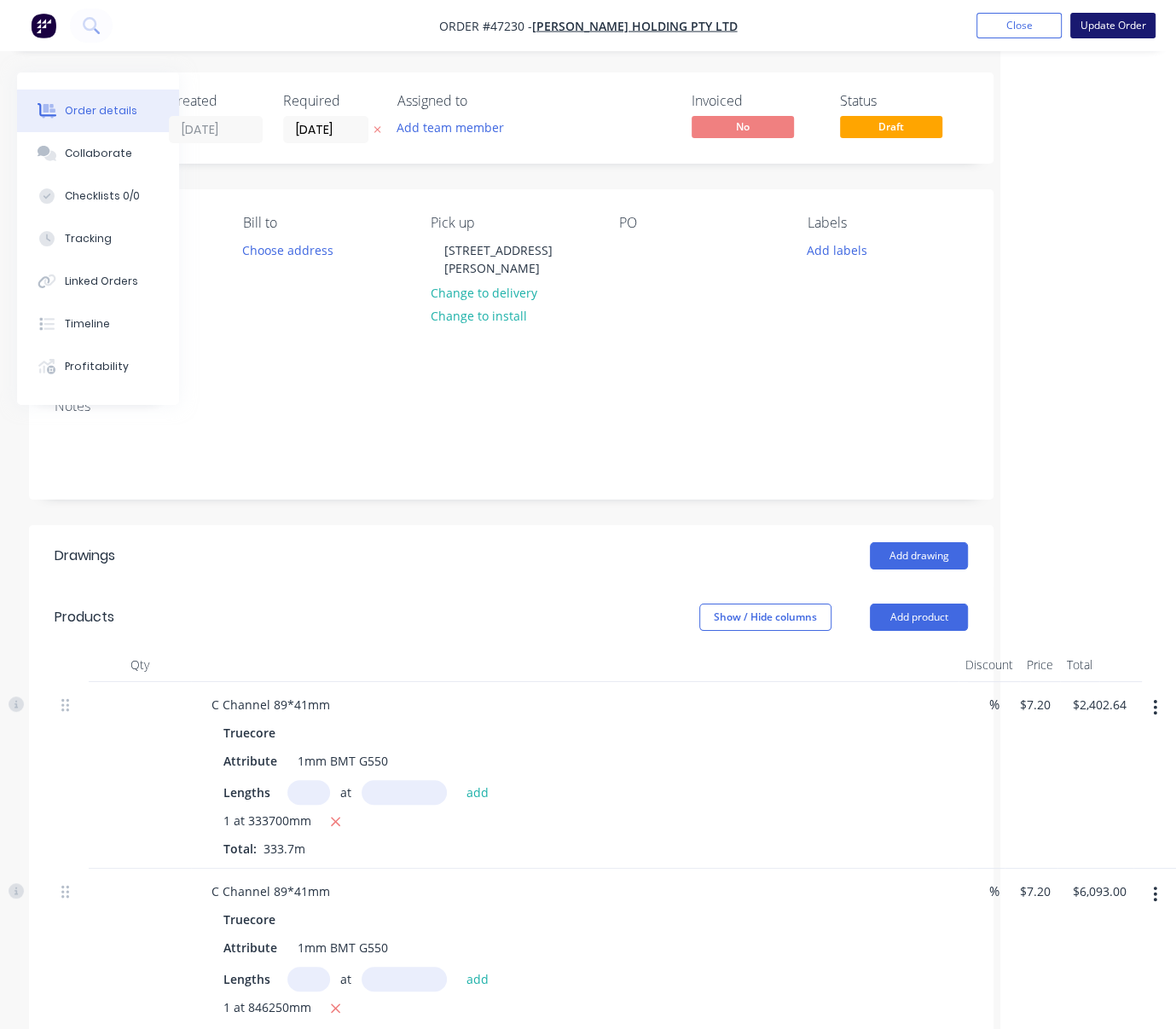
click at [1112, 27] on button "Update Order" at bounding box center [1113, 25] width 85 height 25
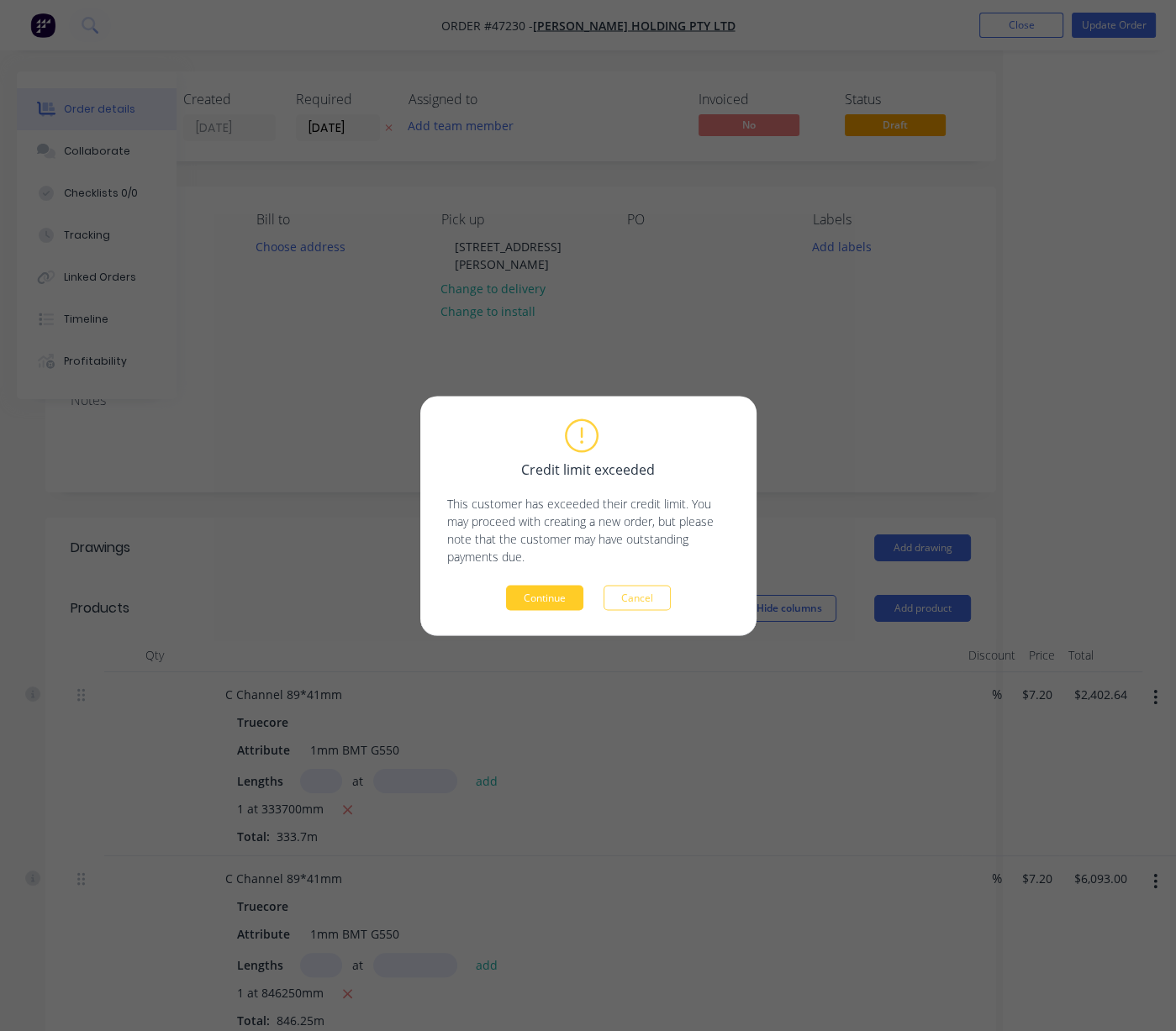
click at [541, 601] on button "Continue" at bounding box center [545, 597] width 78 height 25
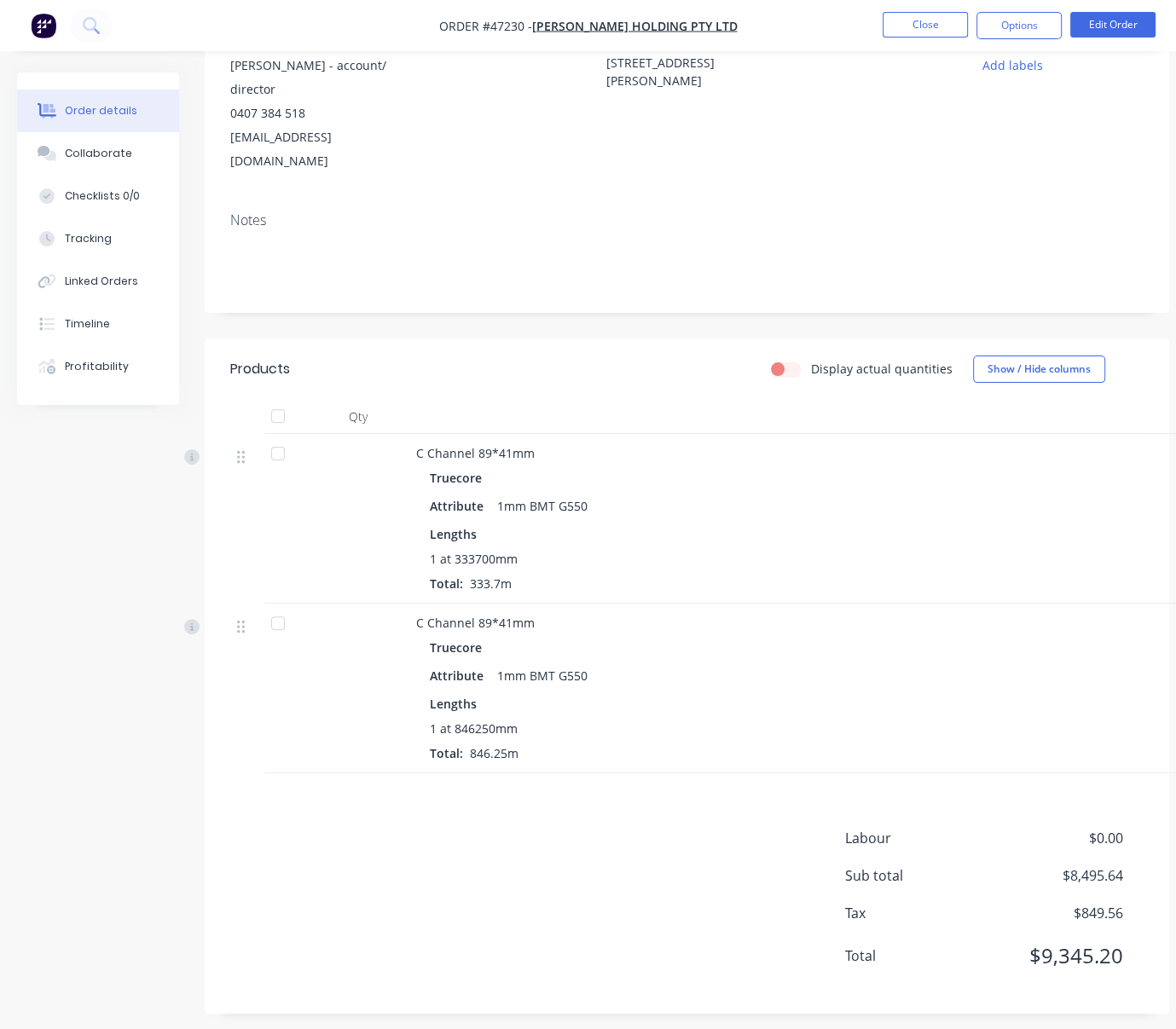
scroll to position [229, 0]
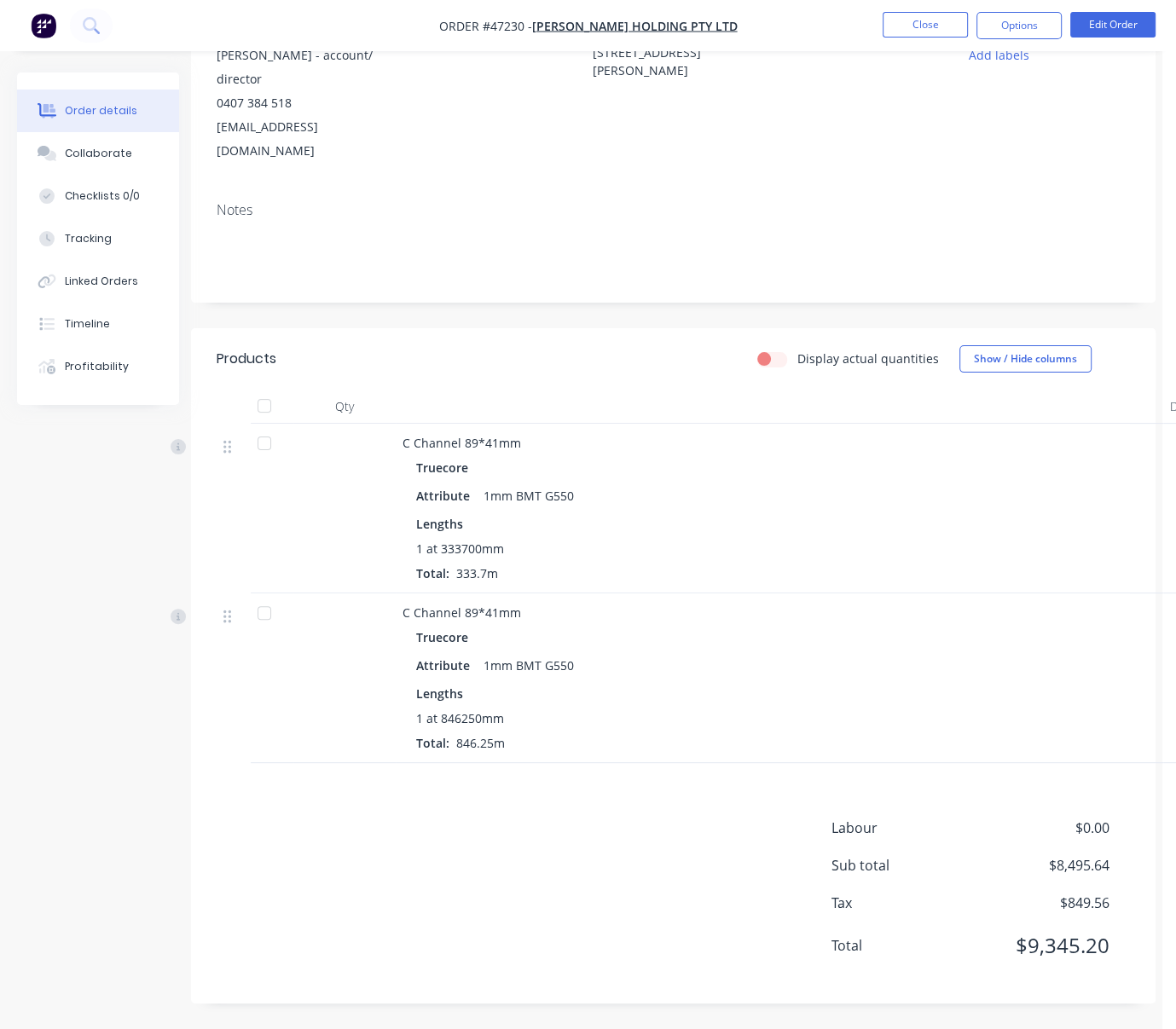
drag, startPoint x: 481, startPoint y: 759, endPoint x: 618, endPoint y: 729, distance: 140.2
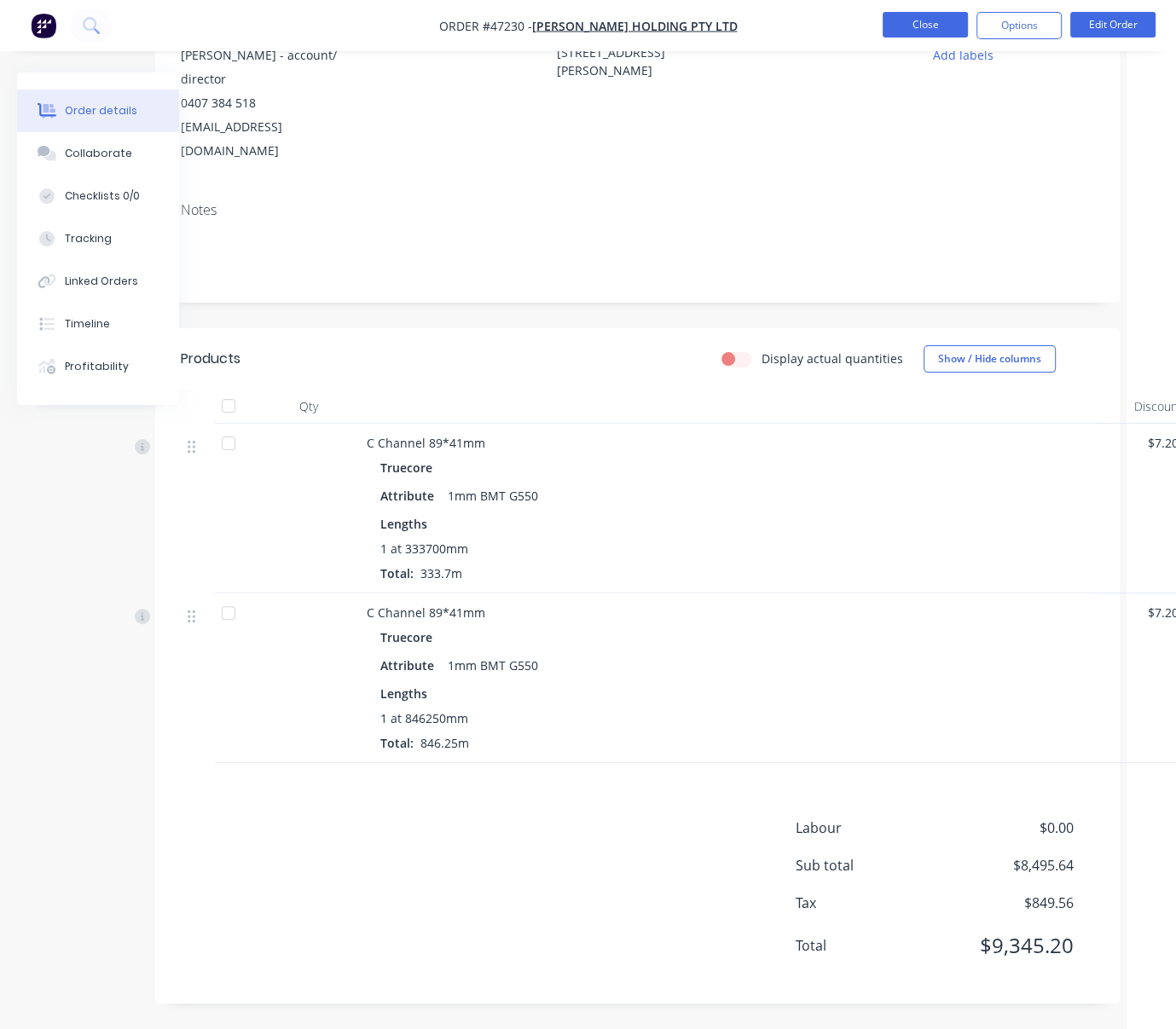
click at [933, 14] on button "Close" at bounding box center [925, 24] width 85 height 25
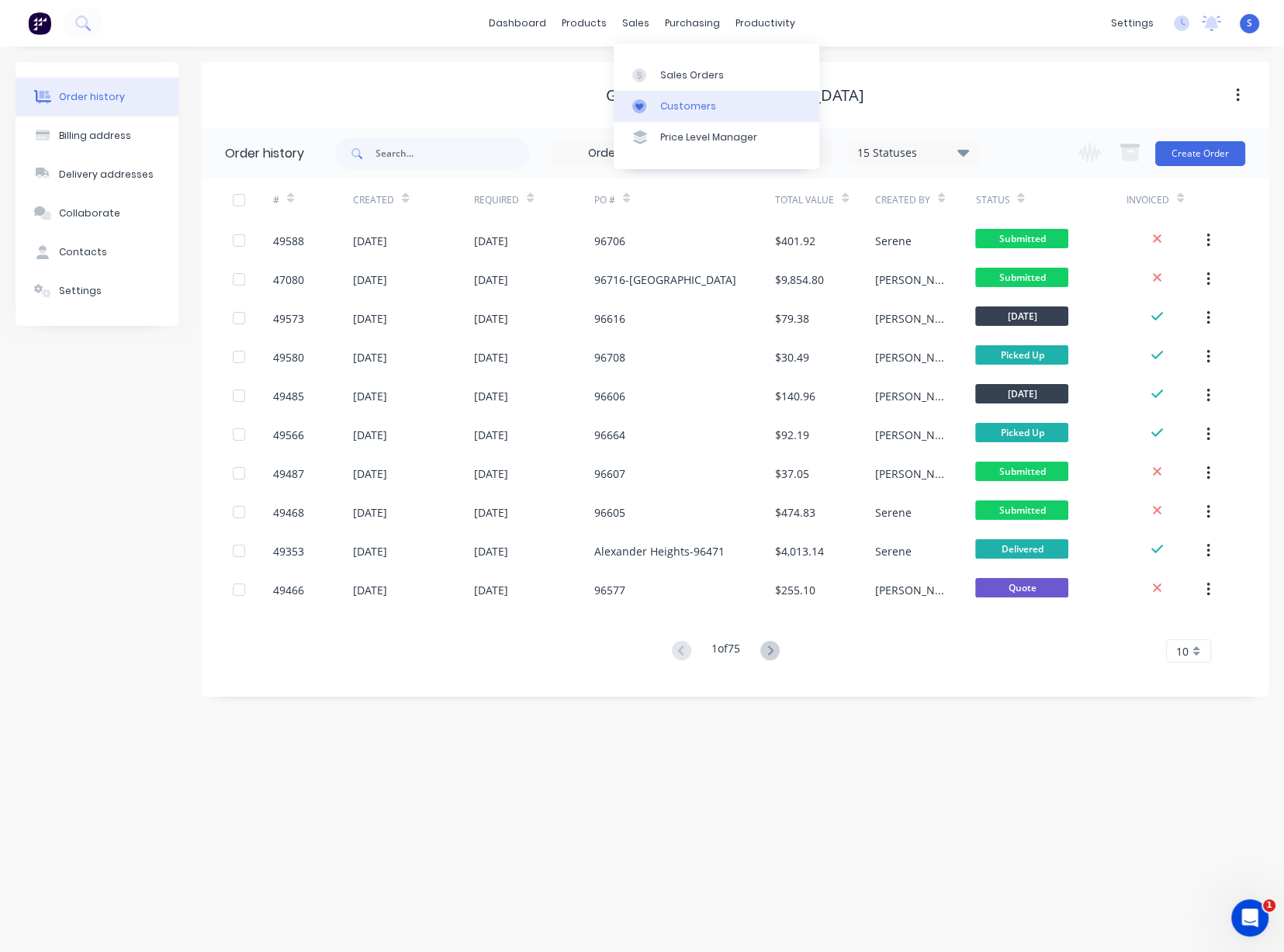
click at [680, 95] on link "Customers" at bounding box center [716, 106] width 205 height 31
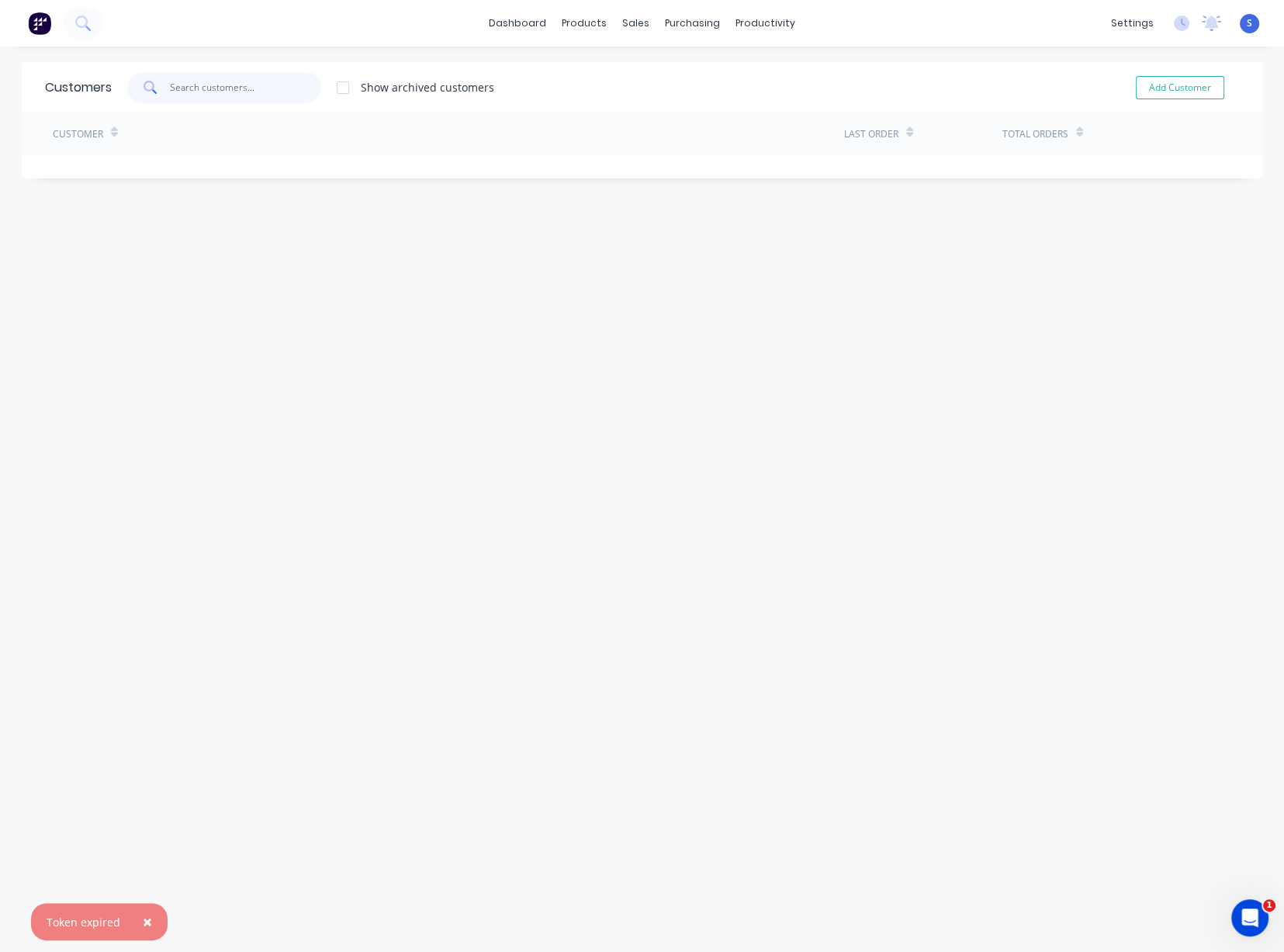
click at [245, 92] on input "text" at bounding box center [246, 88] width 152 height 31
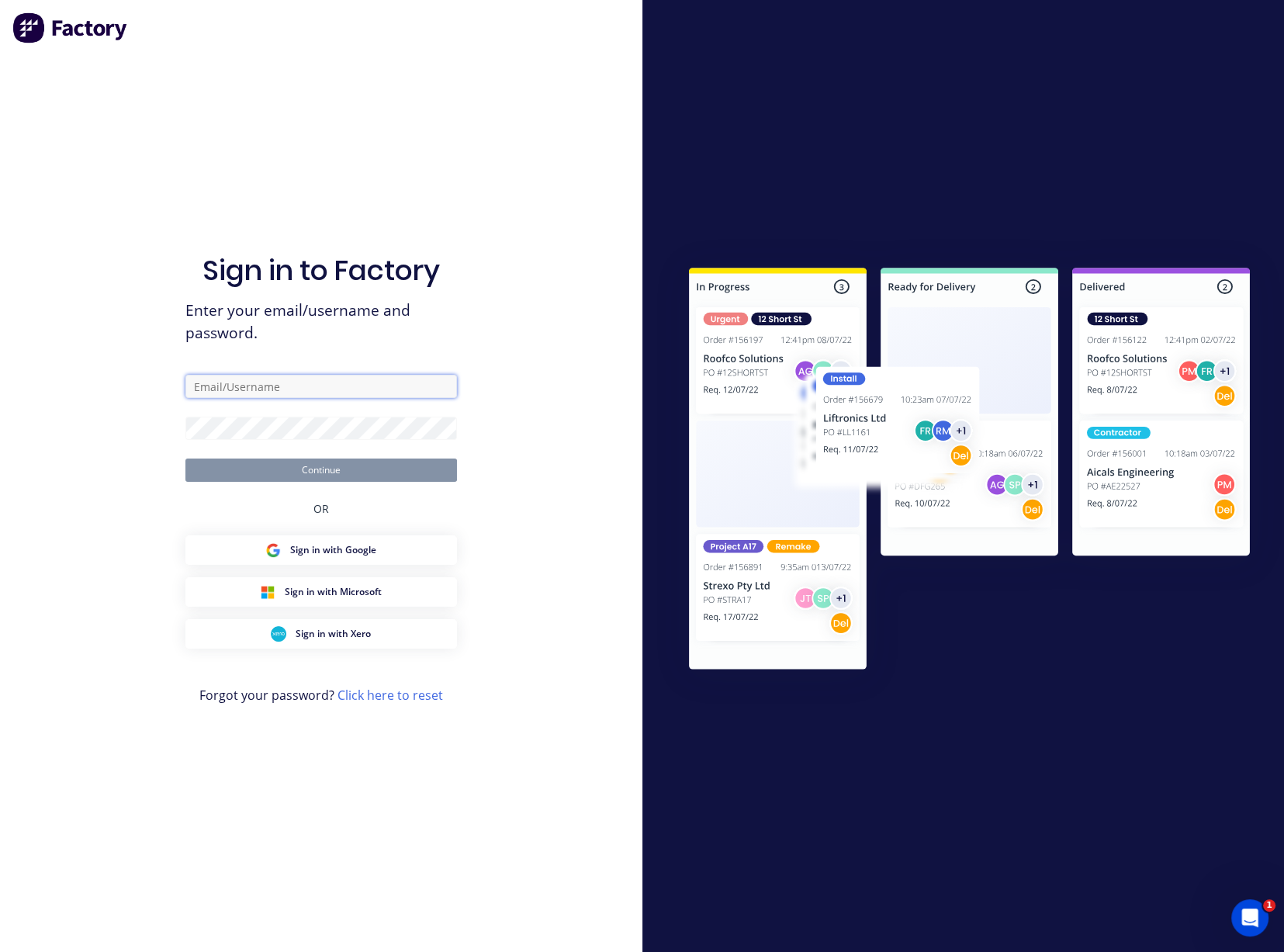
type input "serene@dynamicsteelform.com.au"
click at [337, 471] on button "Continue" at bounding box center [321, 470] width 271 height 23
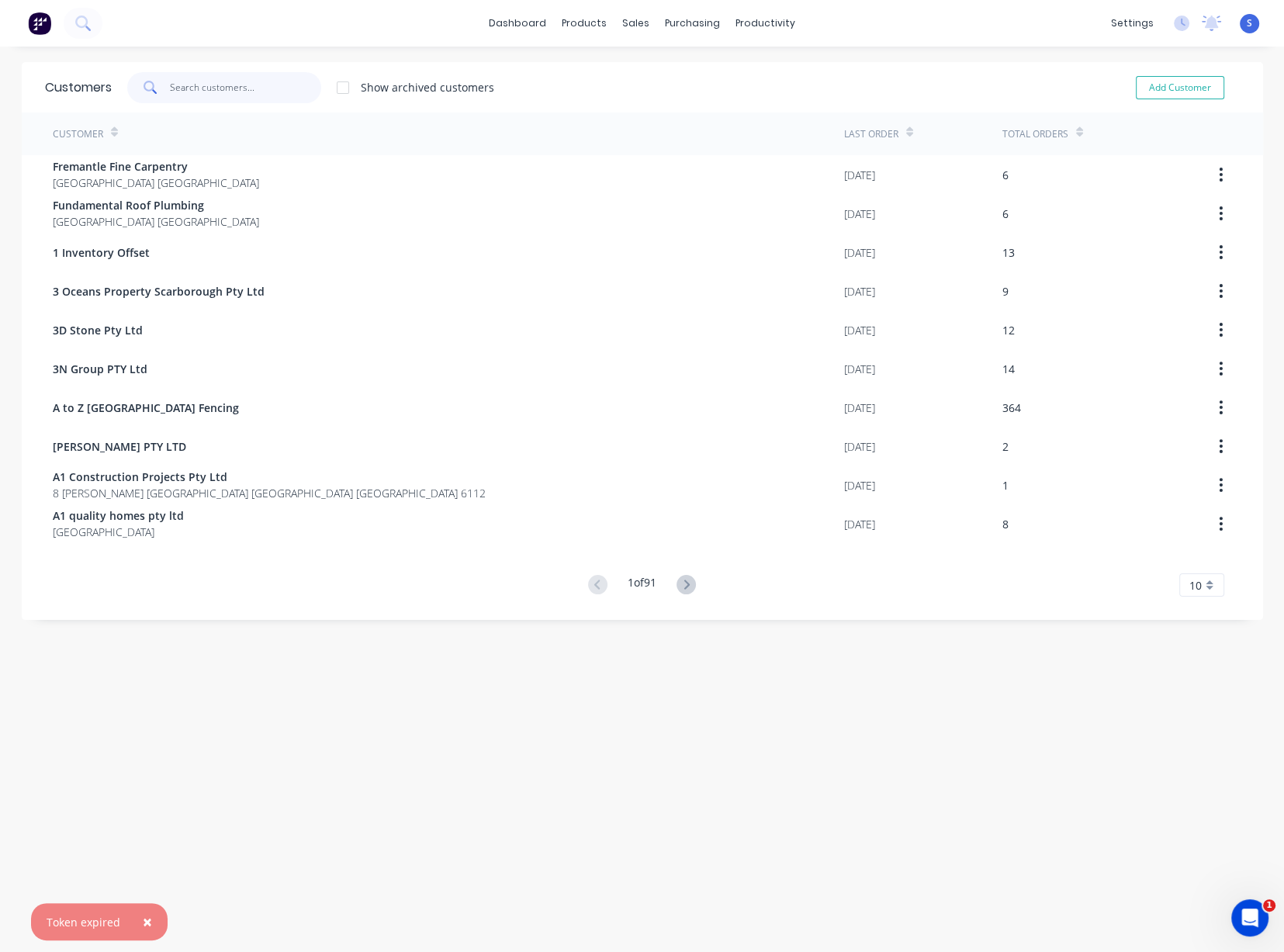
click at [205, 86] on input "text" at bounding box center [246, 88] width 152 height 31
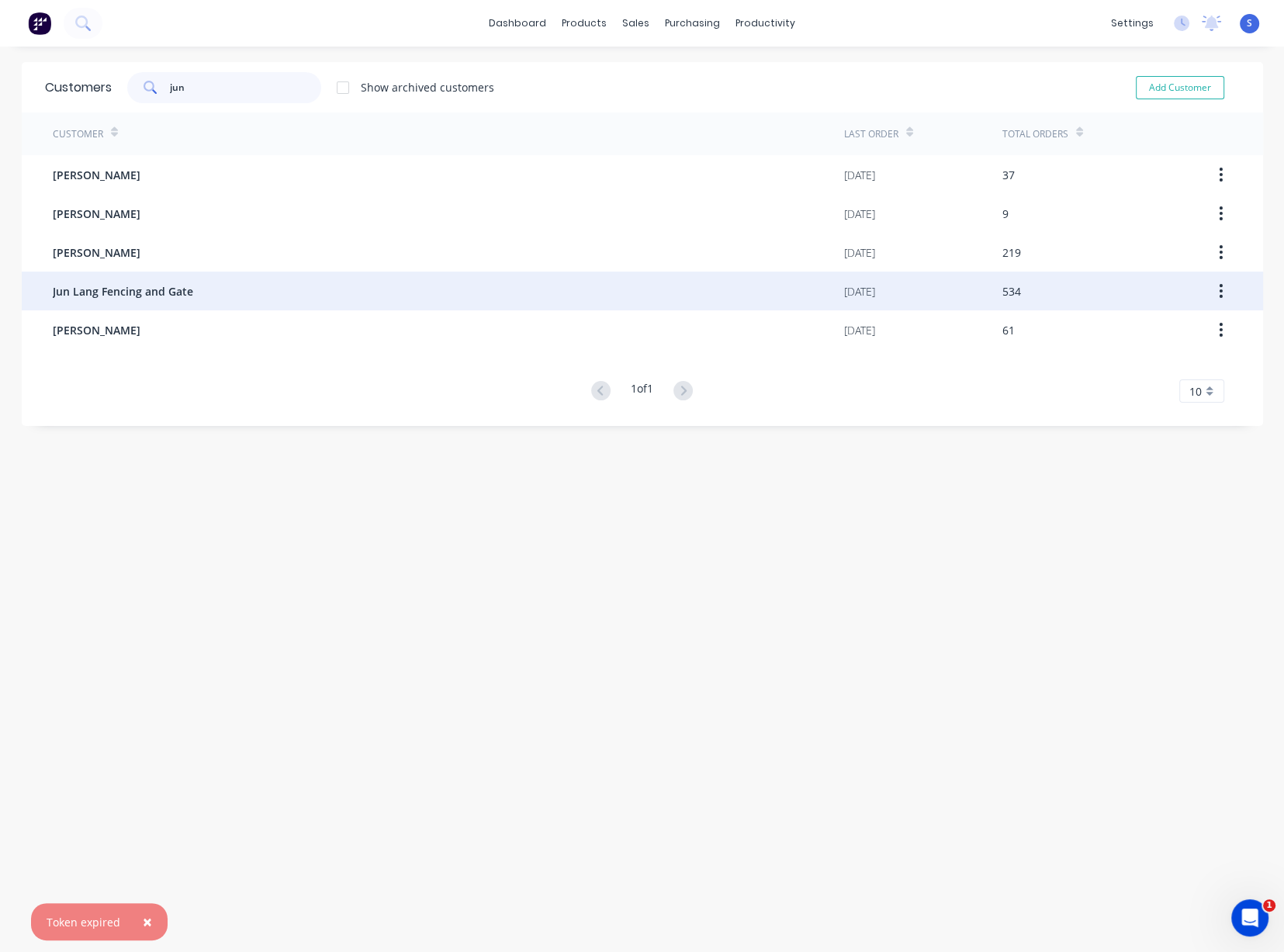
type input "jun"
click at [147, 292] on span "Jun Lang Fencing and Gate" at bounding box center [123, 291] width 140 height 16
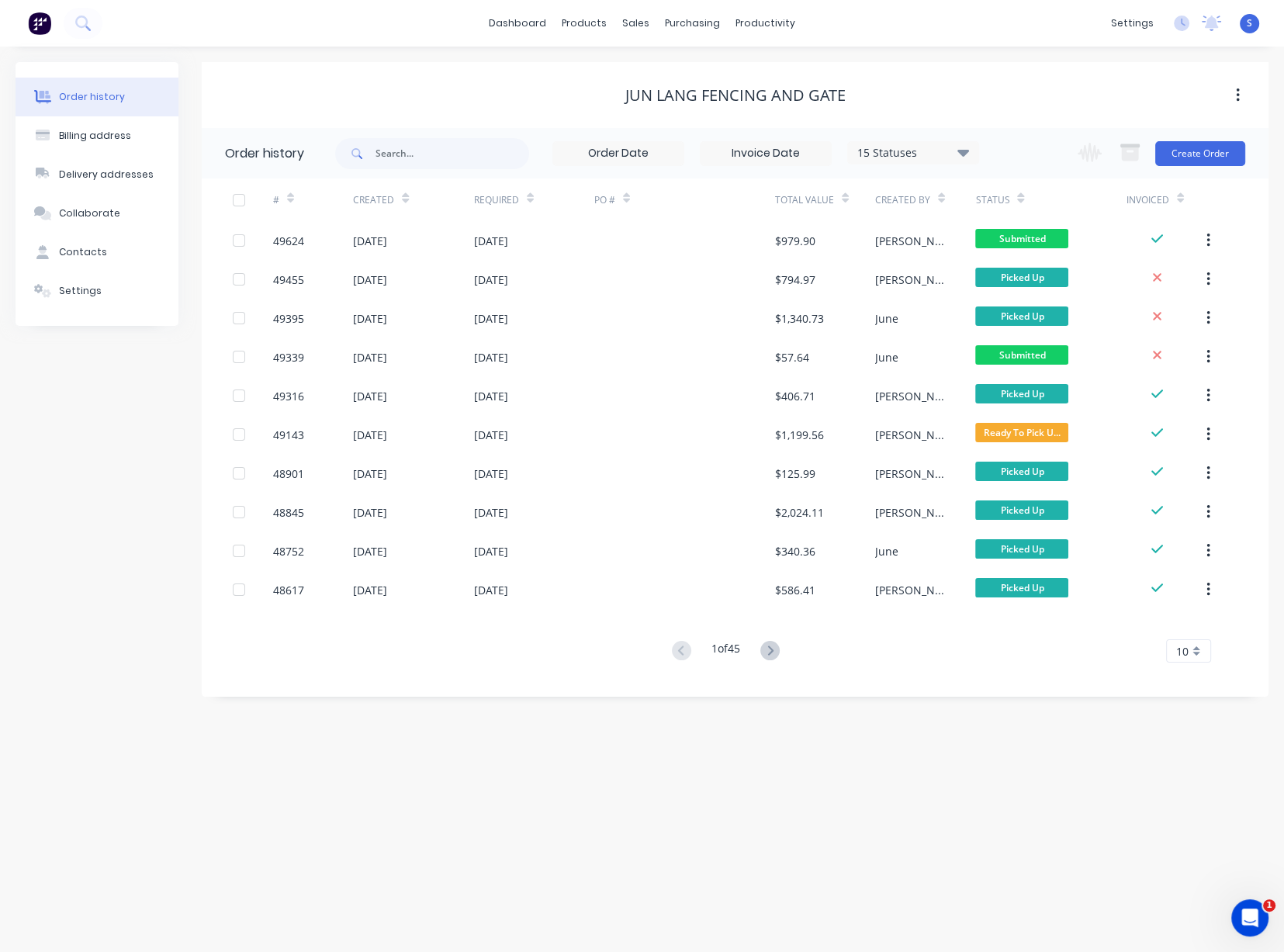
drag, startPoint x: 1007, startPoint y: 97, endPoint x: 1087, endPoint y: 99, distance: 80.0
click at [1201, 144] on button "Create Order" at bounding box center [1200, 153] width 90 height 25
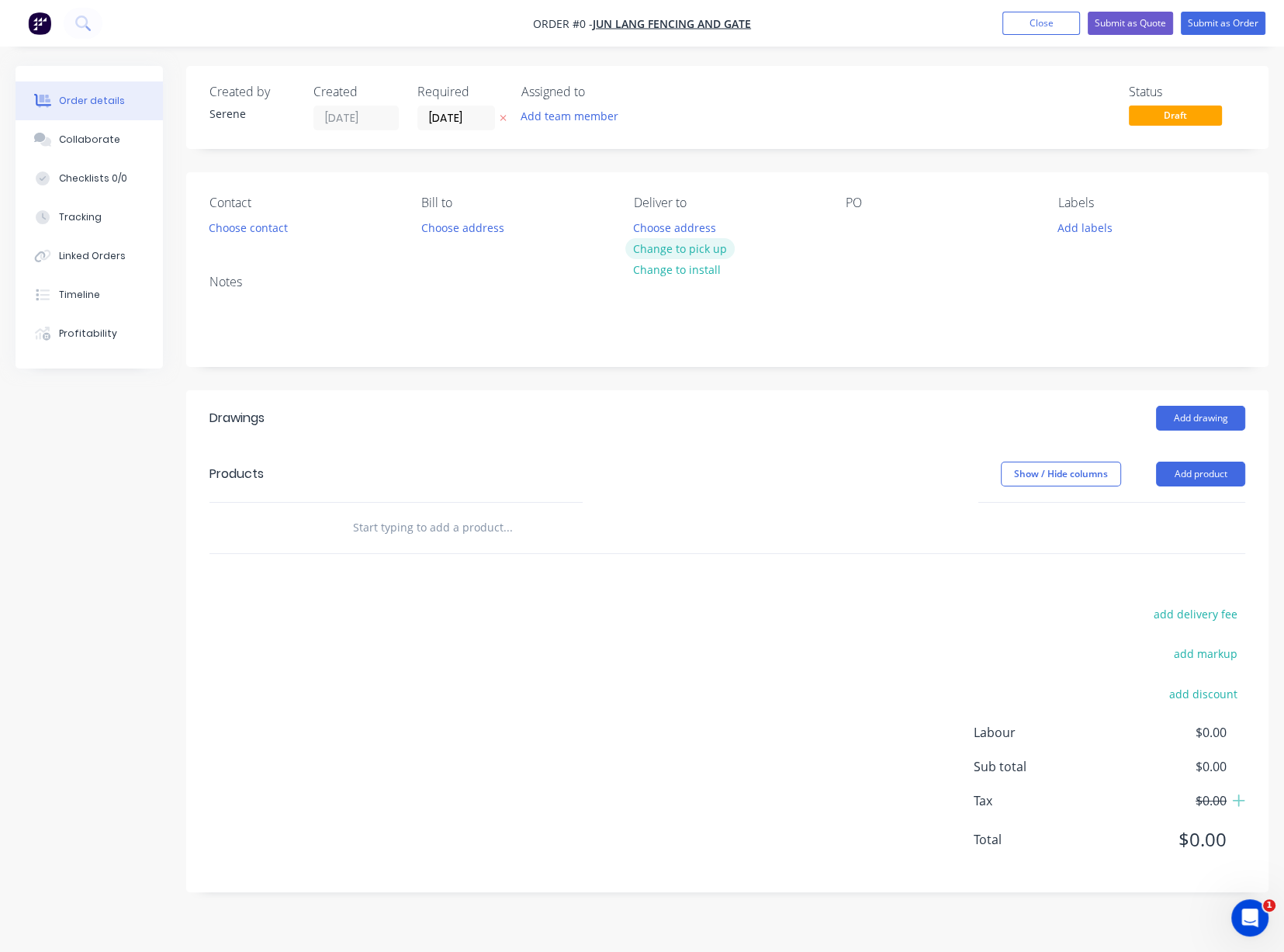
click at [683, 259] on button "Change to pick up" at bounding box center [680, 248] width 111 height 21
click at [271, 237] on button "Choose contact" at bounding box center [249, 227] width 96 height 21
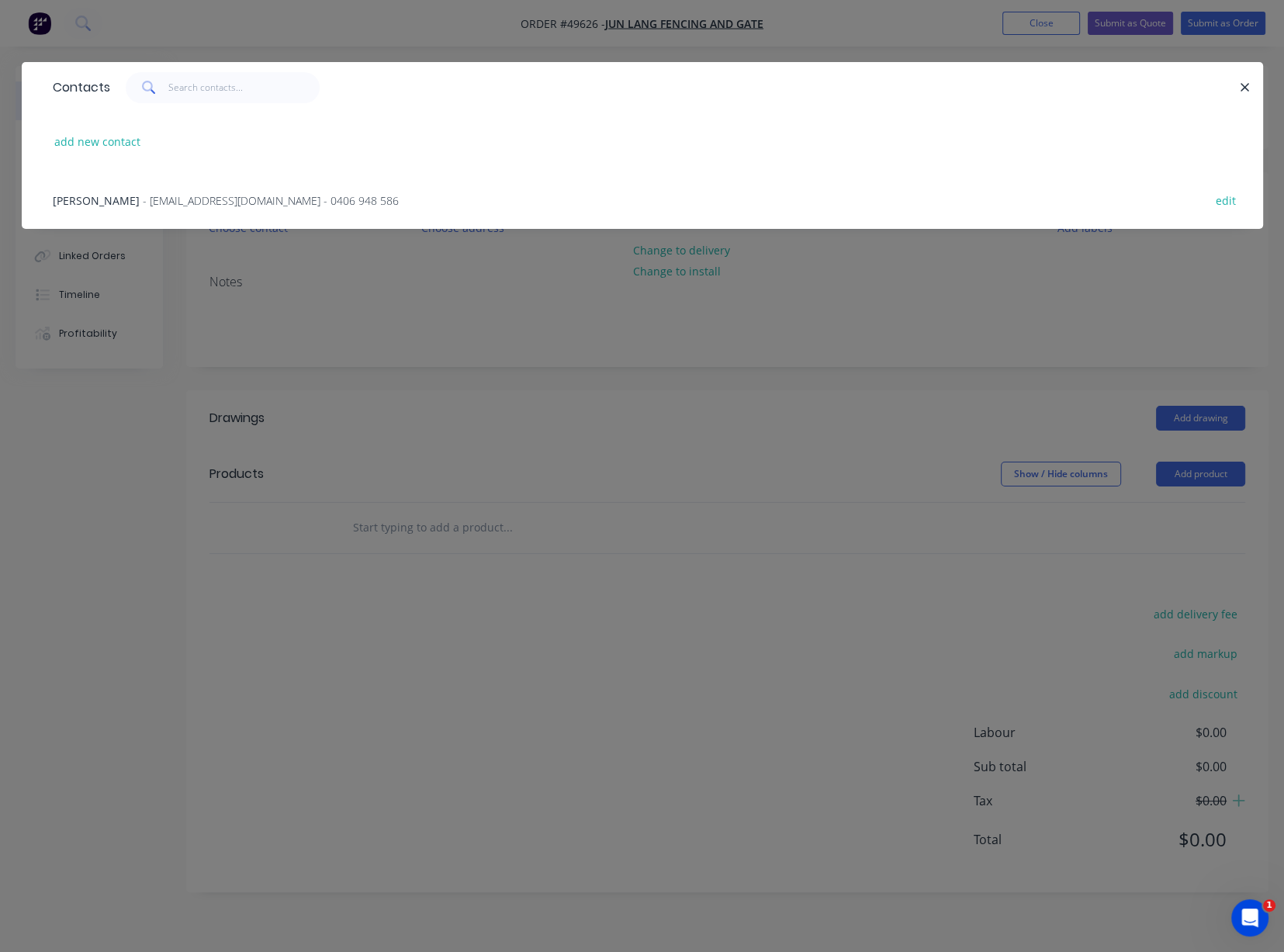
click at [143, 208] on span "- tomcao2013@gmail.com - 0406 948 586" at bounding box center [270, 200] width 256 height 15
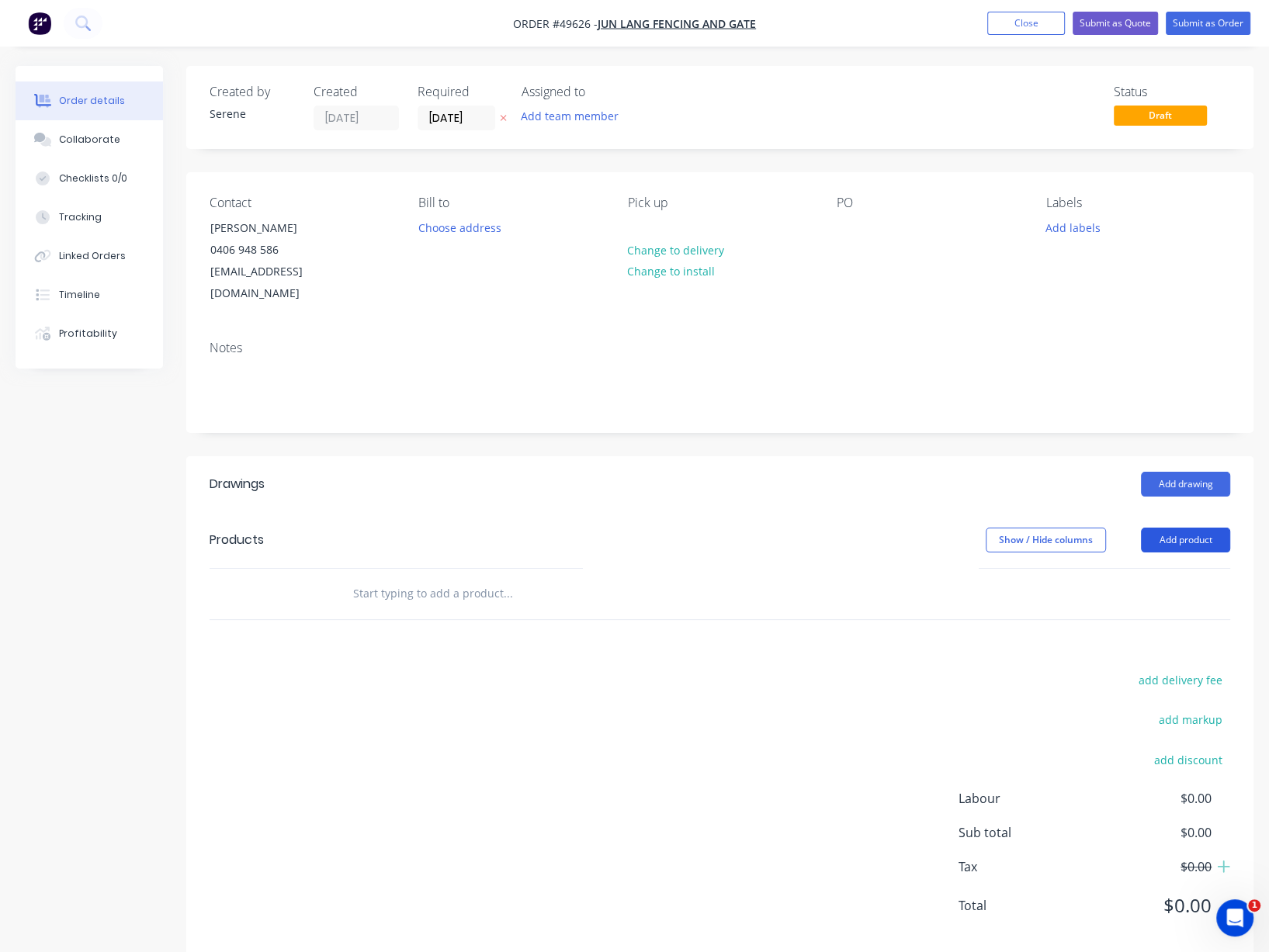
click at [1183, 546] on button "Add product" at bounding box center [1185, 540] width 89 height 25
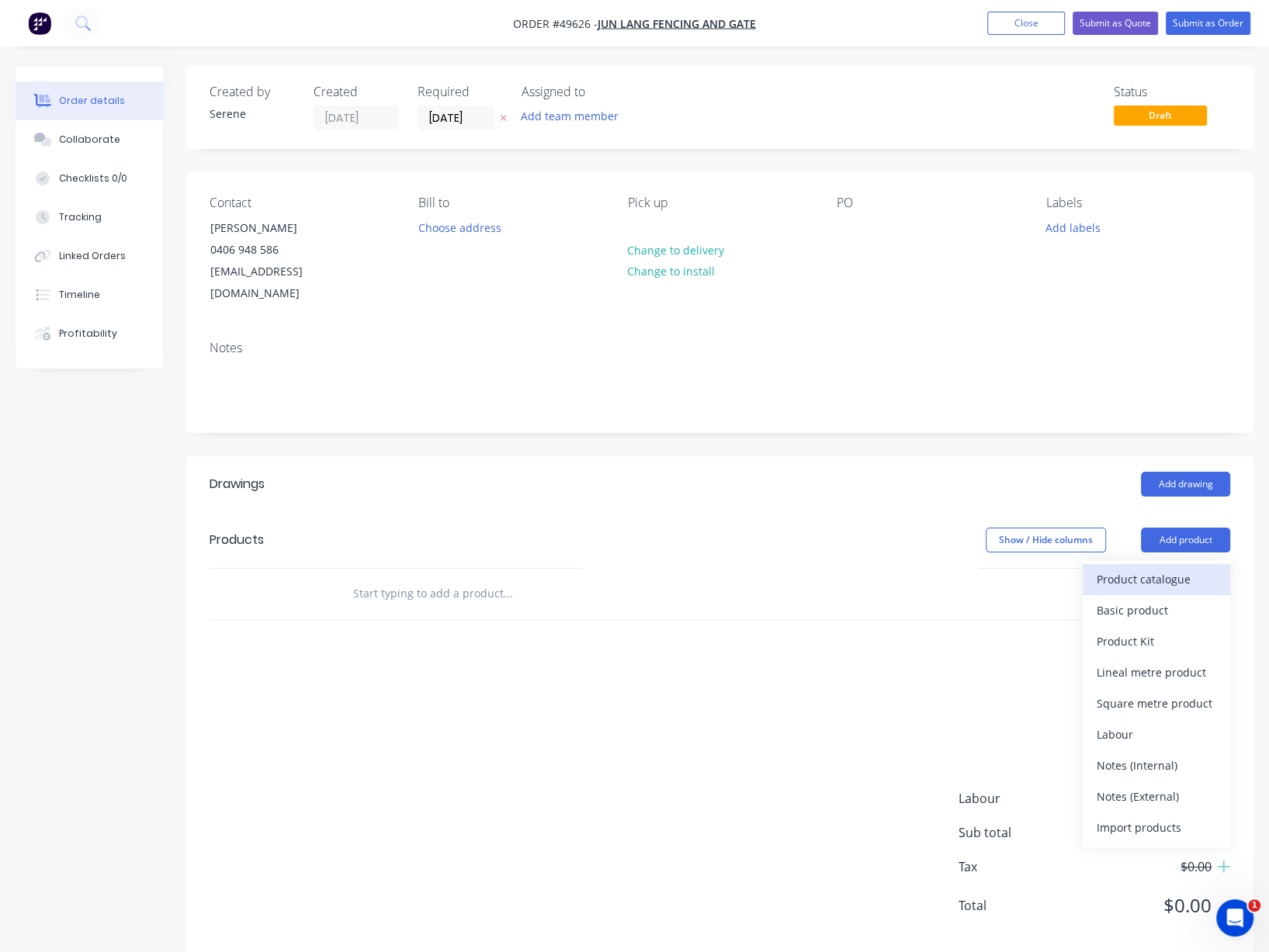
click at [1148, 590] on div "Product catalogue" at bounding box center [1156, 579] width 120 height 22
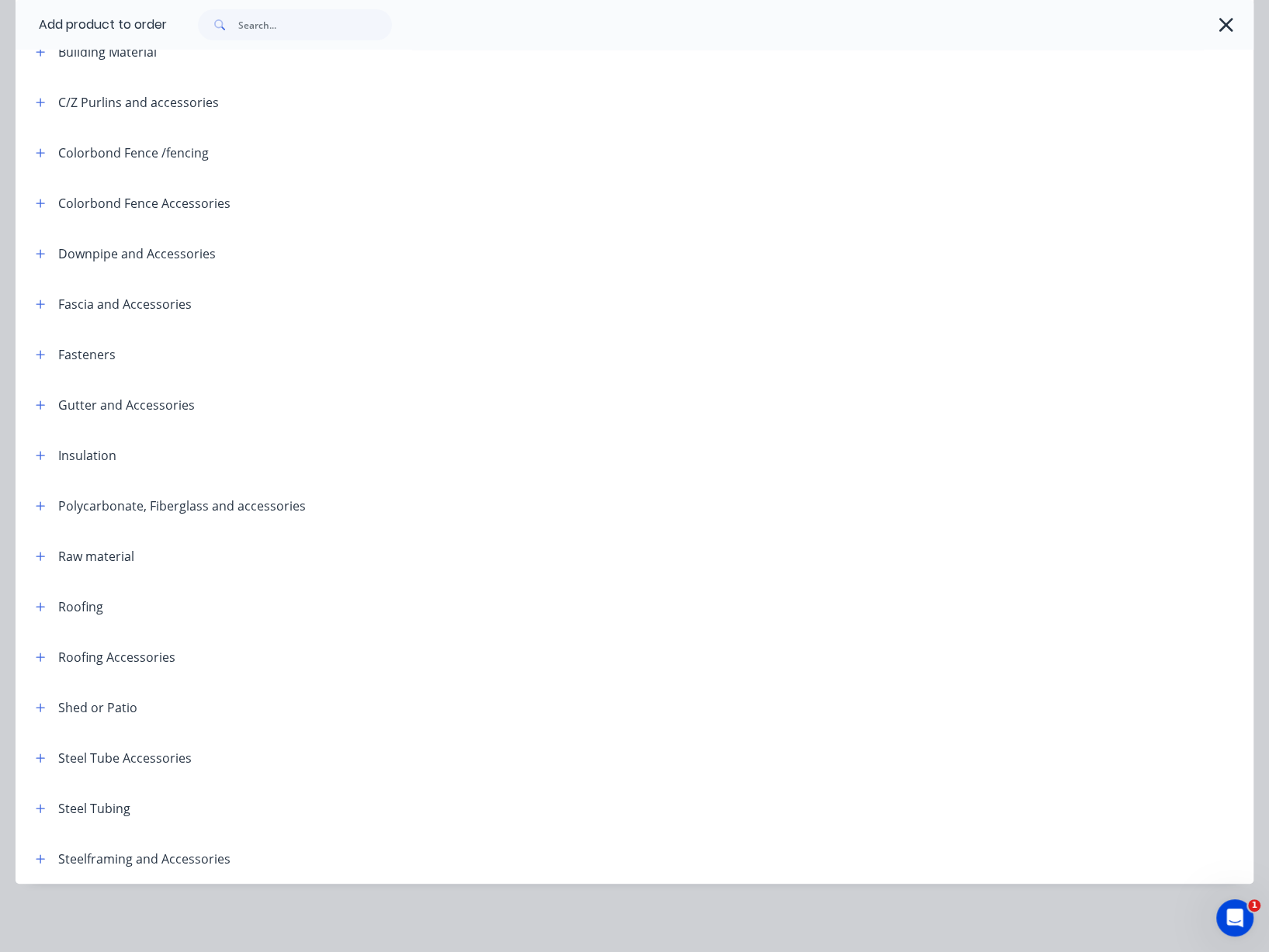
scroll to position [319, 0]
click at [44, 803] on icon "button" at bounding box center [40, 808] width 9 height 11
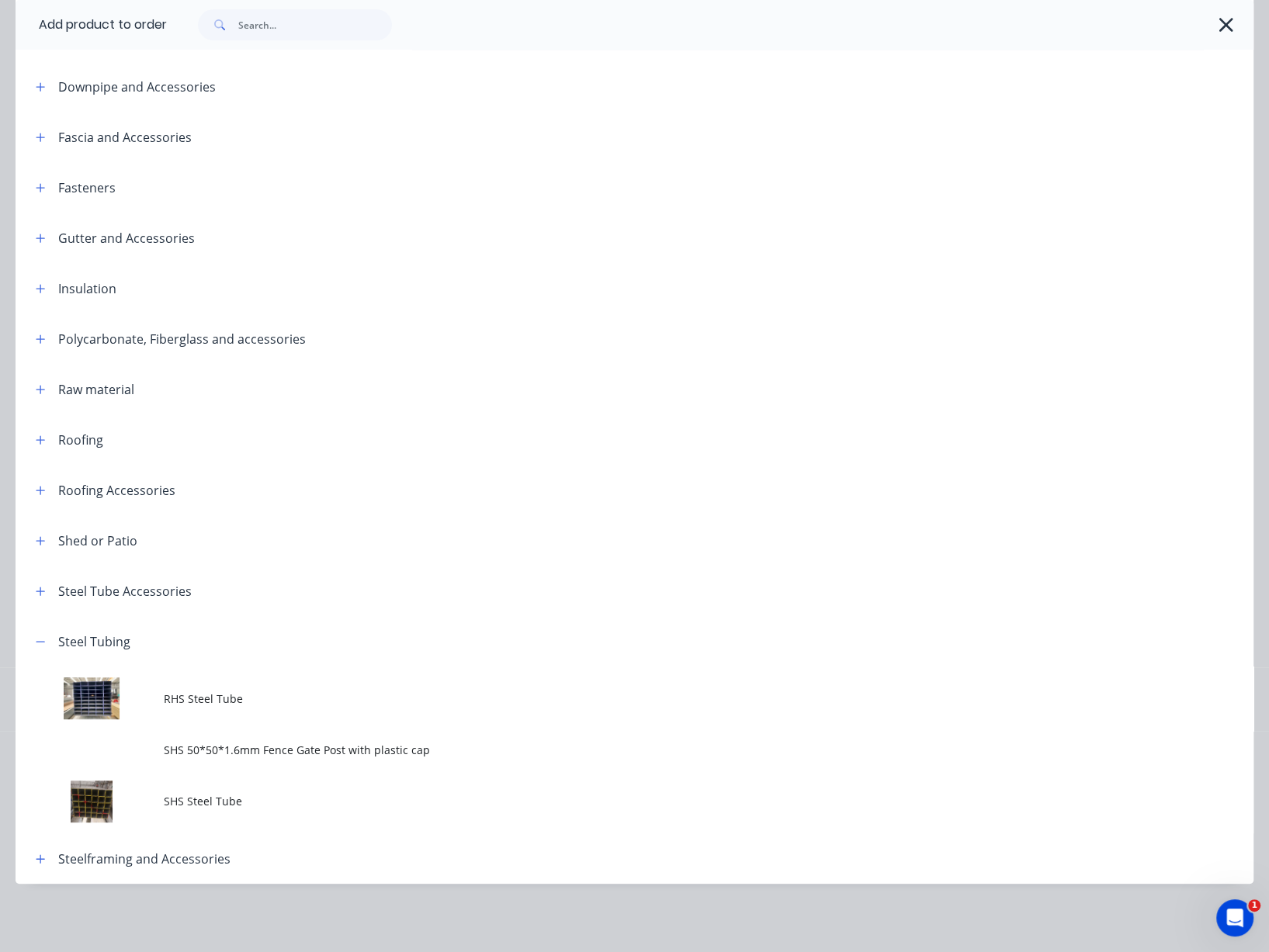
scroll to position [490, 0]
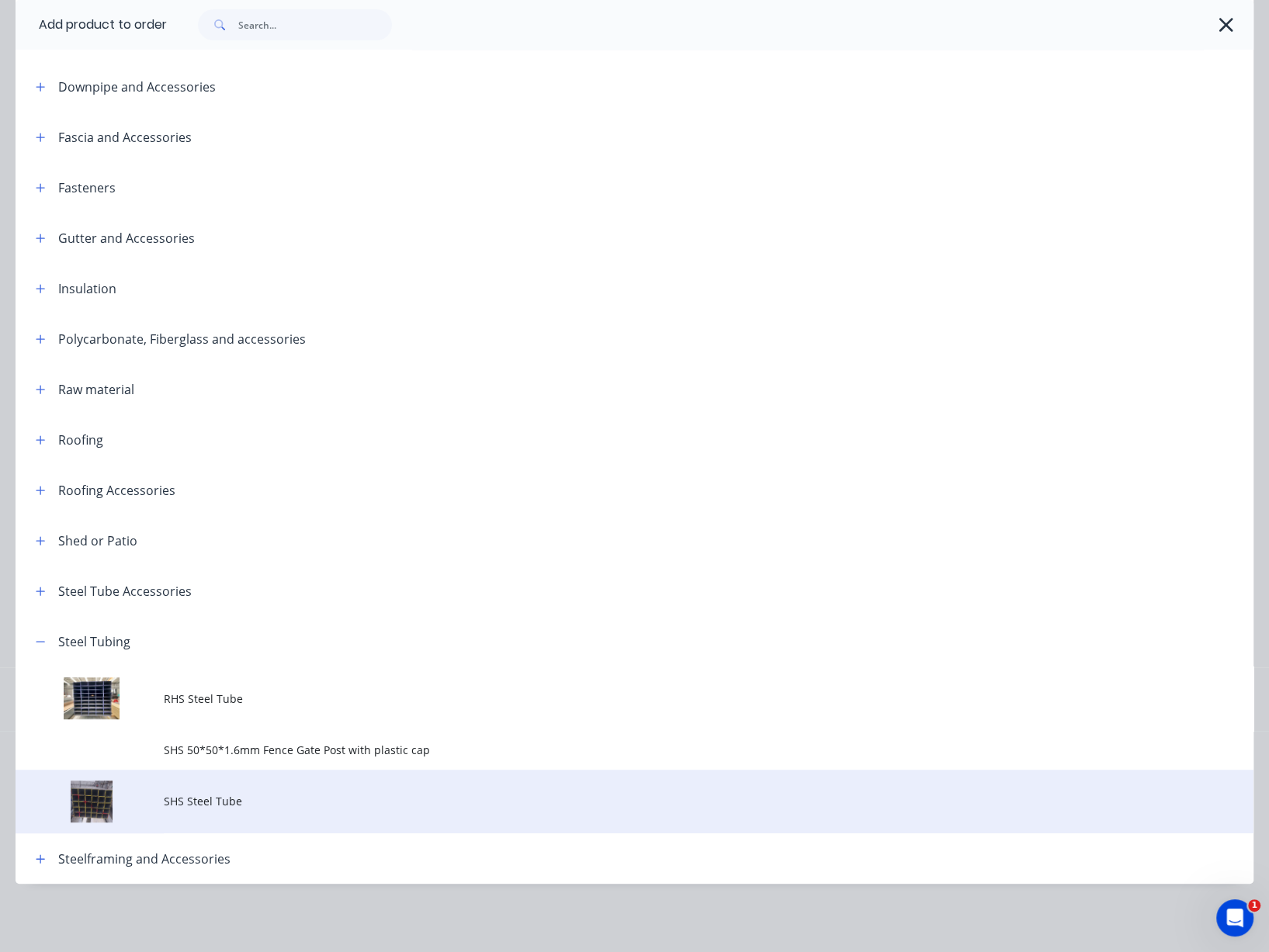
click at [248, 793] on span "SHS Steel Tube" at bounding box center [599, 801] width 872 height 16
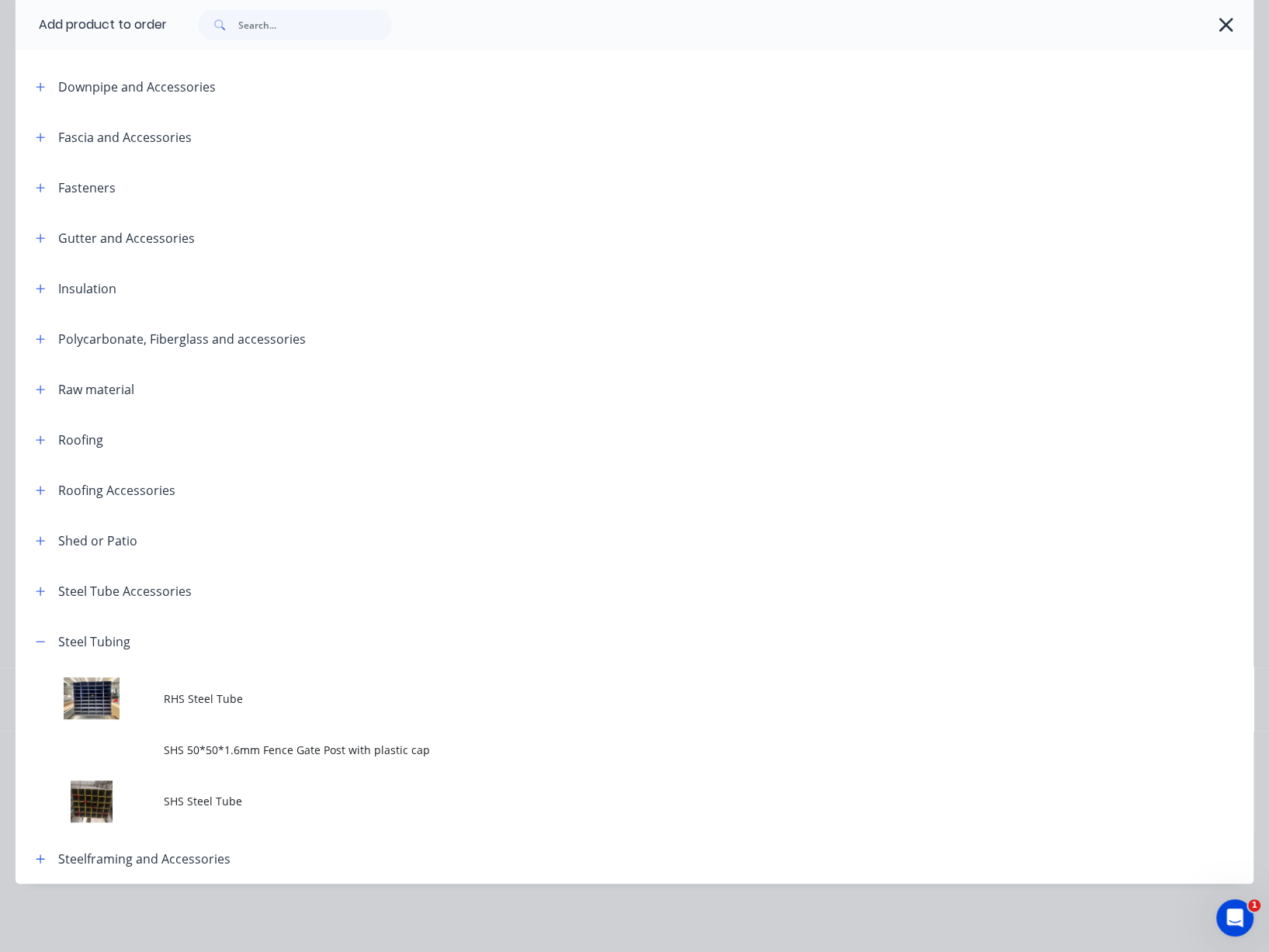
scroll to position [0, 0]
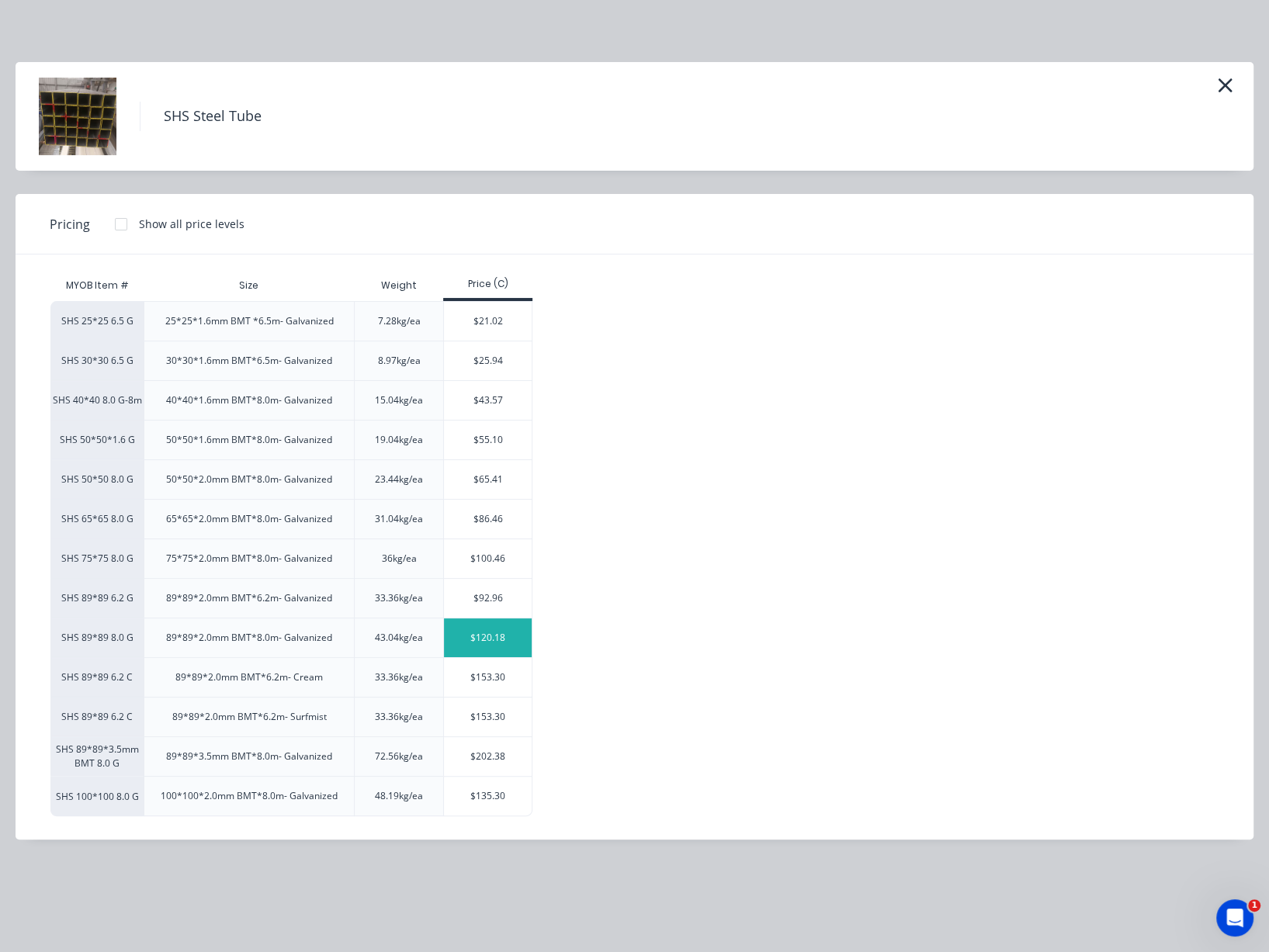
click at [489, 657] on div "$120.18" at bounding box center [487, 637] width 87 height 39
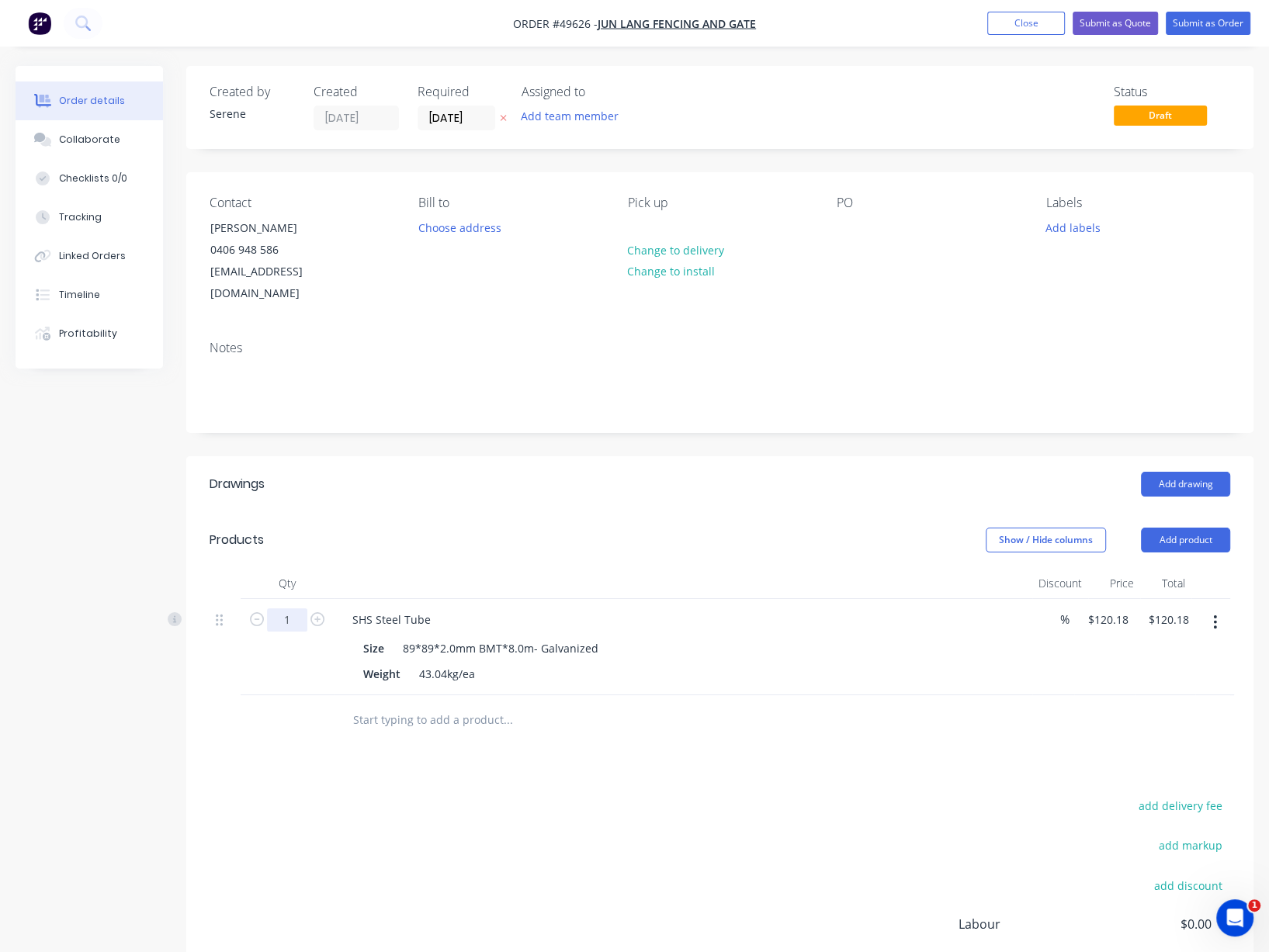
click at [285, 620] on input "1" at bounding box center [287, 620] width 40 height 23
type input "4"
type input "$480.72"
click at [548, 512] on header "Products Show / Hide columns Add product" at bounding box center [720, 540] width 1067 height 56
drag, startPoint x: 546, startPoint y: 512, endPoint x: 704, endPoint y: 536, distance: 159.8
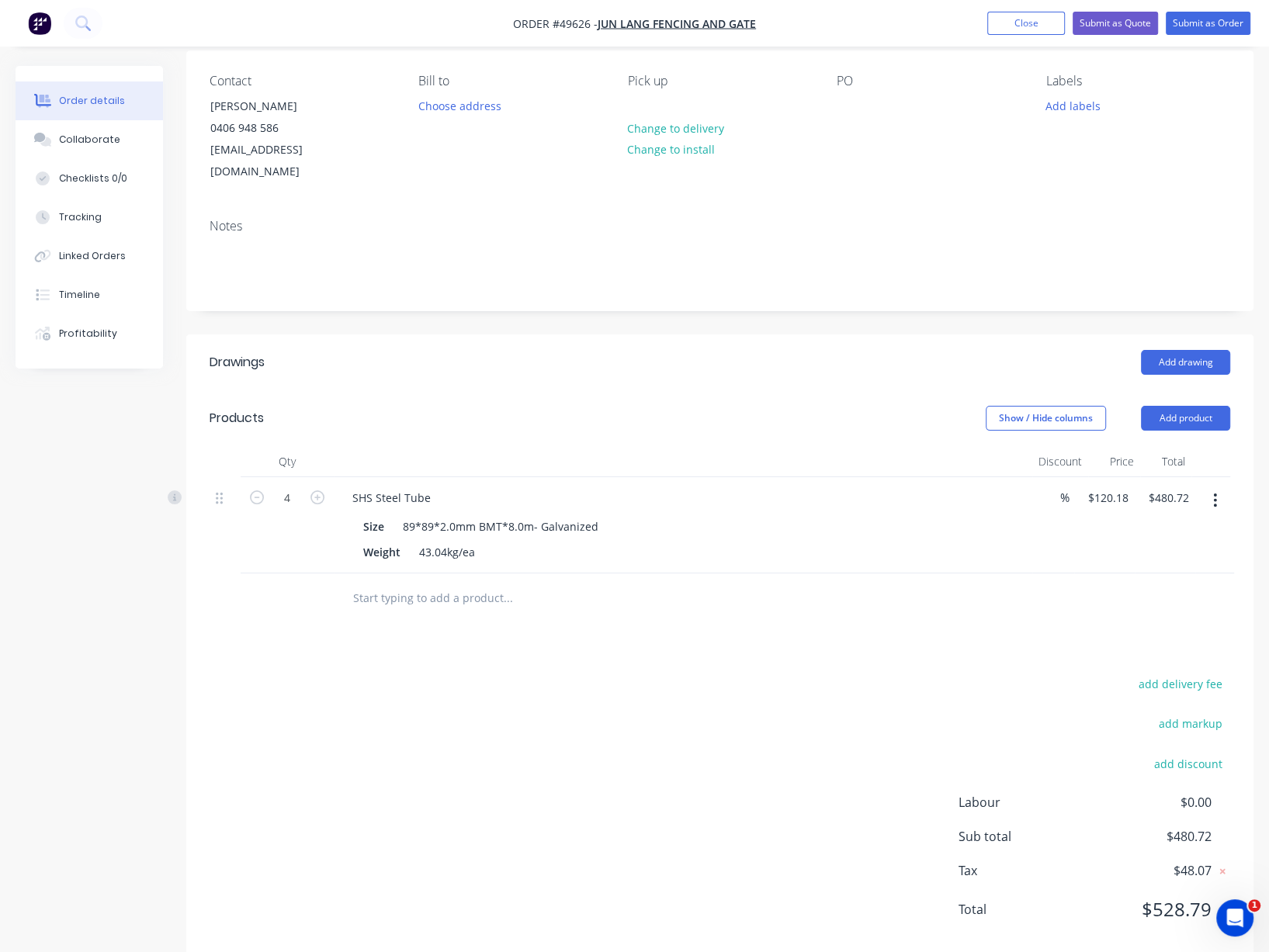
scroll to position [178, 0]
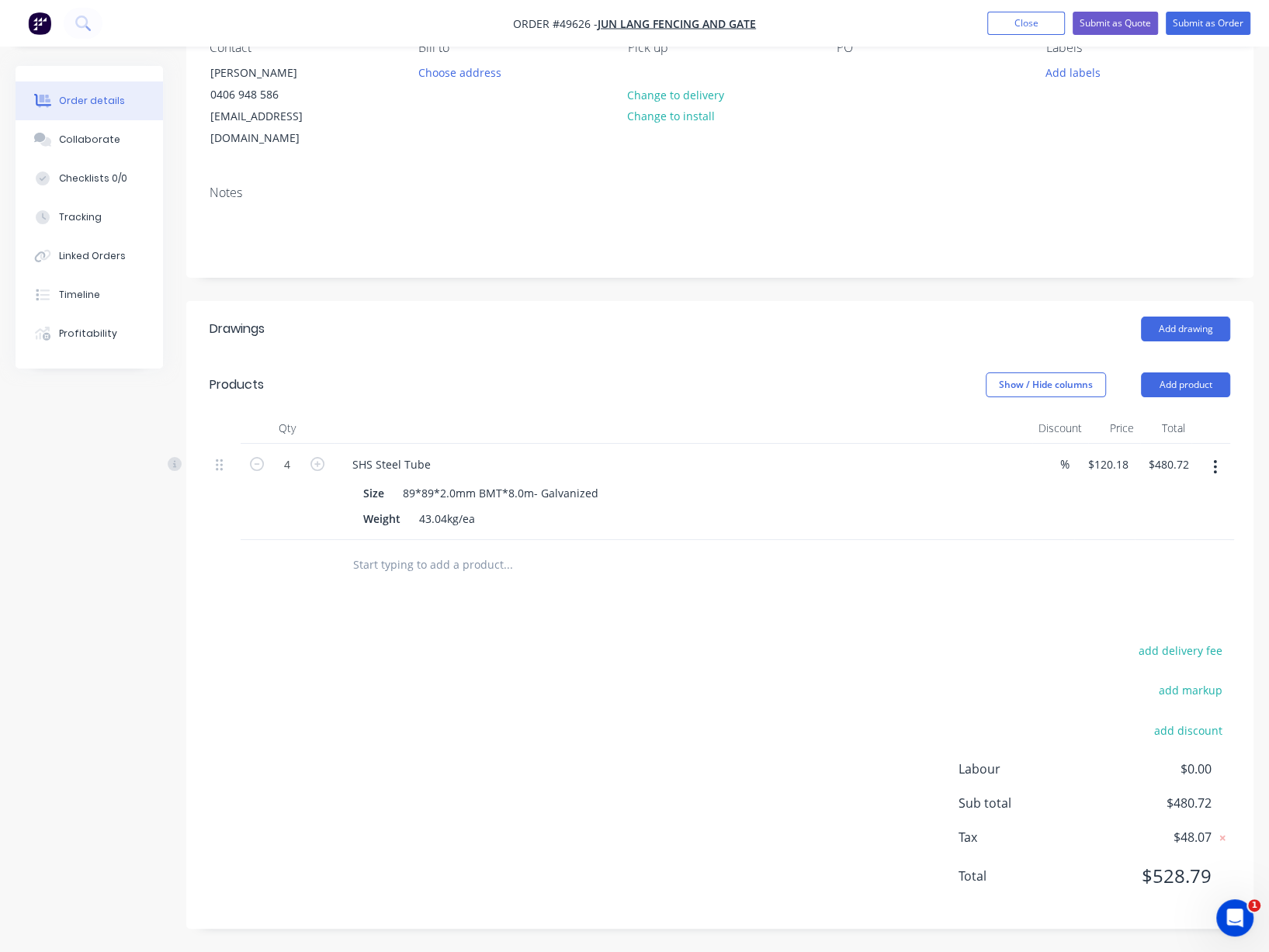
drag, startPoint x: 604, startPoint y: 621, endPoint x: 845, endPoint y: 648, distance: 242.5
click at [724, 717] on div "add delivery fee add markup add discount Labour $0.00 Sub total $480.72 Tax $48…" at bounding box center [719, 772] width 1020 height 265
click at [1173, 373] on button "Add product" at bounding box center [1185, 385] width 89 height 25
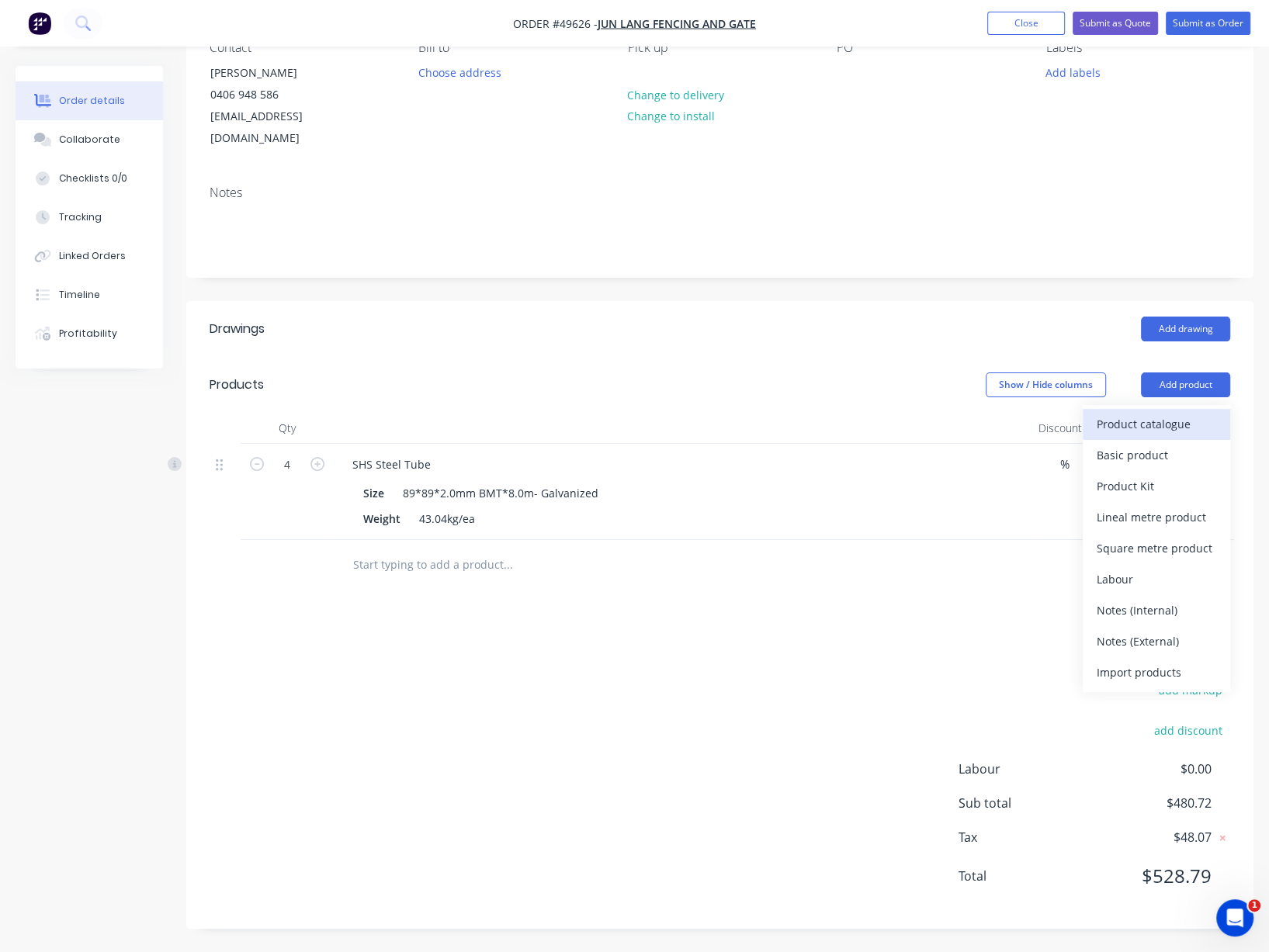
click at [1149, 413] on div "Product catalogue" at bounding box center [1156, 424] width 120 height 22
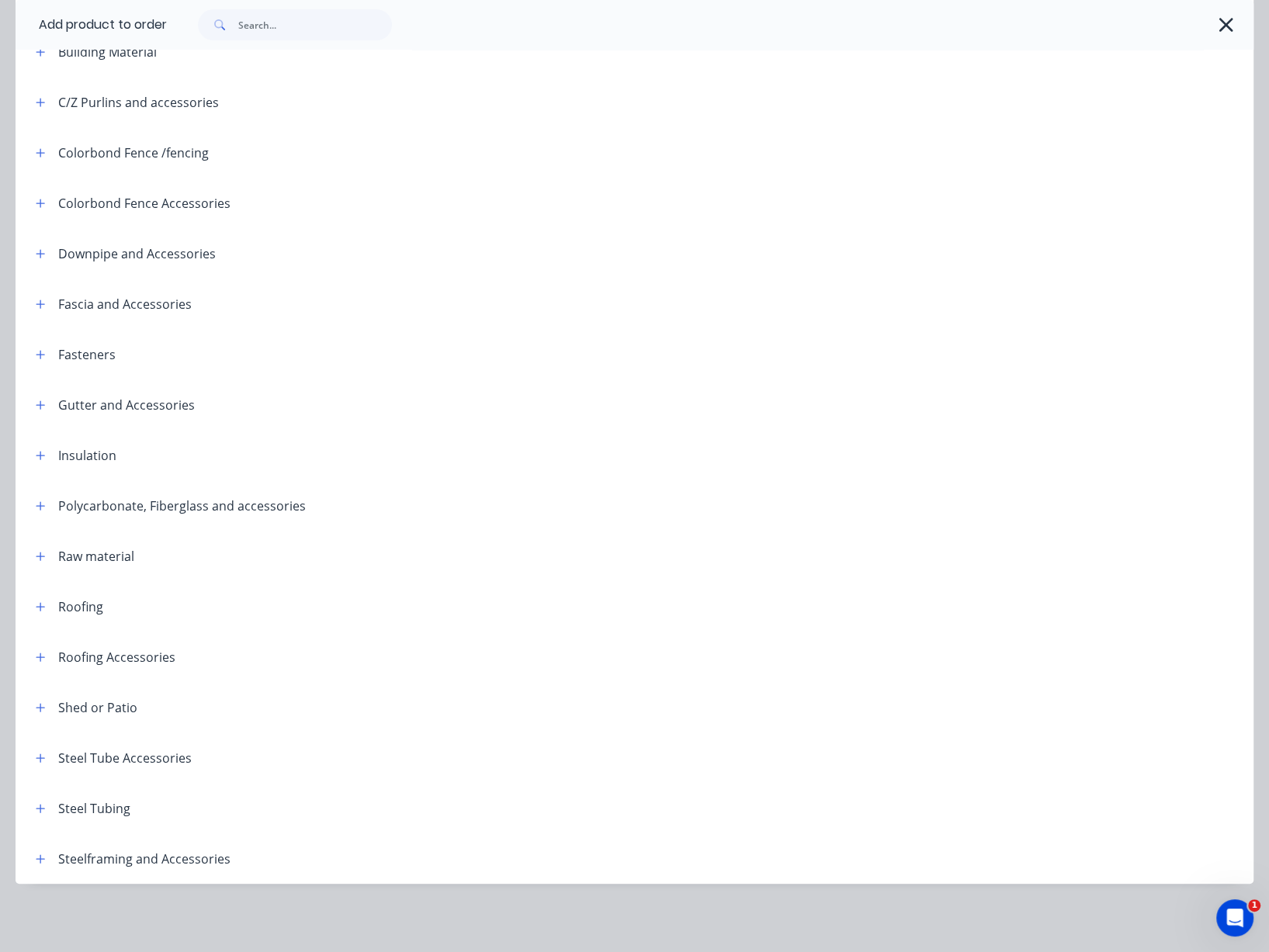
scroll to position [203, 0]
click at [44, 753] on icon "button" at bounding box center [40, 757] width 8 height 8
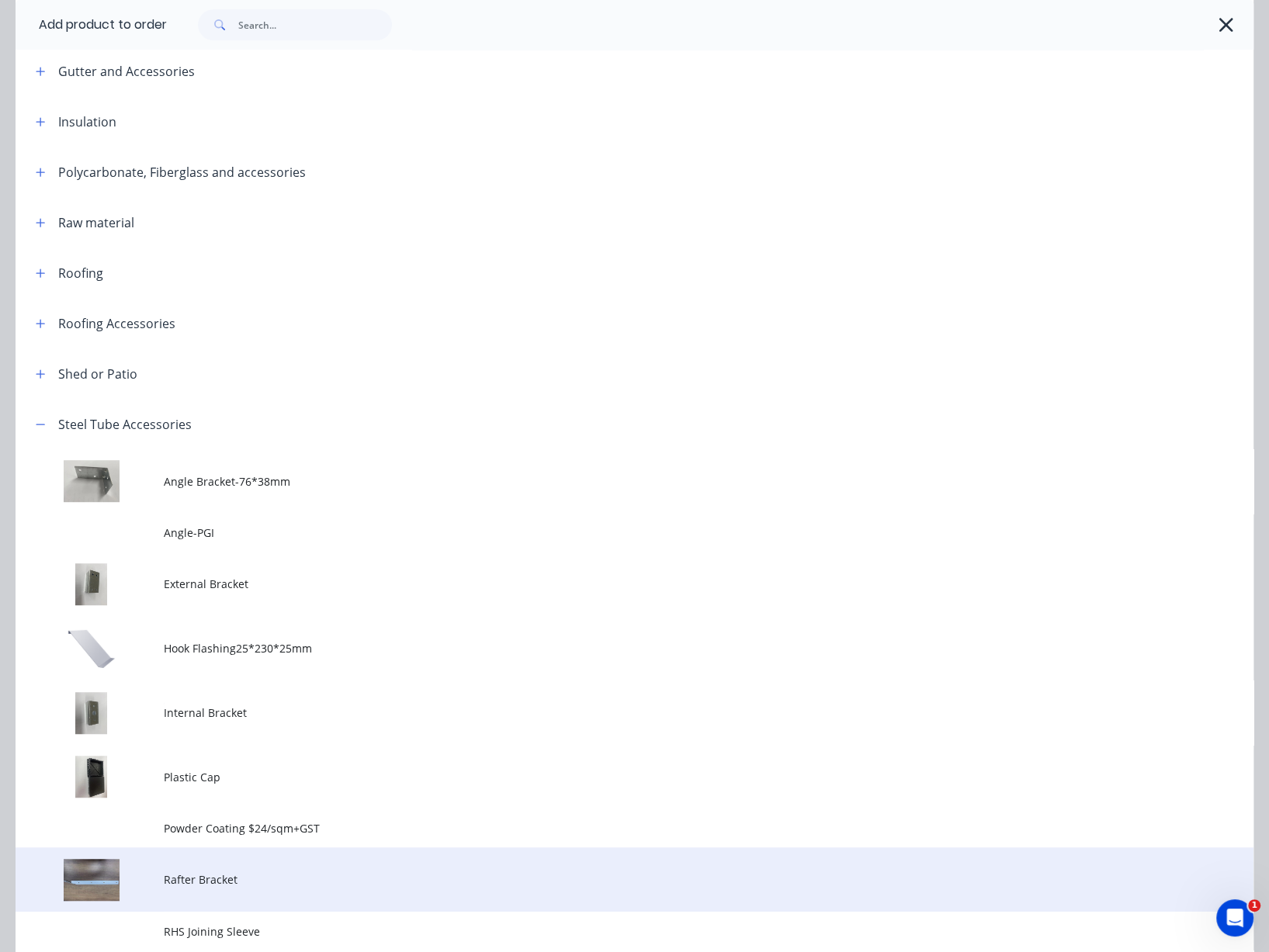
scroll to position [801, 0]
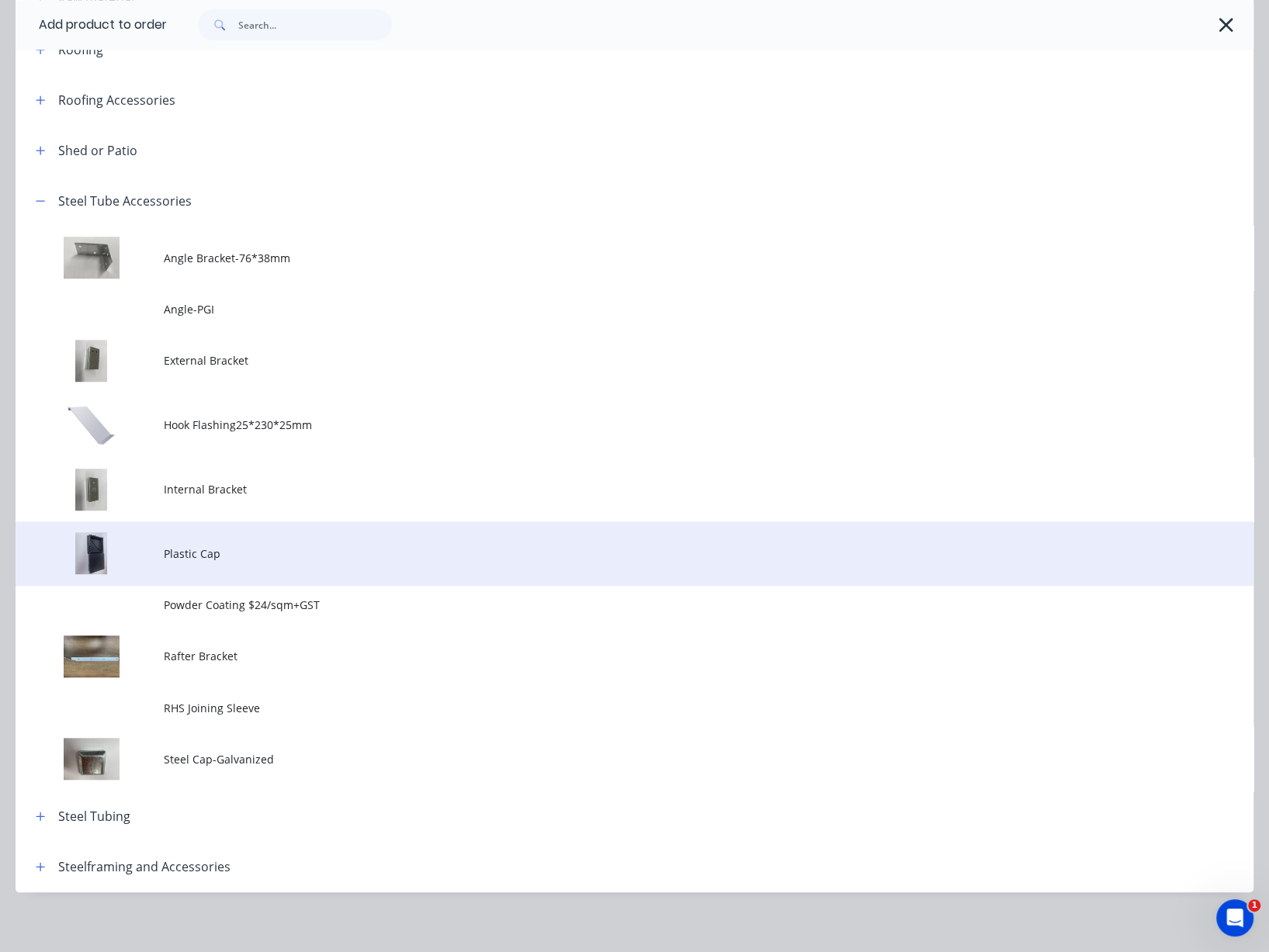
click at [275, 561] on span "Plastic Cap" at bounding box center [599, 554] width 872 height 16
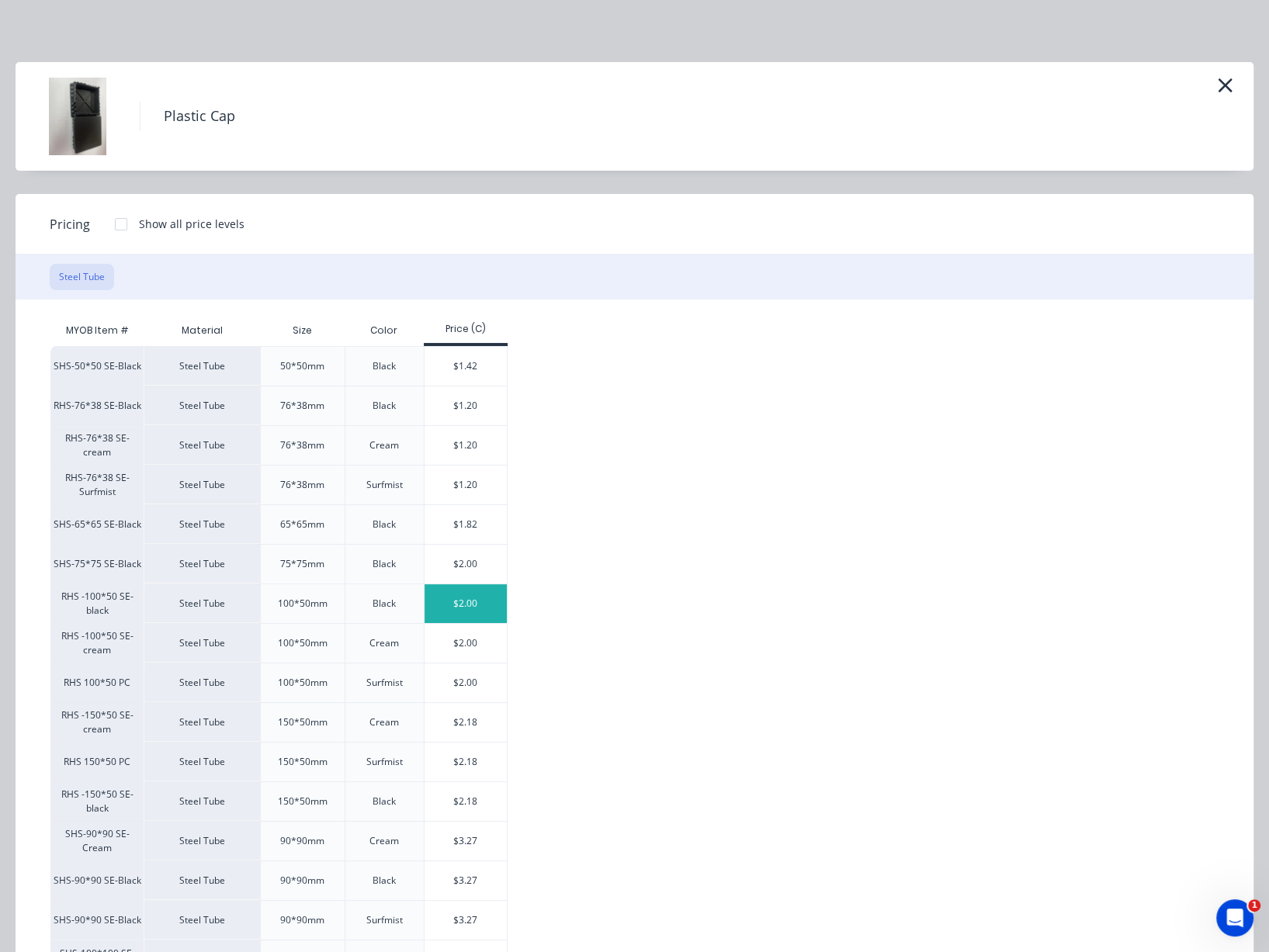
scroll to position [106, 0]
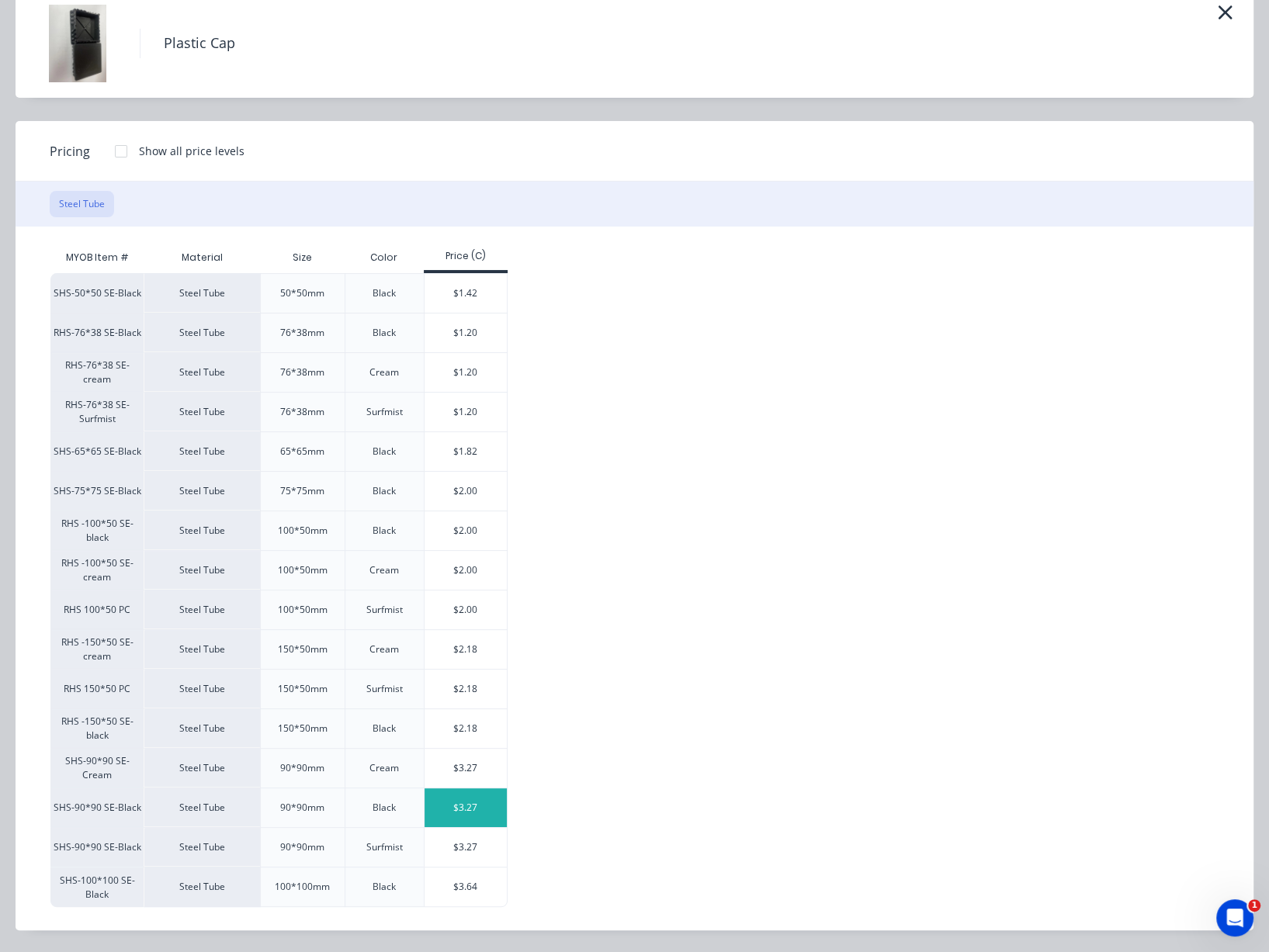
click at [472, 800] on div "$3.27" at bounding box center [466, 807] width 83 height 39
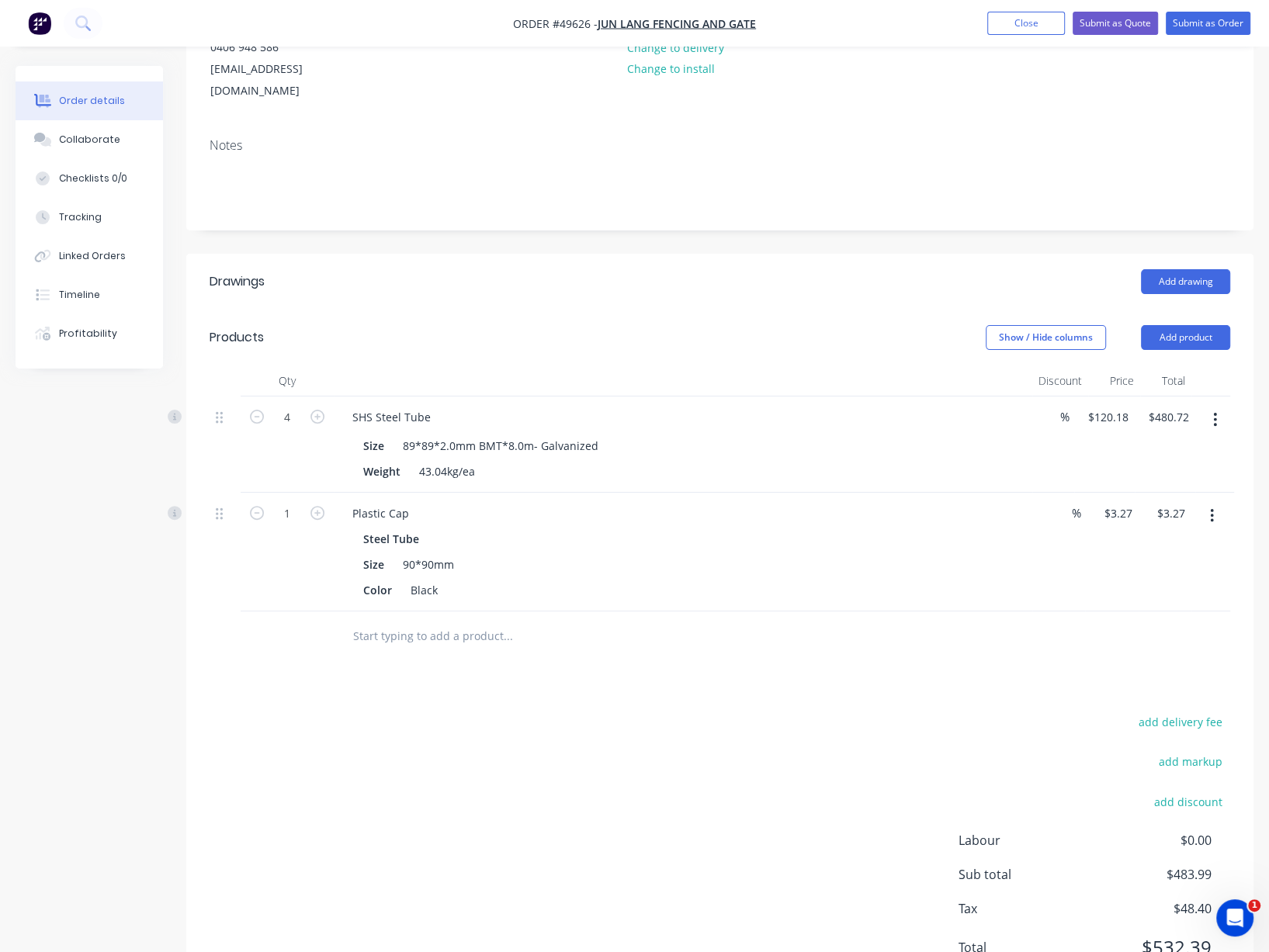
click at [311, 520] on button "button" at bounding box center [317, 512] width 20 height 16
type input "2"
type input "$6.54"
click at [311, 520] on button "button" at bounding box center [317, 512] width 20 height 16
type input "3"
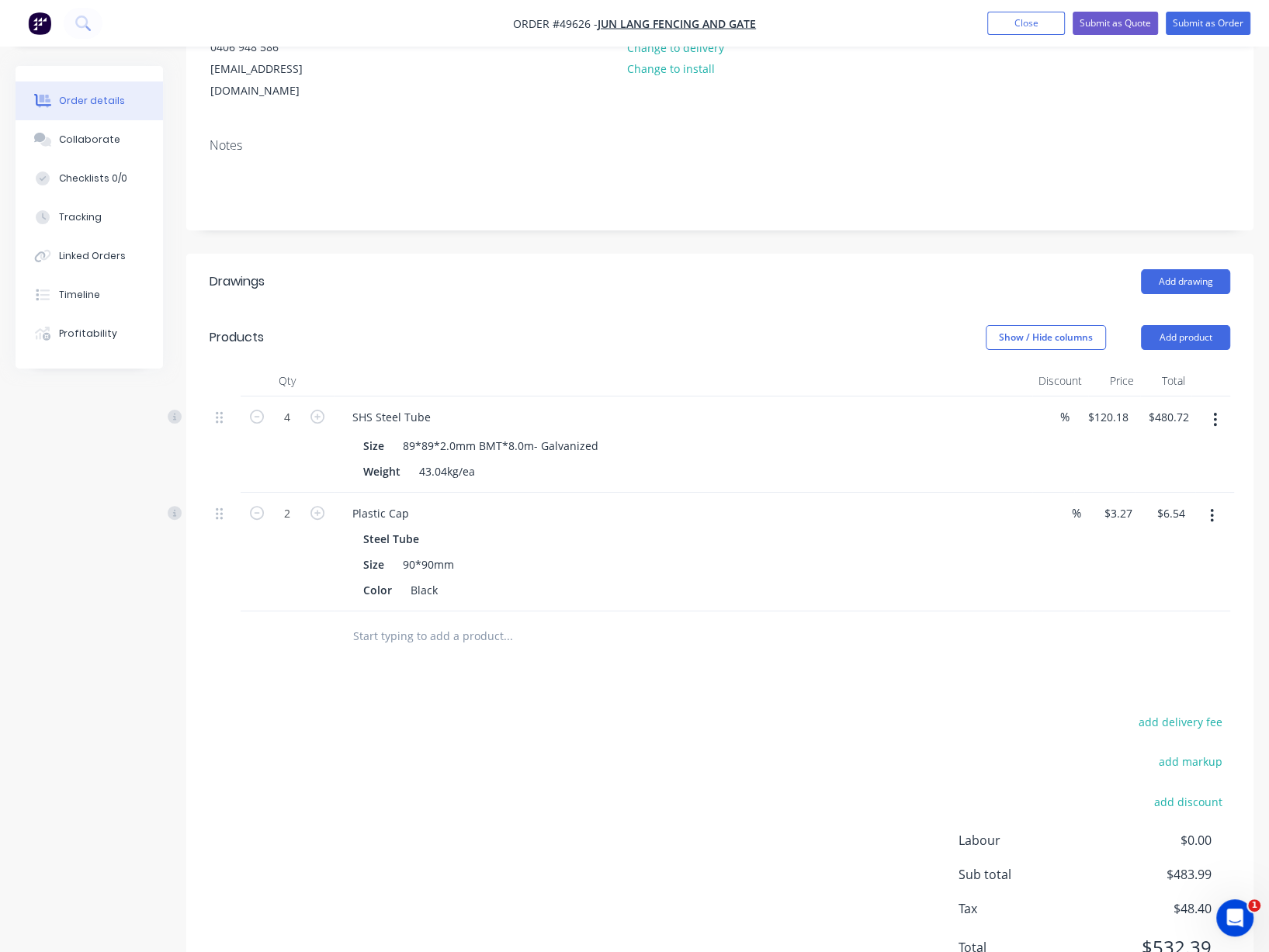
type input "$9.81"
click at [311, 520] on button "button" at bounding box center [317, 512] width 20 height 16
type input "4"
type input "$13.08"
click at [541, 770] on div "add delivery fee add markup add discount Labour $0.00 Sub total $493.80 Tax $49…" at bounding box center [719, 844] width 1020 height 265
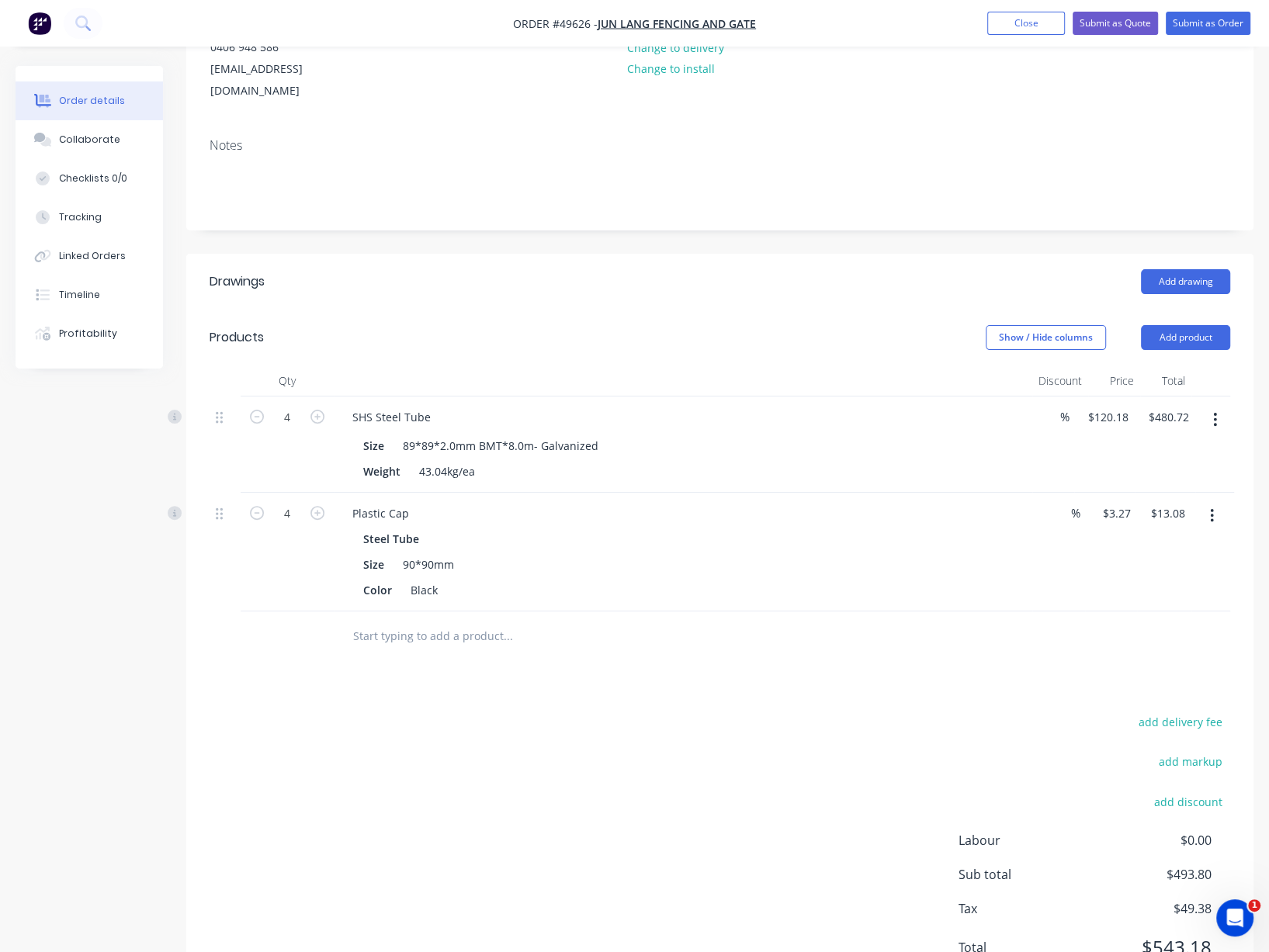
drag, startPoint x: 511, startPoint y: 746, endPoint x: 681, endPoint y: 753, distance: 170.1
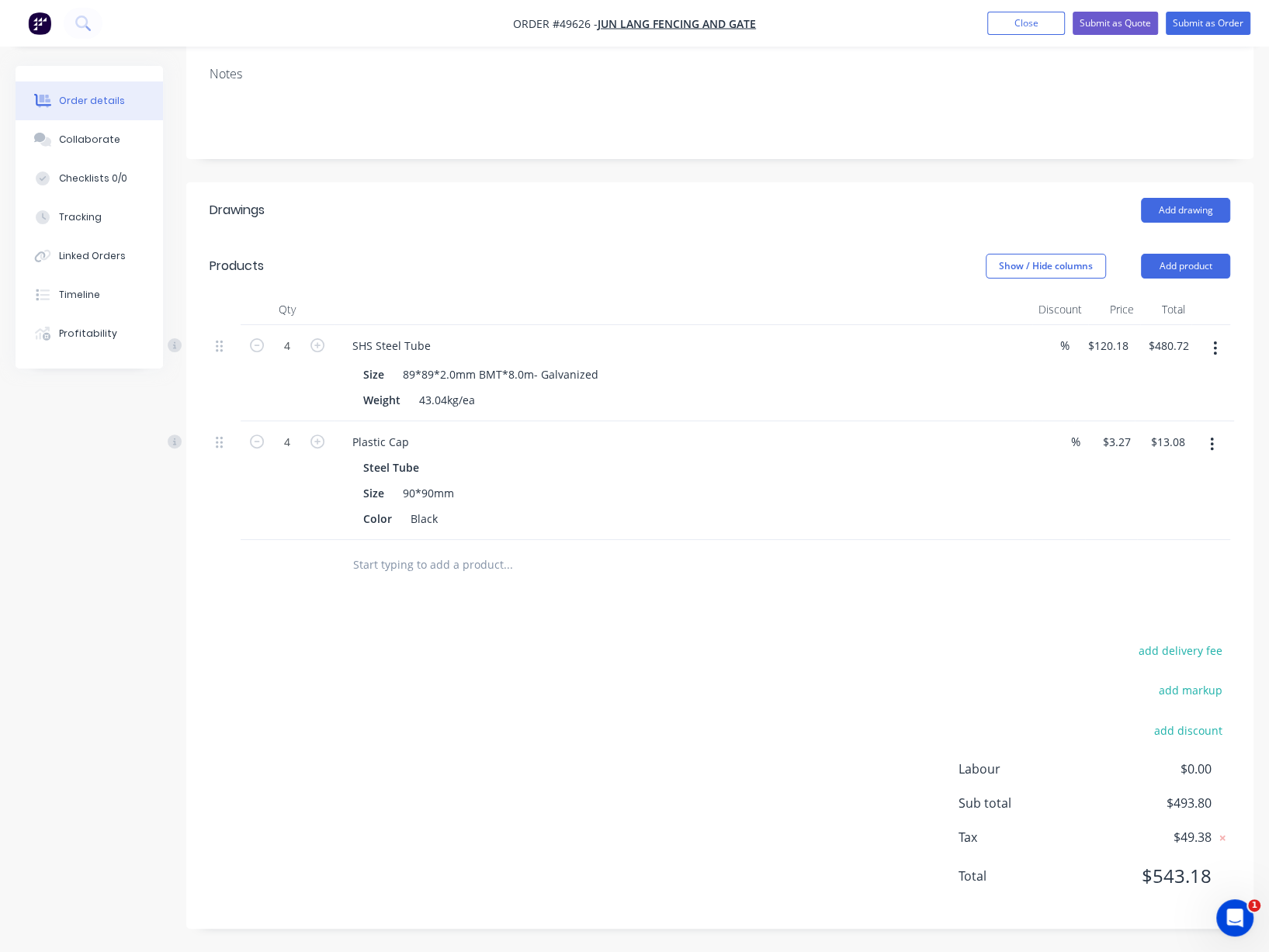
click at [713, 732] on div "add delivery fee add markup add discount Labour $0.00 Sub total $493.80 Tax $49…" at bounding box center [719, 772] width 1020 height 265
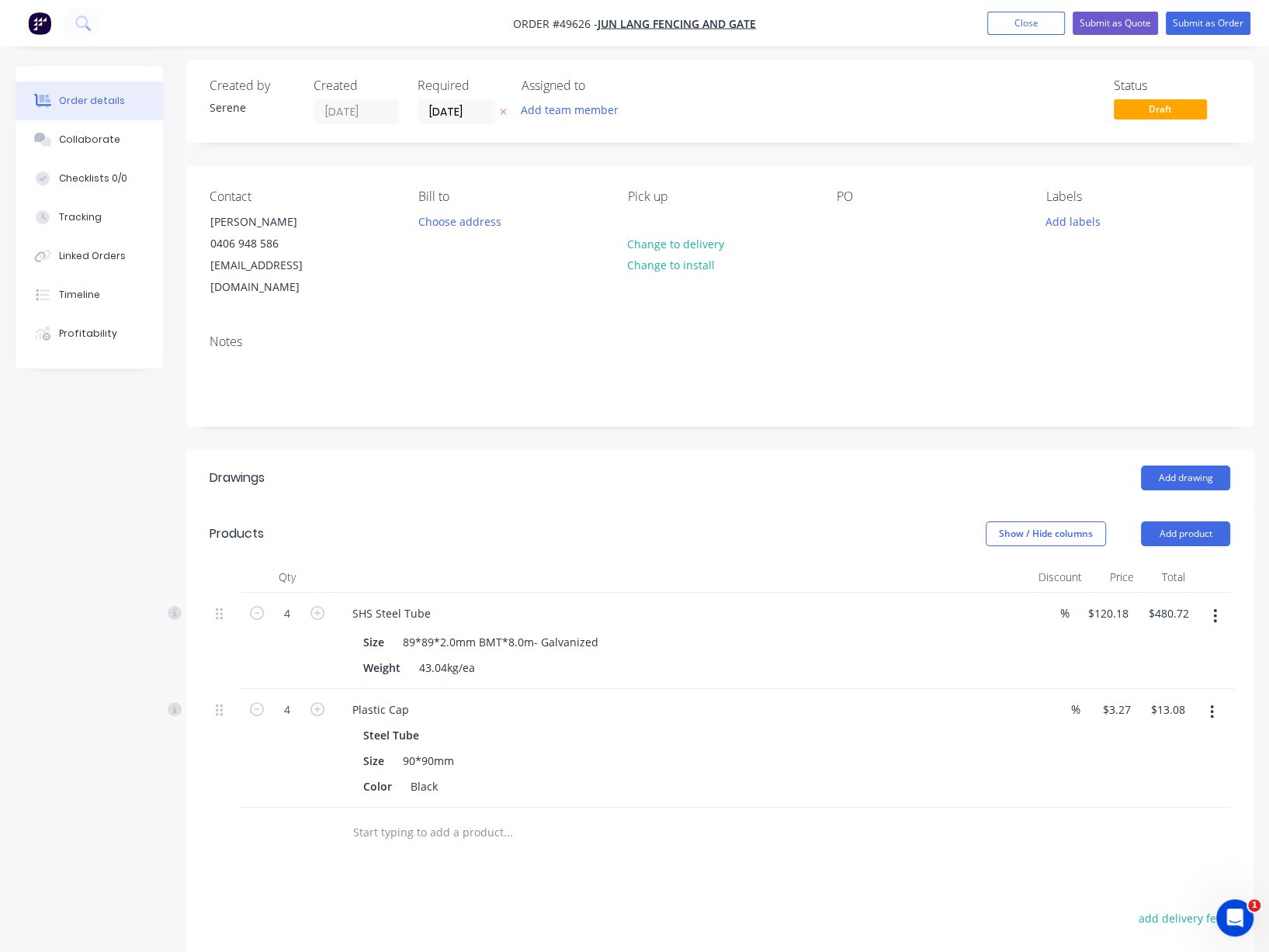
scroll to position [0, 0]
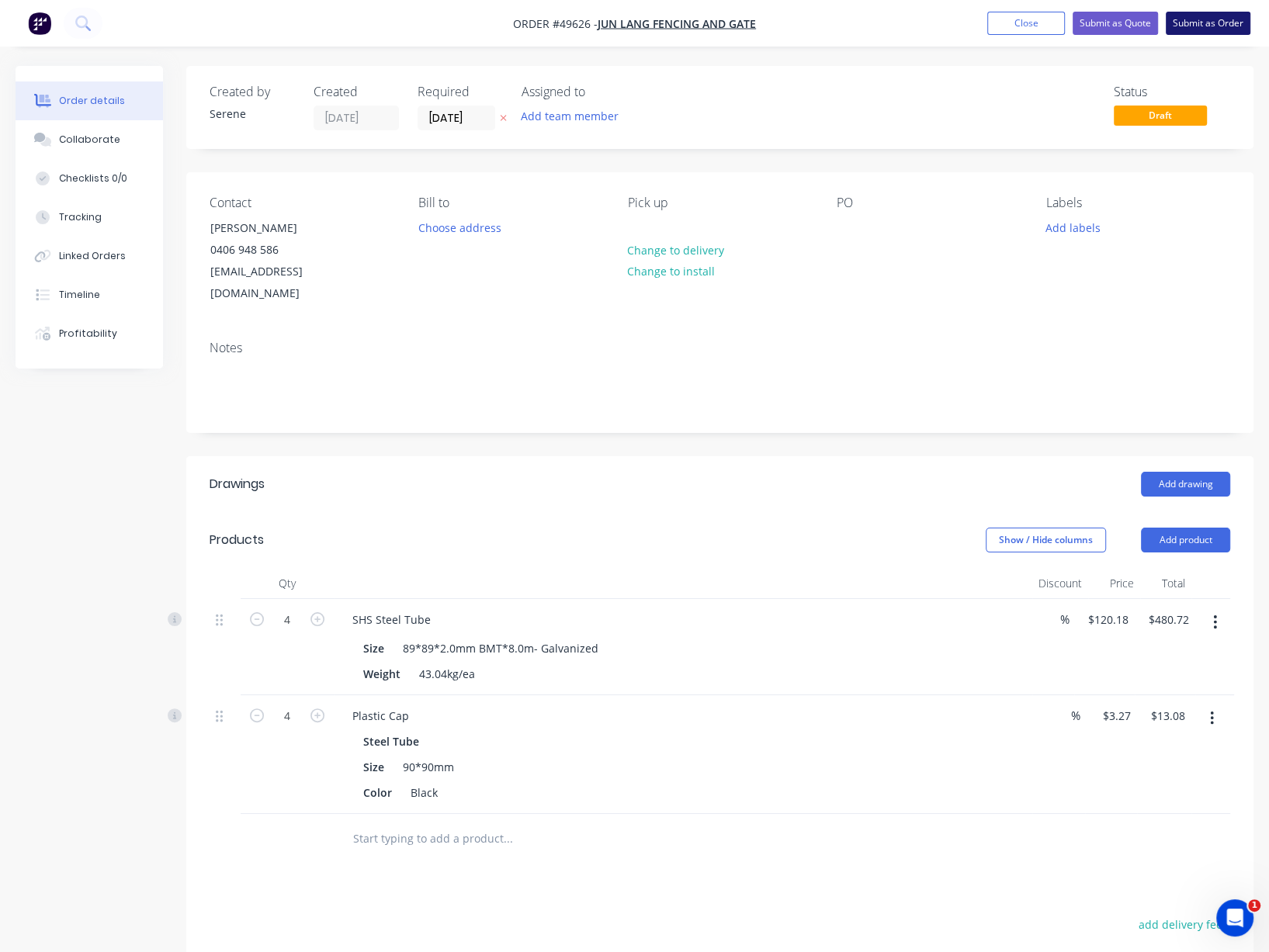
click at [1199, 14] on button "Submit as Order" at bounding box center [1207, 23] width 85 height 23
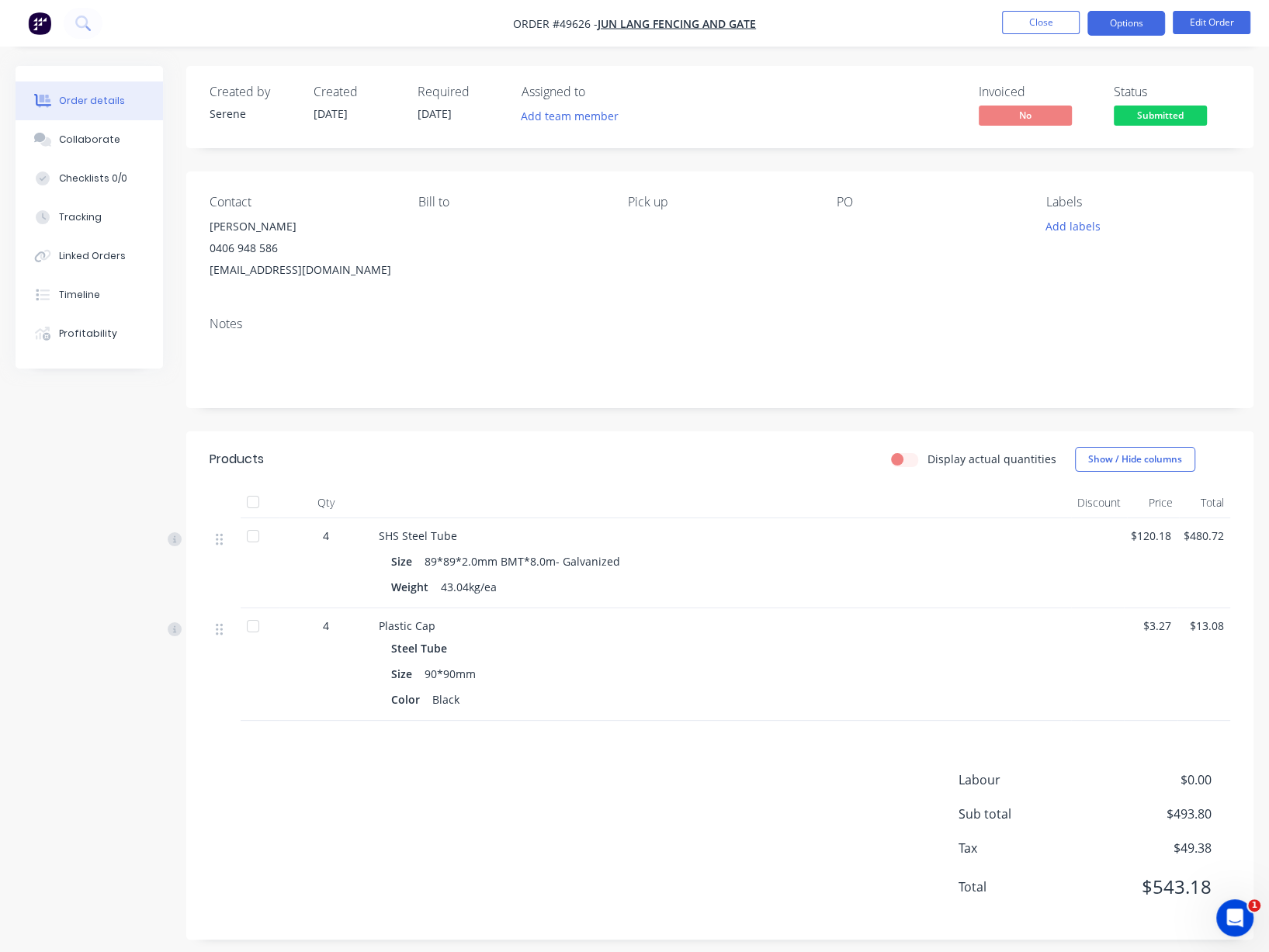
click at [1120, 16] on button "Options" at bounding box center [1126, 23] width 78 height 25
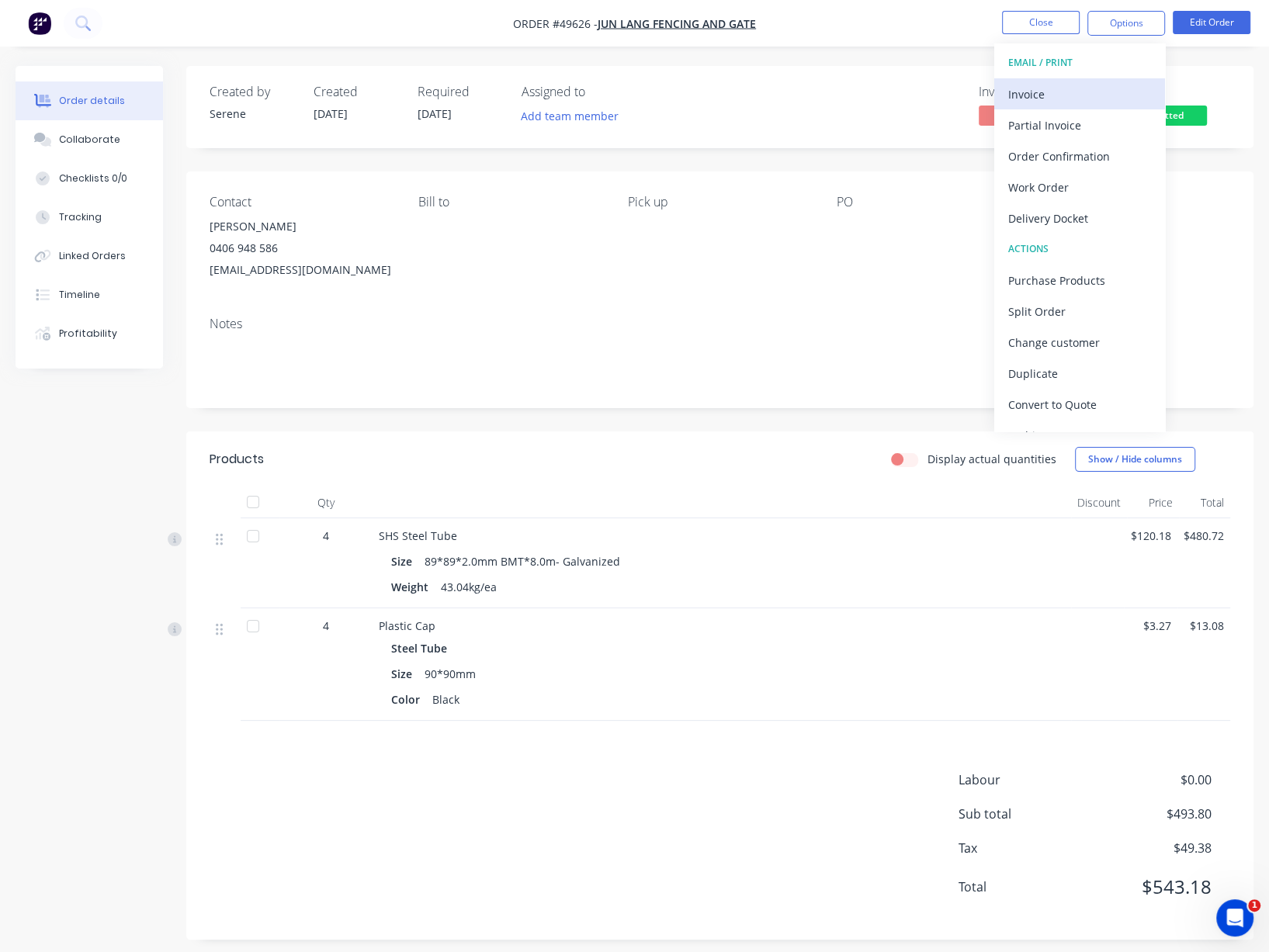
click at [1038, 90] on div "Invoice" at bounding box center [1079, 94] width 143 height 22
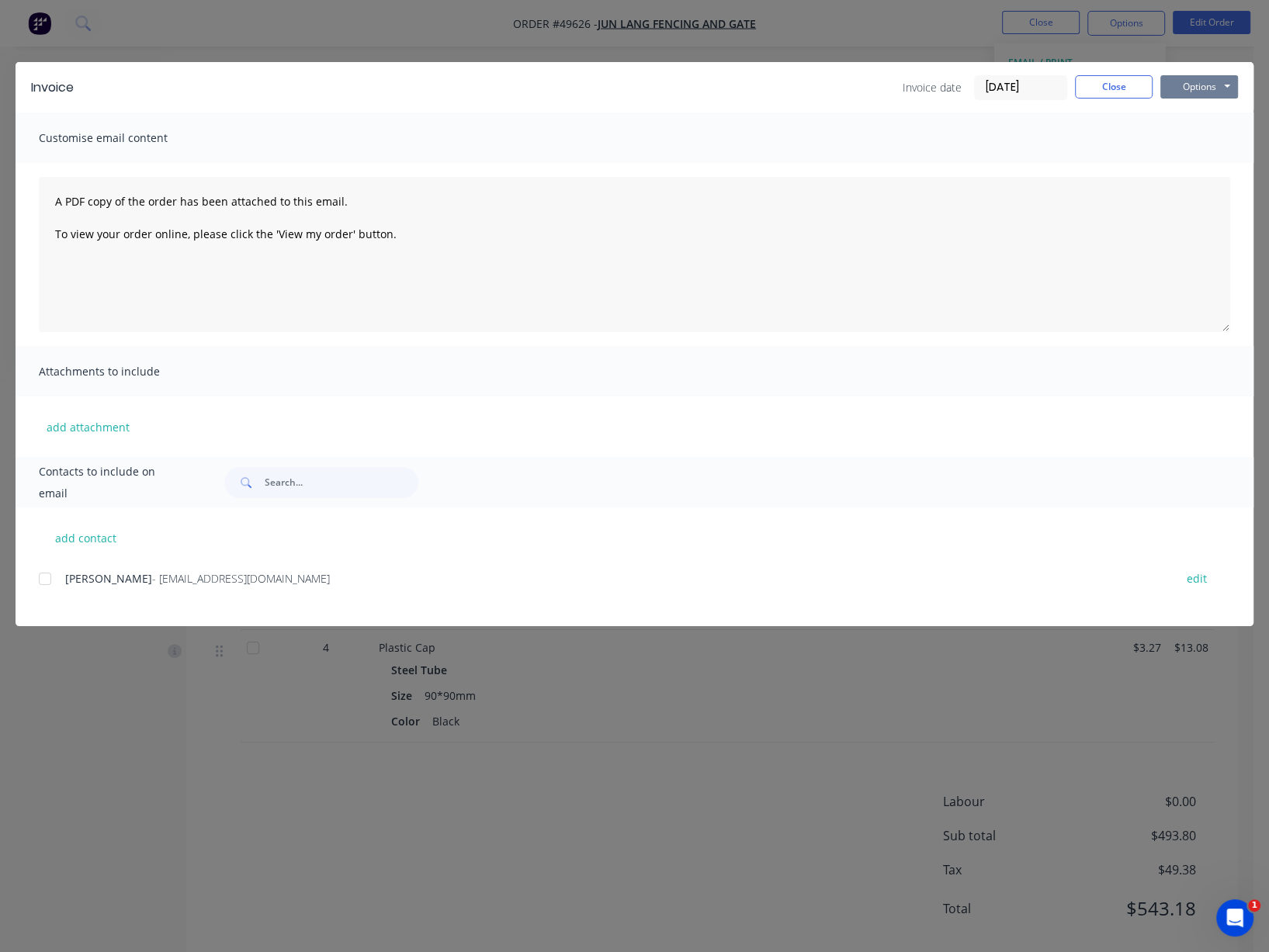
click at [1197, 88] on button "Options" at bounding box center [1199, 87] width 78 height 23
click at [1197, 152] on button "Print" at bounding box center [1210, 139] width 99 height 26
click at [1112, 103] on div "Invoice Invoice date 23/09/25 Close Options Preview Print Email" at bounding box center [634, 87] width 1238 height 50
click at [1116, 96] on button "Close" at bounding box center [1113, 87] width 78 height 23
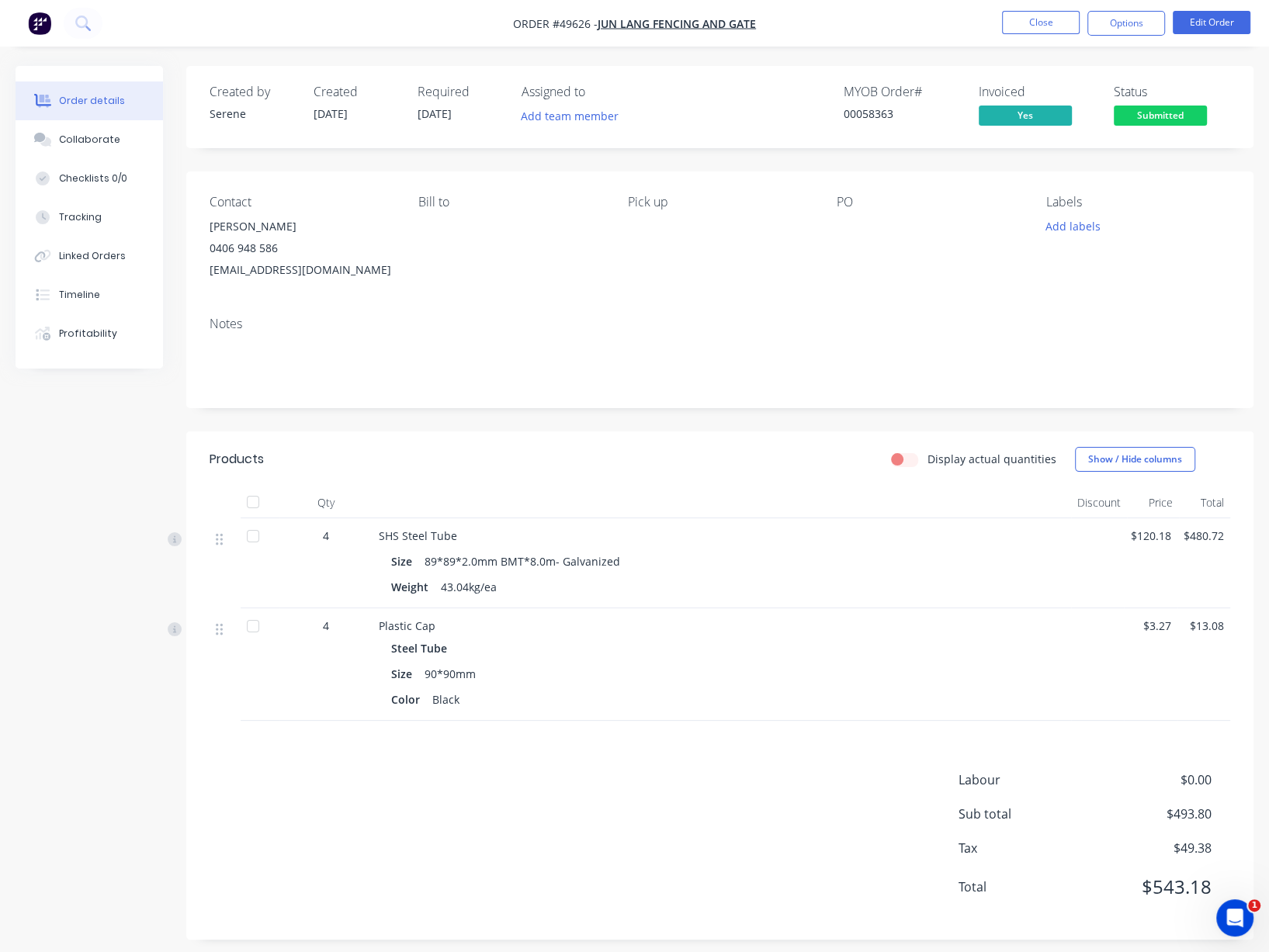
drag, startPoint x: 635, startPoint y: 504, endPoint x: 741, endPoint y: 512, distance: 106.3
click at [1222, 27] on button "Edit Order" at bounding box center [1211, 22] width 78 height 23
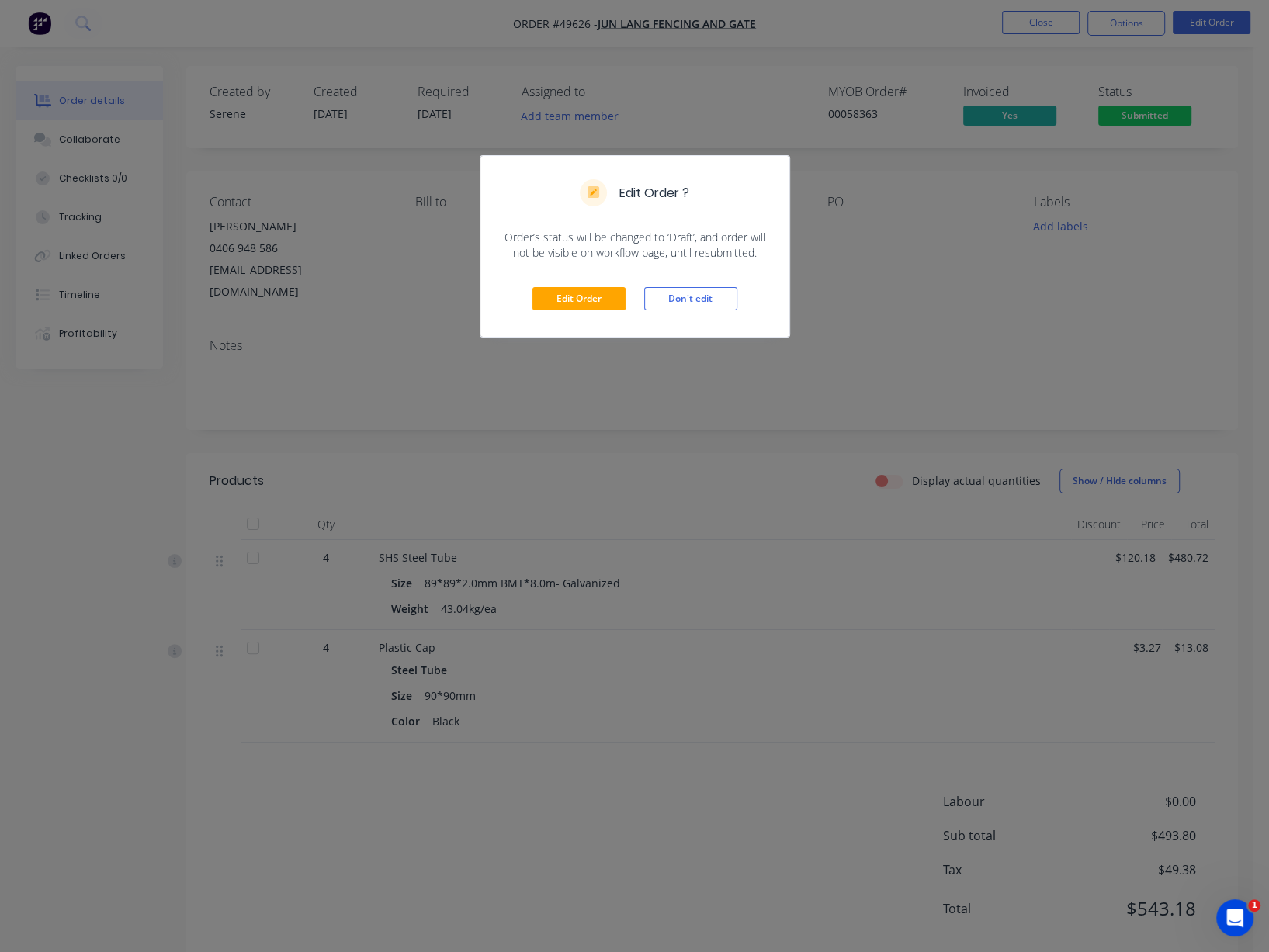
click at [632, 518] on div "Edit Order ? Order’s status will be changed to ‘Draft’, and order will not be v…" at bounding box center [634, 476] width 1269 height 952
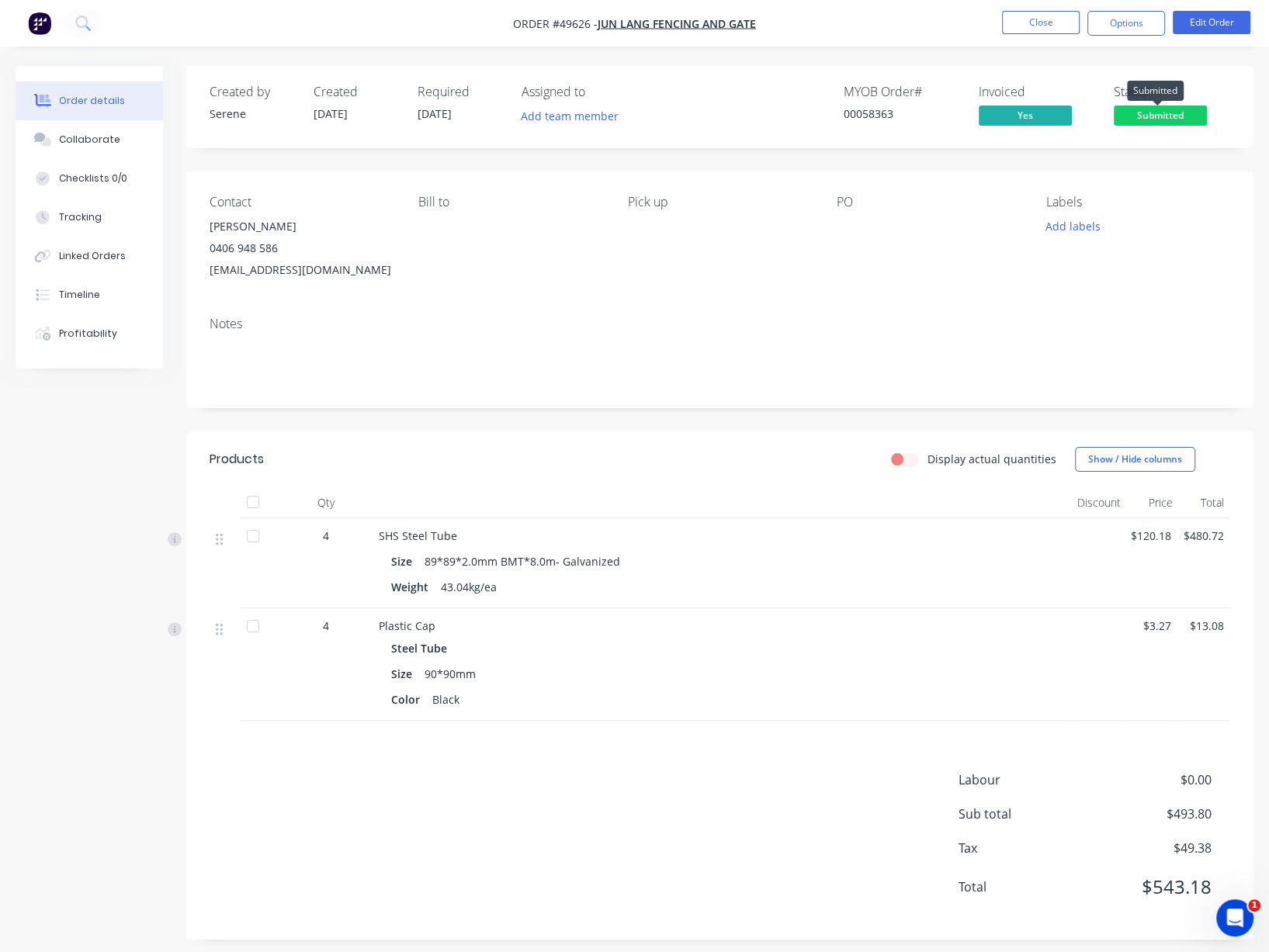
click at [1144, 120] on span "Submitted" at bounding box center [1159, 115] width 93 height 20
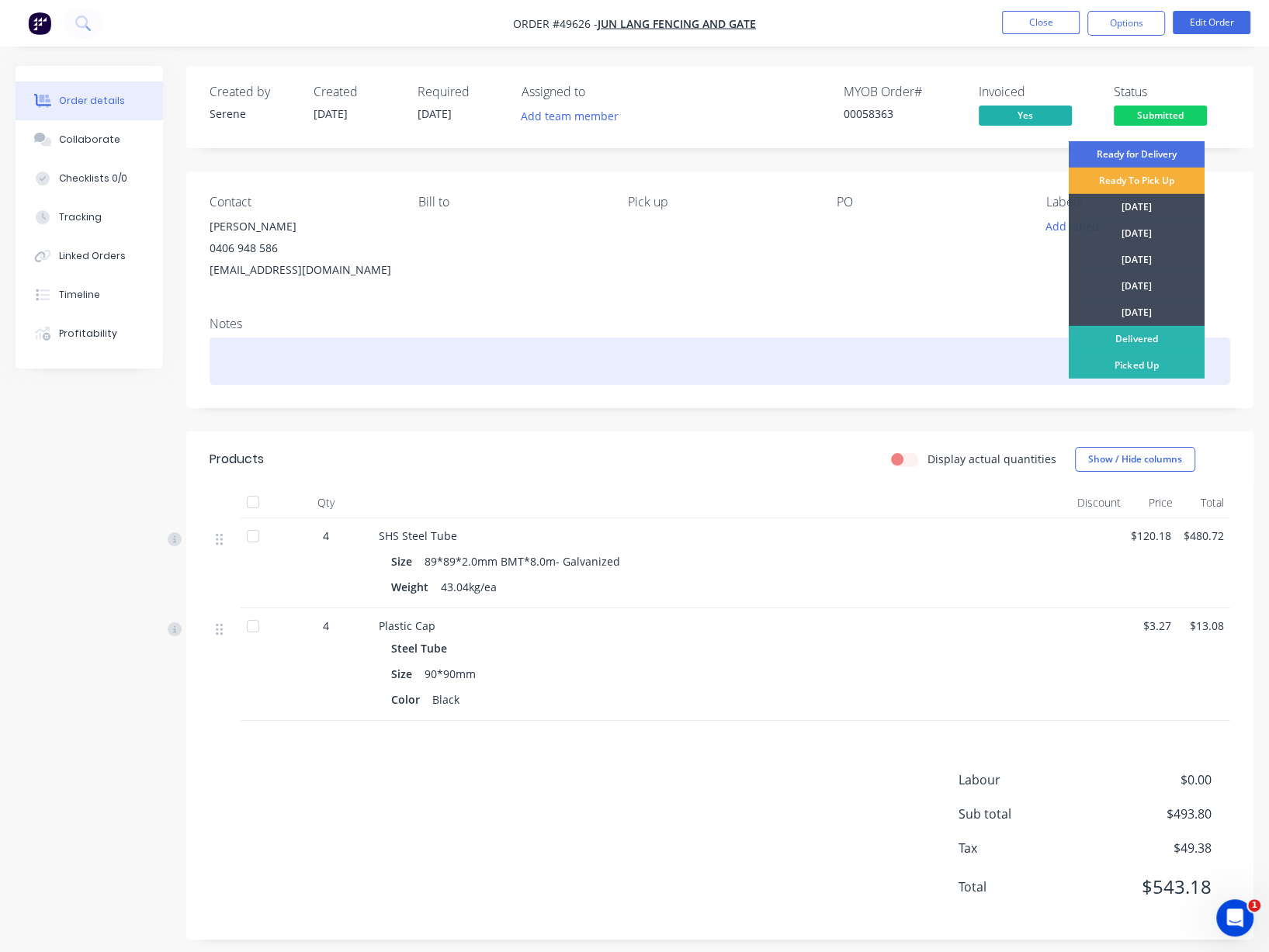
click at [1145, 364] on div "Picked Up" at bounding box center [1136, 365] width 136 height 26
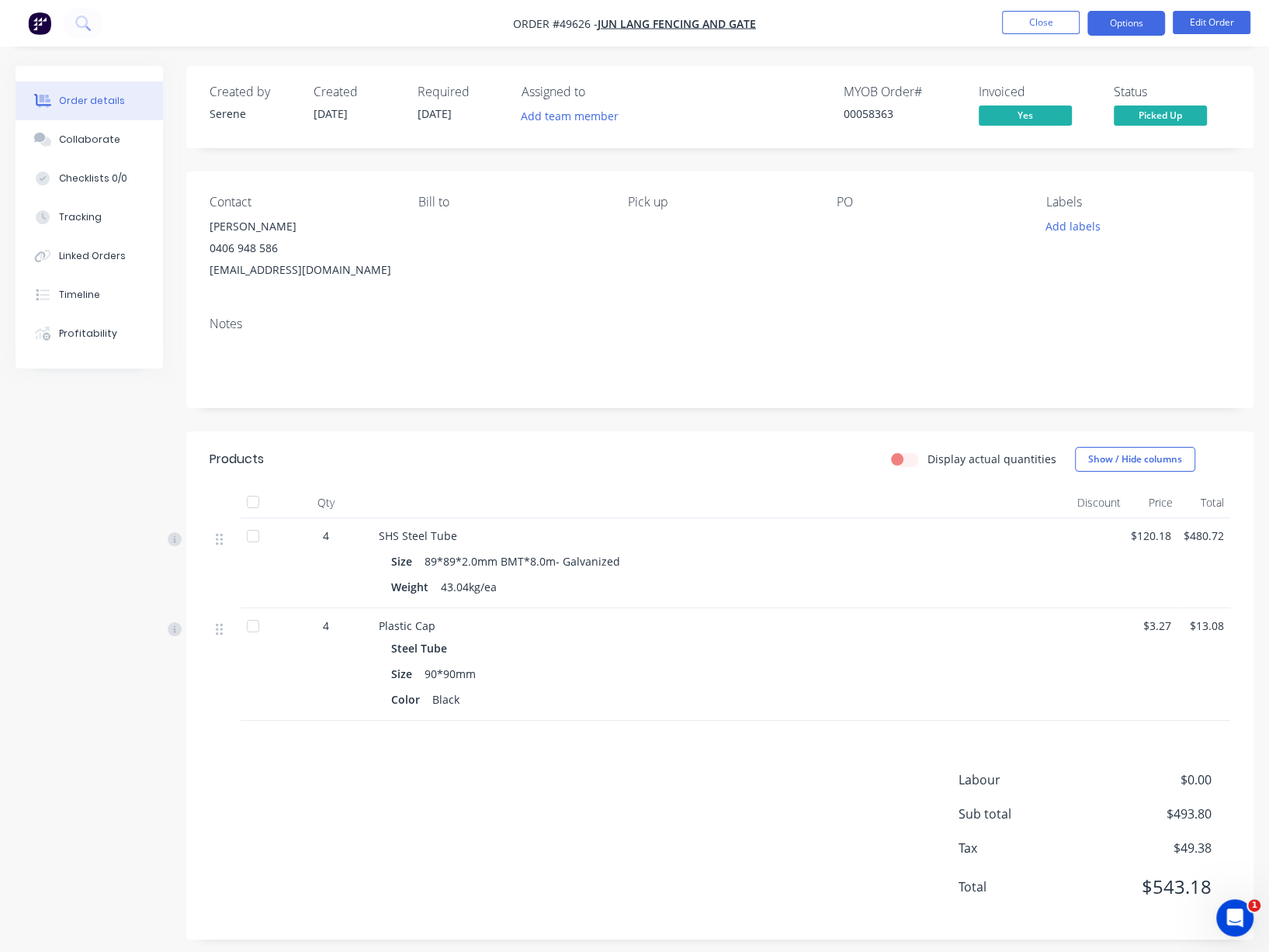
click at [1116, 22] on button "Options" at bounding box center [1126, 23] width 78 height 25
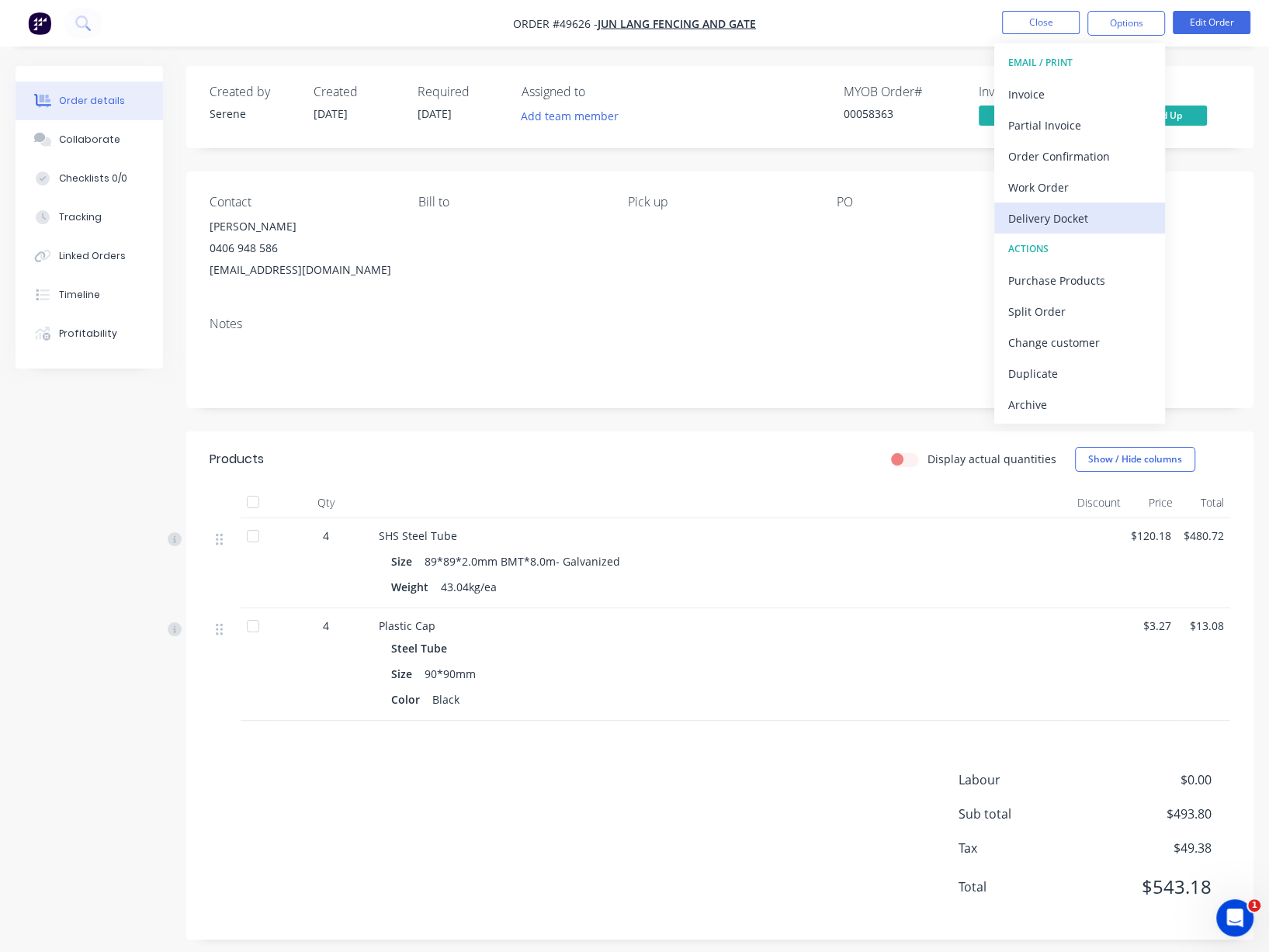
click at [1065, 218] on div "Delivery Docket" at bounding box center [1079, 218] width 143 height 22
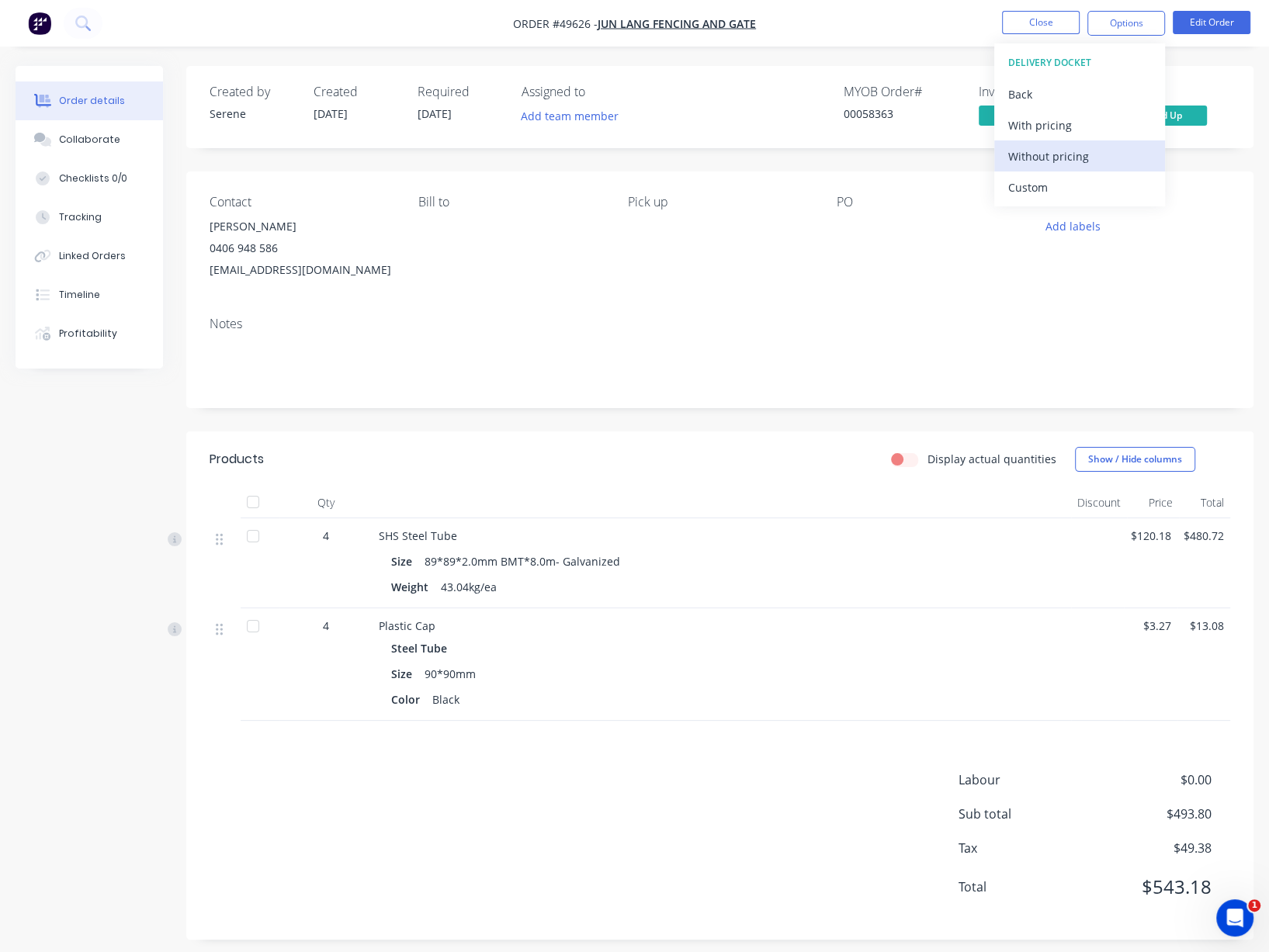
click at [1060, 157] on div "Without pricing" at bounding box center [1079, 156] width 143 height 22
click at [795, 294] on div "Contact Tom Cao 0406 948 586 tomcao2013@gmail.com Bill to Pick up PO Labels Add…" at bounding box center [720, 237] width 1067 height 133
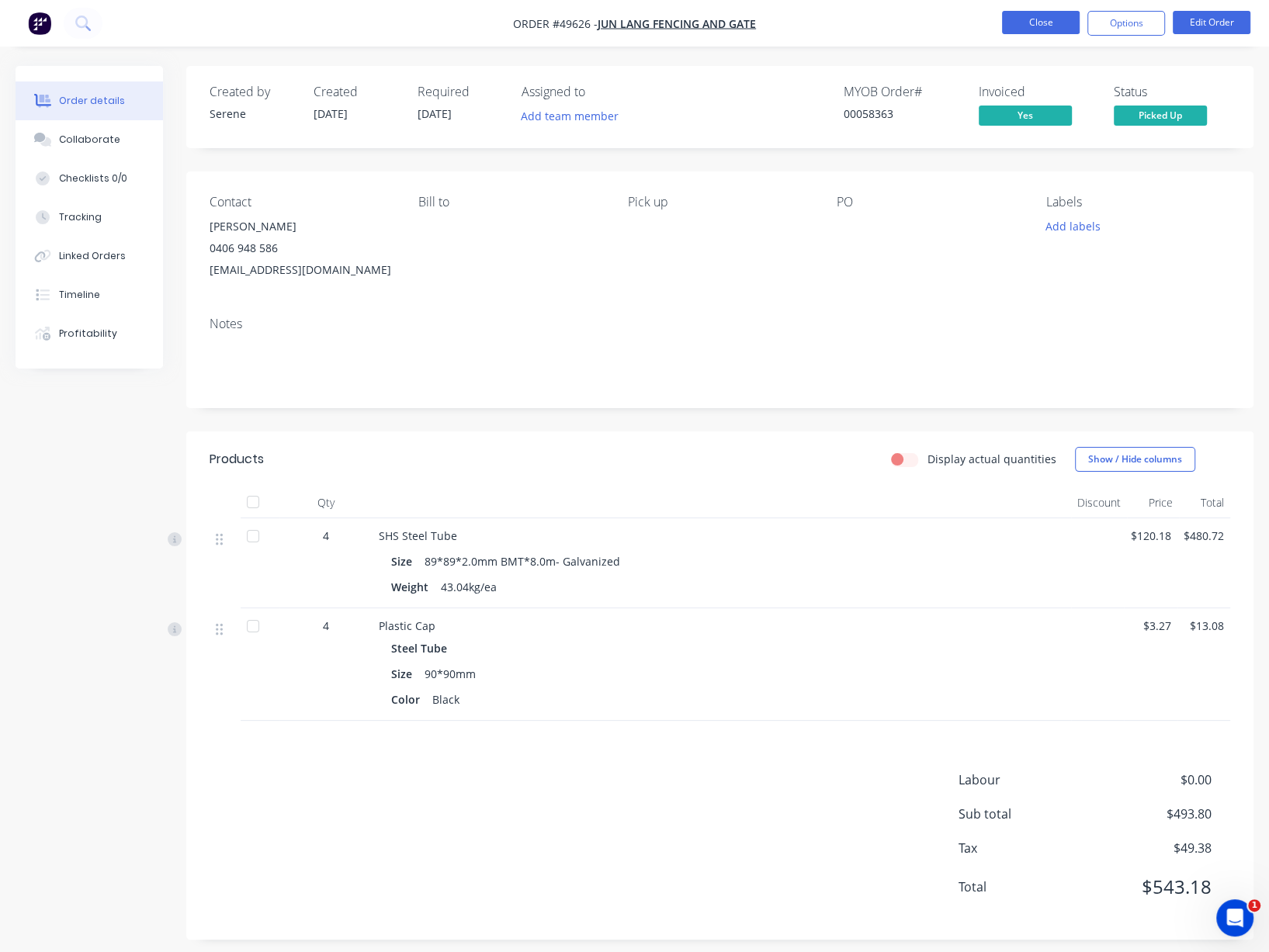
click at [1028, 23] on button "Close" at bounding box center [1041, 22] width 78 height 23
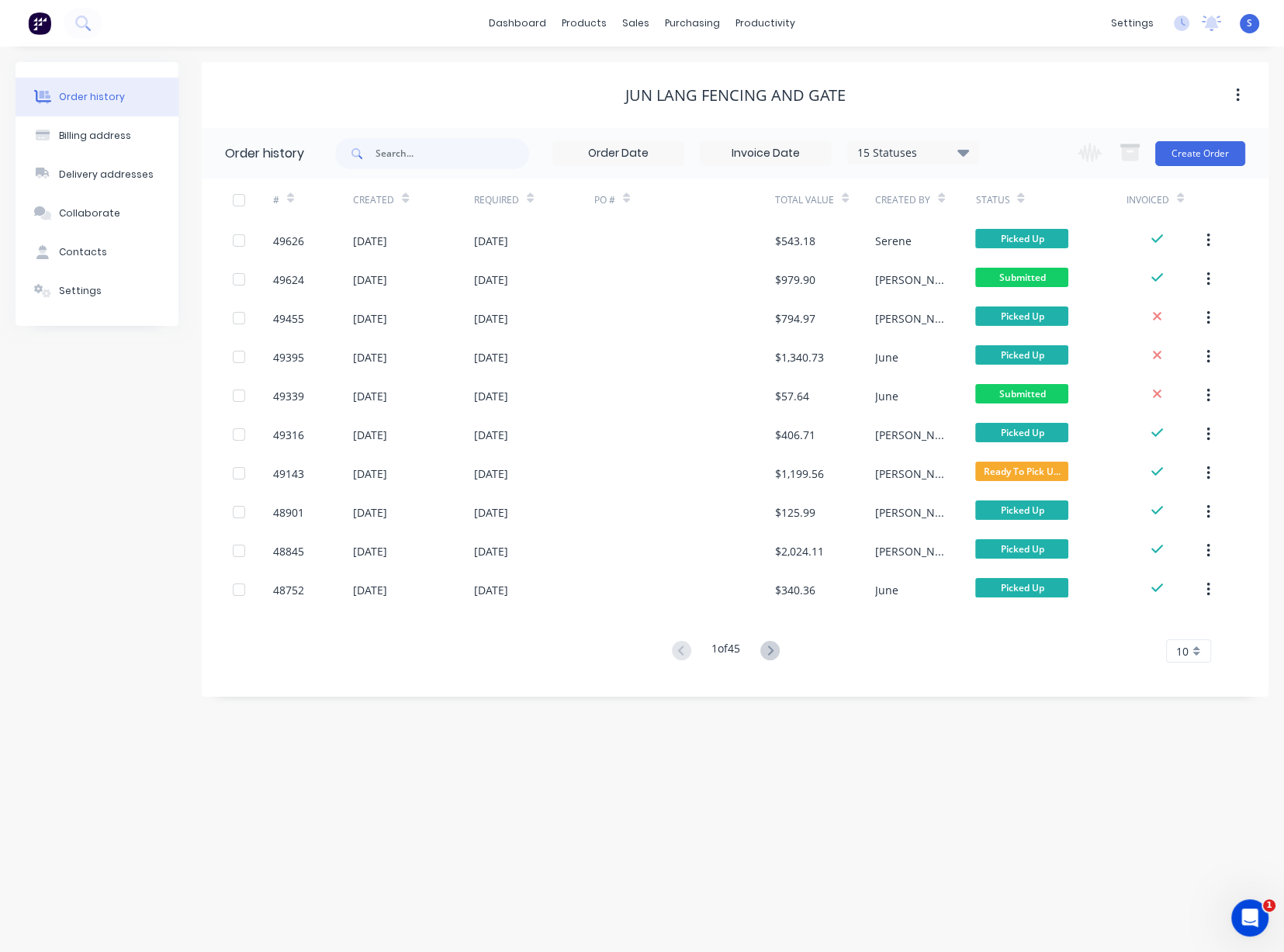
click at [1246, 149] on div "15 Statuses Invoice Status Invoiced Not Invoiced Partial Order Status All Archi…" at bounding box center [802, 152] width 934 height 50
click at [1220, 158] on button "Create Order" at bounding box center [1200, 153] width 90 height 25
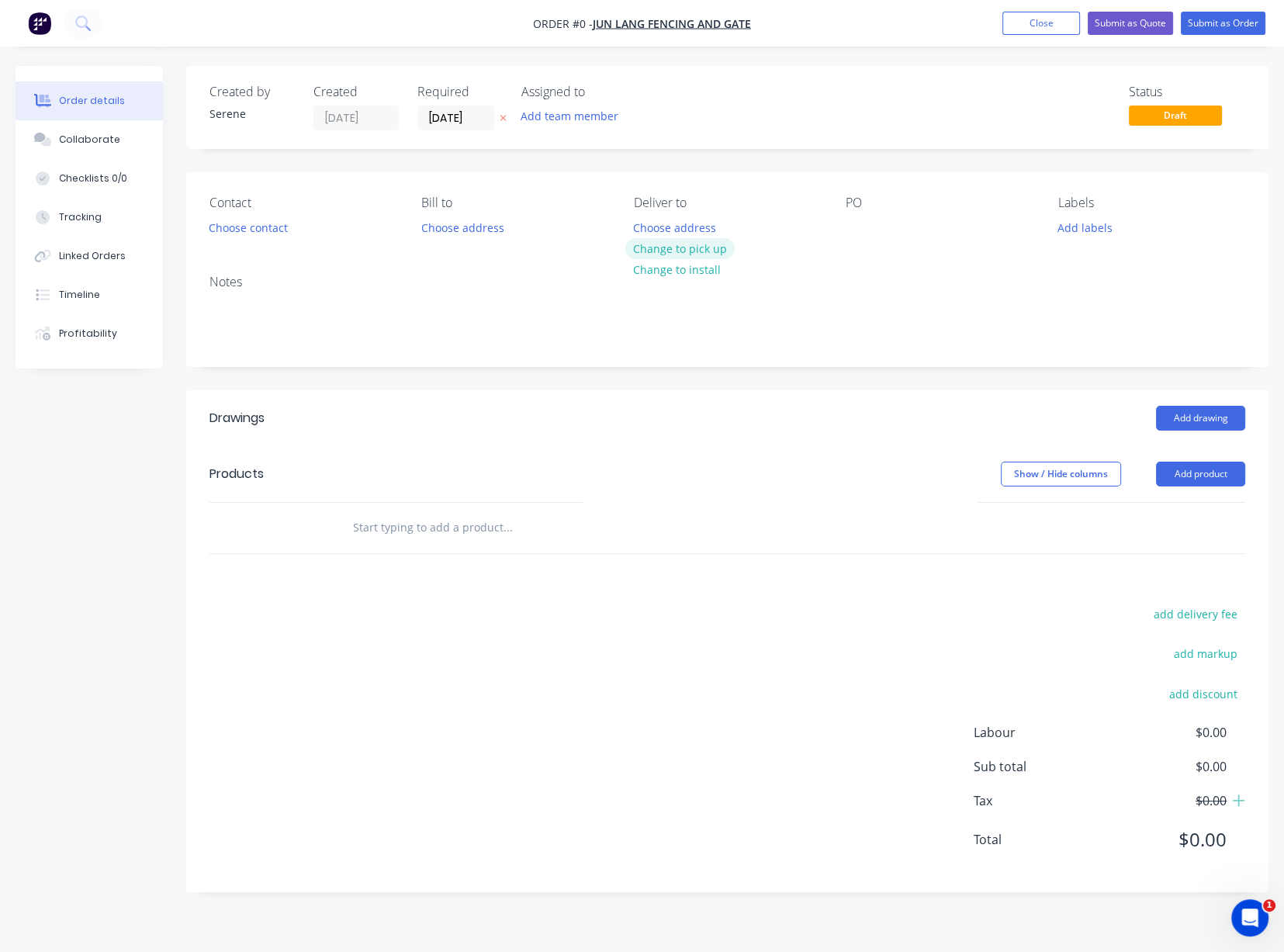
click at [704, 252] on button "Change to pick up" at bounding box center [680, 248] width 111 height 21
click at [258, 237] on button "Choose contact" at bounding box center [249, 227] width 96 height 21
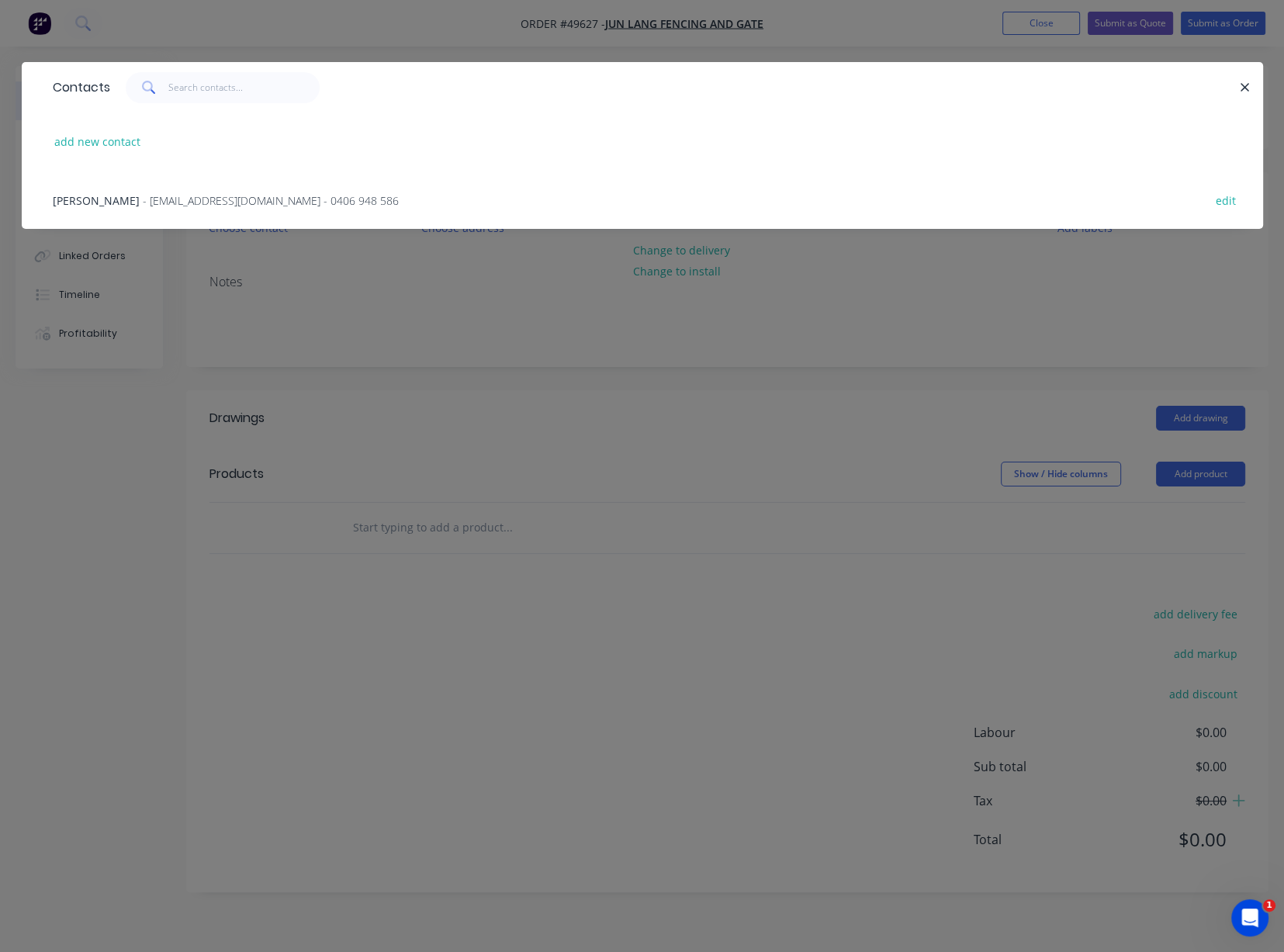
click at [152, 207] on span "- tomcao2013@gmail.com - 0406 948 586" at bounding box center [270, 200] width 256 height 15
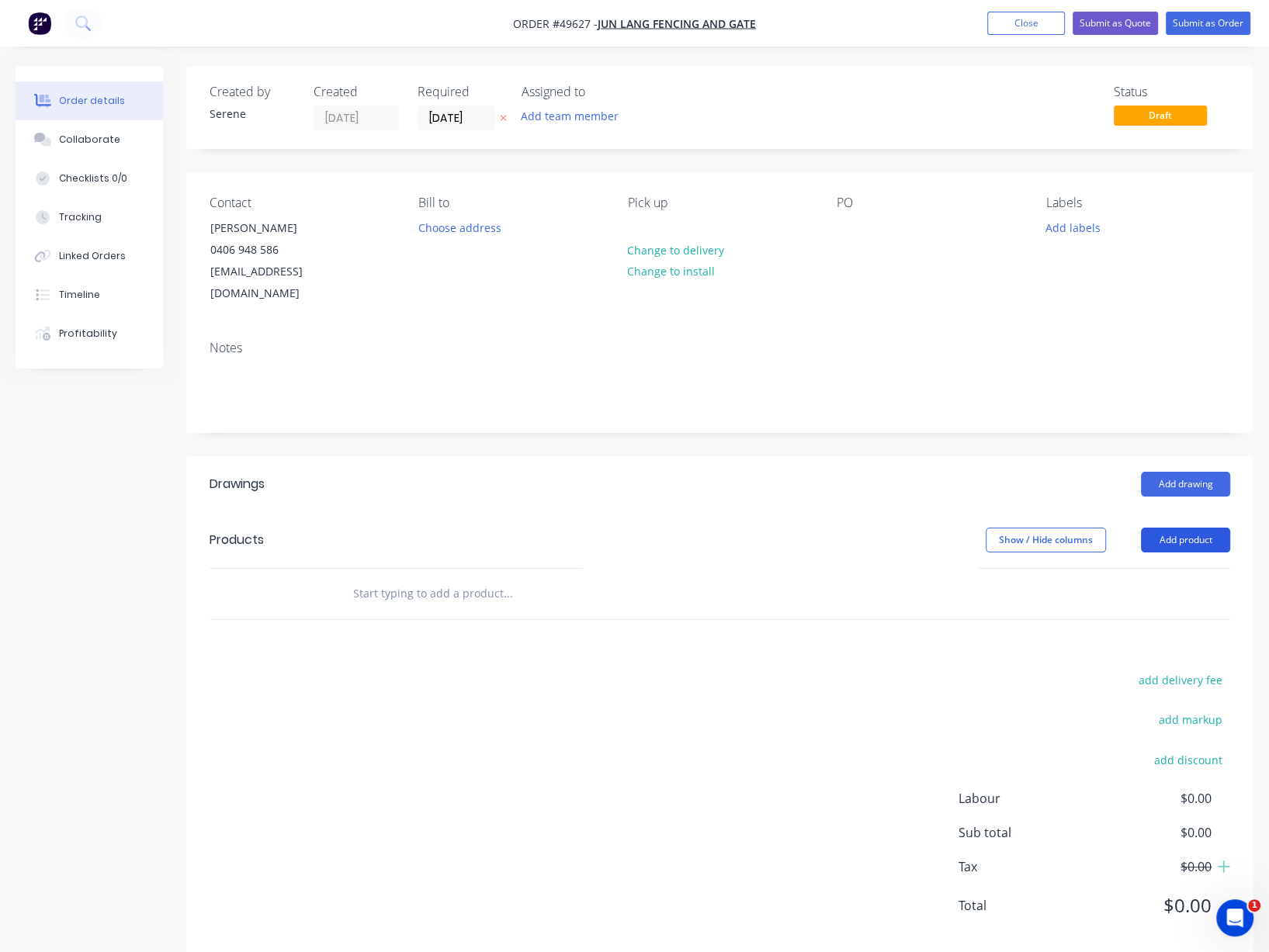
click at [1155, 540] on button "Add product" at bounding box center [1185, 540] width 89 height 25
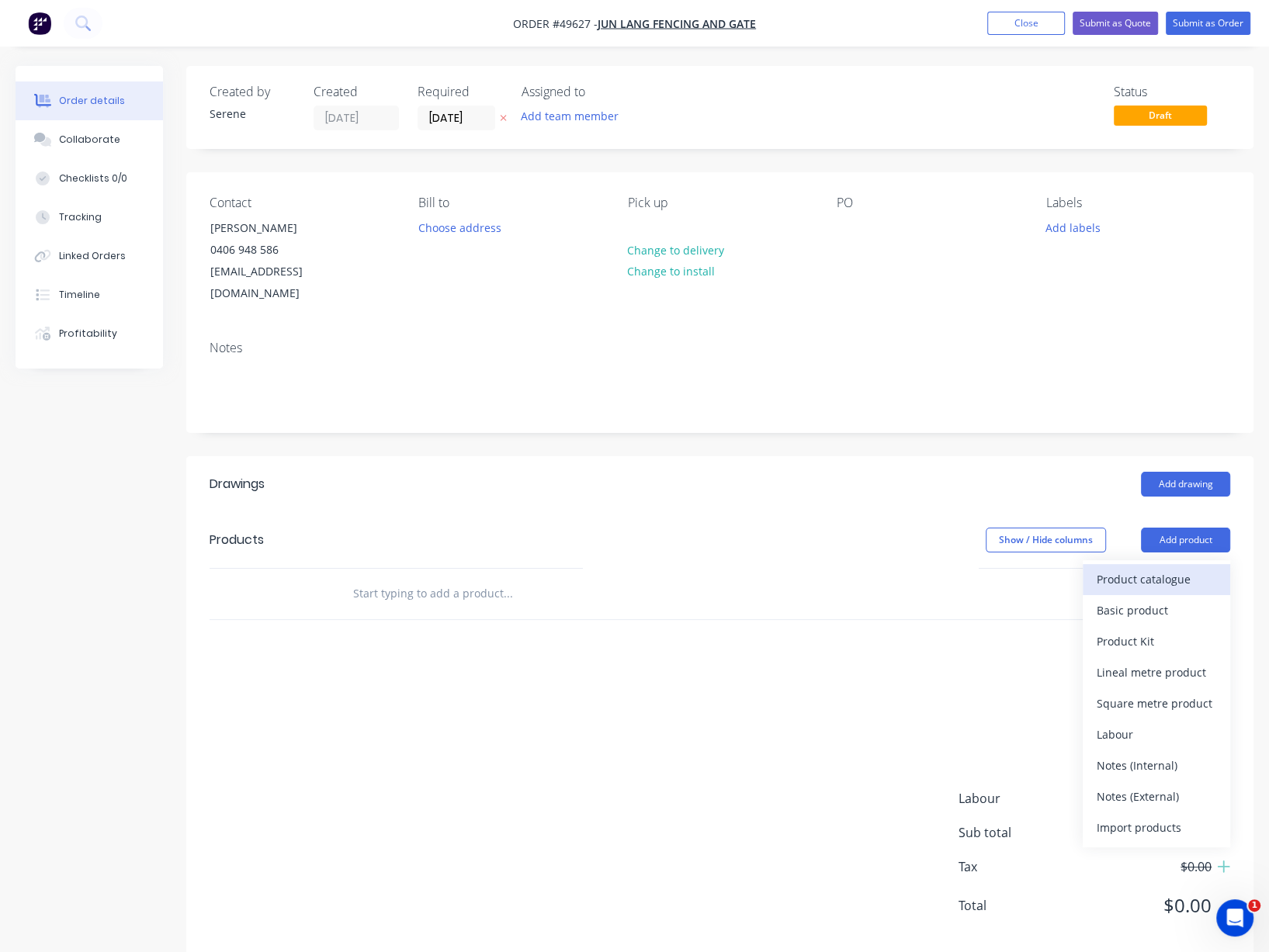
click at [1149, 575] on div "Product catalogue" at bounding box center [1156, 579] width 120 height 22
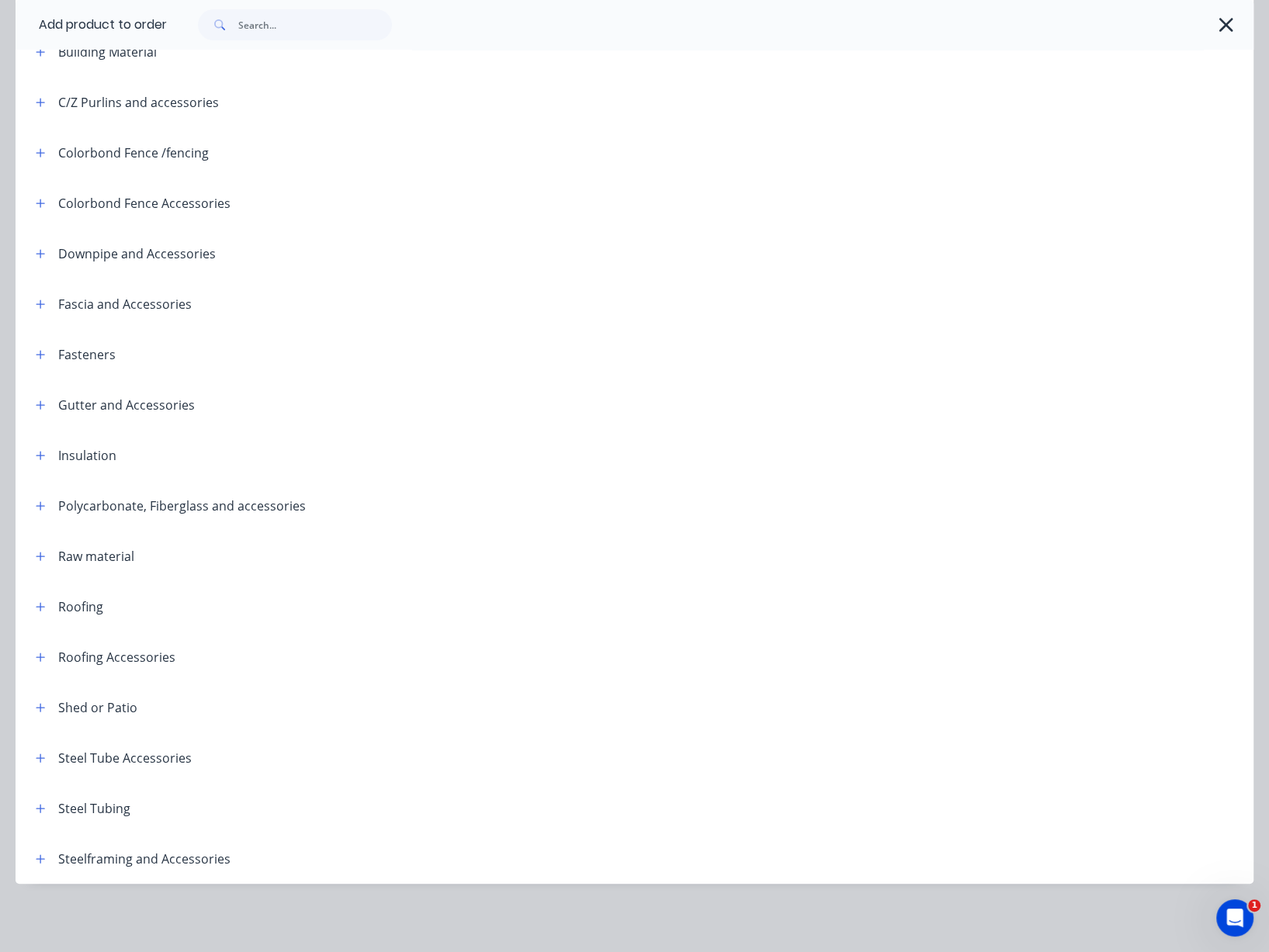
scroll to position [68, 0]
click at [44, 785] on header "Steel Tubing" at bounding box center [634, 808] width 1238 height 50
click at [44, 804] on icon "button" at bounding box center [40, 808] width 8 height 8
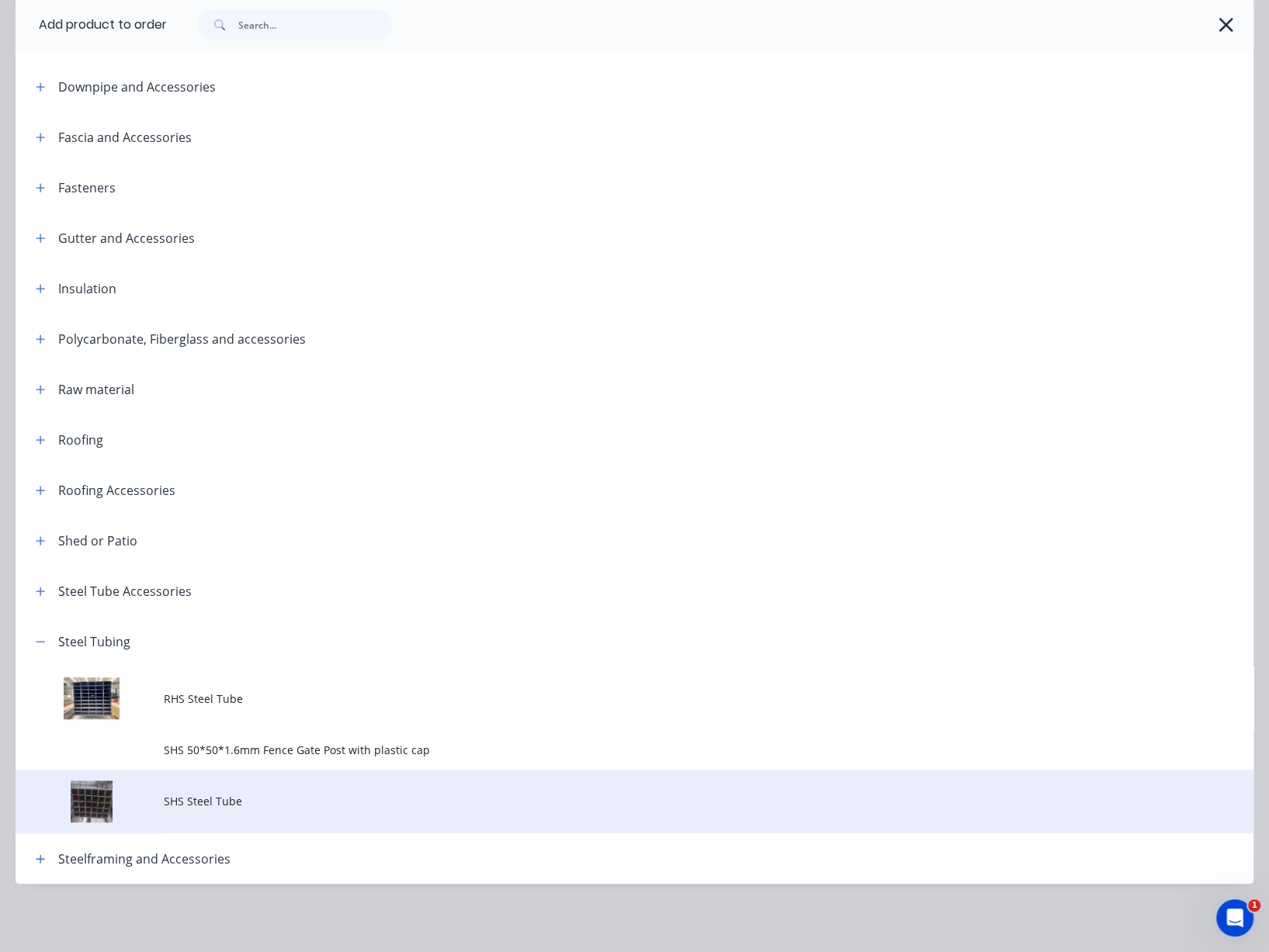
scroll to position [490, 0]
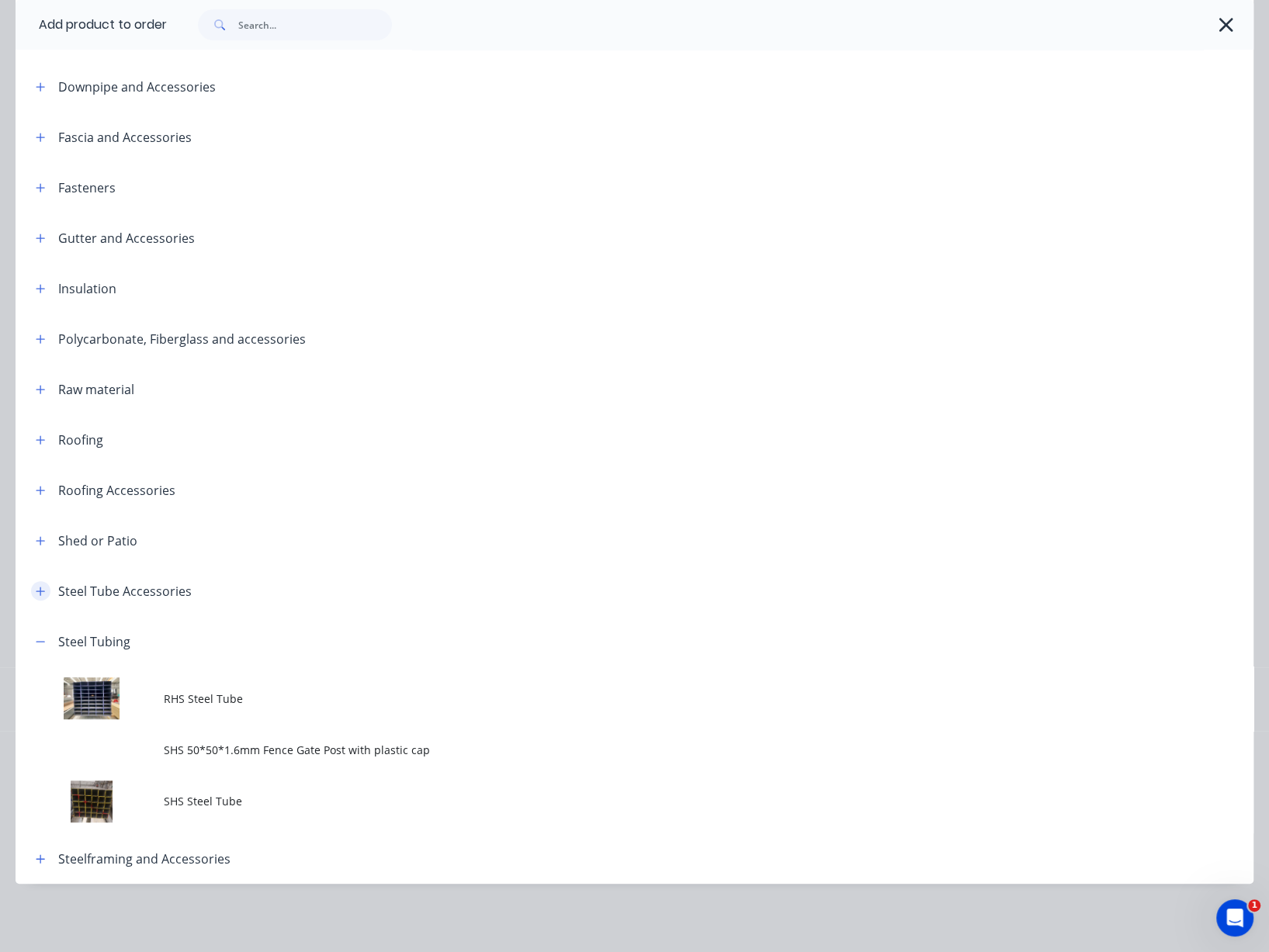
click at [40, 585] on icon "button" at bounding box center [40, 590] width 9 height 11
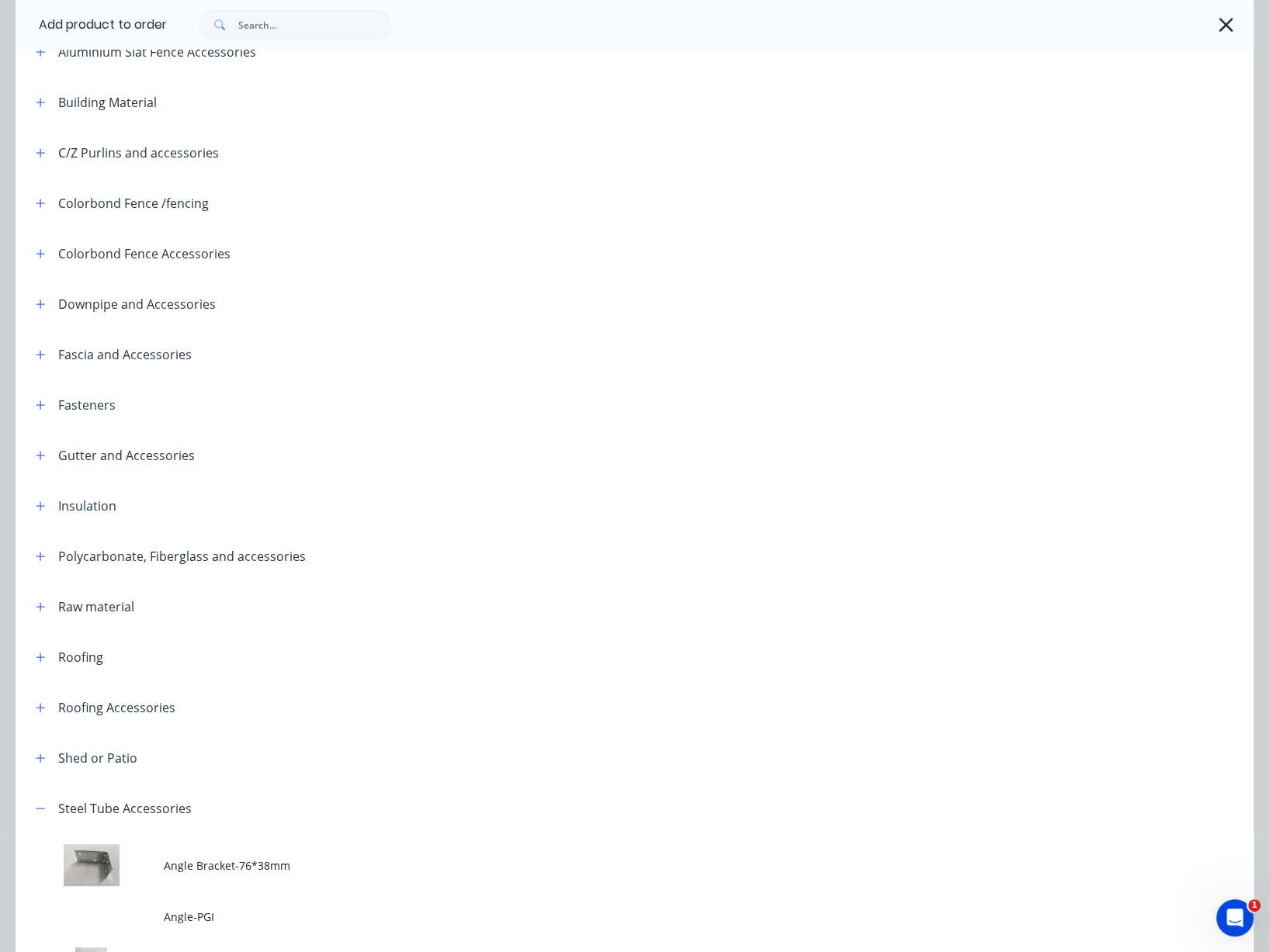
scroll to position [0, 0]
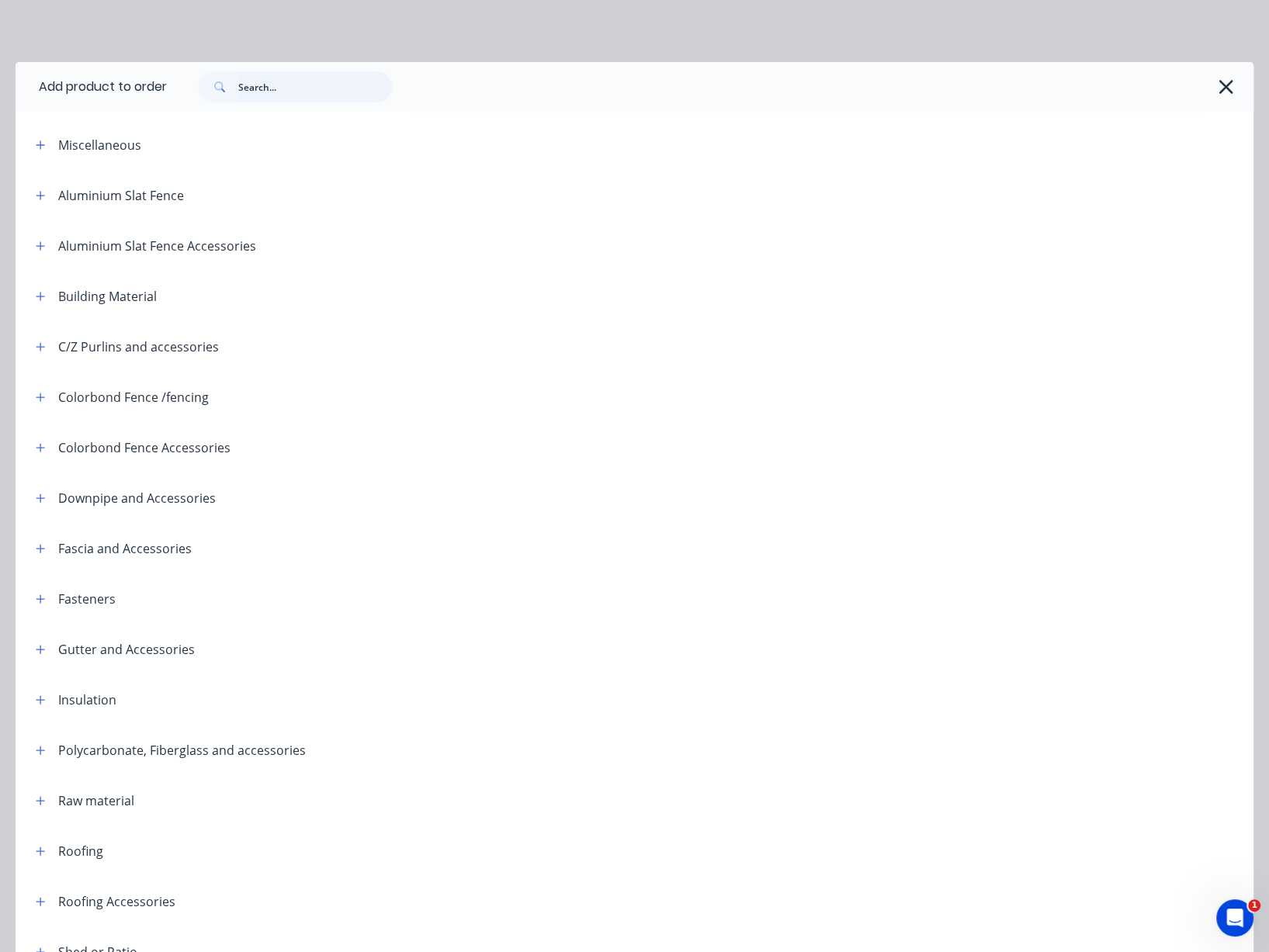
click at [277, 99] on input "text" at bounding box center [315, 87] width 153 height 31
type input "cutting"
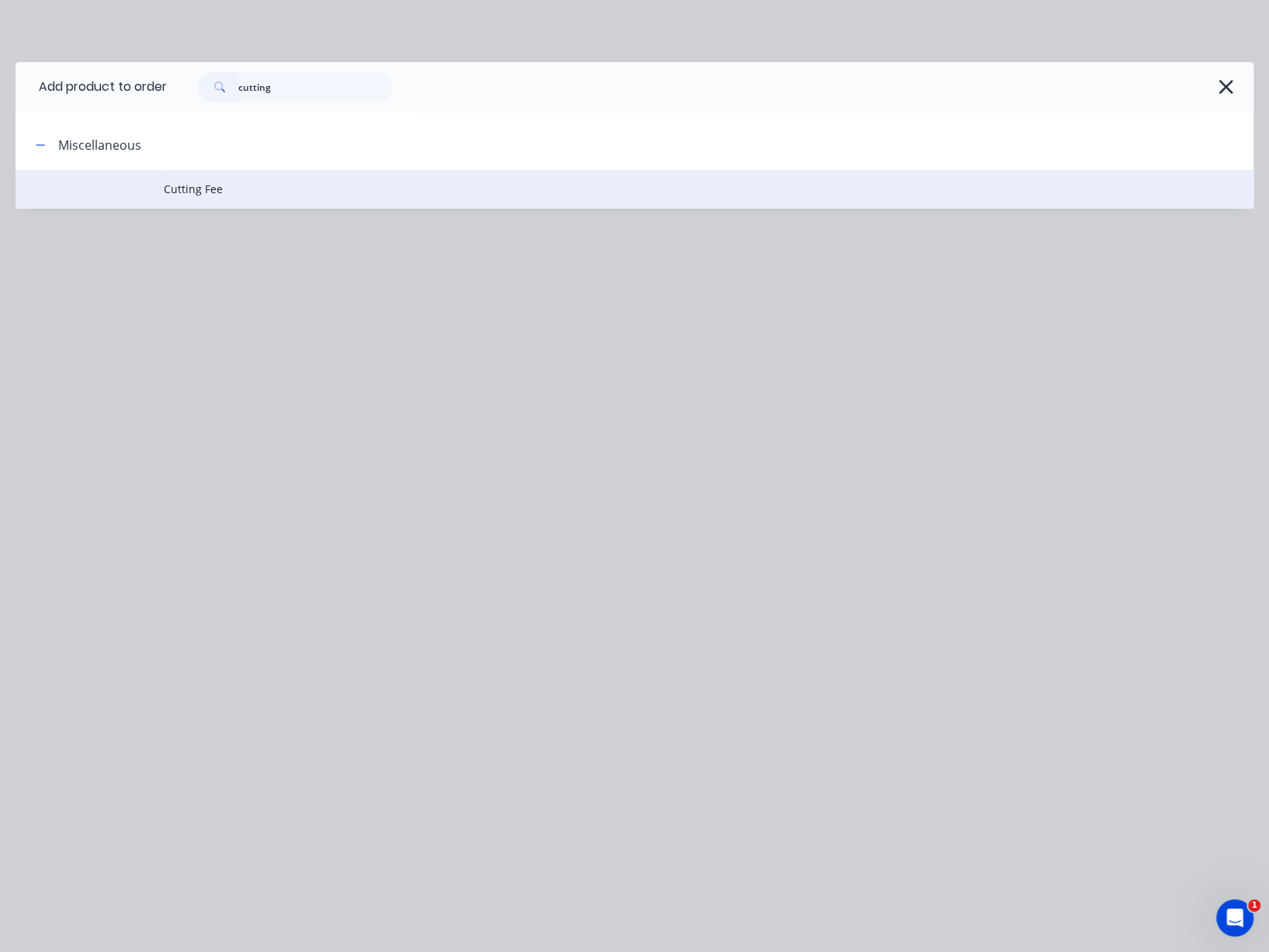
click at [276, 191] on span "Cutting Fee" at bounding box center [599, 189] width 872 height 16
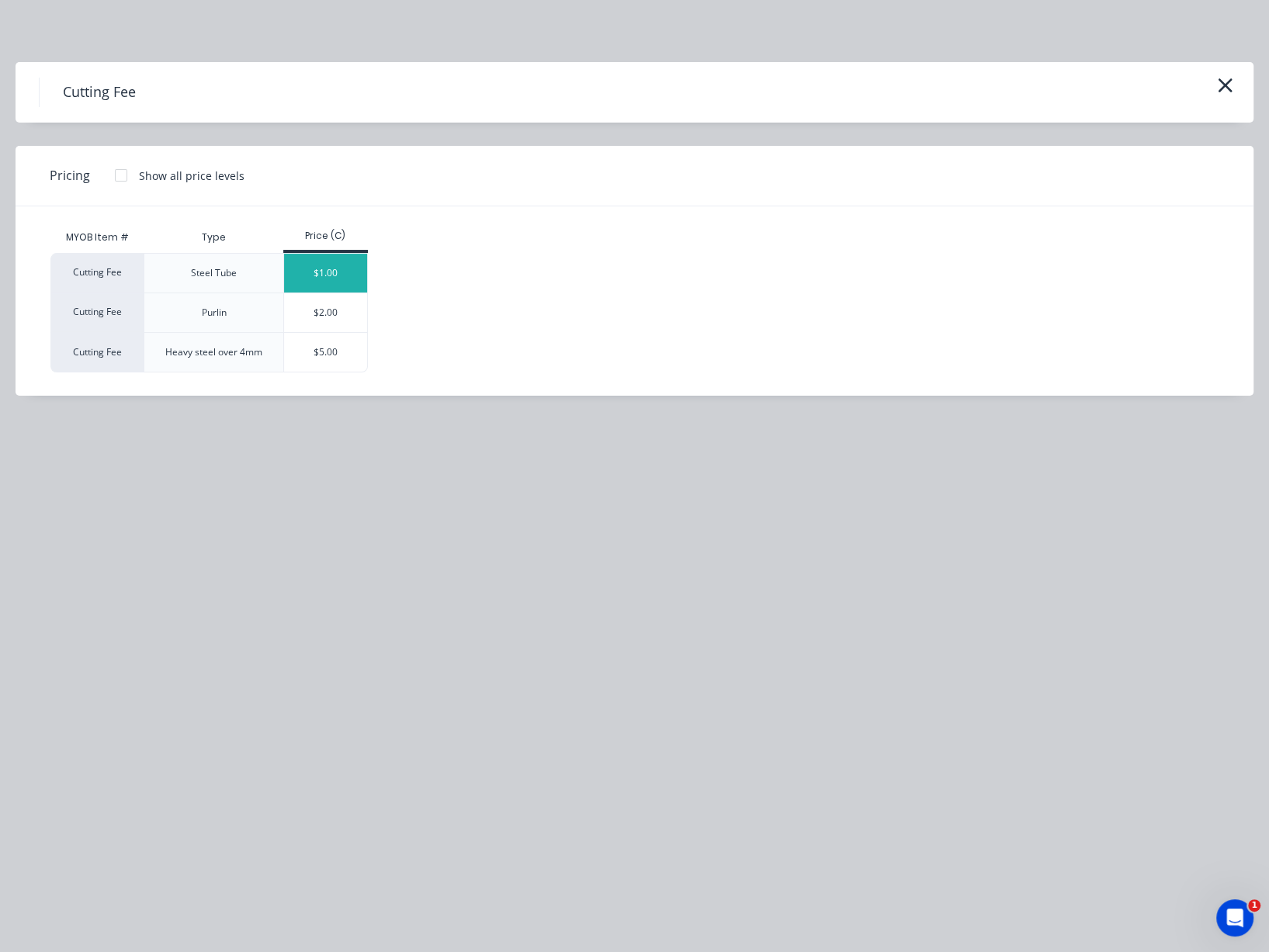
click at [325, 283] on div "$1.00" at bounding box center [325, 273] width 83 height 39
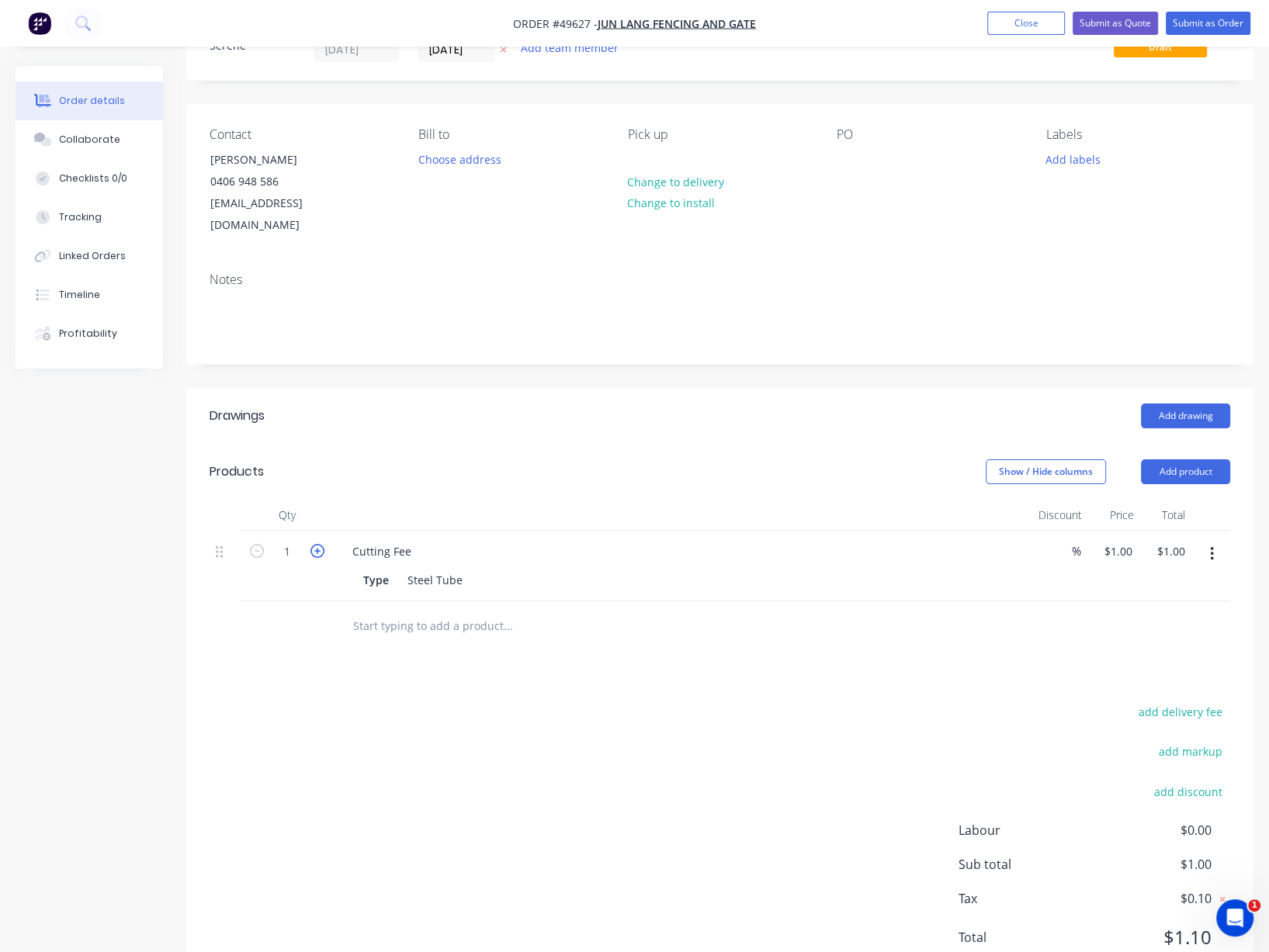
click at [320, 558] on icon "button" at bounding box center [317, 551] width 14 height 14
type input "2"
type input "$2.00"
click at [320, 558] on icon "button" at bounding box center [317, 551] width 14 height 14
type input "3"
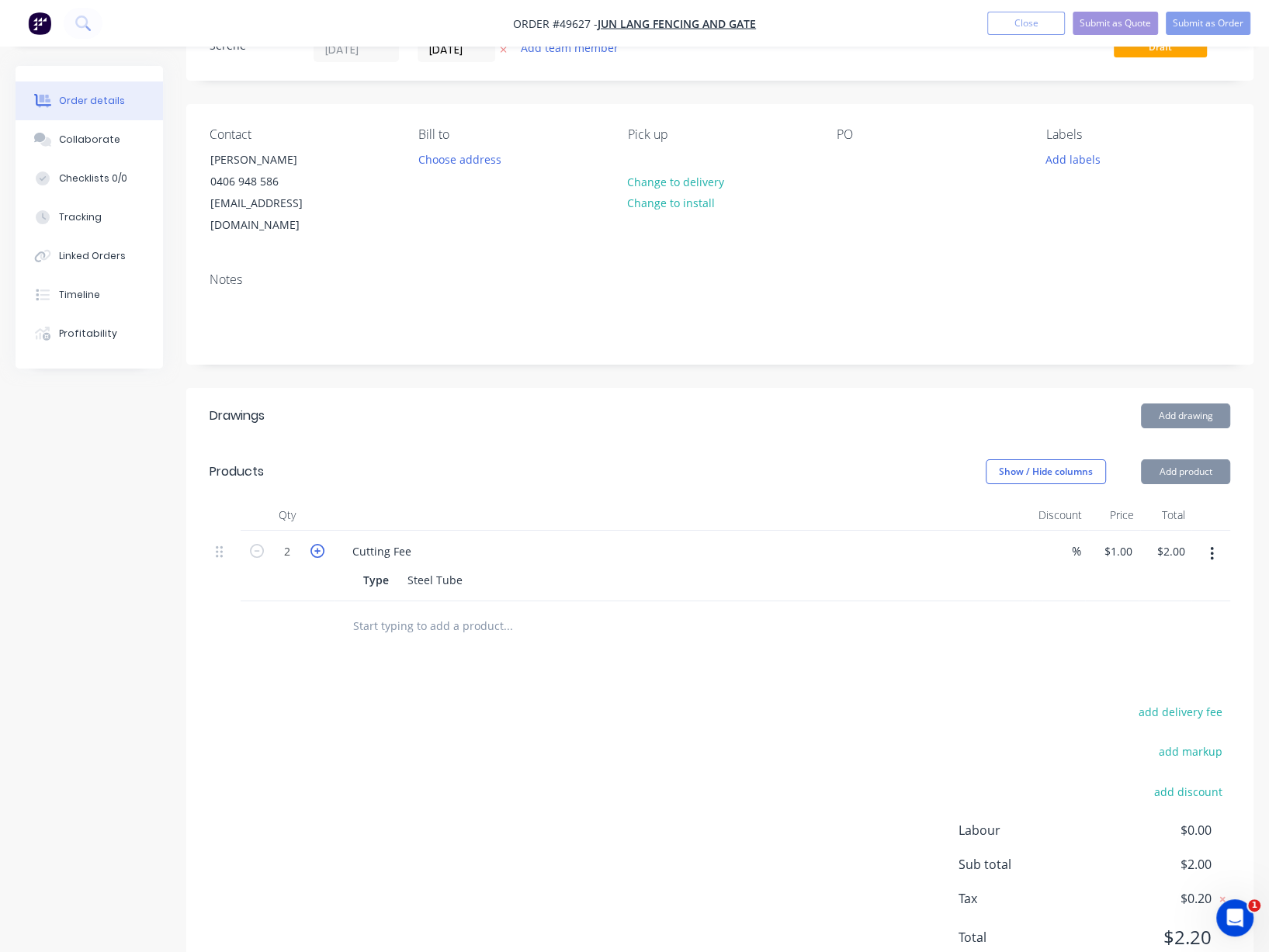
type input "$3.00"
click at [320, 558] on icon "button" at bounding box center [317, 551] width 14 height 14
type input "4"
type input "$4.00"
click at [452, 457] on header "Products Show / Hide columns Add product" at bounding box center [720, 471] width 1067 height 56
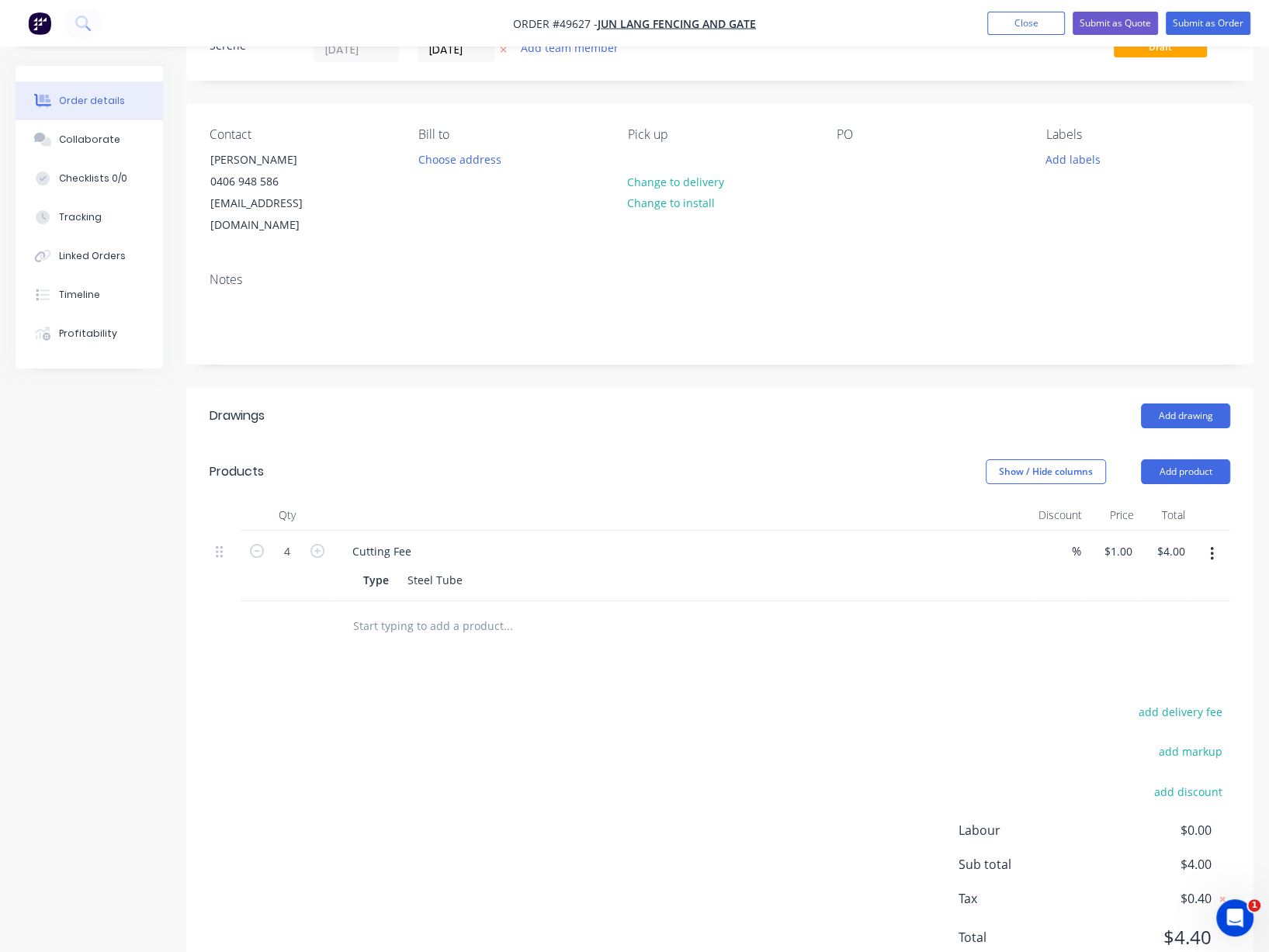
click at [458, 462] on div "Show / Hide columns Add product" at bounding box center [829, 471] width 803 height 25
click at [529, 476] on div "Show / Hide columns Add product" at bounding box center [829, 471] width 803 height 25
click at [502, 457] on header "Products Show / Hide columns Add product" at bounding box center [720, 471] width 1067 height 56
click at [1194, 22] on button "Submit as Order" at bounding box center [1207, 23] width 85 height 23
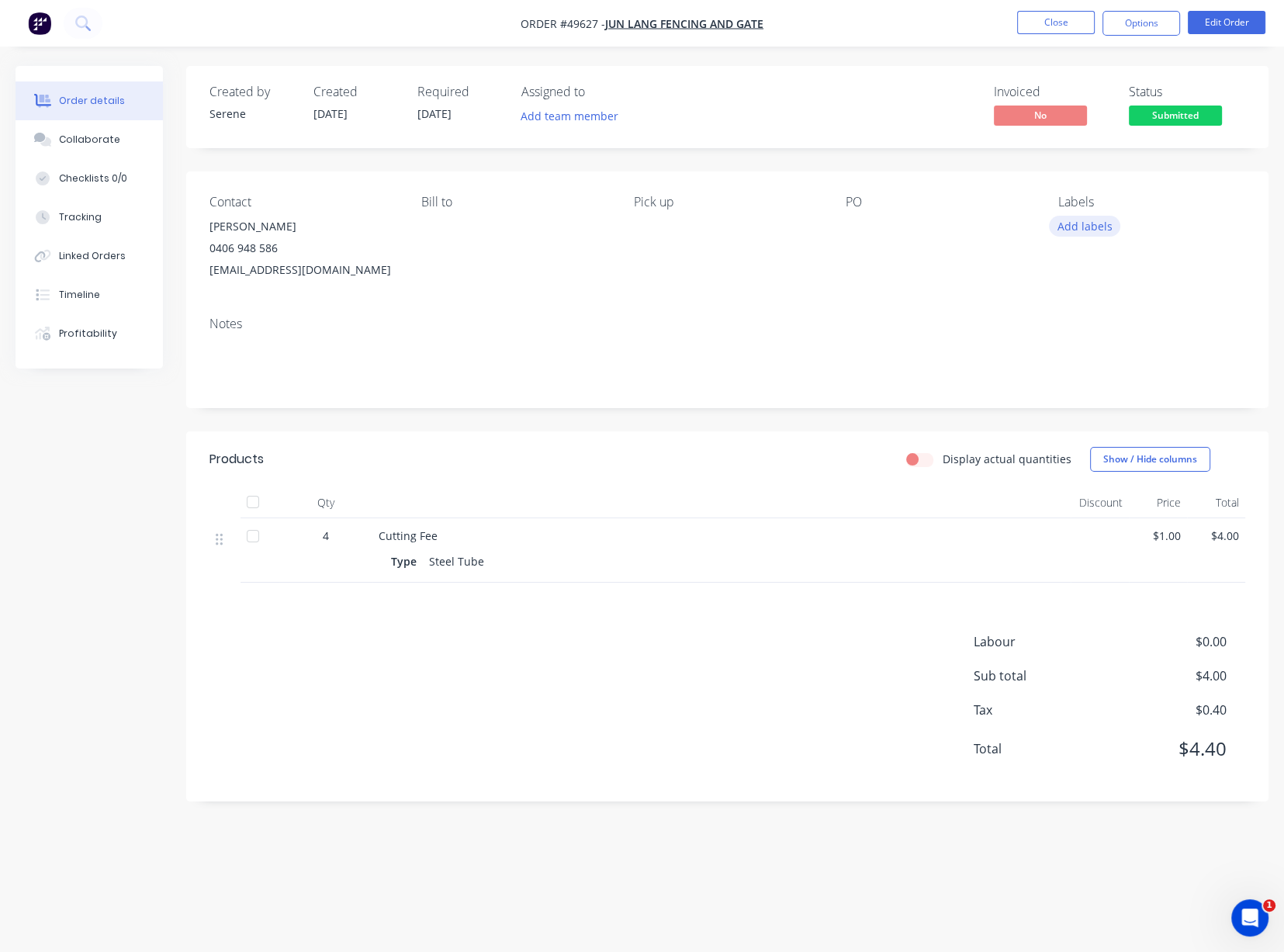
click at [1092, 235] on button "Add labels" at bounding box center [1084, 226] width 72 height 21
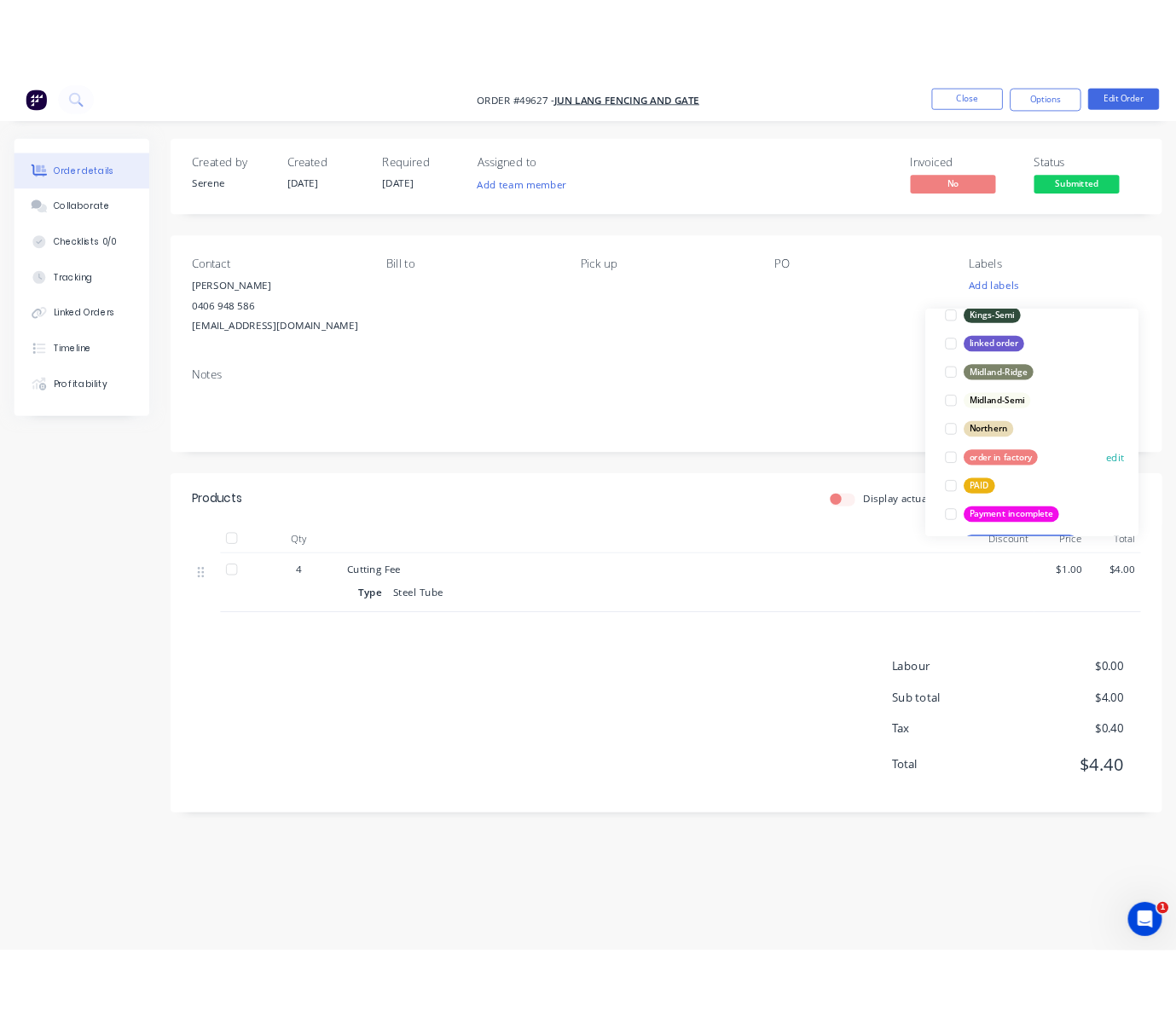
scroll to position [477, 0]
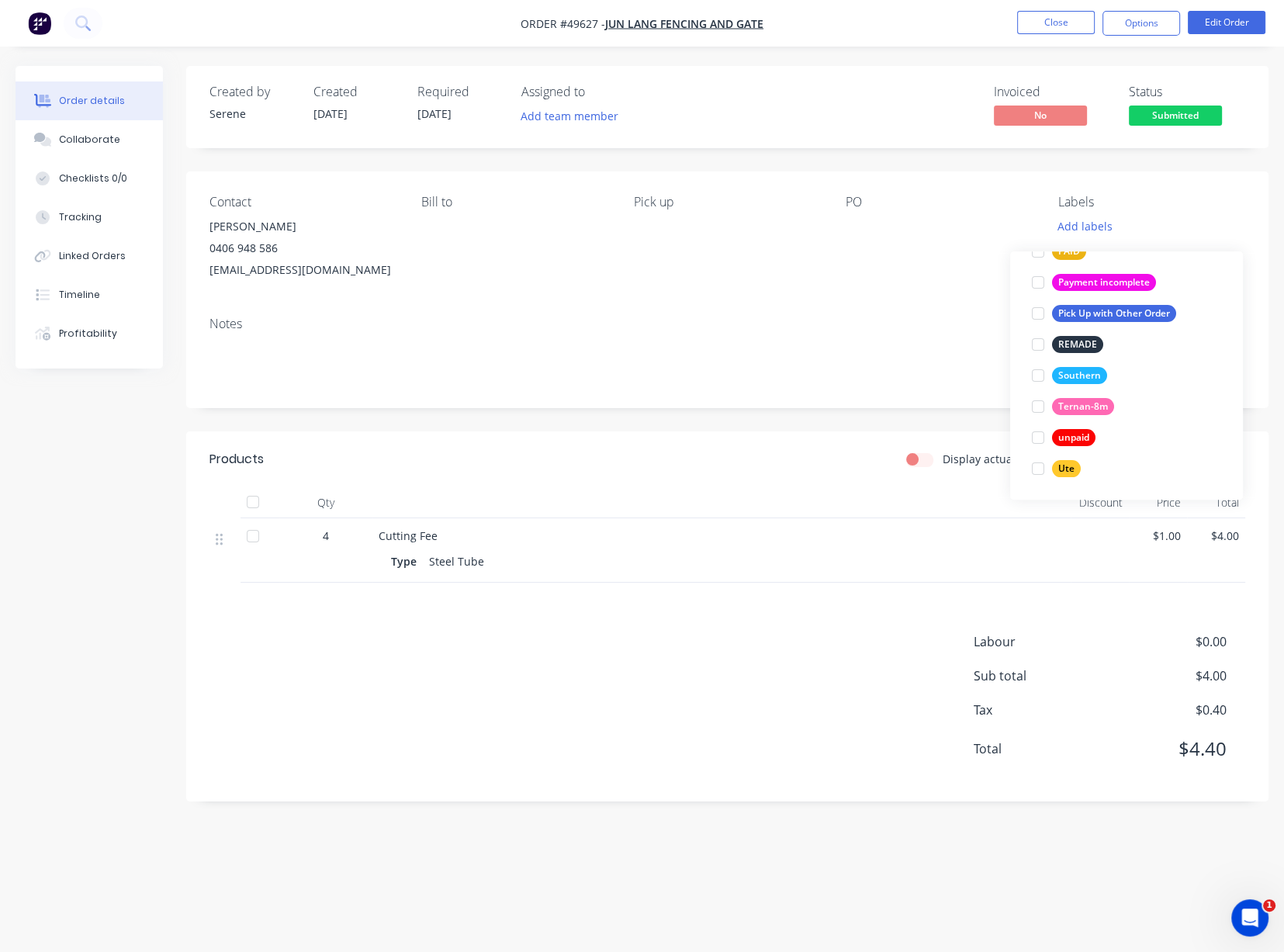
click at [761, 471] on div "Display actual quantities Show / Hide columns" at bounding box center [837, 459] width 816 height 25
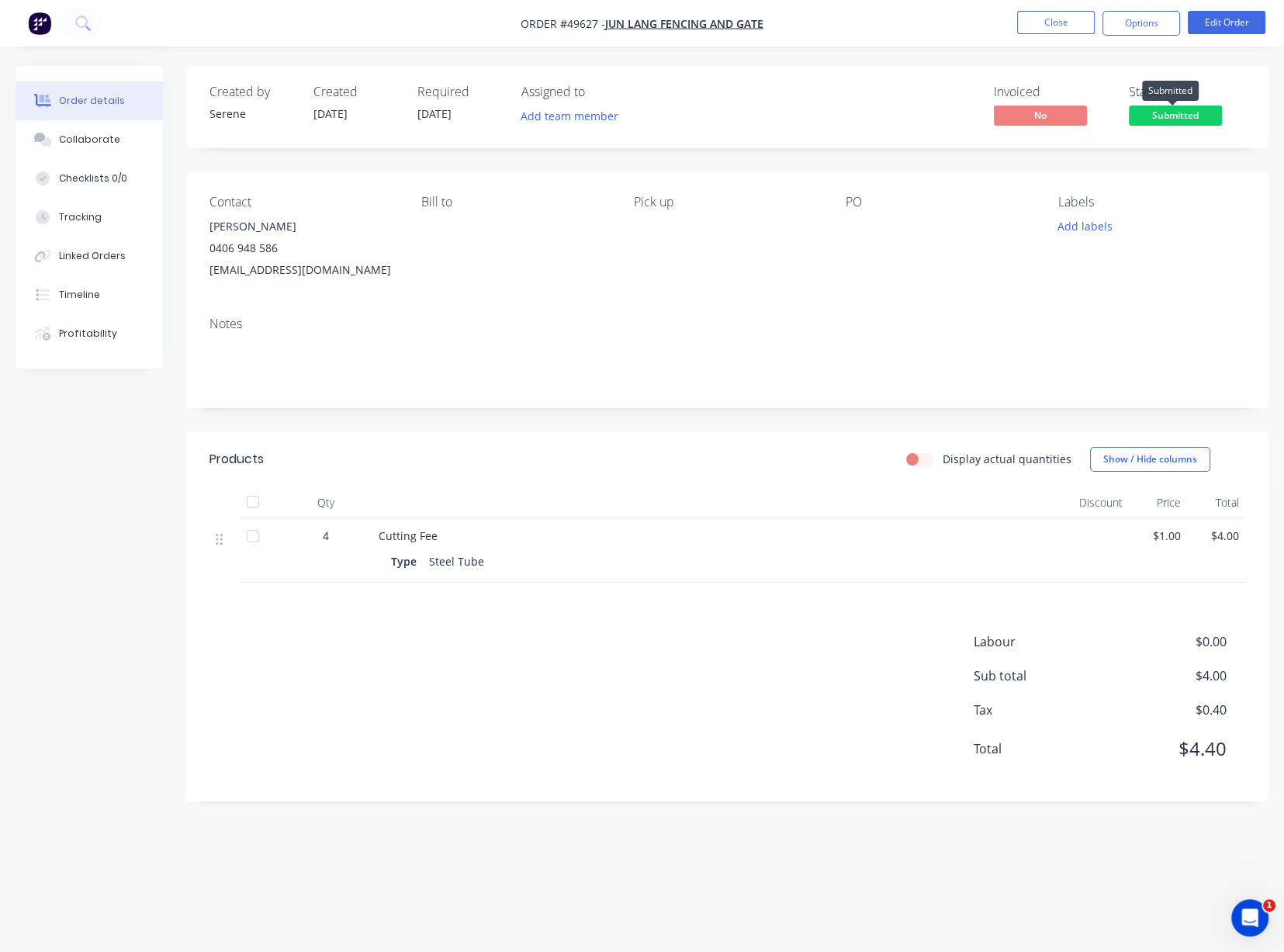
click at [1174, 120] on span "Submitted" at bounding box center [1175, 115] width 93 height 20
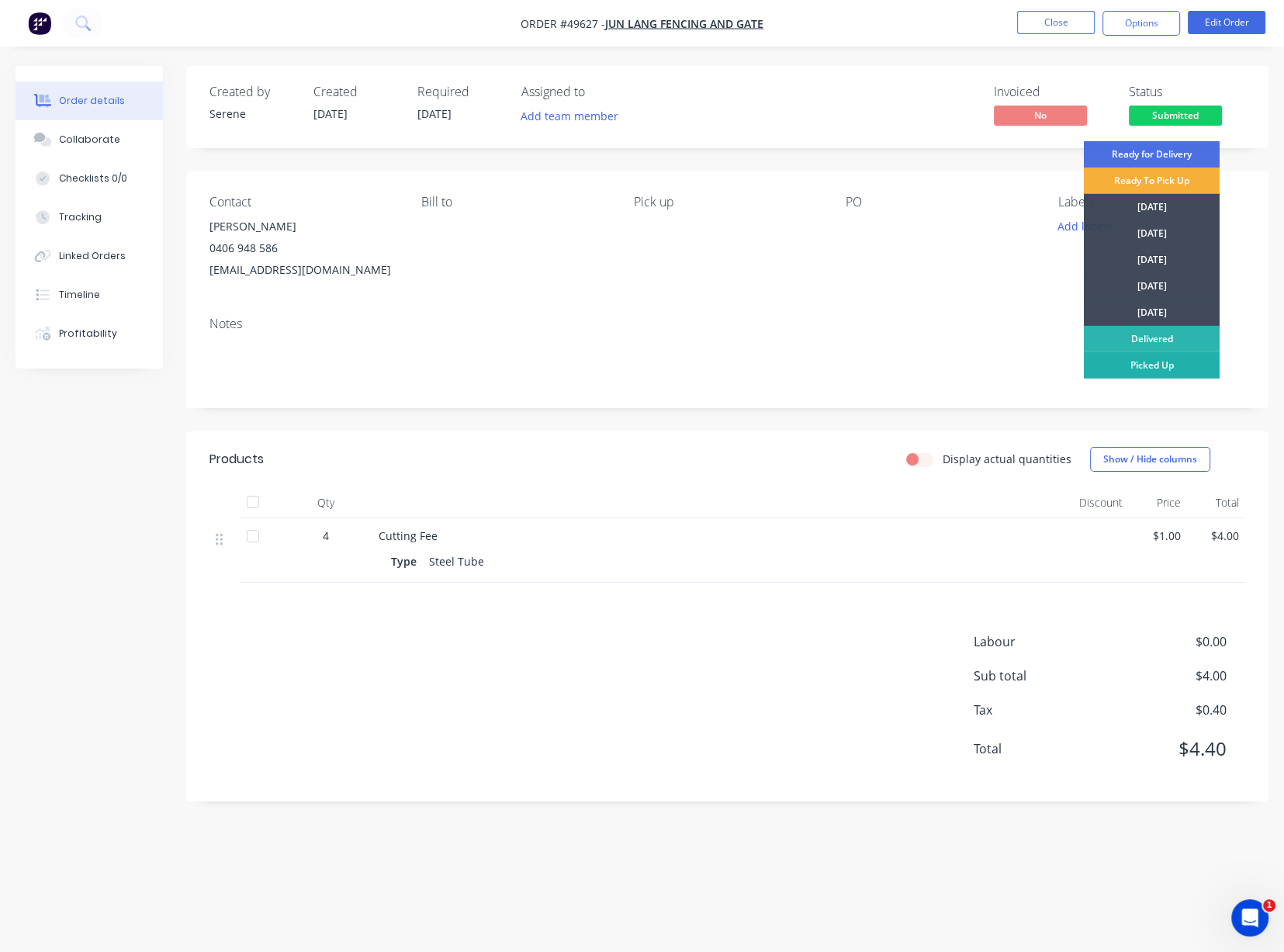
click at [1152, 364] on div "Picked Up" at bounding box center [1152, 365] width 136 height 26
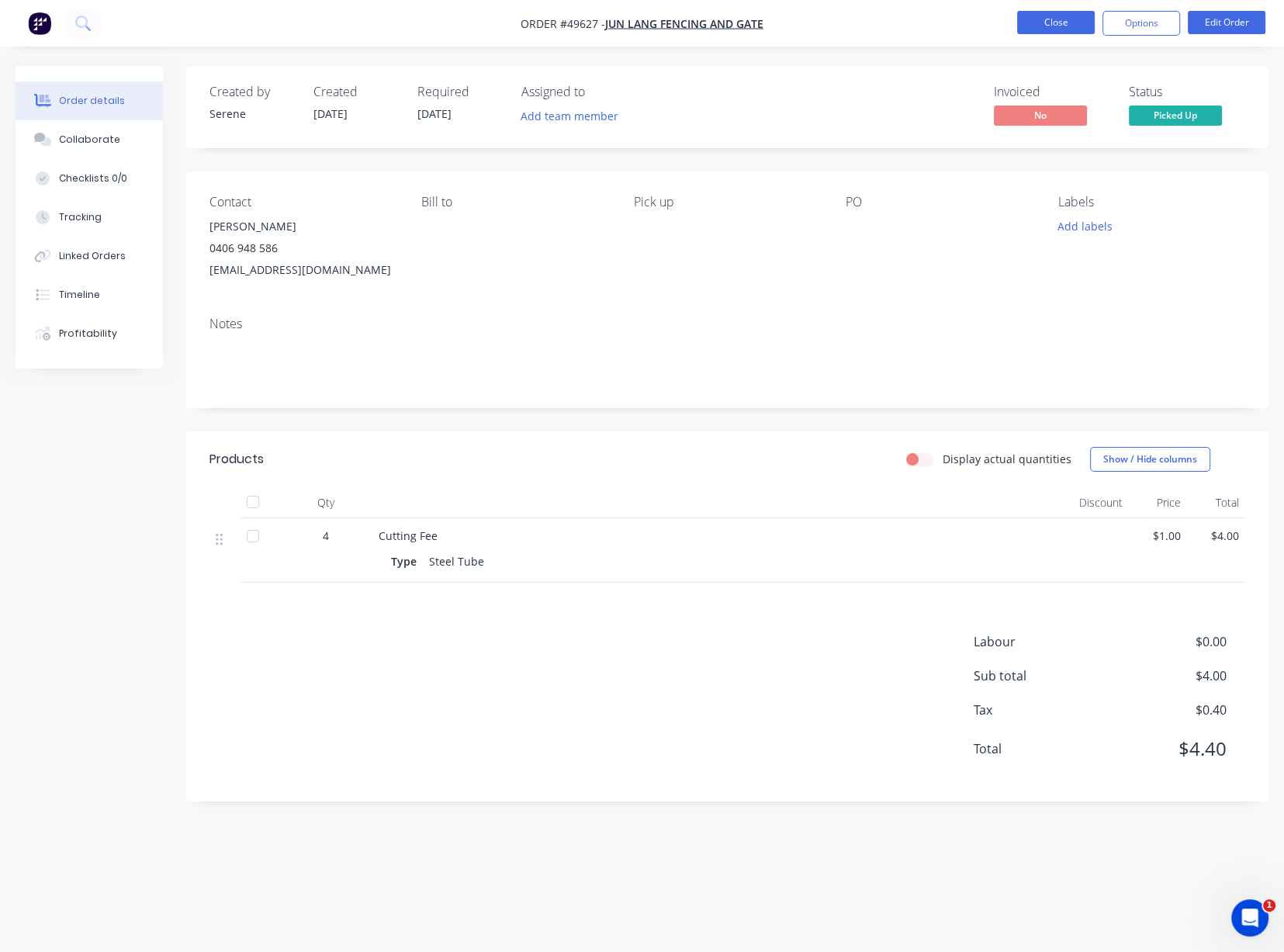
click at [1060, 30] on button "Close" at bounding box center [1056, 22] width 78 height 23
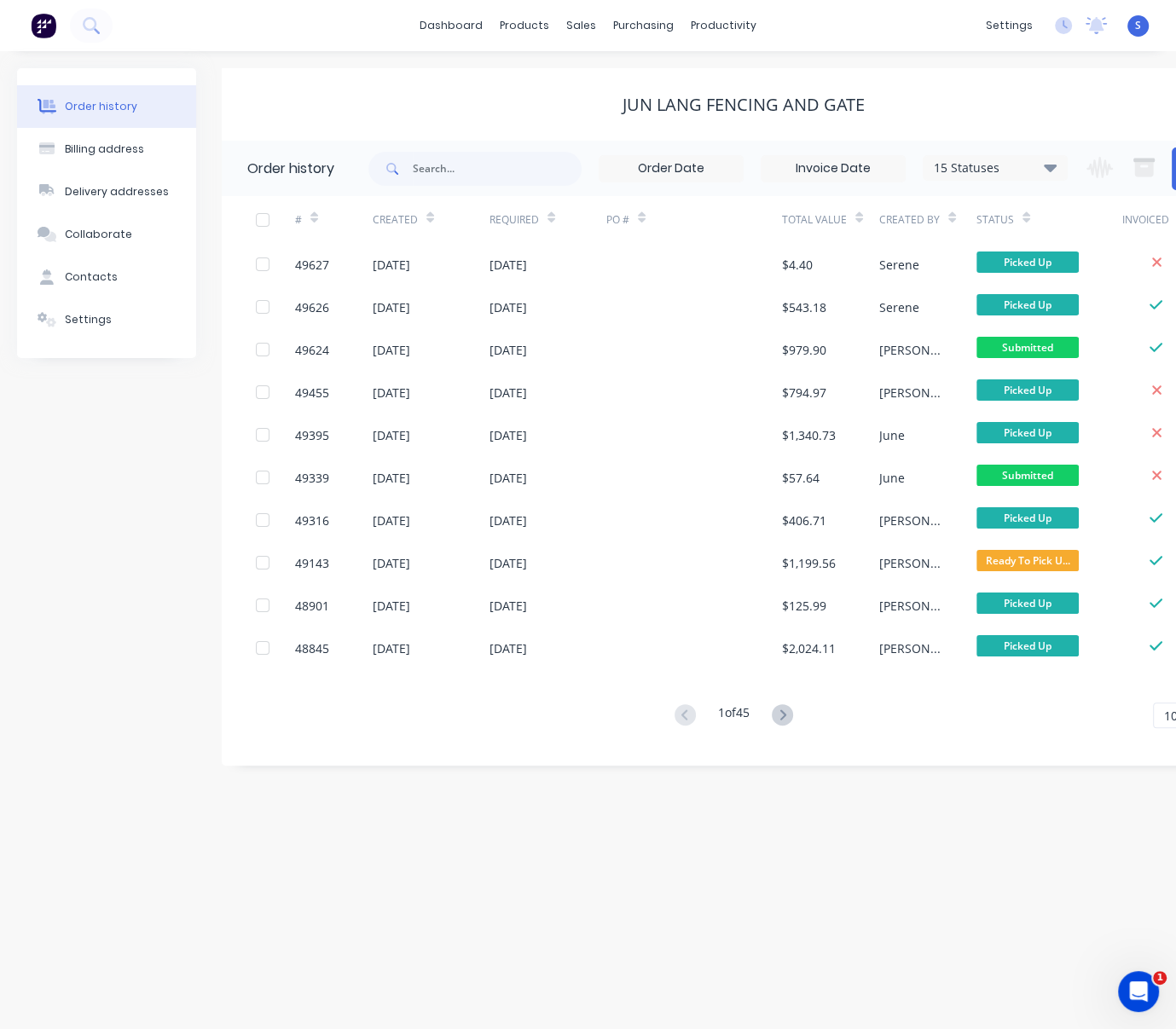
click at [472, 79] on div "Jun Lang Fencing and Gate" at bounding box center [744, 104] width 1044 height 72
